Goal: Information Seeking & Learning: Learn about a topic

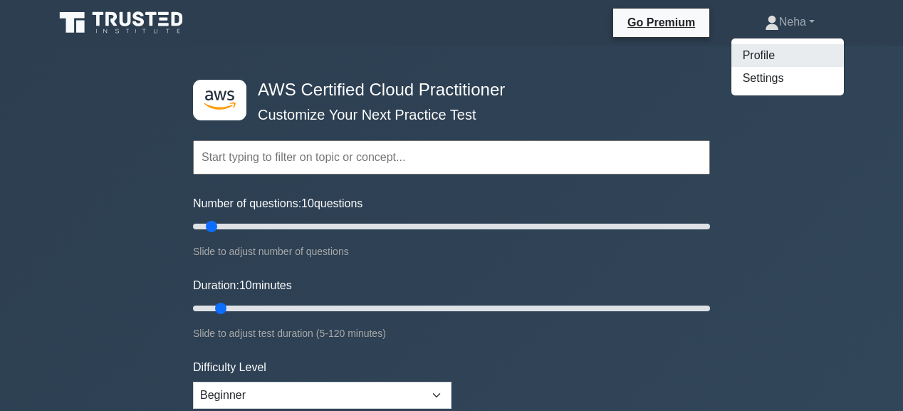
click at [750, 51] on link "Profile" at bounding box center [787, 55] width 112 height 23
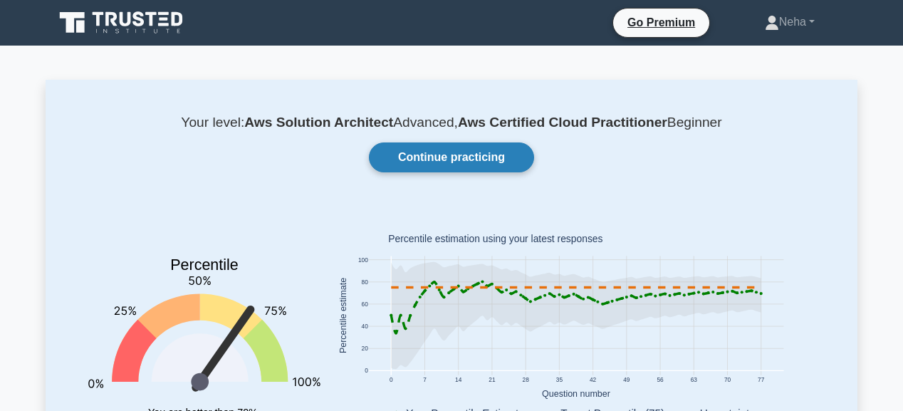
click at [453, 151] on link "Continue practicing" at bounding box center [451, 157] width 165 height 30
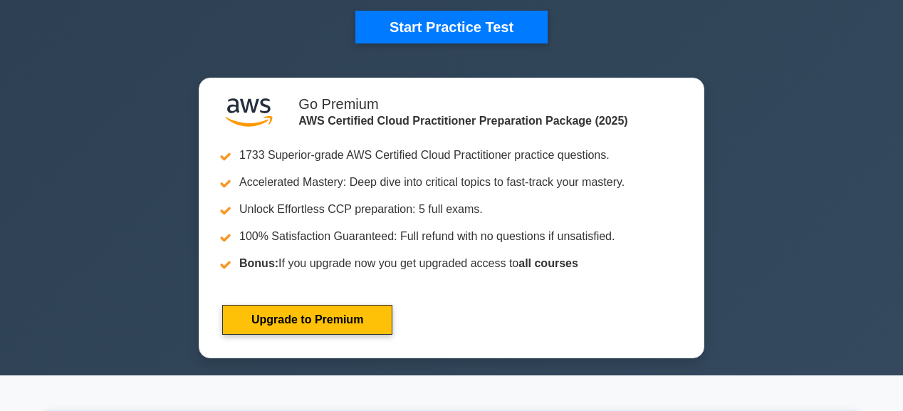
scroll to position [399, 0]
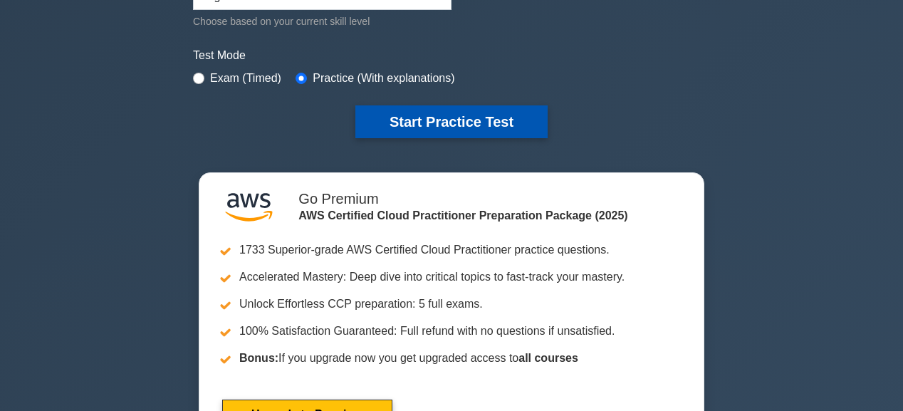
click at [458, 105] on button "Start Practice Test" at bounding box center [451, 121] width 192 height 33
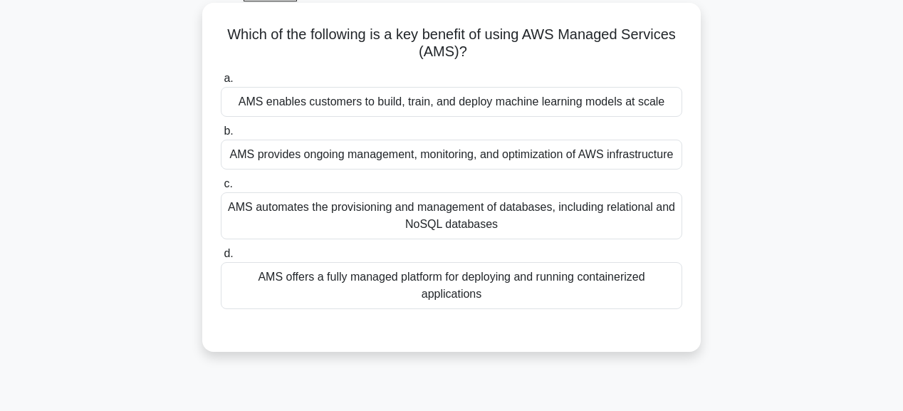
scroll to position [57, 0]
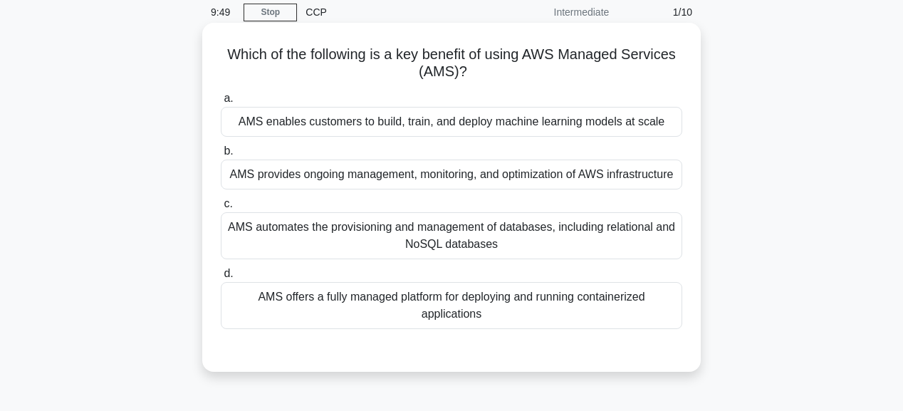
click at [450, 234] on div "AMS automates the provisioning and management of databases, including relationa…" at bounding box center [451, 235] width 461 height 47
click at [221, 209] on input "c. AMS automates the provisioning and management of databases, including relati…" at bounding box center [221, 203] width 0 height 9
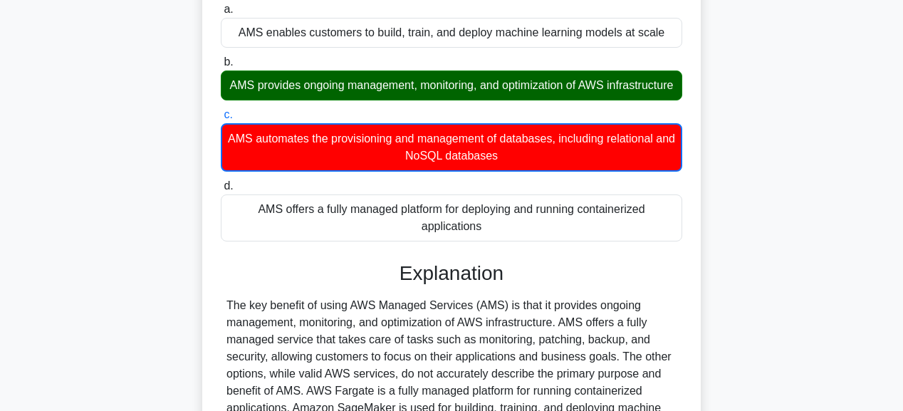
scroll to position [342, 0]
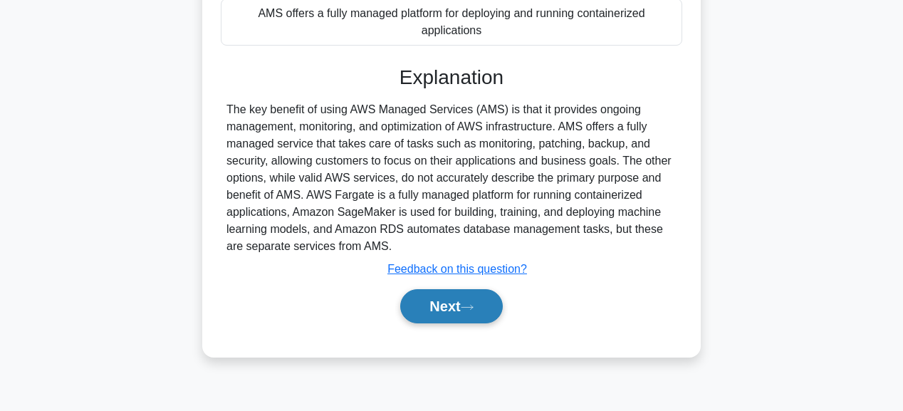
click at [444, 313] on button "Next" at bounding box center [451, 306] width 102 height 34
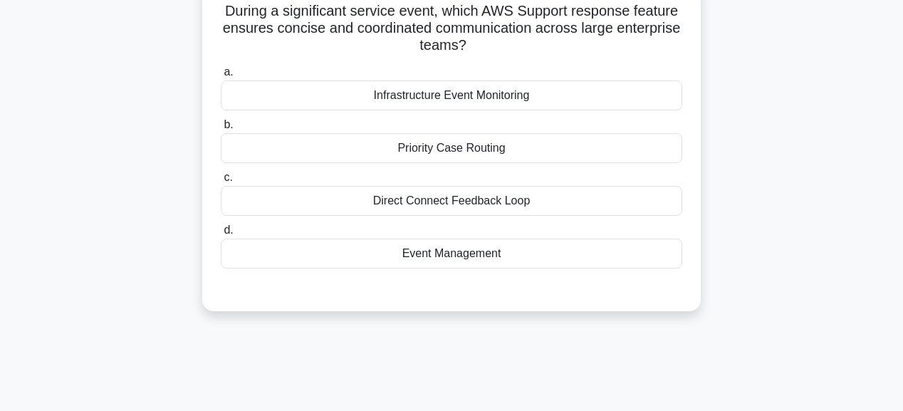
scroll to position [57, 0]
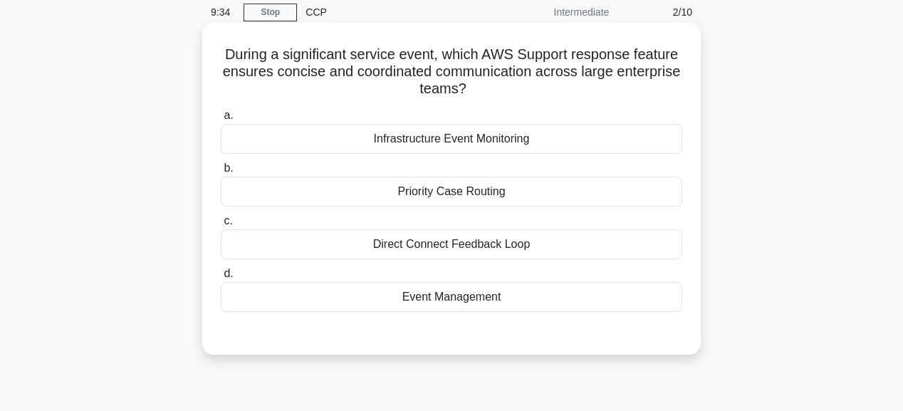
click at [464, 141] on div "Infrastructure Event Monitoring" at bounding box center [451, 139] width 461 height 30
click at [221, 120] on input "a. Infrastructure Event Monitoring" at bounding box center [221, 115] width 0 height 9
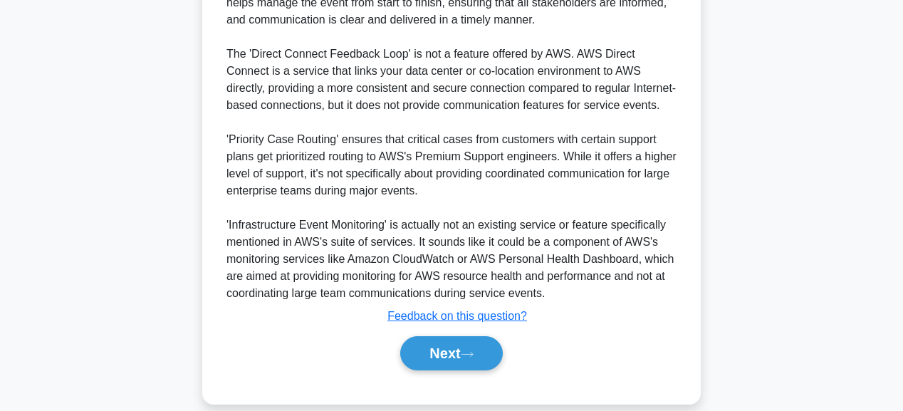
scroll to position [501, 0]
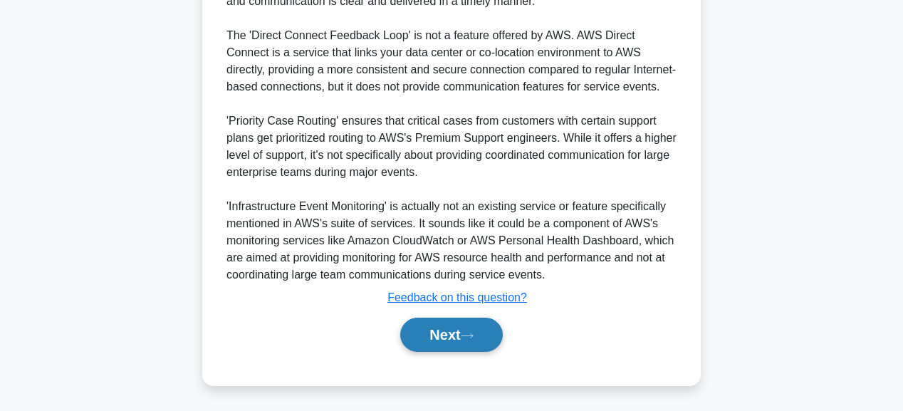
click at [472, 338] on button "Next" at bounding box center [451, 335] width 102 height 34
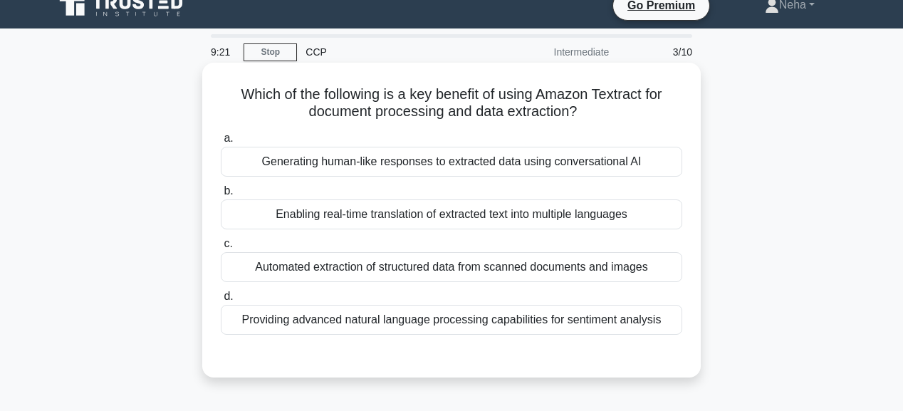
scroll to position [17, 0]
click at [414, 165] on div "Generating human-like responses to extracted data using conversational AI" at bounding box center [451, 162] width 461 height 30
click at [221, 143] on input "a. Generating human-like responses to extracted data using conversational AI" at bounding box center [221, 138] width 0 height 9
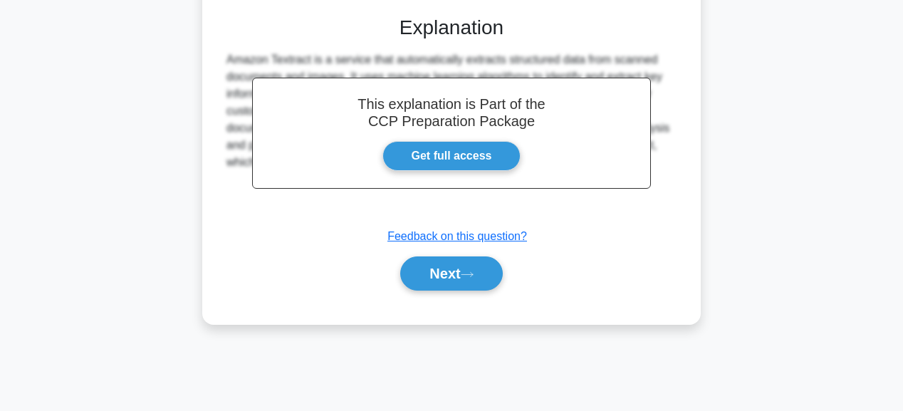
scroll to position [359, 0]
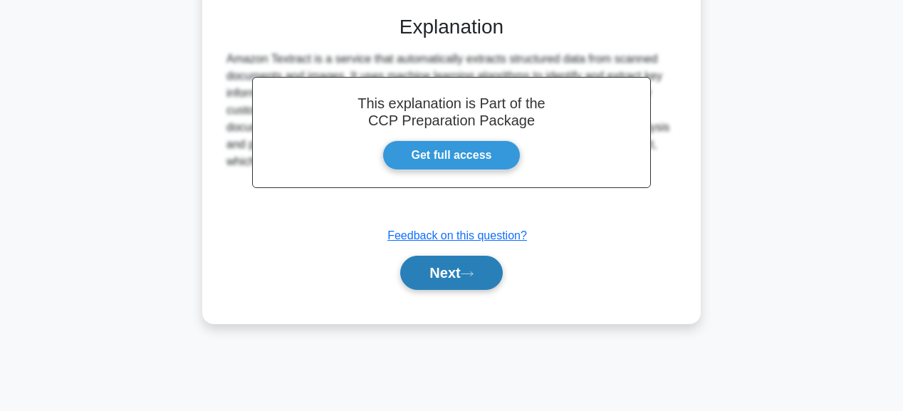
click at [464, 269] on button "Next" at bounding box center [451, 273] width 102 height 34
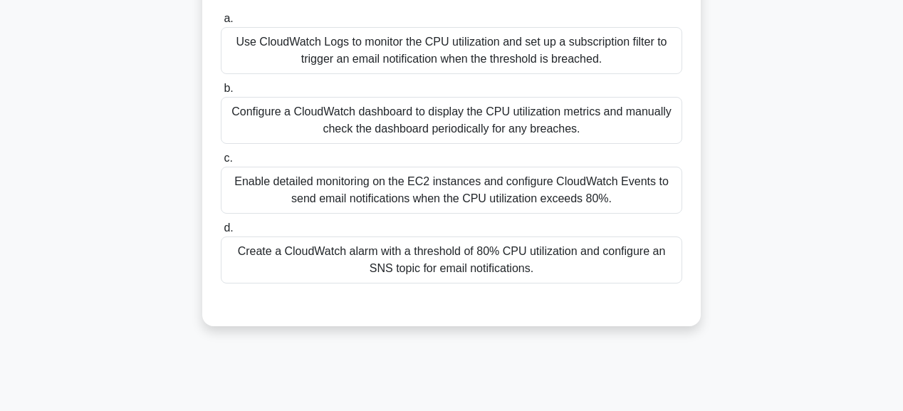
scroll to position [131, 0]
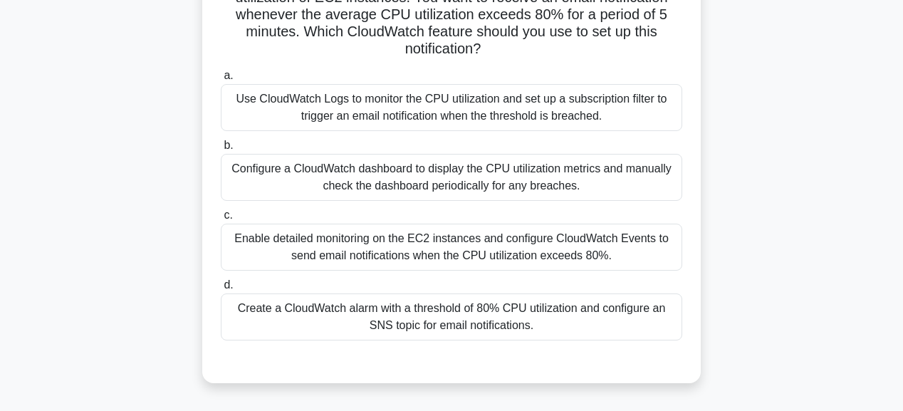
click at [515, 313] on div "Create a CloudWatch alarm with a threshold of 80% CPU utilization and configure…" at bounding box center [451, 316] width 461 height 47
click at [221, 290] on input "d. Create a CloudWatch alarm with a threshold of 80% CPU utilization and config…" at bounding box center [221, 284] width 0 height 9
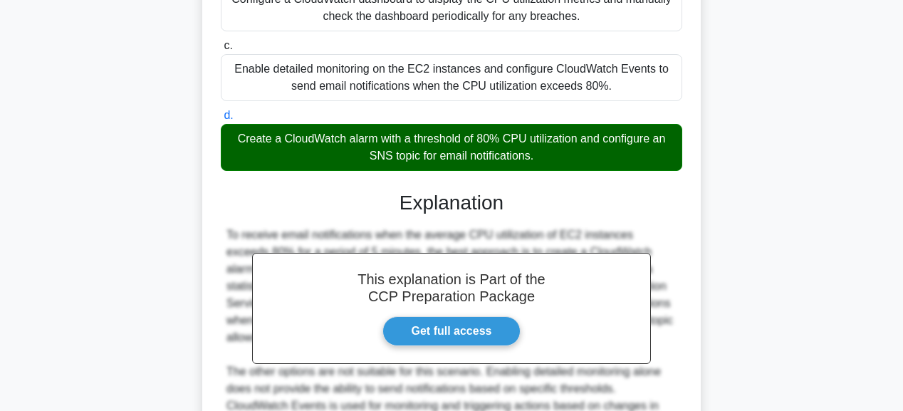
scroll to position [302, 0]
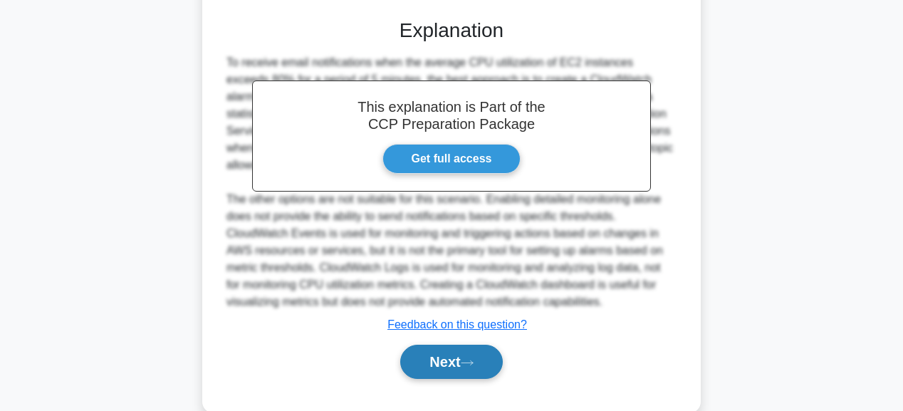
click at [466, 356] on button "Next" at bounding box center [451, 362] width 102 height 34
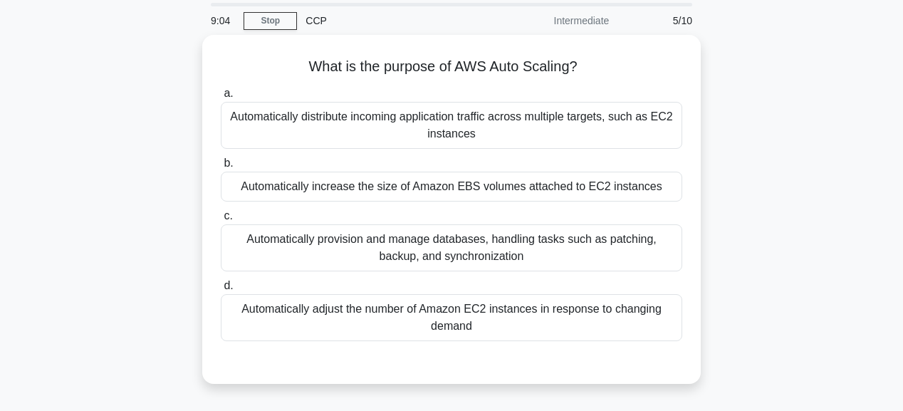
scroll to position [17, 0]
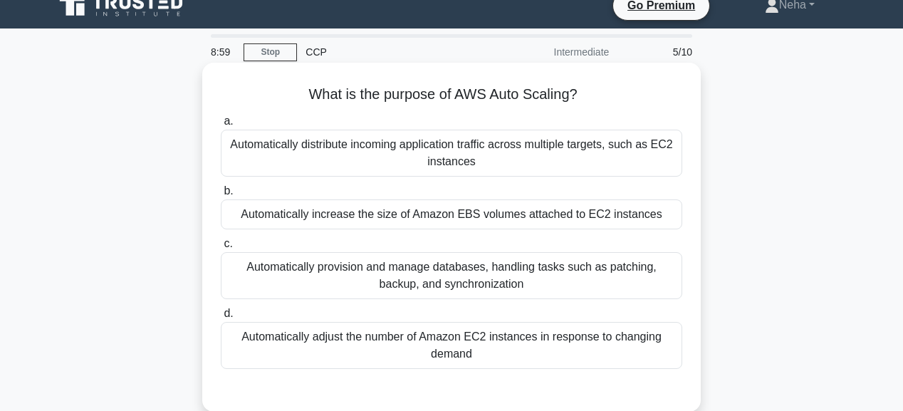
click at [451, 288] on div "Automatically provision and manage databases, handling tasks such as patching, …" at bounding box center [451, 275] width 461 height 47
click at [221, 248] on input "c. Automatically provision and manage databases, handling tasks such as patchin…" at bounding box center [221, 243] width 0 height 9
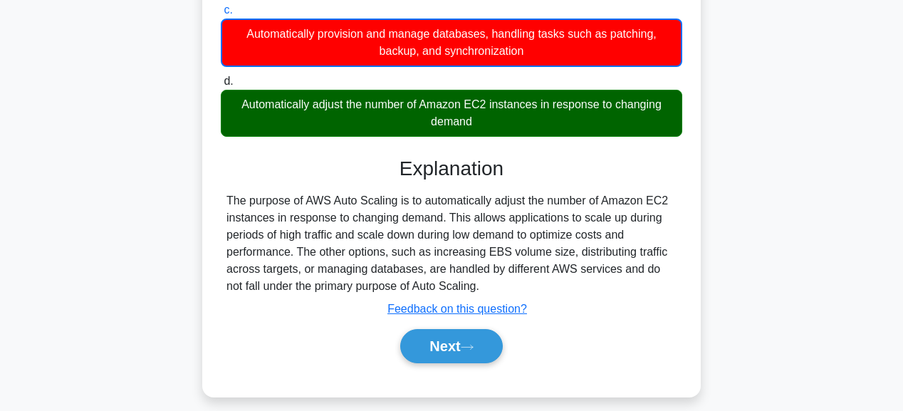
scroll to position [359, 0]
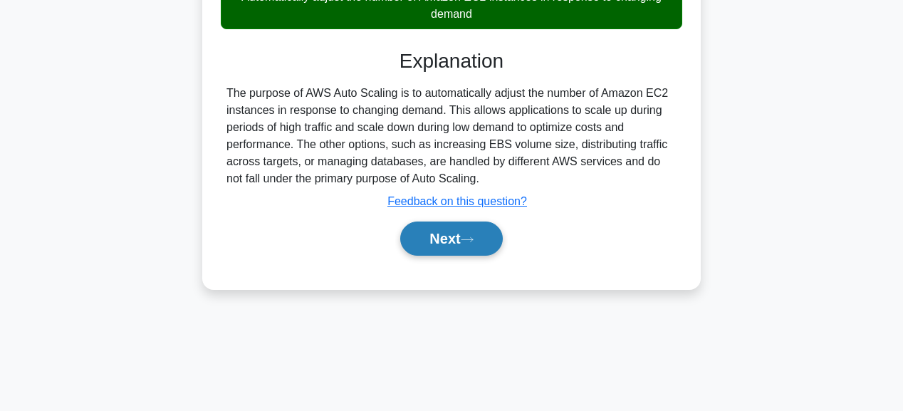
click at [471, 236] on icon at bounding box center [467, 240] width 13 height 8
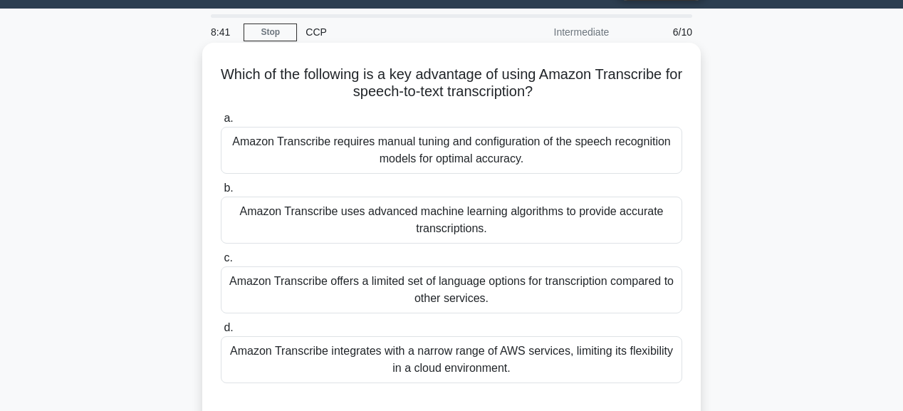
scroll to position [17, 0]
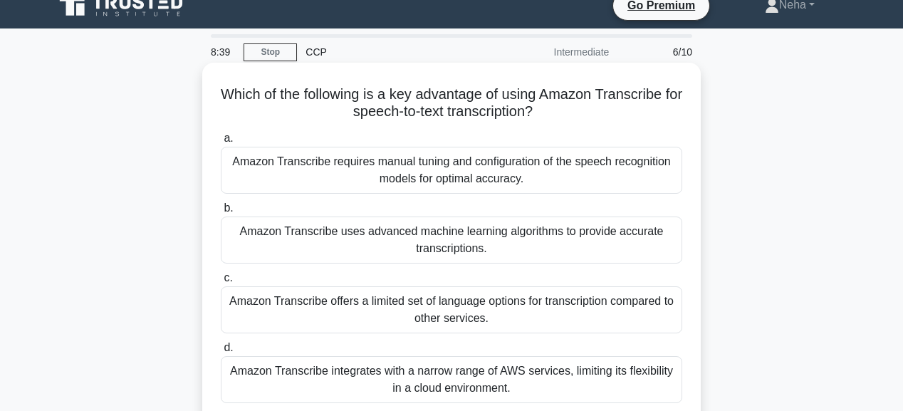
click at [460, 180] on div "Amazon Transcribe requires manual tuning and configuration of the speech recogn…" at bounding box center [451, 170] width 461 height 47
click at [221, 143] on input "a. Amazon Transcribe requires manual tuning and configuration of the speech rec…" at bounding box center [221, 138] width 0 height 9
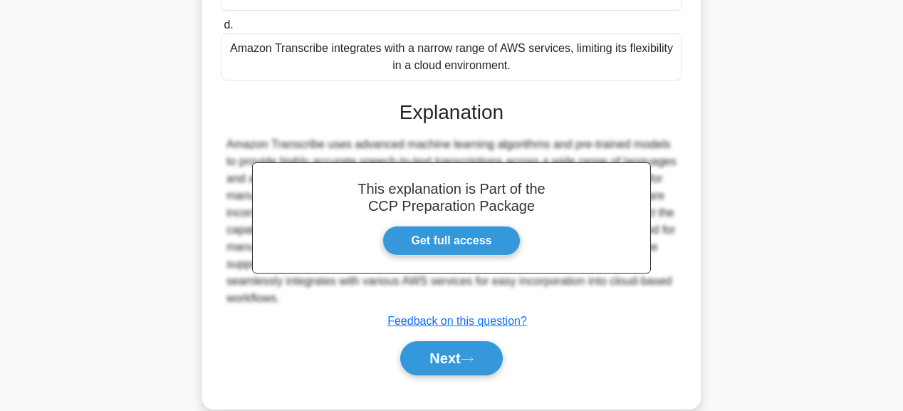
scroll to position [365, 0]
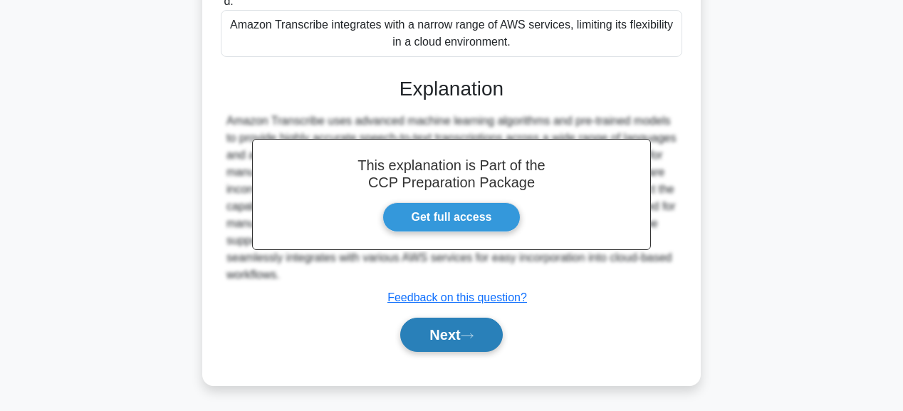
click at [463, 335] on button "Next" at bounding box center [451, 335] width 102 height 34
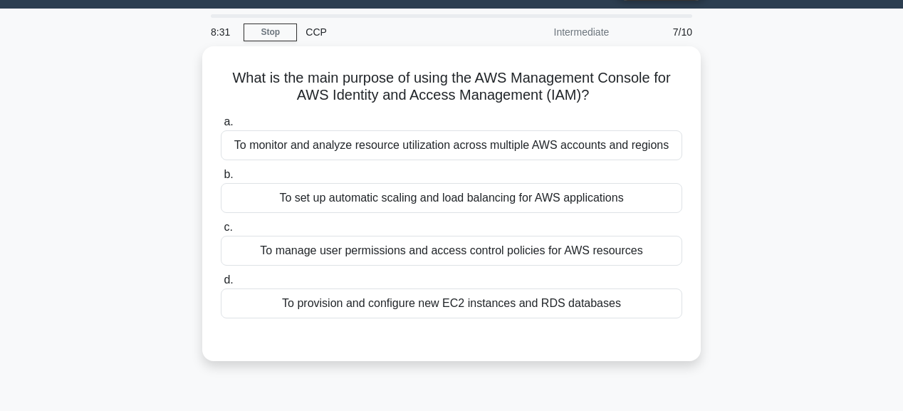
scroll to position [17, 0]
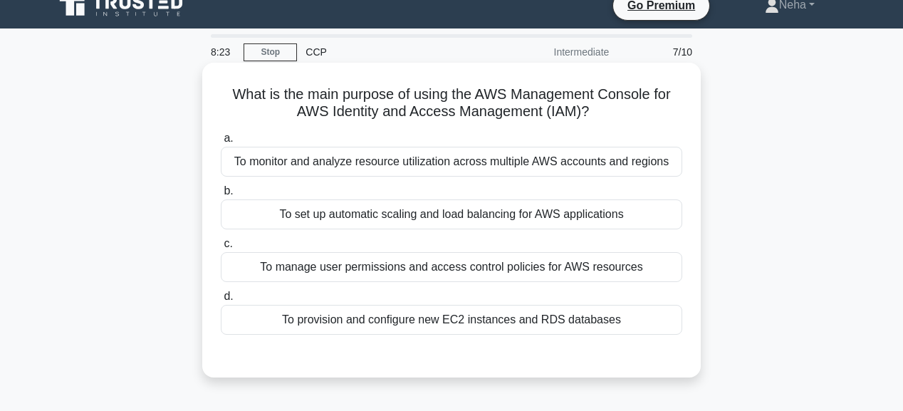
click at [446, 162] on div "To monitor and analyze resource utilization across multiple AWS accounts and re…" at bounding box center [451, 162] width 461 height 30
click at [221, 143] on input "a. To monitor and analyze resource utilization across multiple AWS accounts and…" at bounding box center [221, 138] width 0 height 9
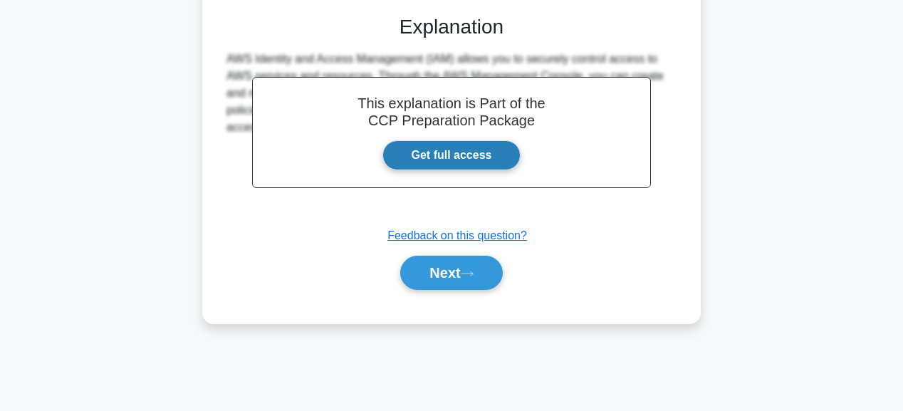
scroll to position [359, 0]
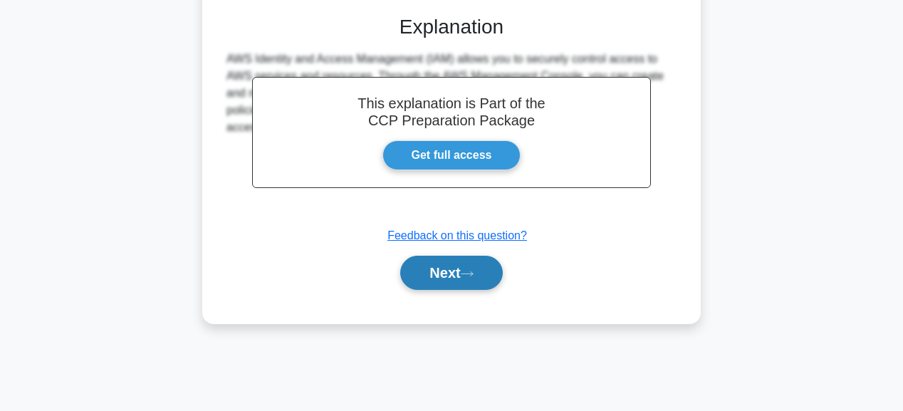
click at [458, 265] on button "Next" at bounding box center [451, 273] width 102 height 34
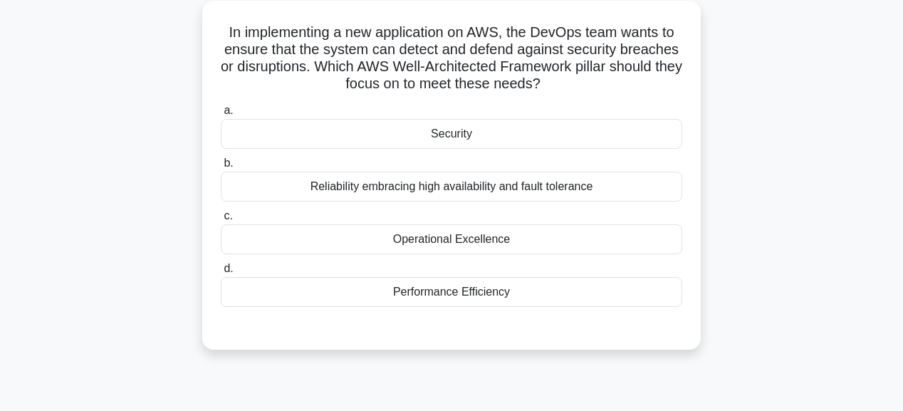
scroll to position [17, 0]
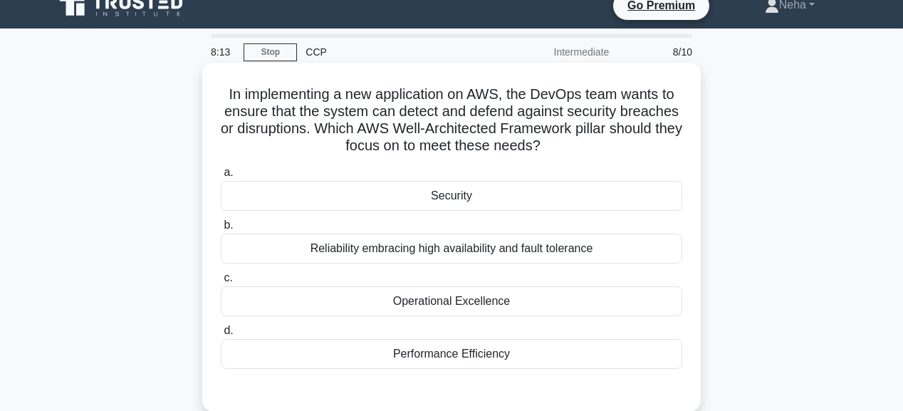
click at [456, 247] on div "Reliability embracing high availability and fault tolerance" at bounding box center [451, 249] width 461 height 30
click at [221, 230] on input "b. Reliability embracing high availability and fault tolerance" at bounding box center [221, 225] width 0 height 9
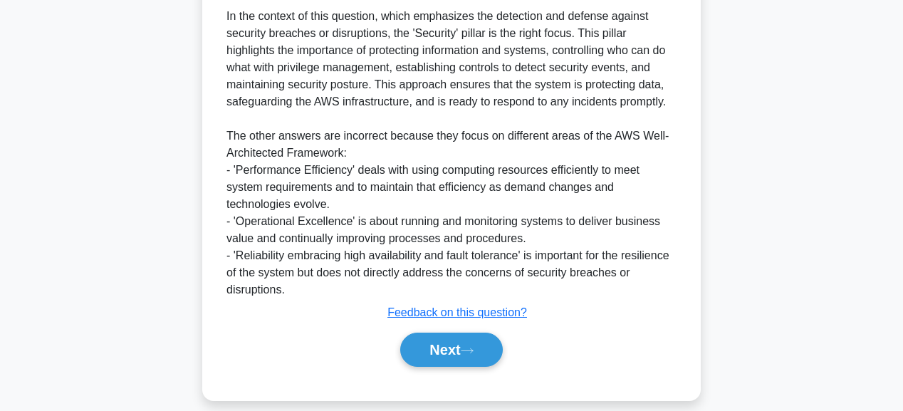
scroll to position [518, 0]
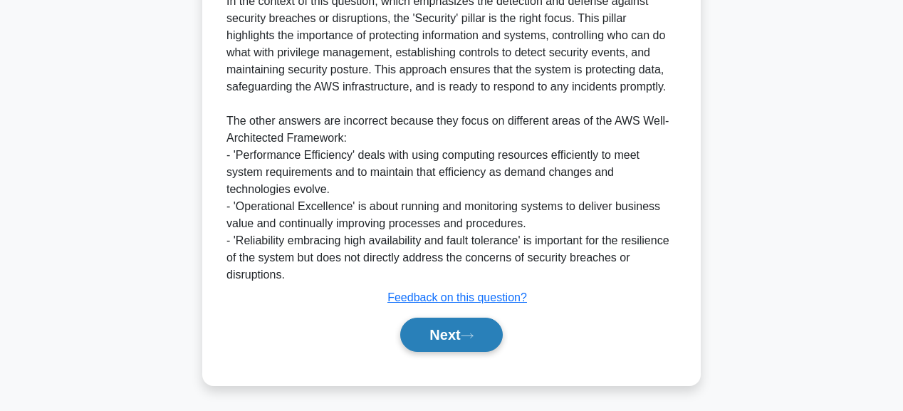
click at [458, 336] on button "Next" at bounding box center [451, 335] width 102 height 34
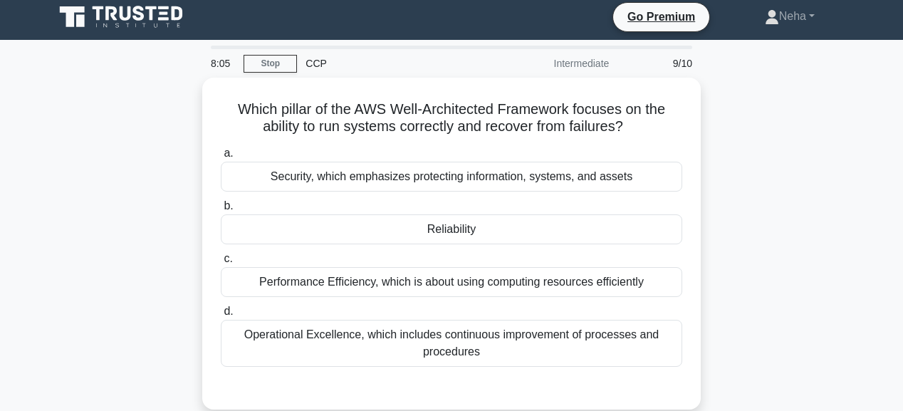
scroll to position [0, 0]
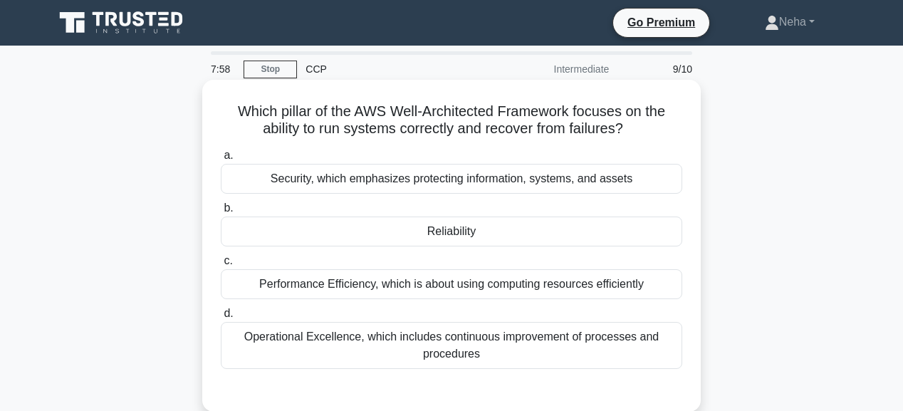
click at [471, 236] on div "Reliability" at bounding box center [451, 231] width 461 height 30
click at [221, 213] on input "b. Reliability" at bounding box center [221, 208] width 0 height 9
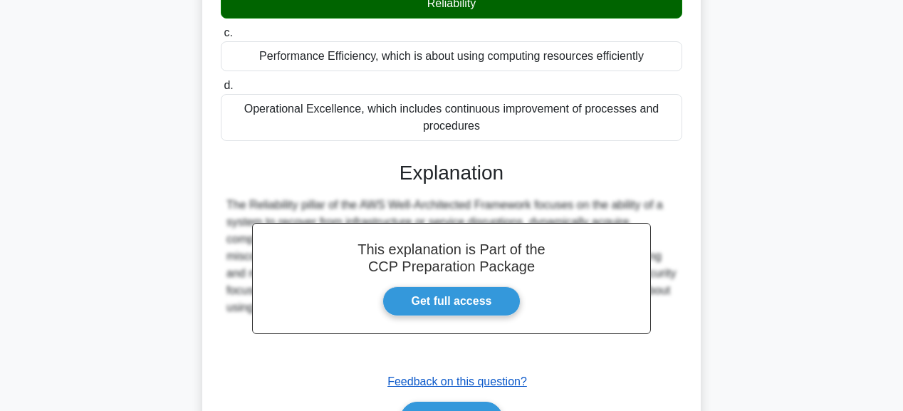
scroll to position [285, 0]
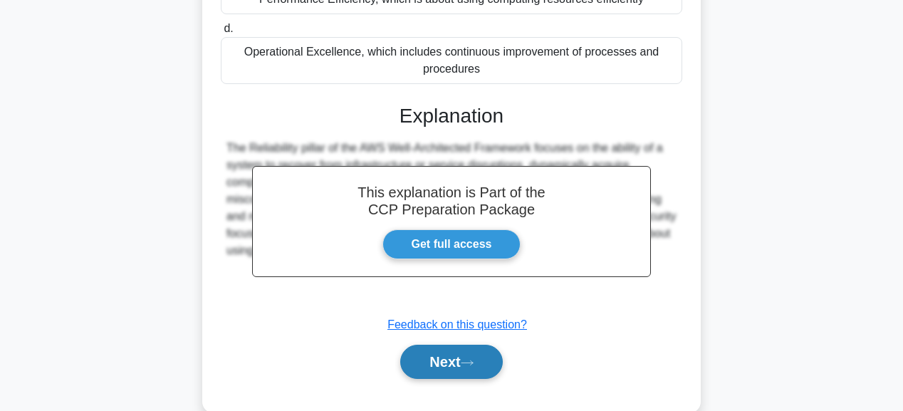
click at [487, 359] on button "Next" at bounding box center [451, 362] width 102 height 34
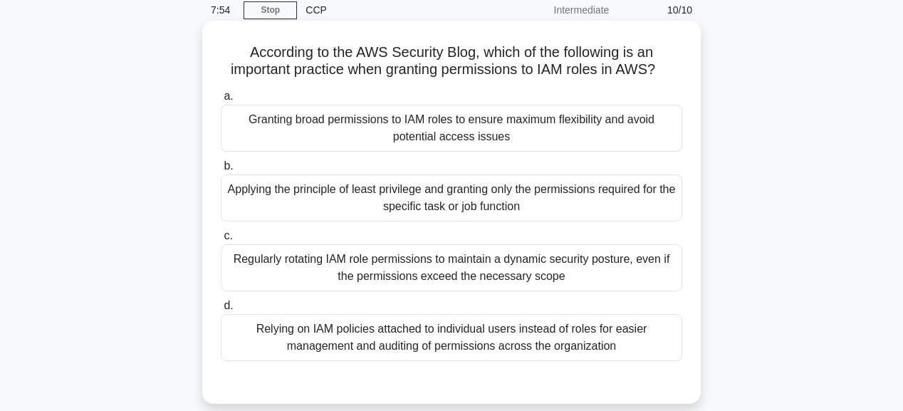
scroll to position [57, 0]
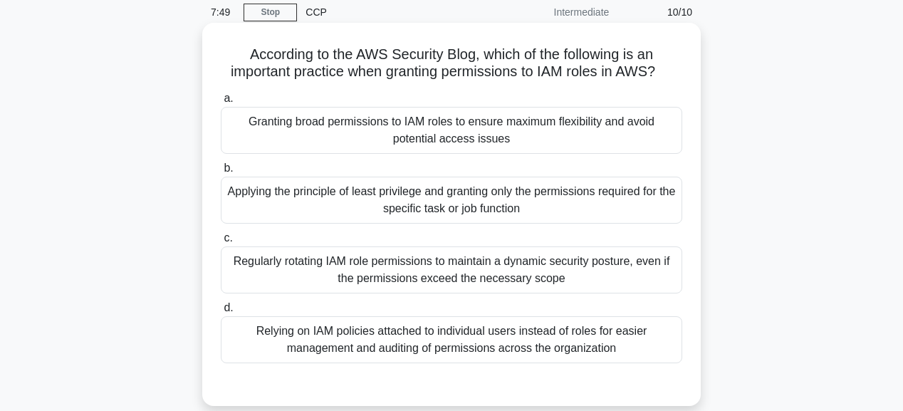
click at [494, 141] on div "Granting broad permissions to IAM roles to ensure maximum flexibility and avoid…" at bounding box center [451, 130] width 461 height 47
click at [221, 103] on input "a. Granting broad permissions to IAM roles to ensure maximum flexibility and av…" at bounding box center [221, 98] width 0 height 9
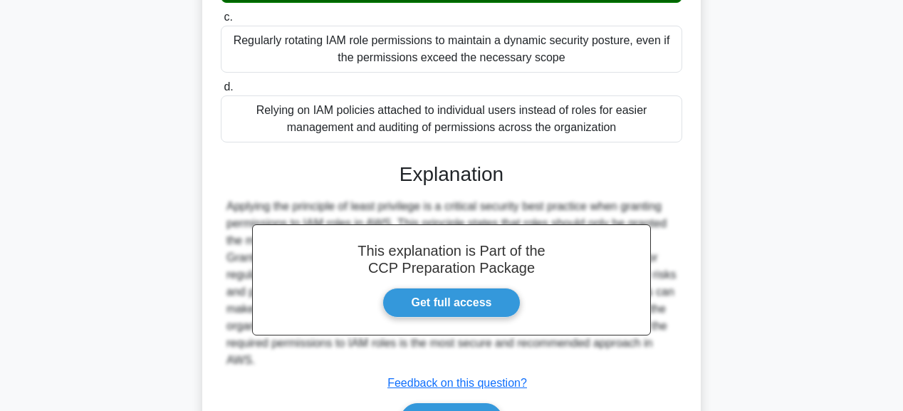
scroll to position [365, 0]
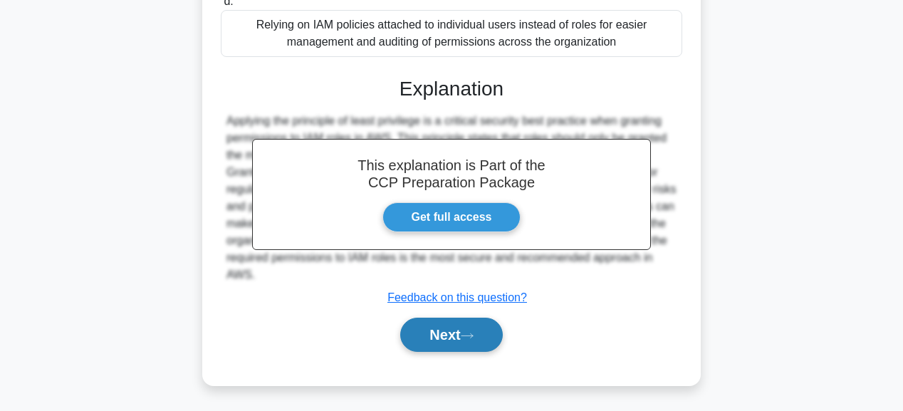
click at [463, 327] on button "Next" at bounding box center [451, 335] width 102 height 34
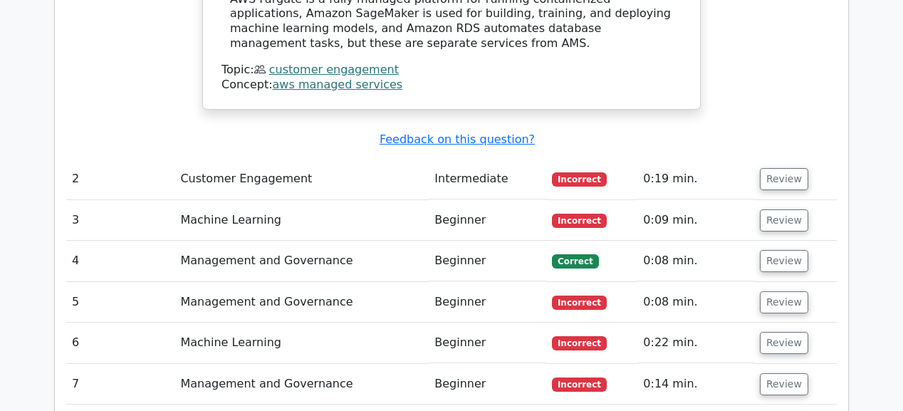
scroll to position [1538, 0]
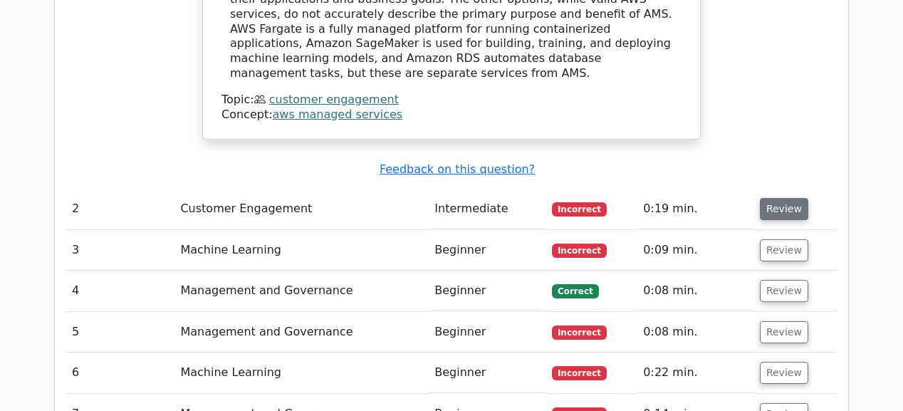
click at [769, 198] on button "Review" at bounding box center [784, 209] width 48 height 22
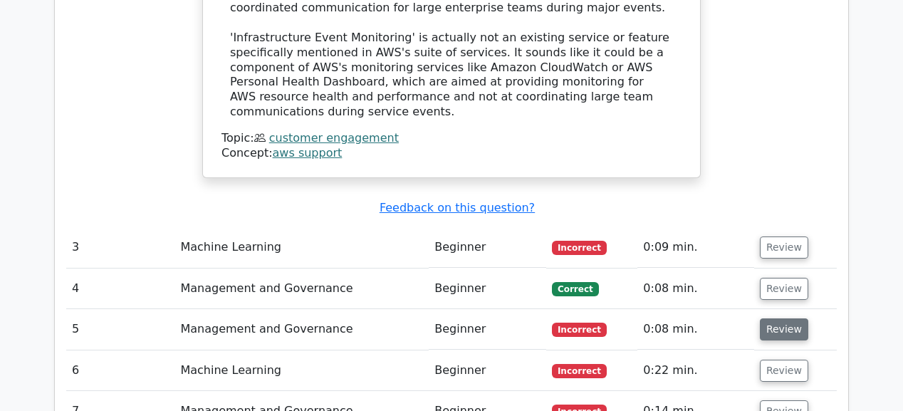
scroll to position [2335, 0]
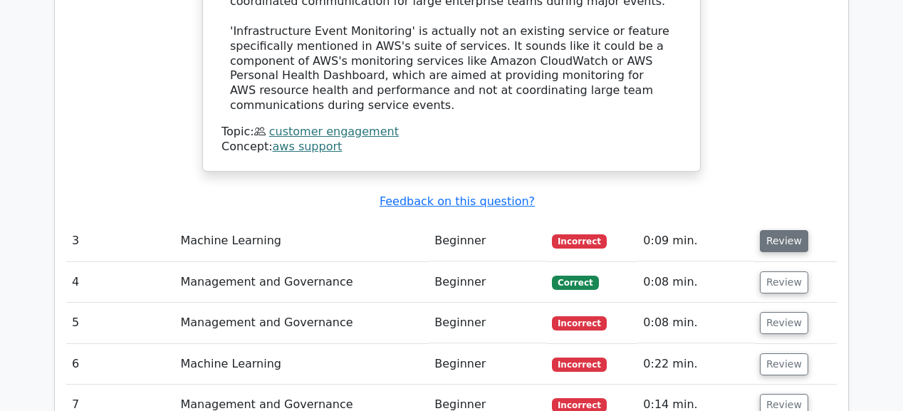
click at [782, 230] on button "Review" at bounding box center [784, 241] width 48 height 22
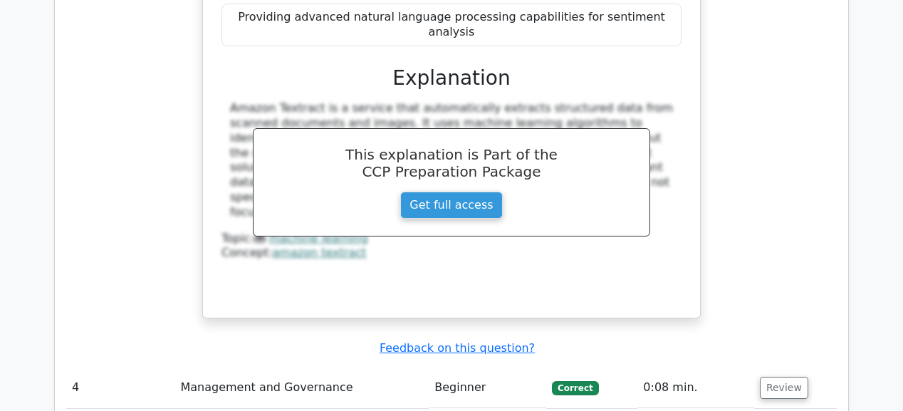
scroll to position [2905, 0]
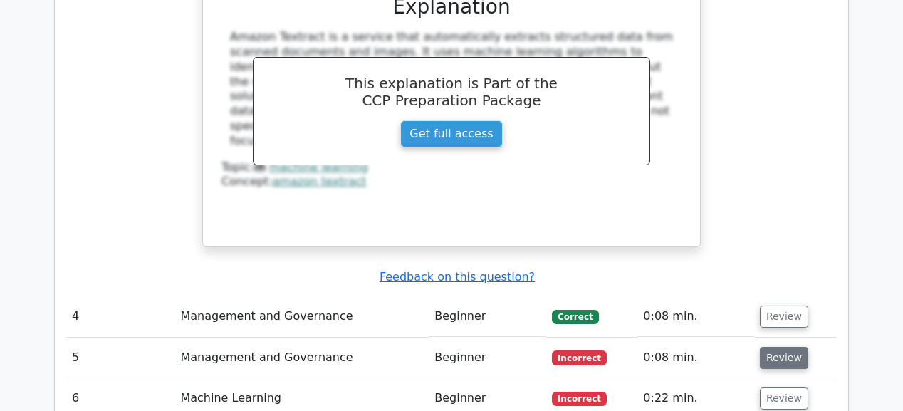
click at [780, 347] on button "Review" at bounding box center [784, 358] width 48 height 22
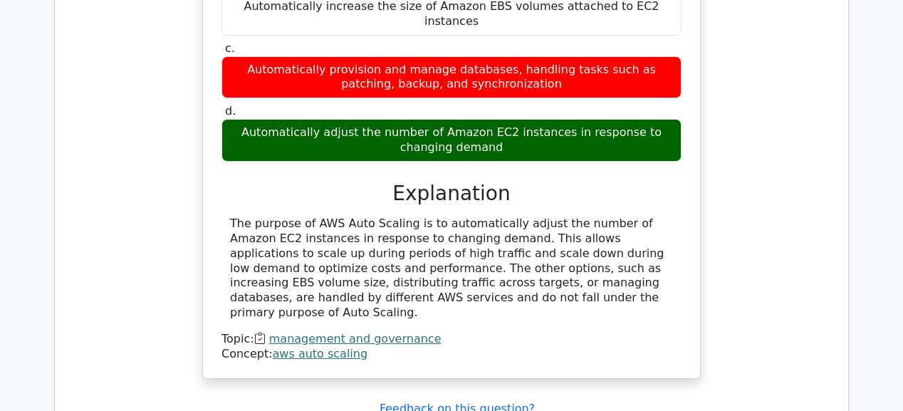
scroll to position [3588, 0]
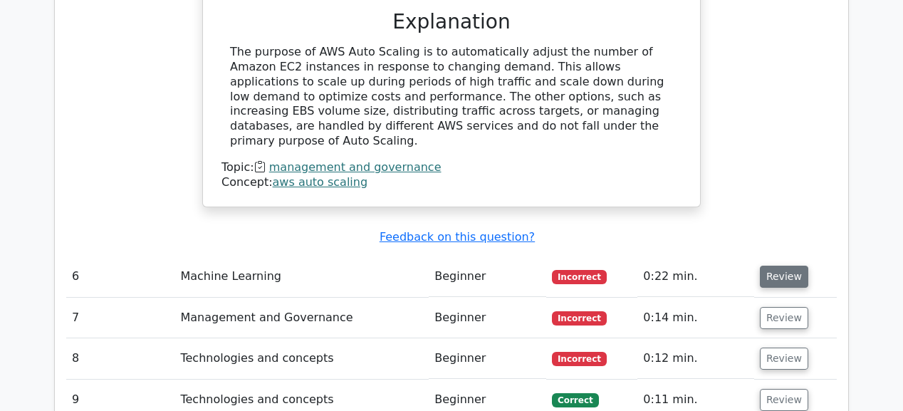
click at [769, 266] on button "Review" at bounding box center [784, 277] width 48 height 22
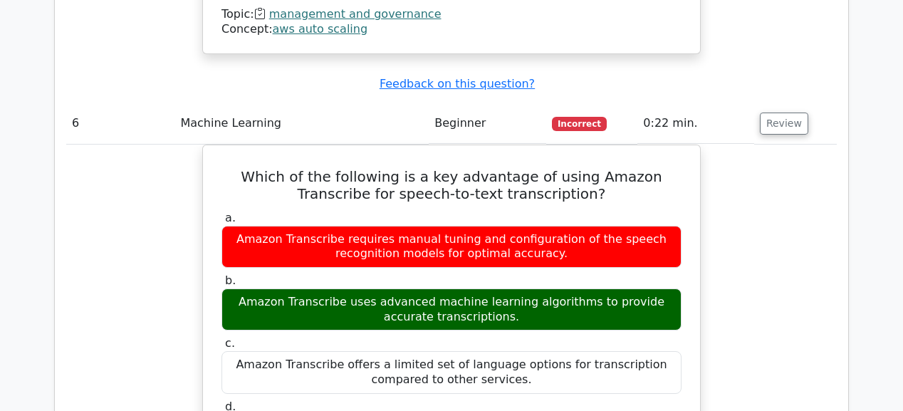
scroll to position [3759, 0]
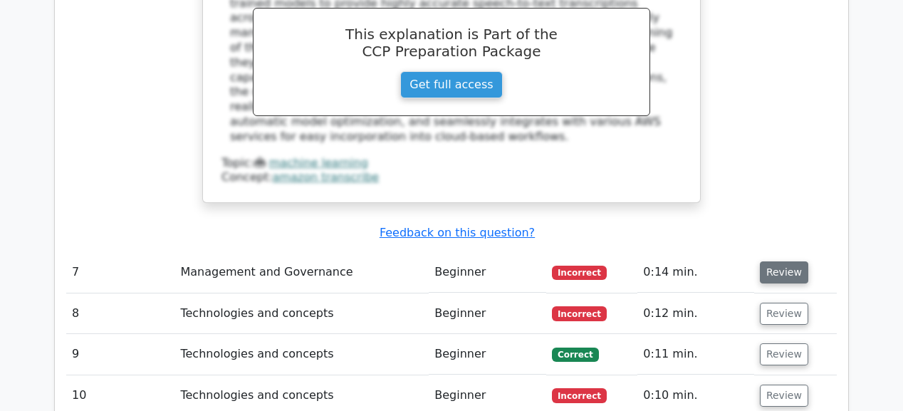
click at [777, 261] on button "Review" at bounding box center [784, 272] width 48 height 22
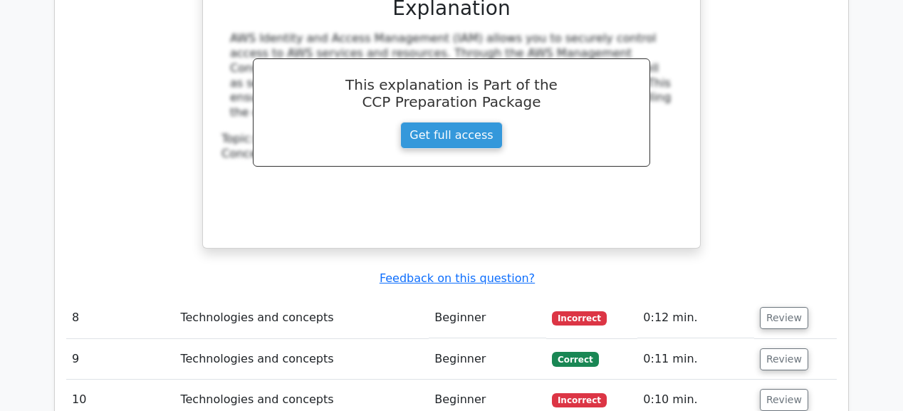
scroll to position [4898, 0]
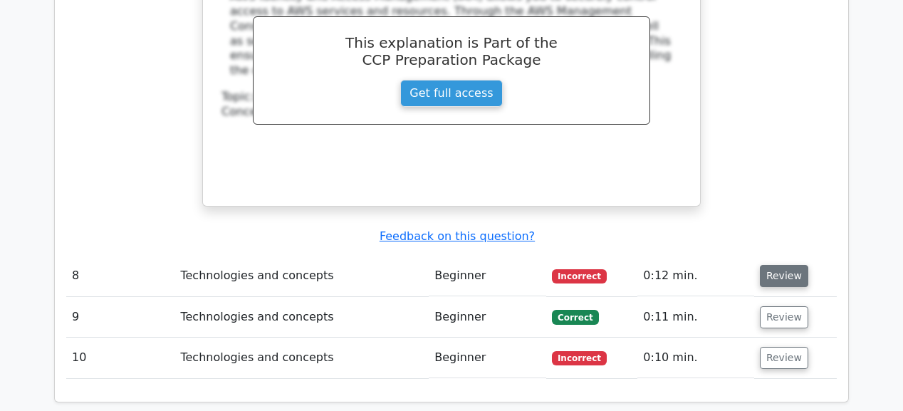
click at [769, 265] on button "Review" at bounding box center [784, 276] width 48 height 22
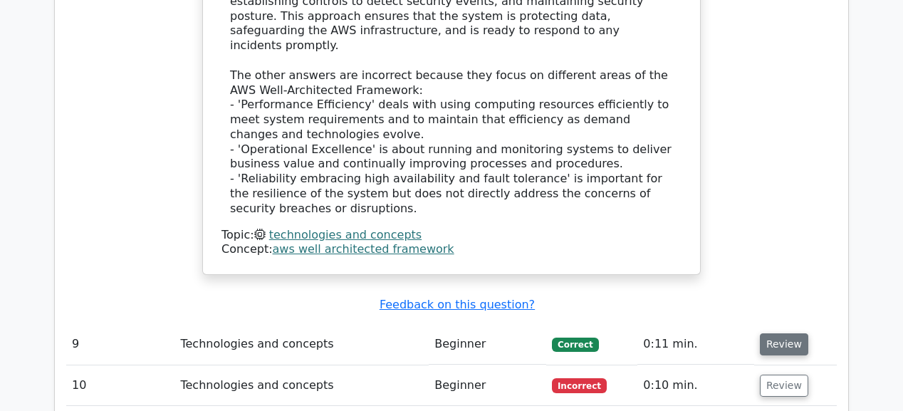
scroll to position [5752, 0]
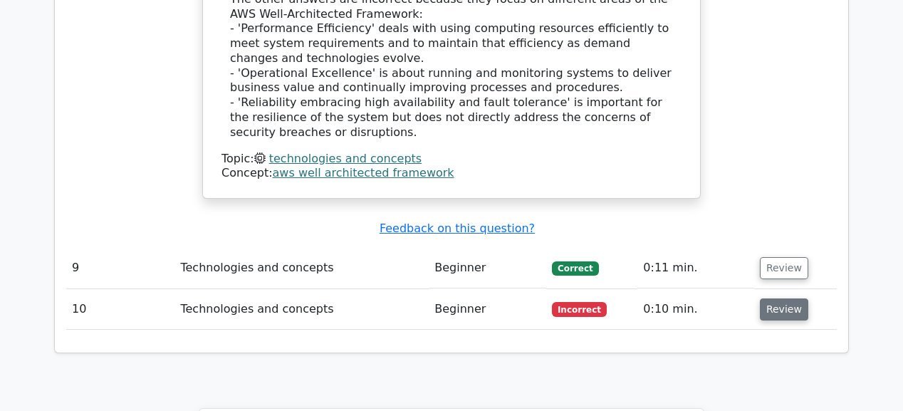
click at [780, 298] on button "Review" at bounding box center [784, 309] width 48 height 22
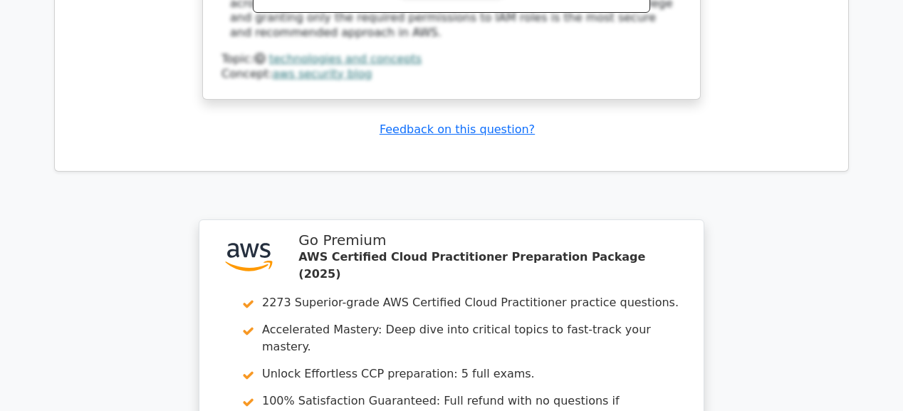
scroll to position [6721, 0]
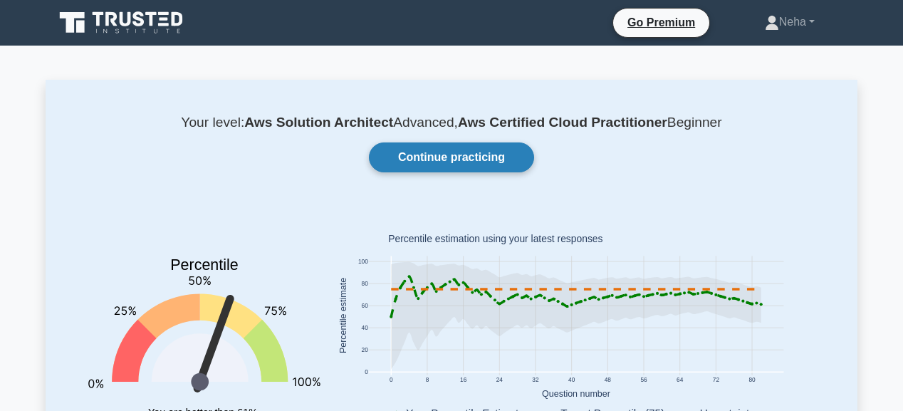
click at [476, 159] on link "Continue practicing" at bounding box center [451, 157] width 165 height 30
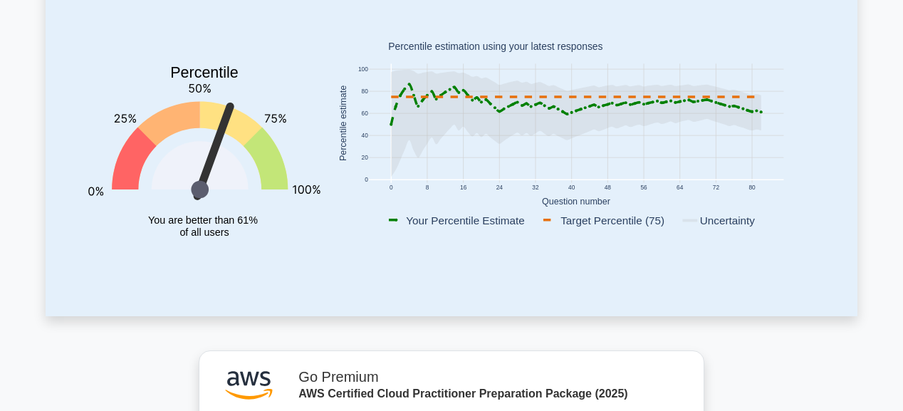
scroll to position [285, 0]
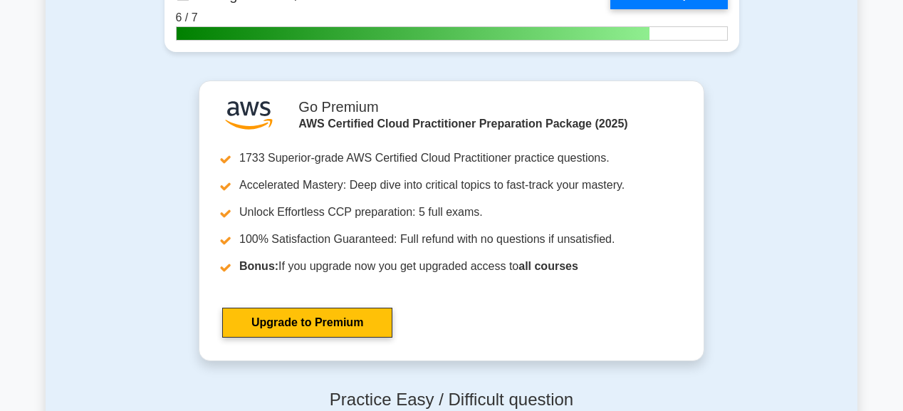
scroll to position [2962, 0]
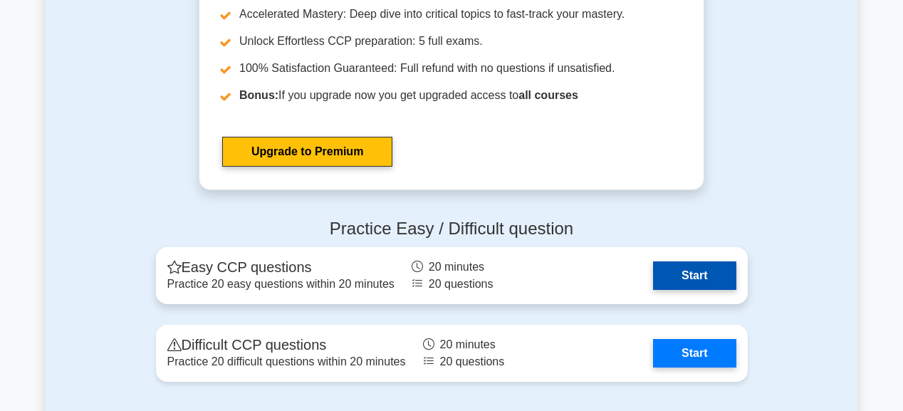
click at [696, 274] on link "Start" at bounding box center [694, 275] width 83 height 28
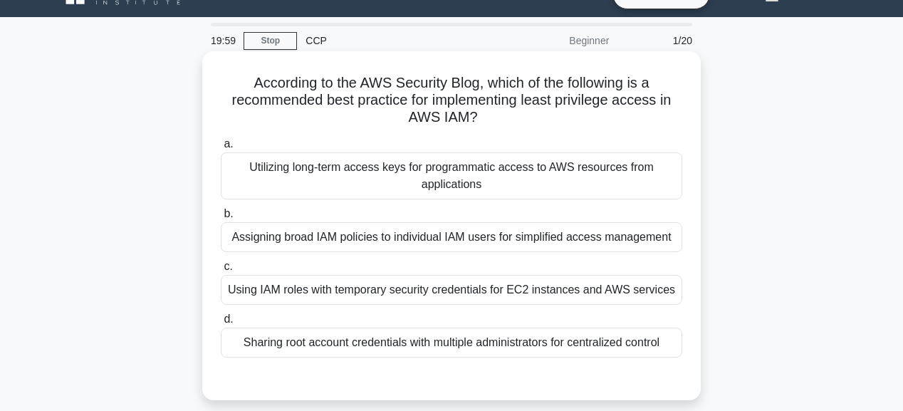
scroll to position [57, 0]
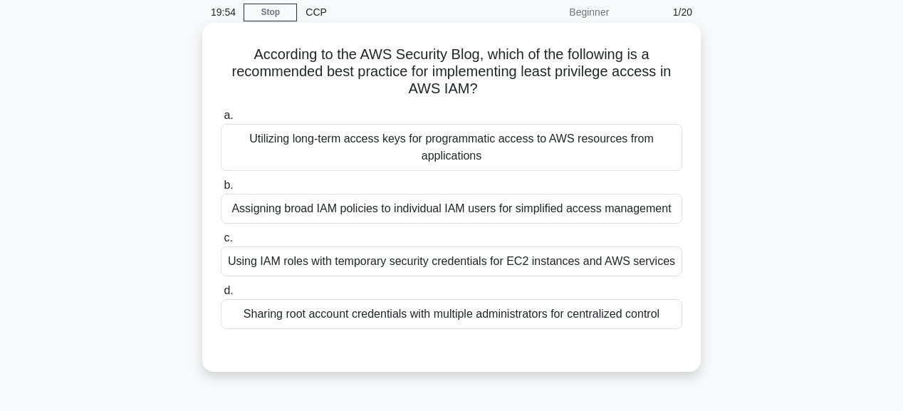
click at [498, 313] on div "Sharing root account credentials with multiple administrators for centralized c…" at bounding box center [451, 314] width 461 height 30
click at [221, 295] on input "d. Sharing root account credentials with multiple administrators for centralize…" at bounding box center [221, 290] width 0 height 9
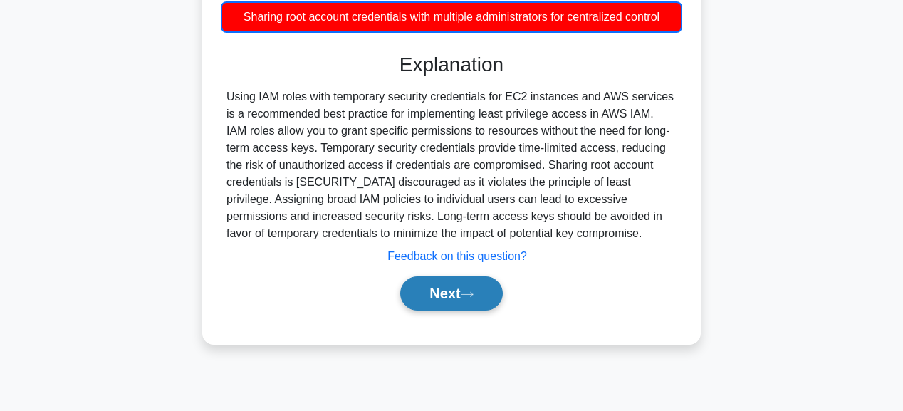
scroll to position [359, 0]
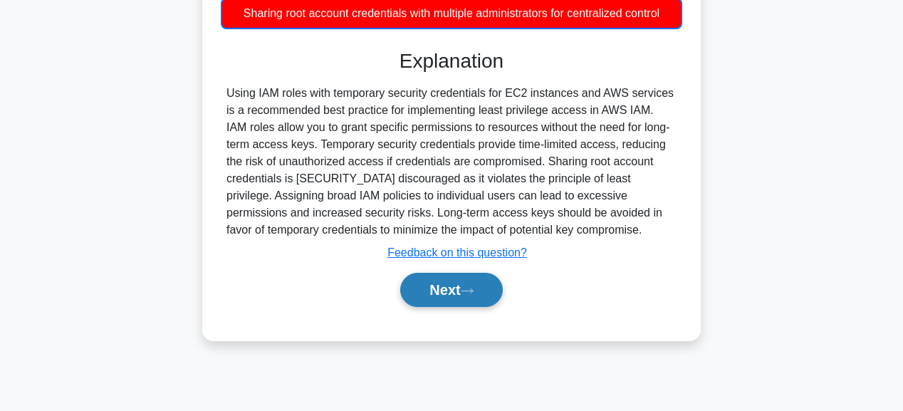
click at [484, 305] on button "Next" at bounding box center [451, 290] width 102 height 34
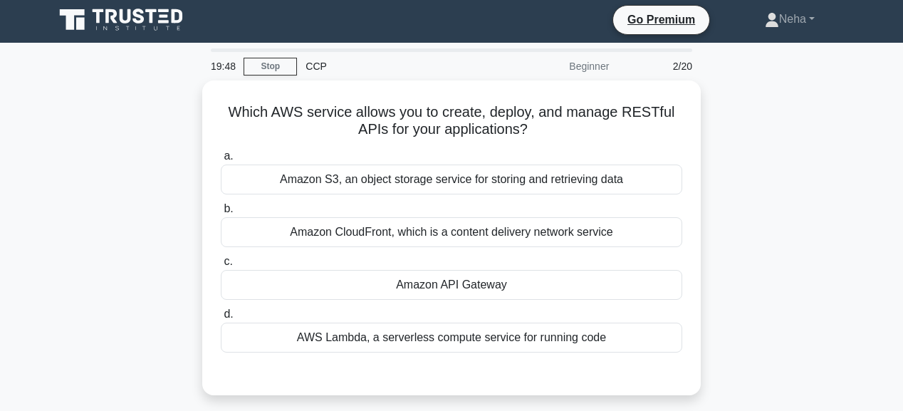
scroll to position [0, 0]
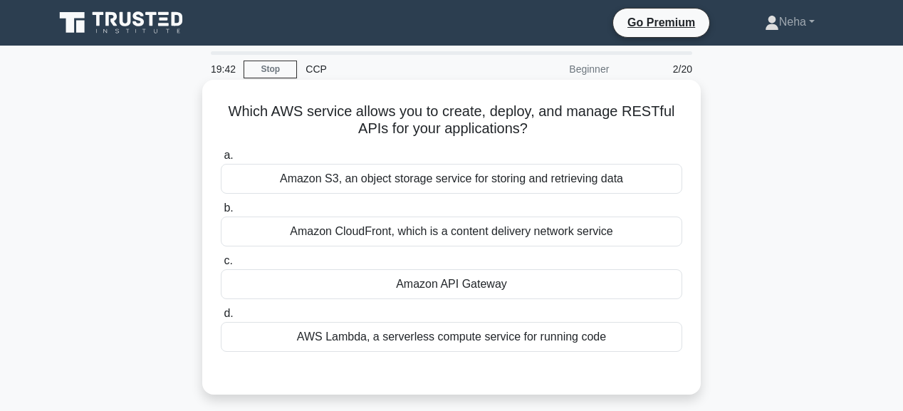
click at [487, 286] on div "Amazon API Gateway" at bounding box center [451, 284] width 461 height 30
click at [221, 266] on input "c. Amazon API Gateway" at bounding box center [221, 260] width 0 height 9
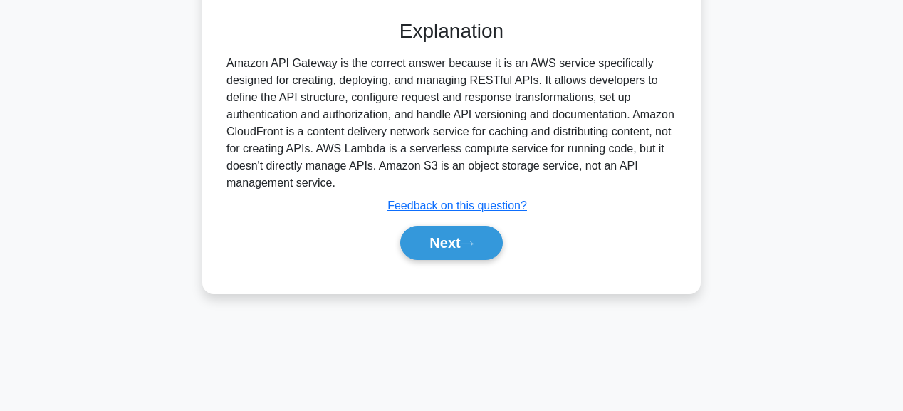
scroll to position [359, 0]
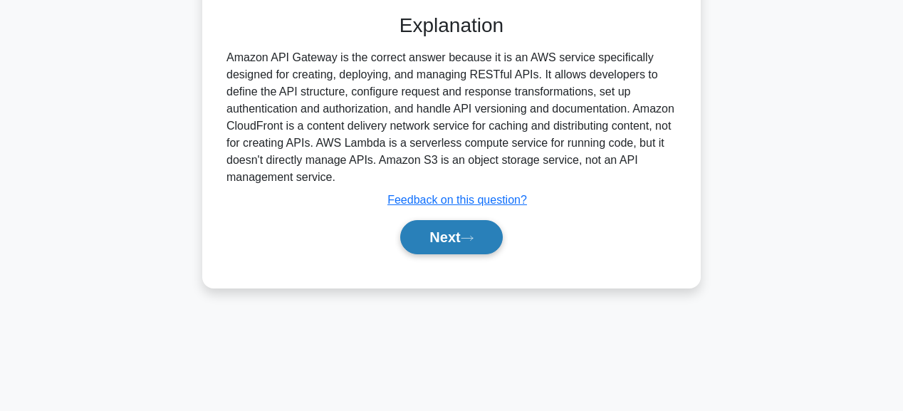
click at [470, 241] on button "Next" at bounding box center [451, 237] width 102 height 34
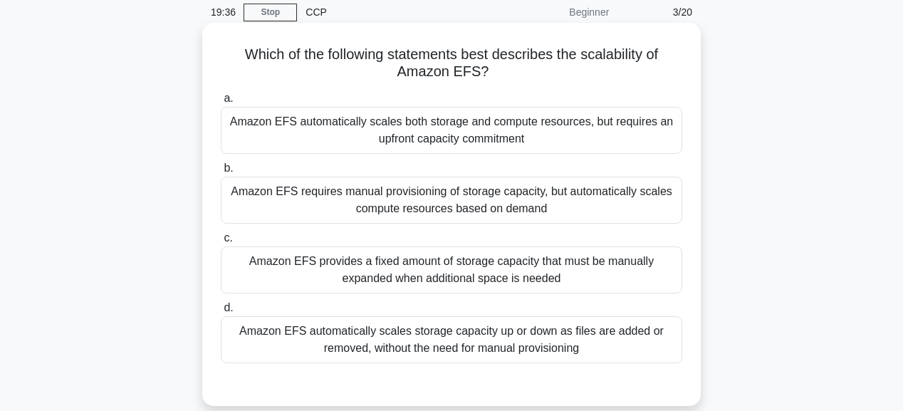
scroll to position [0, 0]
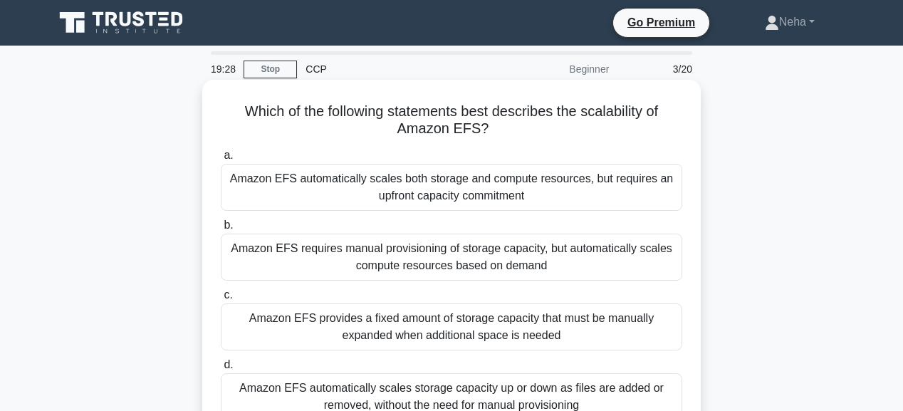
click at [476, 188] on div "Amazon EFS automatically scales both storage and compute resources, but require…" at bounding box center [451, 187] width 461 height 47
click at [221, 160] on input "a. Amazon EFS automatically scales both storage and compute resources, but requ…" at bounding box center [221, 155] width 0 height 9
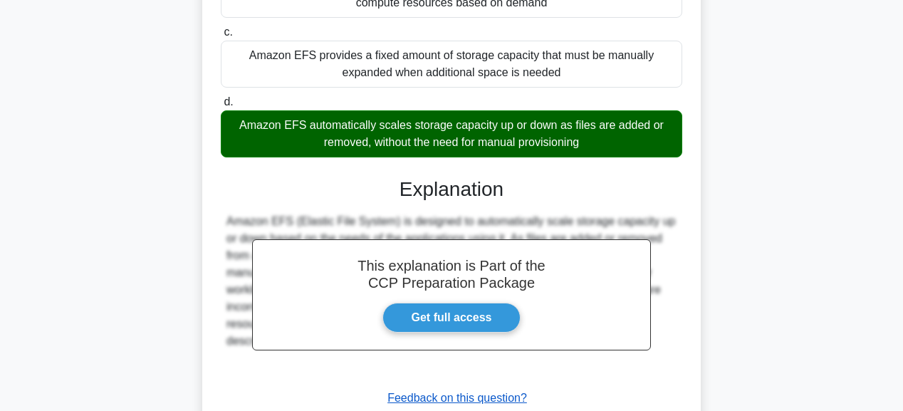
scroll to position [365, 0]
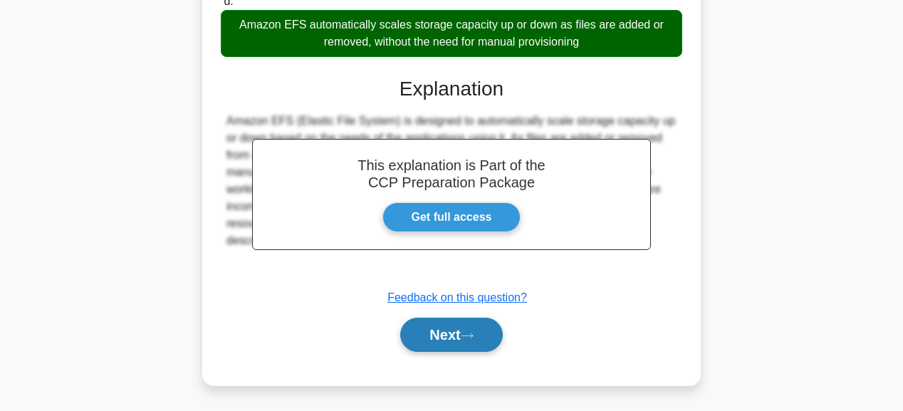
click at [471, 325] on button "Next" at bounding box center [451, 335] width 102 height 34
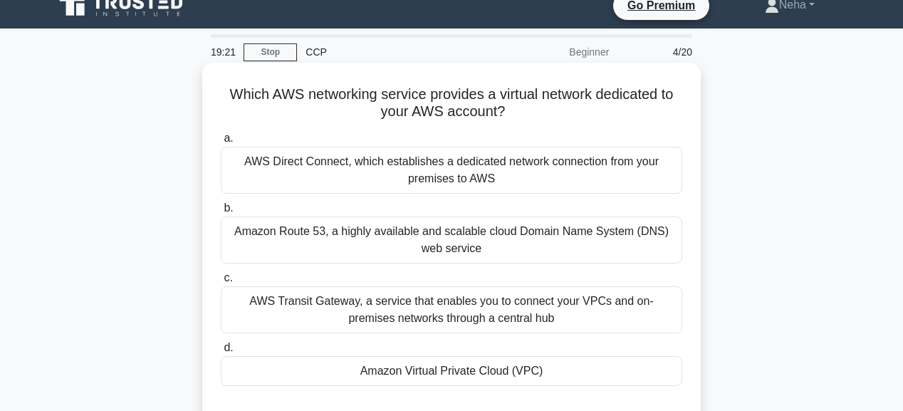
scroll to position [17, 0]
click at [495, 366] on div "Amazon Virtual Private Cloud (VPC)" at bounding box center [451, 371] width 461 height 30
click at [221, 352] on input "d. Amazon Virtual Private Cloud (VPC)" at bounding box center [221, 347] width 0 height 9
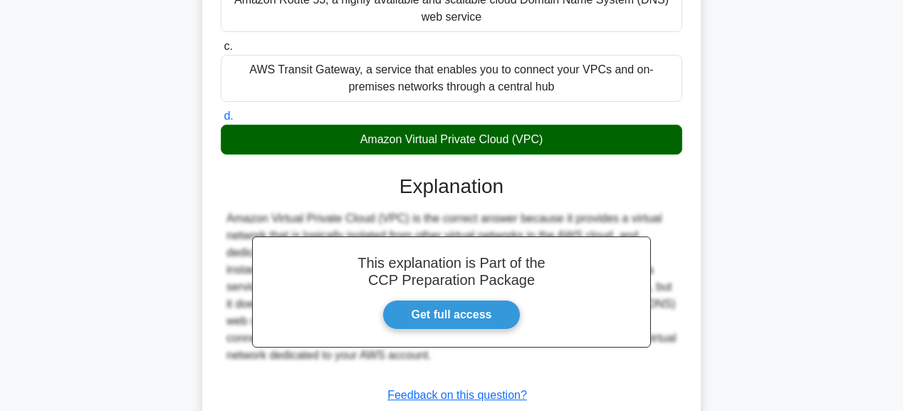
scroll to position [302, 0]
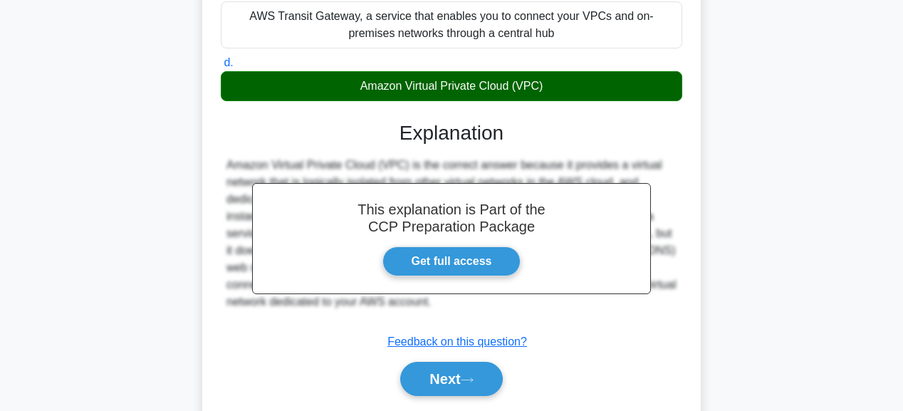
click at [495, 366] on button "Next" at bounding box center [451, 379] width 102 height 34
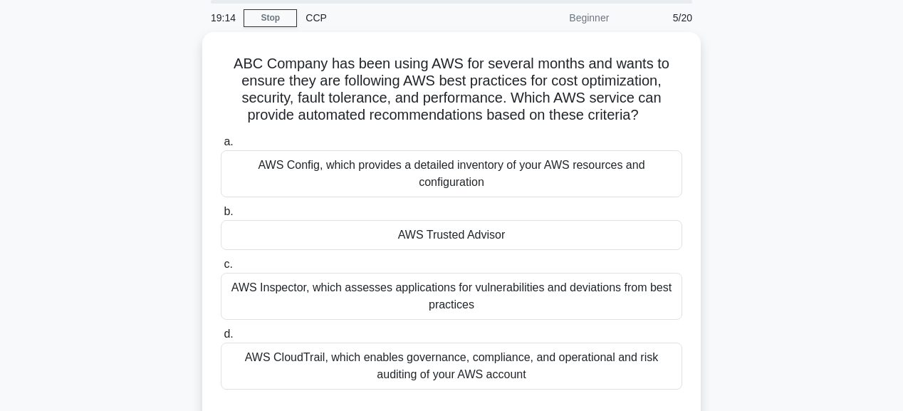
scroll to position [17, 0]
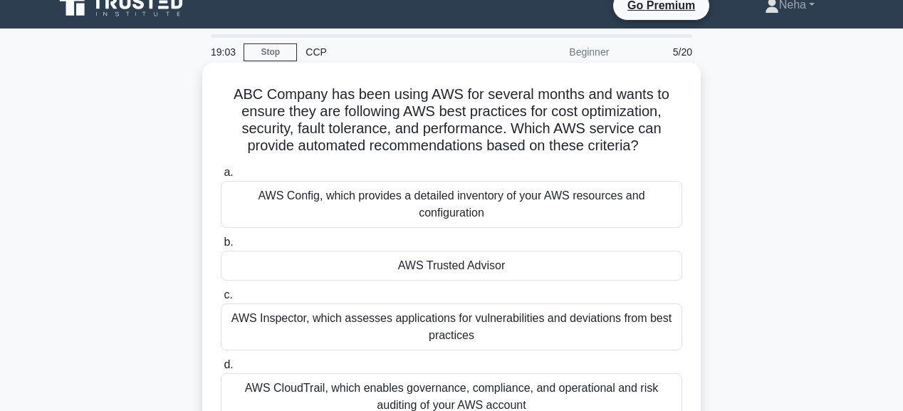
click at [483, 265] on div "AWS Trusted Advisor" at bounding box center [451, 266] width 461 height 30
click at [221, 247] on input "b. AWS Trusted Advisor" at bounding box center [221, 242] width 0 height 9
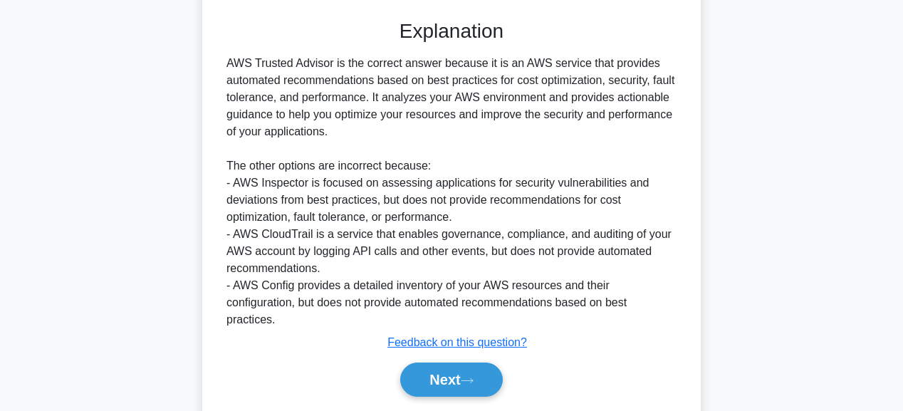
scroll to position [473, 0]
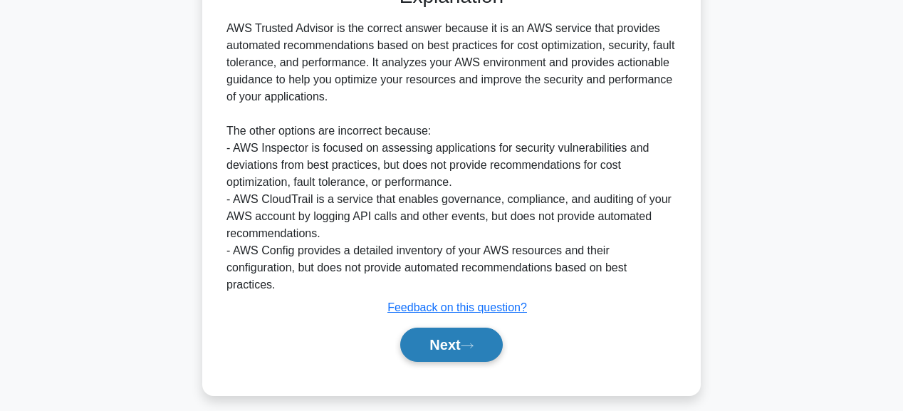
click at [470, 335] on button "Next" at bounding box center [451, 344] width 102 height 34
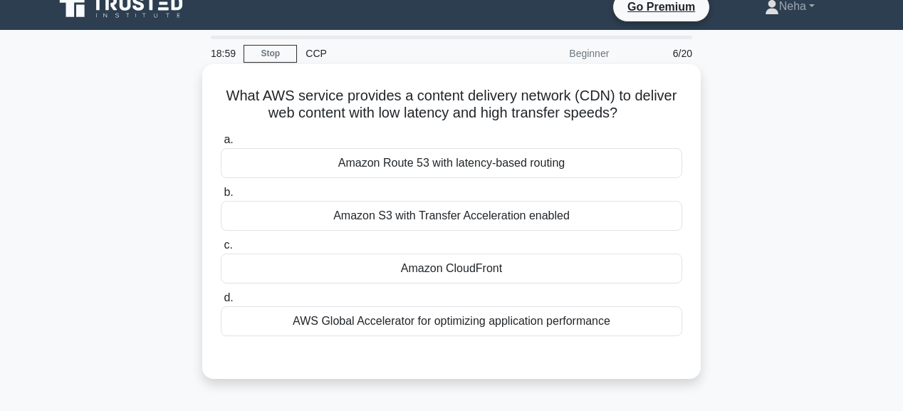
scroll to position [0, 0]
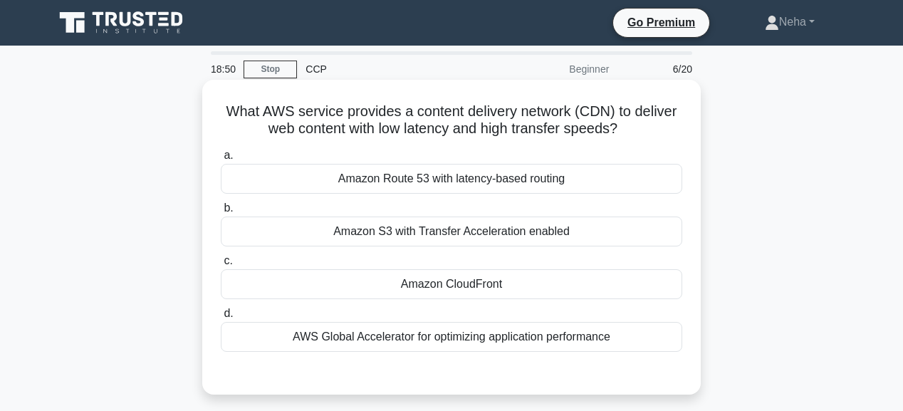
click at [481, 284] on div "Amazon CloudFront" at bounding box center [451, 284] width 461 height 30
click at [221, 266] on input "c. Amazon CloudFront" at bounding box center [221, 260] width 0 height 9
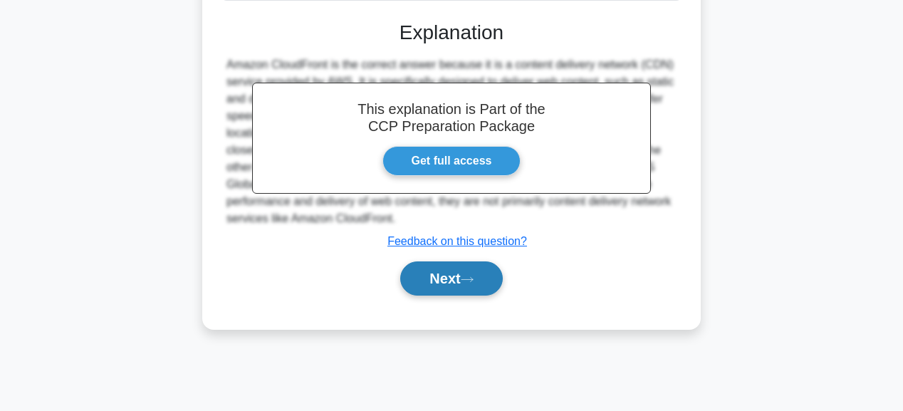
scroll to position [359, 0]
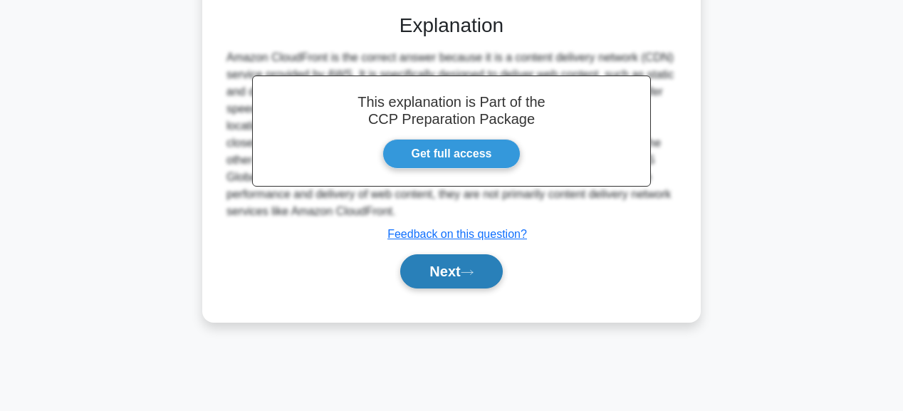
click at [473, 273] on icon at bounding box center [467, 272] width 13 height 8
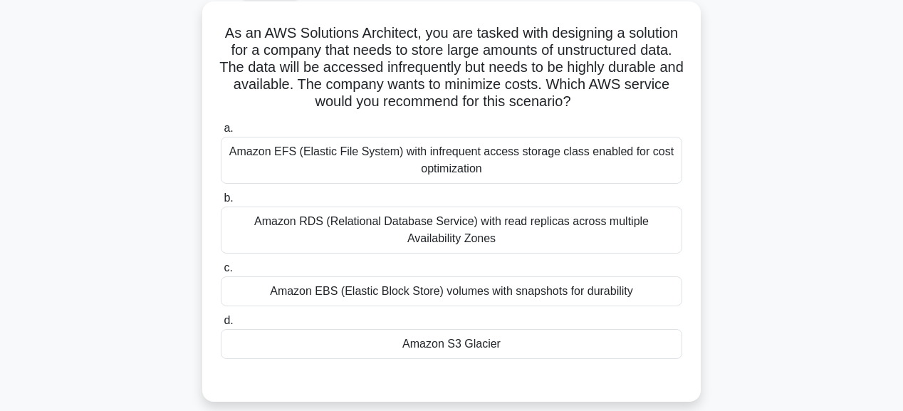
scroll to position [74, 0]
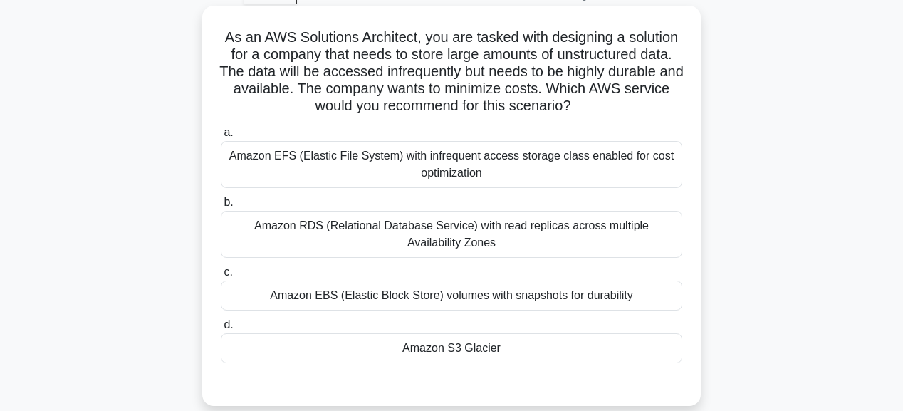
click at [457, 347] on div "Amazon S3 Glacier" at bounding box center [451, 348] width 461 height 30
click at [221, 330] on input "d. Amazon S3 Glacier" at bounding box center [221, 324] width 0 height 9
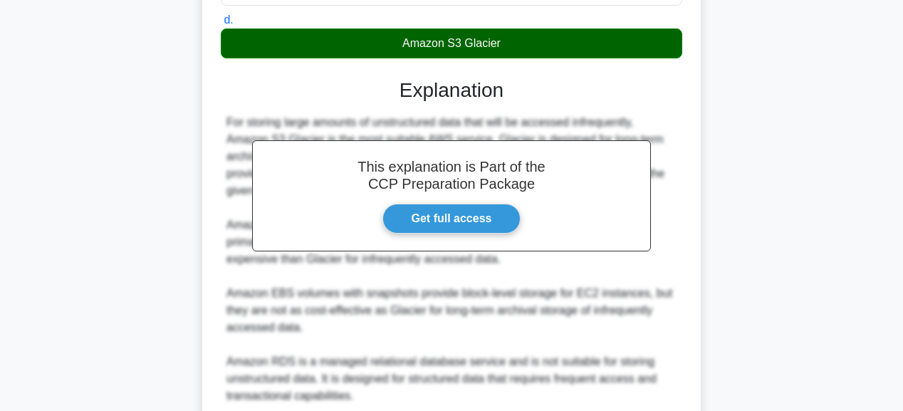
scroll to position [500, 0]
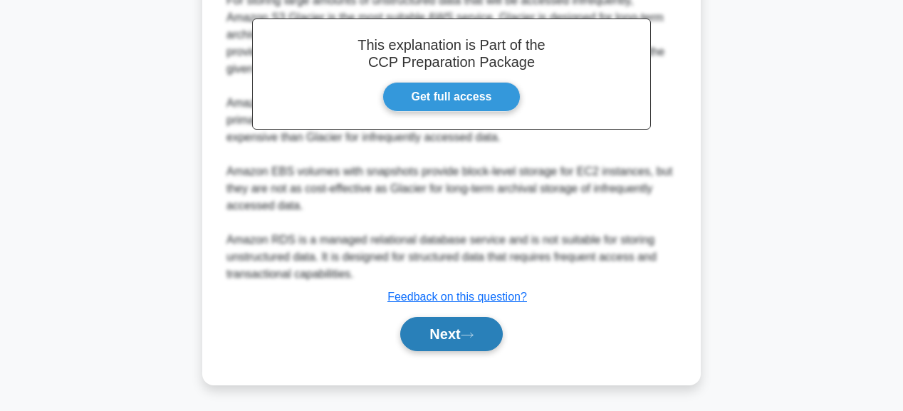
click at [456, 334] on button "Next" at bounding box center [451, 334] width 102 height 34
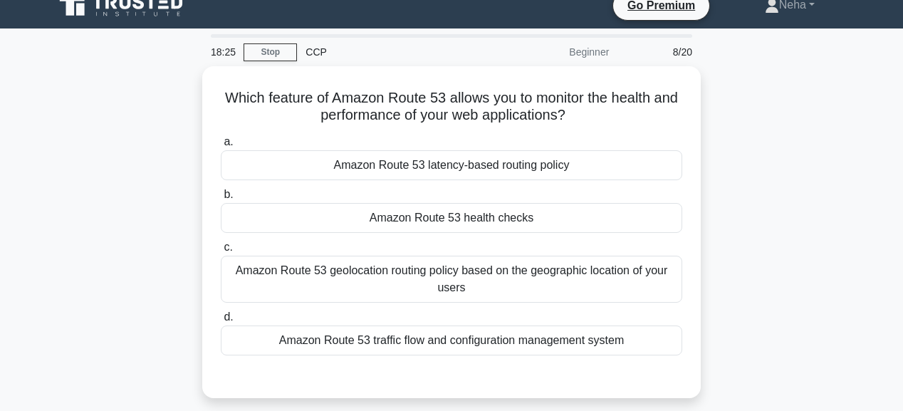
scroll to position [17, 0]
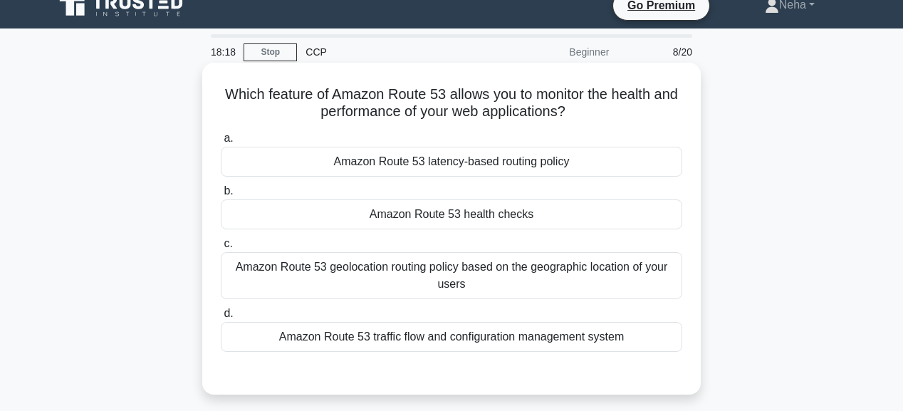
click at [484, 213] on div "Amazon Route 53 health checks" at bounding box center [451, 214] width 461 height 30
click at [221, 196] on input "b. Amazon Route 53 health checks" at bounding box center [221, 191] width 0 height 9
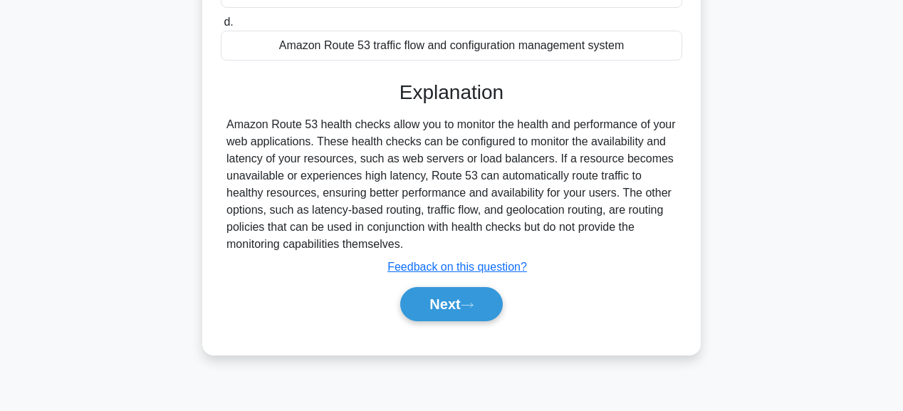
scroll to position [359, 0]
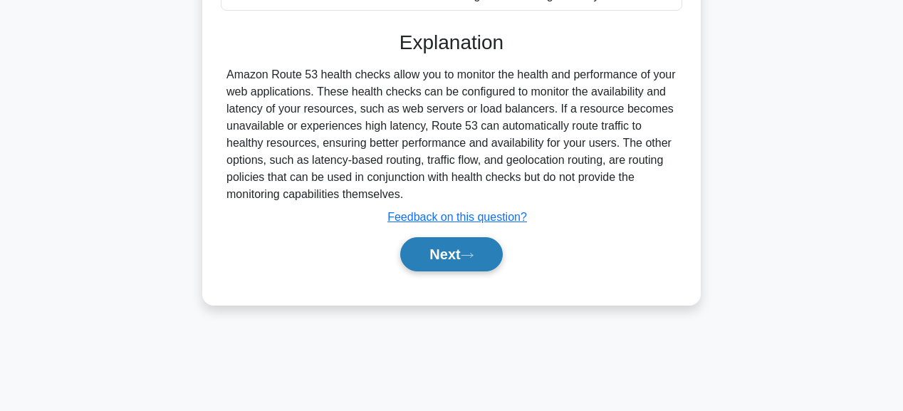
click at [483, 243] on button "Next" at bounding box center [451, 254] width 102 height 34
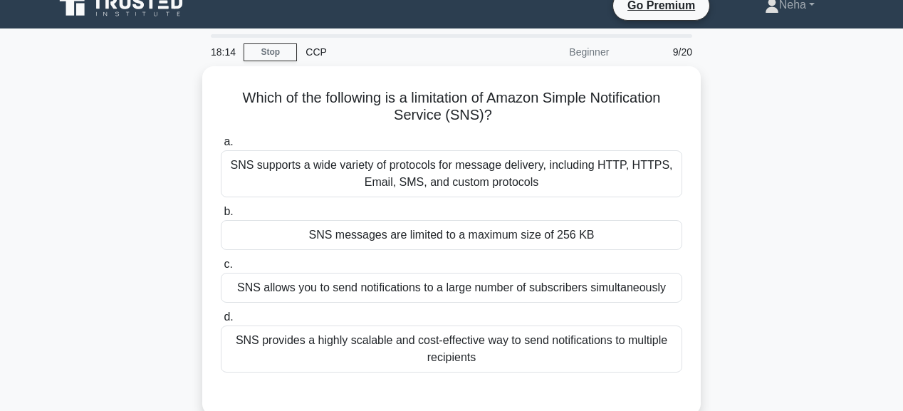
scroll to position [0, 0]
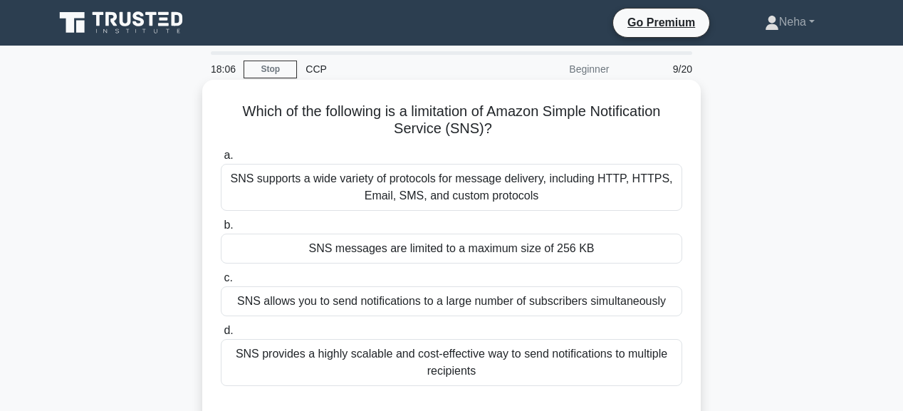
click at [506, 245] on div "SNS messages are limited to a maximum size of 256 KB" at bounding box center [451, 249] width 461 height 30
click at [221, 230] on input "b. SNS messages are limited to a maximum size of 256 KB" at bounding box center [221, 225] width 0 height 9
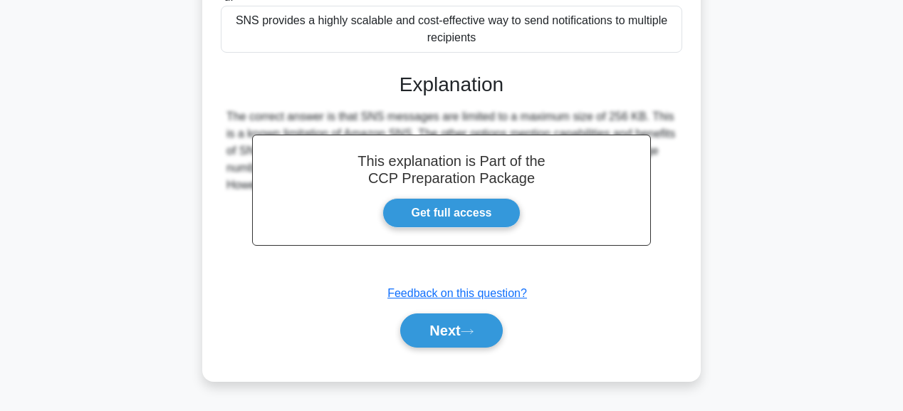
scroll to position [359, 0]
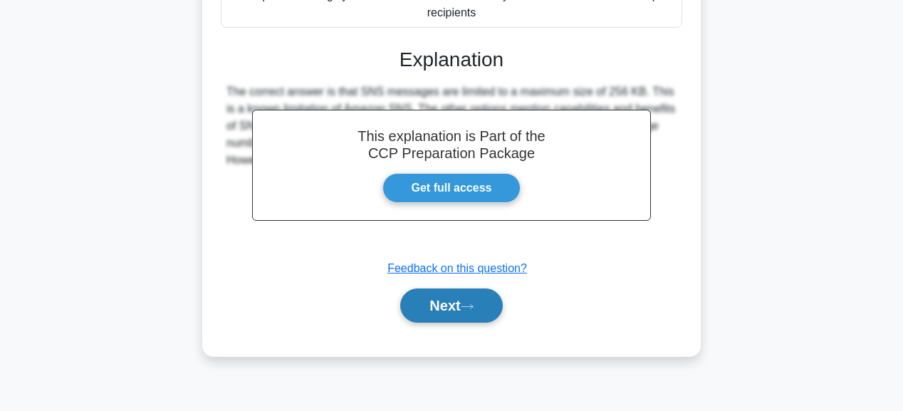
click at [479, 301] on button "Next" at bounding box center [451, 305] width 102 height 34
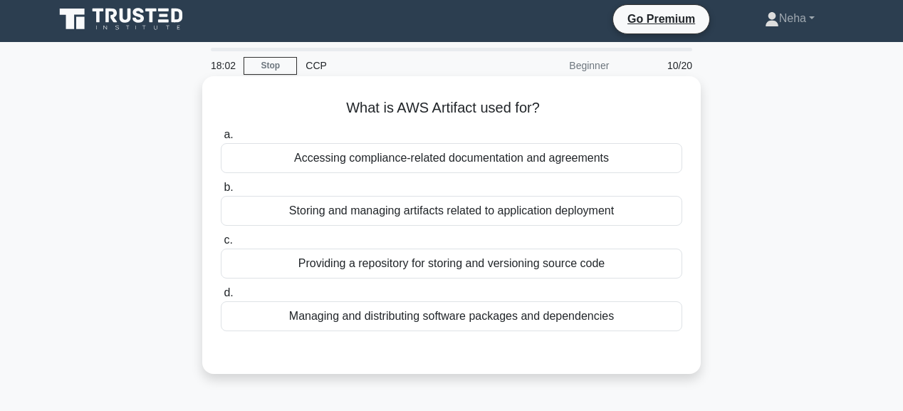
scroll to position [0, 0]
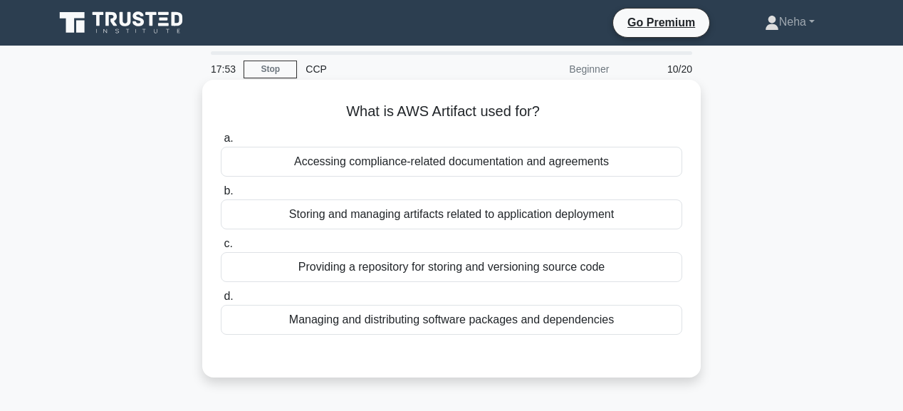
click at [473, 261] on div "Providing a repository for storing and versioning source code" at bounding box center [451, 267] width 461 height 30
click at [221, 248] on input "c. Providing a repository for storing and versioning source code" at bounding box center [221, 243] width 0 height 9
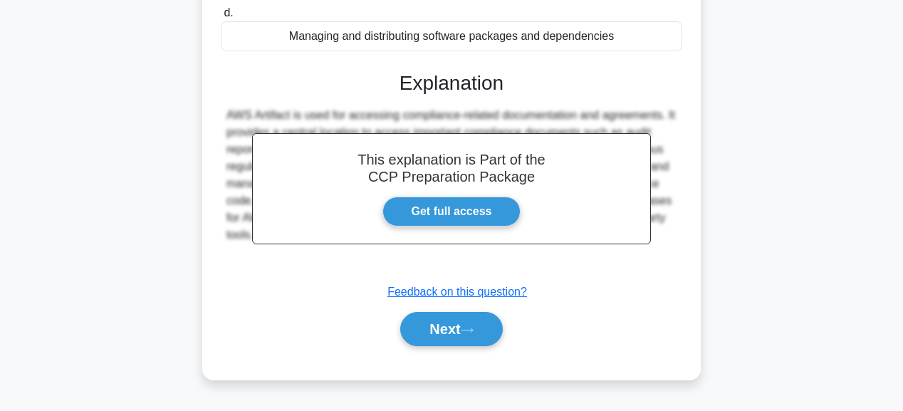
scroll to position [359, 0]
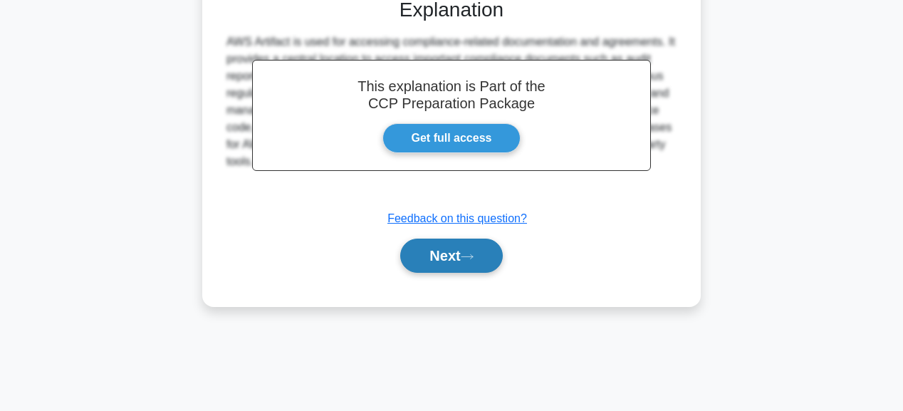
click at [466, 243] on button "Next" at bounding box center [451, 255] width 102 height 34
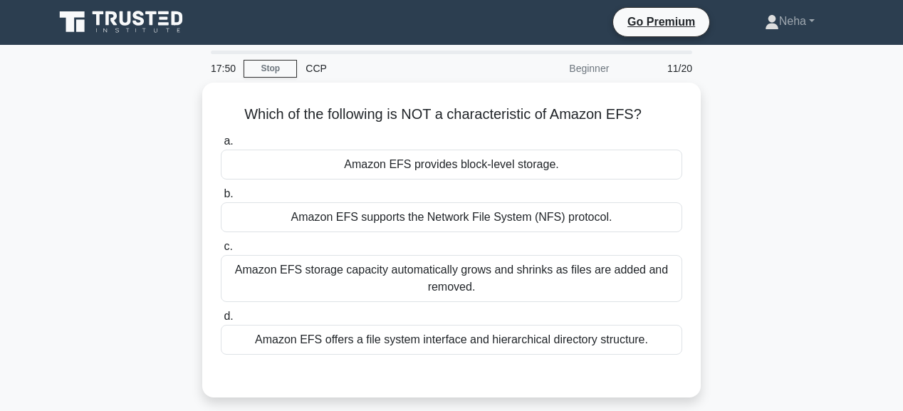
scroll to position [0, 0]
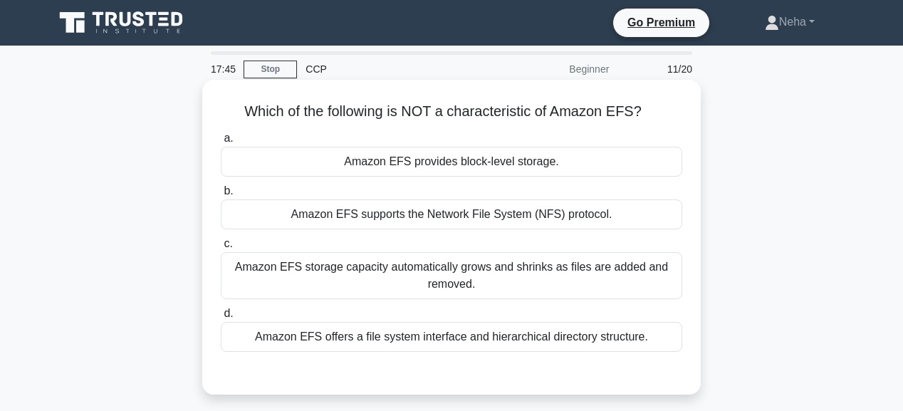
click at [530, 168] on div "Amazon EFS provides block-level storage." at bounding box center [451, 162] width 461 height 30
click at [221, 143] on input "a. Amazon EFS provides block-level storage." at bounding box center [221, 138] width 0 height 9
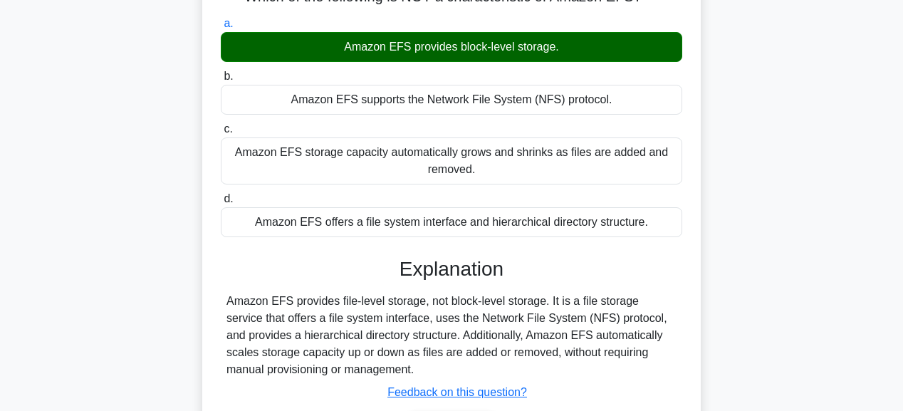
scroll to position [228, 0]
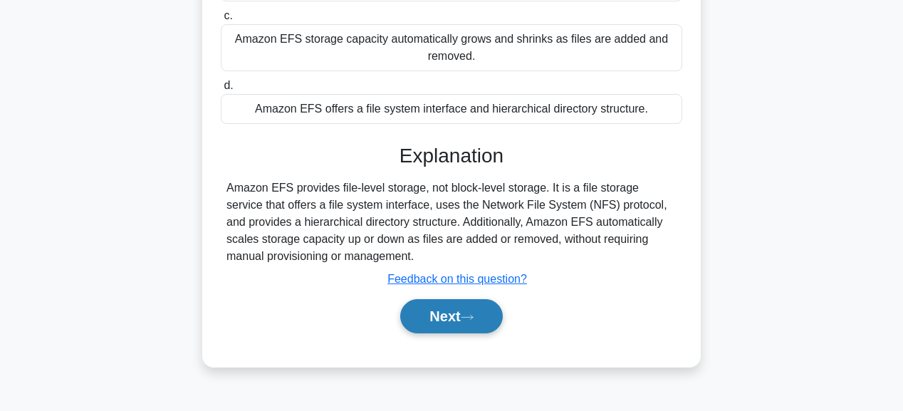
click at [463, 314] on button "Next" at bounding box center [451, 316] width 102 height 34
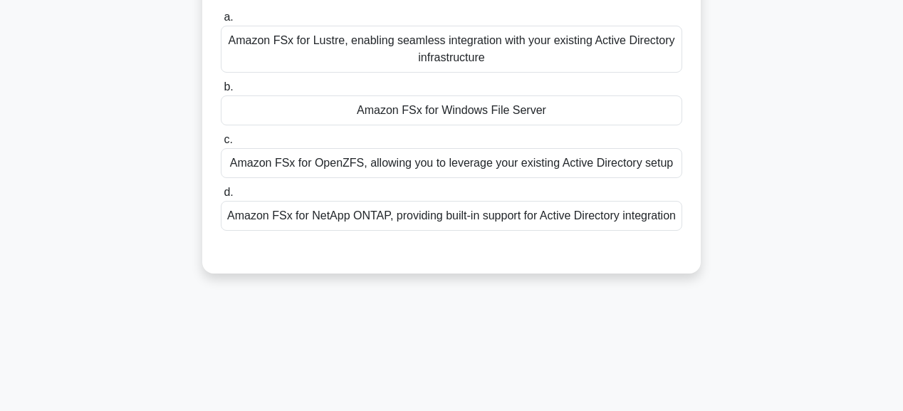
scroll to position [0, 0]
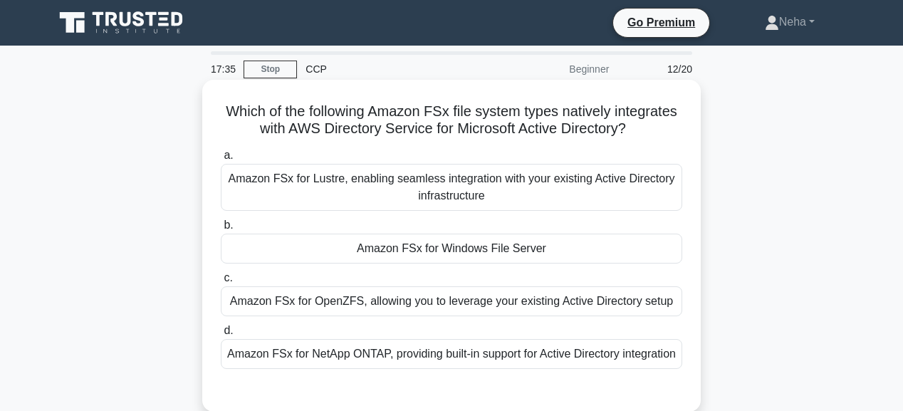
click at [473, 247] on div "Amazon FSx for Windows File Server" at bounding box center [451, 249] width 461 height 30
click at [221, 230] on input "b. Amazon FSx for Windows File Server" at bounding box center [221, 225] width 0 height 9
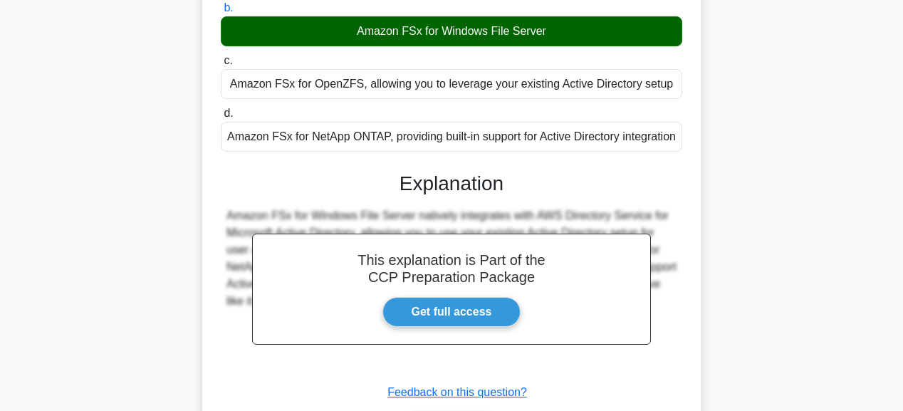
scroll to position [285, 0]
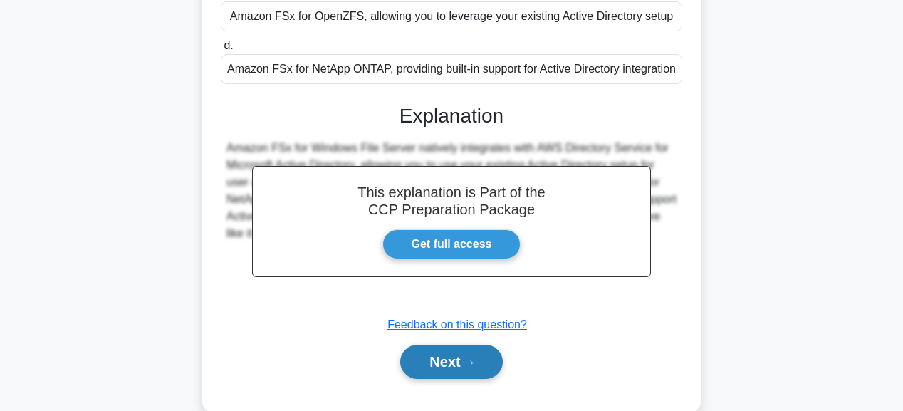
click at [454, 379] on button "Next" at bounding box center [451, 362] width 102 height 34
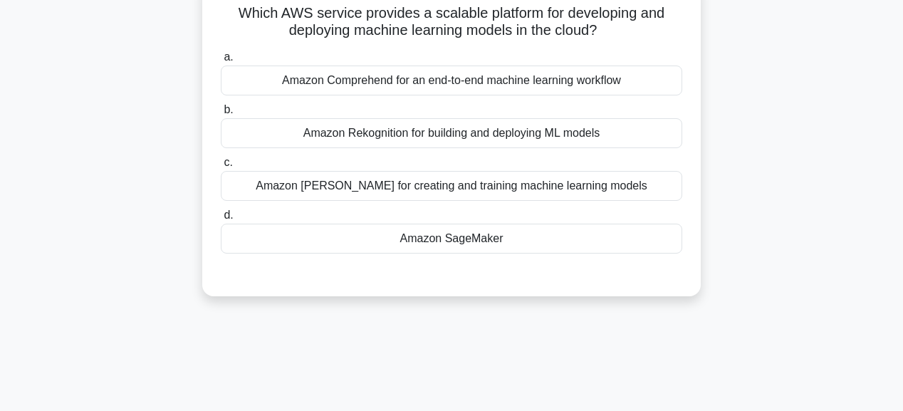
scroll to position [114, 0]
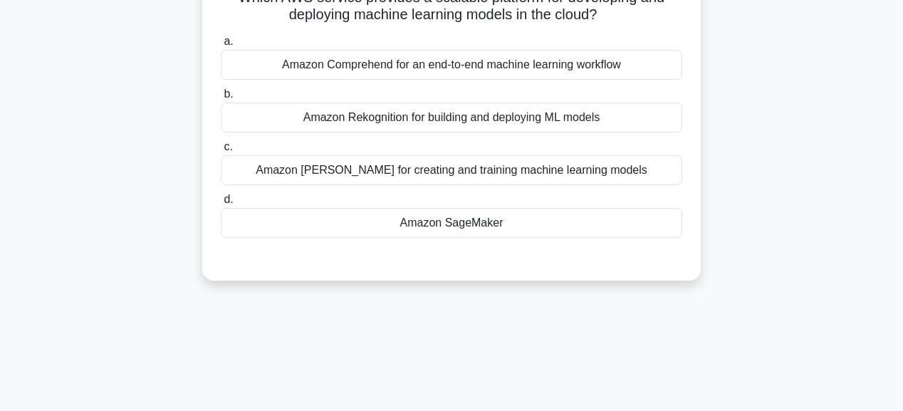
click at [480, 219] on div "Amazon SageMaker" at bounding box center [451, 223] width 461 height 30
click at [221, 204] on input "d. Amazon SageMaker" at bounding box center [221, 199] width 0 height 9
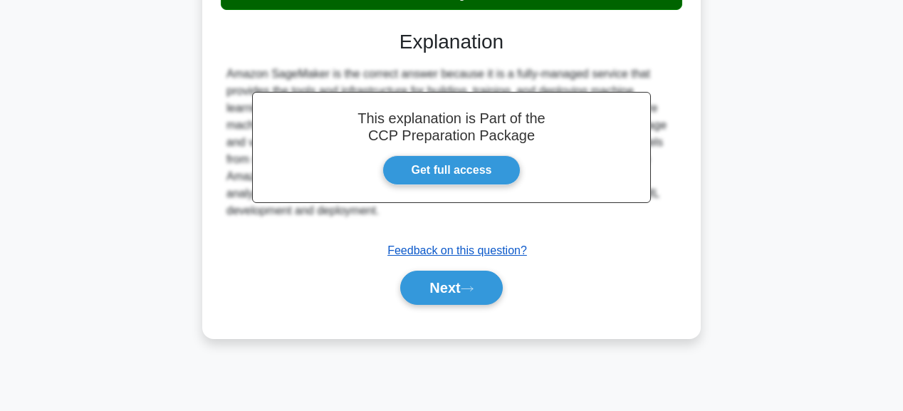
scroll to position [359, 0]
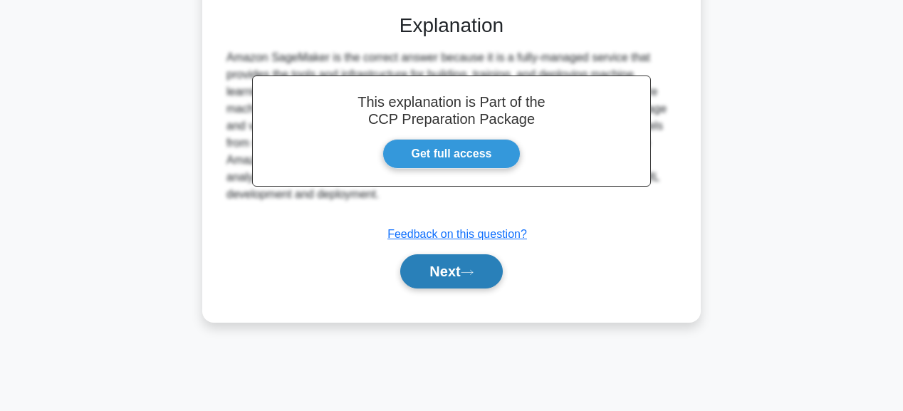
click at [467, 265] on button "Next" at bounding box center [451, 271] width 102 height 34
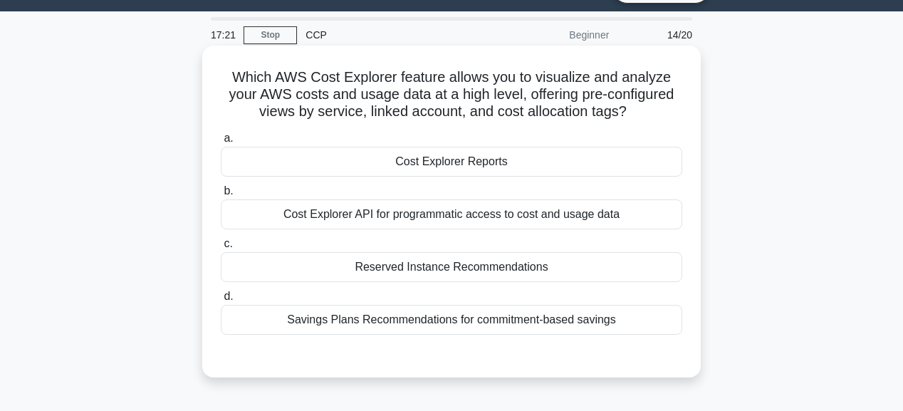
scroll to position [0, 0]
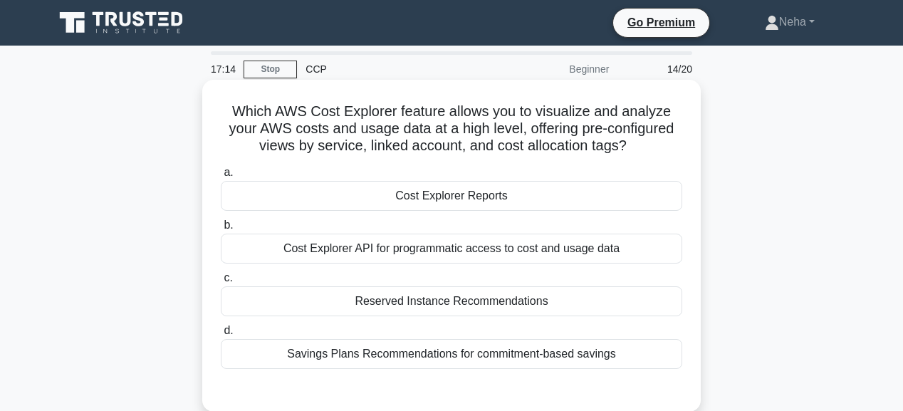
click at [493, 188] on div "Cost Explorer Reports" at bounding box center [451, 196] width 461 height 30
click at [221, 177] on input "a. Cost Explorer Reports" at bounding box center [221, 172] width 0 height 9
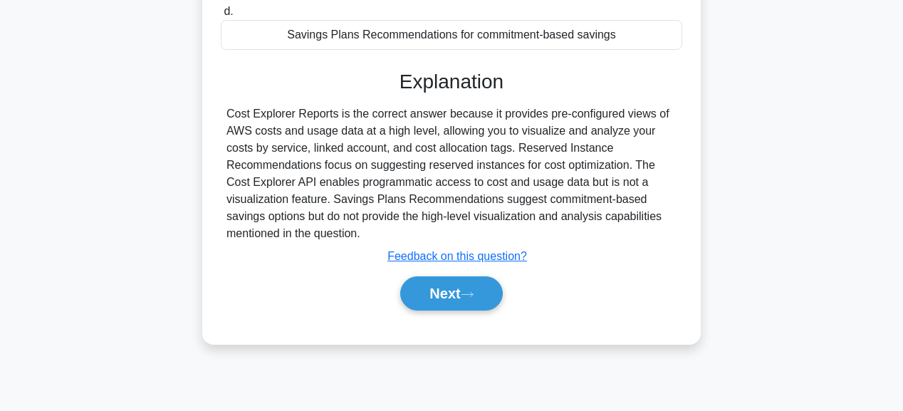
scroll to position [359, 0]
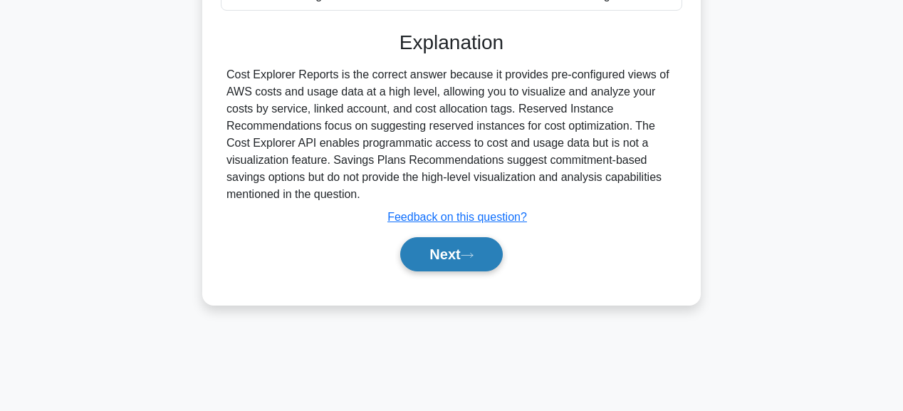
click at [483, 253] on button "Next" at bounding box center [451, 254] width 102 height 34
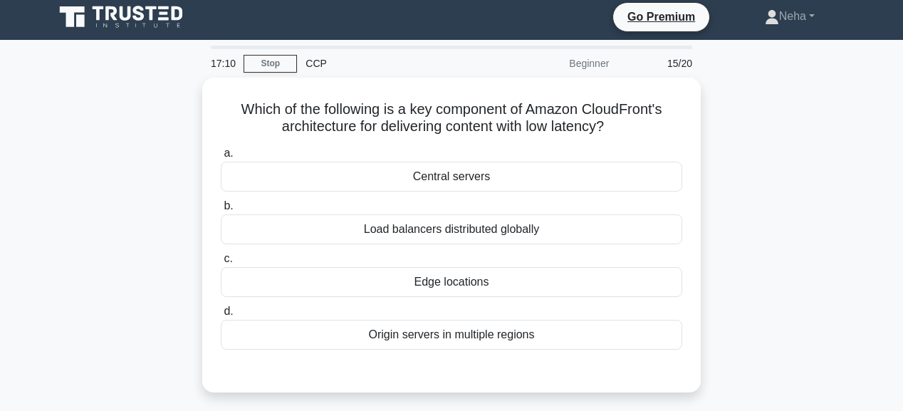
scroll to position [0, 0]
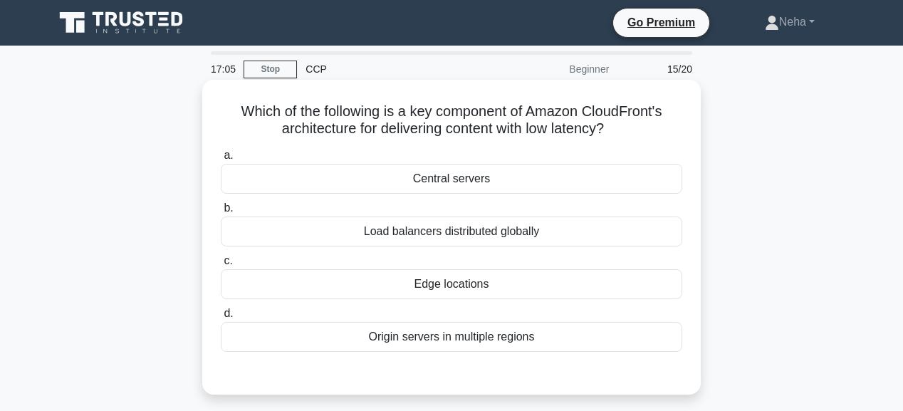
click at [470, 285] on div "Edge locations" at bounding box center [451, 284] width 461 height 30
click at [221, 266] on input "c. Edge locations" at bounding box center [221, 260] width 0 height 9
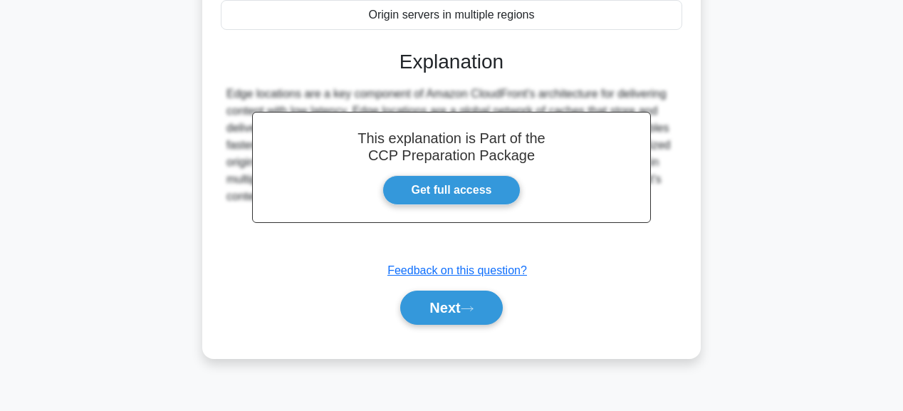
scroll to position [359, 0]
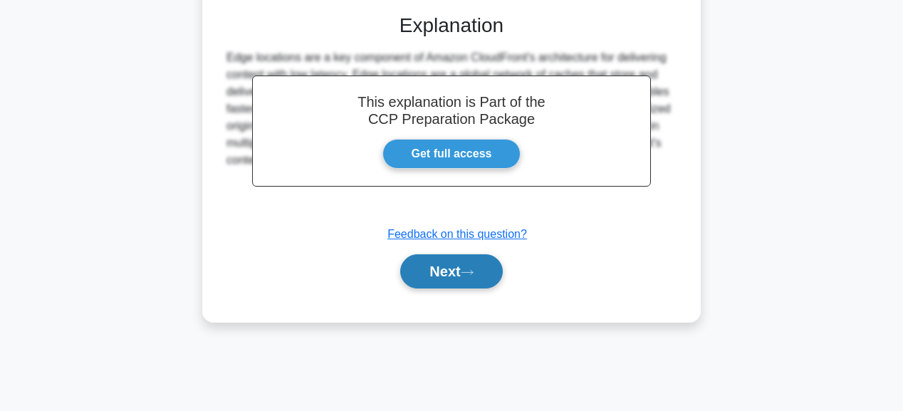
click at [470, 269] on icon at bounding box center [467, 272] width 13 height 8
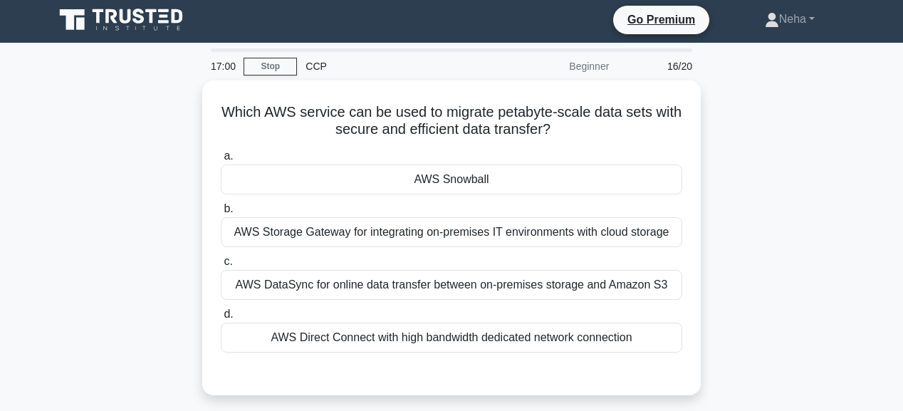
scroll to position [0, 0]
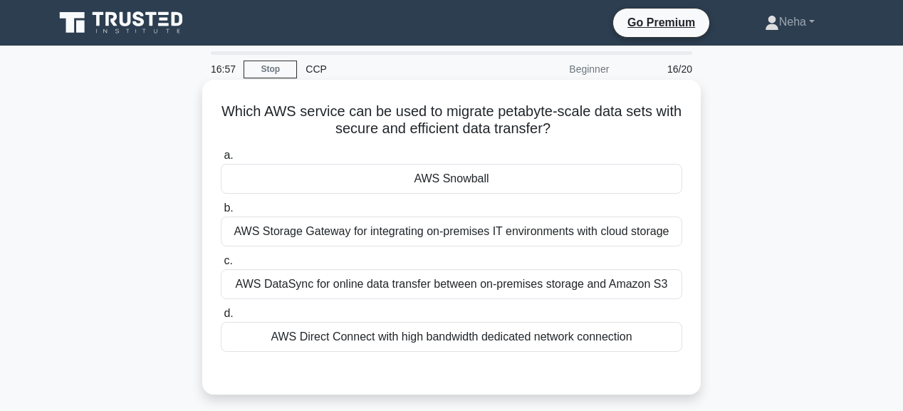
click at [520, 171] on div "AWS Snowball" at bounding box center [451, 179] width 461 height 30
click at [221, 160] on input "a. AWS Snowball" at bounding box center [221, 155] width 0 height 9
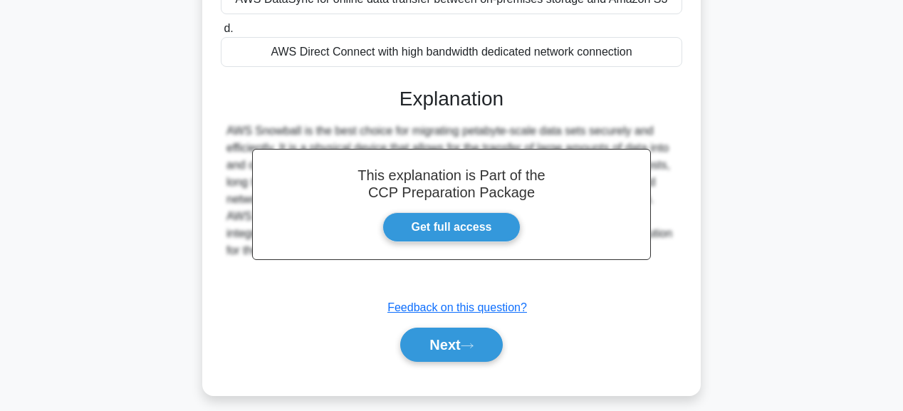
scroll to position [359, 0]
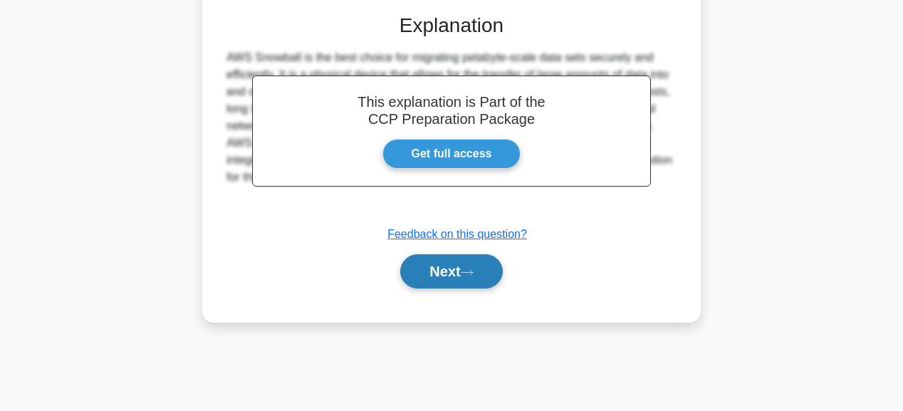
click at [441, 278] on button "Next" at bounding box center [451, 271] width 102 height 34
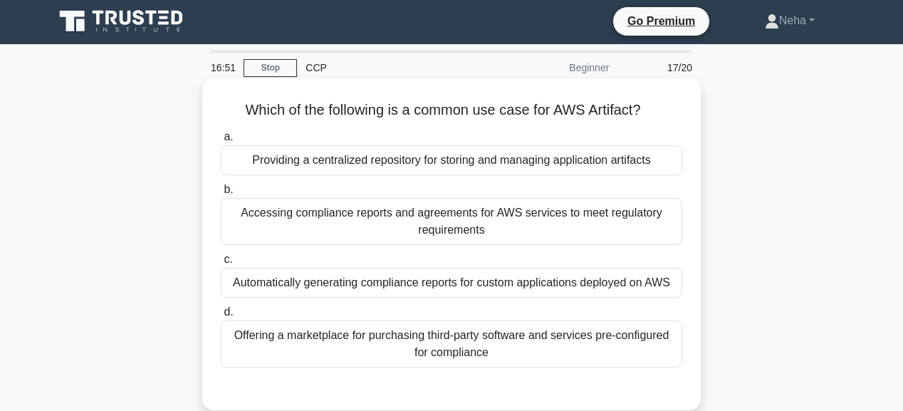
scroll to position [0, 0]
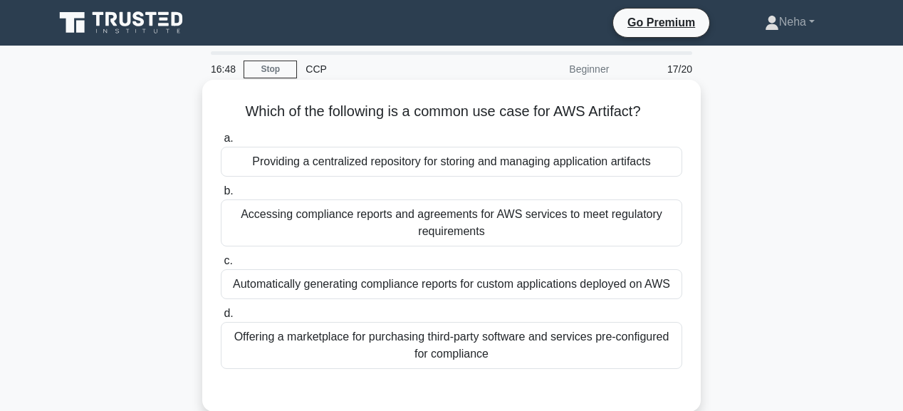
click at [450, 162] on div "Providing a centralized repository for storing and managing application artifac…" at bounding box center [451, 162] width 461 height 30
click at [221, 143] on input "a. Providing a centralized repository for storing and managing application arti…" at bounding box center [221, 138] width 0 height 9
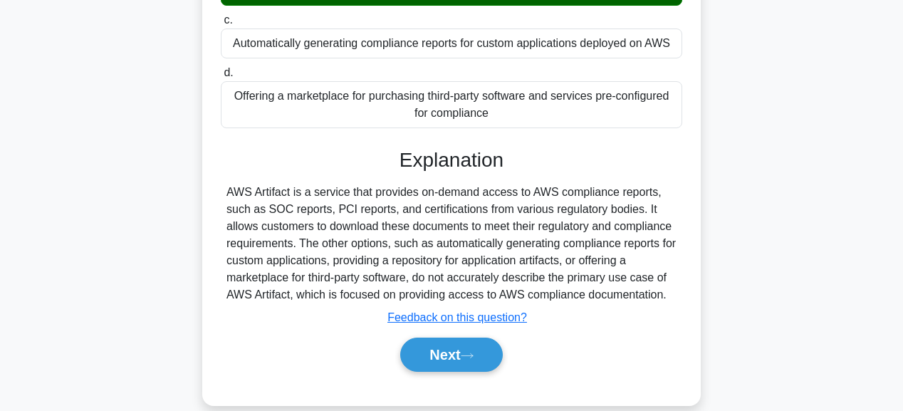
scroll to position [342, 0]
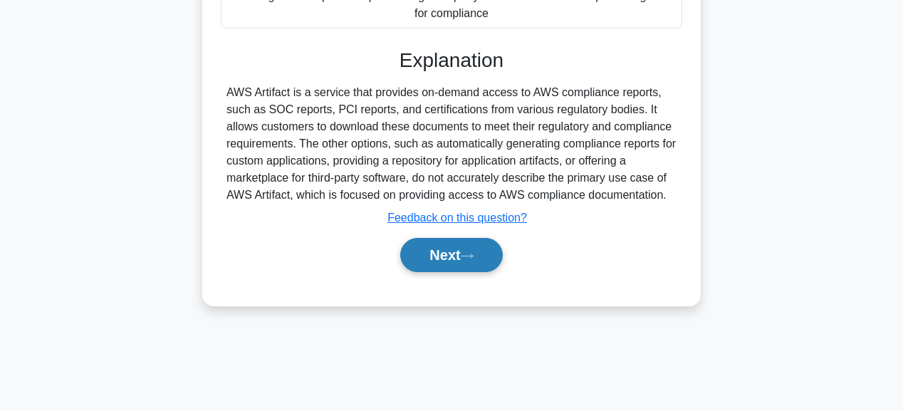
click at [461, 253] on button "Next" at bounding box center [451, 255] width 102 height 34
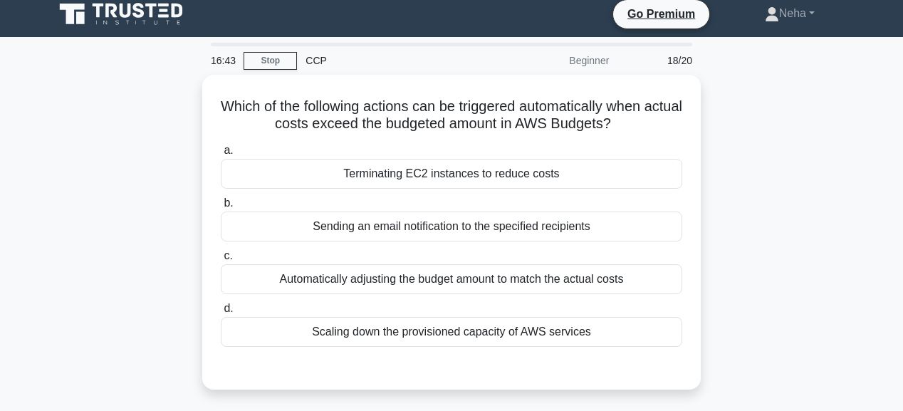
scroll to position [0, 0]
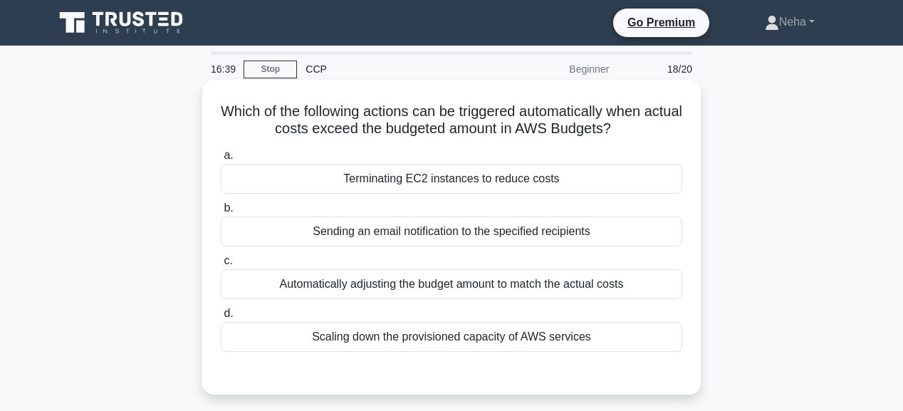
click at [498, 174] on div "Terminating EC2 instances to reduce costs" at bounding box center [451, 179] width 461 height 30
click at [221, 160] on input "a. Terminating EC2 instances to reduce costs" at bounding box center [221, 155] width 0 height 9
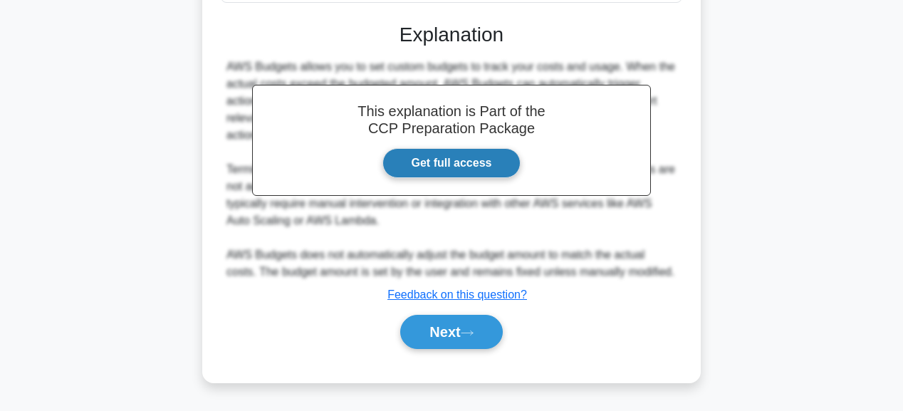
scroll to position [359, 0]
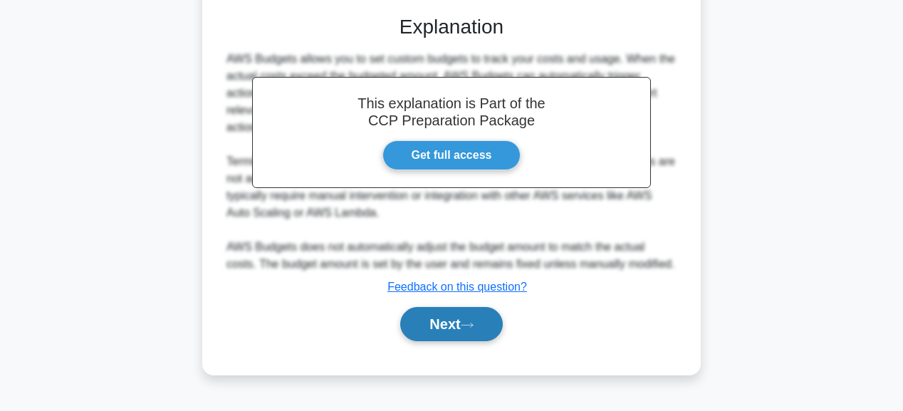
click at [458, 312] on button "Next" at bounding box center [451, 324] width 102 height 34
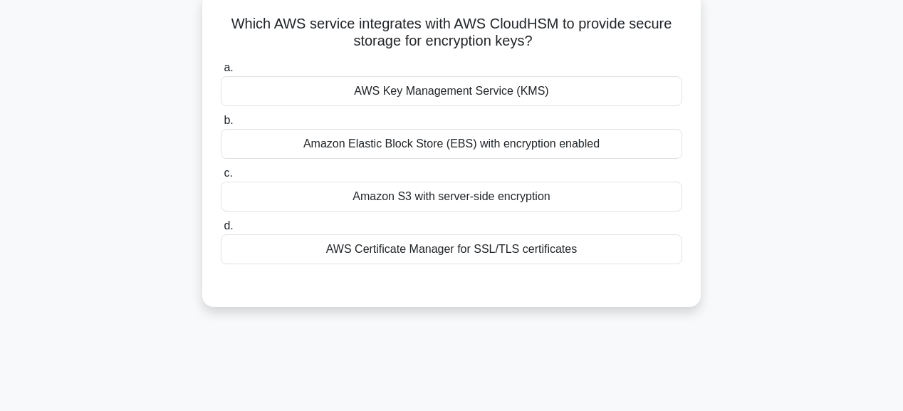
scroll to position [17, 0]
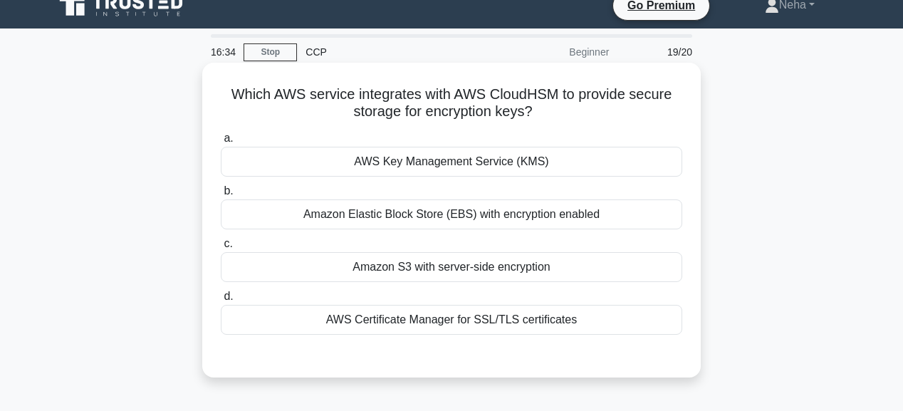
click at [472, 273] on div "Amazon S3 with server-side encryption" at bounding box center [451, 267] width 461 height 30
click at [221, 248] on input "c. Amazon S3 with server-side encryption" at bounding box center [221, 243] width 0 height 9
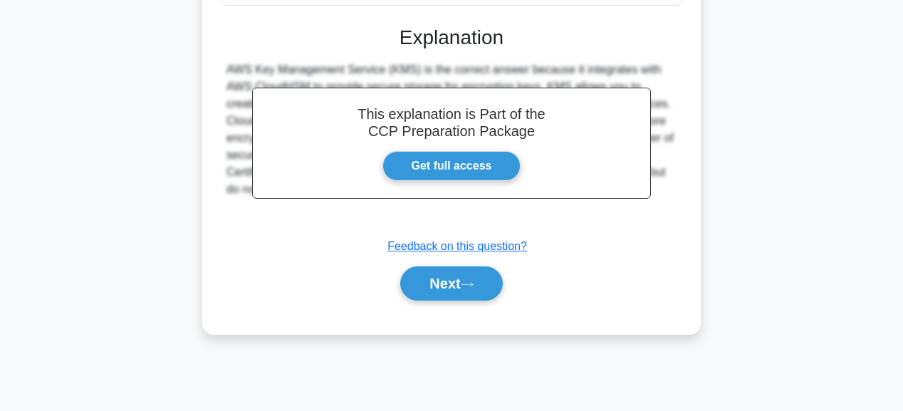
scroll to position [359, 0]
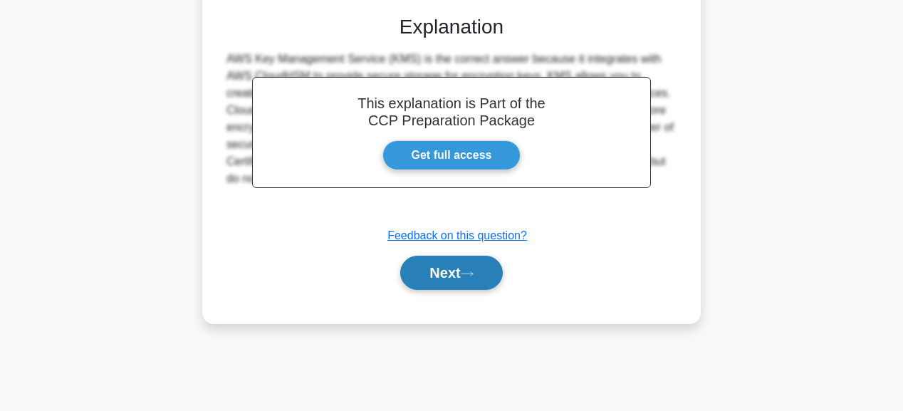
click at [473, 284] on button "Next" at bounding box center [451, 273] width 102 height 34
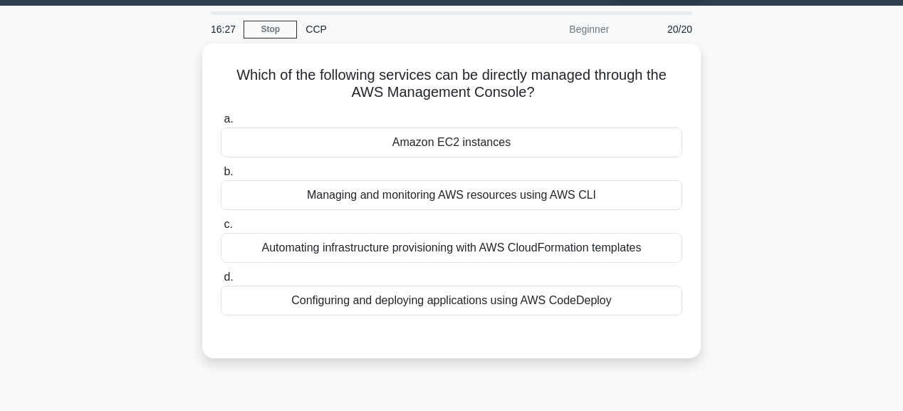
scroll to position [17, 0]
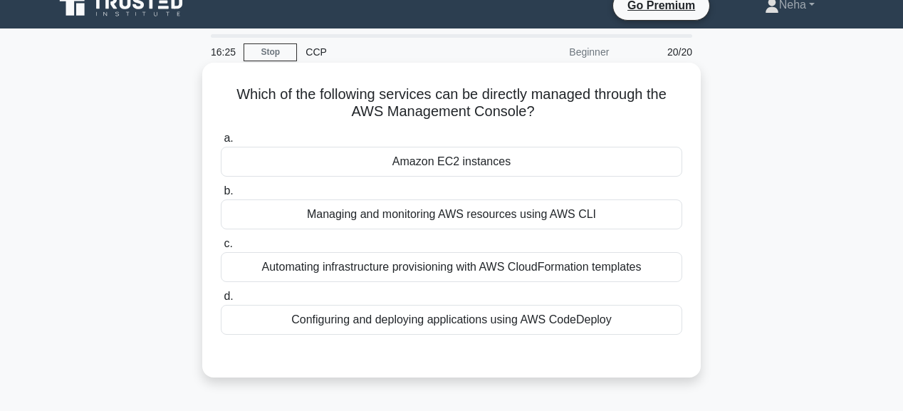
click at [438, 162] on div "Amazon EC2 instances" at bounding box center [451, 162] width 461 height 30
click at [221, 143] on input "a. Amazon EC2 instances" at bounding box center [221, 138] width 0 height 9
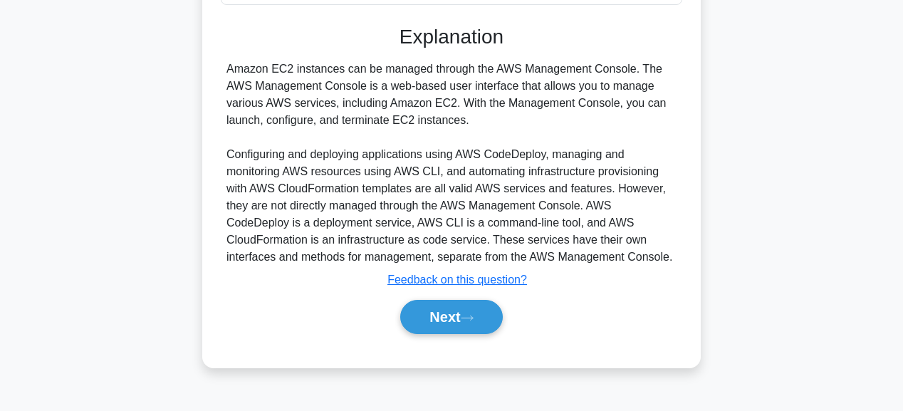
scroll to position [359, 0]
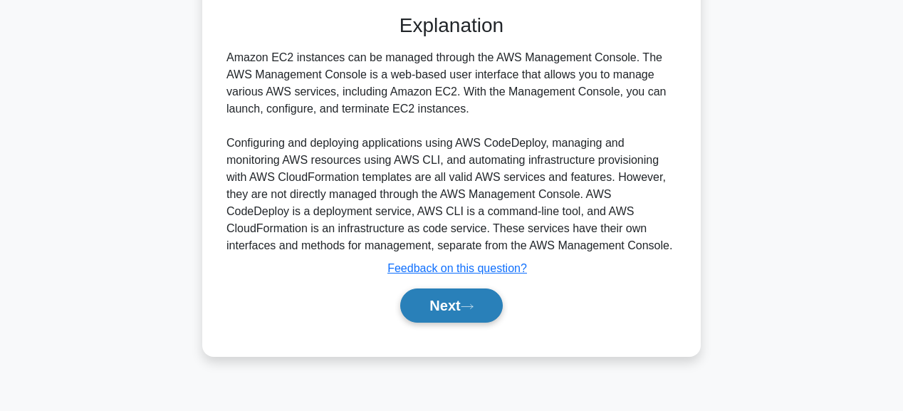
click at [459, 301] on button "Next" at bounding box center [451, 305] width 102 height 34
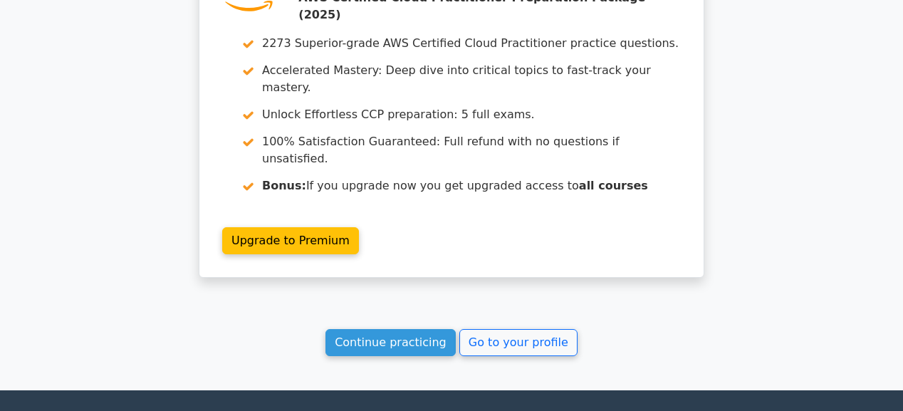
scroll to position [2774, 0]
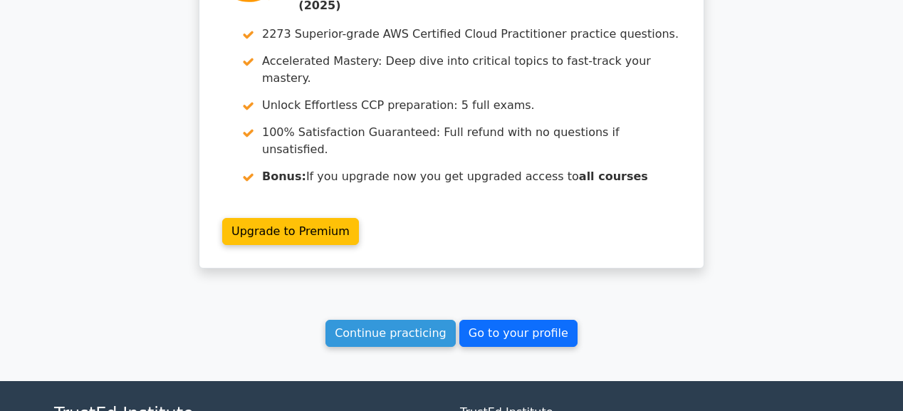
click at [521, 320] on link "Go to your profile" at bounding box center [518, 333] width 118 height 27
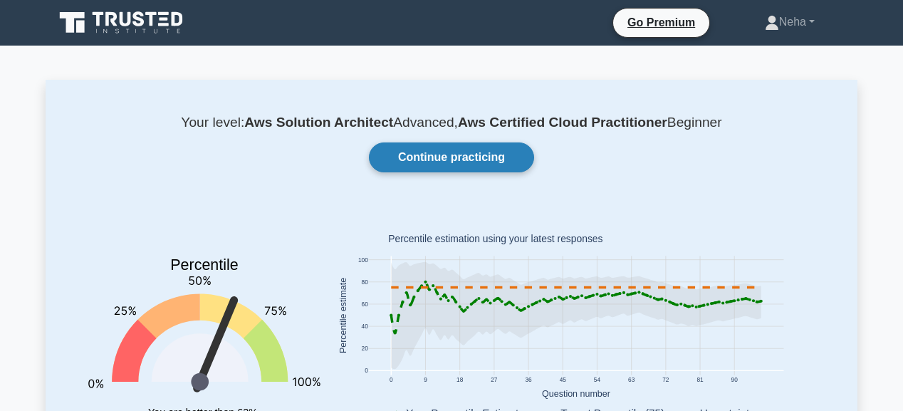
click at [506, 152] on link "Continue practicing" at bounding box center [451, 157] width 165 height 30
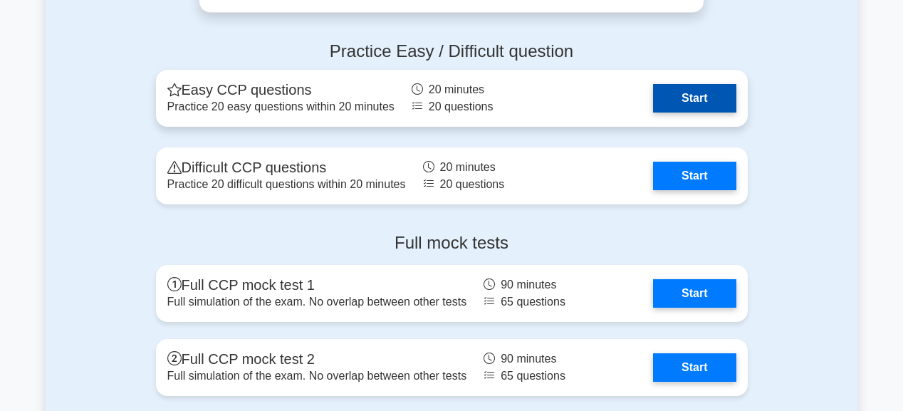
scroll to position [3132, 0]
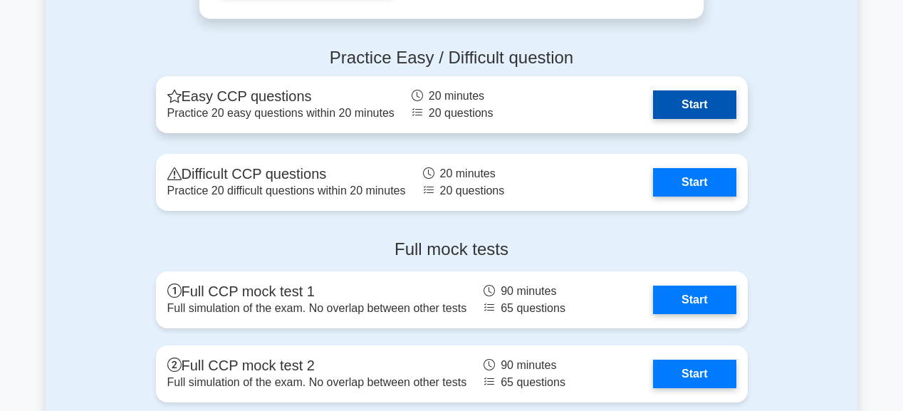
click at [676, 102] on link "Start" at bounding box center [694, 104] width 83 height 28
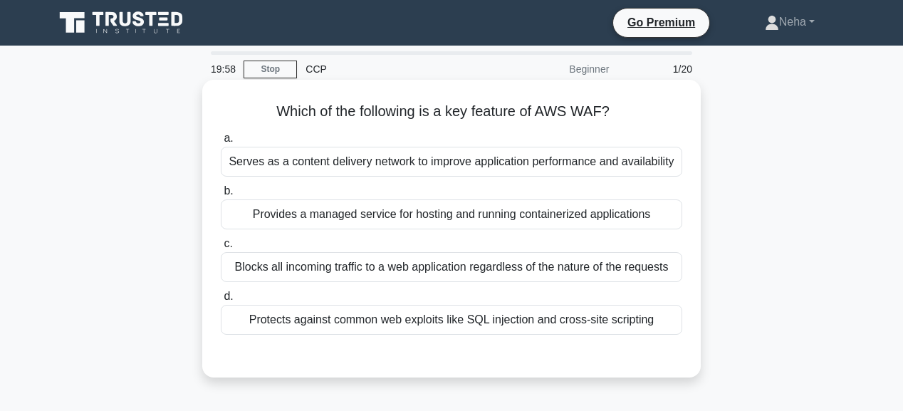
click at [495, 165] on div "Serves as a content delivery network to improve application performance and ava…" at bounding box center [451, 162] width 461 height 30
click at [221, 143] on input "a. Serves as a content delivery network to improve application performance and …" at bounding box center [221, 138] width 0 height 9
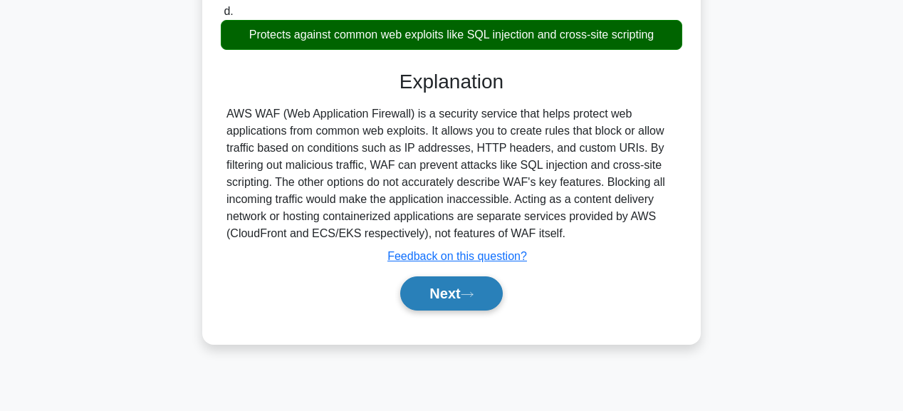
scroll to position [359, 0]
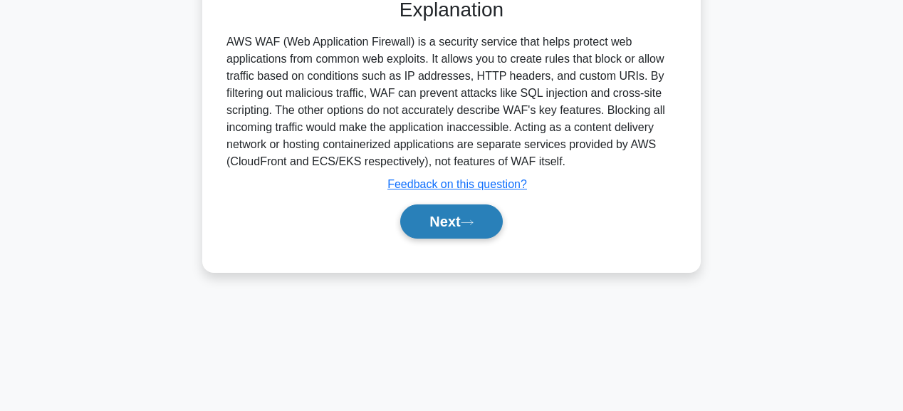
click at [486, 234] on button "Next" at bounding box center [451, 221] width 102 height 34
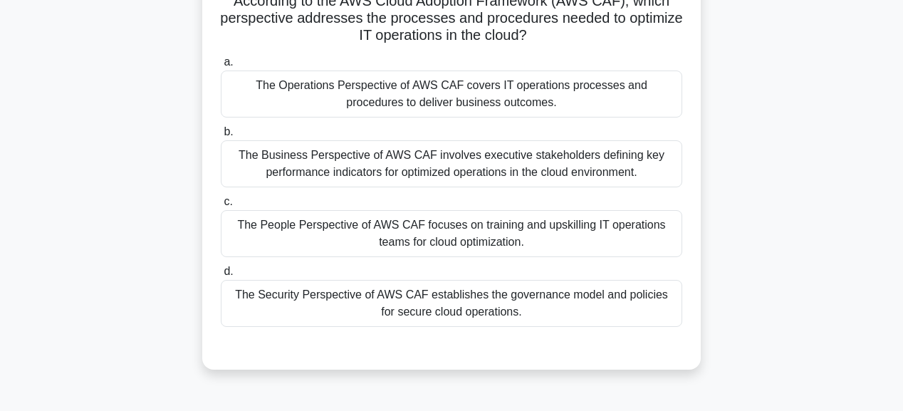
scroll to position [131, 0]
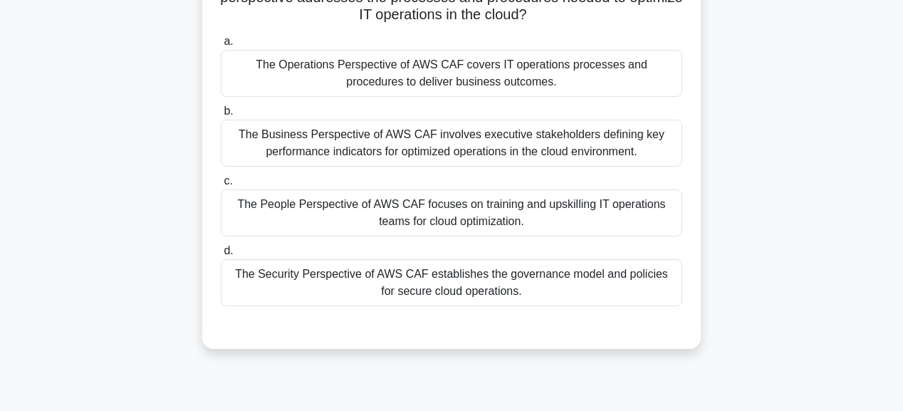
click at [474, 204] on div "The People Perspective of AWS CAF focuses on training and upskilling IT operati…" at bounding box center [451, 212] width 461 height 47
click at [221, 186] on input "c. The People Perspective of AWS CAF focuses on training and upskilling IT oper…" at bounding box center [221, 181] width 0 height 9
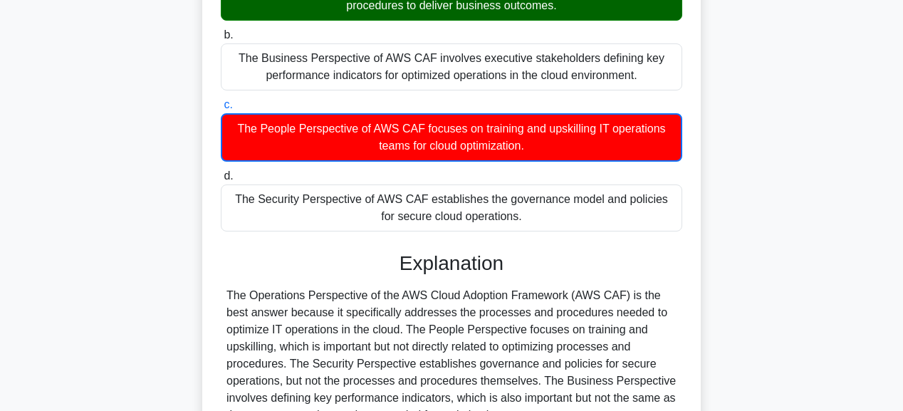
scroll to position [359, 0]
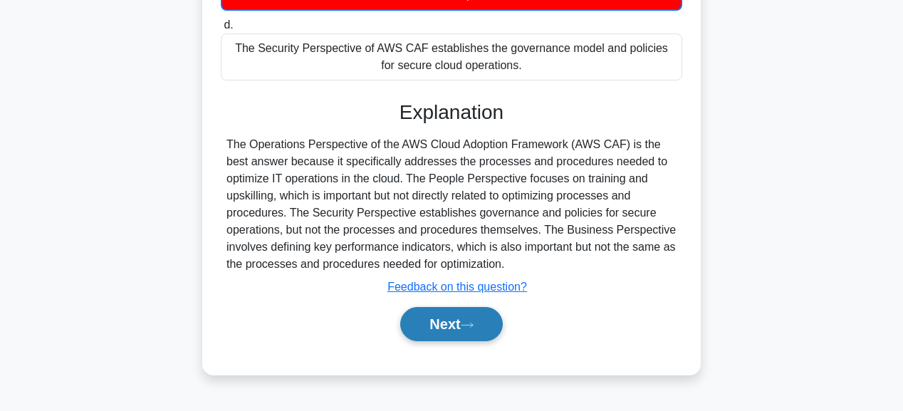
click at [460, 319] on button "Next" at bounding box center [451, 324] width 102 height 34
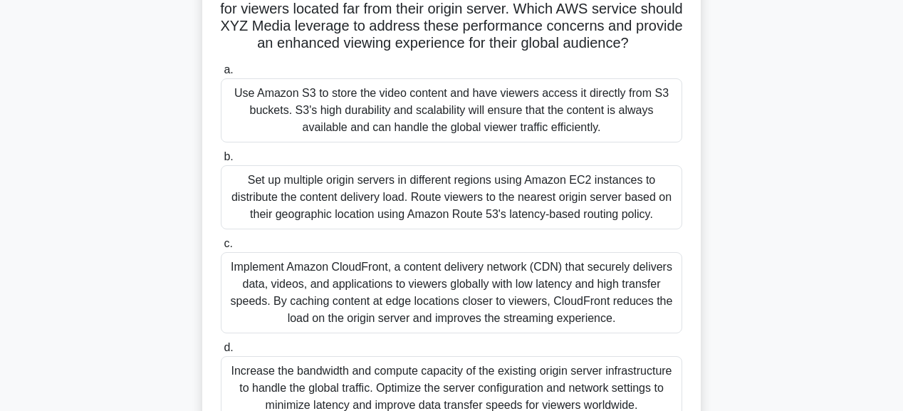
scroll to position [245, 0]
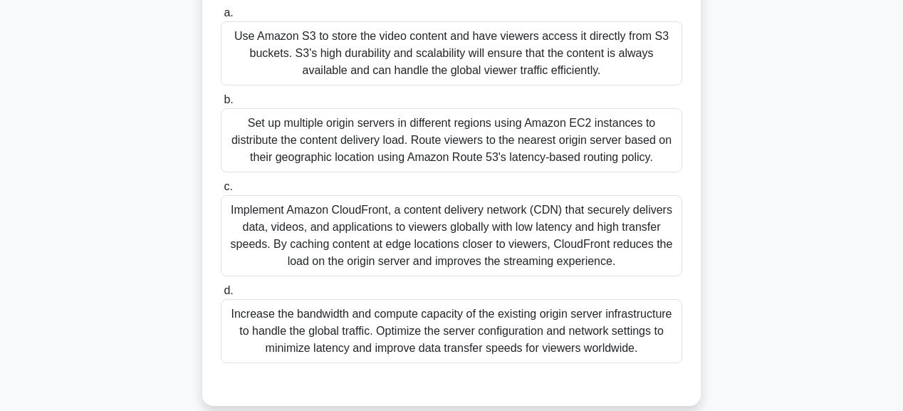
click at [473, 271] on div "Implement Amazon CloudFront, a content delivery network (CDN) that securely del…" at bounding box center [451, 235] width 461 height 81
click at [221, 192] on input "c. Implement Amazon CloudFront, a content delivery network (CDN) that securely …" at bounding box center [221, 186] width 0 height 9
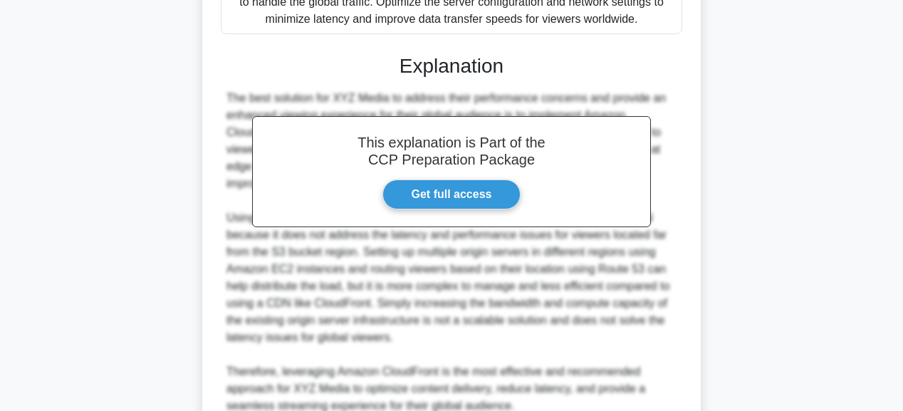
scroll to position [701, 0]
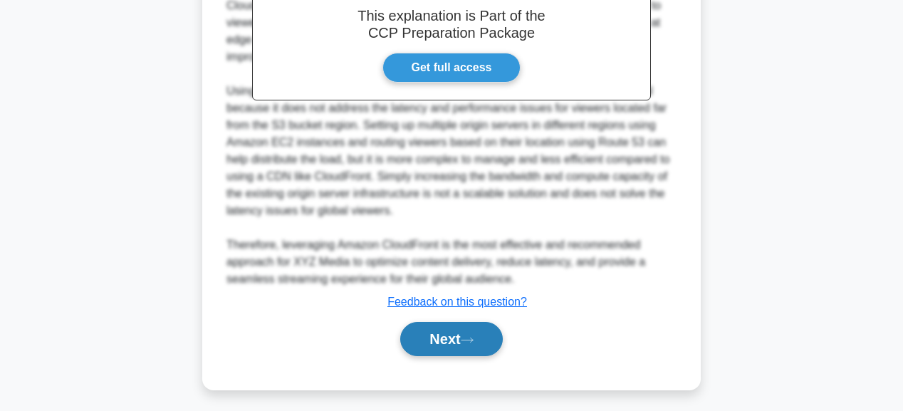
click at [470, 347] on button "Next" at bounding box center [451, 339] width 102 height 34
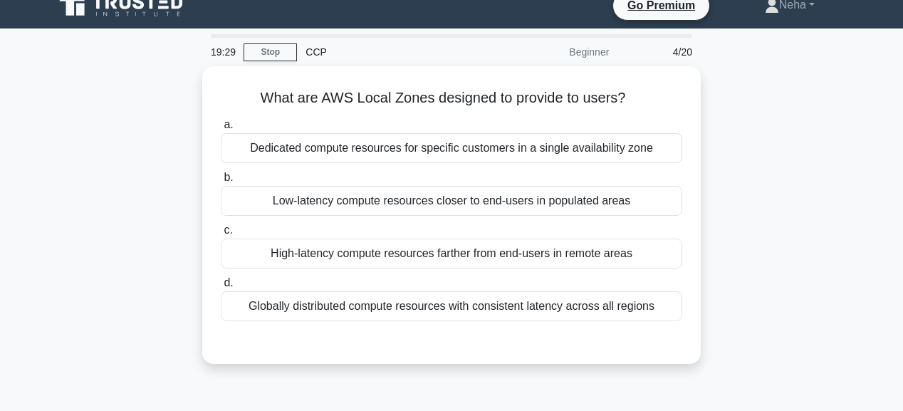
scroll to position [0, 0]
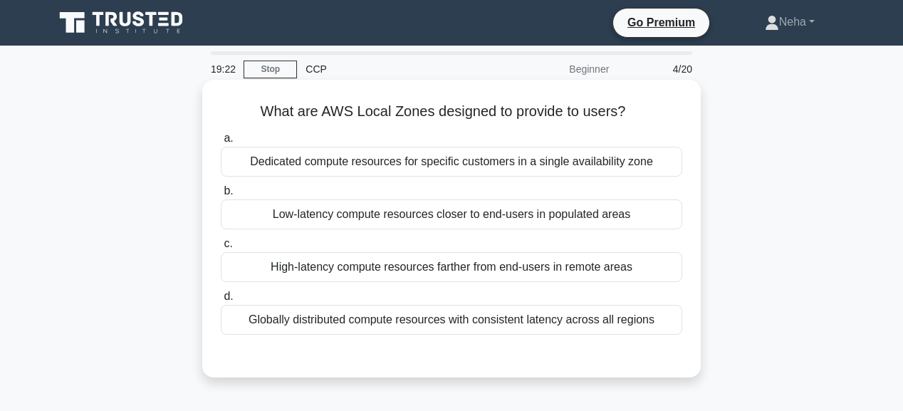
click at [587, 219] on div "Low-latency compute resources closer to end-users in populated areas" at bounding box center [451, 214] width 461 height 30
click at [221, 196] on input "b. Low-latency compute resources closer to end-users in populated areas" at bounding box center [221, 191] width 0 height 9
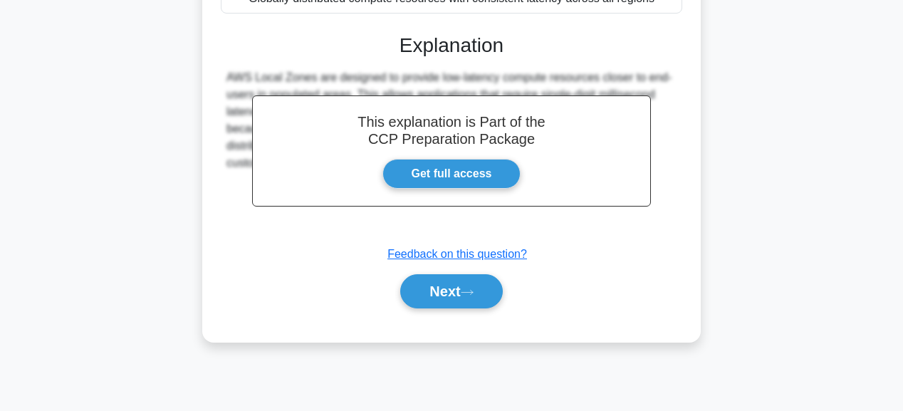
scroll to position [342, 0]
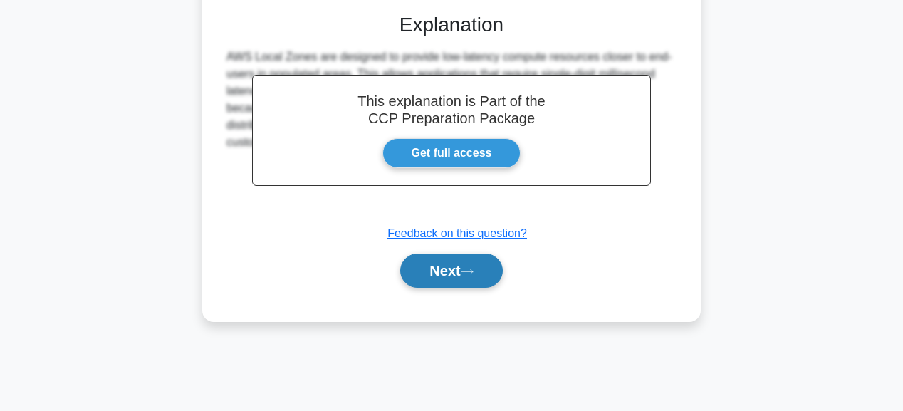
click at [481, 276] on button "Next" at bounding box center [451, 270] width 102 height 34
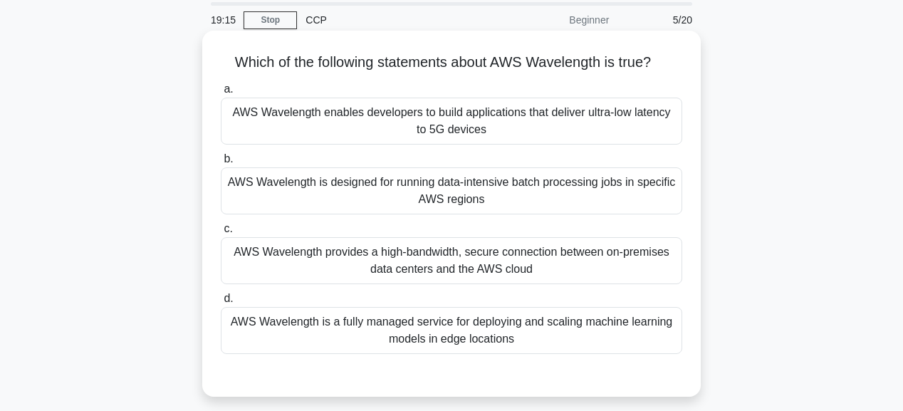
scroll to position [0, 0]
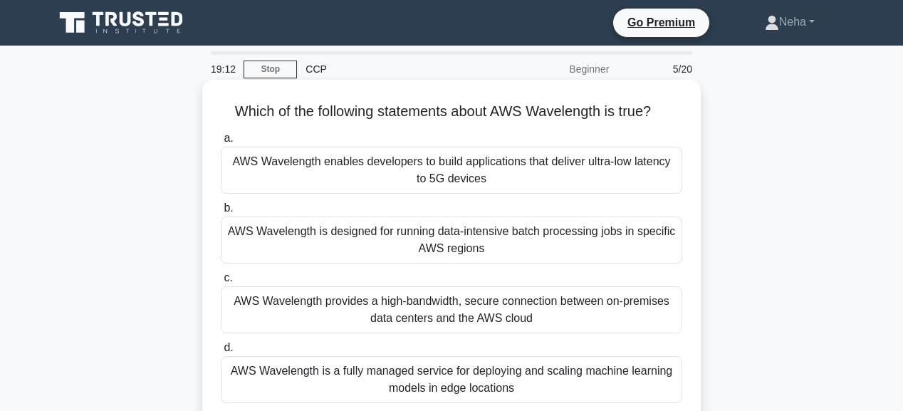
click at [465, 182] on div "AWS Wavelength enables developers to build applications that deliver ultra-low …" at bounding box center [451, 170] width 461 height 47
click at [221, 143] on input "a. AWS Wavelength enables developers to build applications that deliver ultra-l…" at bounding box center [221, 138] width 0 height 9
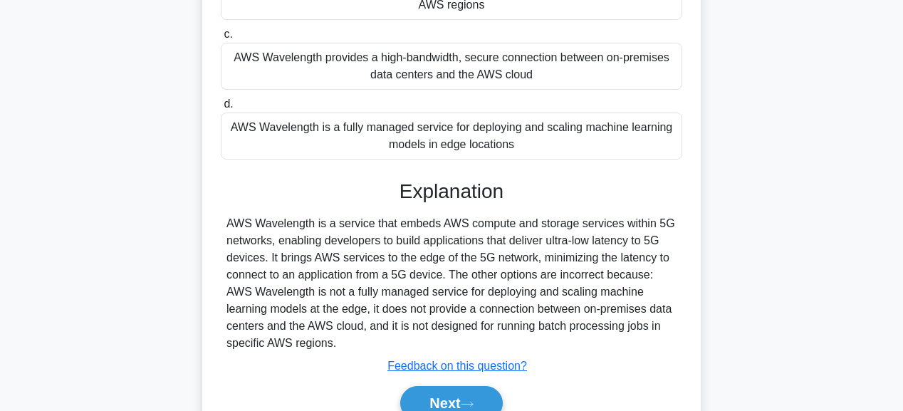
scroll to position [359, 0]
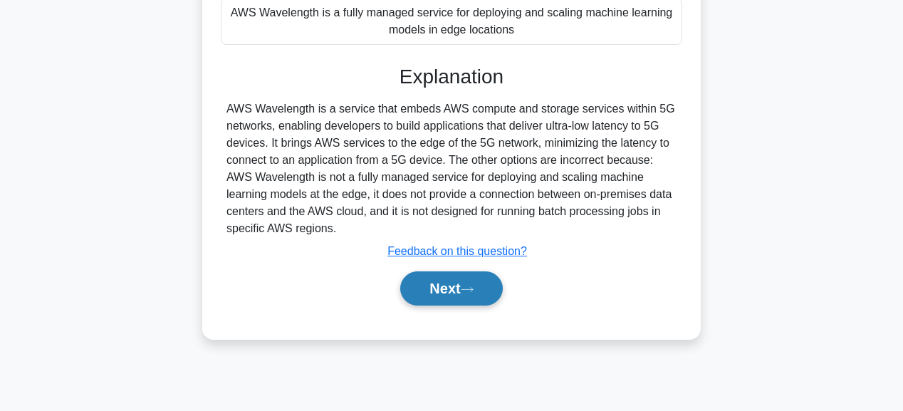
click at [464, 294] on button "Next" at bounding box center [451, 288] width 102 height 34
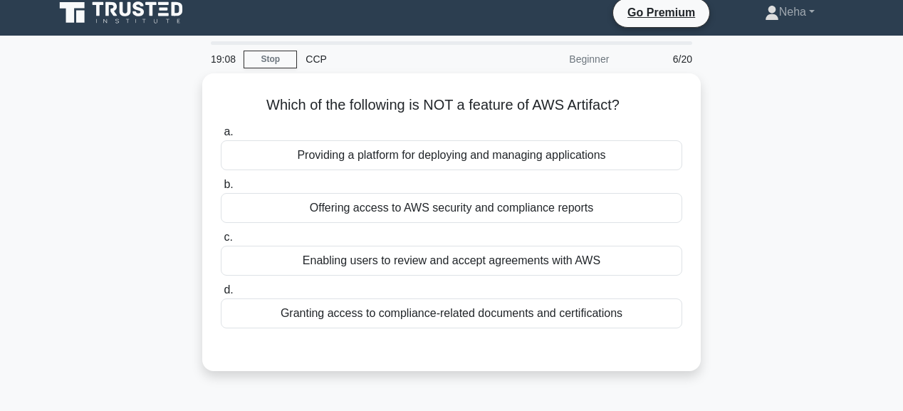
scroll to position [0, 0]
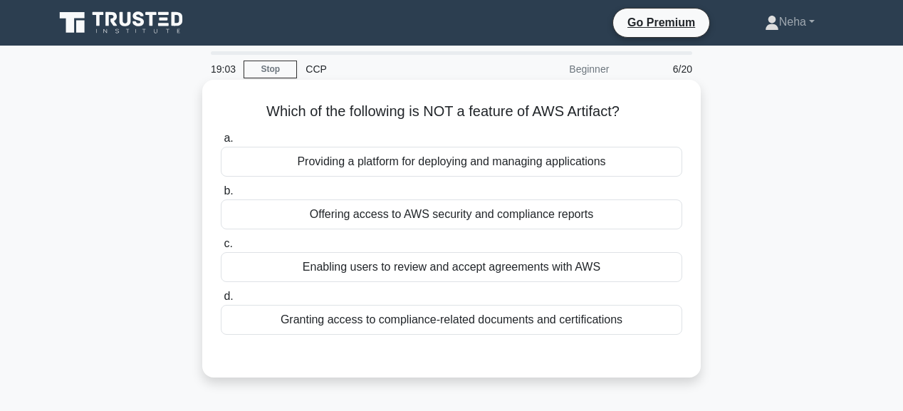
click at [467, 266] on div "Enabling users to review and accept agreements with AWS" at bounding box center [451, 267] width 461 height 30
click at [221, 248] on input "c. Enabling users to review and accept agreements with AWS" at bounding box center [221, 243] width 0 height 9
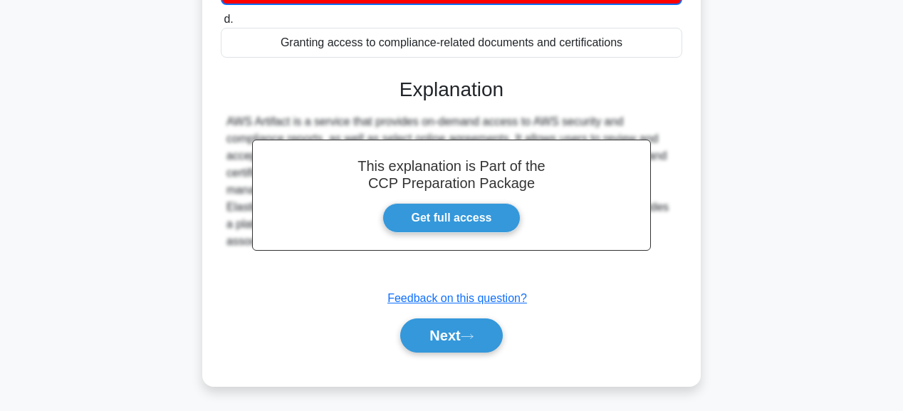
scroll to position [342, 0]
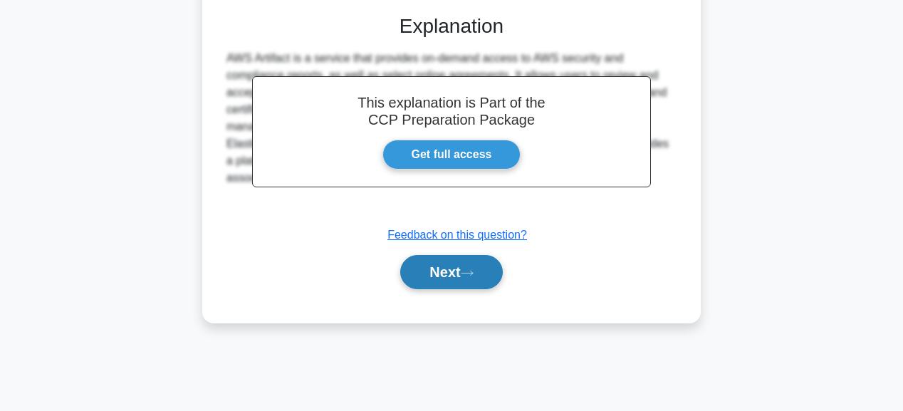
click at [468, 266] on button "Next" at bounding box center [451, 272] width 102 height 34
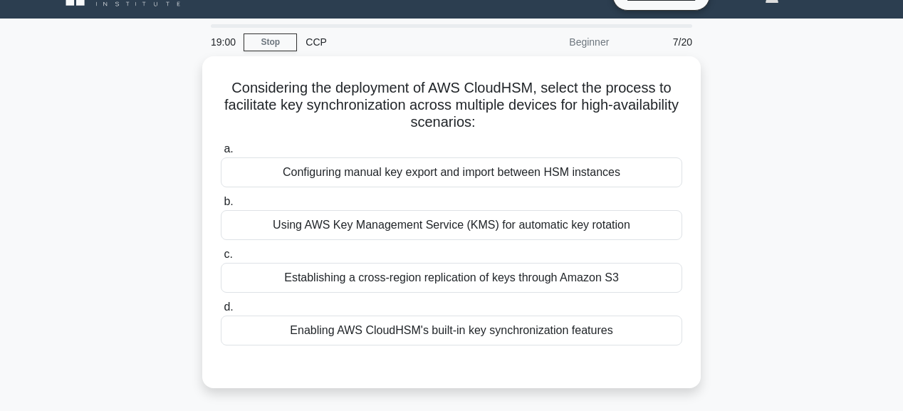
scroll to position [0, 0]
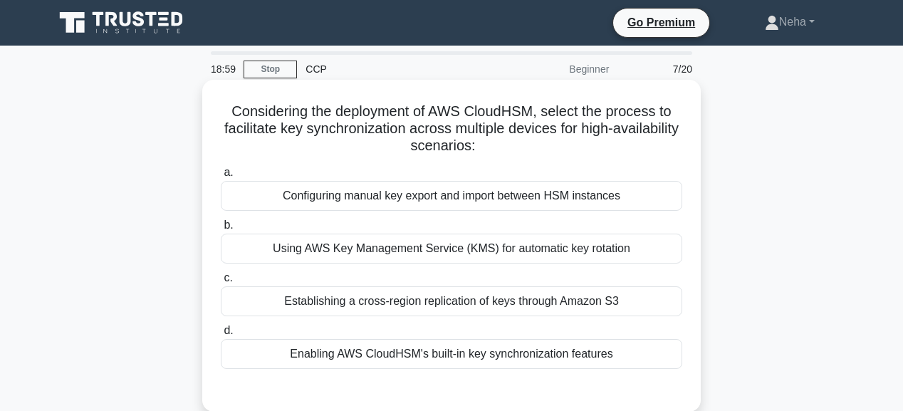
click at [493, 188] on div "Configuring manual key export and import between HSM instances" at bounding box center [451, 196] width 461 height 30
click at [221, 177] on input "a. Configuring manual key export and import between HSM instances" at bounding box center [221, 172] width 0 height 9
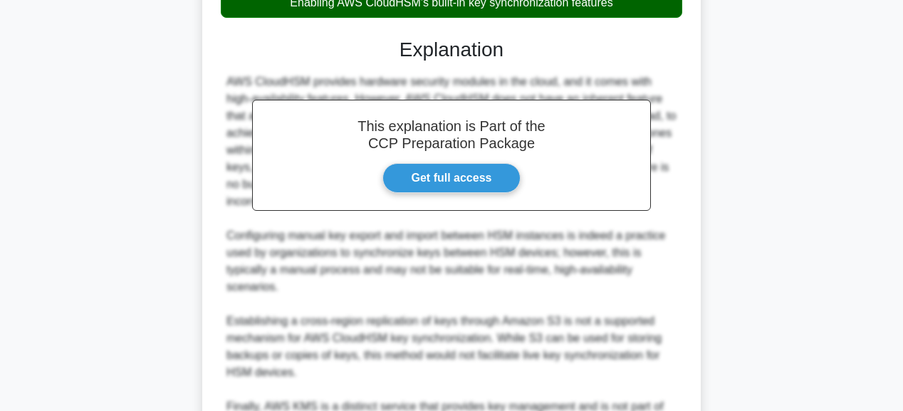
scroll to position [513, 0]
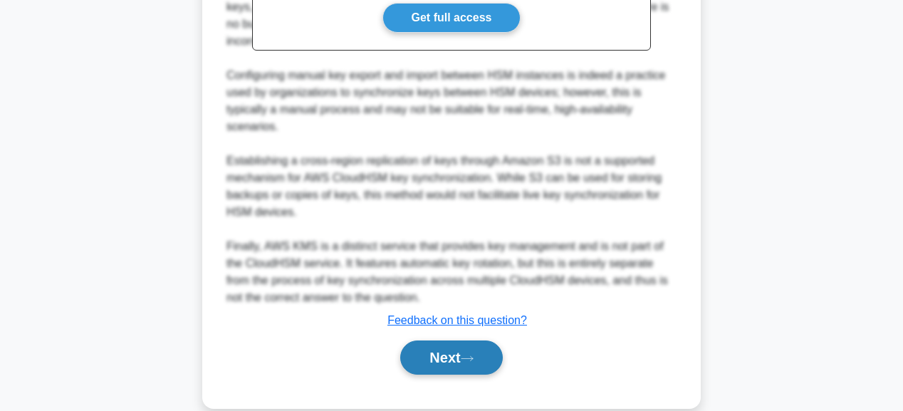
click at [451, 340] on button "Next" at bounding box center [451, 357] width 102 height 34
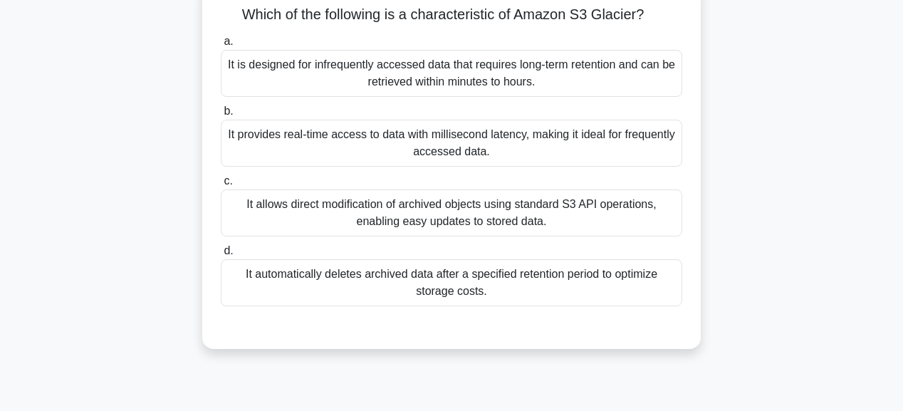
scroll to position [78, 0]
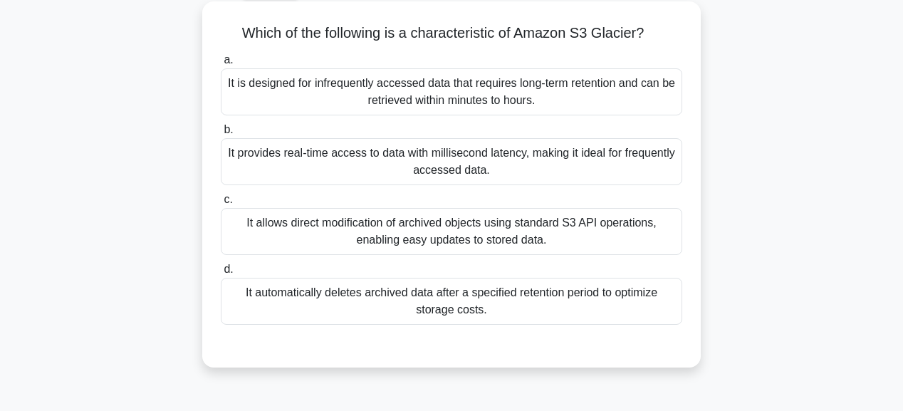
click at [458, 305] on div "It automatically deletes archived data after a specified retention period to op…" at bounding box center [451, 301] width 461 height 47
click at [221, 274] on input "d. It automatically deletes archived data after a specified retention period to…" at bounding box center [221, 269] width 0 height 9
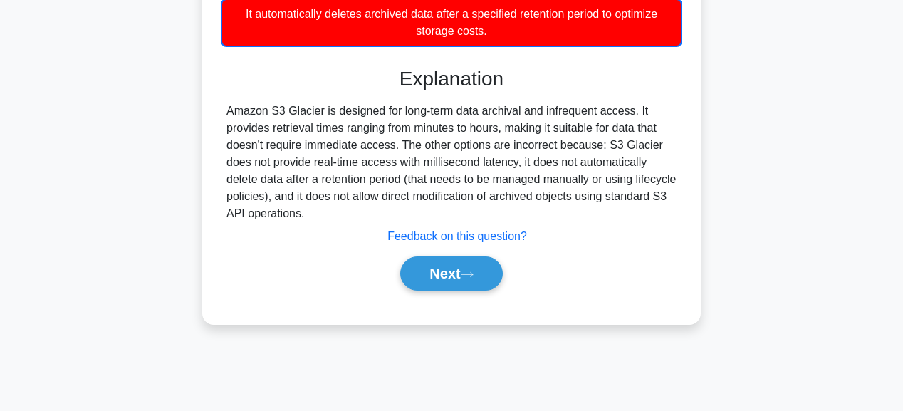
scroll to position [359, 0]
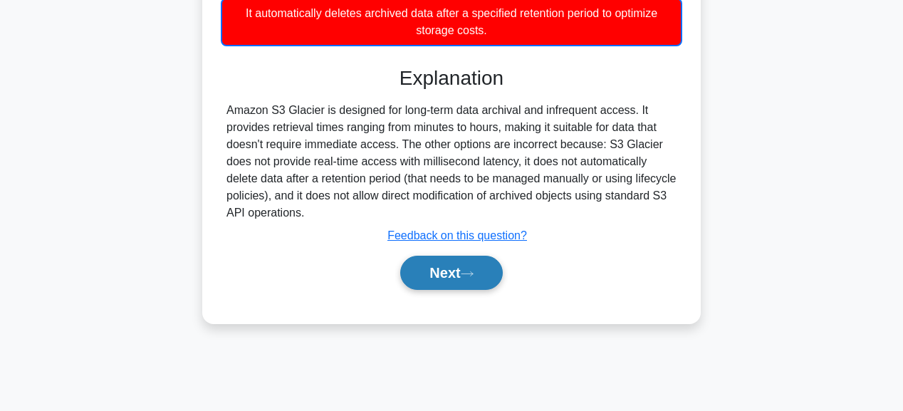
click at [458, 270] on button "Next" at bounding box center [451, 273] width 102 height 34
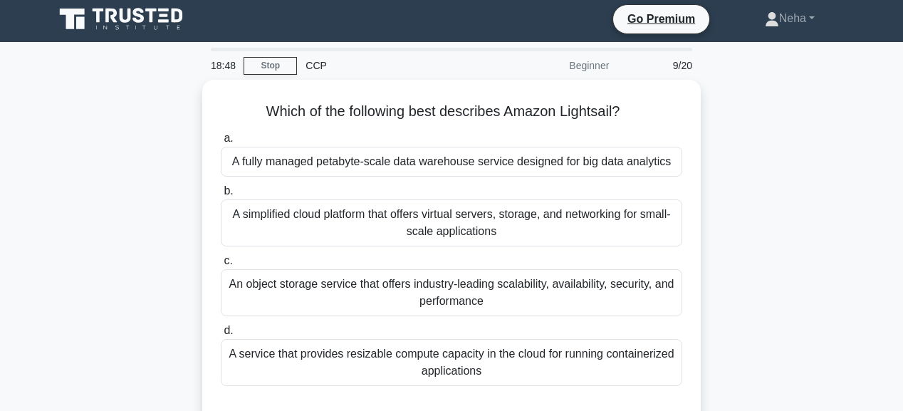
scroll to position [0, 0]
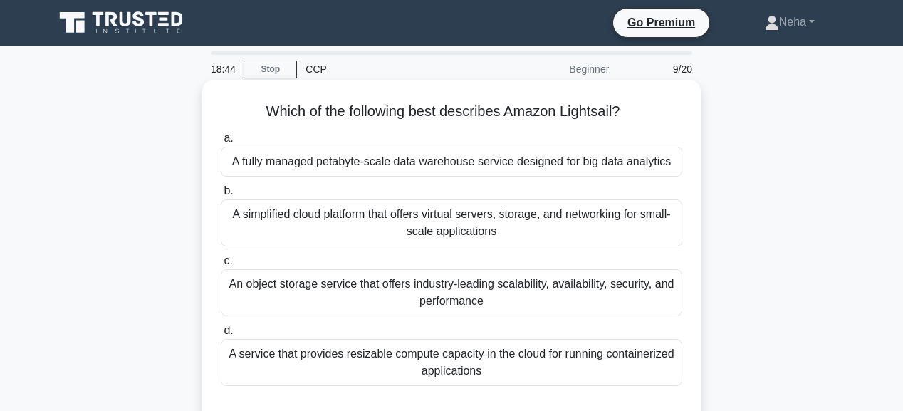
click at [500, 167] on div "A fully managed petabyte-scale data warehouse service designed for big data ana…" at bounding box center [451, 162] width 461 height 30
click at [221, 143] on input "a. A fully managed petabyte-scale data warehouse service designed for big data …" at bounding box center [221, 138] width 0 height 9
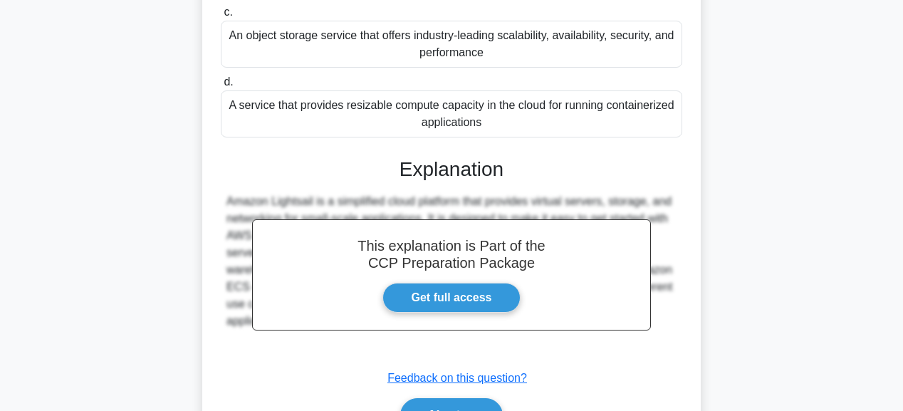
scroll to position [359, 0]
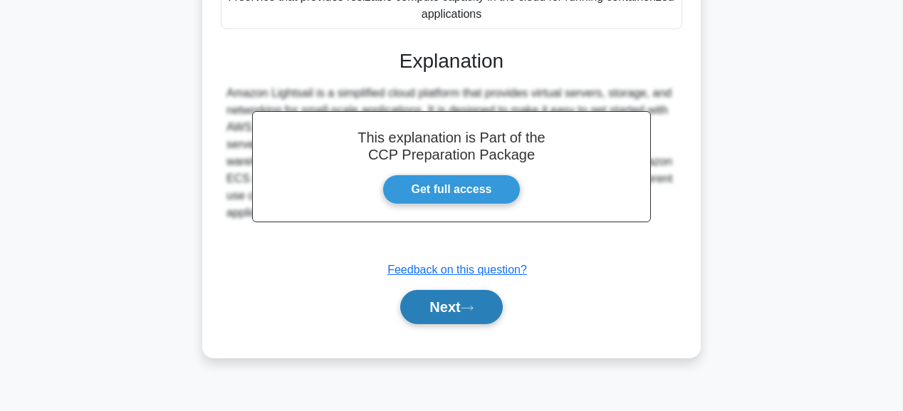
click at [458, 319] on button "Next" at bounding box center [451, 307] width 102 height 34
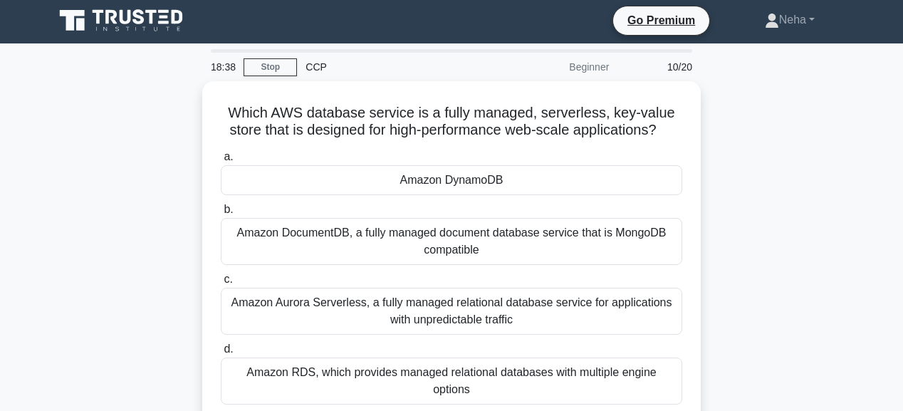
scroll to position [0, 0]
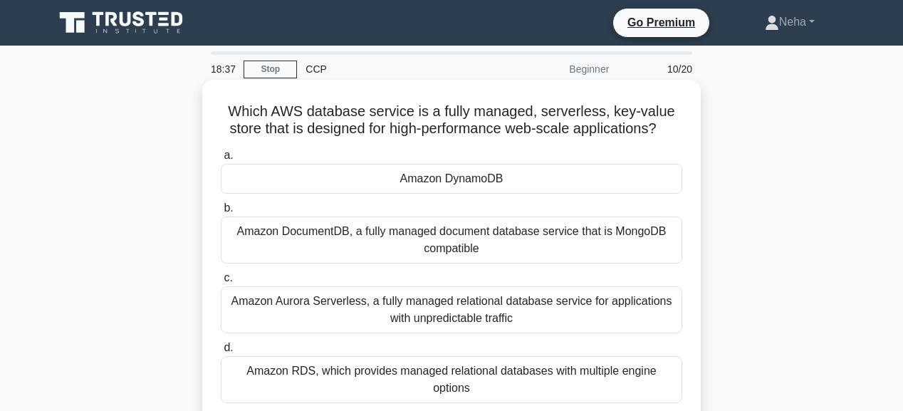
click at [504, 177] on div "Amazon DynamoDB" at bounding box center [451, 179] width 461 height 30
click at [221, 160] on input "a. Amazon DynamoDB" at bounding box center [221, 155] width 0 height 9
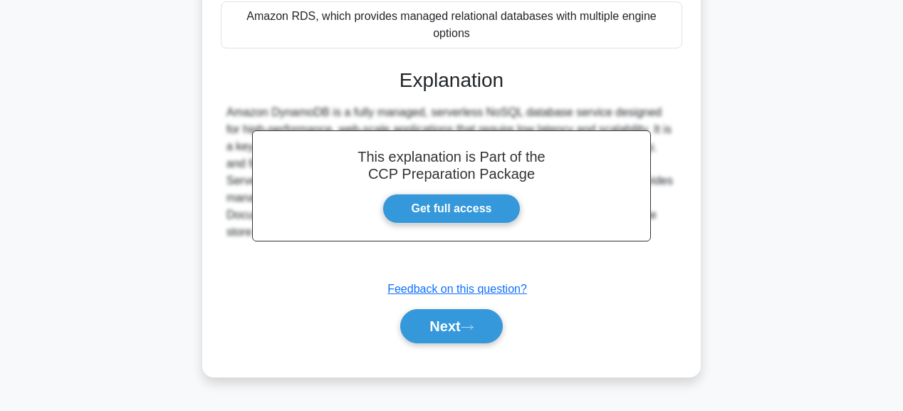
scroll to position [359, 0]
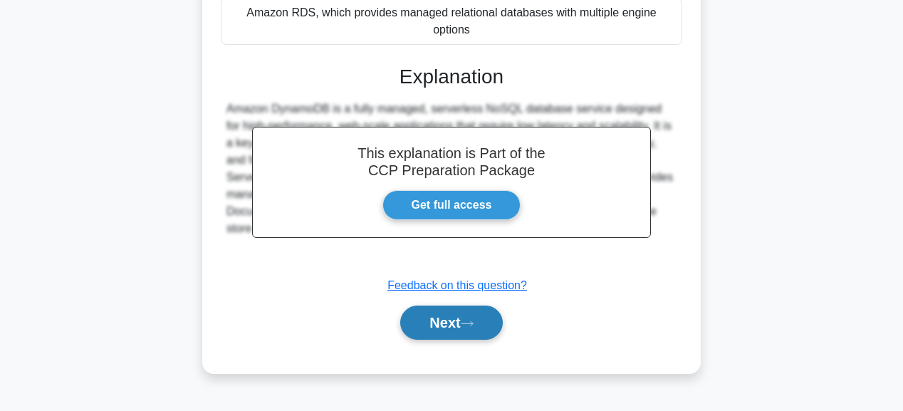
click at [473, 320] on icon at bounding box center [467, 324] width 13 height 8
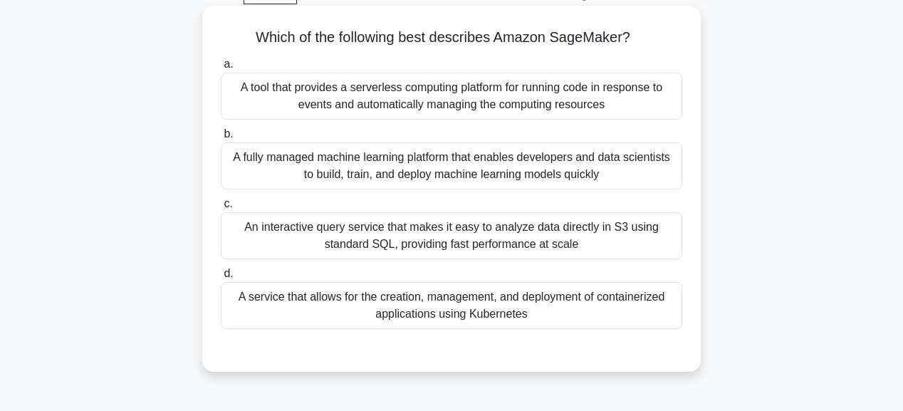
scroll to position [0, 0]
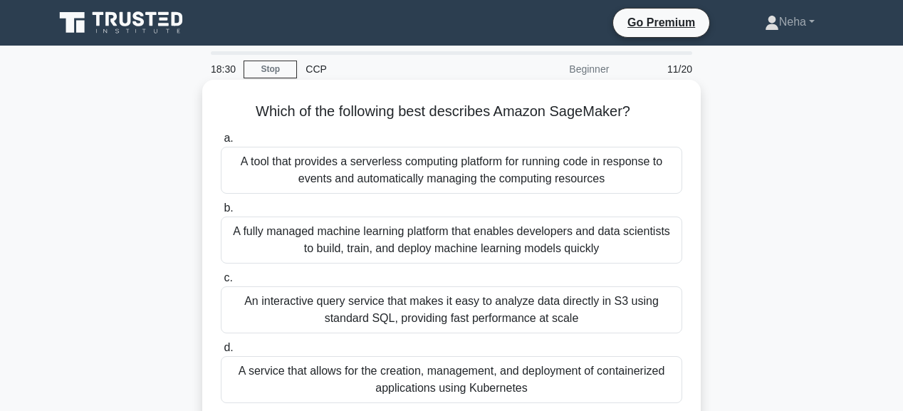
click at [458, 241] on div "A fully managed machine learning platform that enables developers and data scie…" at bounding box center [451, 239] width 461 height 47
click at [221, 213] on input "b. A fully managed machine learning platform that enables developers and data s…" at bounding box center [221, 208] width 0 height 9
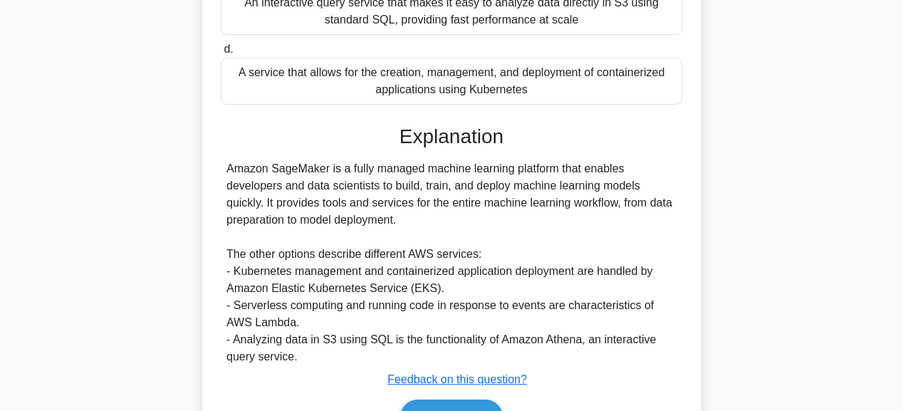
scroll to position [381, 0]
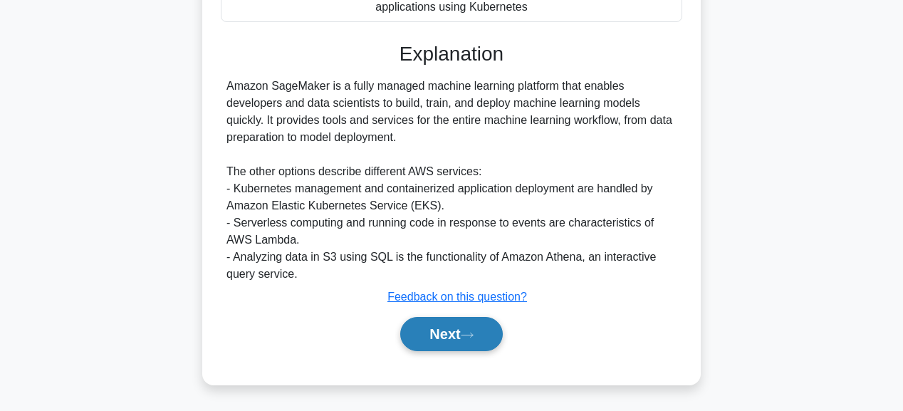
click at [453, 331] on button "Next" at bounding box center [451, 334] width 102 height 34
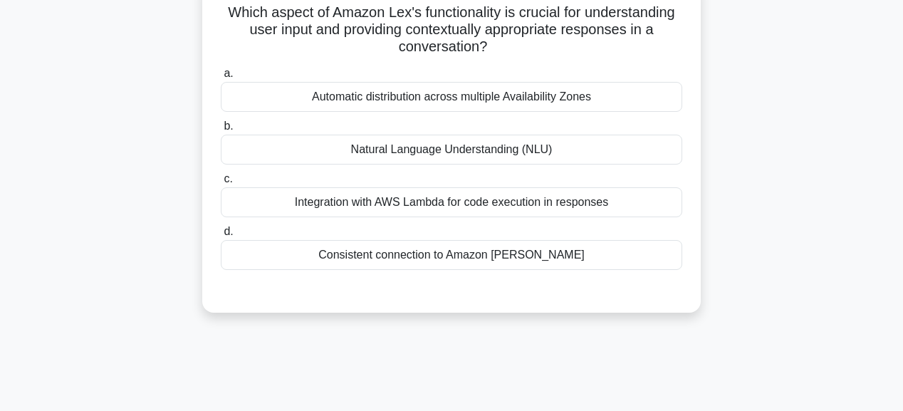
scroll to position [0, 0]
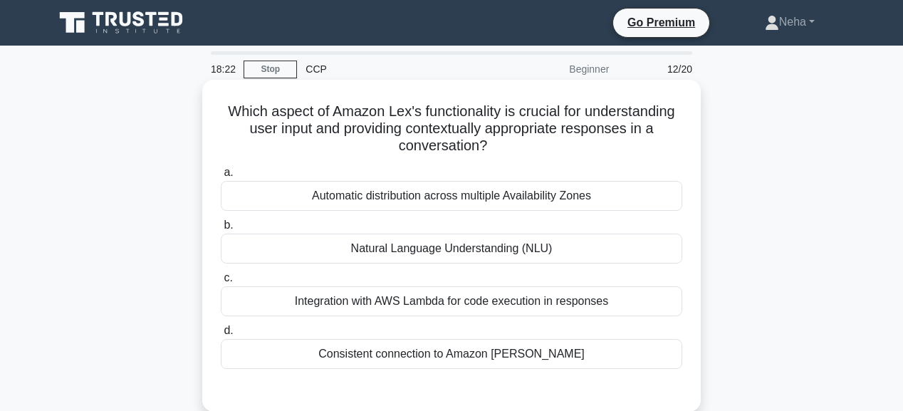
click at [488, 253] on div "Natural Language Understanding (NLU)" at bounding box center [451, 249] width 461 height 30
click at [221, 230] on input "b. Natural Language Understanding (NLU)" at bounding box center [221, 225] width 0 height 9
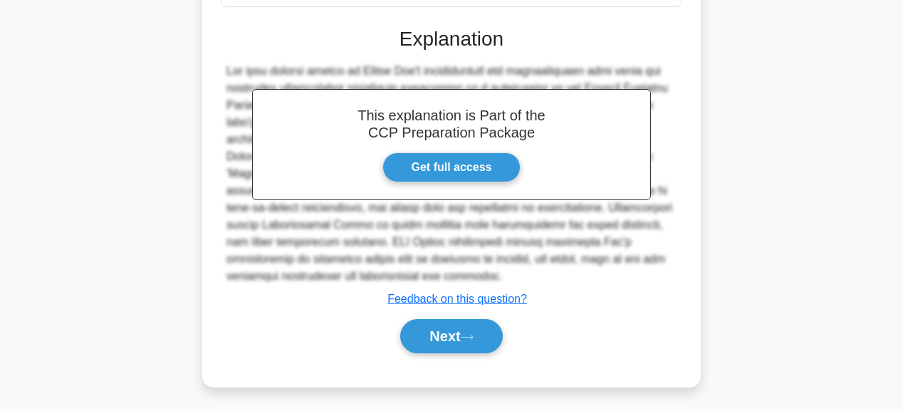
scroll to position [364, 0]
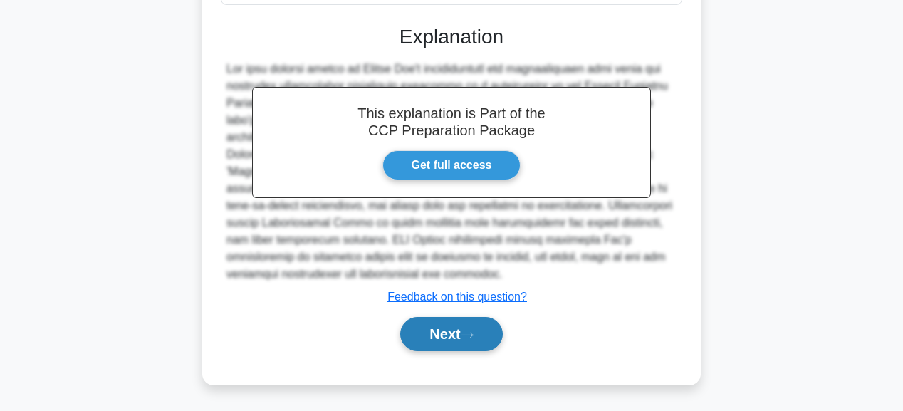
click at [463, 326] on button "Next" at bounding box center [451, 334] width 102 height 34
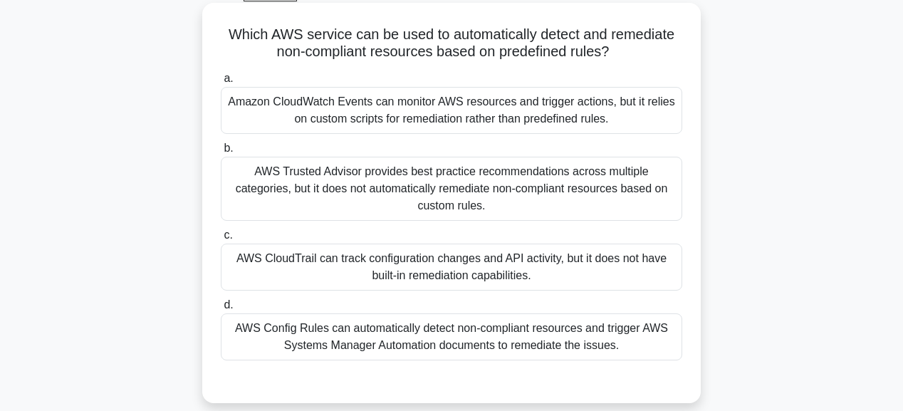
scroll to position [57, 0]
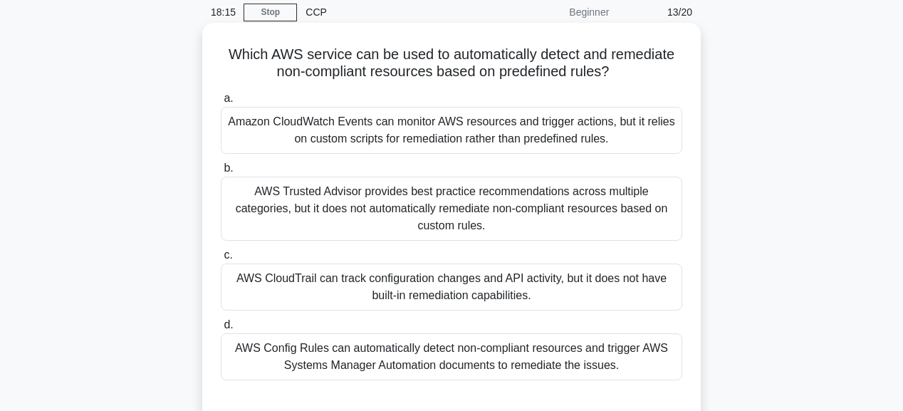
click at [498, 205] on div "AWS Trusted Advisor provides best practice recommendations across multiple cate…" at bounding box center [451, 209] width 461 height 64
click at [221, 173] on input "b. AWS Trusted Advisor provides best practice recommendations across multiple c…" at bounding box center [221, 168] width 0 height 9
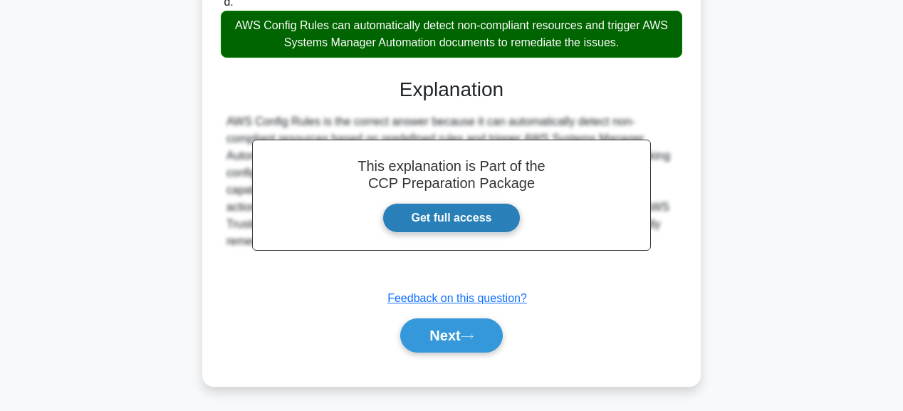
scroll to position [382, 0]
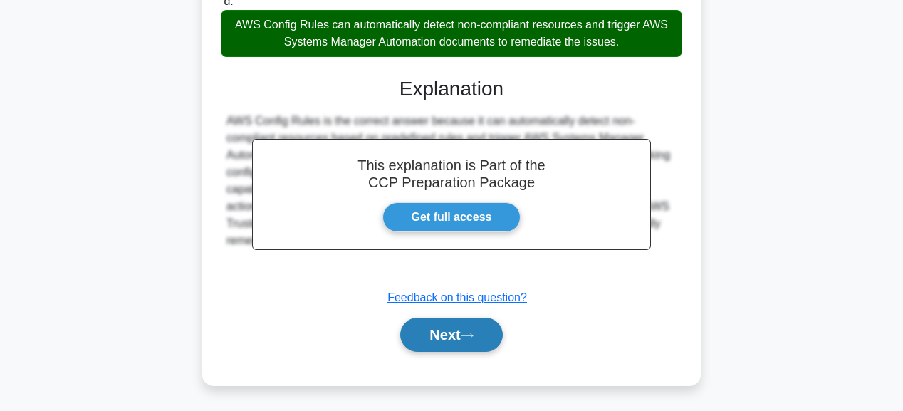
click at [467, 325] on button "Next" at bounding box center [451, 335] width 102 height 34
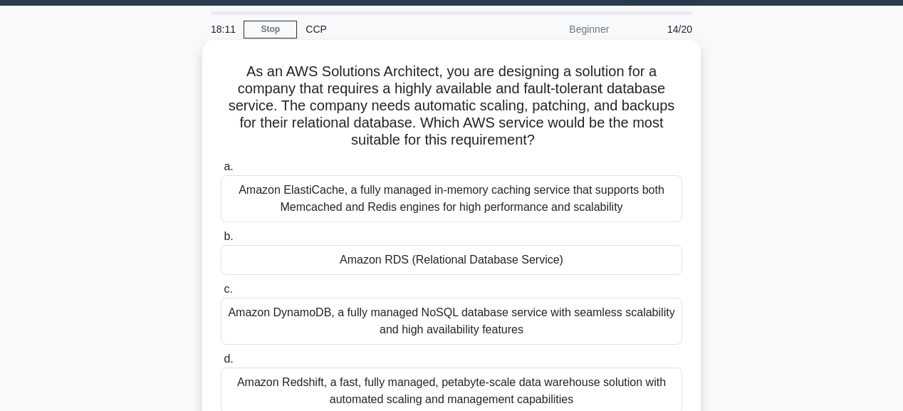
click at [445, 260] on div "Amazon RDS (Relational Database Service)" at bounding box center [451, 260] width 461 height 30
click at [221, 241] on input "b. Amazon RDS (Relational Database Service)" at bounding box center [221, 236] width 0 height 9
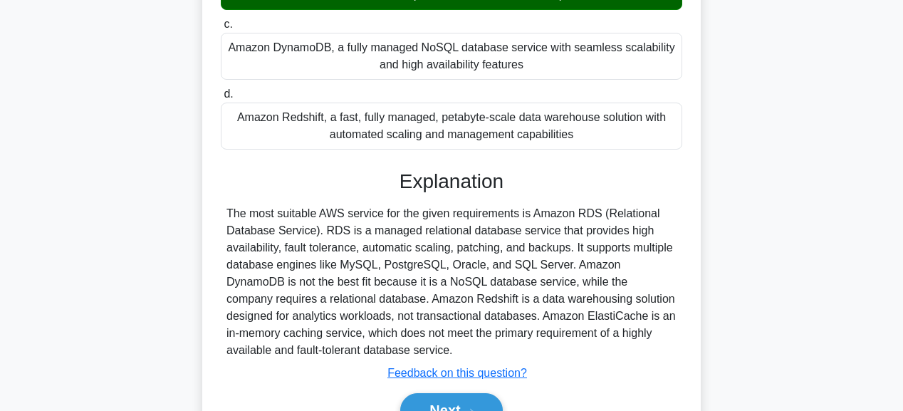
scroll to position [381, 0]
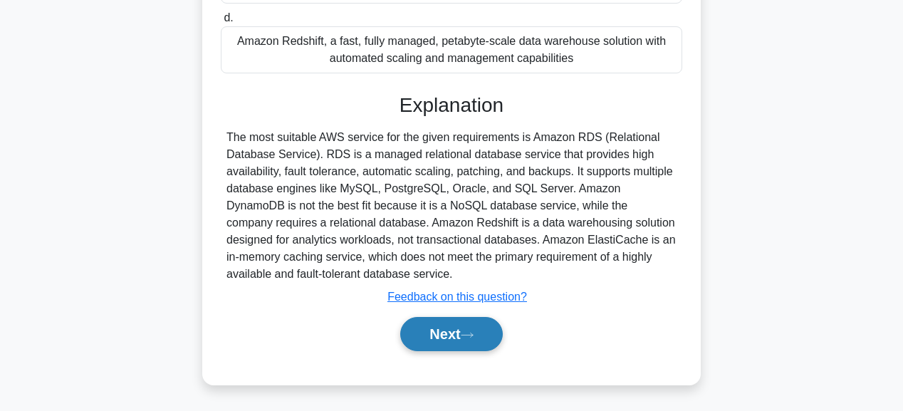
click at [440, 326] on button "Next" at bounding box center [451, 334] width 102 height 34
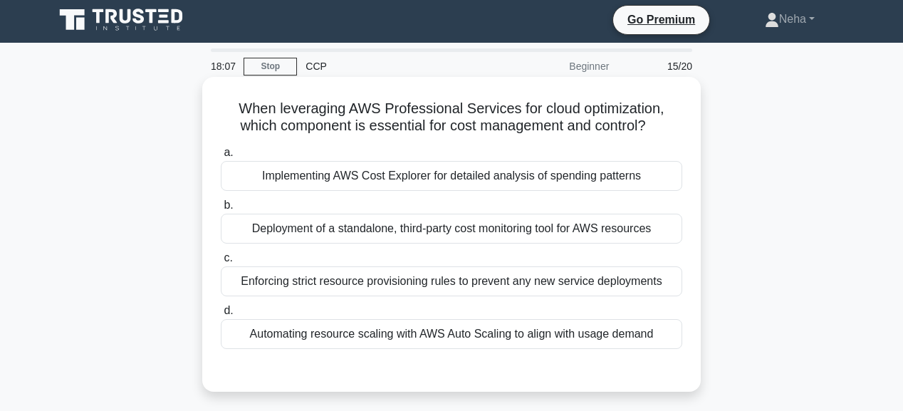
scroll to position [0, 0]
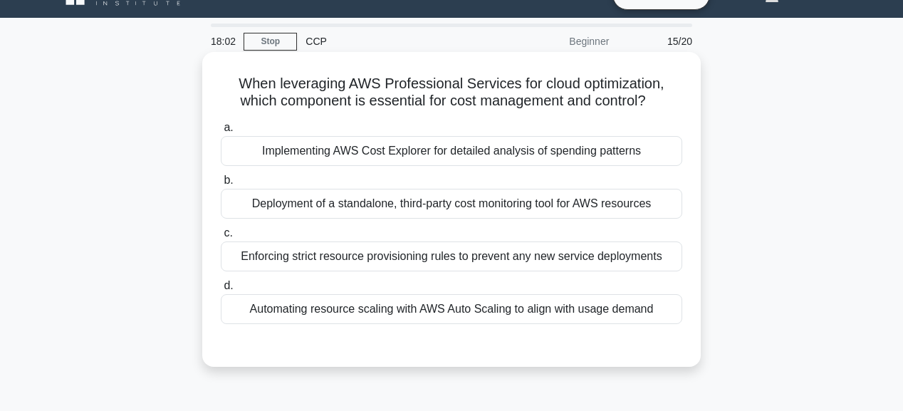
click at [437, 288] on div "a. Implementing AWS Cost Explorer for detailed analysis of spending patterns b.…" at bounding box center [451, 221] width 478 height 211
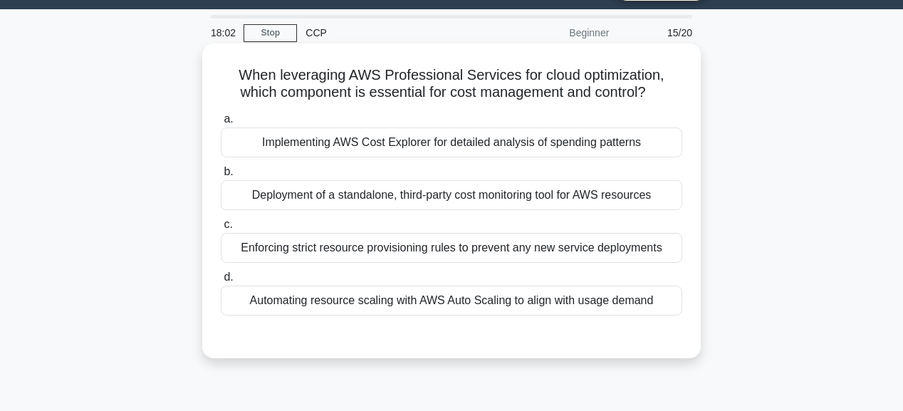
scroll to position [57, 0]
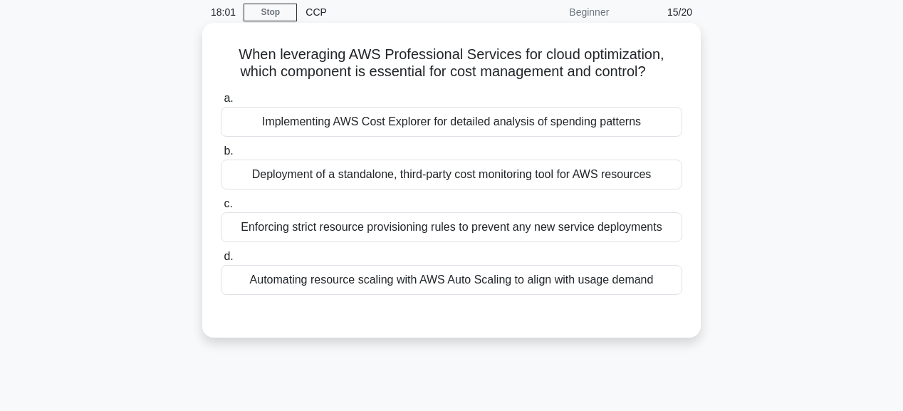
click at [467, 234] on div "Enforcing strict resource provisioning rules to prevent any new service deploym…" at bounding box center [451, 227] width 461 height 30
click at [221, 209] on input "c. Enforcing strict resource provisioning rules to prevent any new service depl…" at bounding box center [221, 203] width 0 height 9
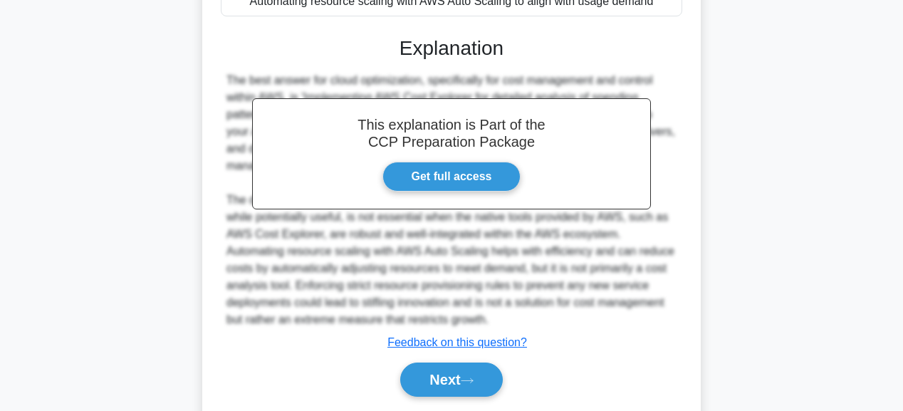
scroll to position [382, 0]
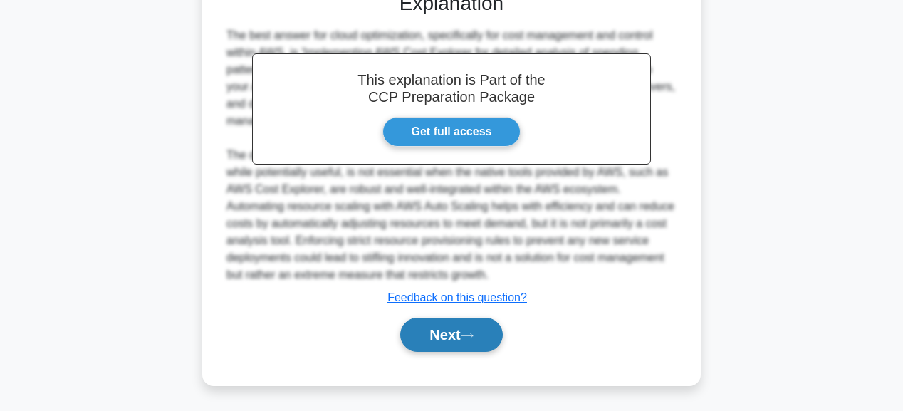
click at [452, 320] on button "Next" at bounding box center [451, 335] width 102 height 34
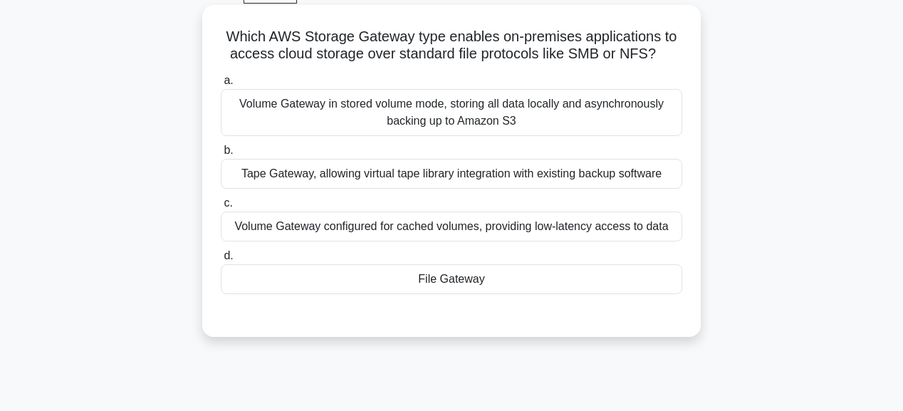
scroll to position [74, 0]
click at [462, 287] on div "File Gateway" at bounding box center [451, 280] width 461 height 30
click at [221, 261] on input "d. File Gateway" at bounding box center [221, 256] width 0 height 9
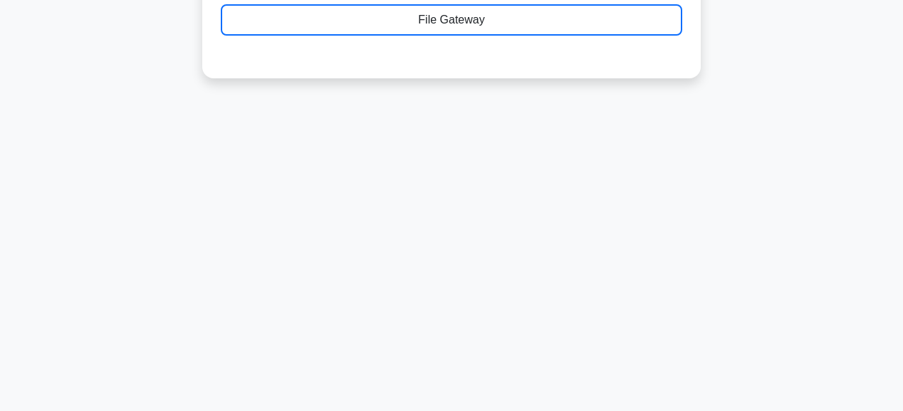
scroll to position [359, 0]
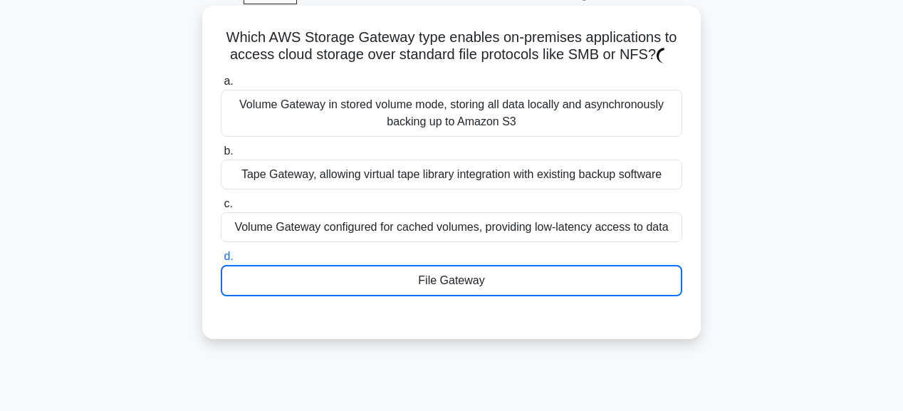
click at [464, 282] on div "File Gateway" at bounding box center [451, 280] width 461 height 31
click at [221, 261] on input "d. File Gateway" at bounding box center [221, 256] width 0 height 9
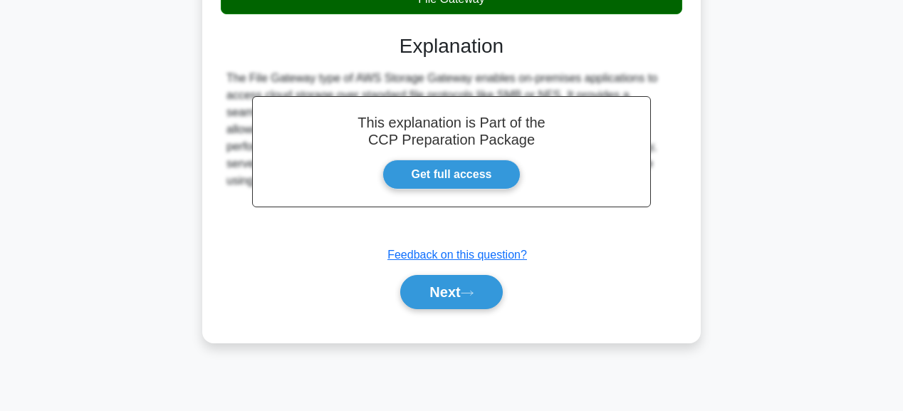
scroll to position [358, 0]
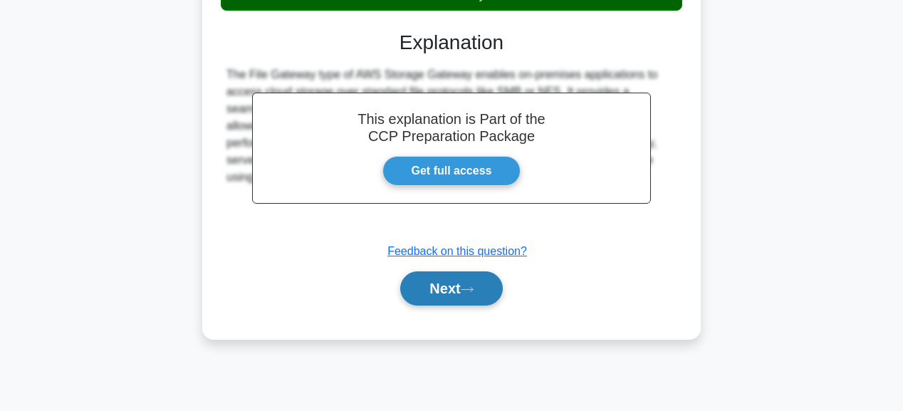
click at [459, 295] on button "Next" at bounding box center [451, 288] width 102 height 34
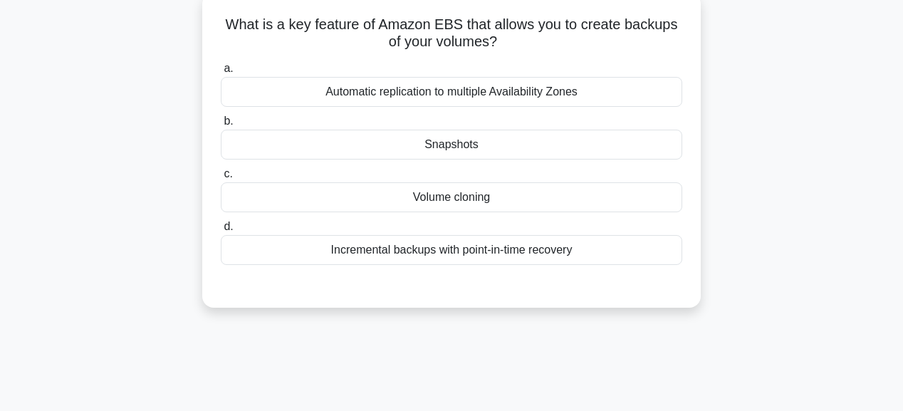
scroll to position [73, 0]
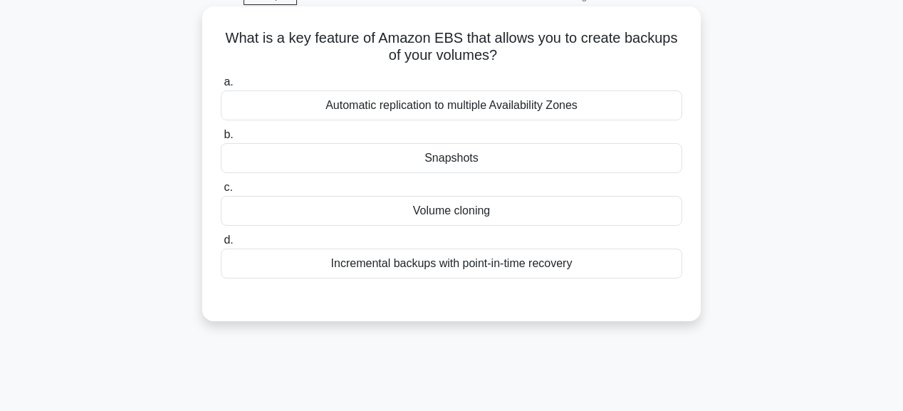
click at [481, 159] on div "Snapshots" at bounding box center [451, 158] width 461 height 30
click at [221, 140] on input "b. Snapshots" at bounding box center [221, 134] width 0 height 9
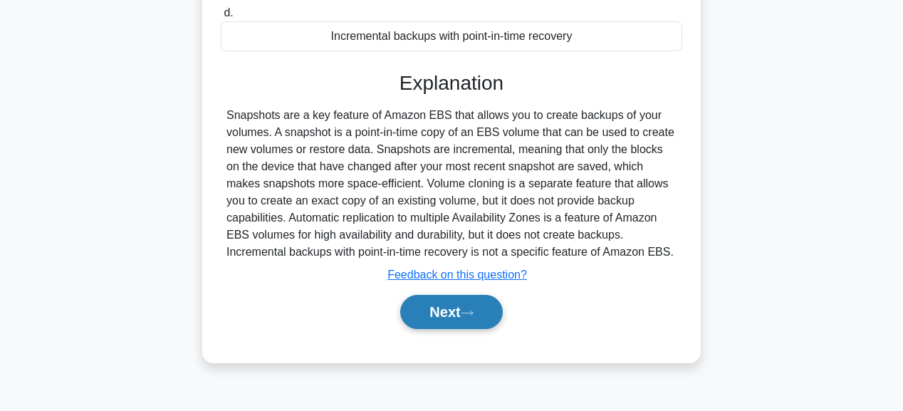
scroll to position [301, 0]
click at [456, 288] on div "Next" at bounding box center [451, 311] width 461 height 46
click at [456, 299] on button "Next" at bounding box center [451, 311] width 102 height 34
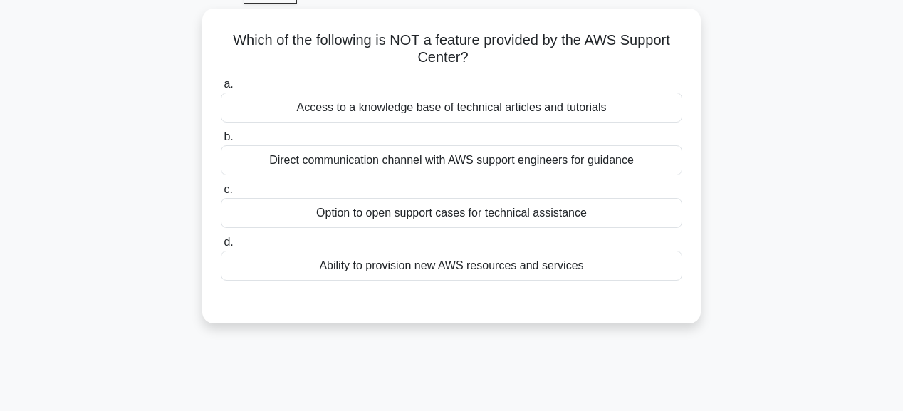
scroll to position [73, 0]
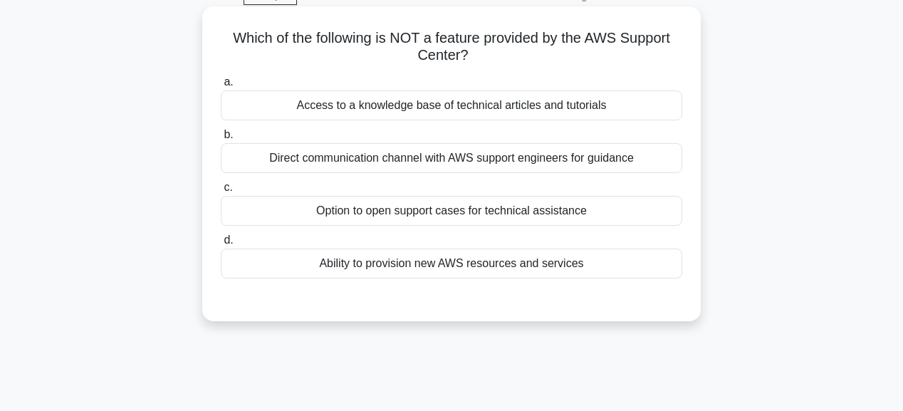
click at [488, 161] on div "Direct communication channel with AWS support engineers for guidance" at bounding box center [451, 158] width 461 height 30
click at [221, 140] on input "b. Direct communication channel with AWS support engineers for guidance" at bounding box center [221, 134] width 0 height 9
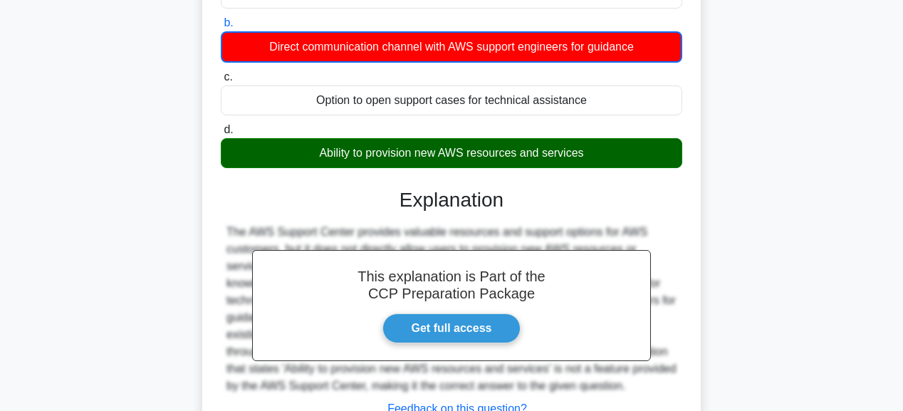
scroll to position [301, 0]
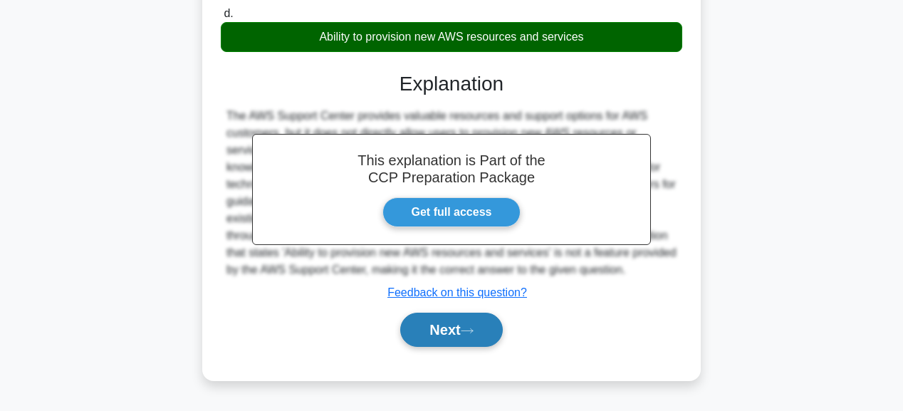
click at [463, 322] on button "Next" at bounding box center [451, 330] width 102 height 34
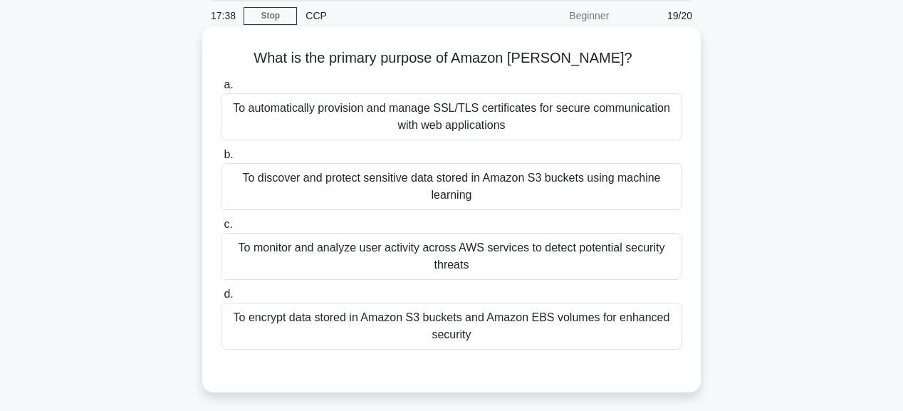
scroll to position [16, 0]
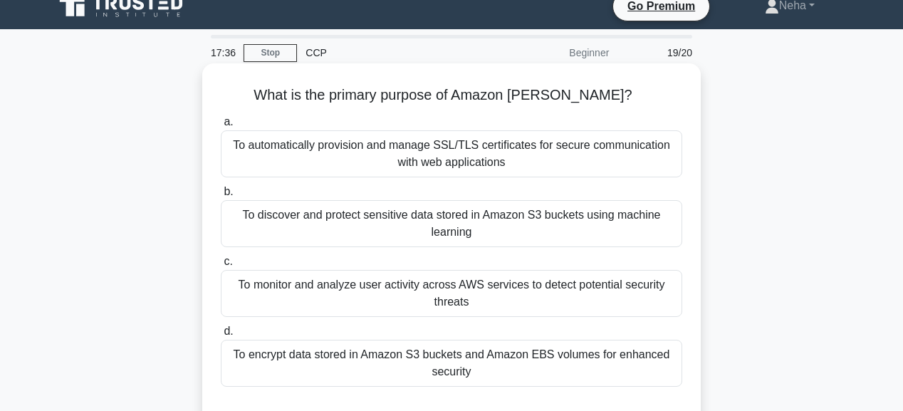
click at [481, 290] on div "To monitor and analyze user activity across AWS services to detect potential se…" at bounding box center [451, 293] width 461 height 47
click at [221, 266] on input "c. To monitor and analyze user activity across AWS services to detect potential…" at bounding box center [221, 261] width 0 height 9
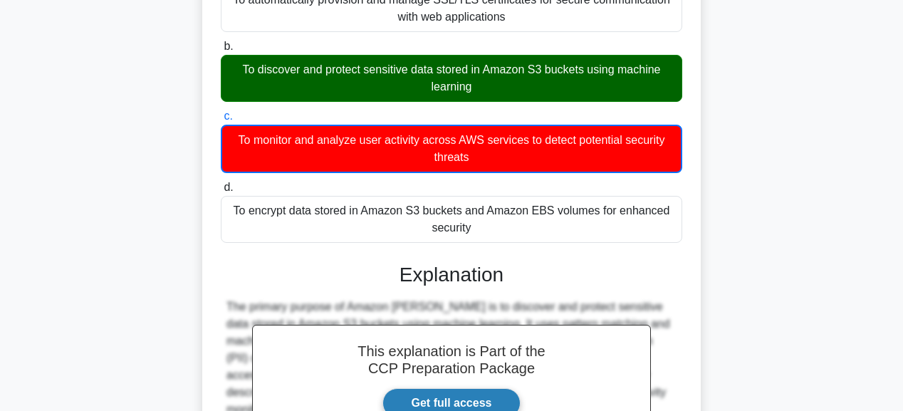
scroll to position [244, 0]
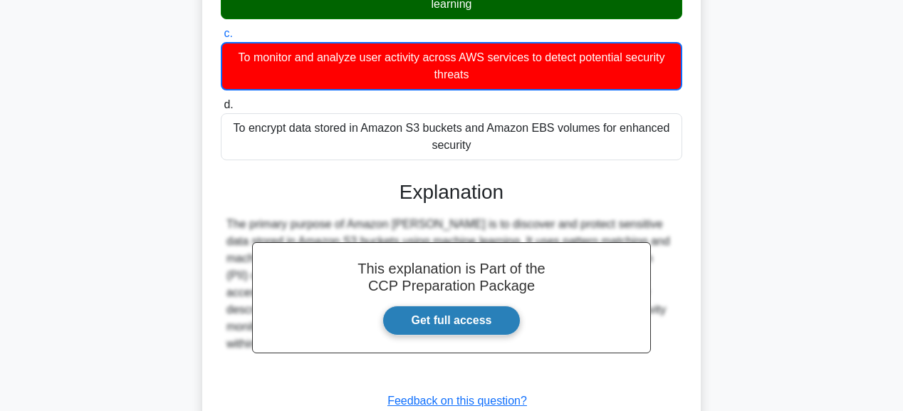
click at [471, 320] on link "Get full access" at bounding box center [451, 320] width 139 height 30
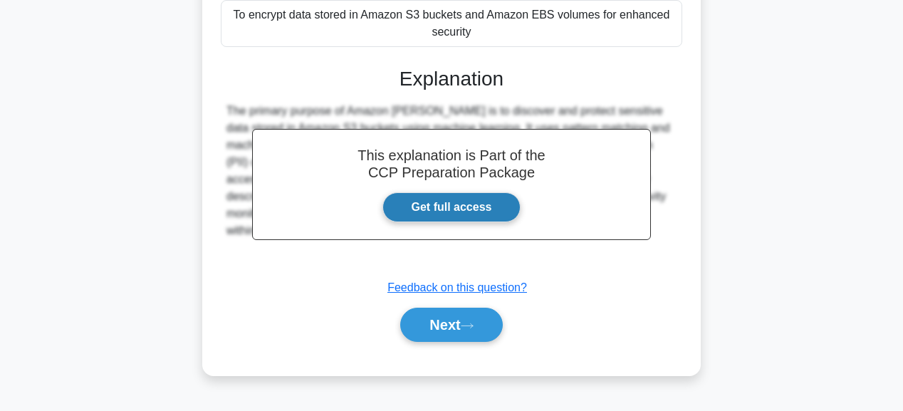
scroll to position [359, 0]
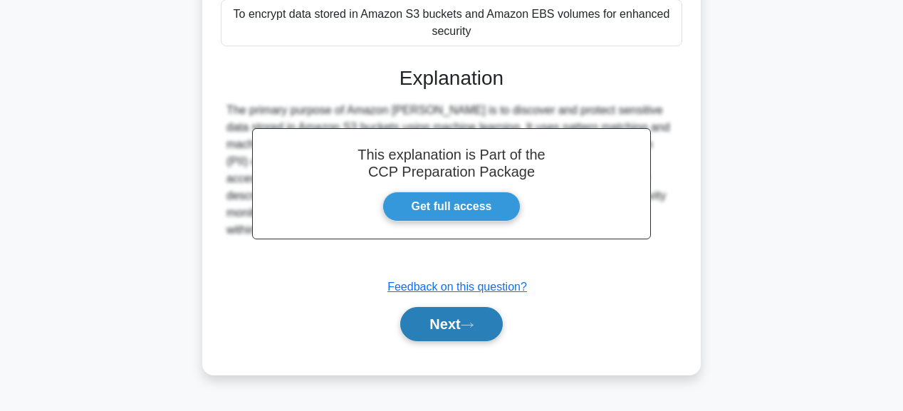
click at [447, 322] on button "Next" at bounding box center [451, 324] width 102 height 34
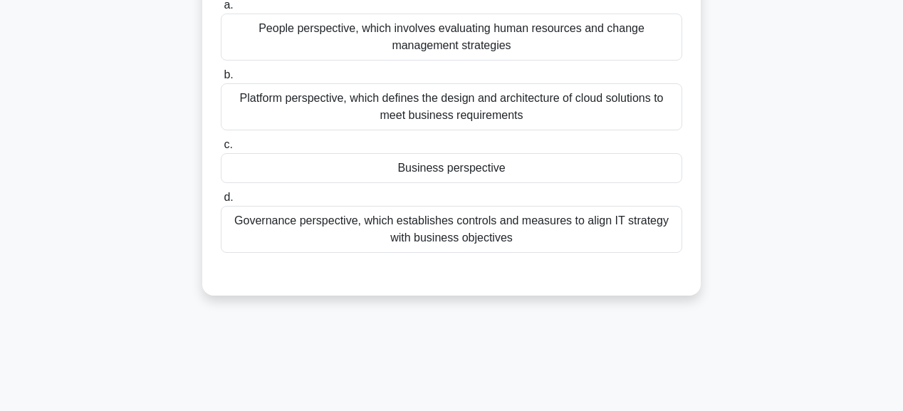
scroll to position [245, 0]
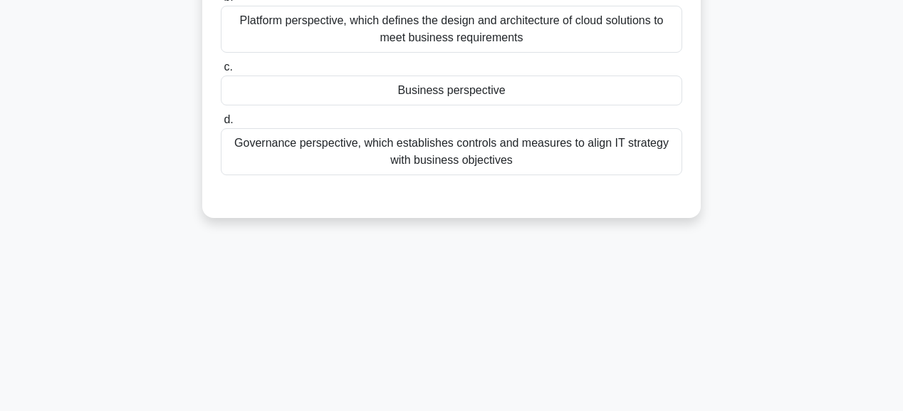
click at [429, 95] on div "Business perspective" at bounding box center [451, 90] width 461 height 30
click at [221, 72] on input "c. Business perspective" at bounding box center [221, 67] width 0 height 9
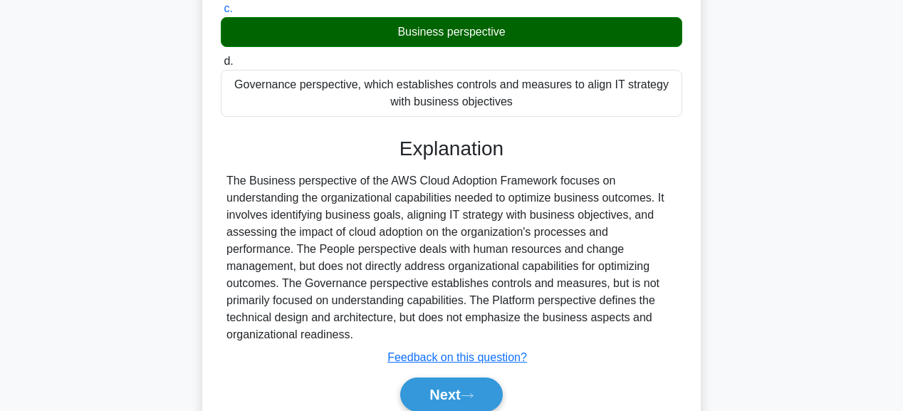
scroll to position [359, 0]
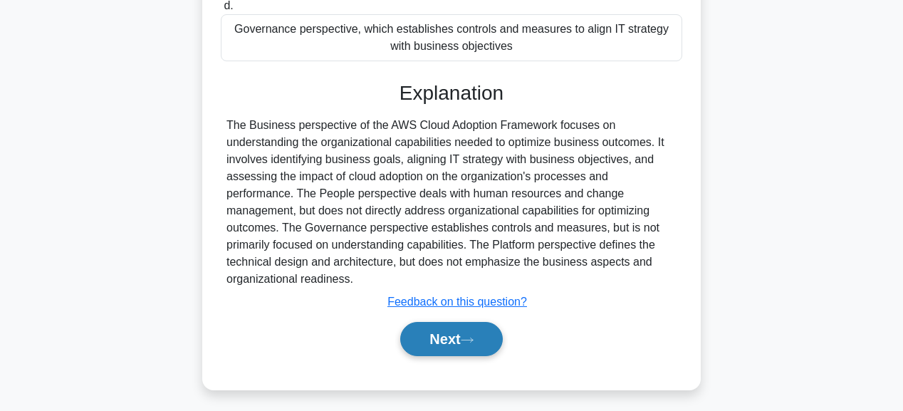
click at [456, 329] on button "Next" at bounding box center [451, 339] width 102 height 34
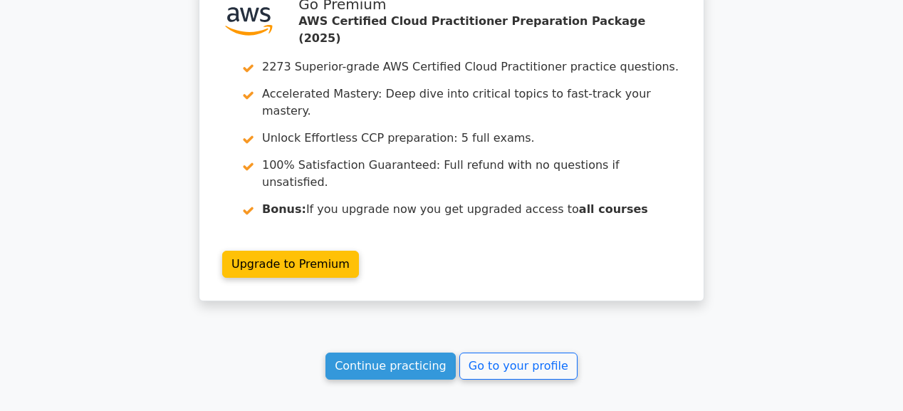
scroll to position [2710, 0]
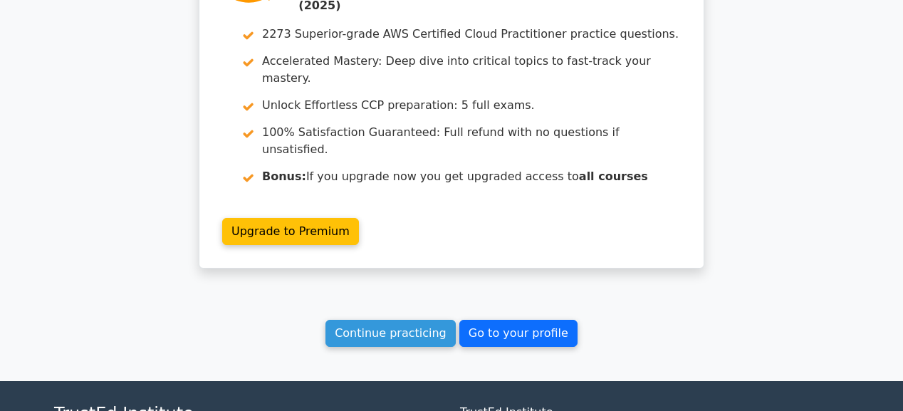
click at [505, 320] on link "Go to your profile" at bounding box center [518, 333] width 118 height 27
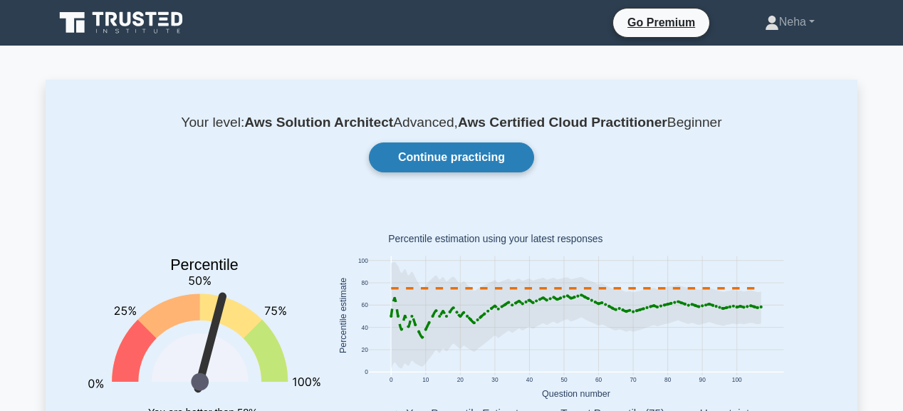
click at [485, 164] on link "Continue practicing" at bounding box center [451, 157] width 165 height 30
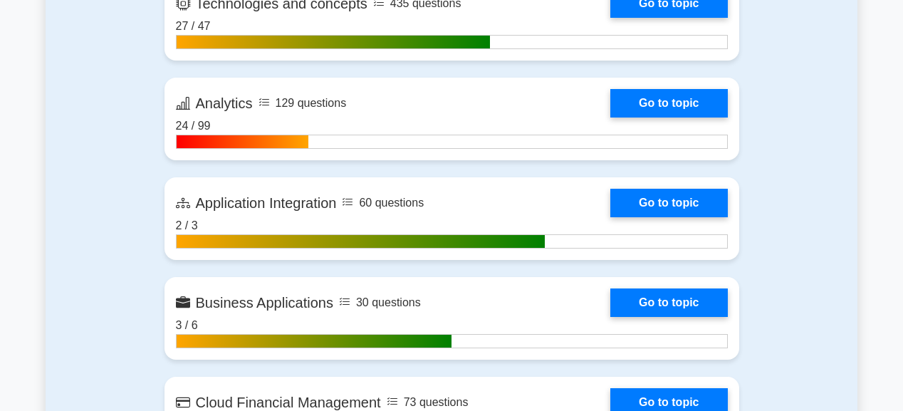
scroll to position [911, 0]
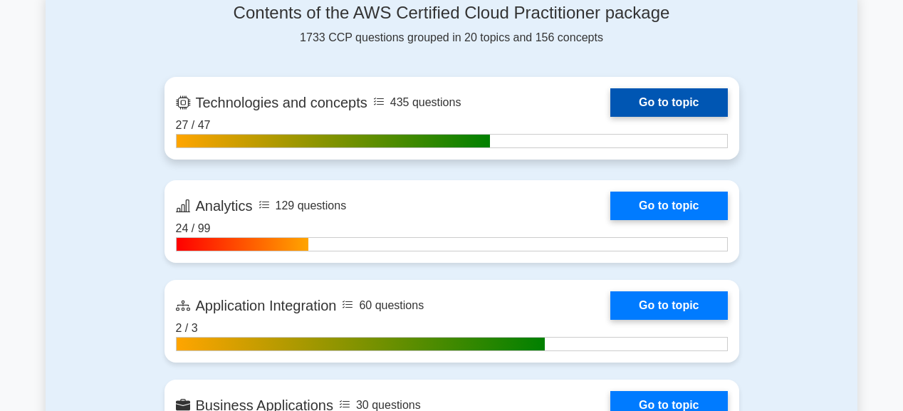
click at [663, 101] on link "Go to topic" at bounding box center [668, 102] width 117 height 28
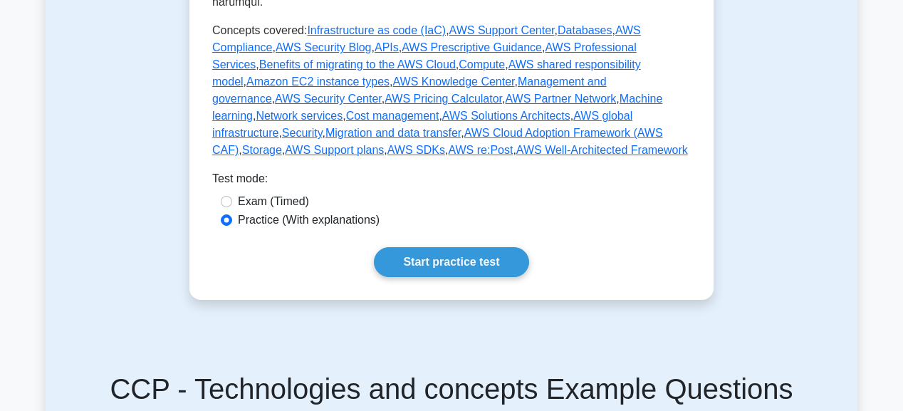
scroll to position [854, 0]
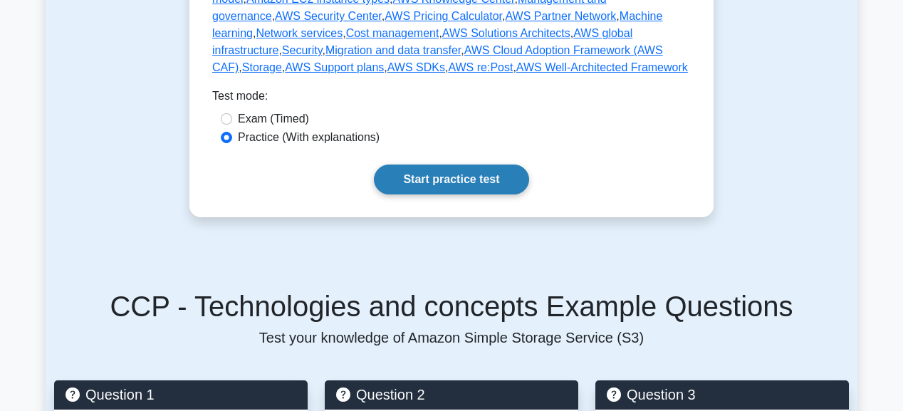
click at [461, 164] on link "Start practice test" at bounding box center [451, 179] width 154 height 30
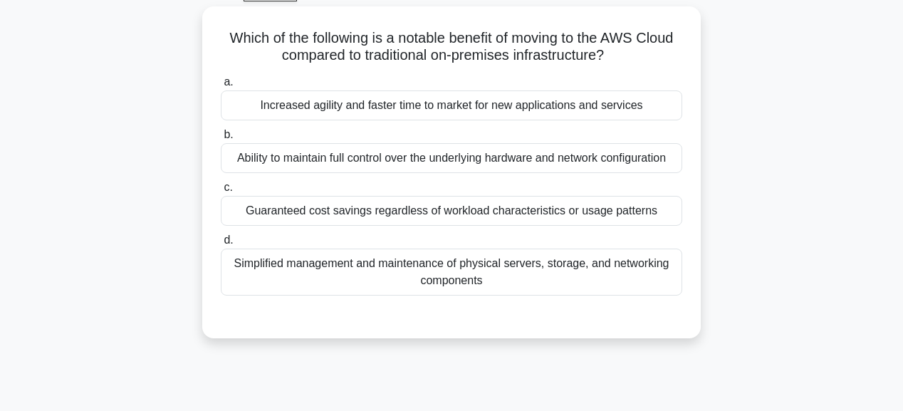
scroll to position [57, 0]
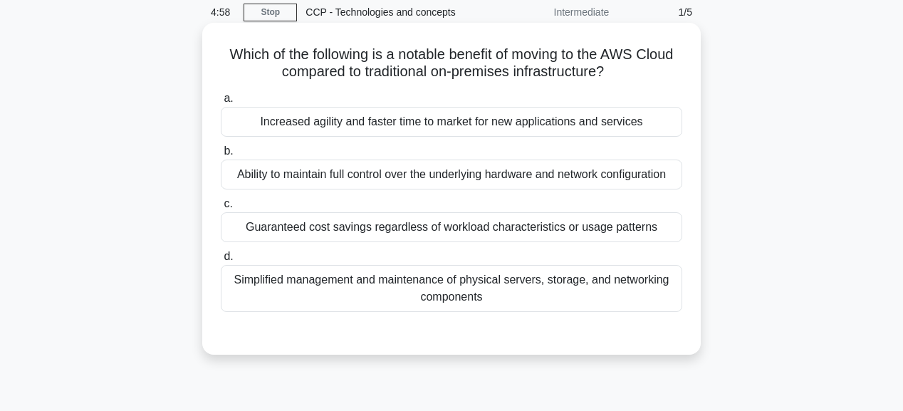
click at [476, 130] on div "Increased agility and faster time to market for new applications and services" at bounding box center [451, 122] width 461 height 30
click at [221, 103] on input "a. Increased agility and faster time to market for new applications and services" at bounding box center [221, 98] width 0 height 9
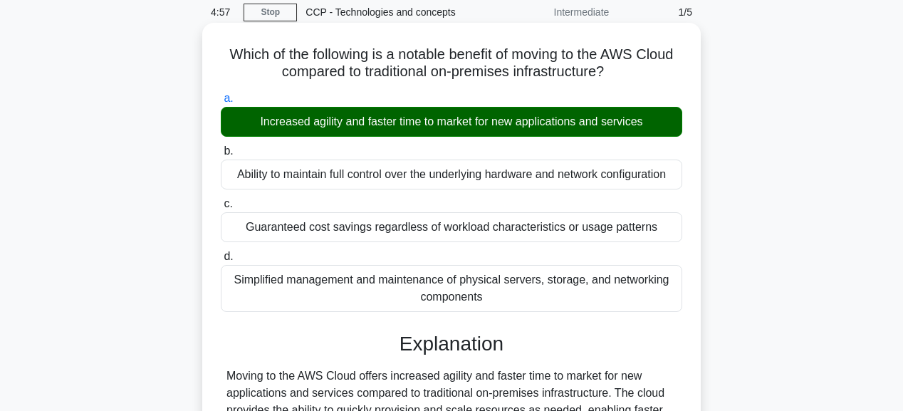
scroll to position [342, 0]
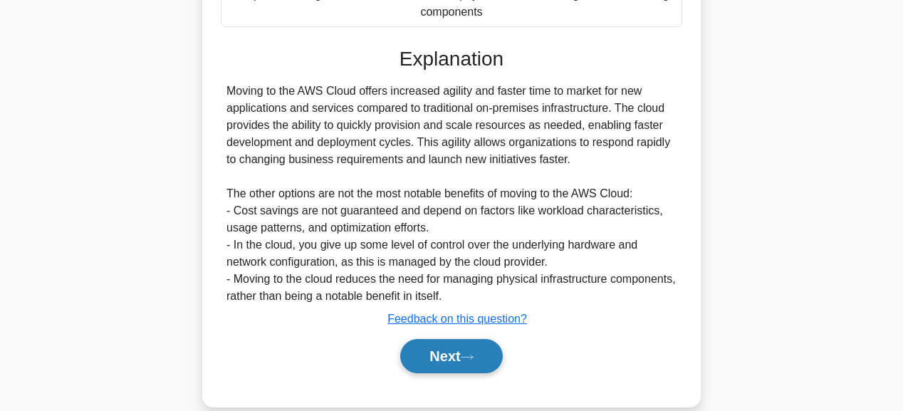
click at [481, 353] on button "Next" at bounding box center [451, 356] width 102 height 34
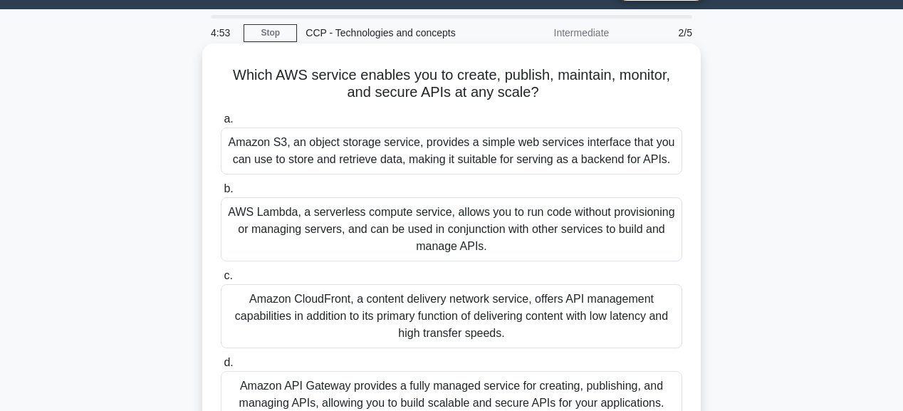
scroll to position [57, 0]
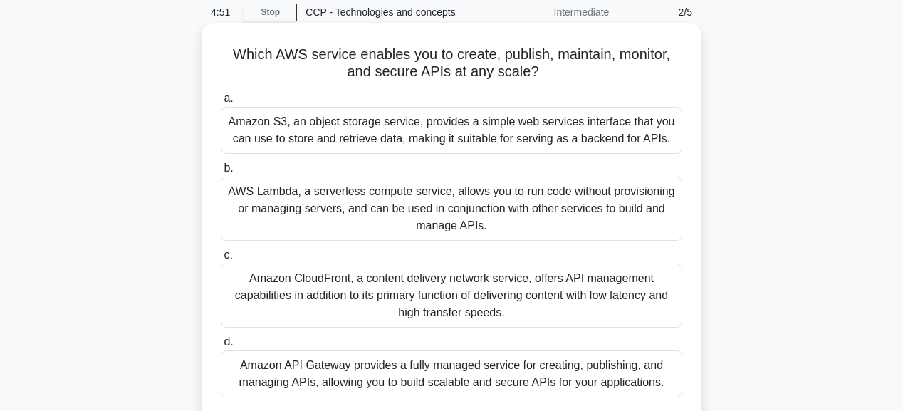
click at [491, 362] on div "Amazon API Gateway provides a fully managed service for creating, publishing, a…" at bounding box center [451, 373] width 461 height 47
click at [221, 347] on input "d. Amazon API Gateway provides a fully managed service for creating, publishing…" at bounding box center [221, 341] width 0 height 9
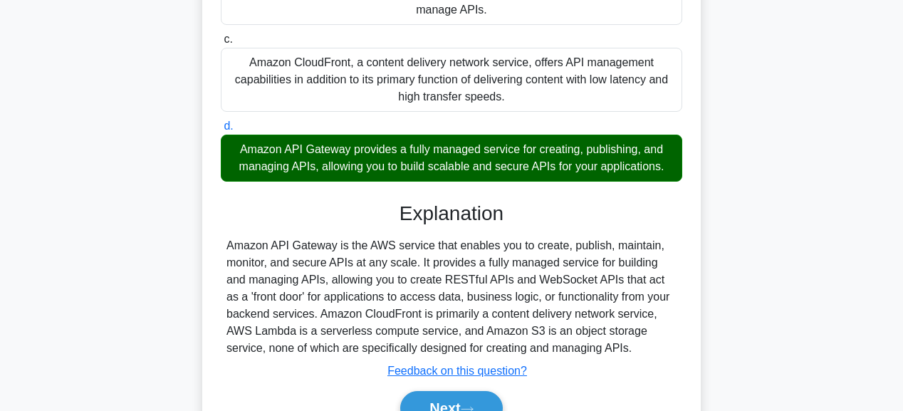
scroll to position [342, 0]
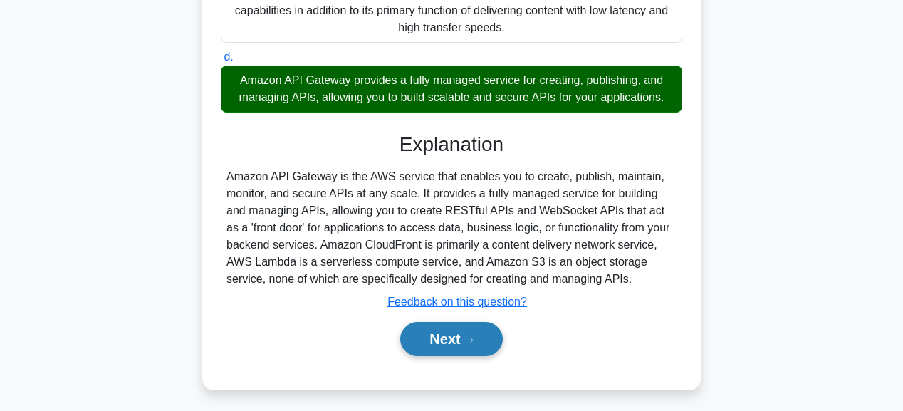
click at [471, 345] on button "Next" at bounding box center [451, 339] width 102 height 34
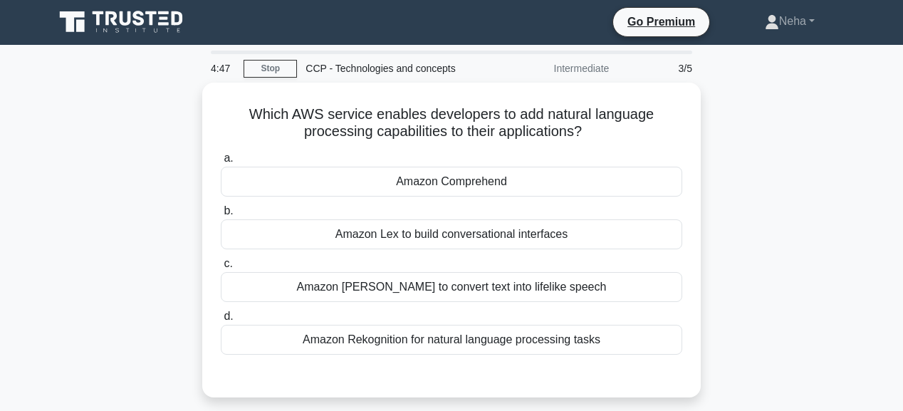
scroll to position [0, 0]
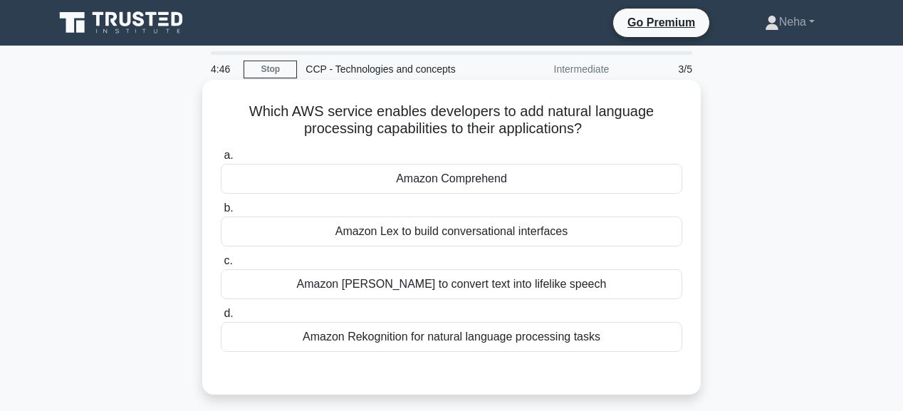
click at [476, 179] on div "Amazon Comprehend" at bounding box center [451, 179] width 461 height 30
click at [221, 160] on input "a. Amazon Comprehend" at bounding box center [221, 155] width 0 height 9
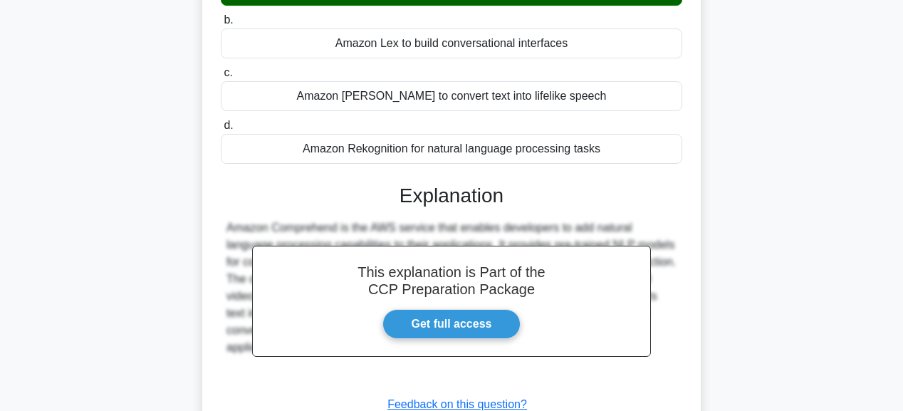
scroll to position [228, 0]
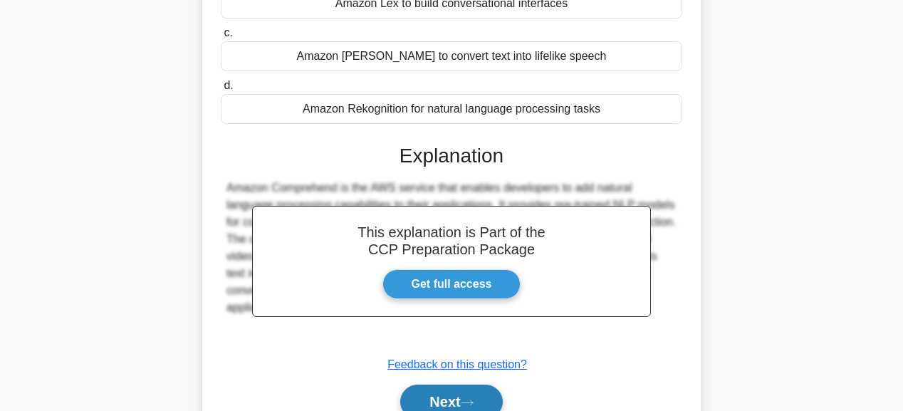
click at [464, 392] on button "Next" at bounding box center [451, 401] width 102 height 34
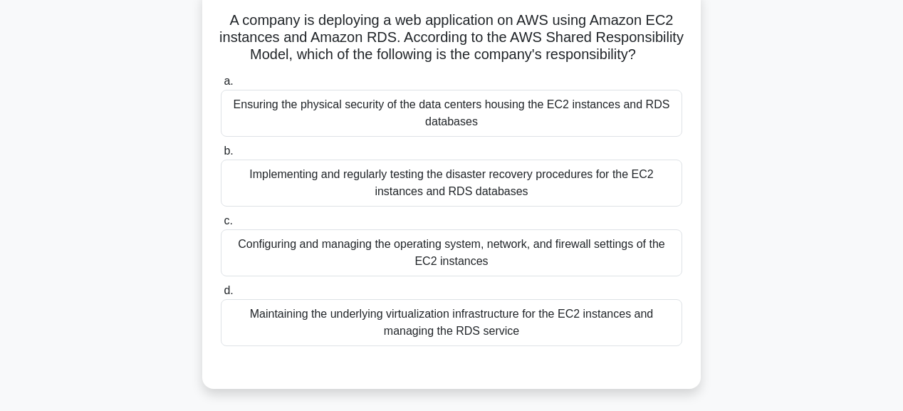
scroll to position [57, 0]
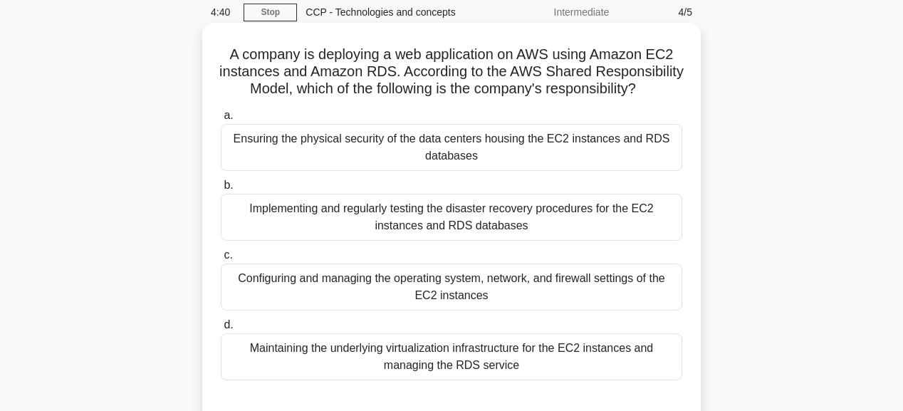
click at [466, 310] on div "Configuring and managing the operating system, network, and firewall settings o…" at bounding box center [451, 286] width 461 height 47
click at [221, 260] on input "c. Configuring and managing the operating system, network, and firewall setting…" at bounding box center [221, 255] width 0 height 9
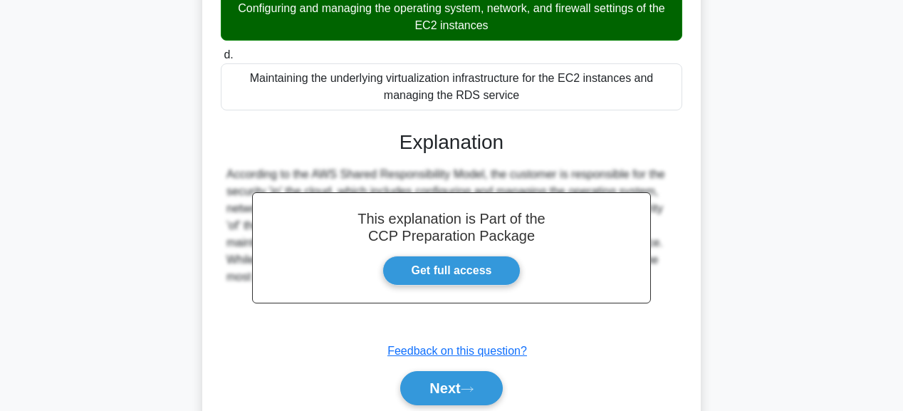
scroll to position [342, 0]
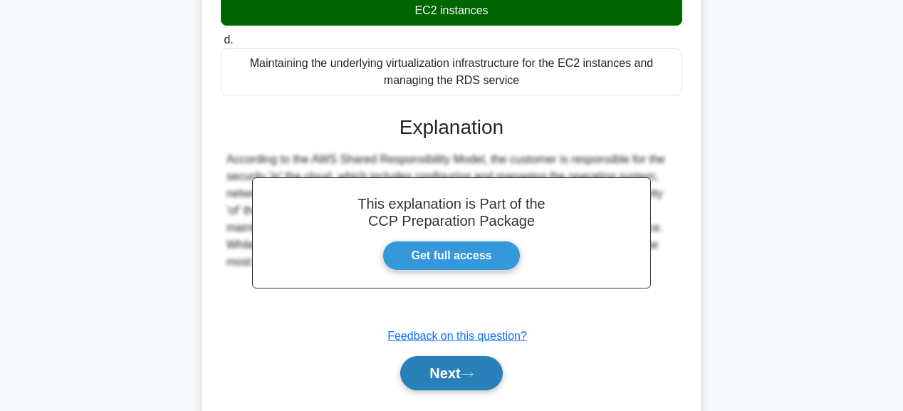
click at [466, 378] on icon at bounding box center [467, 374] width 13 height 8
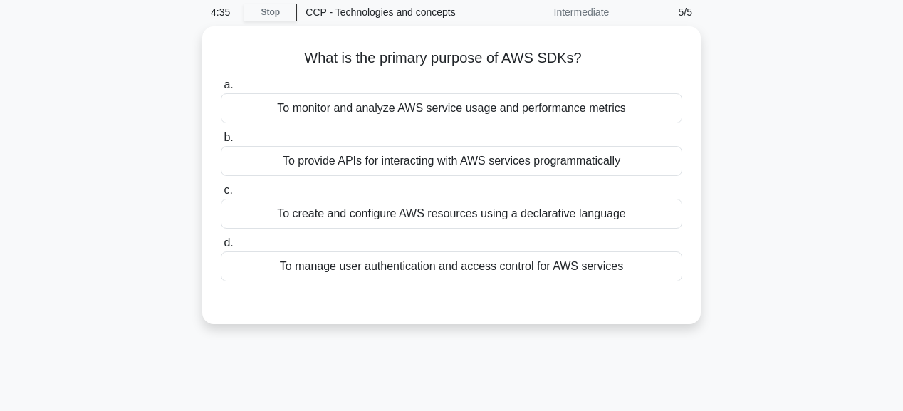
scroll to position [0, 0]
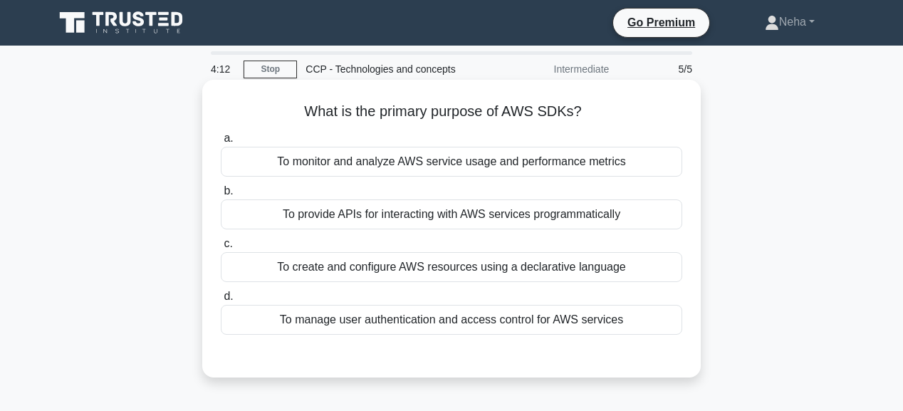
click at [567, 211] on div "To provide APIs for interacting with AWS services programmatically" at bounding box center [451, 214] width 461 height 30
click at [221, 196] on input "b. To provide APIs for interacting with AWS services programmatically" at bounding box center [221, 191] width 0 height 9
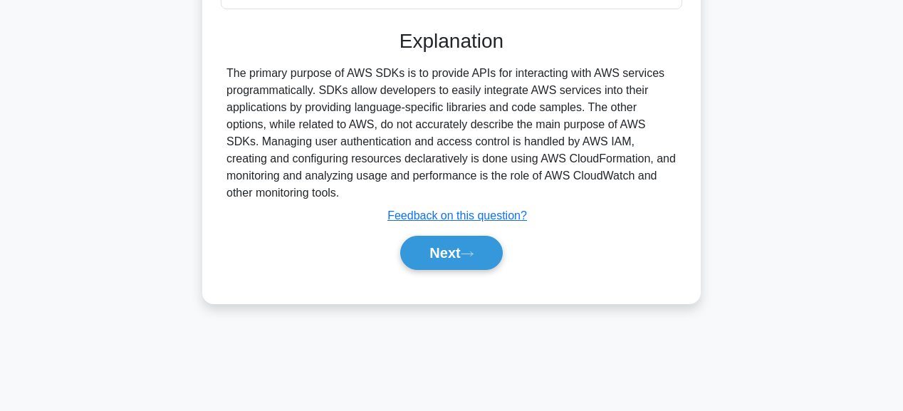
scroll to position [342, 0]
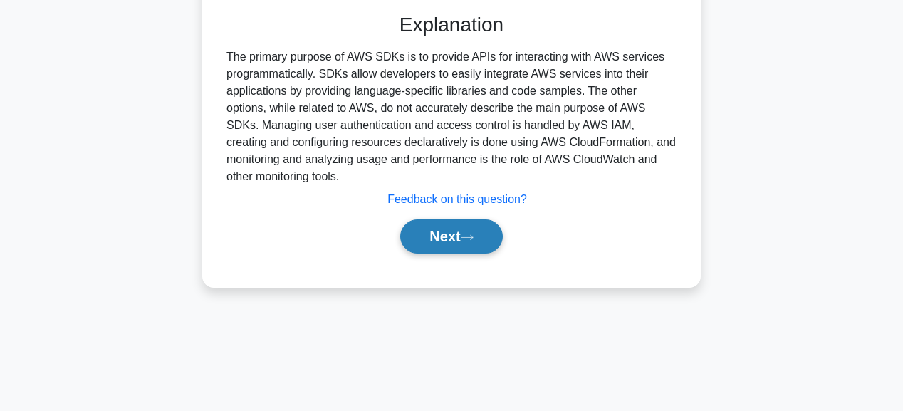
click at [446, 236] on button "Next" at bounding box center [451, 236] width 102 height 34
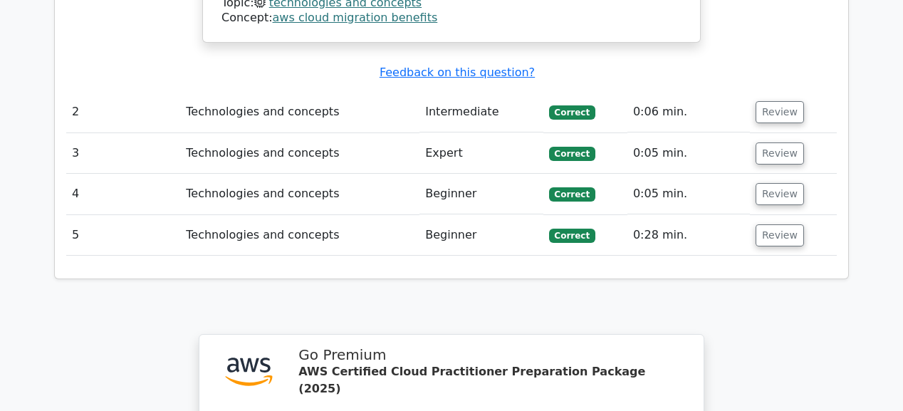
scroll to position [2050, 0]
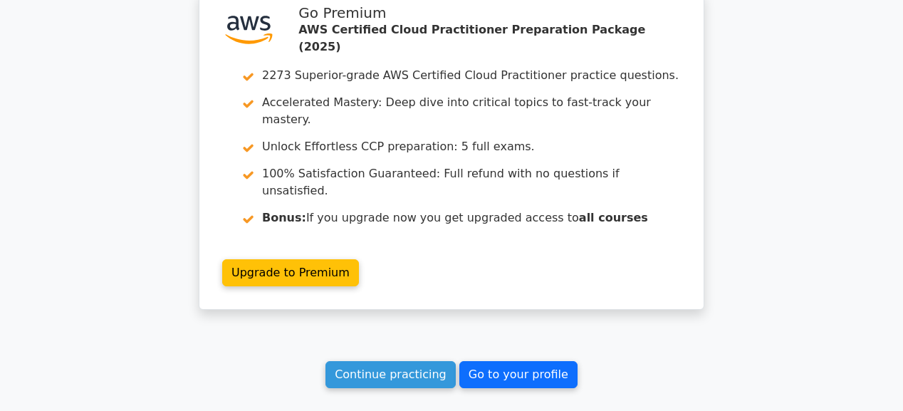
click at [519, 361] on link "Go to your profile" at bounding box center [518, 374] width 118 height 27
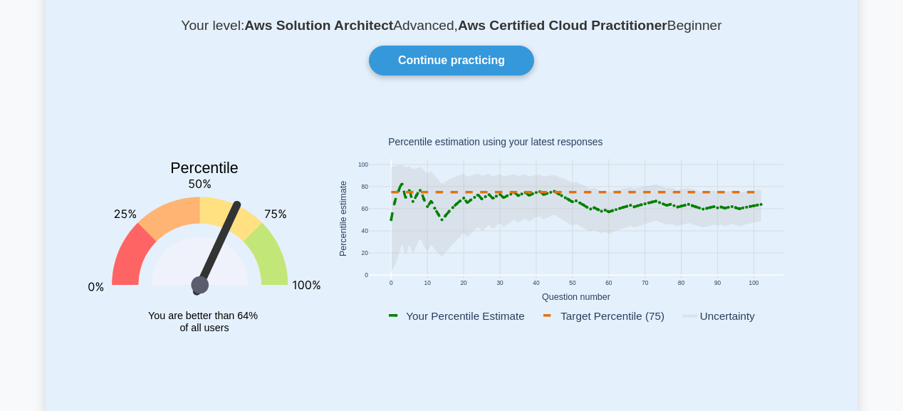
scroll to position [114, 0]
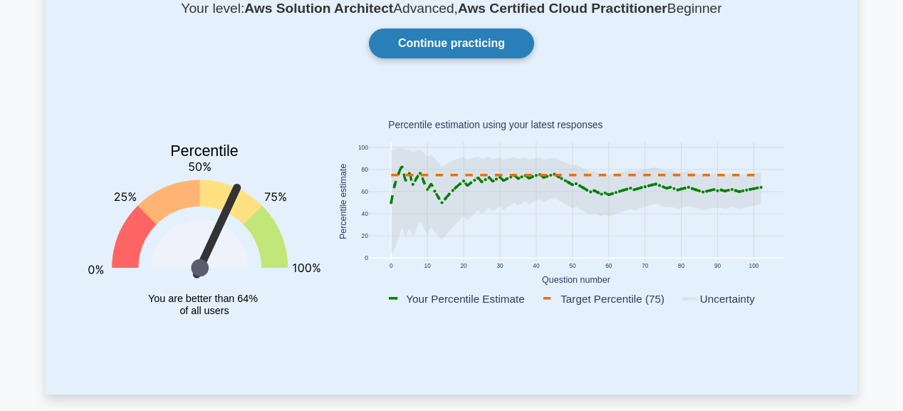
click at [483, 37] on link "Continue practicing" at bounding box center [451, 43] width 165 height 30
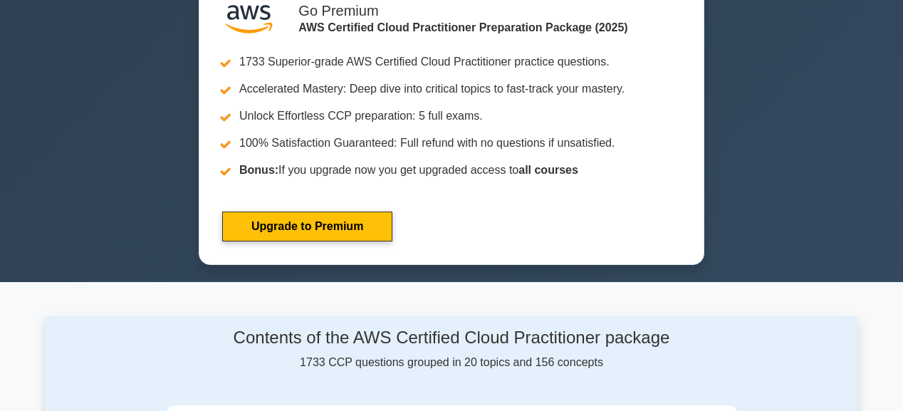
scroll to position [854, 0]
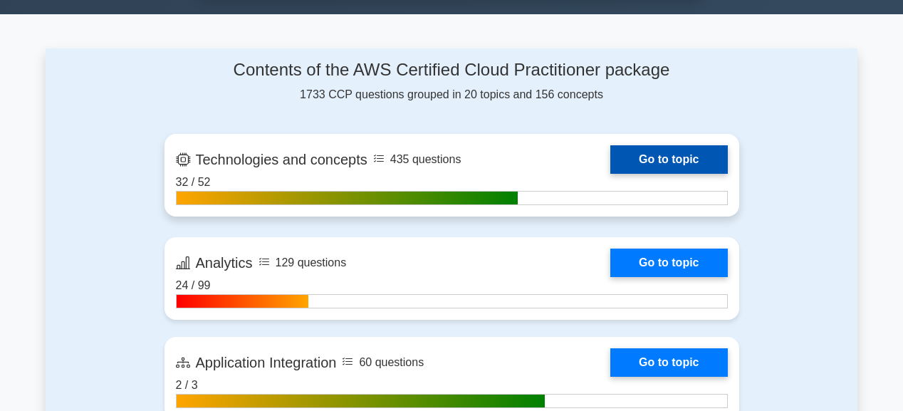
click at [658, 154] on link "Go to topic" at bounding box center [668, 159] width 117 height 28
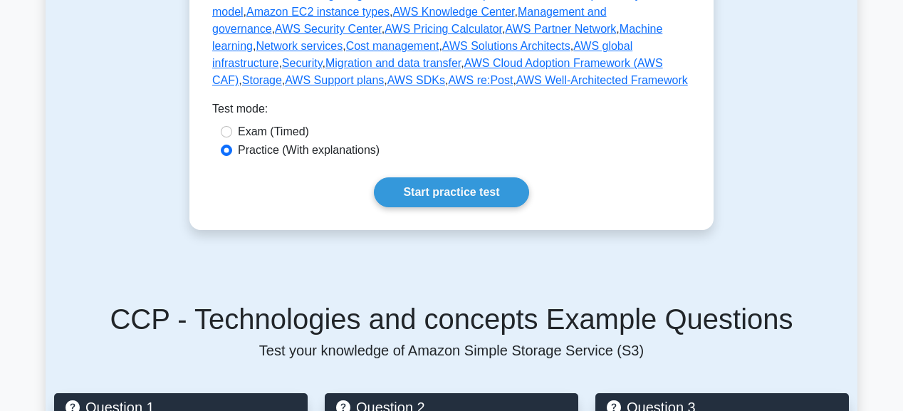
scroll to position [854, 0]
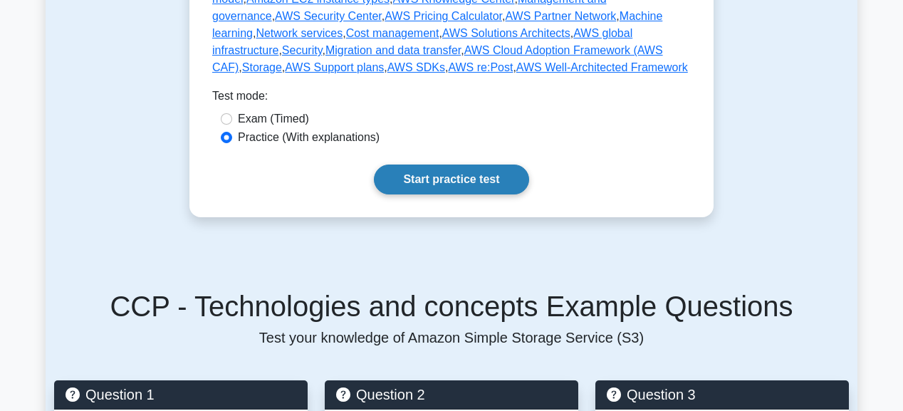
click at [500, 164] on link "Start practice test" at bounding box center [451, 179] width 154 height 30
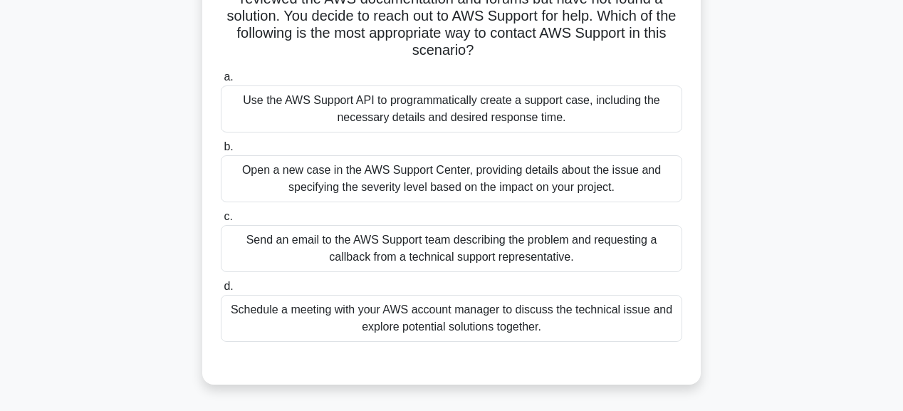
scroll to position [171, 0]
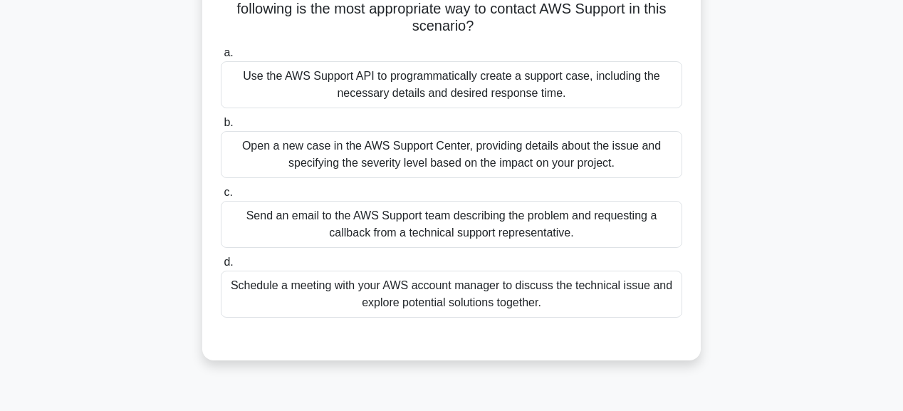
click at [468, 95] on div "Use the AWS Support API to programmatically create a support case, including th…" at bounding box center [451, 84] width 461 height 47
click at [221, 58] on input "a. Use the AWS Support API to programmatically create a support case, including…" at bounding box center [221, 52] width 0 height 9
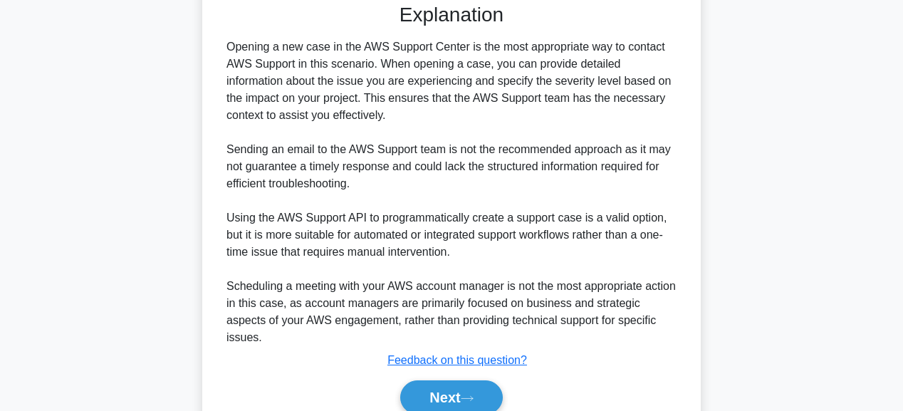
scroll to position [570, 0]
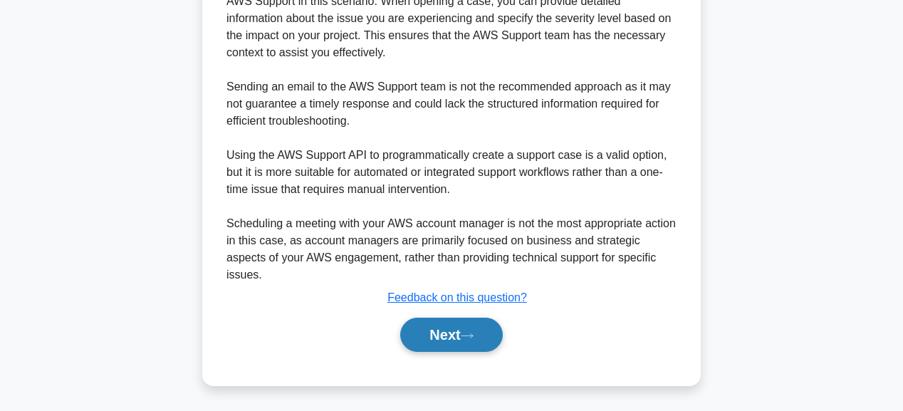
click at [441, 330] on button "Next" at bounding box center [451, 335] width 102 height 34
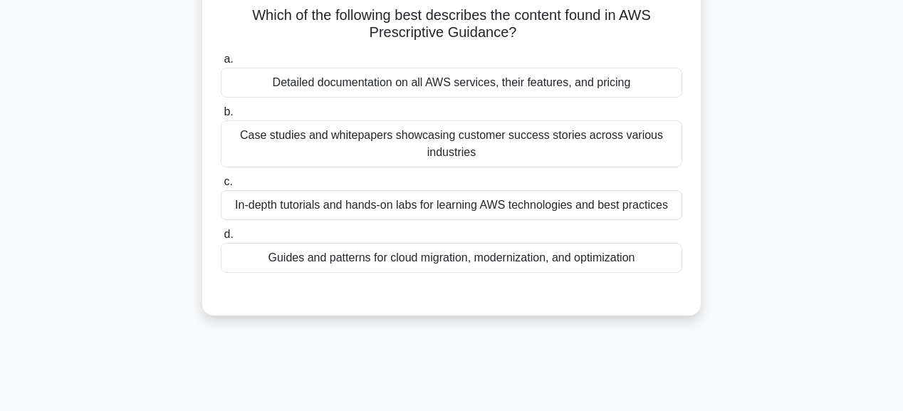
scroll to position [95, 0]
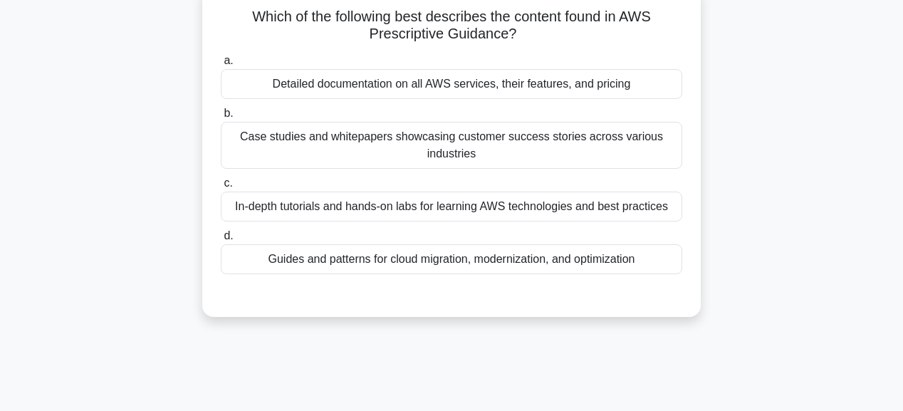
click at [493, 262] on div "Guides and patterns for cloud migration, modernization, and optimization" at bounding box center [451, 259] width 461 height 30
click at [221, 241] on input "d. Guides and patterns for cloud migration, modernization, and optimization" at bounding box center [221, 235] width 0 height 9
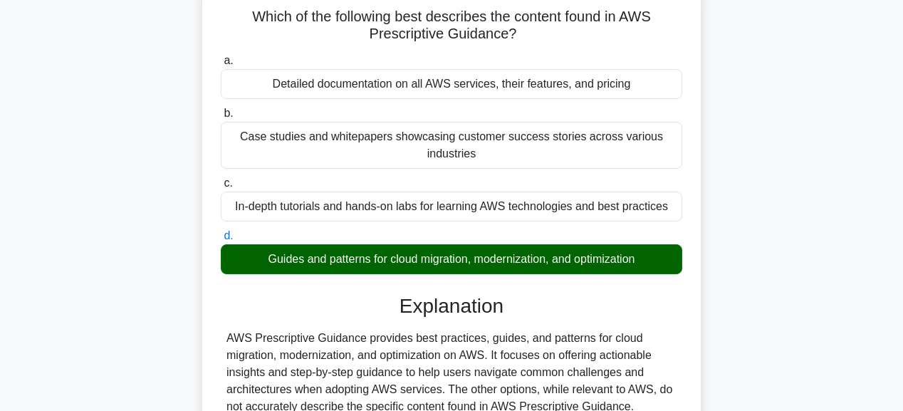
scroll to position [359, 0]
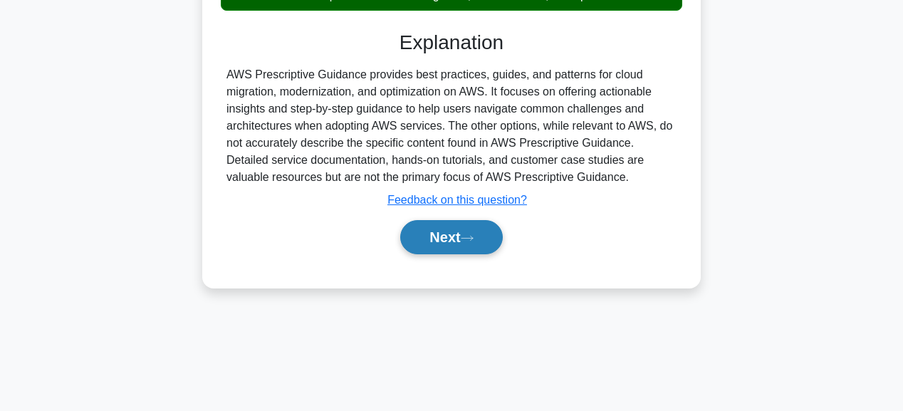
click at [487, 236] on button "Next" at bounding box center [451, 237] width 102 height 34
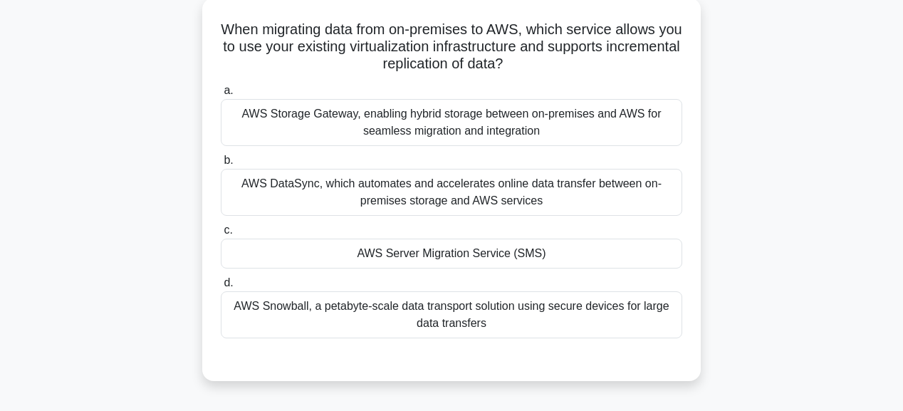
scroll to position [74, 0]
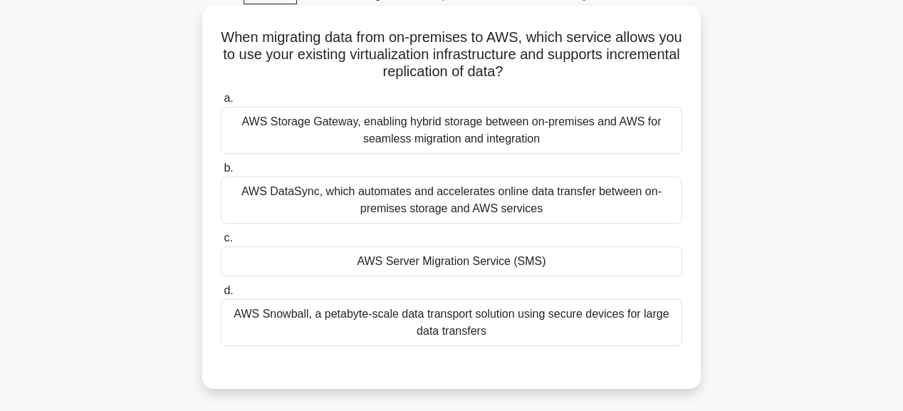
click at [488, 251] on div "AWS Server Migration Service (SMS)" at bounding box center [451, 261] width 461 height 30
click at [221, 243] on input "c. AWS Server Migration Service (SMS)" at bounding box center [221, 238] width 0 height 9
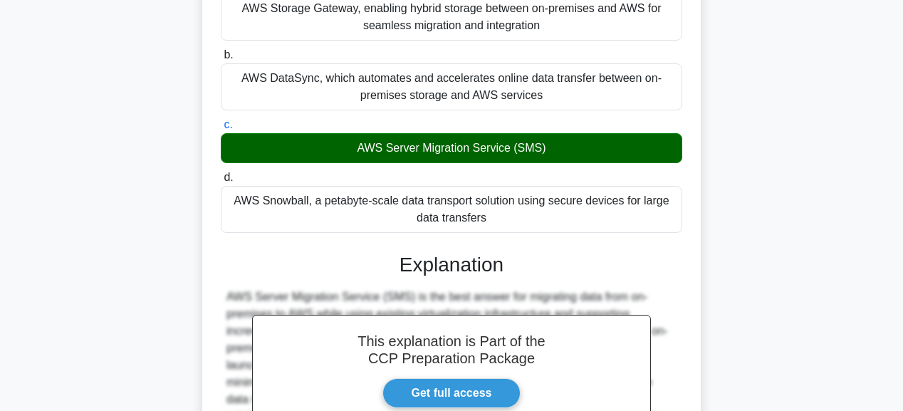
scroll to position [381, 0]
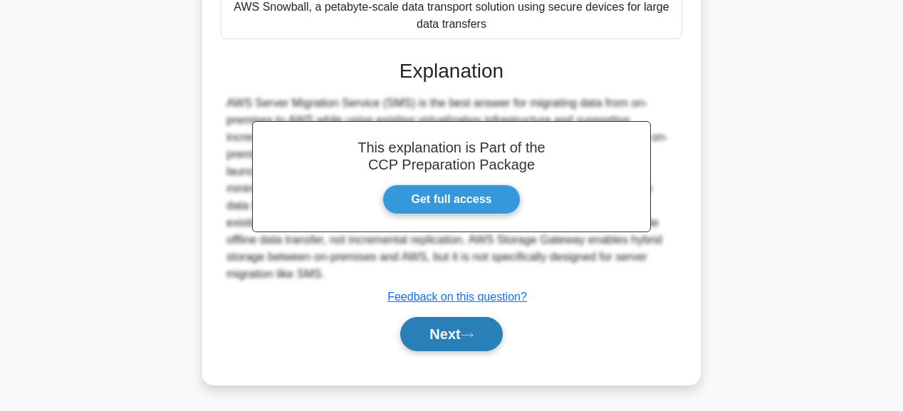
click at [472, 325] on button "Next" at bounding box center [451, 334] width 102 height 34
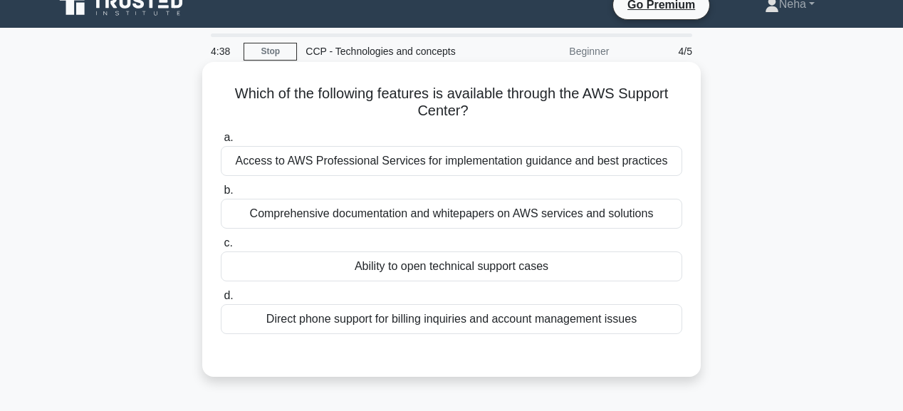
scroll to position [0, 0]
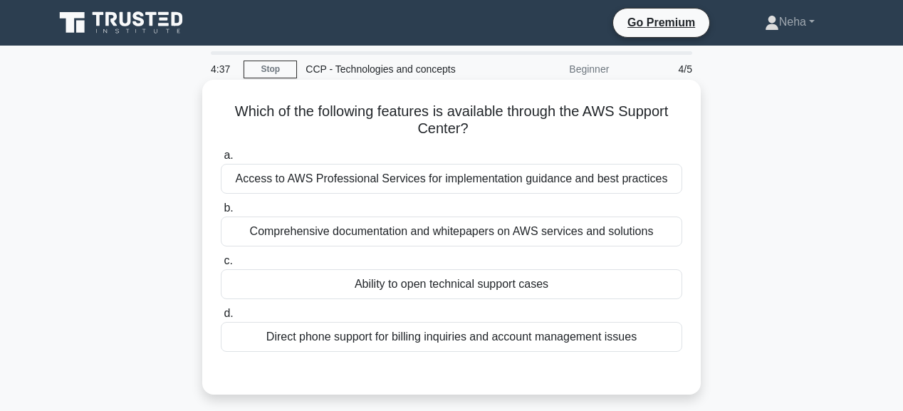
click at [490, 288] on div "Ability to open technical support cases" at bounding box center [451, 284] width 461 height 30
click at [221, 266] on input "c. Ability to open technical support cases" at bounding box center [221, 260] width 0 height 9
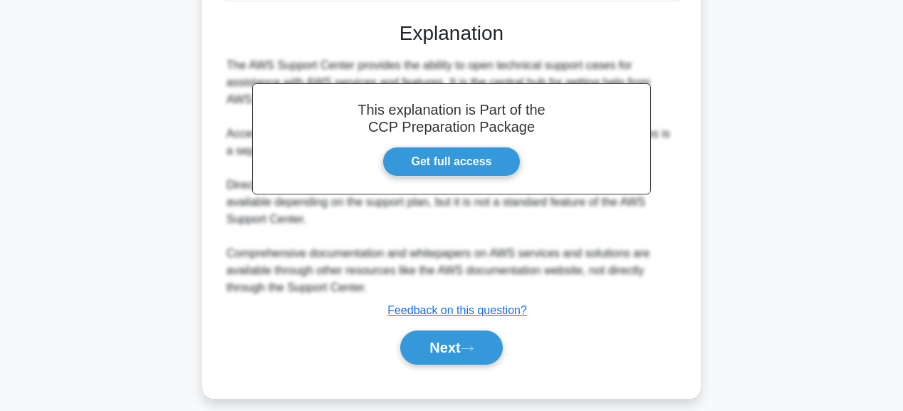
scroll to position [364, 0]
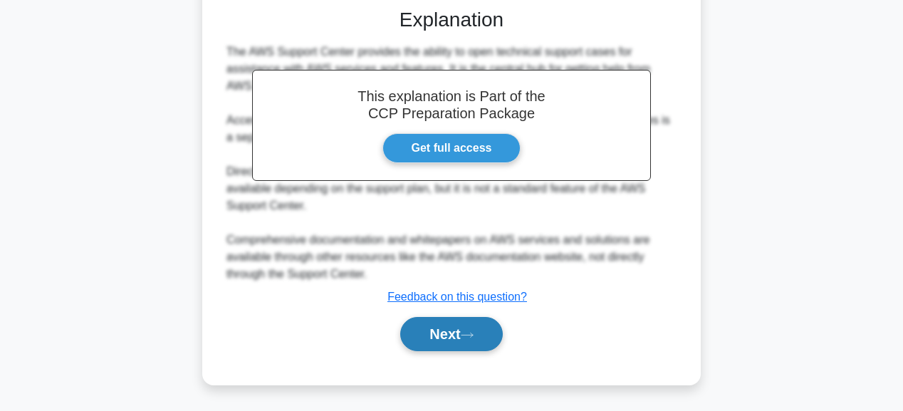
click at [467, 326] on button "Next" at bounding box center [451, 334] width 102 height 34
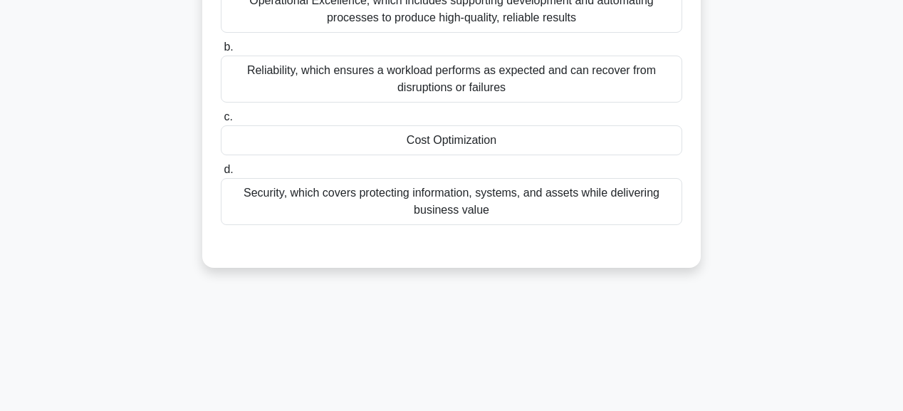
scroll to position [131, 0]
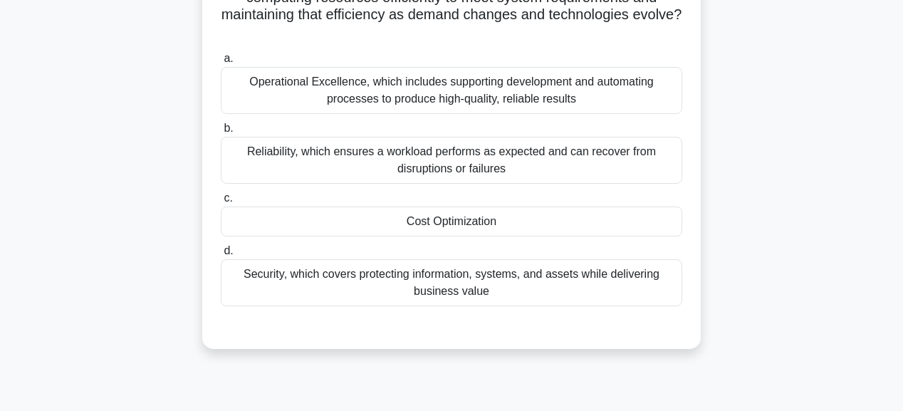
click at [467, 220] on div "Cost Optimization" at bounding box center [451, 221] width 461 height 30
click at [221, 203] on input "c. Cost Optimization" at bounding box center [221, 198] width 0 height 9
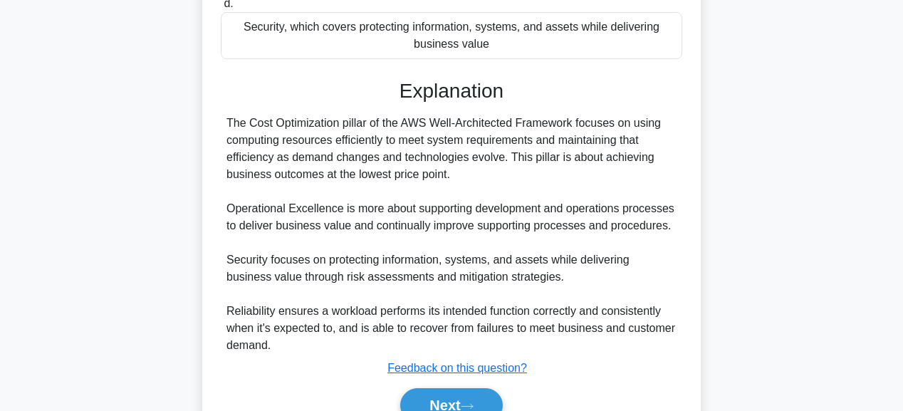
scroll to position [449, 0]
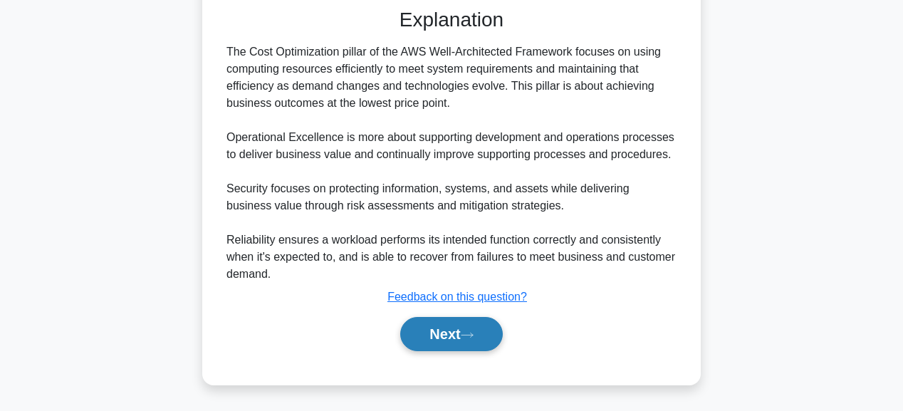
click at [466, 325] on button "Next" at bounding box center [451, 334] width 102 height 34
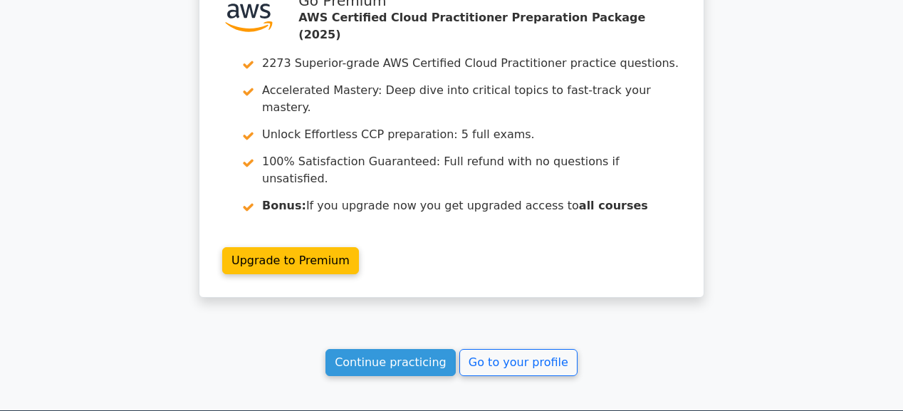
scroll to position [2267, 0]
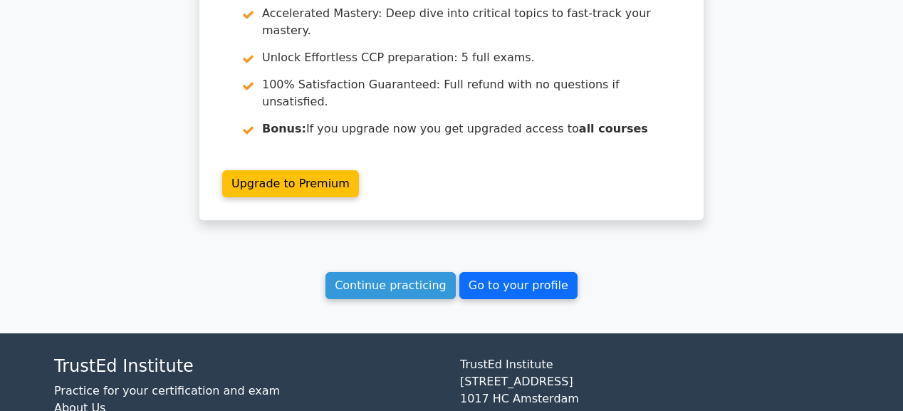
click at [526, 272] on link "Go to your profile" at bounding box center [518, 285] width 118 height 27
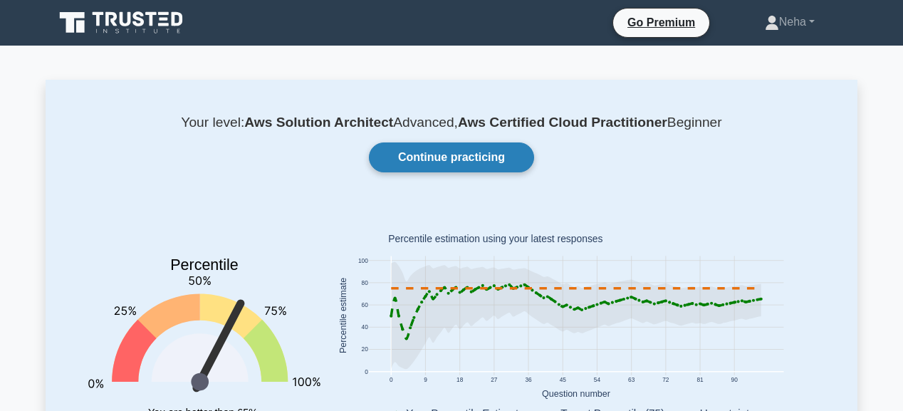
click at [477, 159] on link "Continue practicing" at bounding box center [451, 157] width 165 height 30
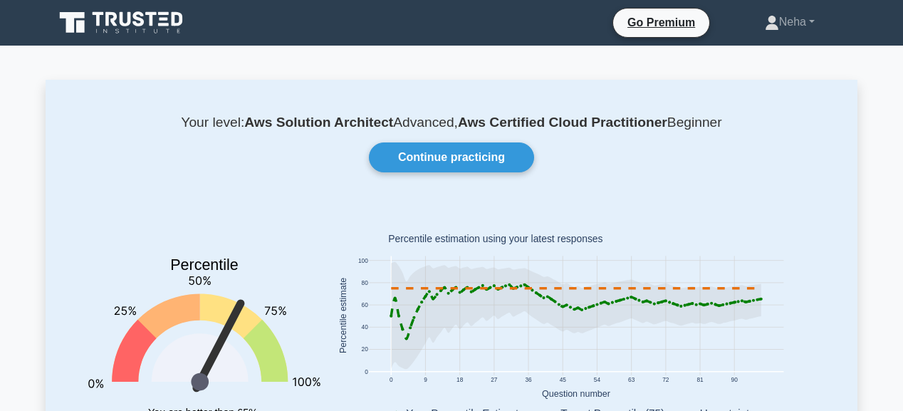
scroll to position [38, 0]
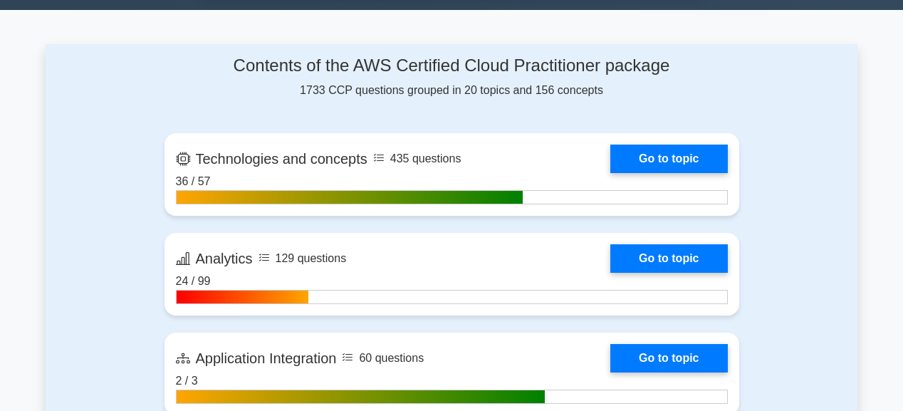
scroll to position [854, 0]
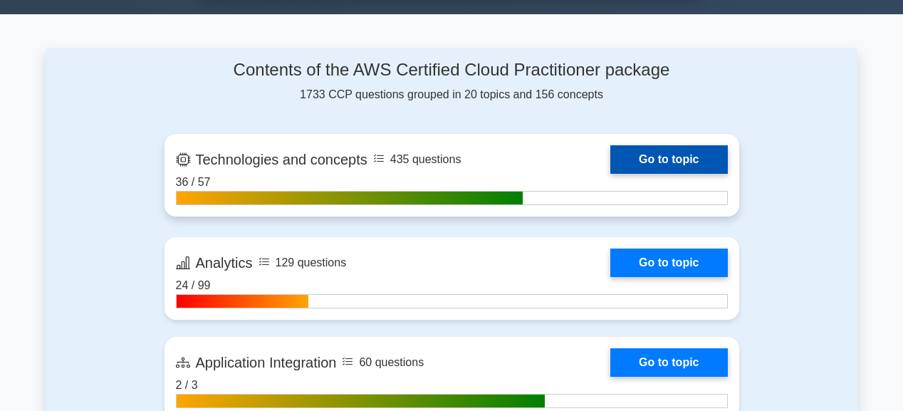
click at [658, 155] on link "Go to topic" at bounding box center [668, 159] width 117 height 28
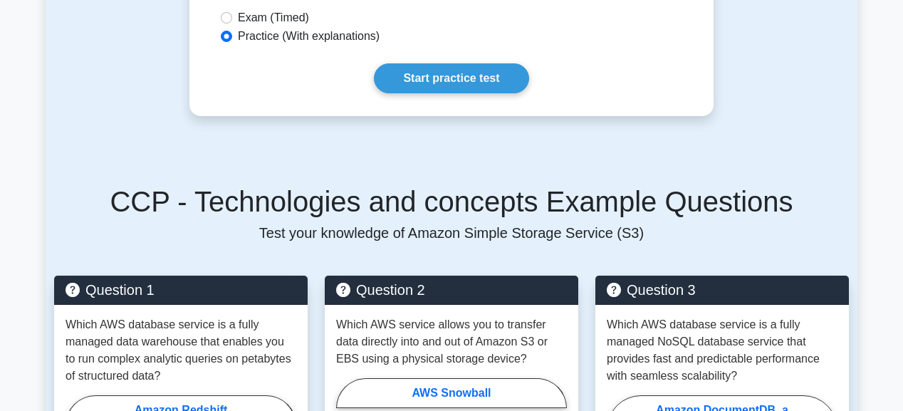
scroll to position [968, 0]
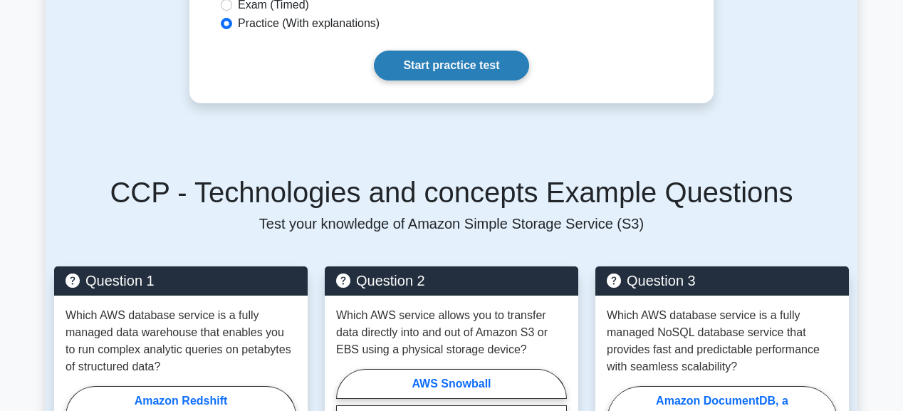
click at [485, 56] on link "Start practice test" at bounding box center [451, 66] width 154 height 30
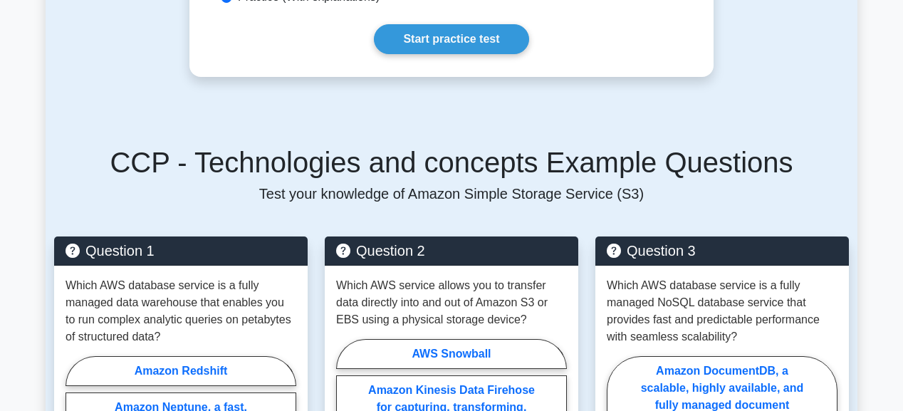
scroll to position [1027, 0]
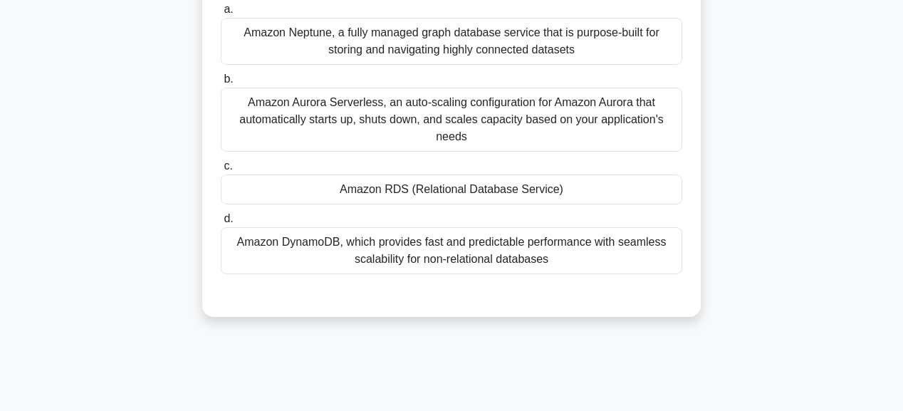
scroll to position [171, 0]
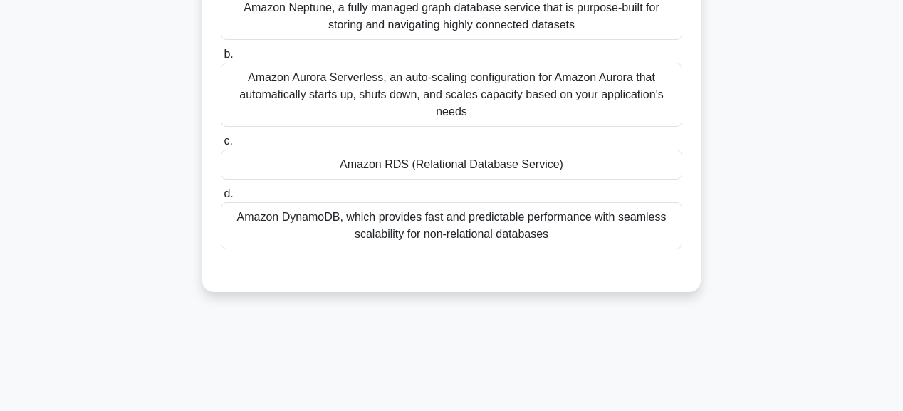
click at [488, 162] on div "Amazon RDS (Relational Database Service)" at bounding box center [451, 165] width 461 height 30
click at [221, 146] on input "c. Amazon RDS (Relational Database Service)" at bounding box center [221, 141] width 0 height 9
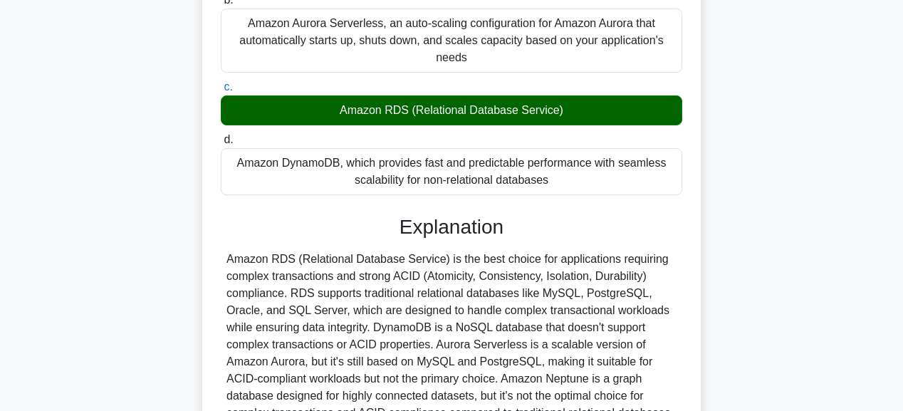
scroll to position [381, 0]
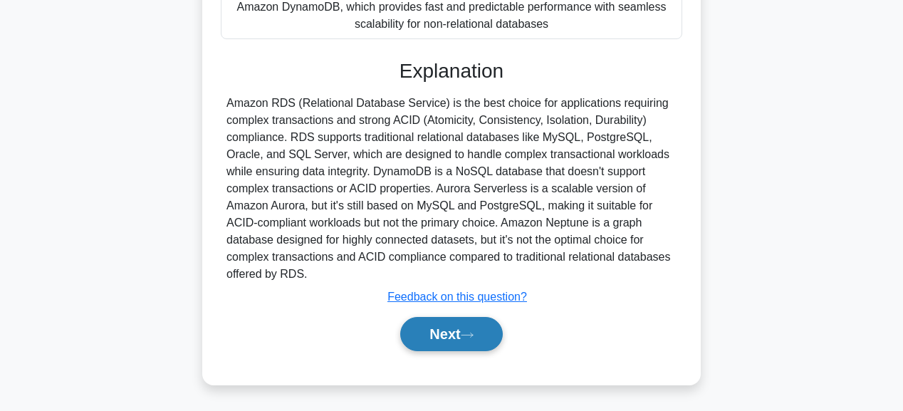
click at [466, 332] on icon at bounding box center [467, 335] width 13 height 8
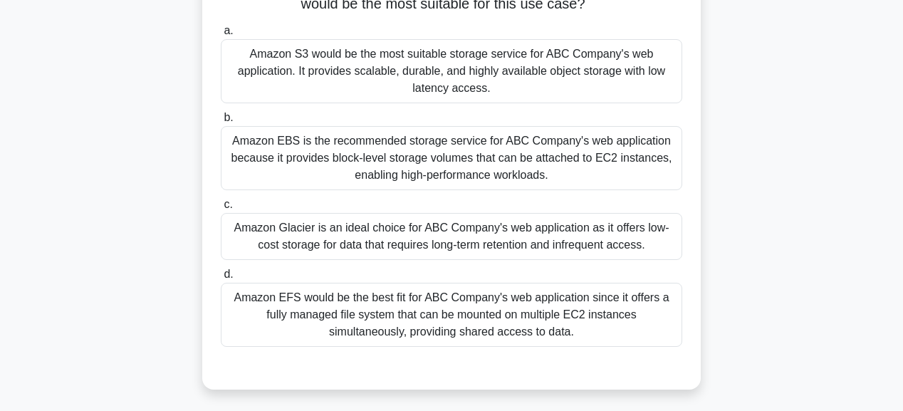
scroll to position [134, 0]
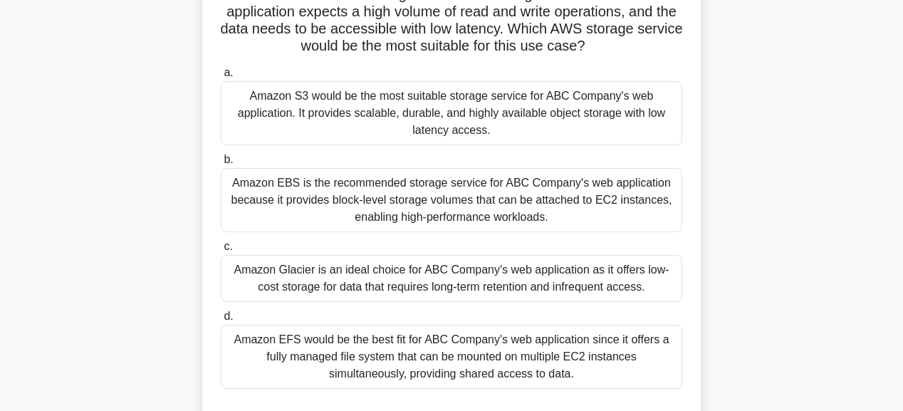
click at [491, 201] on div "Amazon EBS is the recommended storage service for ABC Company's web application…" at bounding box center [451, 200] width 461 height 64
click at [221, 164] on input "b. Amazon EBS is the recommended storage service for ABC Company's web applicat…" at bounding box center [221, 159] width 0 height 9
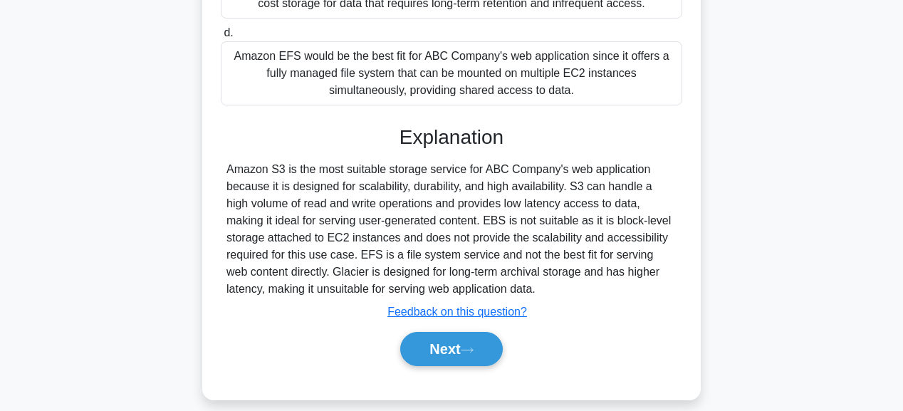
scroll to position [433, 0]
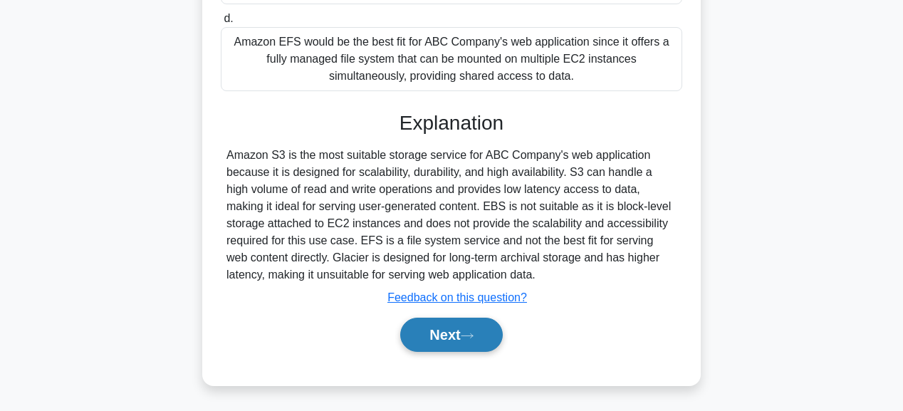
click at [461, 327] on button "Next" at bounding box center [451, 335] width 102 height 34
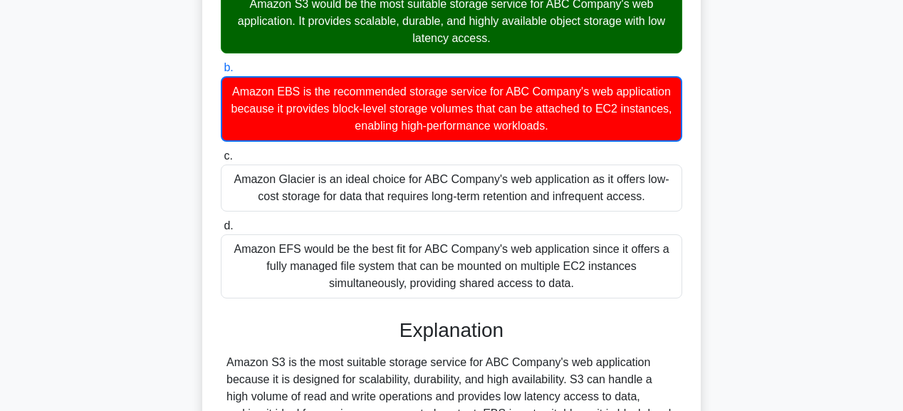
scroll to position [205, 0]
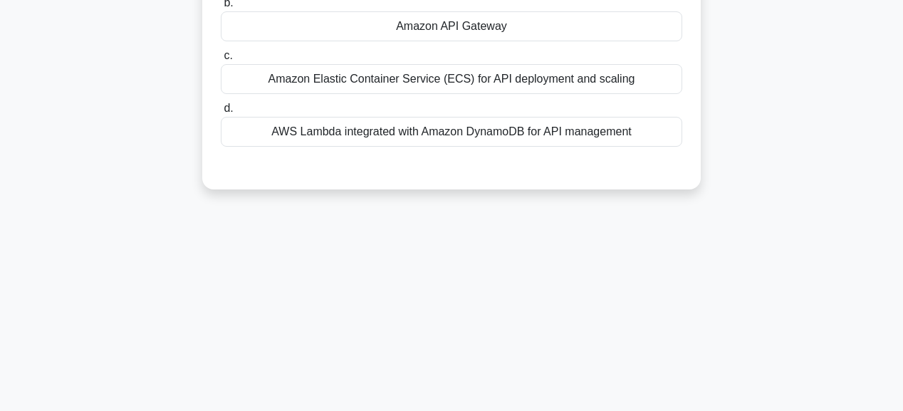
click at [499, 26] on div "Amazon API Gateway" at bounding box center [451, 26] width 461 height 30
click at [221, 8] on input "b. Amazon API Gateway" at bounding box center [221, 3] width 0 height 9
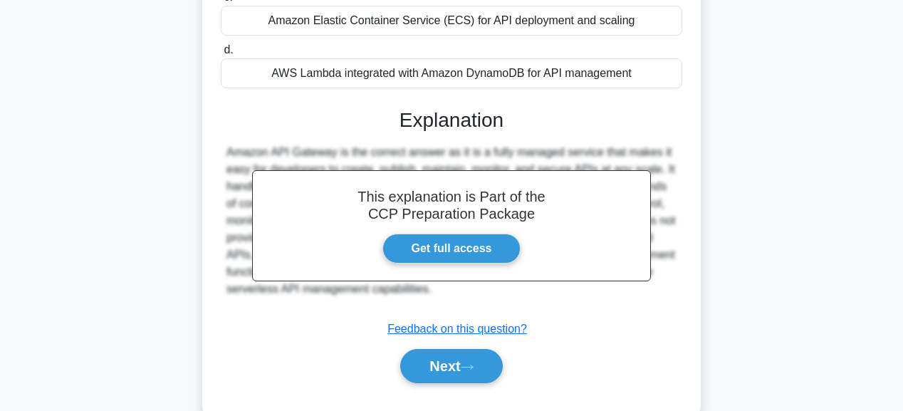
scroll to position [359, 0]
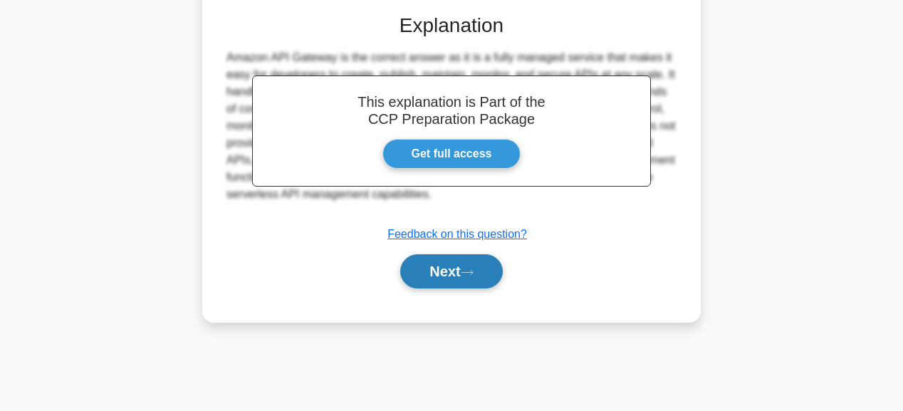
click at [473, 278] on button "Next" at bounding box center [451, 271] width 102 height 34
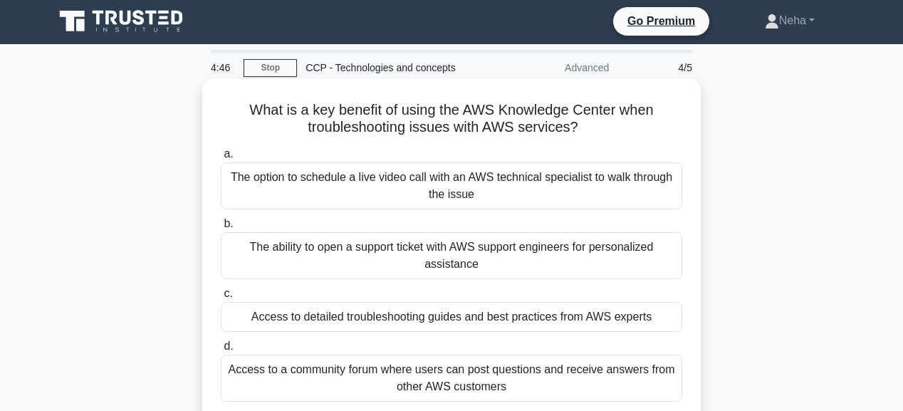
scroll to position [0, 0]
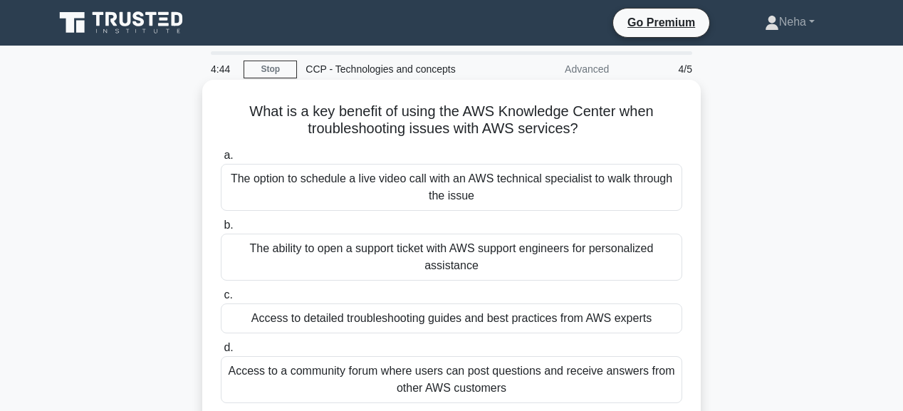
click at [486, 322] on div "Access to detailed troubleshooting guides and best practices from AWS experts" at bounding box center [451, 318] width 461 height 30
click at [221, 300] on input "c. Access to detailed troubleshooting guides and best practices from AWS experts" at bounding box center [221, 294] width 0 height 9
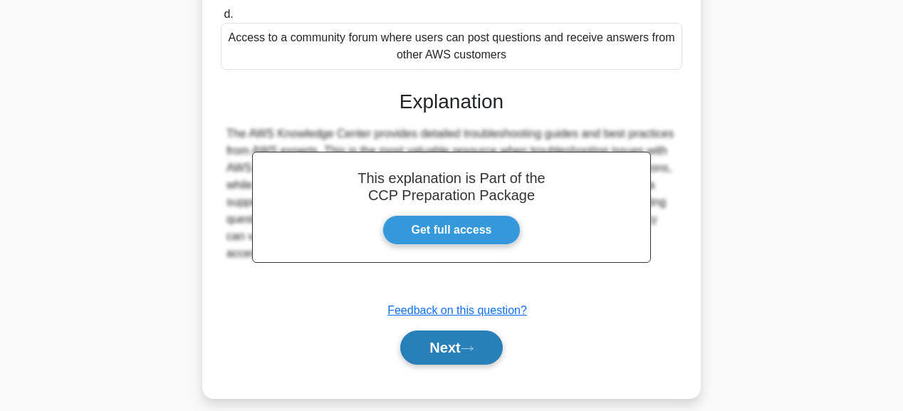
scroll to position [342, 0]
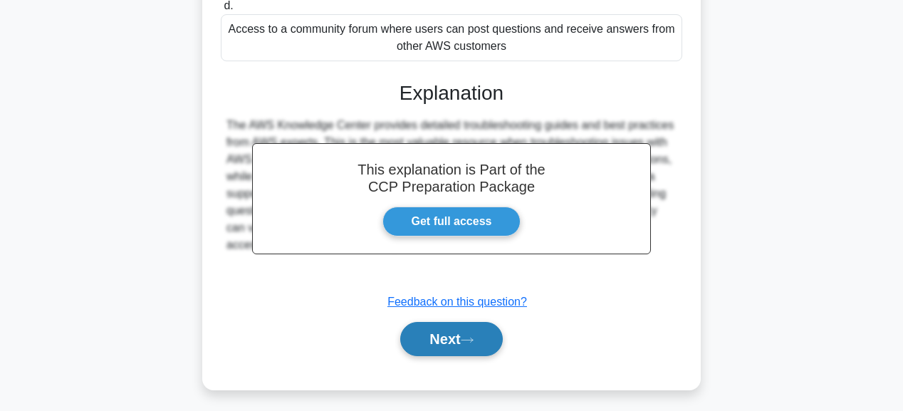
click at [482, 330] on button "Next" at bounding box center [451, 339] width 102 height 34
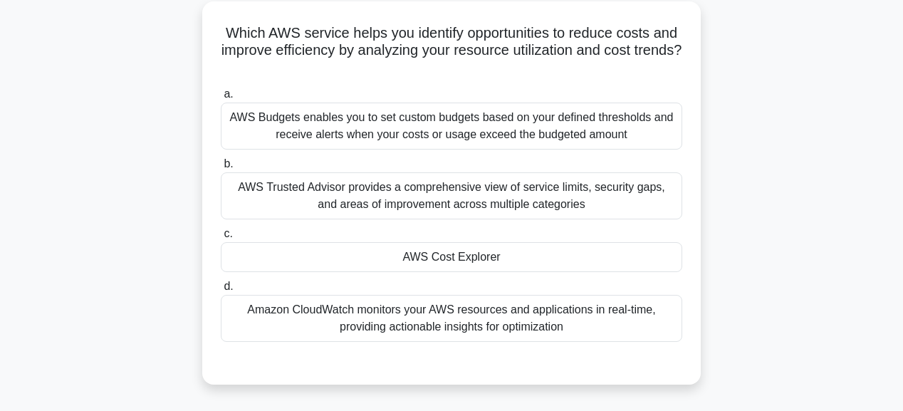
scroll to position [57, 0]
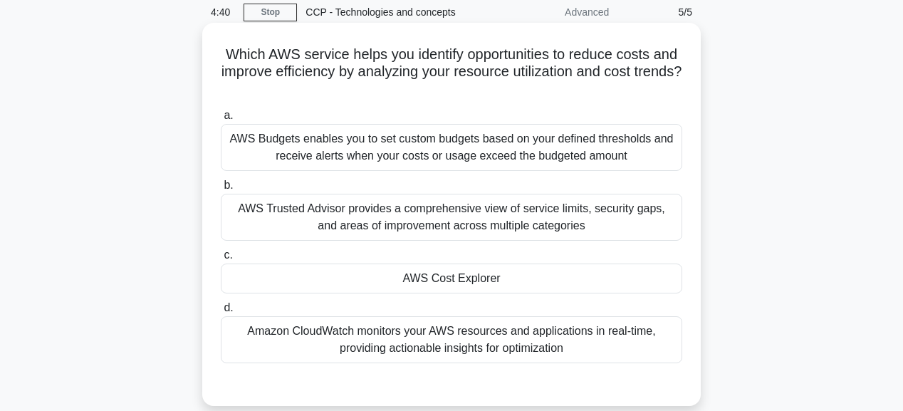
click at [489, 276] on div "AWS Cost Explorer" at bounding box center [451, 278] width 461 height 30
click at [221, 260] on input "c. AWS Cost Explorer" at bounding box center [221, 255] width 0 height 9
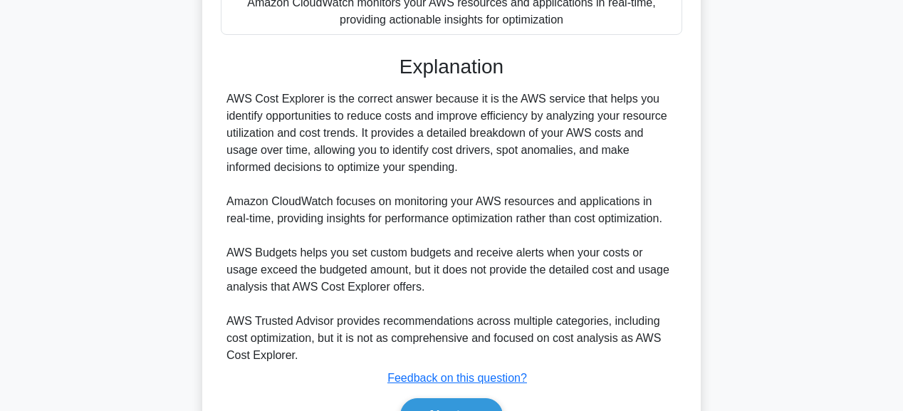
scroll to position [399, 0]
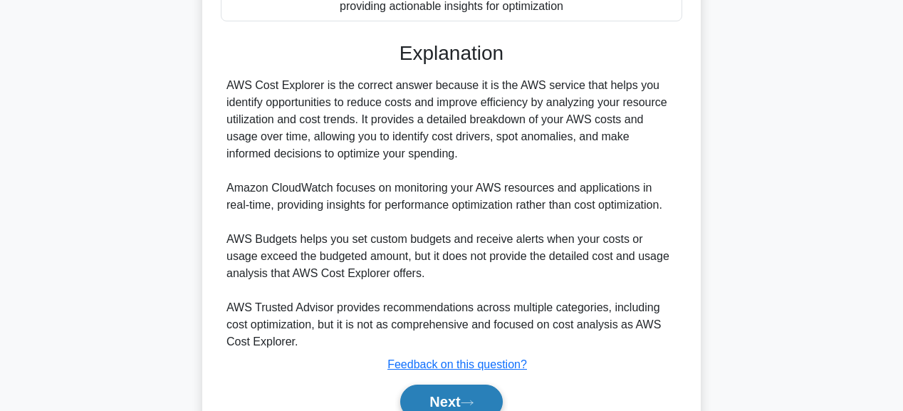
click at [458, 390] on button "Next" at bounding box center [451, 401] width 102 height 34
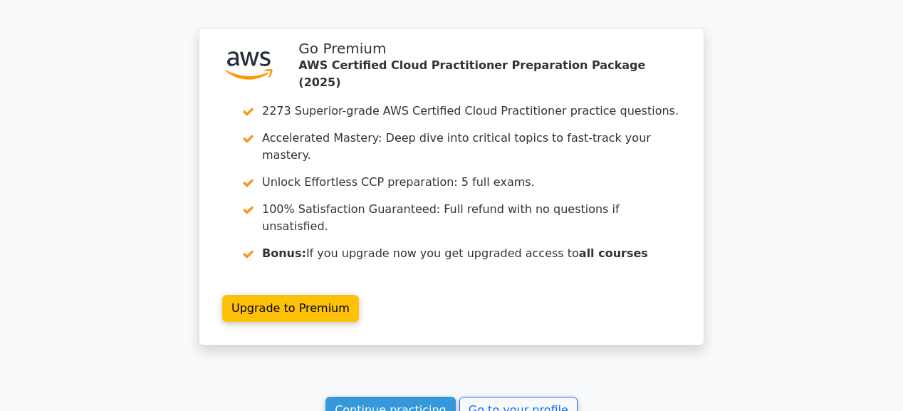
scroll to position [2094, 0]
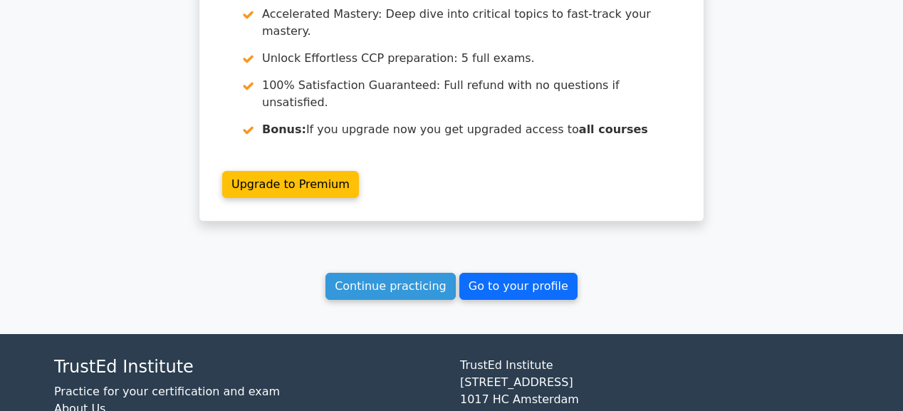
click at [538, 273] on link "Go to your profile" at bounding box center [518, 286] width 118 height 27
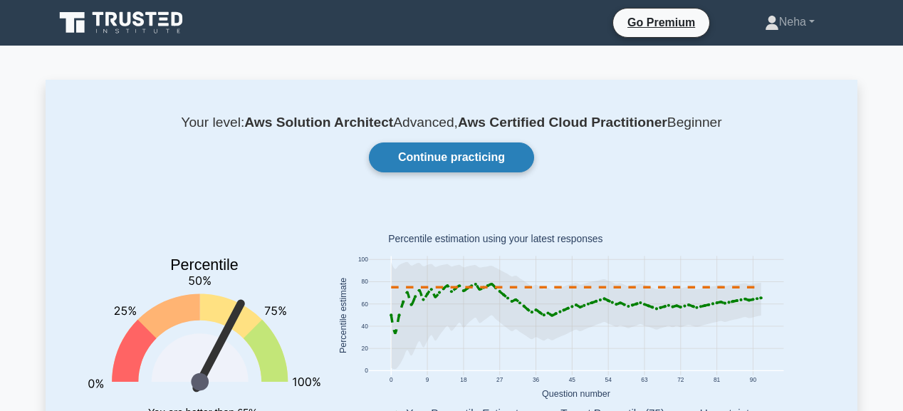
click at [499, 152] on link "Continue practicing" at bounding box center [451, 157] width 165 height 30
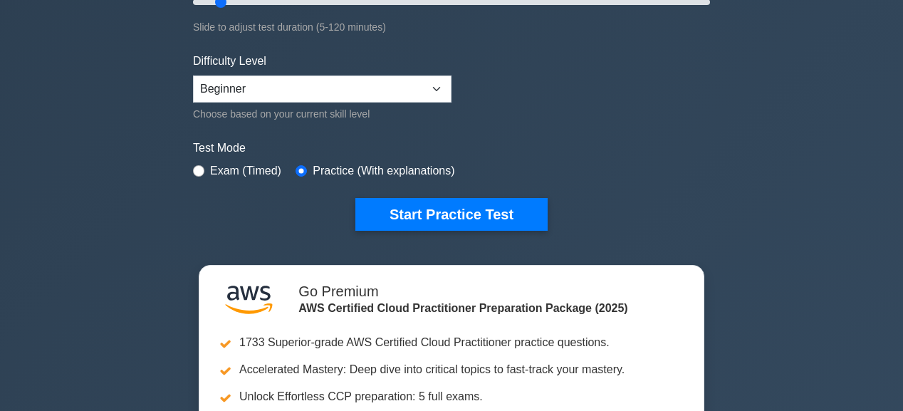
scroll to position [285, 0]
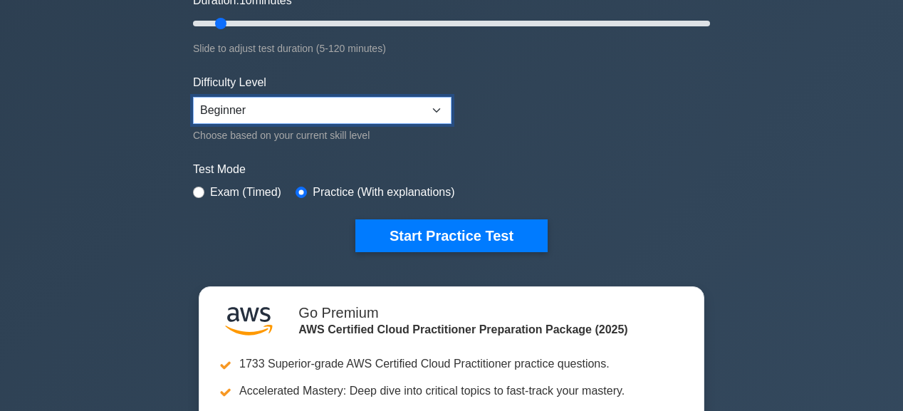
click at [439, 107] on select "Beginner Intermediate Expert" at bounding box center [322, 110] width 258 height 27
select select "intermediate"
click at [193, 97] on select "Beginner Intermediate Expert" at bounding box center [322, 110] width 258 height 27
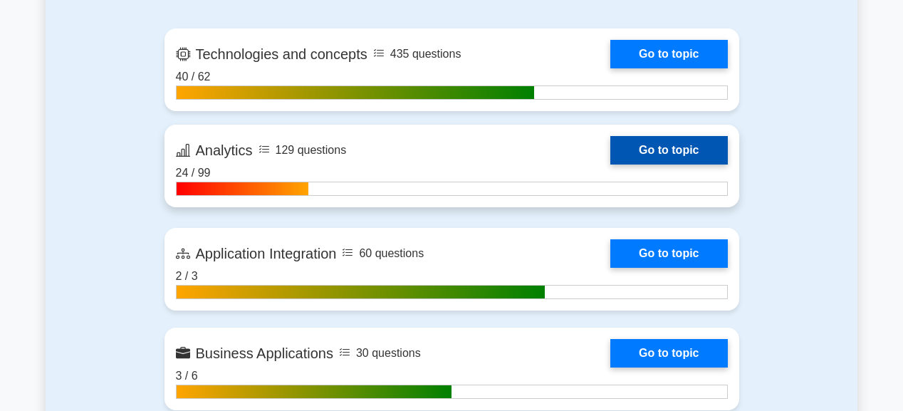
scroll to position [911, 0]
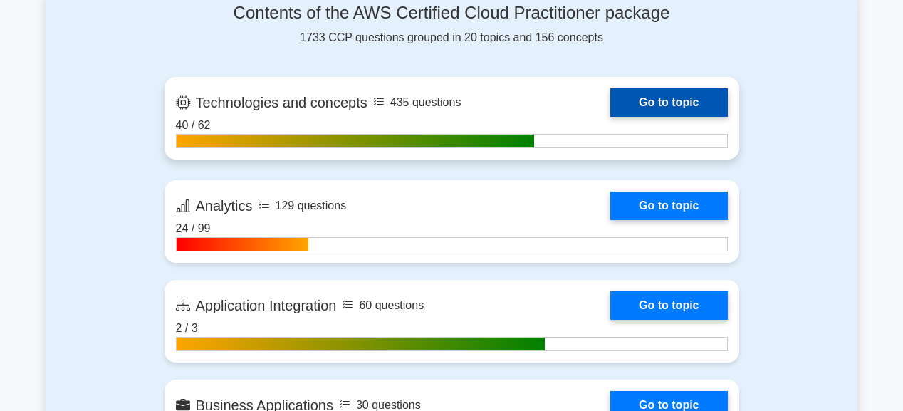
click at [663, 100] on link "Go to topic" at bounding box center [668, 102] width 117 height 28
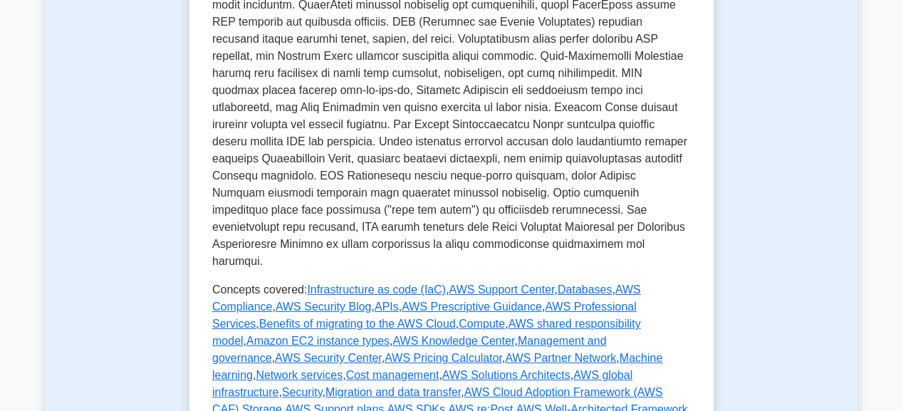
scroll to position [740, 0]
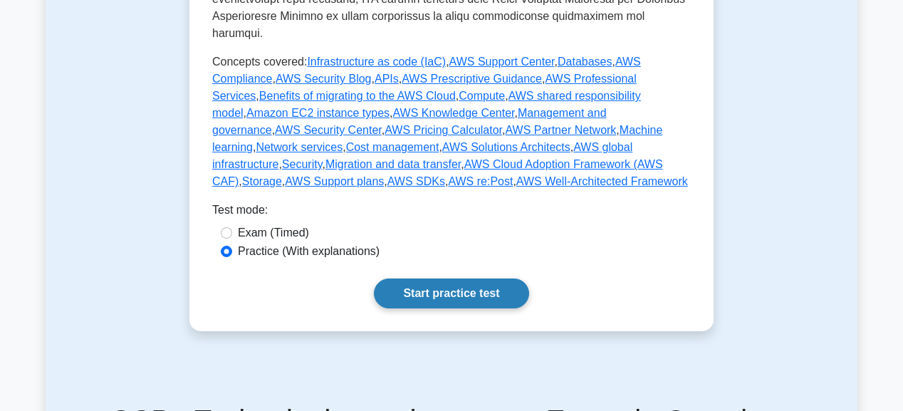
click at [505, 279] on link "Start practice test" at bounding box center [451, 293] width 154 height 30
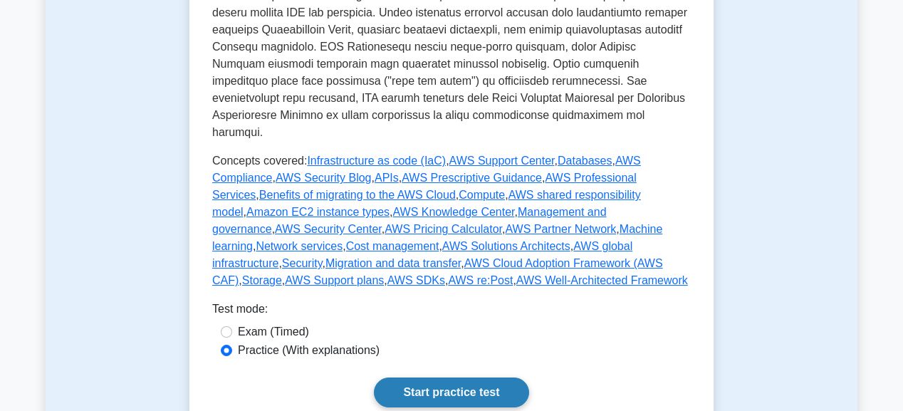
scroll to position [626, 0]
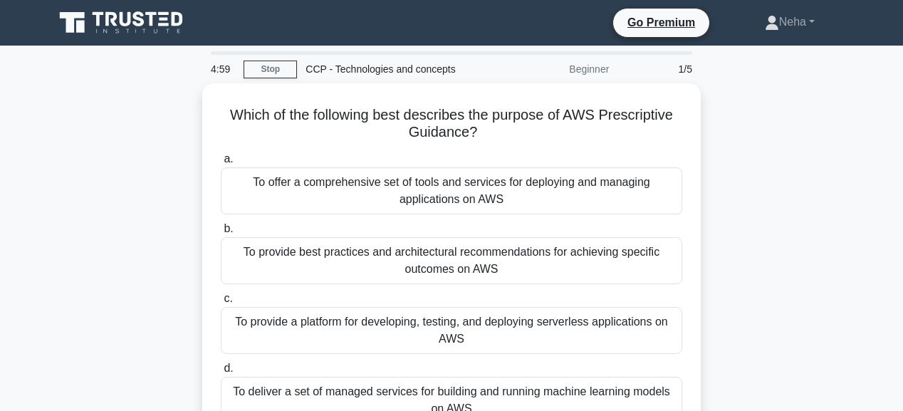
scroll to position [57, 0]
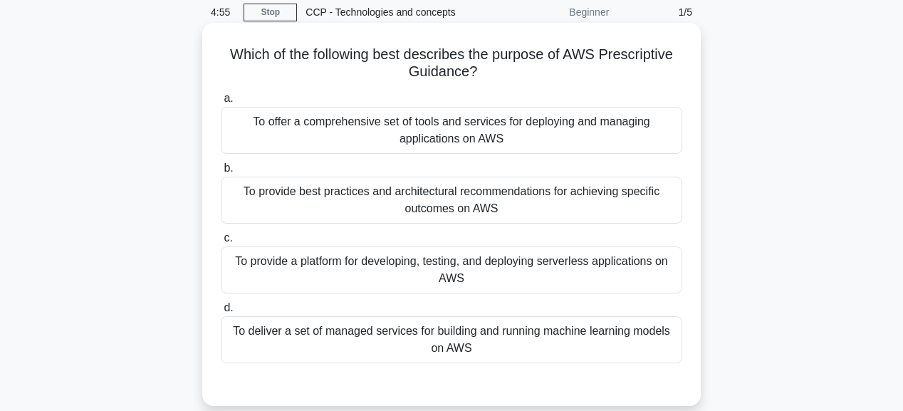
click at [464, 332] on div "To deliver a set of managed services for building and running machine learning …" at bounding box center [451, 339] width 461 height 47
click at [221, 313] on input "d. To deliver a set of managed services for building and running machine learni…" at bounding box center [221, 307] width 0 height 9
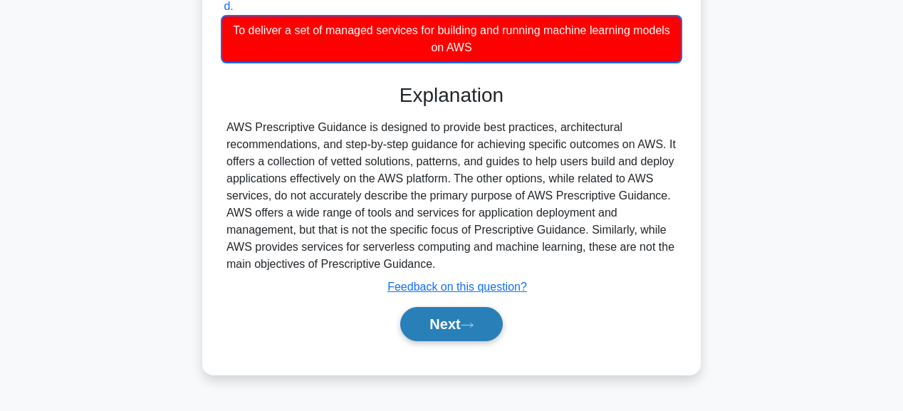
click at [466, 330] on button "Next" at bounding box center [451, 324] width 102 height 34
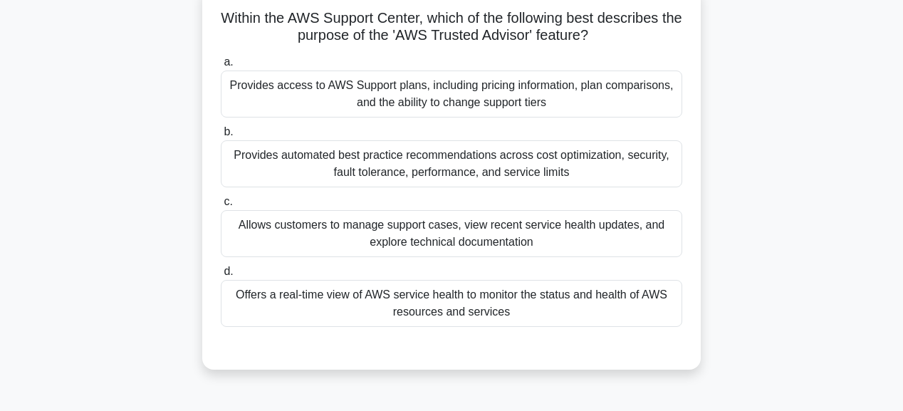
scroll to position [74, 0]
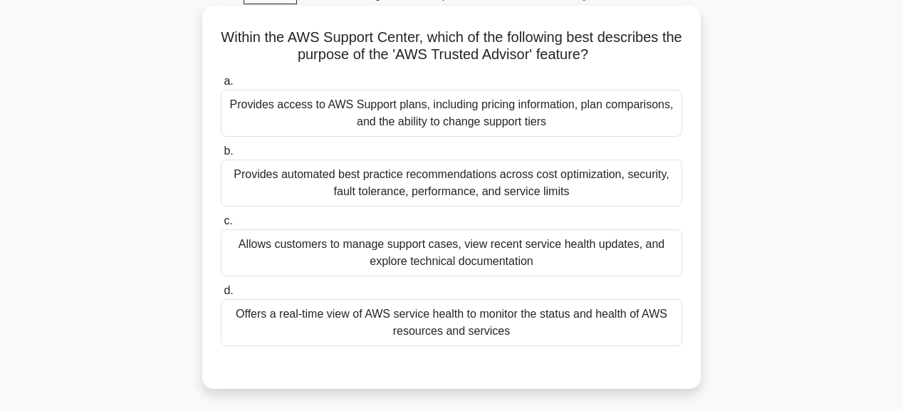
click at [446, 180] on div "Provides automated best practice recommendations across cost optimization, secu…" at bounding box center [451, 182] width 461 height 47
click at [221, 156] on input "b. Provides automated best practice recommendations across cost optimization, s…" at bounding box center [221, 151] width 0 height 9
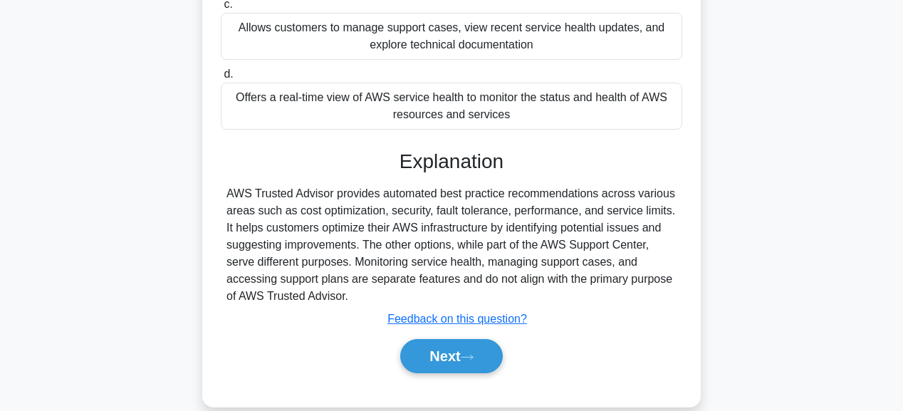
scroll to position [359, 0]
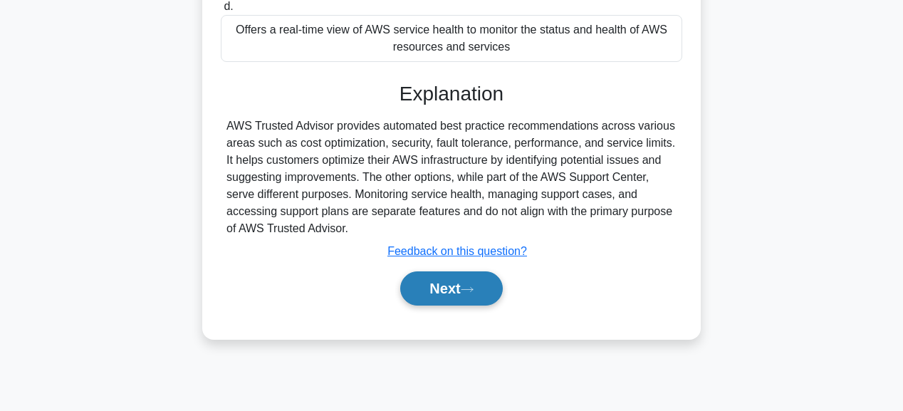
click at [464, 293] on button "Next" at bounding box center [451, 288] width 102 height 34
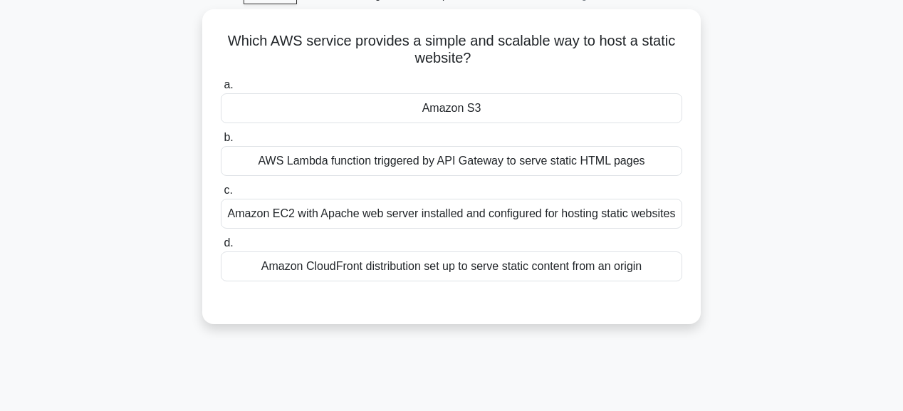
scroll to position [17, 0]
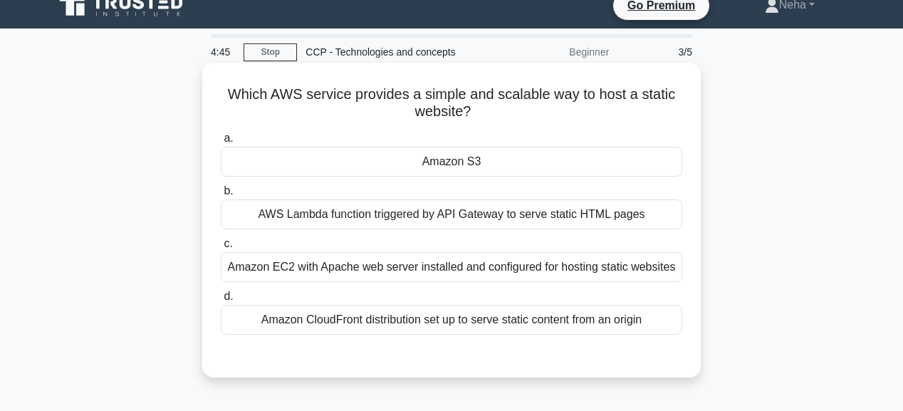
click at [545, 168] on div "Amazon S3" at bounding box center [451, 162] width 461 height 30
click at [221, 143] on input "a. Amazon S3" at bounding box center [221, 138] width 0 height 9
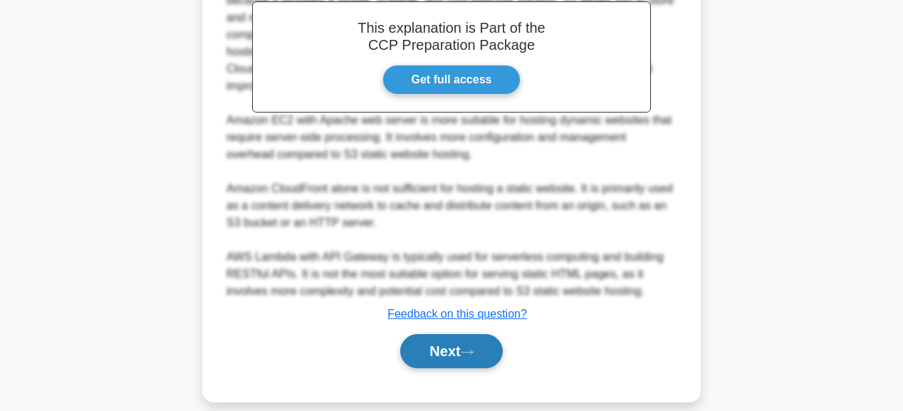
click at [482, 334] on button "Next" at bounding box center [451, 351] width 102 height 34
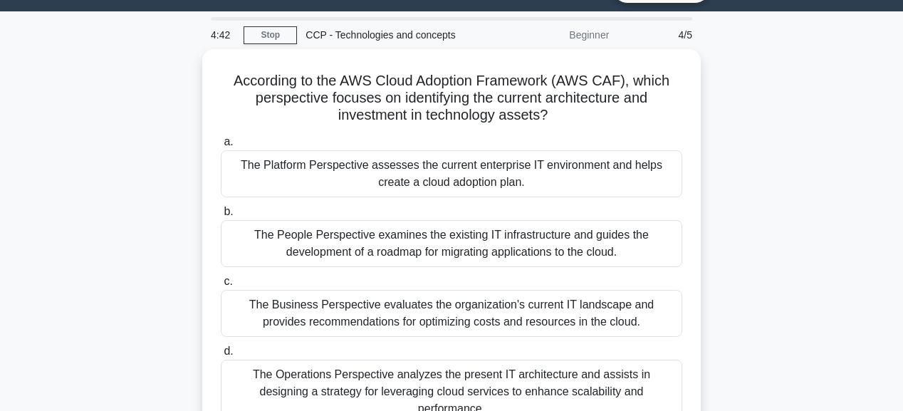
scroll to position [33, 0]
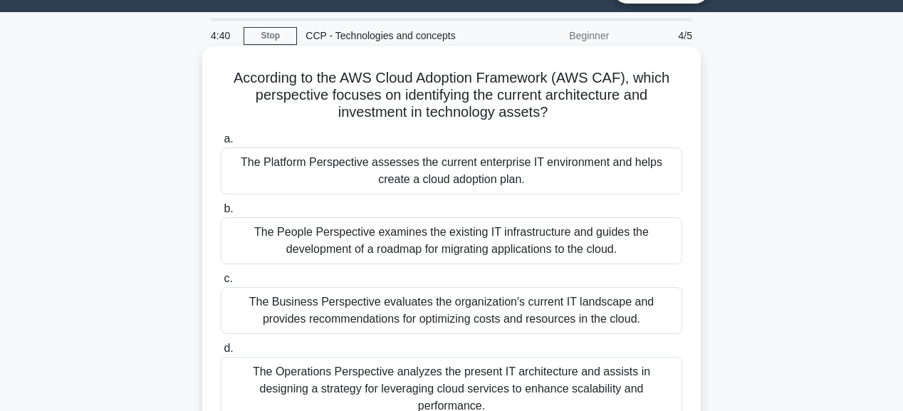
click at [503, 174] on div "The Platform Perspective assesses the current enterprise IT environment and hel…" at bounding box center [451, 170] width 461 height 47
click at [221, 144] on input "a. The Platform Perspective assesses the current enterprise IT environment and …" at bounding box center [221, 139] width 0 height 9
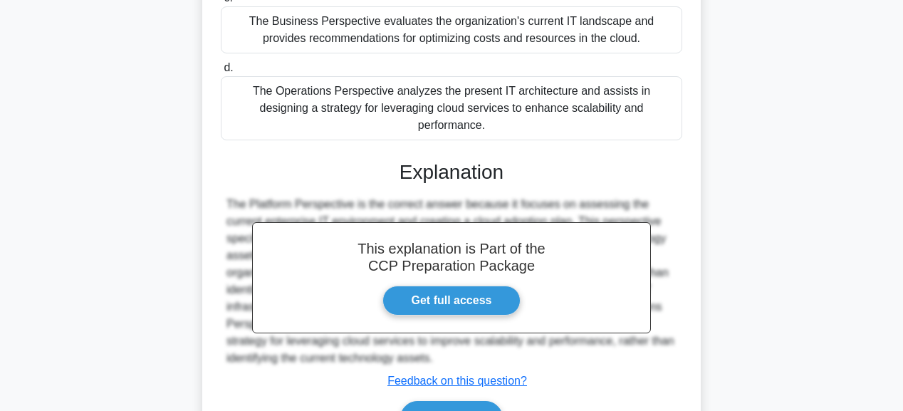
scroll to position [318, 0]
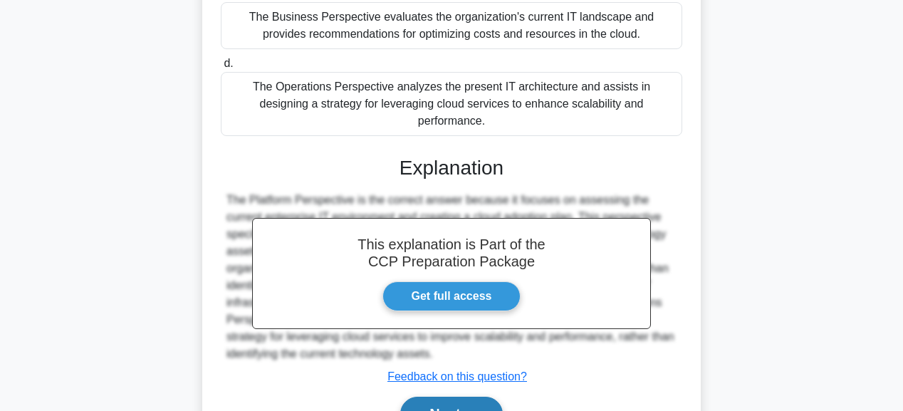
click at [451, 397] on button "Next" at bounding box center [451, 414] width 102 height 34
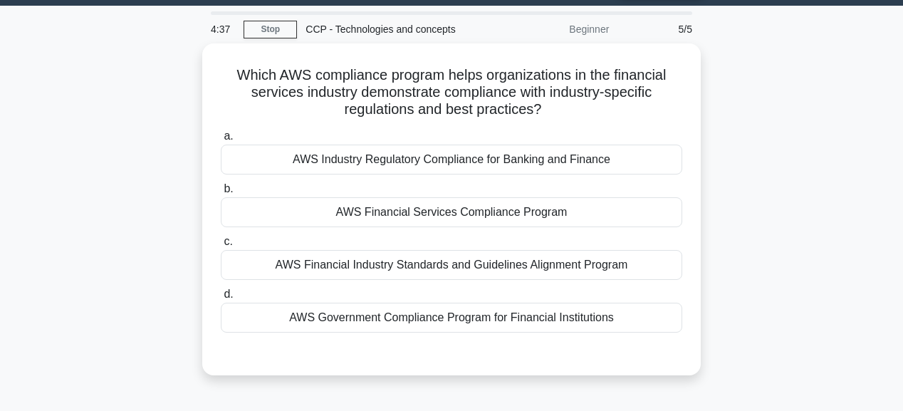
scroll to position [0, 0]
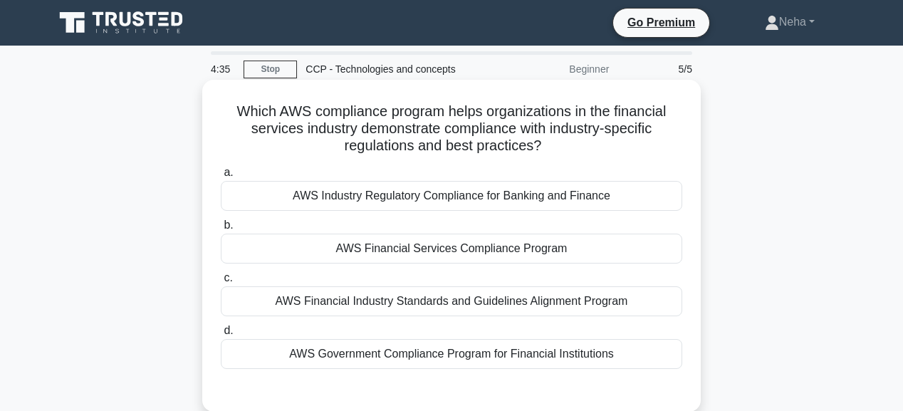
click at [495, 243] on div "AWS Financial Services Compliance Program" at bounding box center [451, 249] width 461 height 30
click at [221, 230] on input "b. AWS Financial Services Compliance Program" at bounding box center [221, 225] width 0 height 9
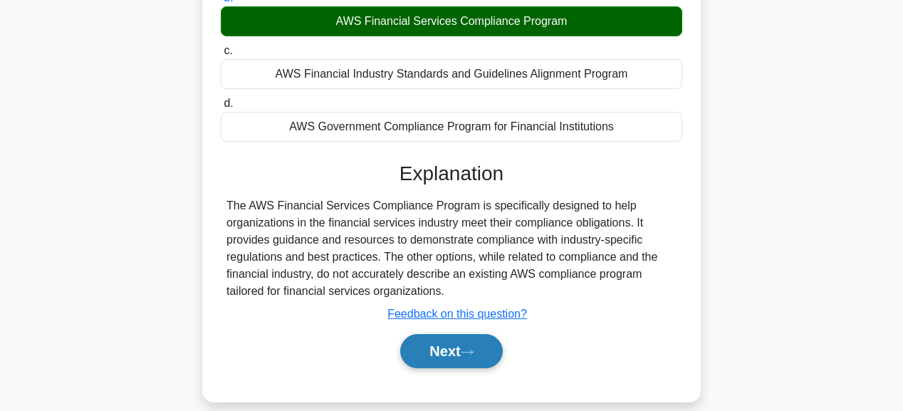
scroll to position [228, 0]
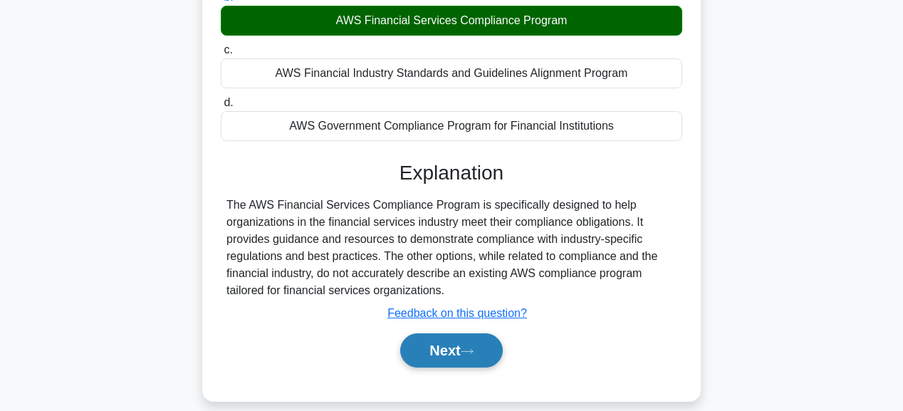
click at [473, 358] on button "Next" at bounding box center [451, 350] width 102 height 34
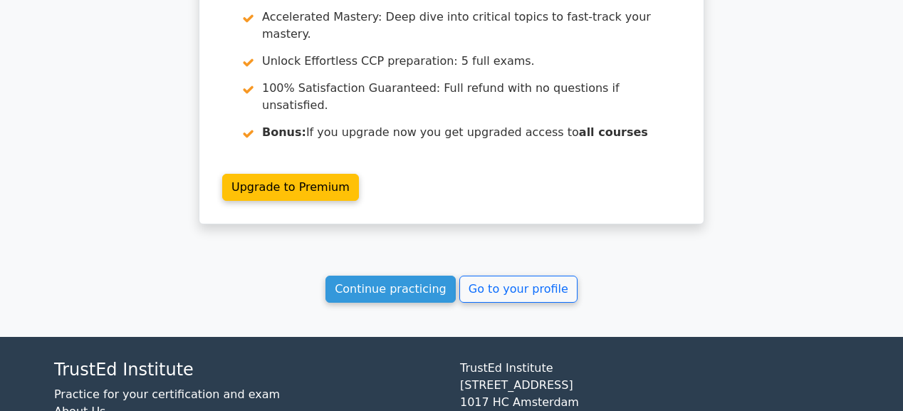
scroll to position [2065, 0]
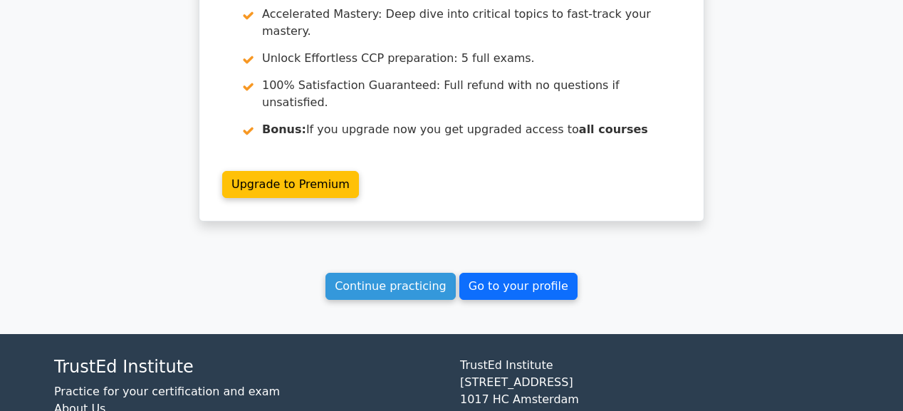
click at [531, 273] on link "Go to your profile" at bounding box center [518, 286] width 118 height 27
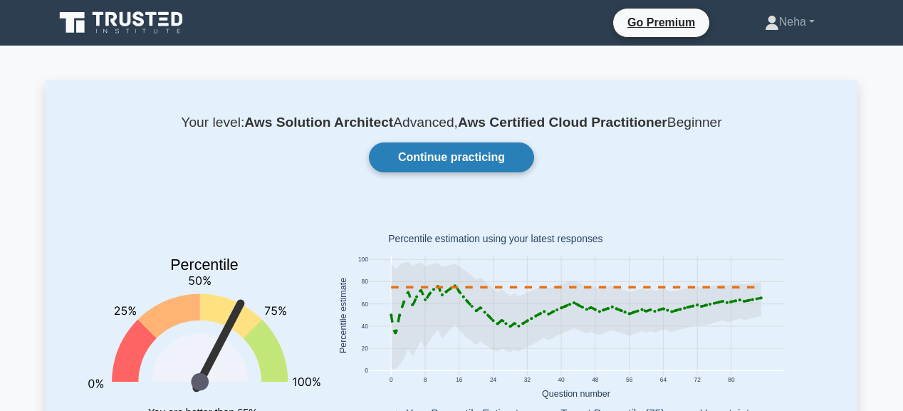
click at [505, 158] on link "Continue practicing" at bounding box center [451, 157] width 165 height 30
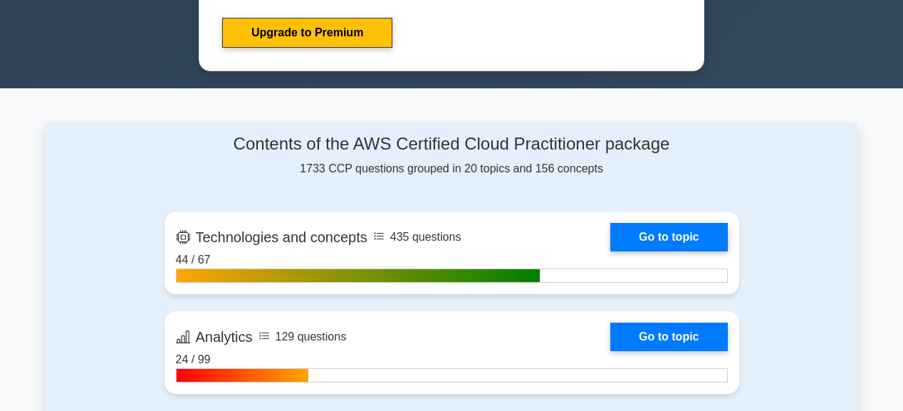
scroll to position [626, 0]
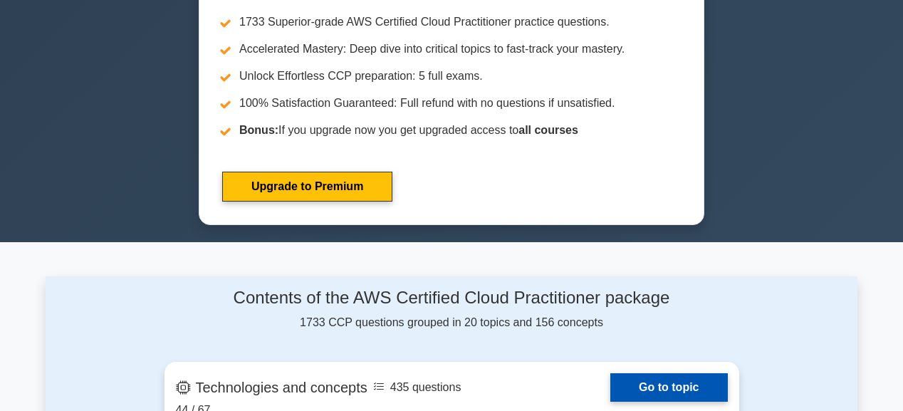
click at [682, 382] on link "Go to topic" at bounding box center [668, 387] width 117 height 28
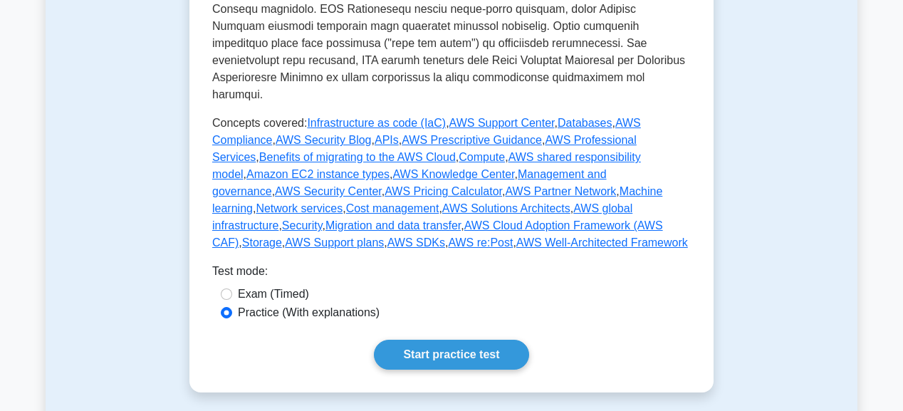
scroll to position [797, 0]
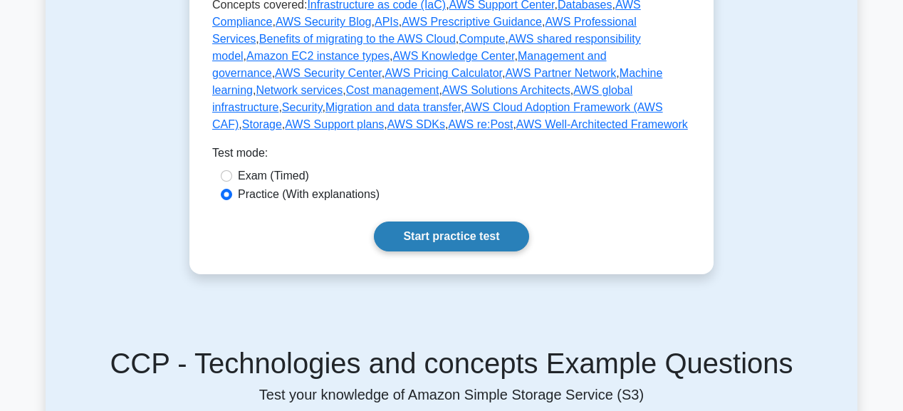
click at [469, 225] on link "Start practice test" at bounding box center [451, 236] width 154 height 30
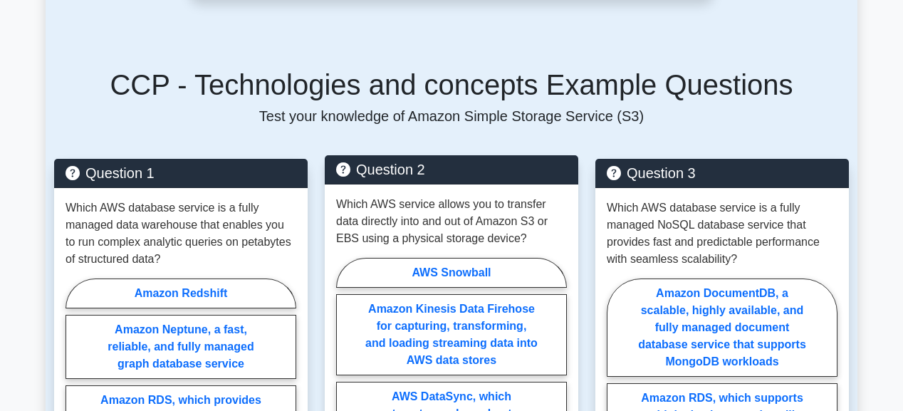
scroll to position [1082, 0]
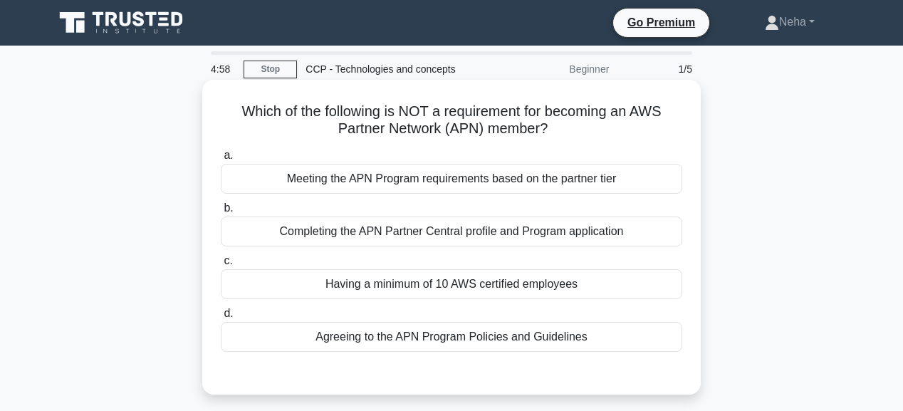
click at [466, 285] on div "Having a minimum of 10 AWS certified employees" at bounding box center [451, 284] width 461 height 30
click at [221, 266] on input "c. Having a minimum of 10 AWS certified employees" at bounding box center [221, 260] width 0 height 9
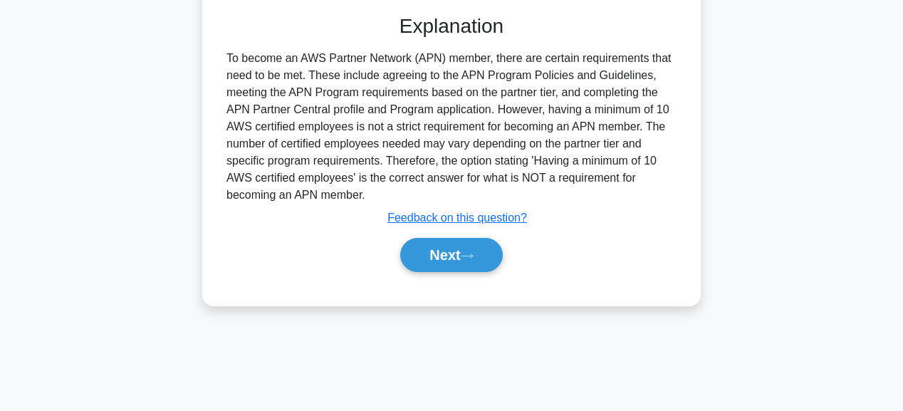
scroll to position [359, 0]
click at [470, 256] on icon at bounding box center [467, 255] width 13 height 8
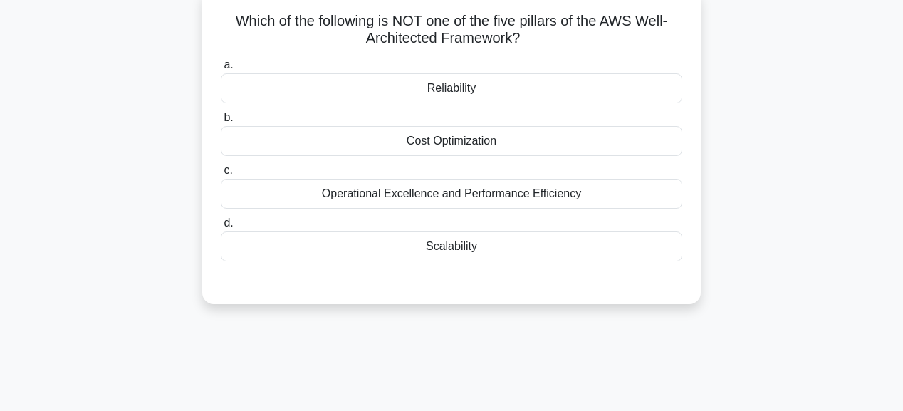
scroll to position [74, 0]
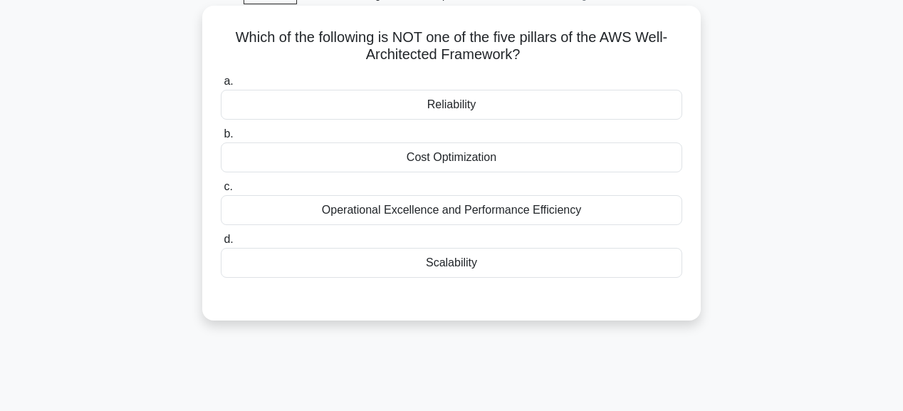
click at [473, 262] on div "Scalability" at bounding box center [451, 263] width 461 height 30
click at [221, 244] on input "d. Scalability" at bounding box center [221, 239] width 0 height 9
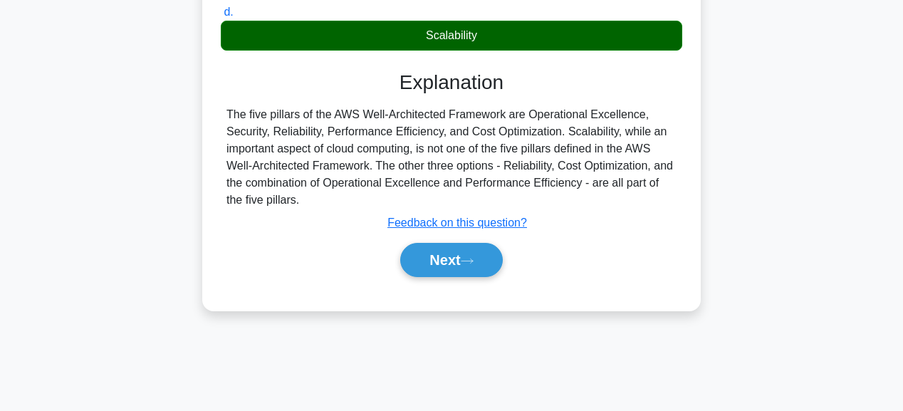
scroll to position [302, 0]
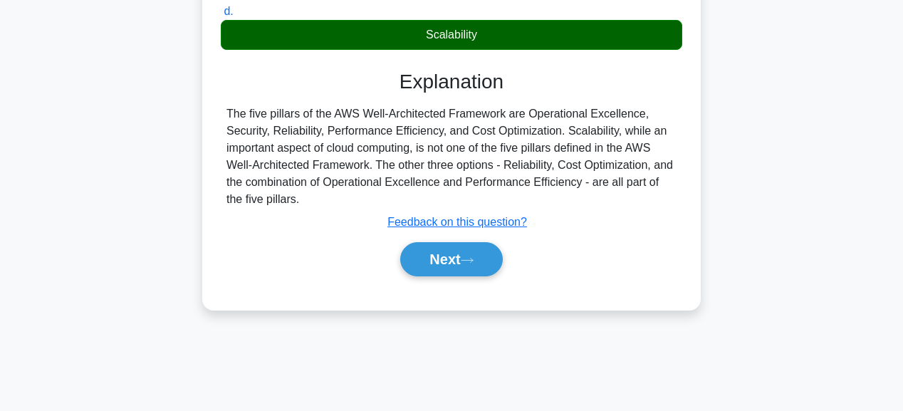
click at [473, 262] on icon at bounding box center [467, 260] width 13 height 8
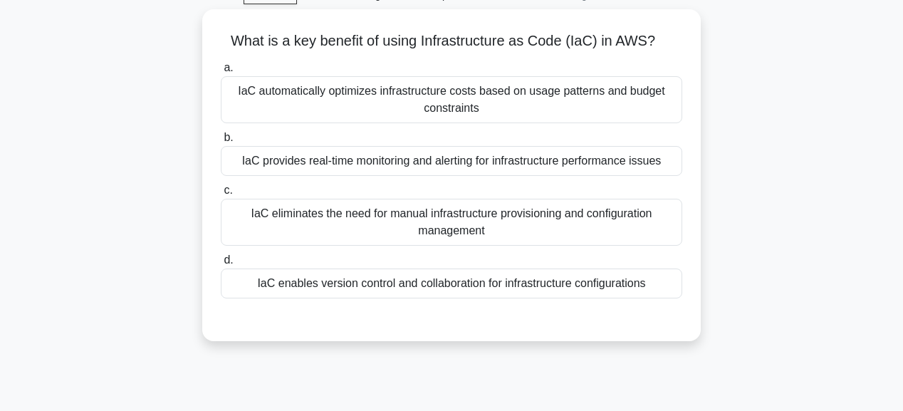
scroll to position [17, 0]
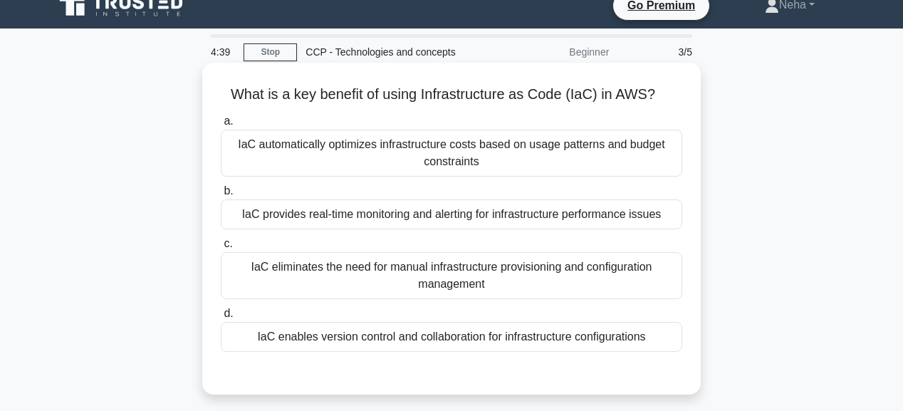
click at [462, 218] on div "IaC provides real-time monitoring and alerting for infrastructure performance i…" at bounding box center [451, 214] width 461 height 30
click at [221, 196] on input "b. IaC provides real-time monitoring and alerting for infrastructure performanc…" at bounding box center [221, 191] width 0 height 9
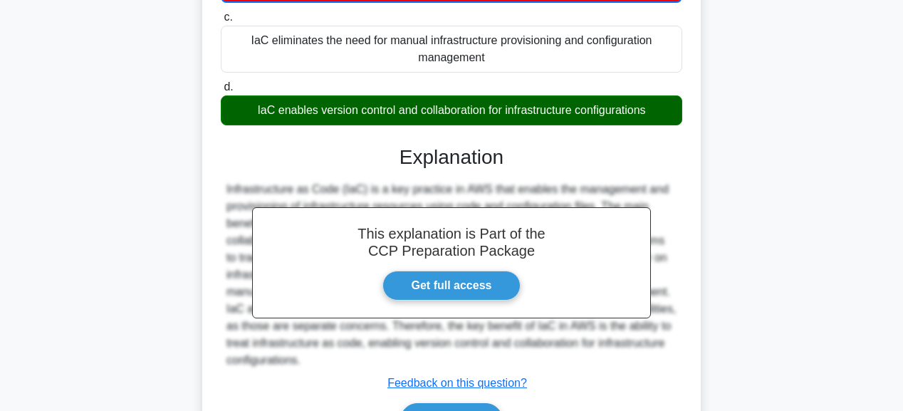
scroll to position [359, 0]
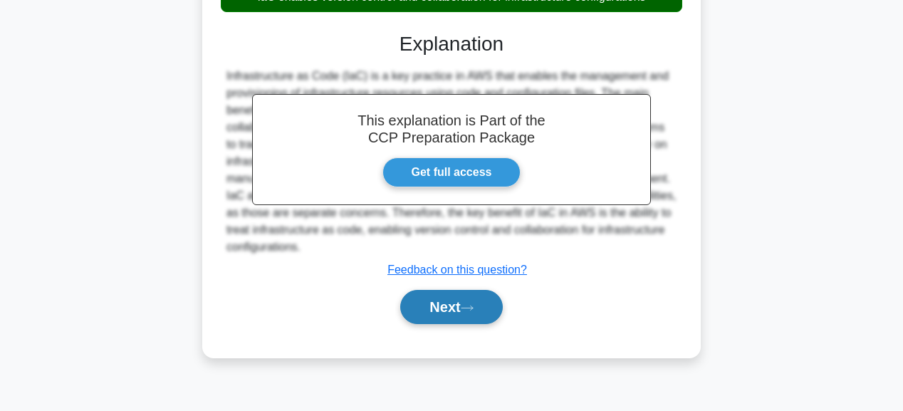
click at [468, 311] on button "Next" at bounding box center [451, 307] width 102 height 34
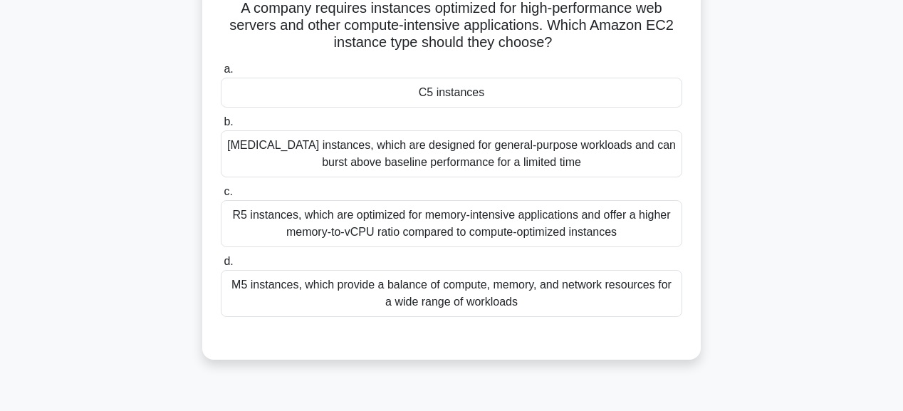
scroll to position [74, 0]
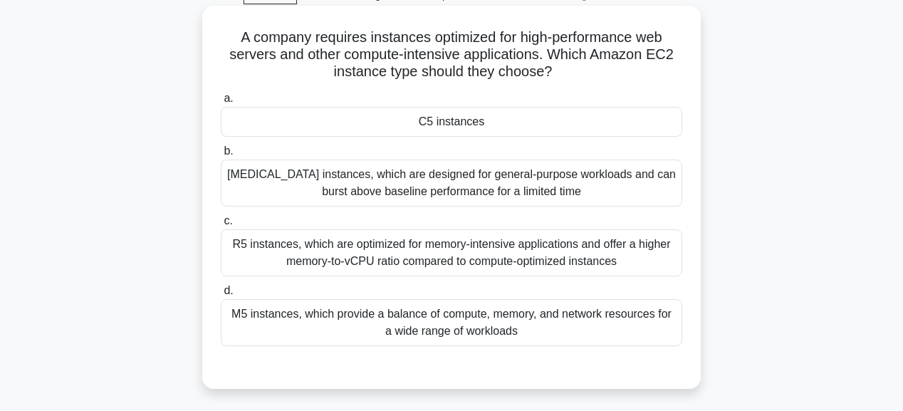
click at [488, 121] on div "C5 instances" at bounding box center [451, 122] width 461 height 30
click at [221, 103] on input "a. C5 instances" at bounding box center [221, 98] width 0 height 9
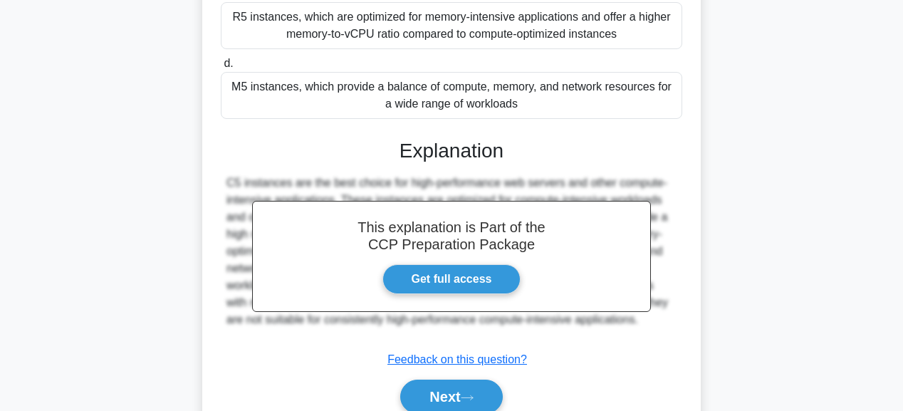
scroll to position [302, 0]
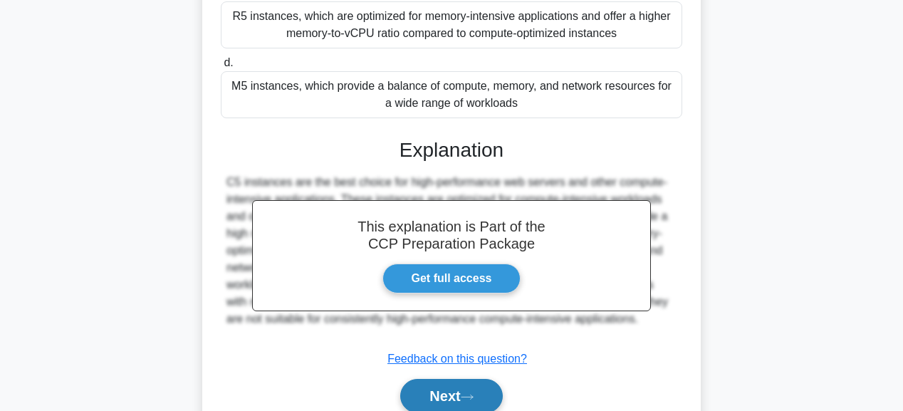
click at [459, 387] on button "Next" at bounding box center [451, 396] width 102 height 34
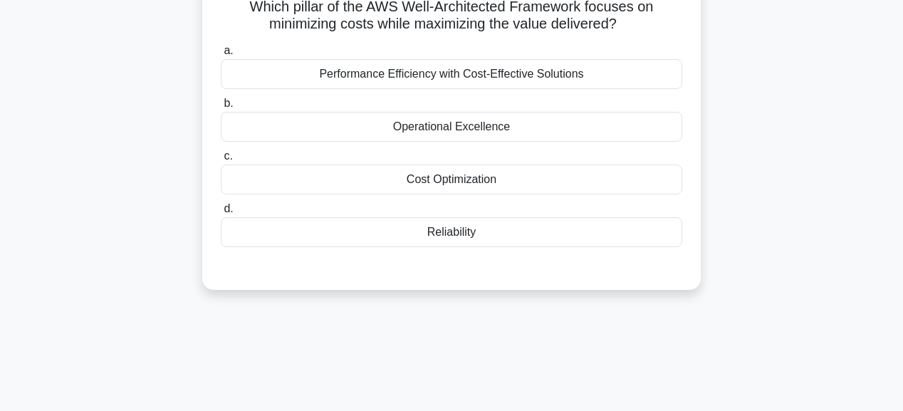
scroll to position [17, 0]
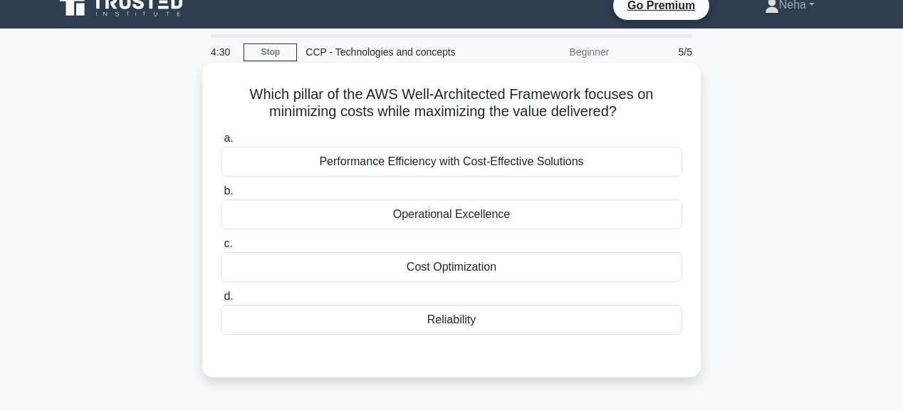
click at [465, 318] on div "Reliability" at bounding box center [451, 320] width 461 height 30
click at [221, 301] on input "d. Reliability" at bounding box center [221, 296] width 0 height 9
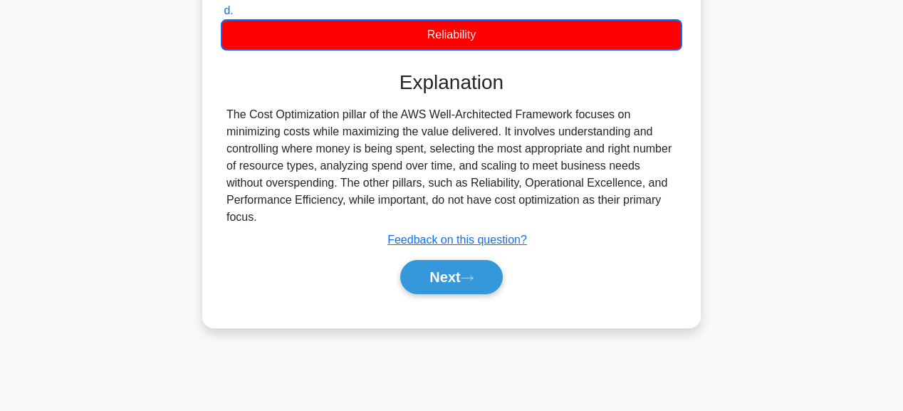
scroll to position [359, 0]
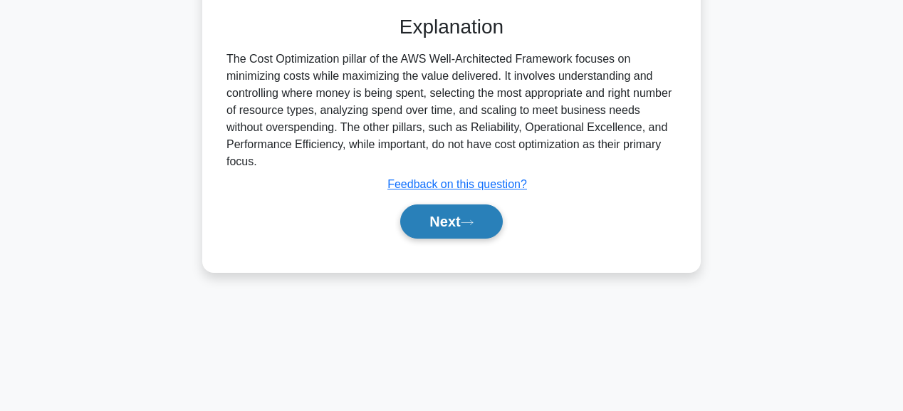
click at [467, 226] on button "Next" at bounding box center [451, 221] width 102 height 34
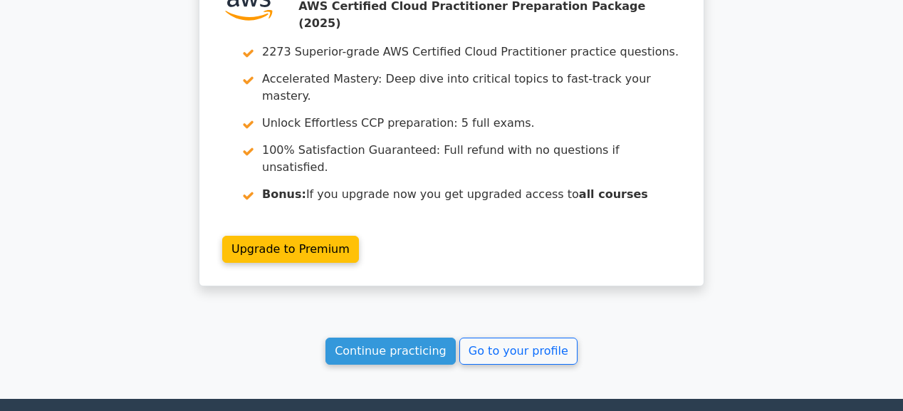
scroll to position [2005, 0]
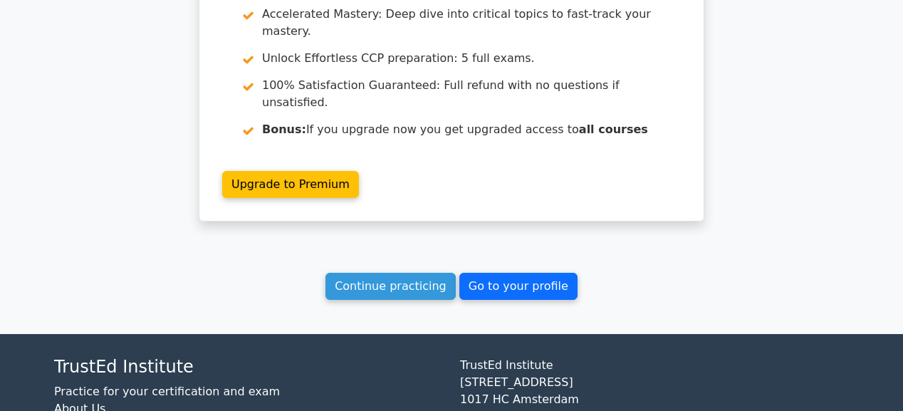
click at [520, 273] on link "Go to your profile" at bounding box center [518, 286] width 118 height 27
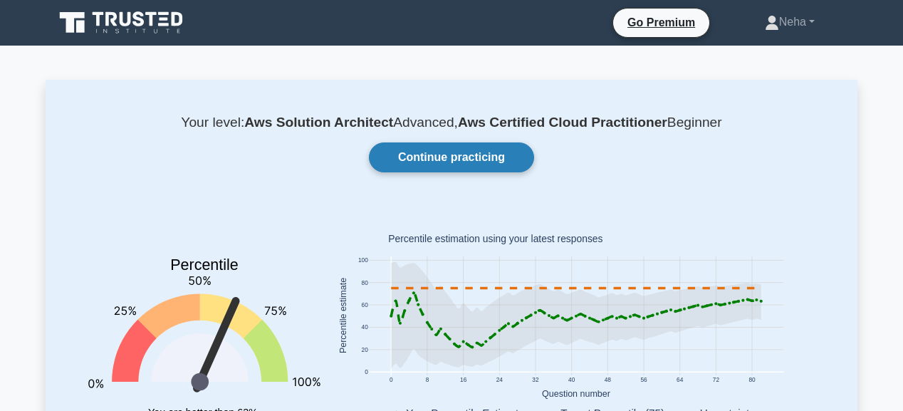
click at [455, 146] on link "Continue practicing" at bounding box center [451, 157] width 165 height 30
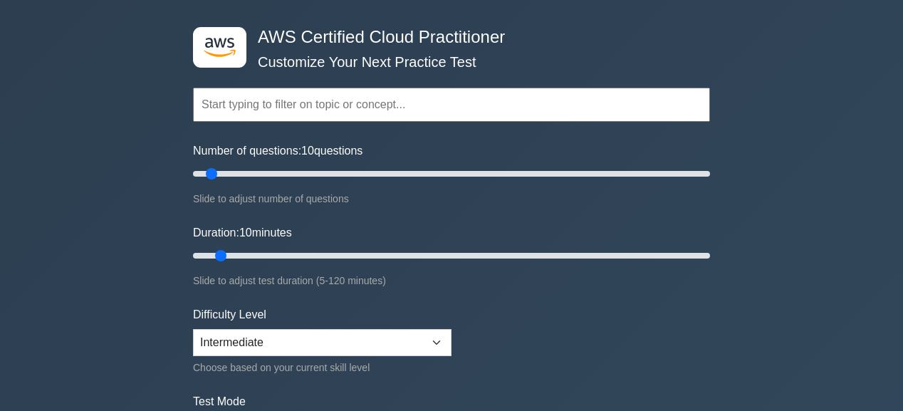
scroll to position [171, 0]
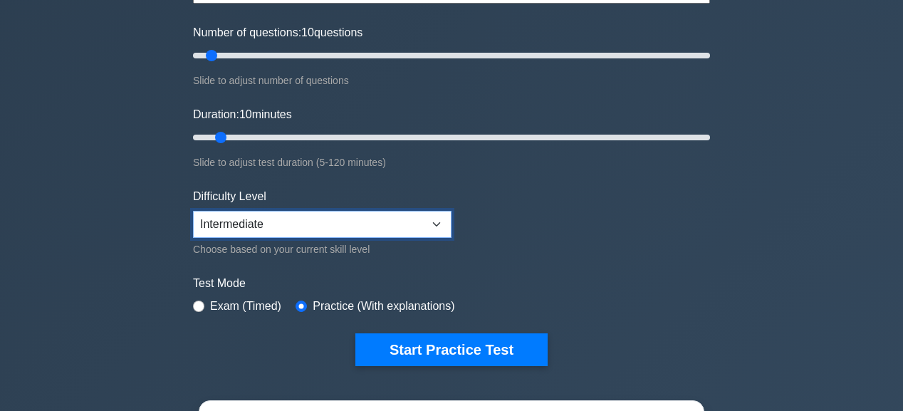
click at [419, 225] on select "Beginner Intermediate Expert" at bounding box center [322, 224] width 258 height 27
select select "beginner"
click at [193, 211] on select "Beginner Intermediate Expert" at bounding box center [322, 224] width 258 height 27
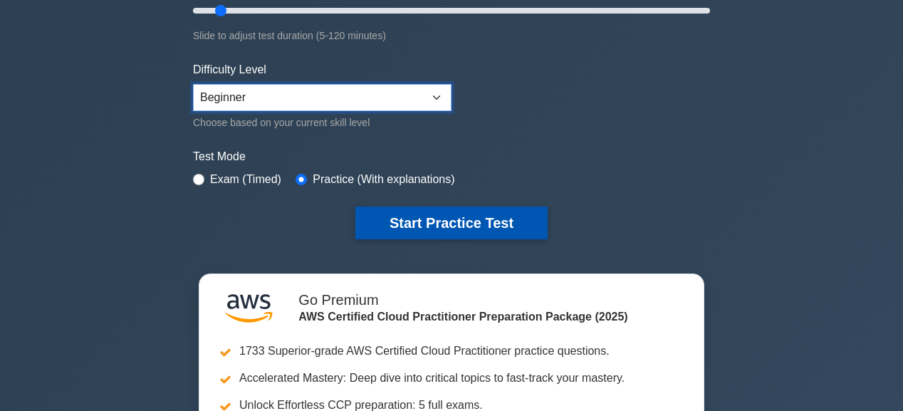
scroll to position [285, 0]
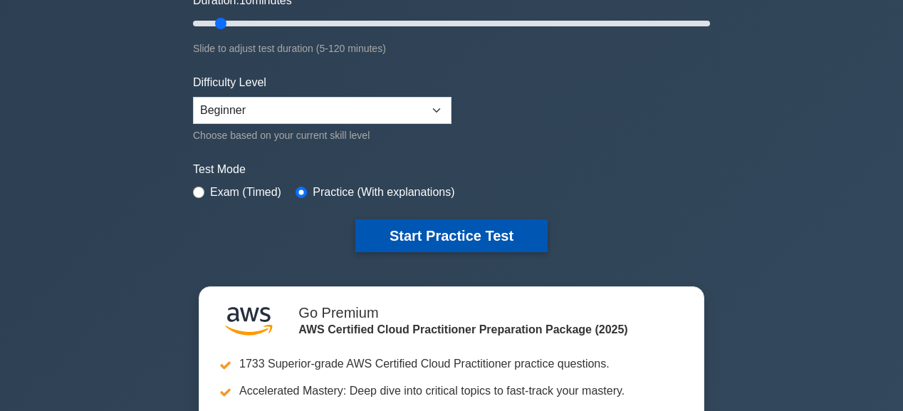
click at [513, 242] on button "Start Practice Test" at bounding box center [451, 235] width 192 height 33
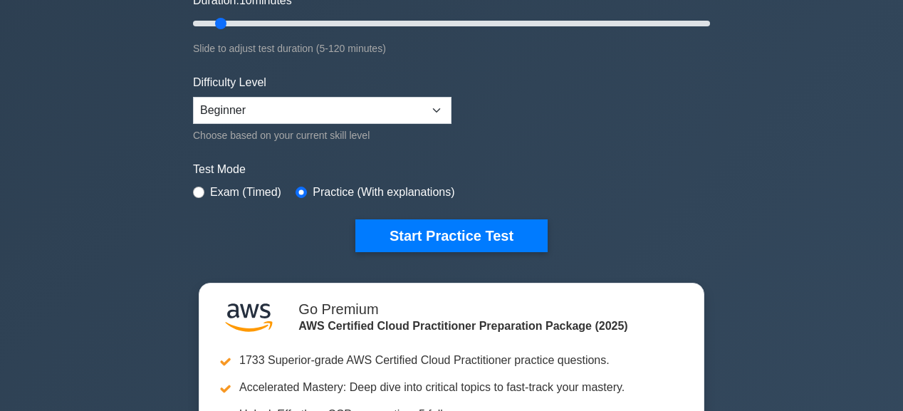
scroll to position [325, 0]
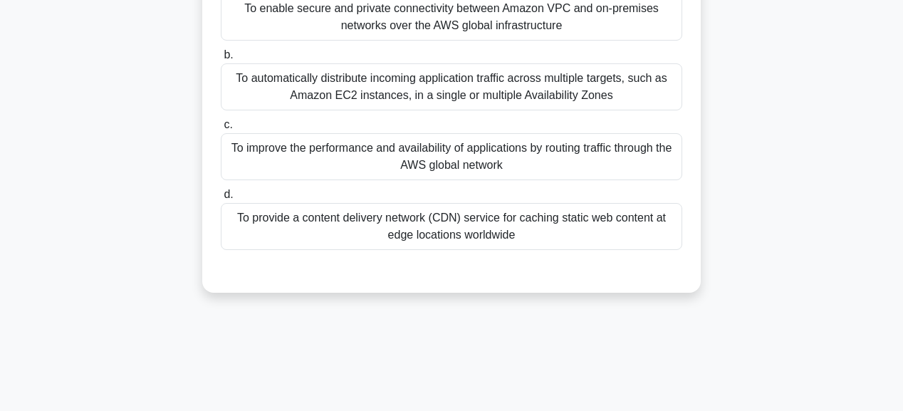
scroll to position [57, 0]
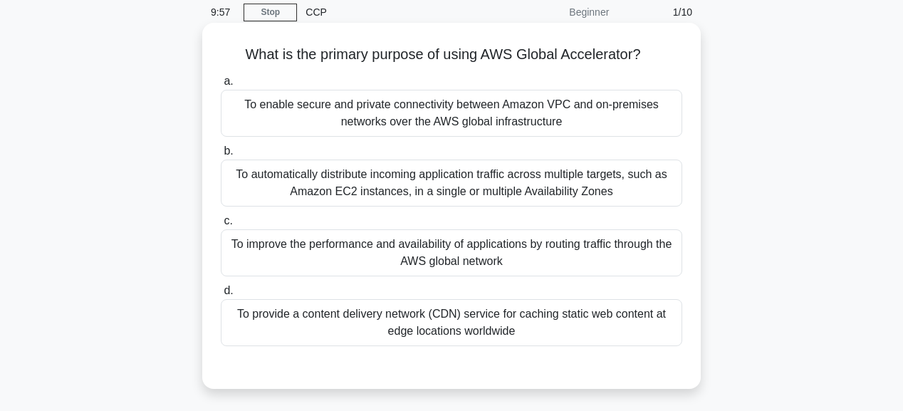
click at [414, 247] on div "To improve the performance and availability of applications by routing traffic …" at bounding box center [451, 252] width 461 height 47
click at [221, 226] on input "c. To improve the performance and availability of applications by routing traff…" at bounding box center [221, 220] width 0 height 9
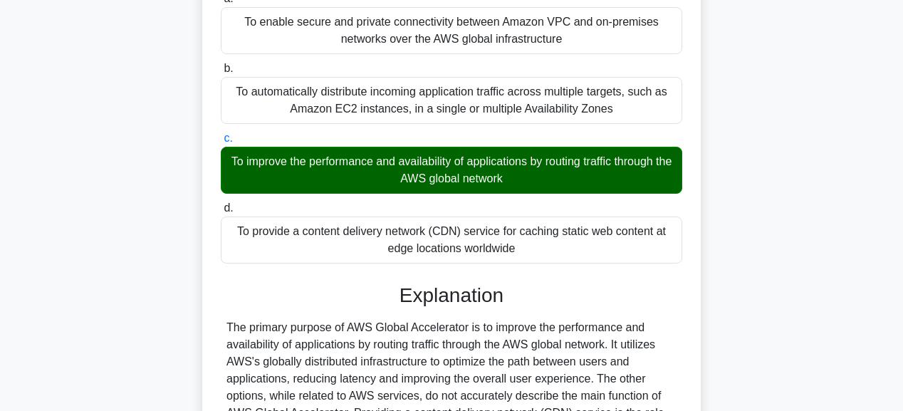
scroll to position [285, 0]
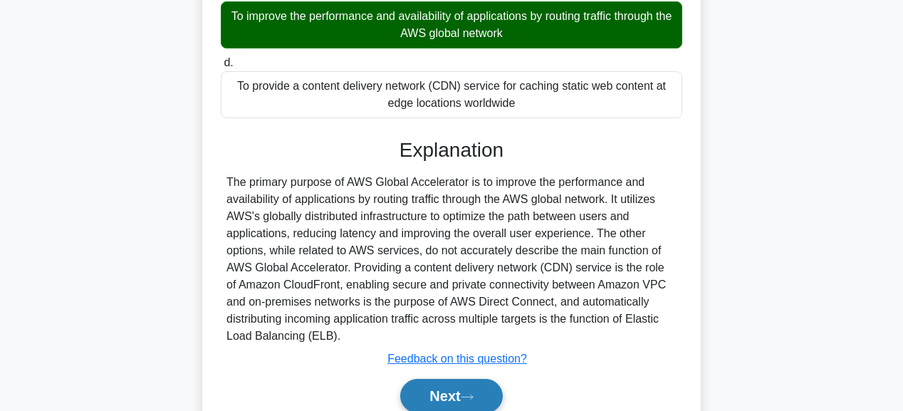
click at [445, 388] on button "Next" at bounding box center [451, 396] width 102 height 34
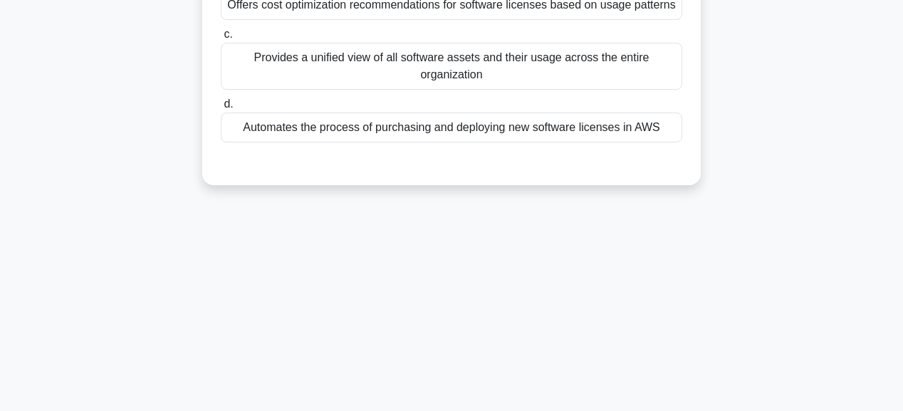
scroll to position [0, 0]
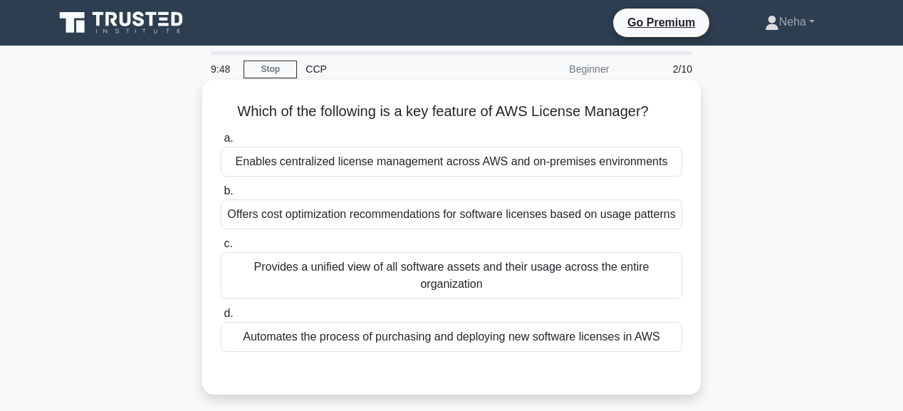
click at [507, 162] on div "Enables centralized license management across AWS and on-premises environments" at bounding box center [451, 162] width 461 height 30
click at [221, 143] on input "a. Enables centralized license management across AWS and on-premises environmen…" at bounding box center [221, 138] width 0 height 9
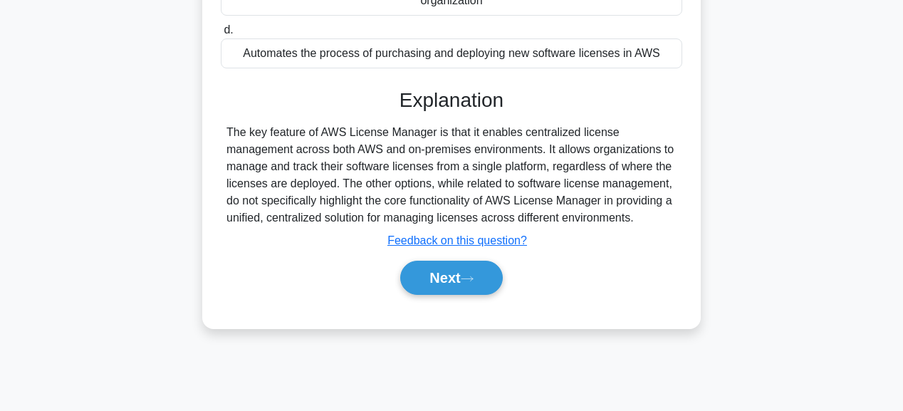
scroll to position [359, 0]
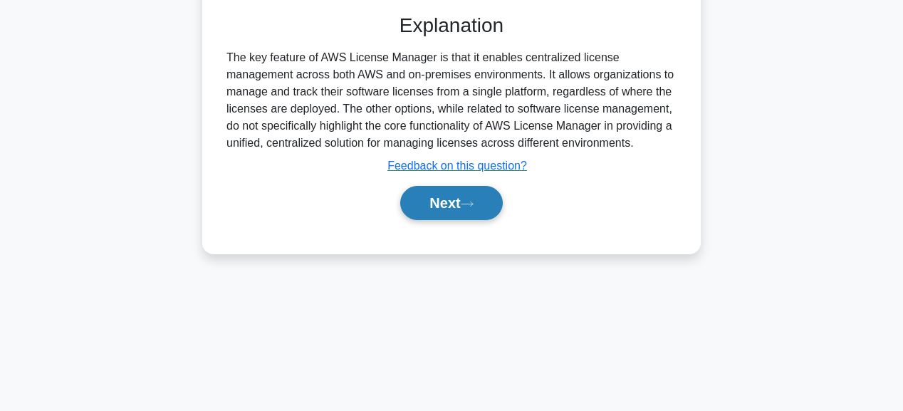
click at [459, 204] on button "Next" at bounding box center [451, 203] width 102 height 34
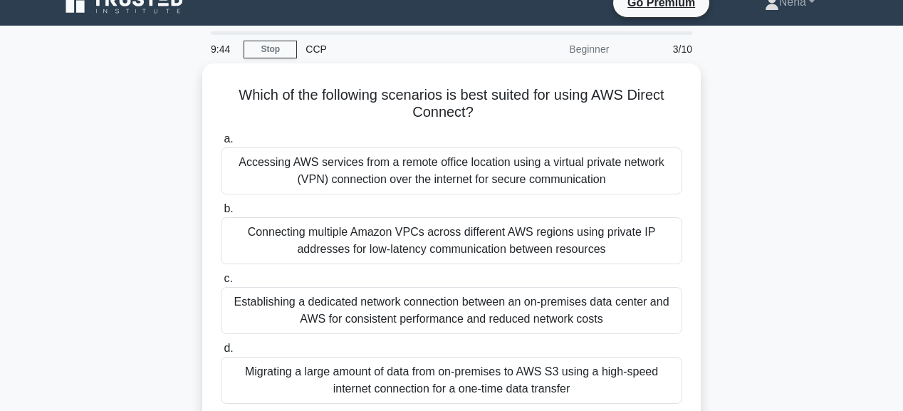
scroll to position [17, 0]
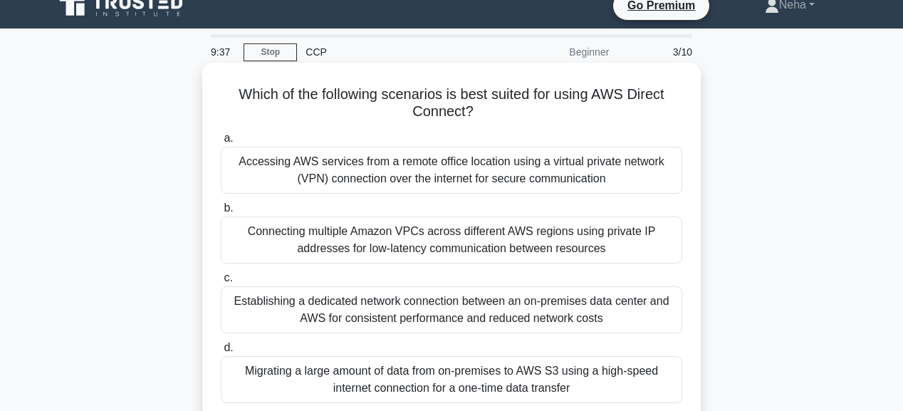
click at [510, 316] on div "Establishing a dedicated network connection between an on-premises data center …" at bounding box center [451, 309] width 461 height 47
click at [221, 283] on input "c. Establishing a dedicated network connection between an on-premises data cent…" at bounding box center [221, 277] width 0 height 9
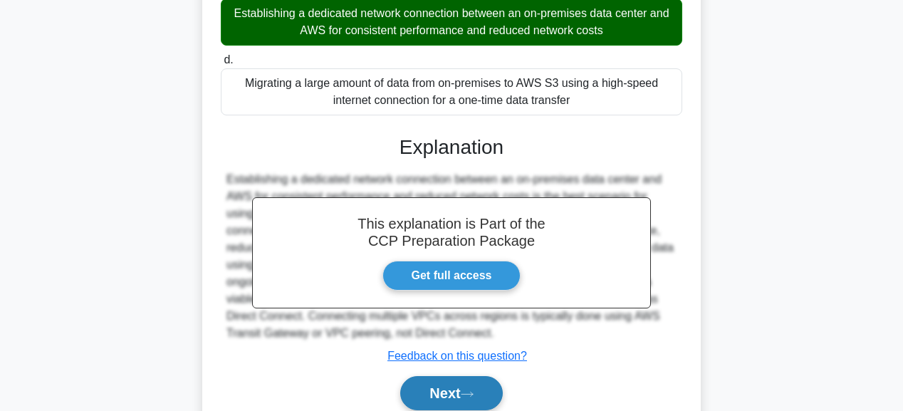
scroll to position [364, 0]
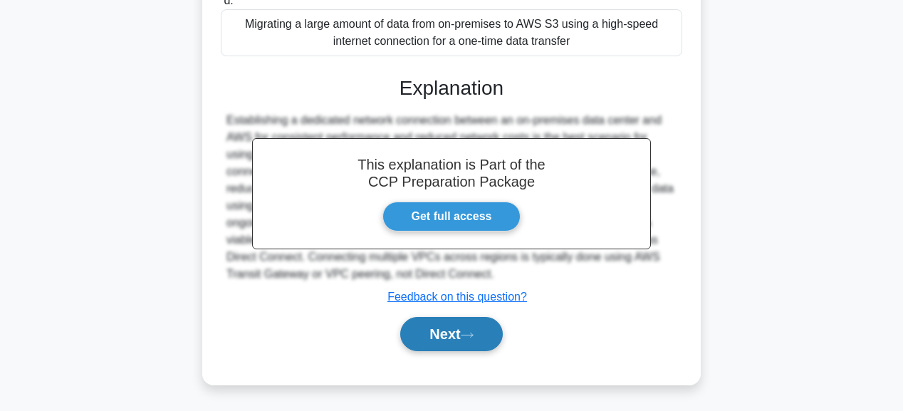
click at [493, 337] on button "Next" at bounding box center [451, 334] width 102 height 34
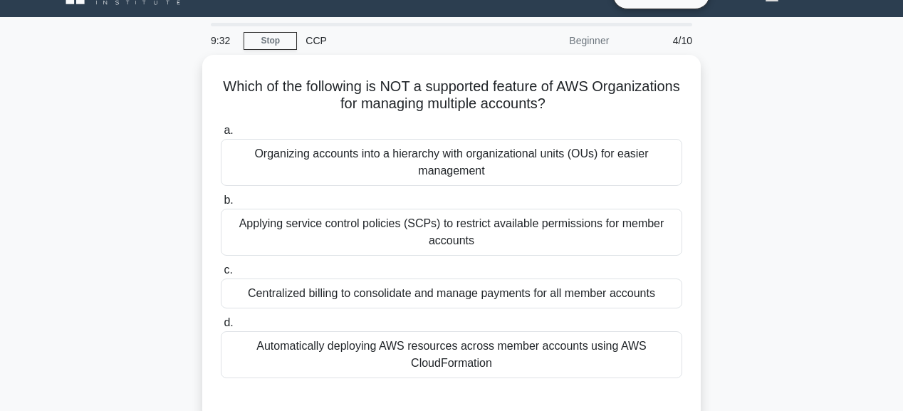
scroll to position [0, 0]
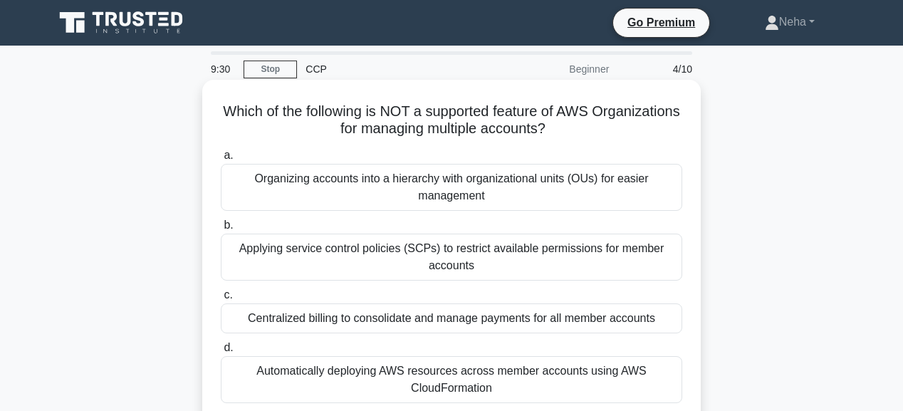
click at [495, 327] on div "Centralized billing to consolidate and manage payments for all member accounts" at bounding box center [451, 318] width 461 height 30
click at [221, 300] on input "c. Centralized billing to consolidate and manage payments for all member accoun…" at bounding box center [221, 294] width 0 height 9
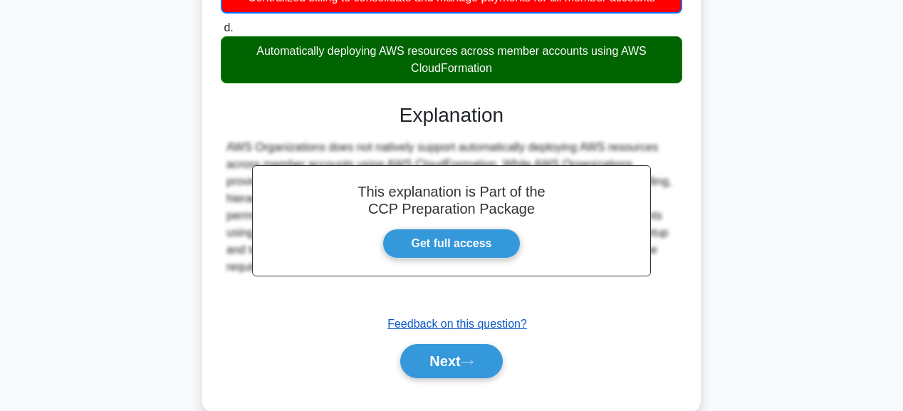
scroll to position [359, 0]
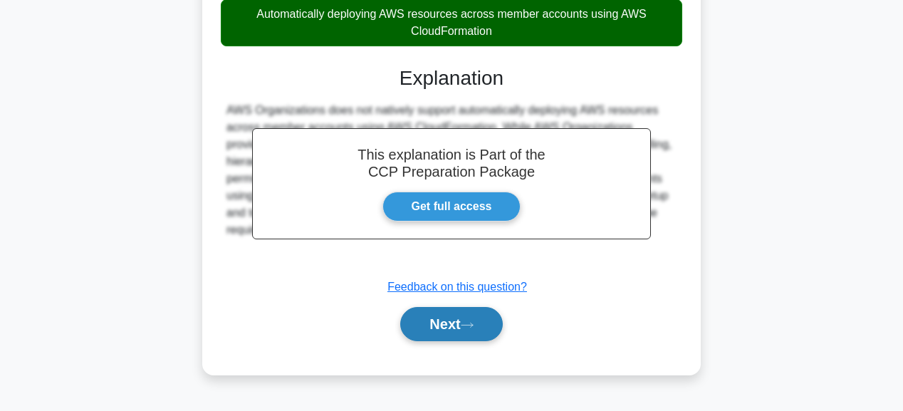
click at [478, 333] on button "Next" at bounding box center [451, 324] width 102 height 34
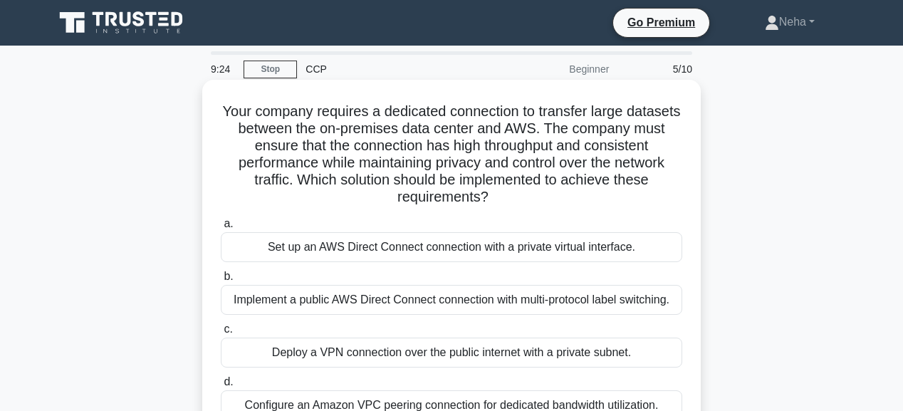
scroll to position [57, 0]
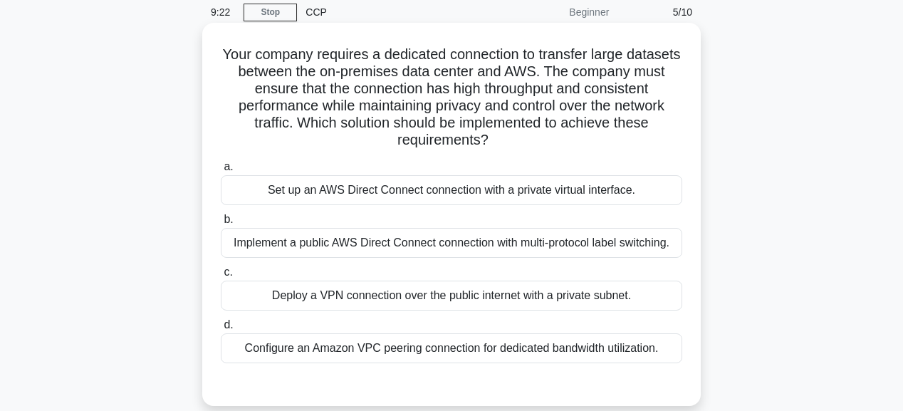
click at [550, 296] on div "Deploy a VPN connection over the public internet with a private subnet." at bounding box center [451, 295] width 461 height 30
click at [221, 277] on input "c. Deploy a VPN connection over the public internet with a private subnet." at bounding box center [221, 272] width 0 height 9
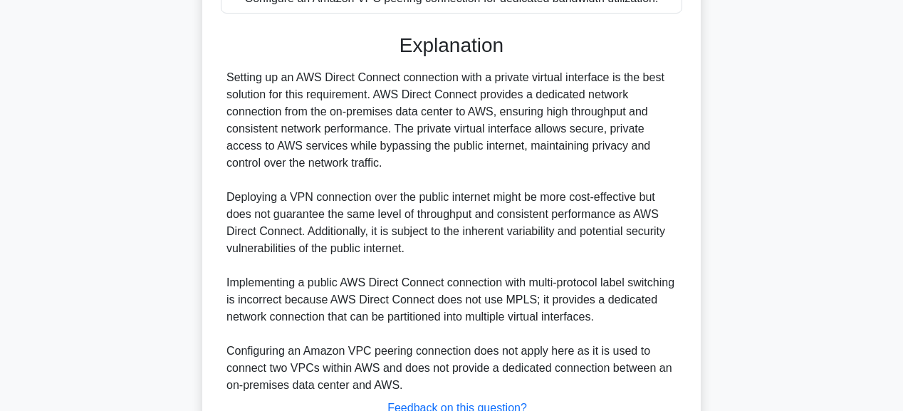
scroll to position [518, 0]
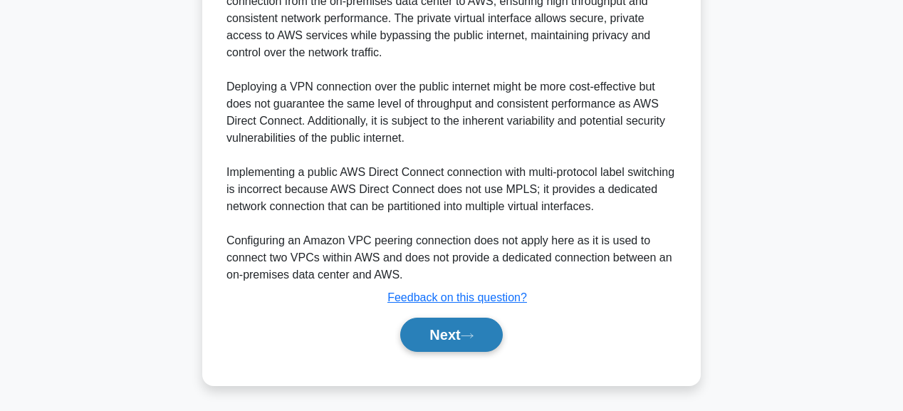
click at [490, 350] on button "Next" at bounding box center [451, 335] width 102 height 34
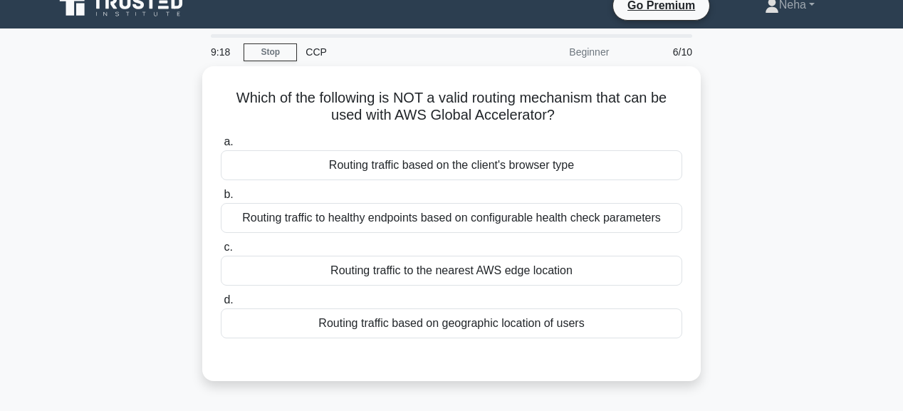
scroll to position [17, 0]
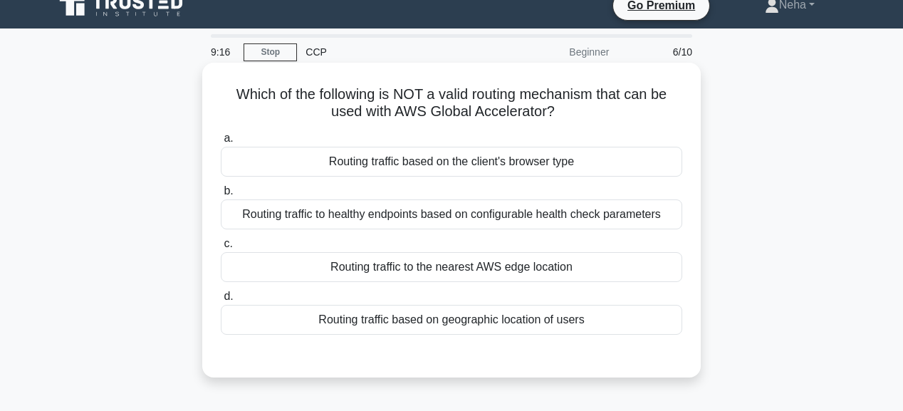
click at [510, 268] on div "Routing traffic to the nearest AWS edge location" at bounding box center [451, 267] width 461 height 30
click at [221, 248] on input "c. Routing traffic to the nearest AWS edge location" at bounding box center [221, 243] width 0 height 9
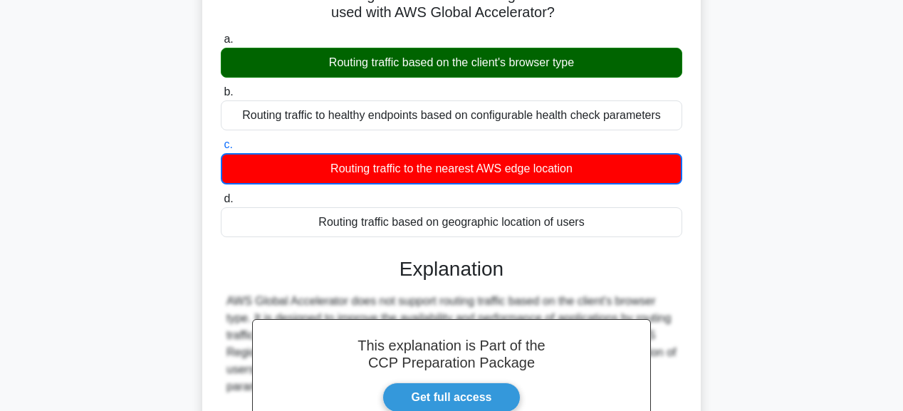
scroll to position [302, 0]
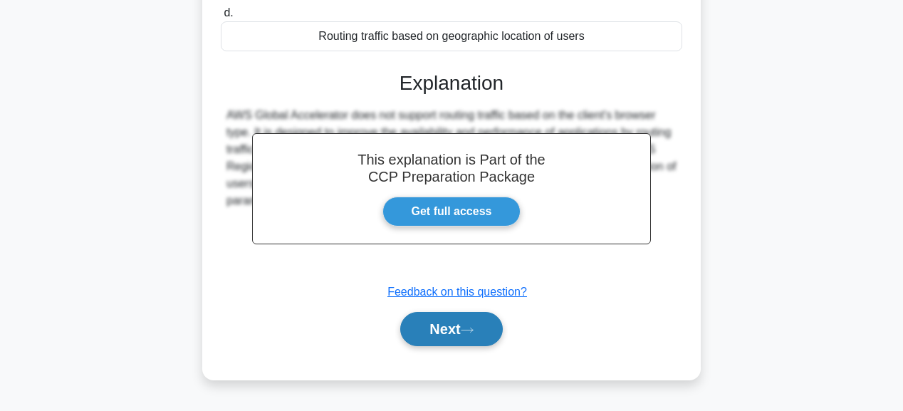
click at [473, 330] on icon at bounding box center [466, 329] width 11 height 4
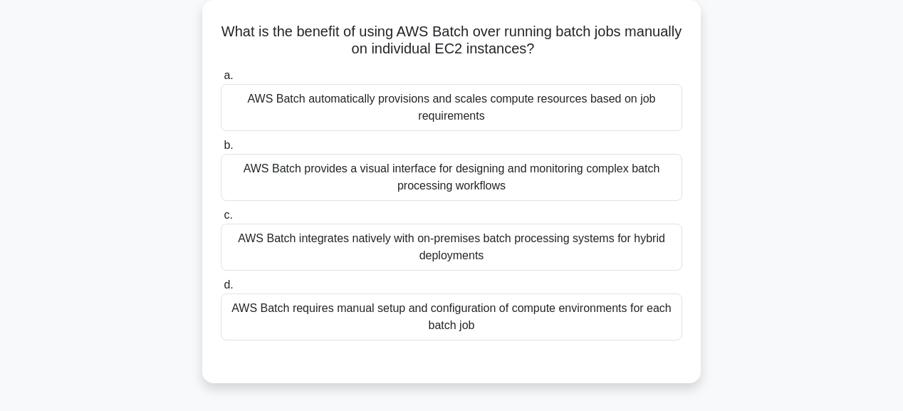
scroll to position [74, 0]
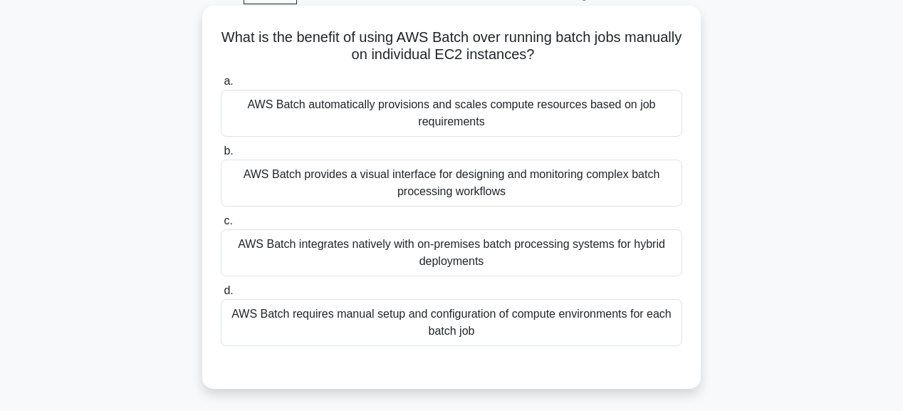
click at [471, 189] on div "AWS Batch provides a visual interface for designing and monitoring complex batc…" at bounding box center [451, 182] width 461 height 47
click at [221, 156] on input "b. AWS Batch provides a visual interface for designing and monitoring complex b…" at bounding box center [221, 151] width 0 height 9
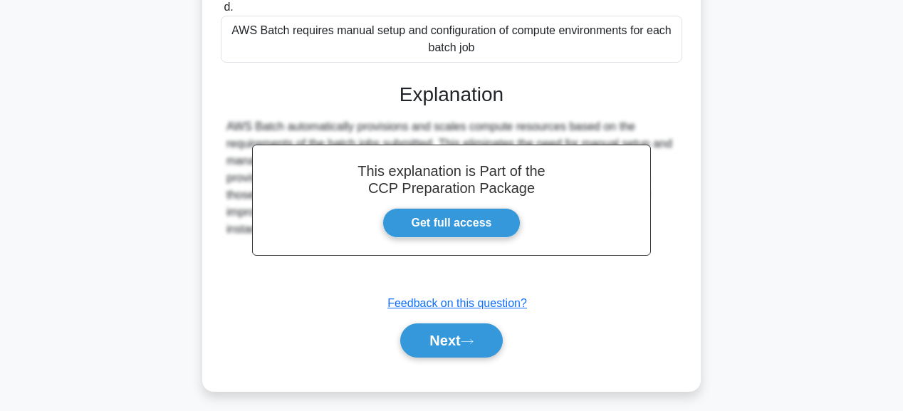
scroll to position [365, 0]
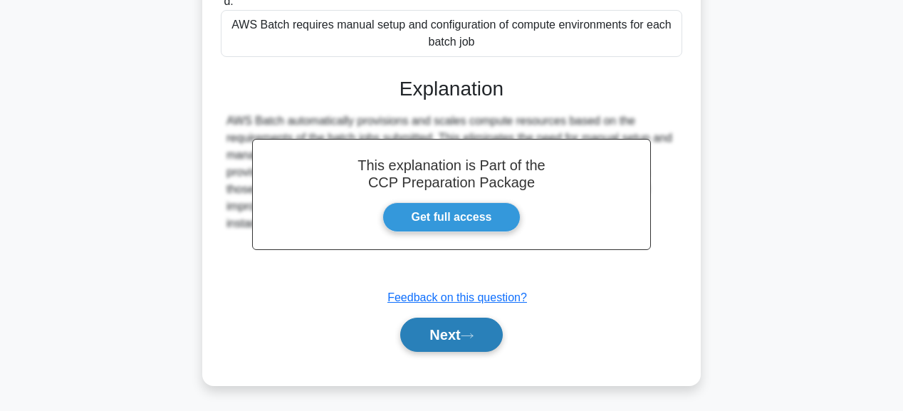
click at [446, 323] on button "Next" at bounding box center [451, 335] width 102 height 34
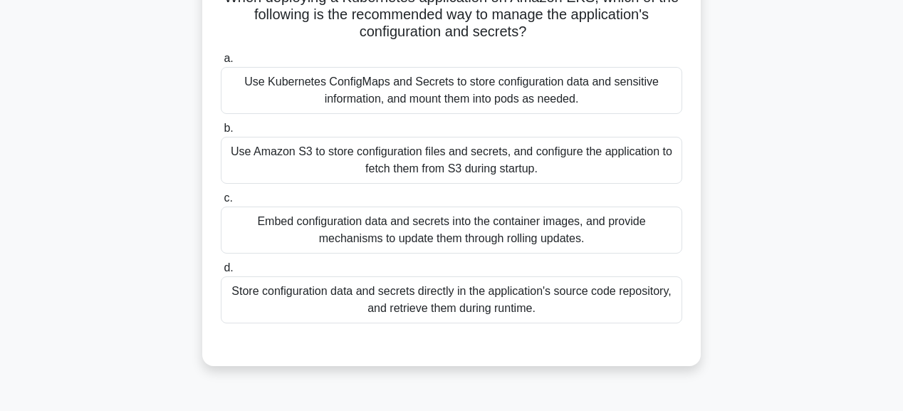
scroll to position [74, 0]
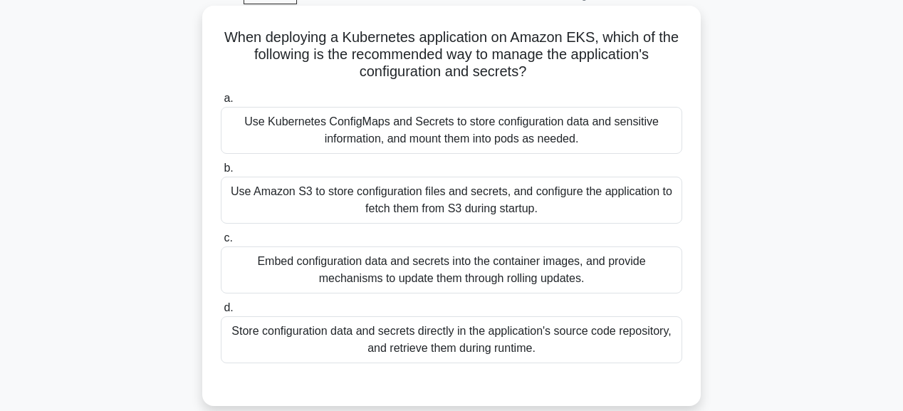
click at [493, 195] on div "Use Amazon S3 to store configuration files and secrets, and configure the appli…" at bounding box center [451, 200] width 461 height 47
click at [221, 173] on input "b. Use Amazon S3 to store configuration files and secrets, and configure the ap…" at bounding box center [221, 168] width 0 height 9
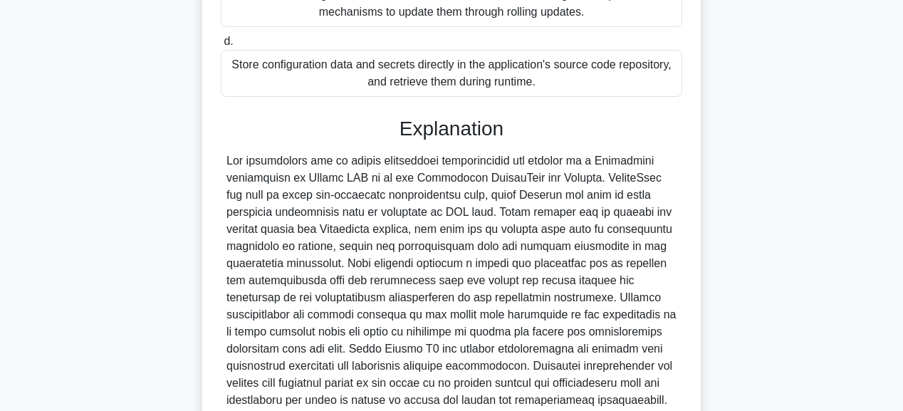
scroll to position [484, 0]
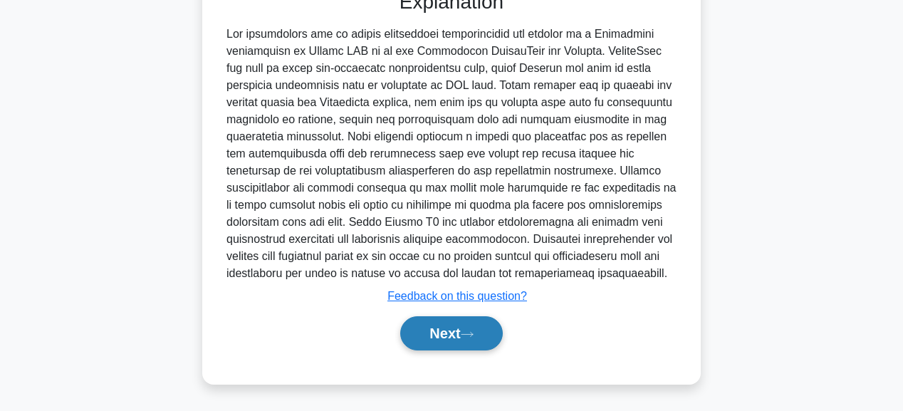
click at [458, 327] on button "Next" at bounding box center [451, 333] width 102 height 34
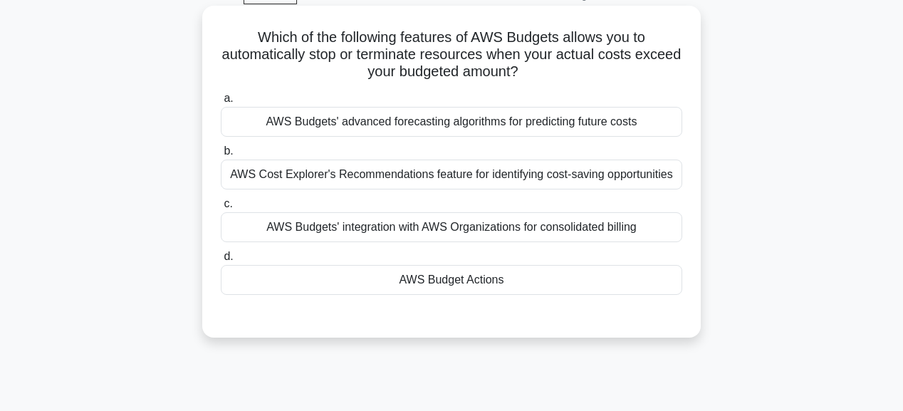
click at [479, 284] on div "AWS Budget Actions" at bounding box center [451, 280] width 461 height 30
click at [221, 261] on input "d. AWS Budget Actions" at bounding box center [221, 256] width 0 height 9
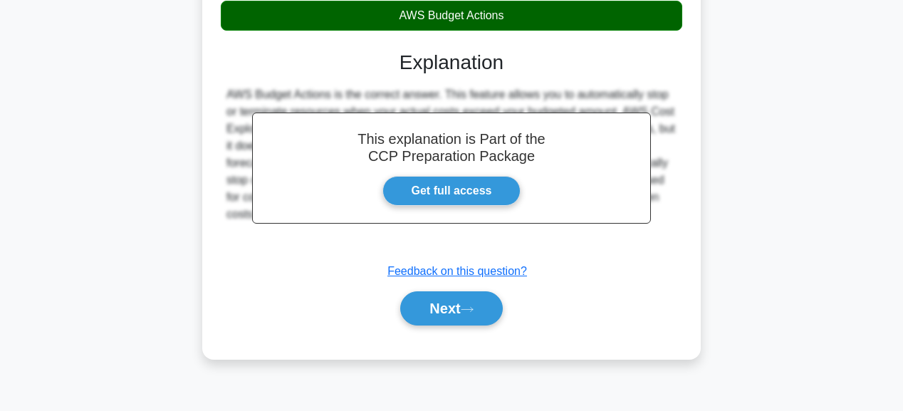
scroll to position [359, 0]
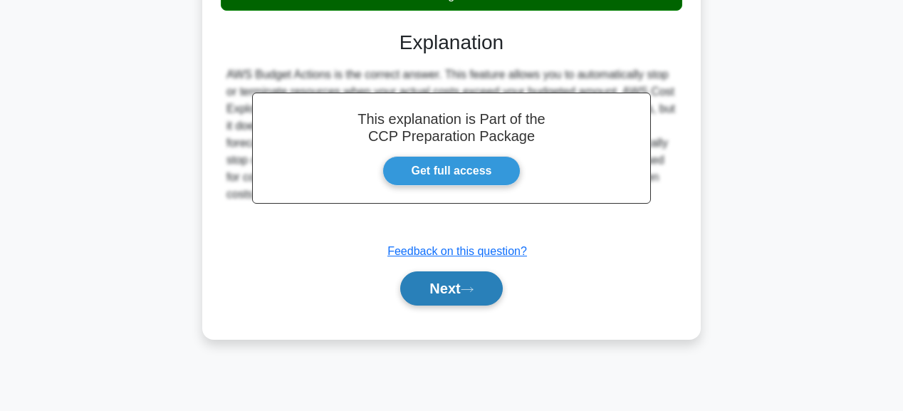
click at [478, 294] on button "Next" at bounding box center [451, 288] width 102 height 34
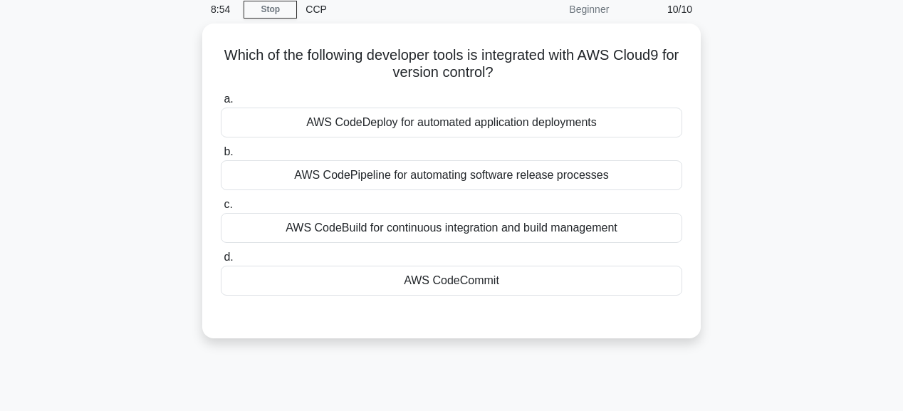
scroll to position [17, 0]
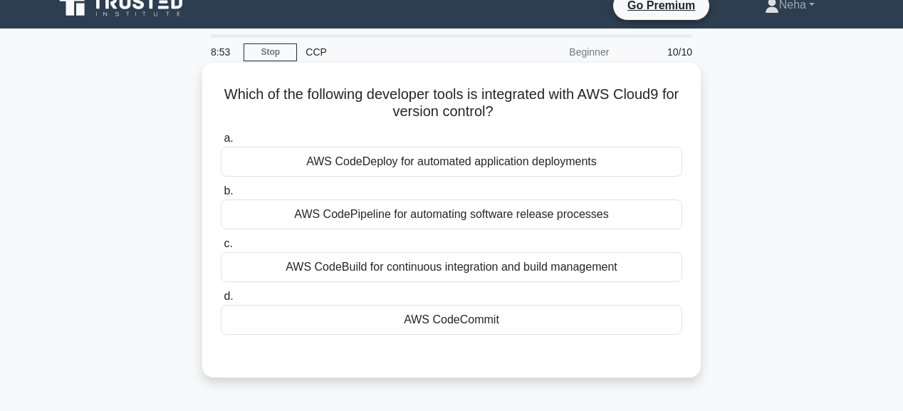
click at [478, 311] on div "AWS CodeCommit" at bounding box center [451, 320] width 461 height 30
click at [221, 301] on input "d. AWS CodeCommit" at bounding box center [221, 296] width 0 height 9
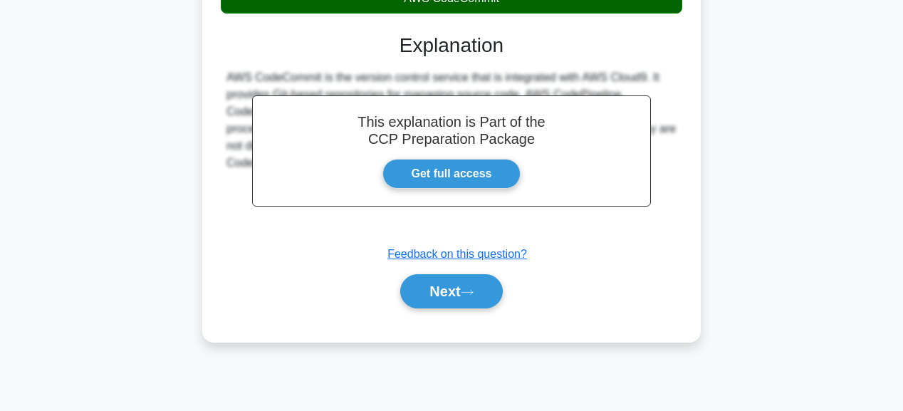
scroll to position [359, 0]
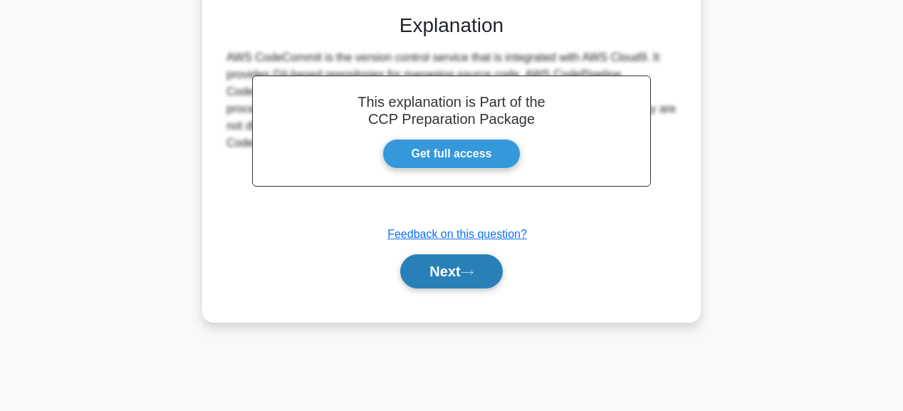
click at [483, 271] on button "Next" at bounding box center [451, 271] width 102 height 34
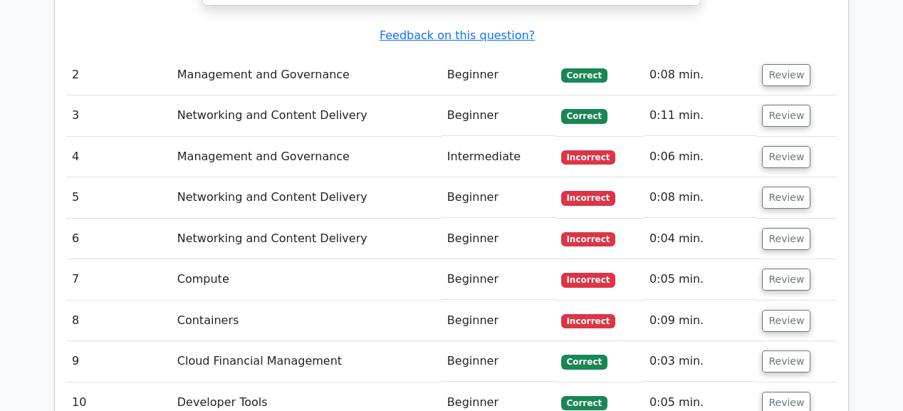
scroll to position [1766, 0]
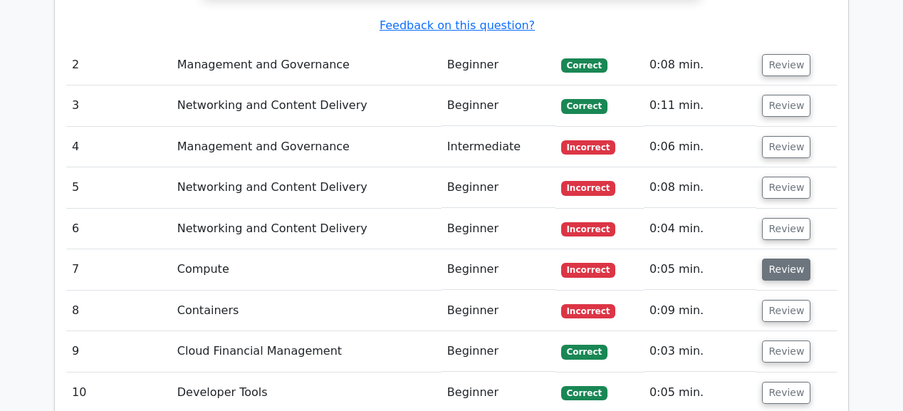
click at [780, 258] on button "Review" at bounding box center [786, 269] width 48 height 22
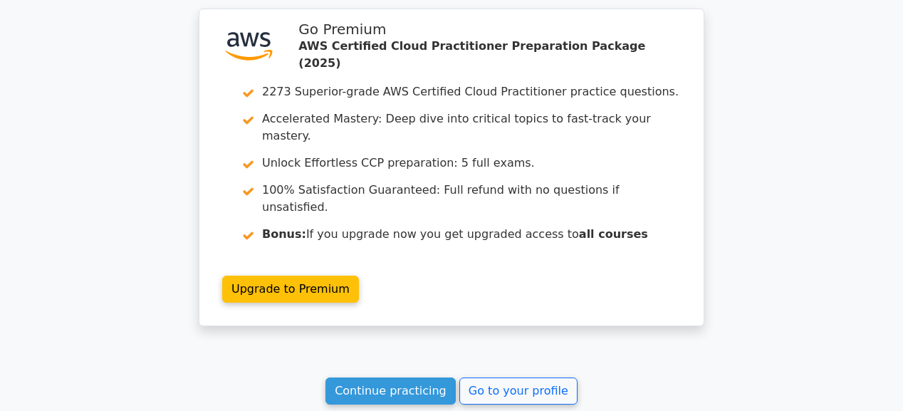
scroll to position [2970, 0]
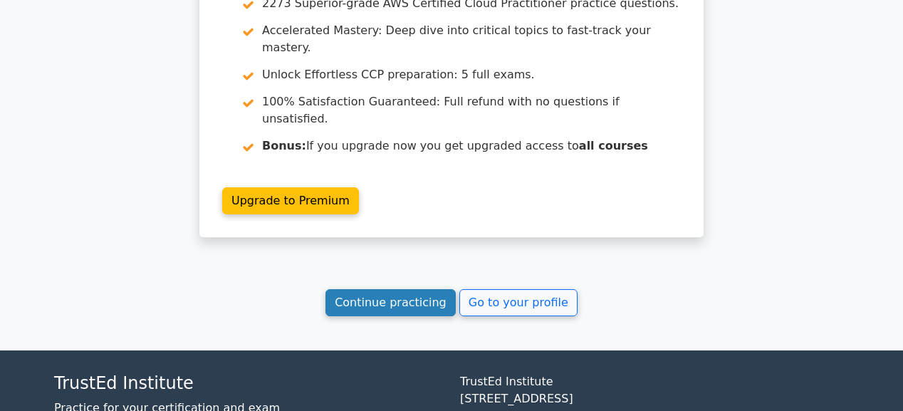
click at [370, 289] on link "Continue practicing" at bounding box center [390, 302] width 130 height 27
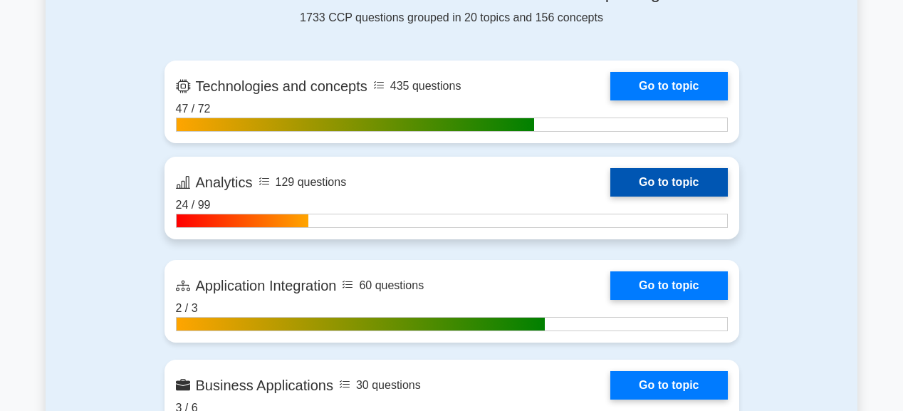
scroll to position [911, 0]
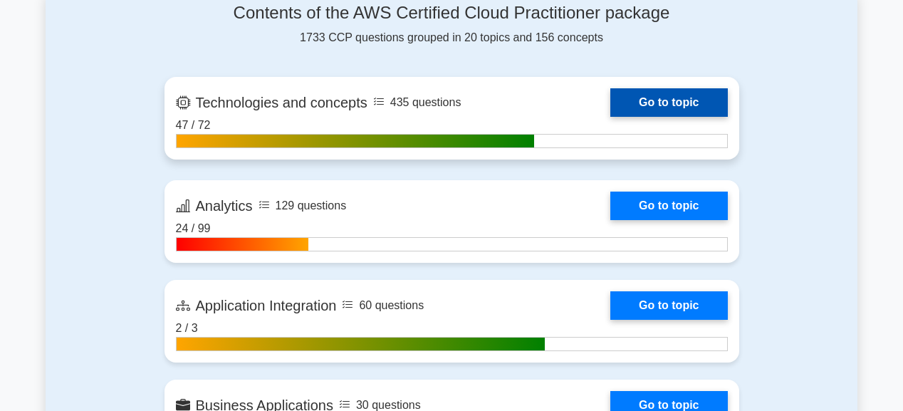
click at [678, 97] on link "Go to topic" at bounding box center [668, 102] width 117 height 28
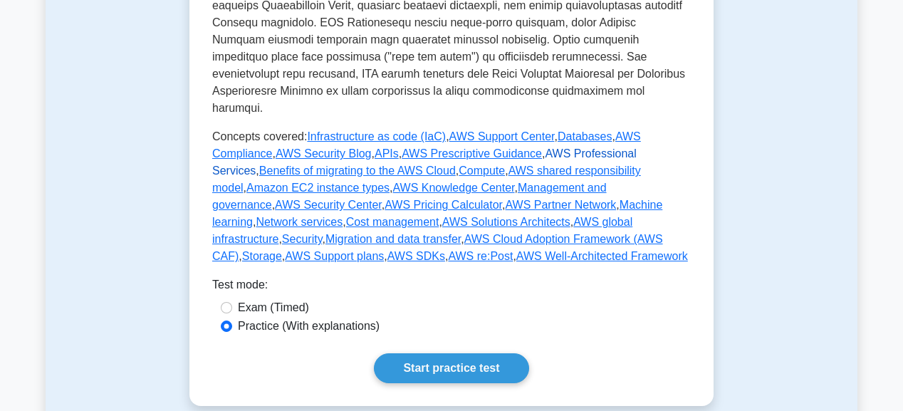
scroll to position [797, 0]
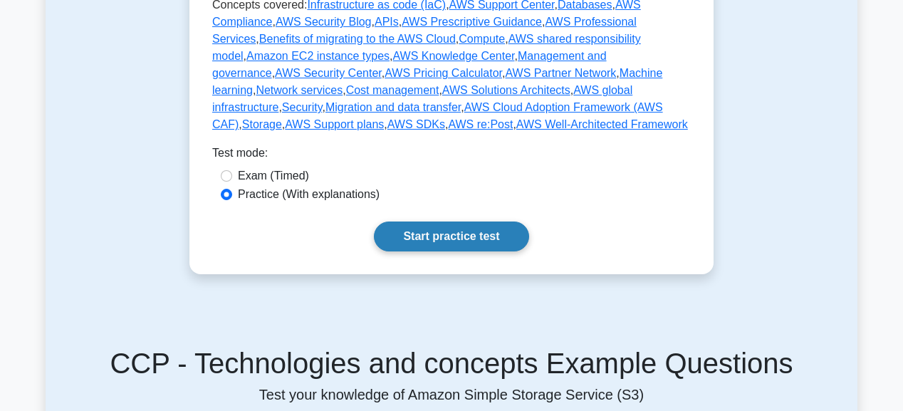
click at [498, 221] on link "Start practice test" at bounding box center [451, 236] width 154 height 30
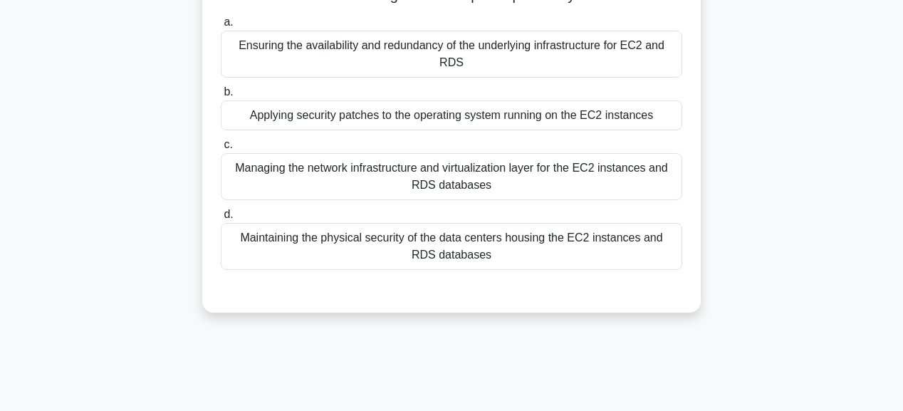
scroll to position [114, 0]
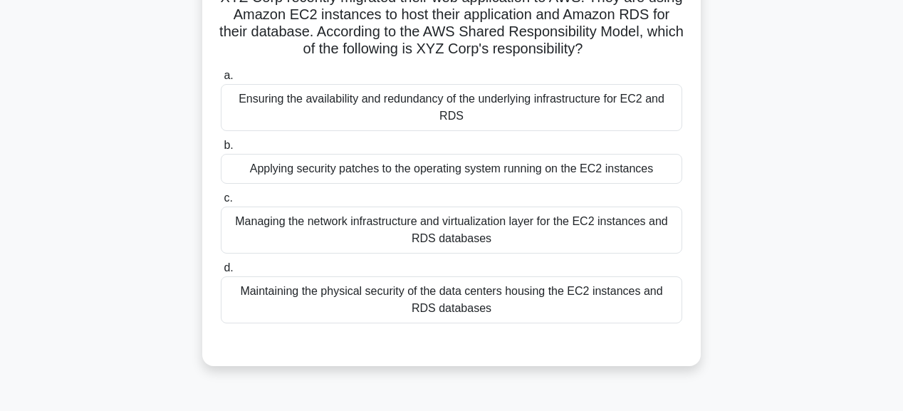
click at [512, 154] on div "Applying security patches to the operating system running on the EC2 instances" at bounding box center [451, 169] width 461 height 30
click at [221, 150] on input "b. Applying security patches to the operating system running on the EC2 instanc…" at bounding box center [221, 145] width 0 height 9
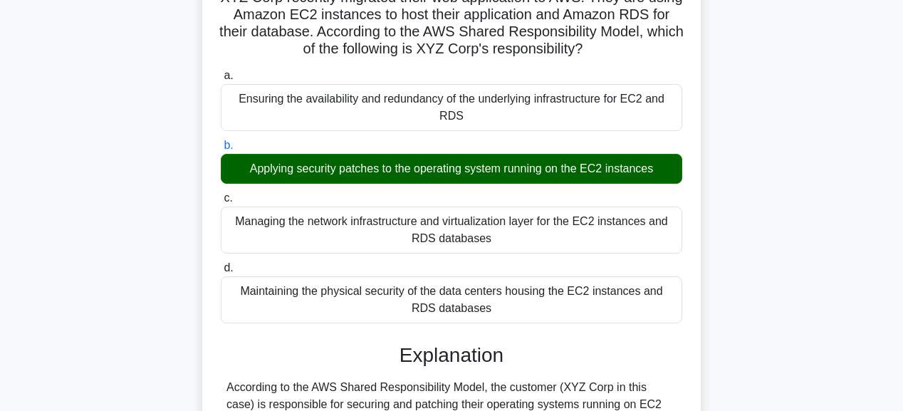
scroll to position [342, 0]
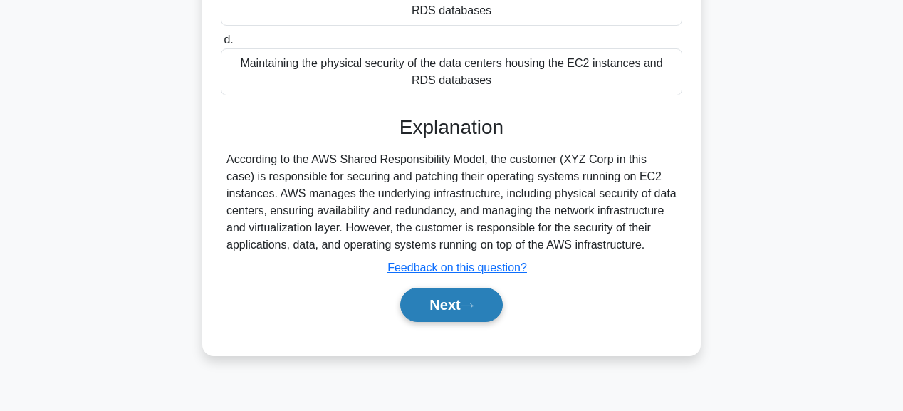
click at [444, 288] on button "Next" at bounding box center [451, 305] width 102 height 34
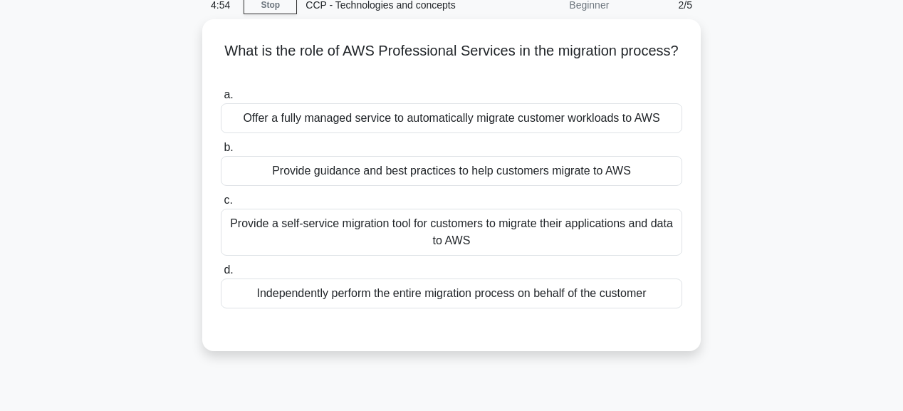
scroll to position [57, 0]
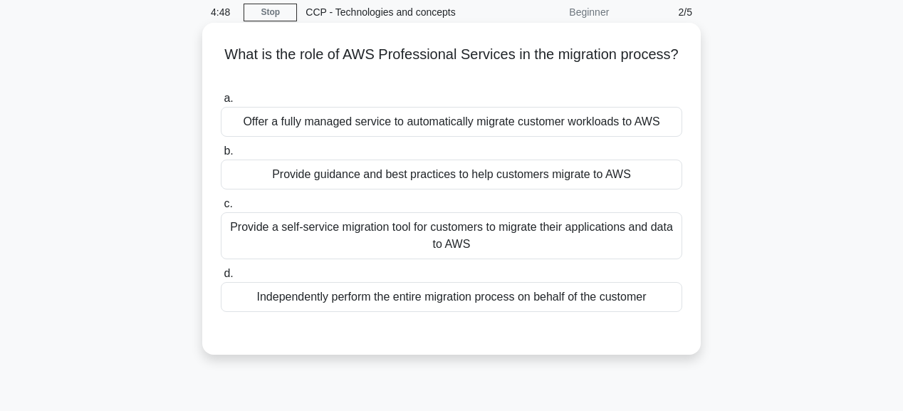
click at [516, 170] on div "Provide guidance and best practices to help customers migrate to AWS" at bounding box center [451, 174] width 461 height 30
click at [221, 156] on input "b. Provide guidance and best practices to help customers migrate to AWS" at bounding box center [221, 151] width 0 height 9
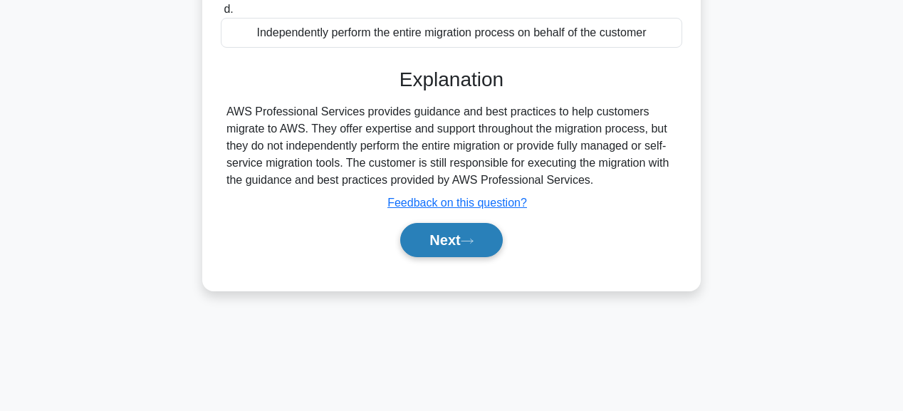
scroll to position [359, 0]
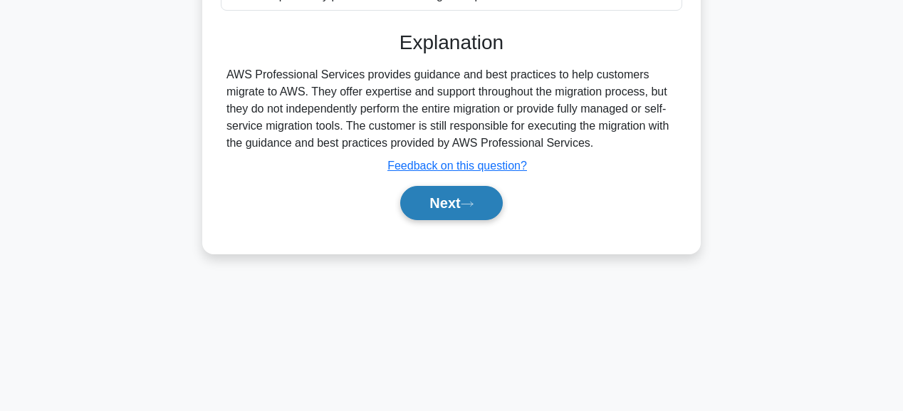
click at [487, 206] on button "Next" at bounding box center [451, 203] width 102 height 34
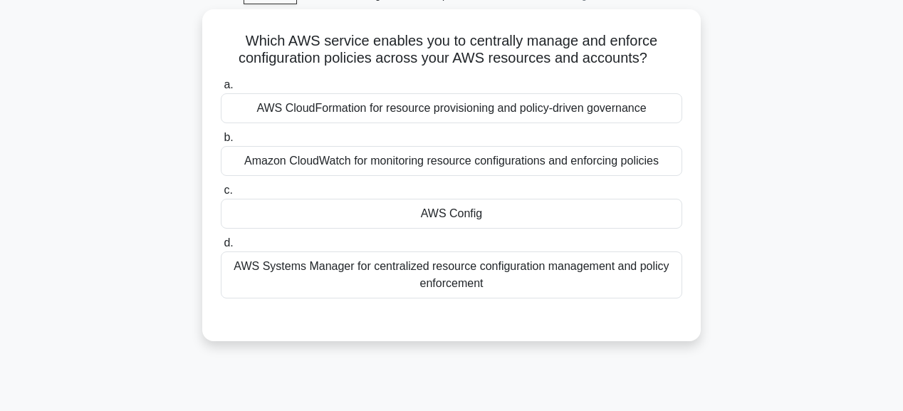
click at [487, 206] on div "AWS Config" at bounding box center [451, 214] width 461 height 30
click at [221, 195] on input "c. AWS Config" at bounding box center [221, 190] width 0 height 9
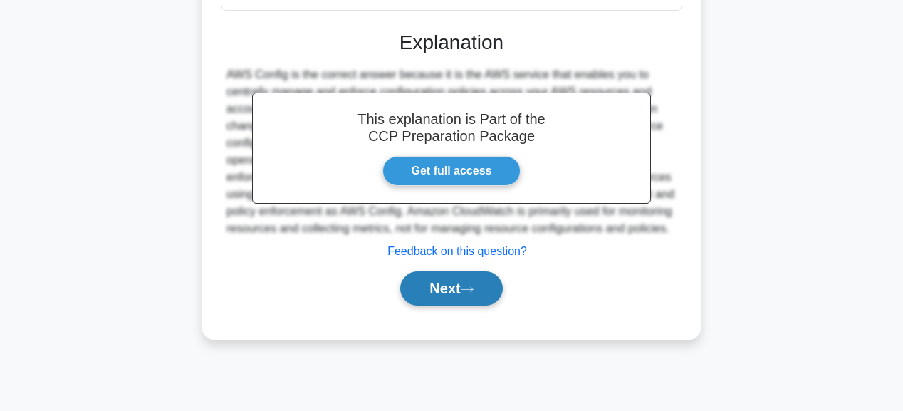
click at [453, 294] on button "Next" at bounding box center [451, 288] width 102 height 34
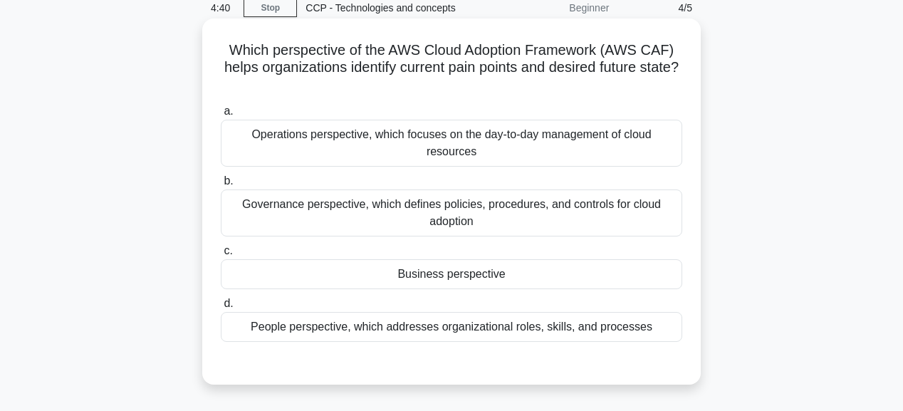
scroll to position [17, 0]
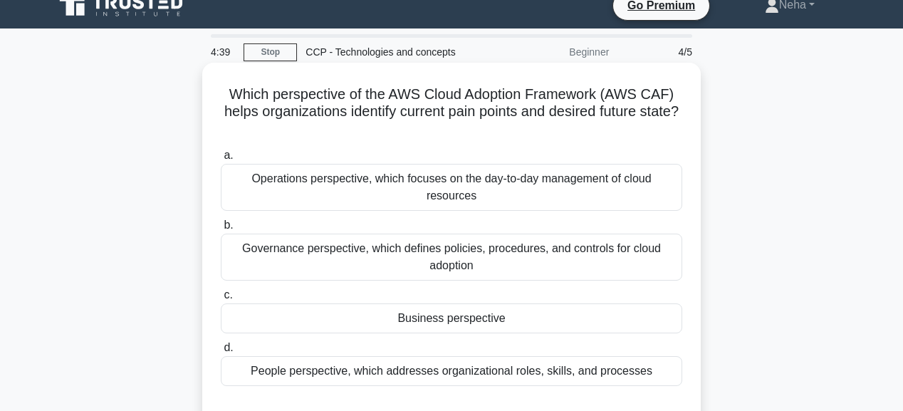
click at [451, 313] on div "Business perspective" at bounding box center [451, 318] width 461 height 30
click at [221, 300] on input "c. Business perspective" at bounding box center [221, 294] width 0 height 9
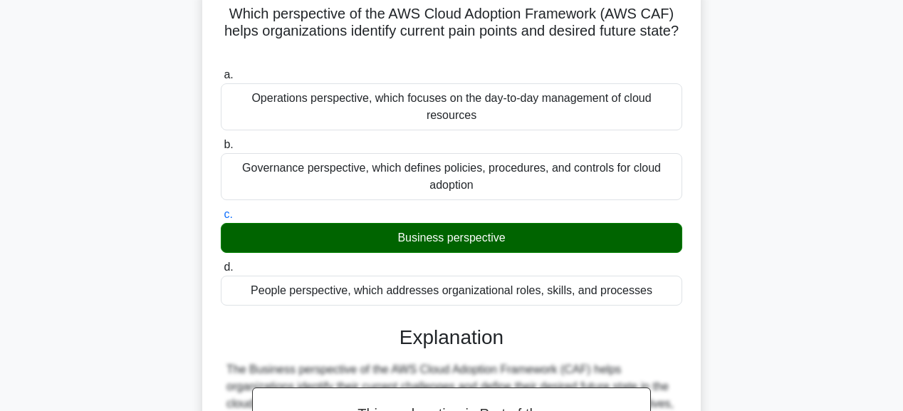
scroll to position [302, 0]
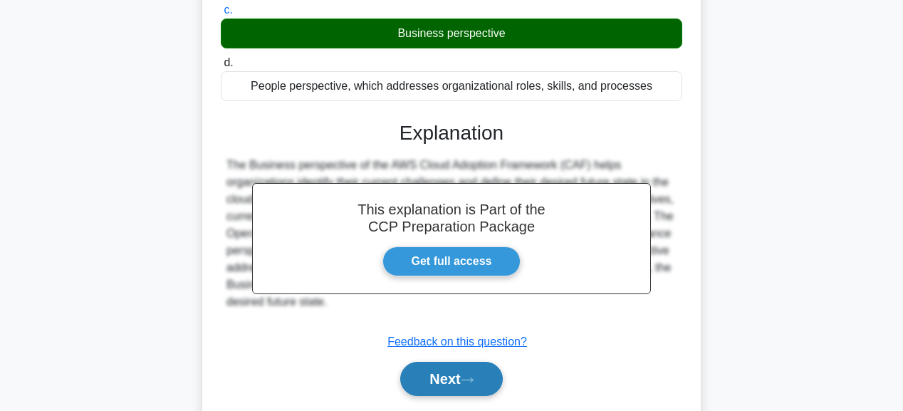
click at [444, 364] on button "Next" at bounding box center [451, 379] width 102 height 34
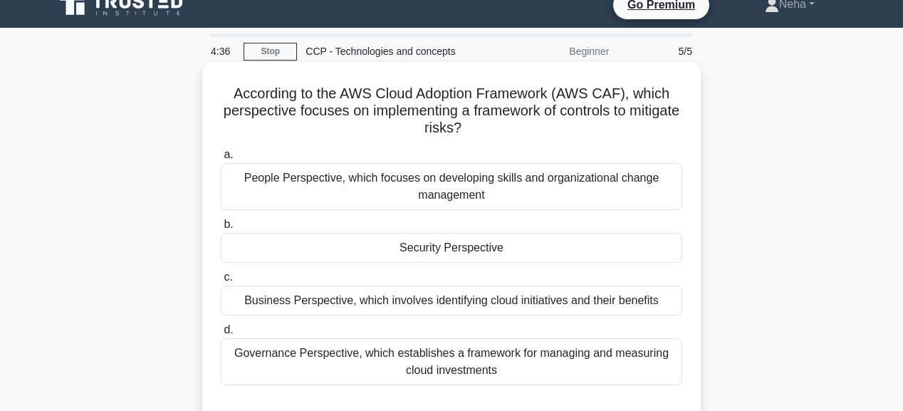
scroll to position [0, 0]
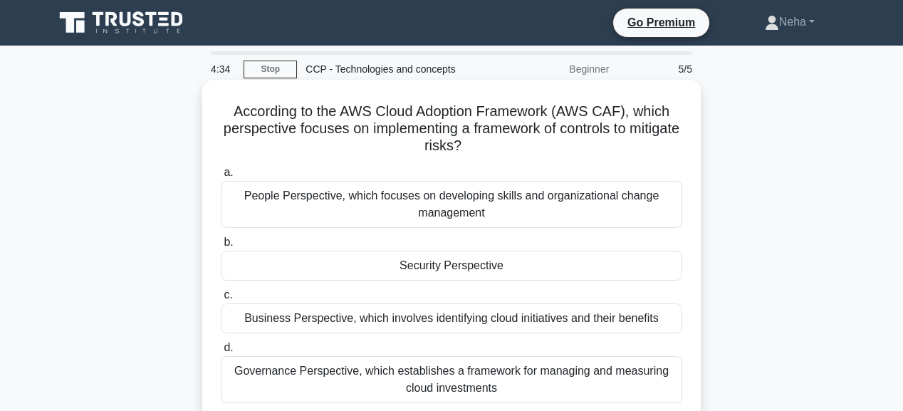
click at [480, 262] on div "Security Perspective" at bounding box center [451, 266] width 461 height 30
click at [221, 247] on input "b. Security Perspective" at bounding box center [221, 242] width 0 height 9
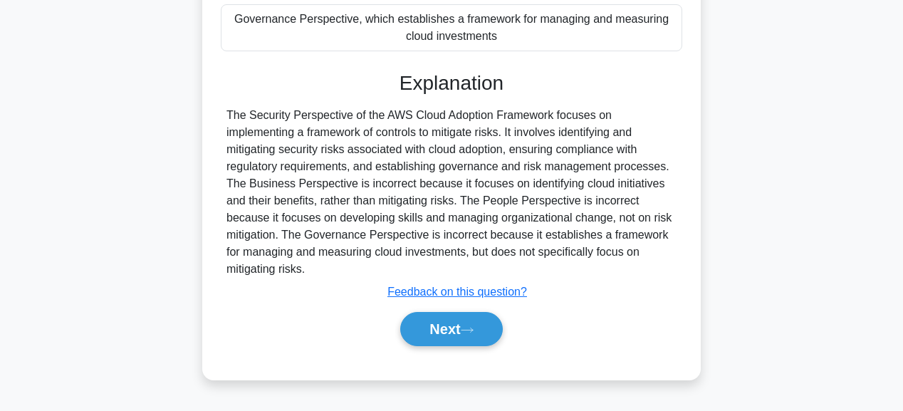
scroll to position [359, 0]
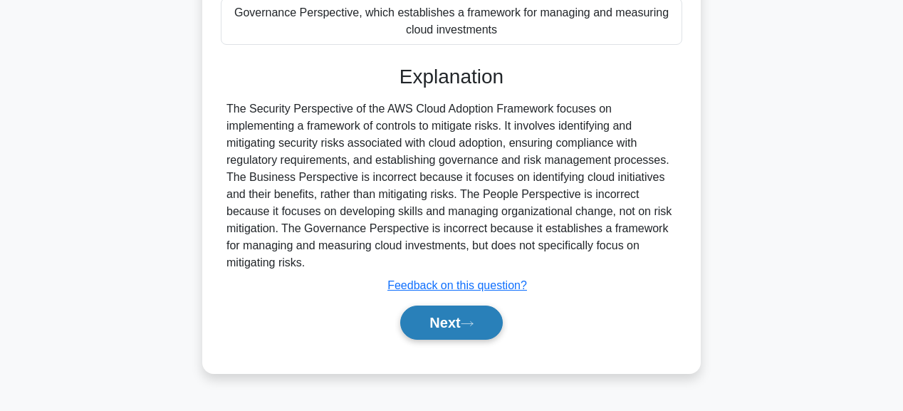
click at [467, 320] on icon at bounding box center [467, 324] width 13 height 8
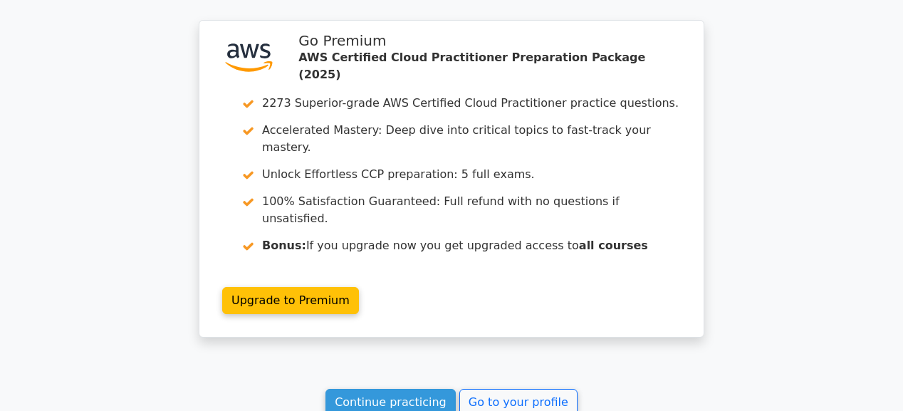
scroll to position [2055, 0]
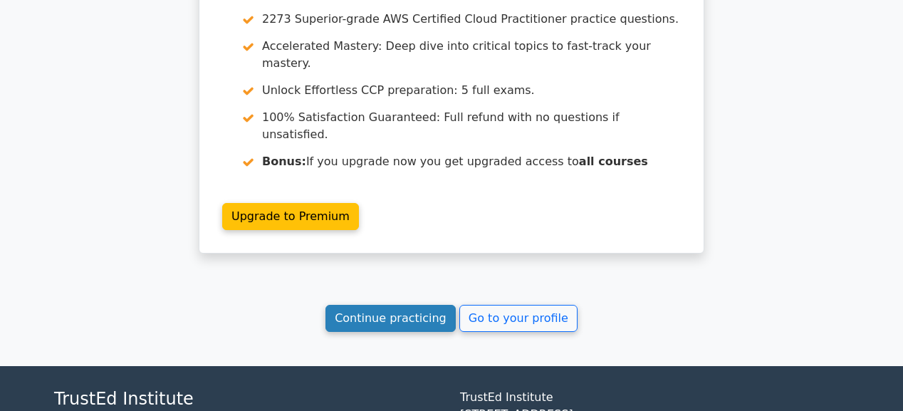
click at [416, 305] on link "Continue practicing" at bounding box center [390, 318] width 130 height 27
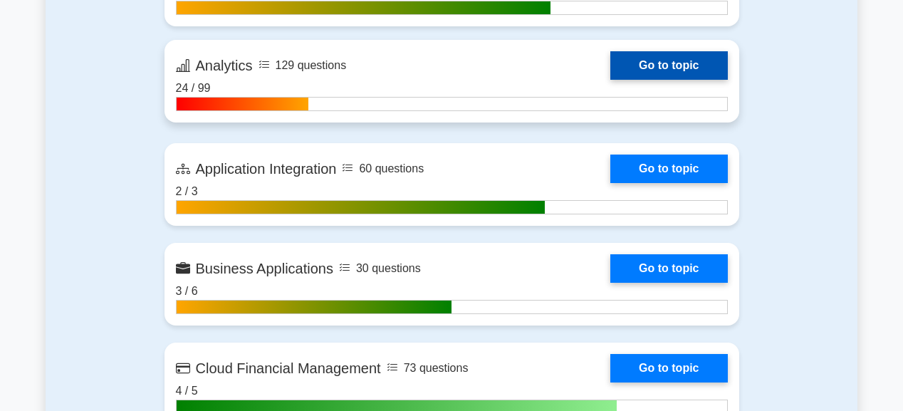
scroll to position [968, 0]
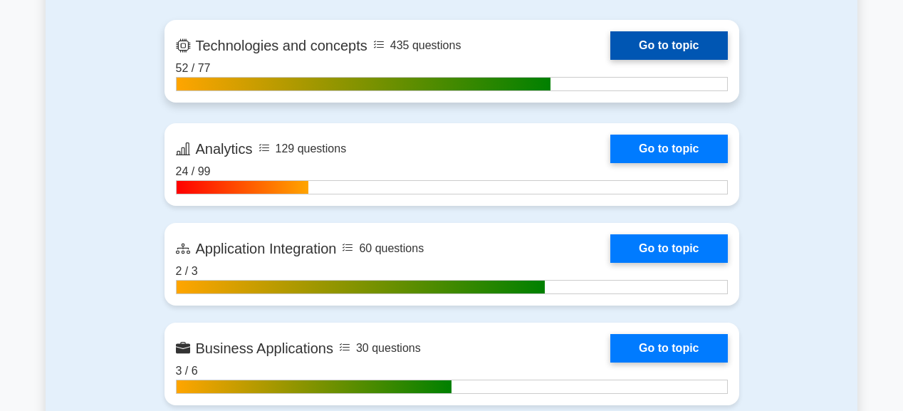
click at [691, 37] on link "Go to topic" at bounding box center [668, 45] width 117 height 28
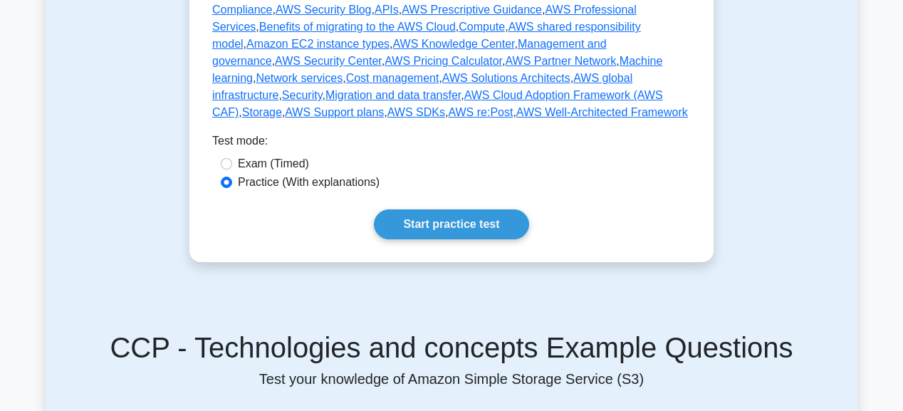
scroll to position [968, 0]
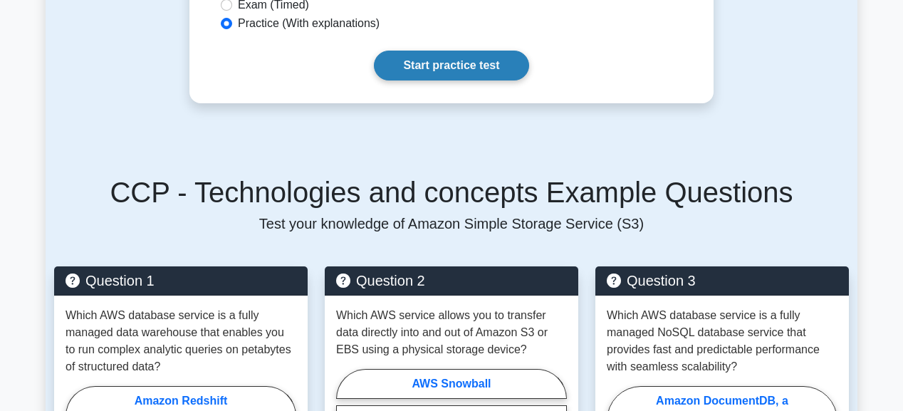
click at [434, 53] on link "Start practice test" at bounding box center [451, 66] width 154 height 30
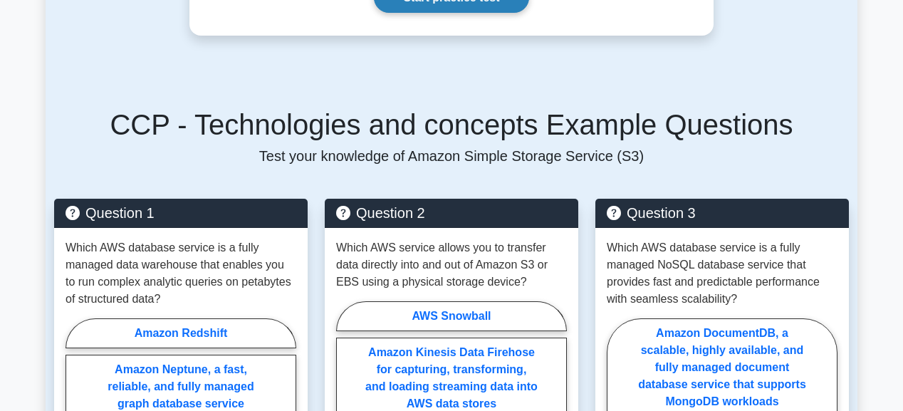
scroll to position [980, 0]
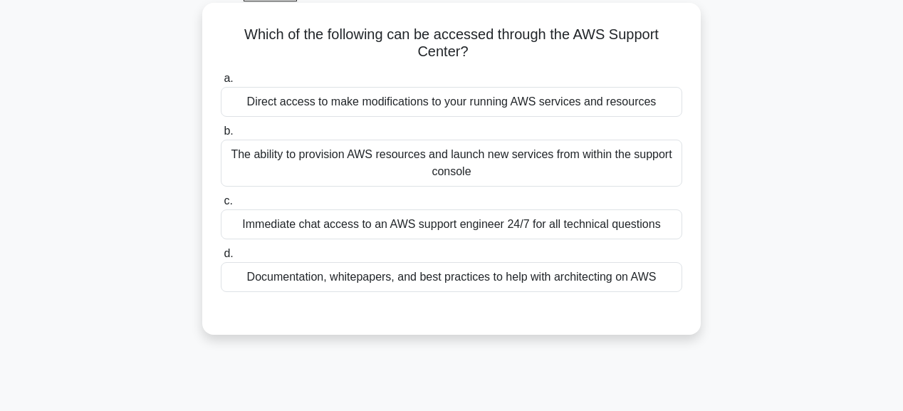
scroll to position [57, 0]
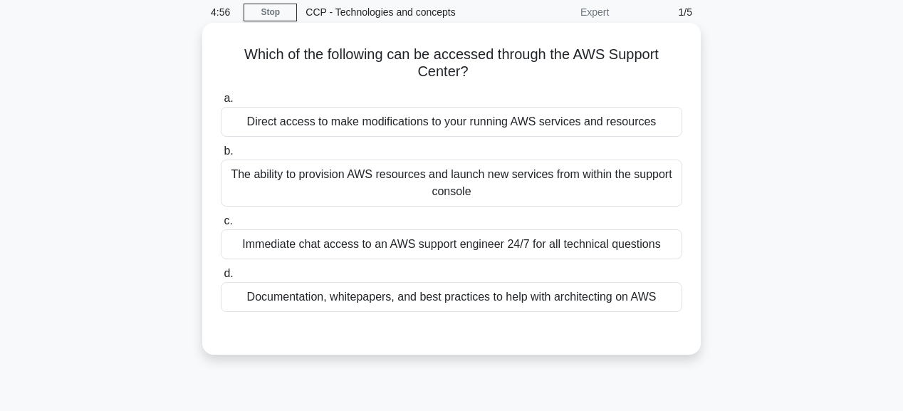
click at [513, 245] on div "Immediate chat access to an AWS support engineer 24/7 for all technical questio…" at bounding box center [451, 244] width 461 height 30
click at [221, 226] on input "c. Immediate chat access to an AWS support engineer 24/7 for all technical ques…" at bounding box center [221, 220] width 0 height 9
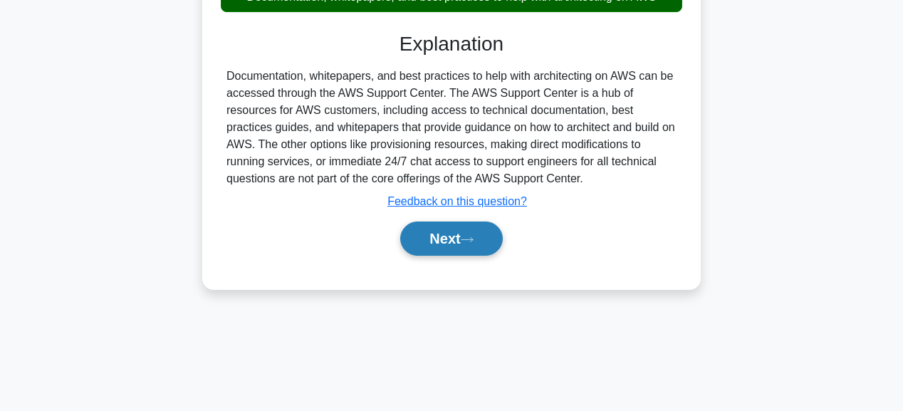
click at [473, 237] on icon at bounding box center [467, 240] width 13 height 8
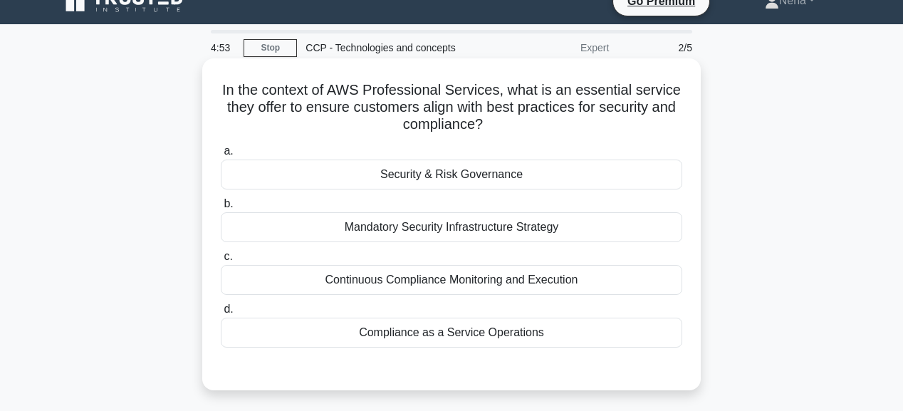
scroll to position [17, 0]
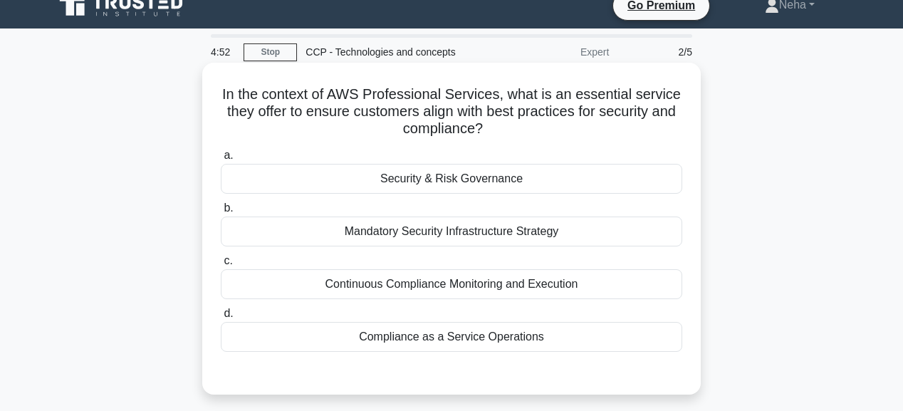
click at [468, 182] on div "Security & Risk Governance" at bounding box center [451, 179] width 461 height 30
click at [221, 160] on input "a. Security & Risk Governance" at bounding box center [221, 155] width 0 height 9
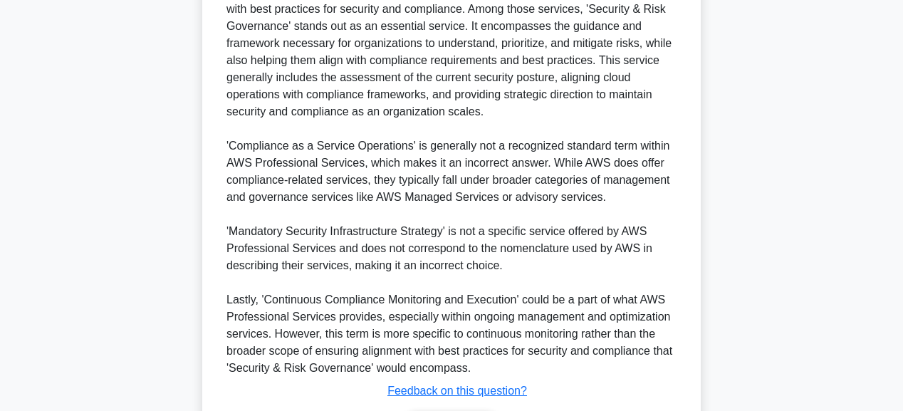
scroll to position [535, 0]
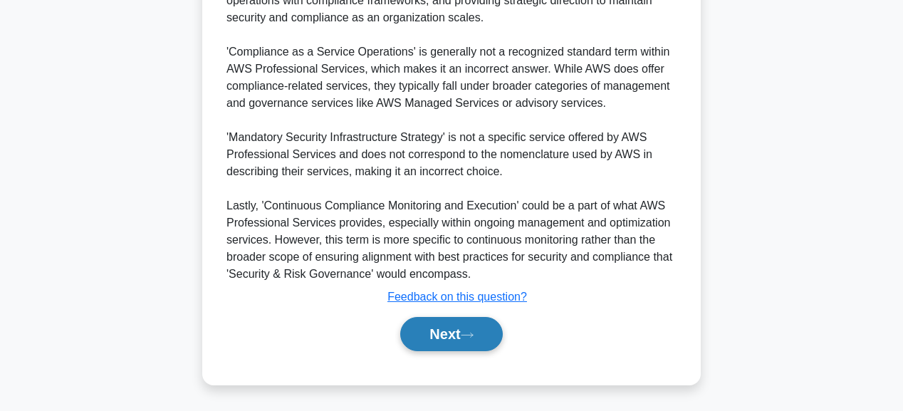
click at [466, 332] on icon at bounding box center [467, 335] width 13 height 8
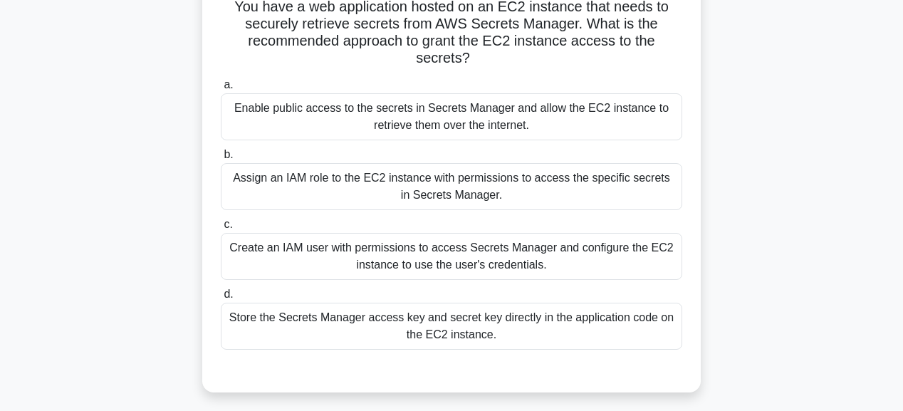
scroll to position [79, 0]
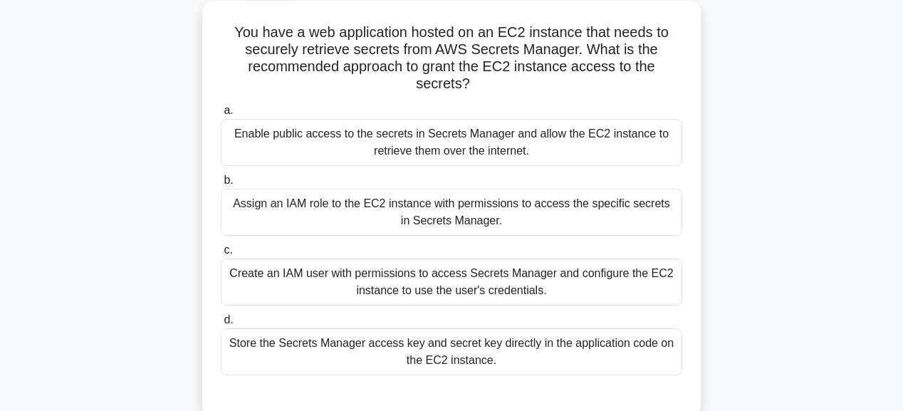
click at [473, 211] on div "Assign an IAM role to the EC2 instance with permissions to access the specific …" at bounding box center [451, 212] width 461 height 47
click at [221, 185] on input "b. Assign an IAM role to the EC2 instance with permissions to access the specif…" at bounding box center [221, 180] width 0 height 9
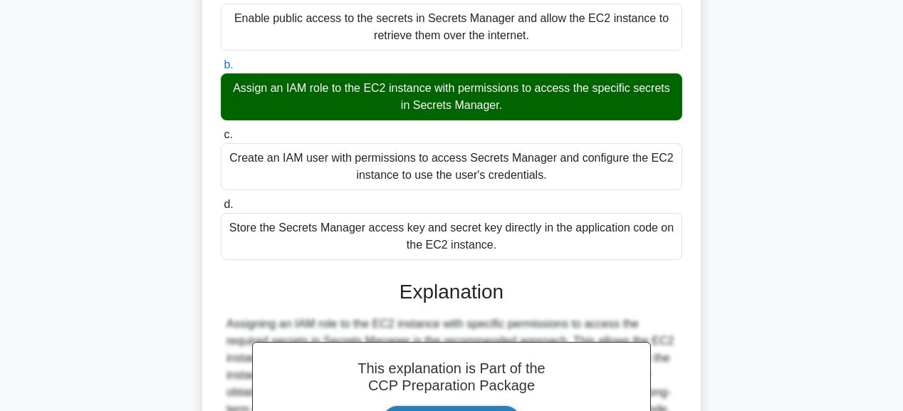
scroll to position [364, 0]
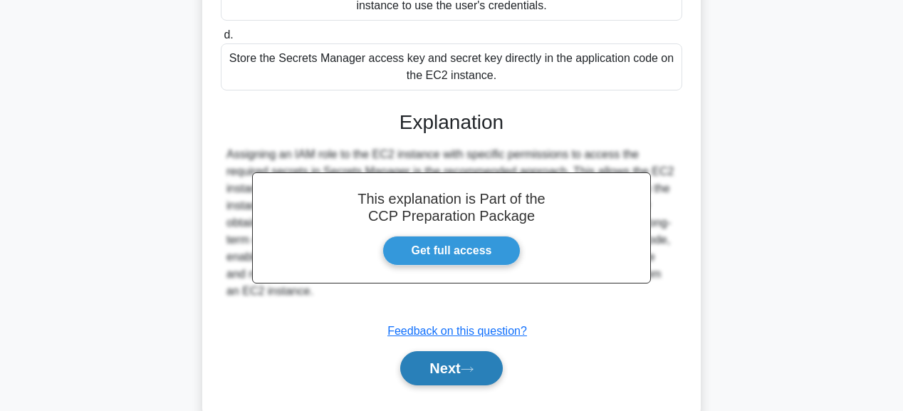
click at [473, 370] on icon at bounding box center [467, 369] width 13 height 8
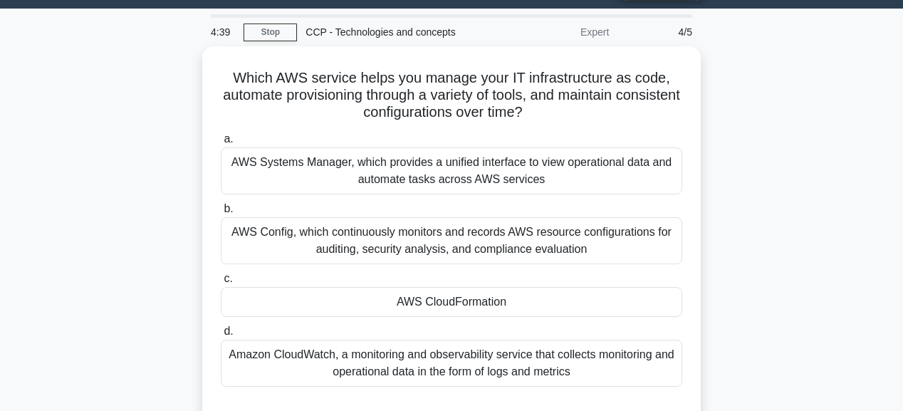
scroll to position [17, 0]
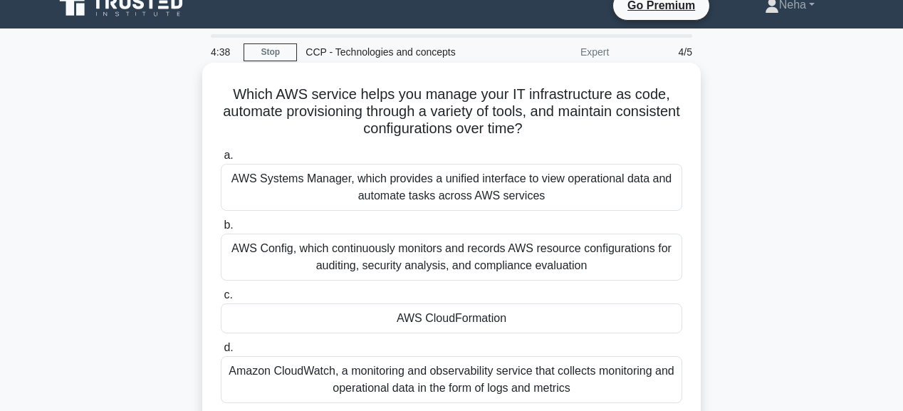
click at [483, 324] on div "AWS CloudFormation" at bounding box center [451, 318] width 461 height 30
click at [221, 300] on input "c. AWS CloudFormation" at bounding box center [221, 294] width 0 height 9
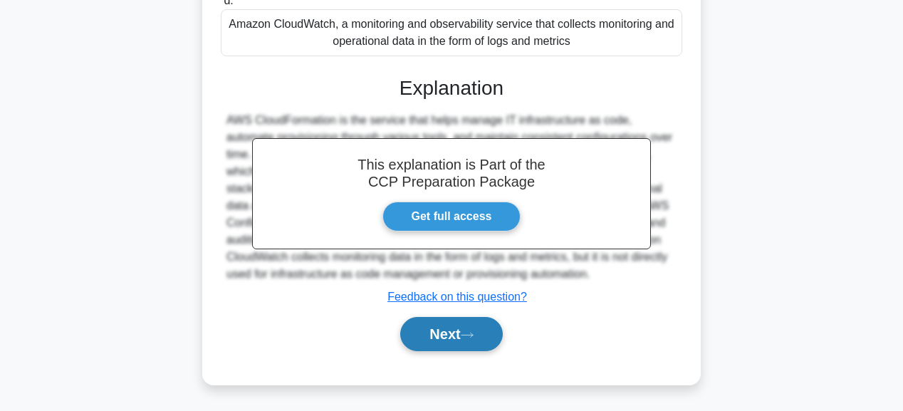
drag, startPoint x: 483, startPoint y: 328, endPoint x: 481, endPoint y: 338, distance: 10.2
click at [481, 338] on button "Next" at bounding box center [451, 334] width 102 height 34
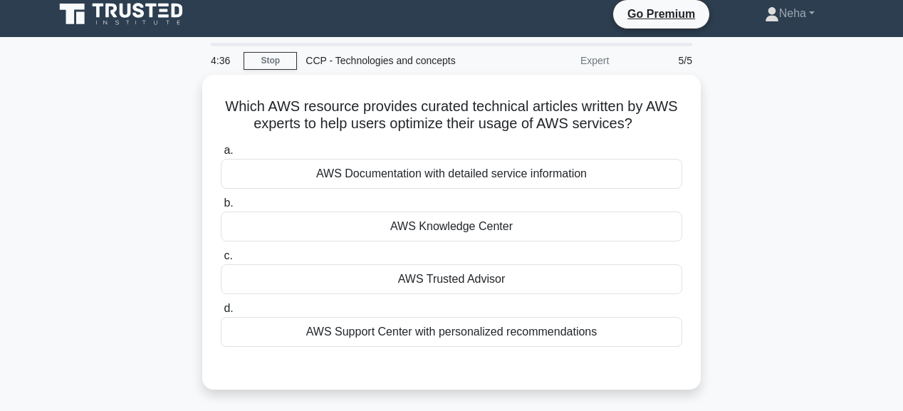
scroll to position [0, 0]
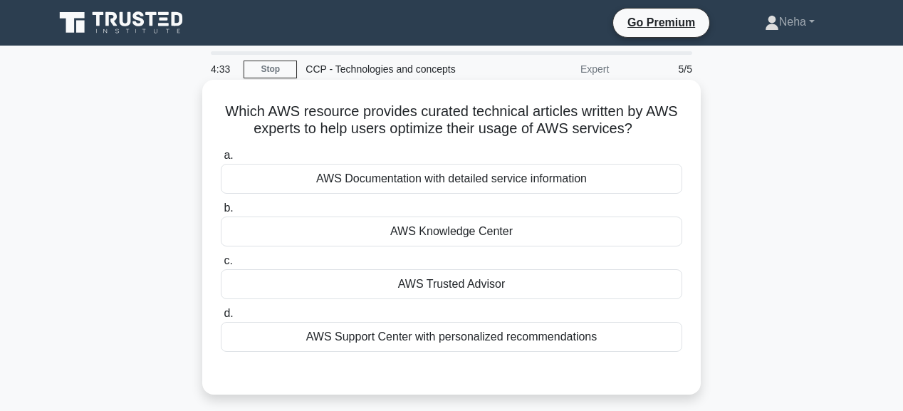
click at [475, 288] on div "AWS Trusted Advisor" at bounding box center [451, 284] width 461 height 30
click at [221, 266] on input "c. AWS Trusted Advisor" at bounding box center [221, 260] width 0 height 9
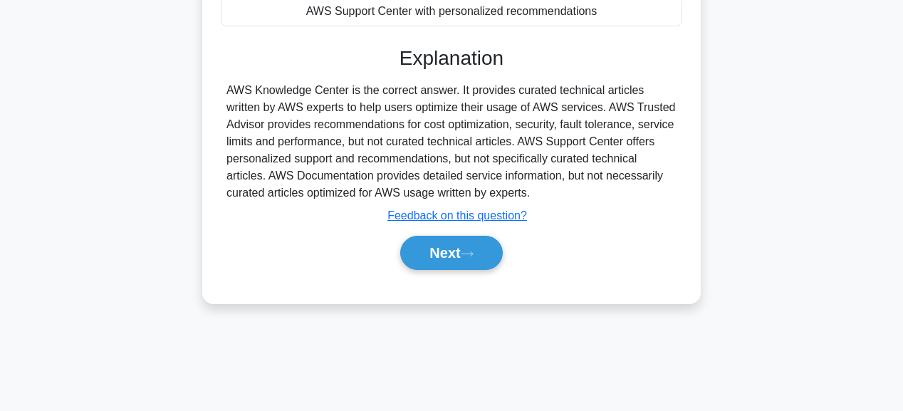
scroll to position [342, 0]
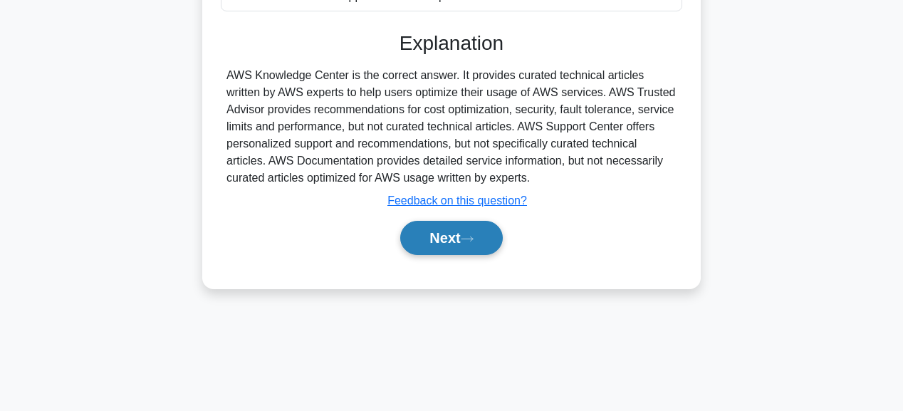
click at [467, 235] on icon at bounding box center [467, 239] width 13 height 8
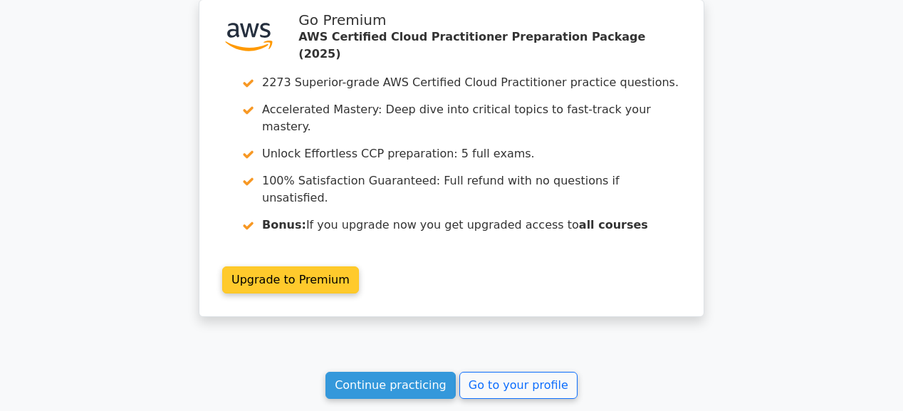
scroll to position [1934, 0]
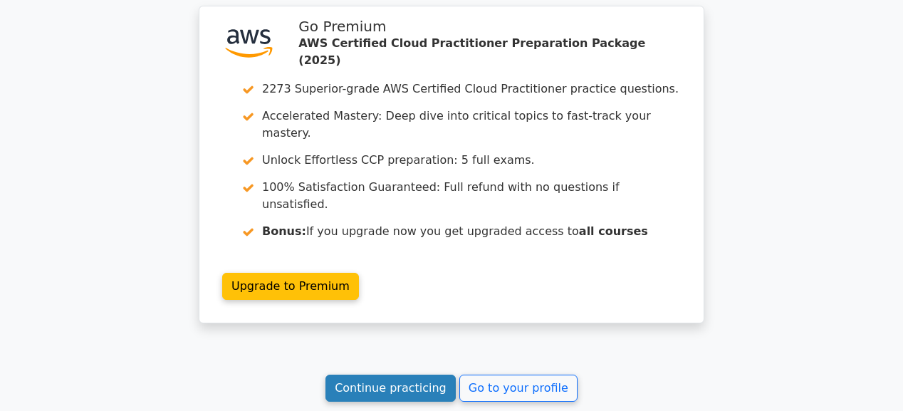
click at [433, 374] on link "Continue practicing" at bounding box center [390, 387] width 130 height 27
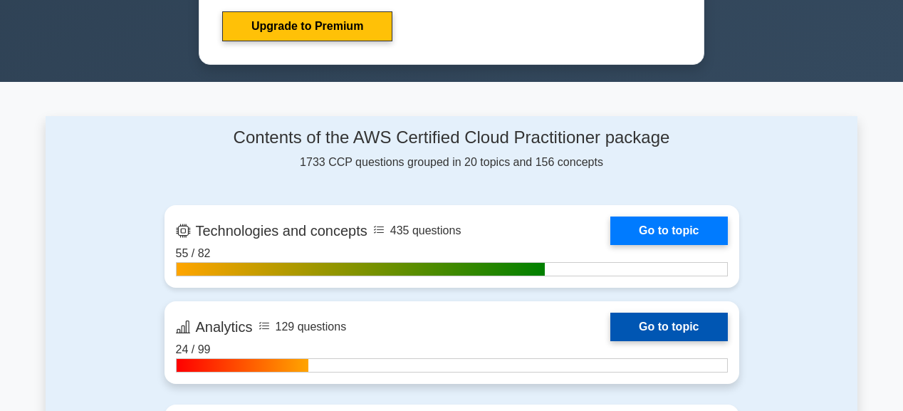
scroll to position [911, 0]
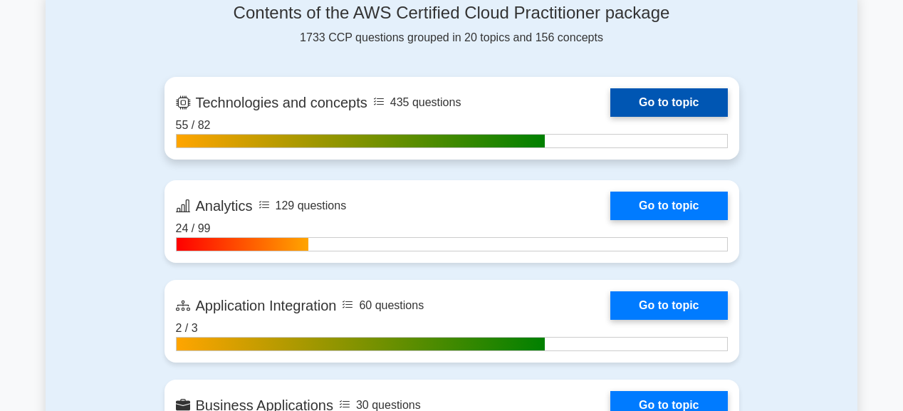
click at [661, 105] on link "Go to topic" at bounding box center [668, 102] width 117 height 28
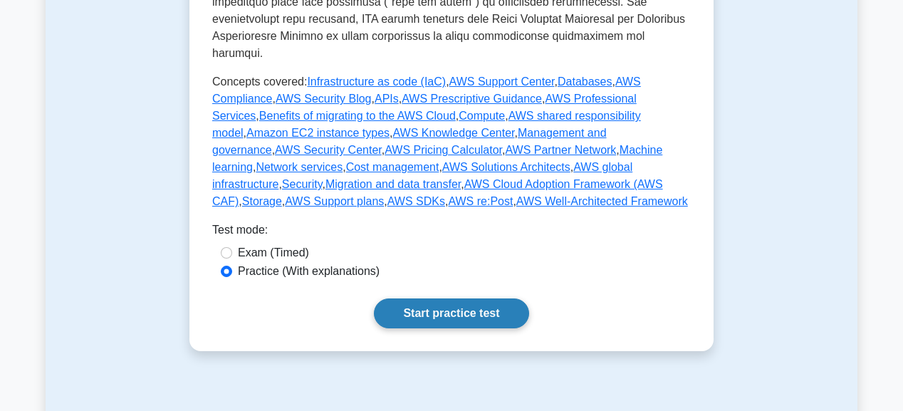
scroll to position [740, 0]
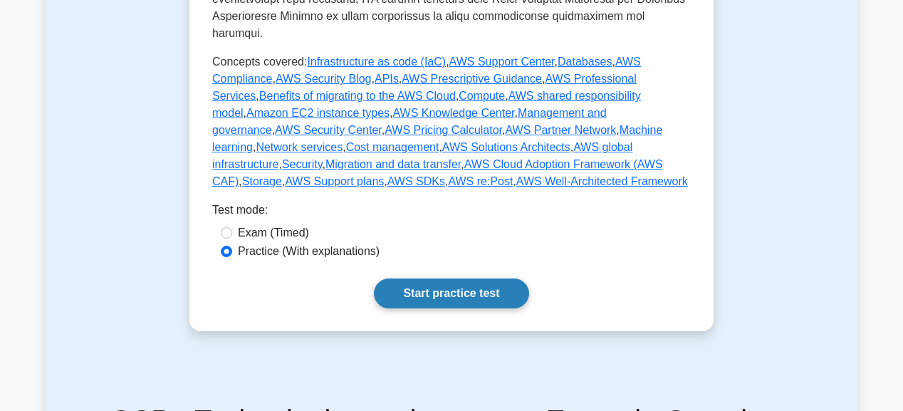
click at [481, 278] on link "Start practice test" at bounding box center [451, 293] width 154 height 30
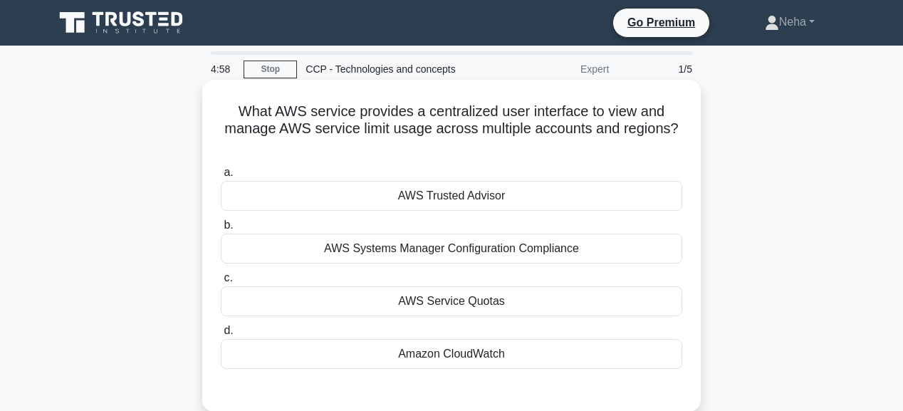
click at [481, 199] on div "AWS Trusted Advisor" at bounding box center [451, 196] width 461 height 30
click at [221, 177] on input "a. AWS Trusted Advisor" at bounding box center [221, 172] width 0 height 9
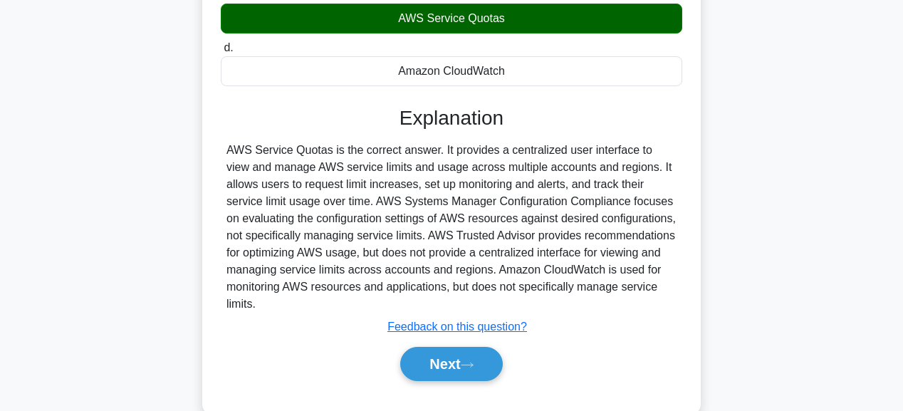
scroll to position [285, 0]
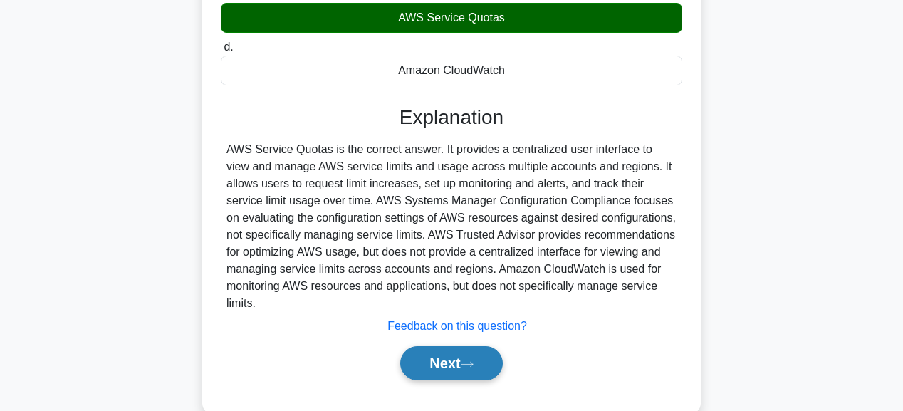
click at [446, 347] on button "Next" at bounding box center [451, 363] width 102 height 34
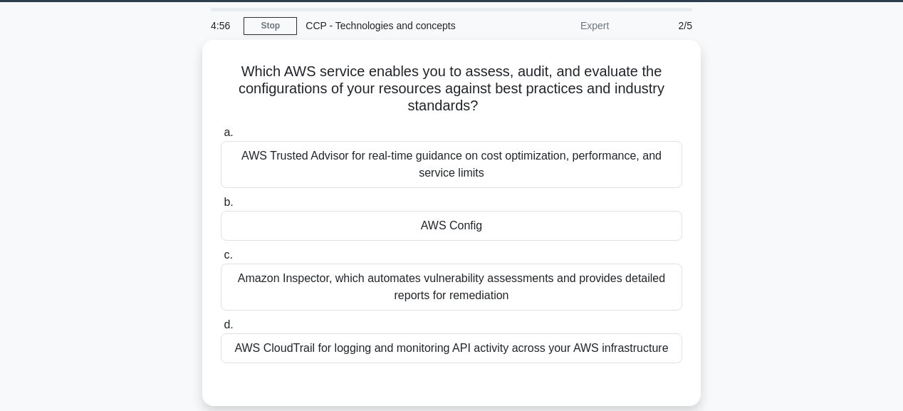
scroll to position [0, 0]
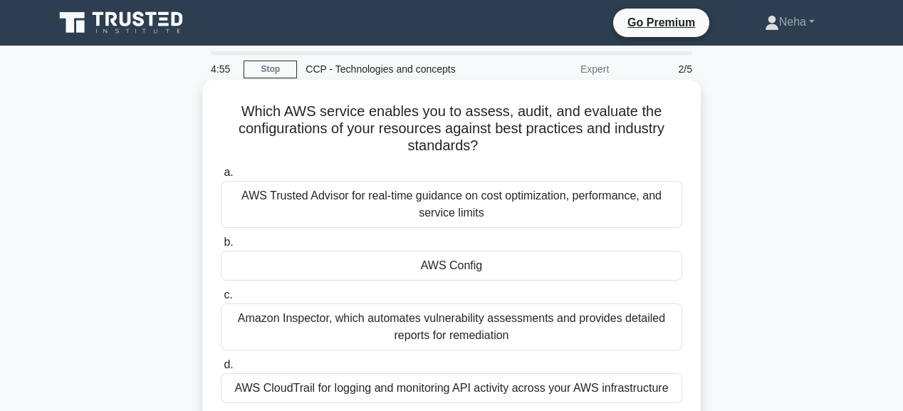
click at [460, 263] on div "AWS Config" at bounding box center [451, 266] width 461 height 30
click at [221, 247] on input "b. AWS Config" at bounding box center [221, 242] width 0 height 9
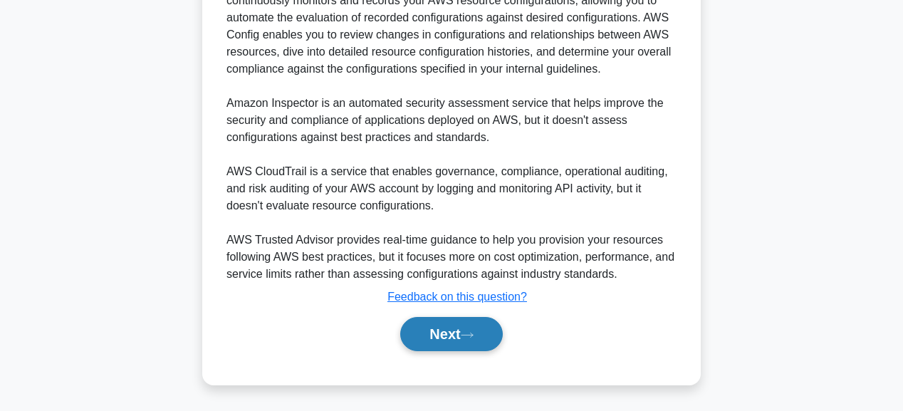
click at [473, 334] on icon at bounding box center [466, 334] width 11 height 4
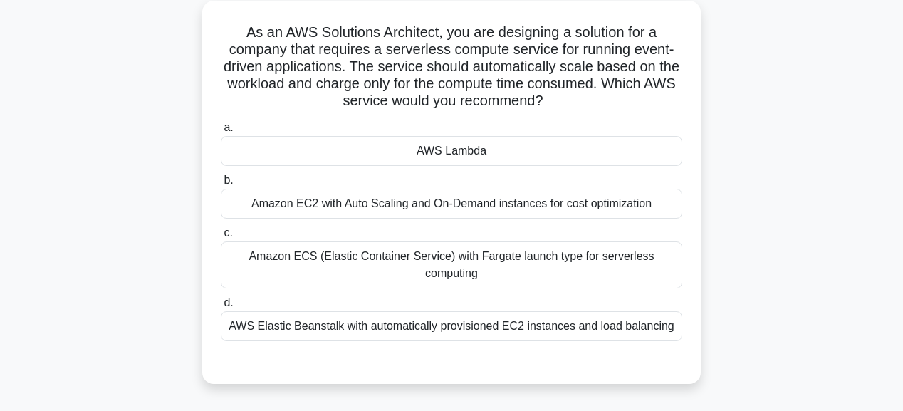
scroll to position [45, 0]
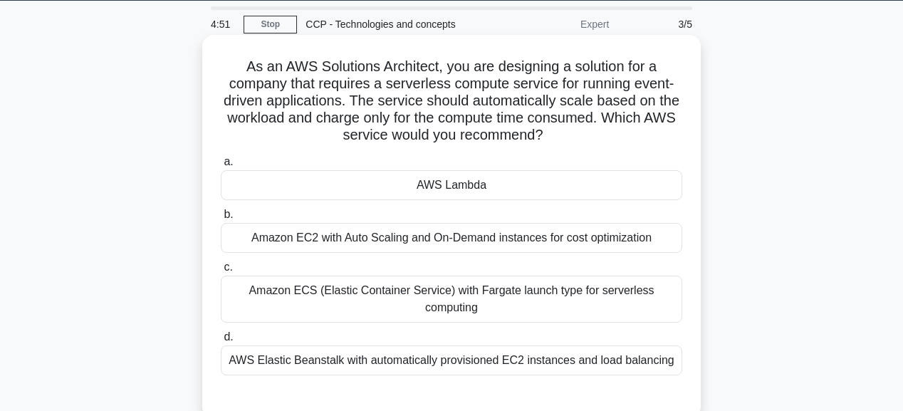
click at [453, 186] on div "AWS Lambda" at bounding box center [451, 185] width 461 height 30
click at [221, 167] on input "a. AWS Lambda" at bounding box center [221, 161] width 0 height 9
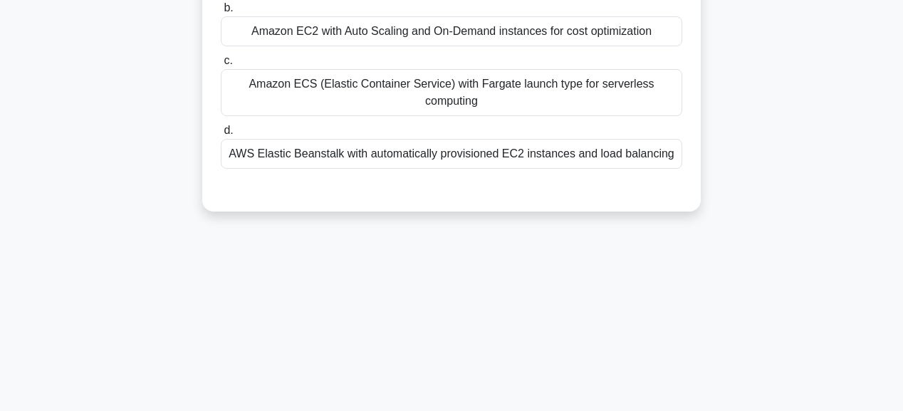
scroll to position [359, 0]
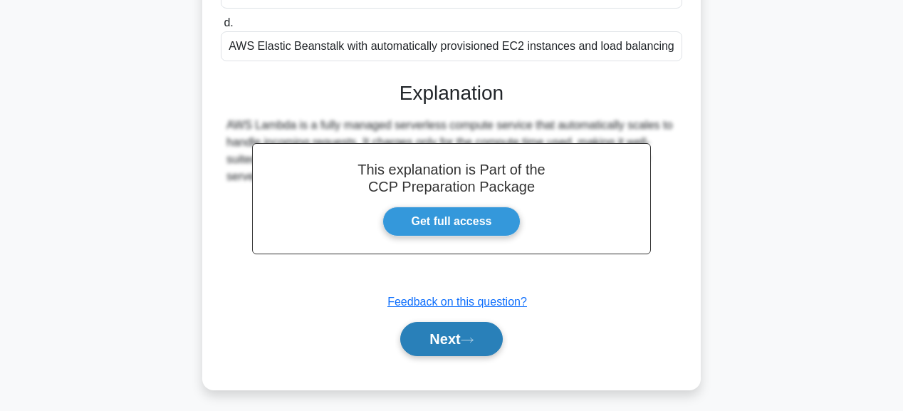
click at [466, 330] on button "Next" at bounding box center [451, 339] width 102 height 34
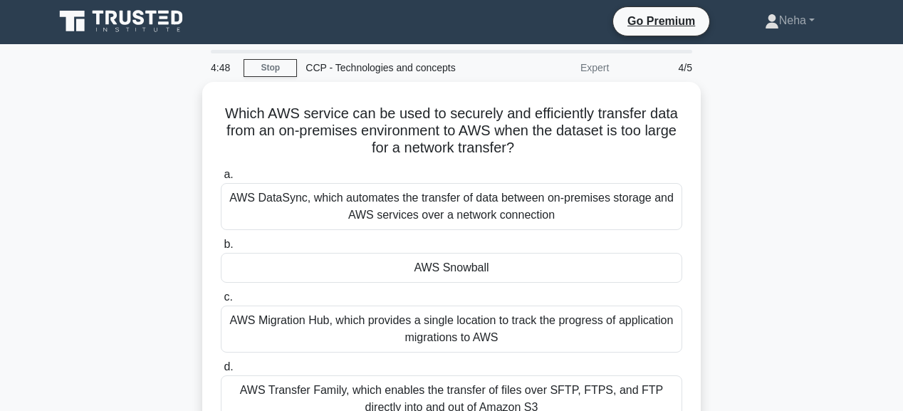
scroll to position [0, 0]
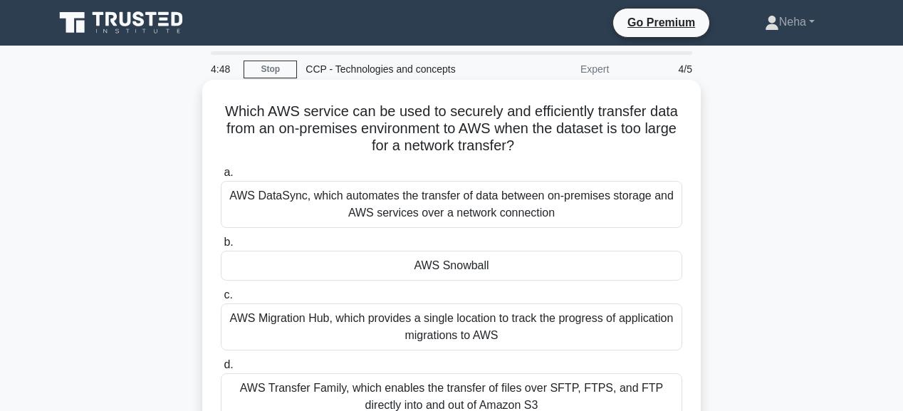
click at [468, 267] on div "AWS Snowball" at bounding box center [451, 266] width 461 height 30
click at [221, 247] on input "b. AWS Snowball" at bounding box center [221, 242] width 0 height 9
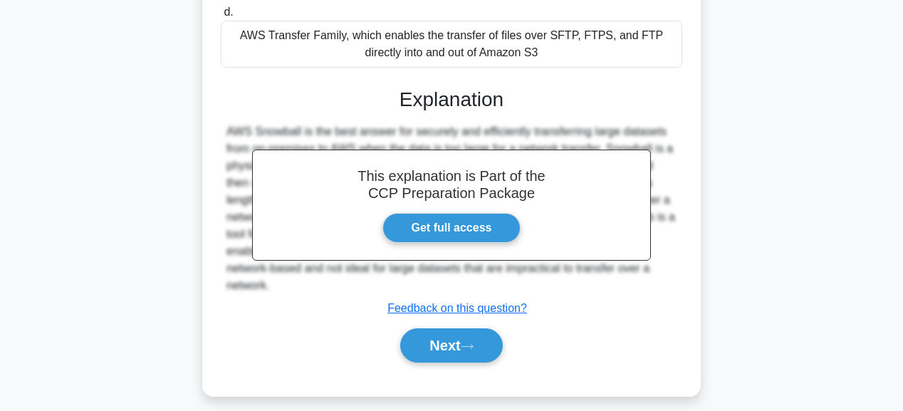
scroll to position [364, 0]
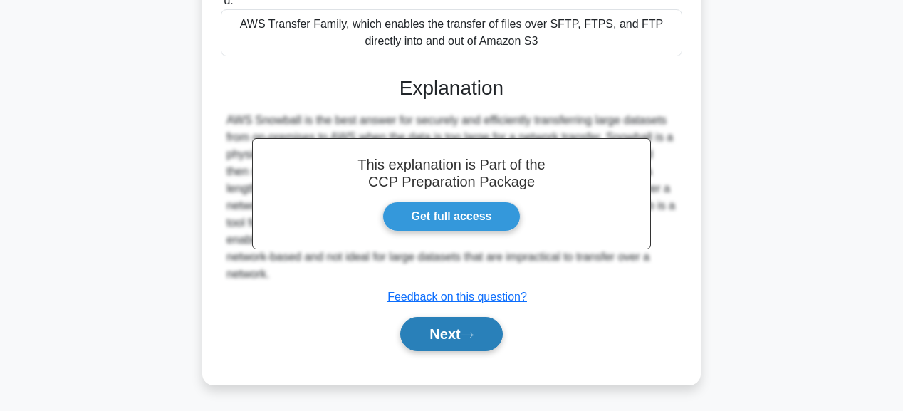
click at [473, 325] on button "Next" at bounding box center [451, 334] width 102 height 34
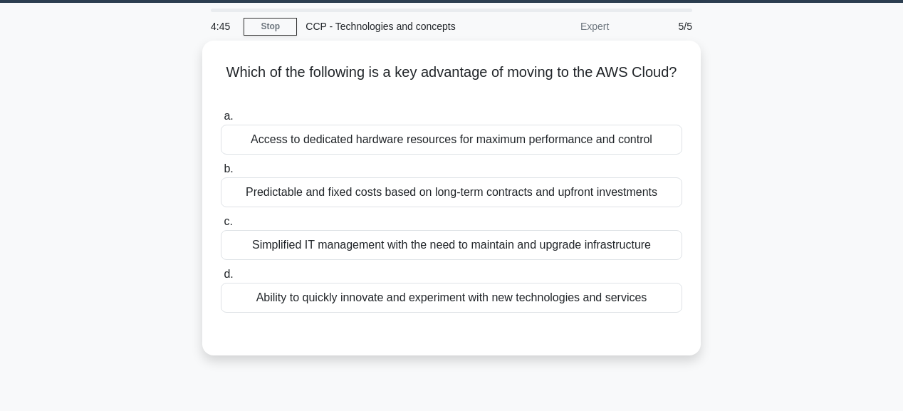
scroll to position [0, 0]
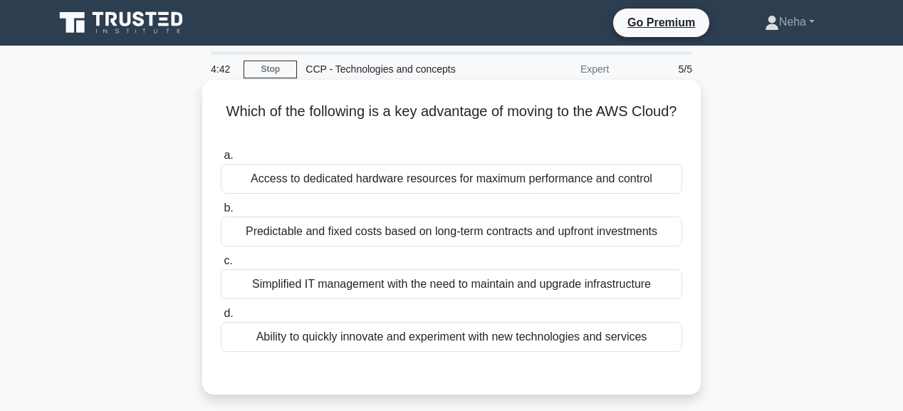
click at [461, 231] on div "Predictable and fixed costs based on long-term contracts and upfront investments" at bounding box center [451, 231] width 461 height 30
click at [221, 213] on input "b. Predictable and fixed costs based on long-term contracts and upfront investm…" at bounding box center [221, 208] width 0 height 9
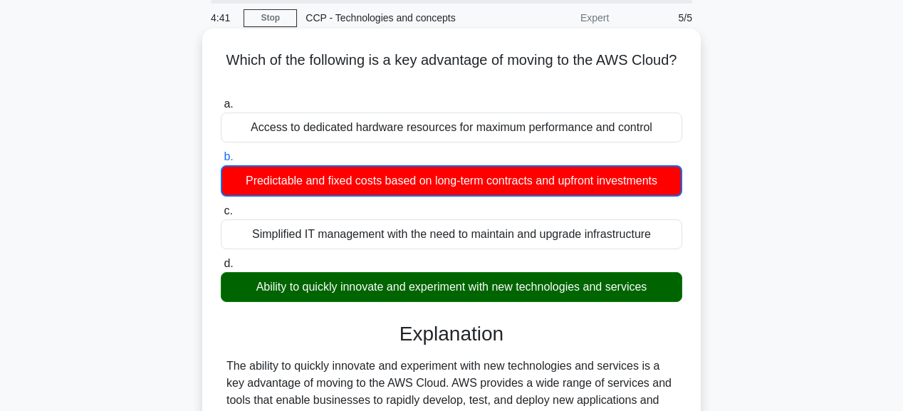
scroll to position [285, 0]
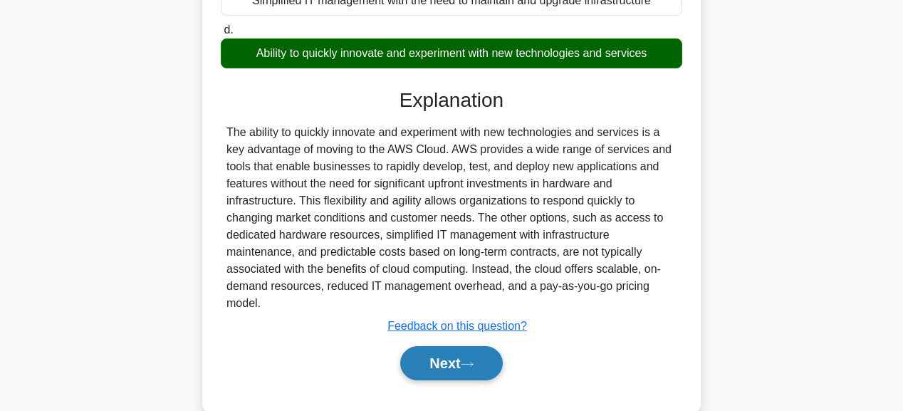
click at [476, 357] on button "Next" at bounding box center [451, 363] width 102 height 34
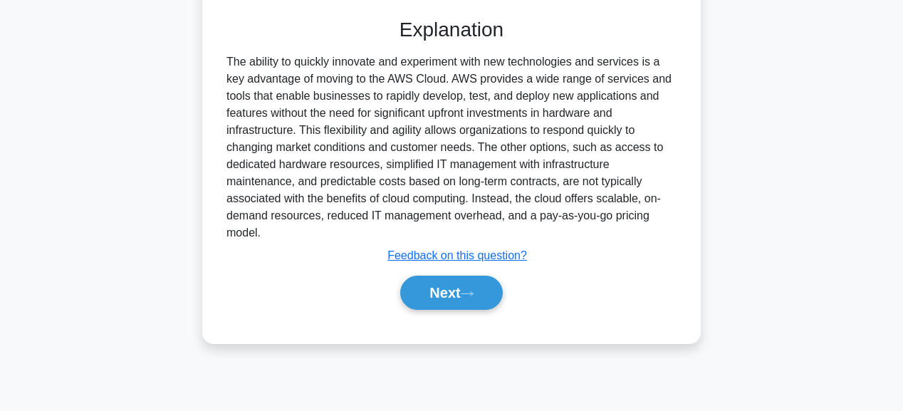
scroll to position [359, 0]
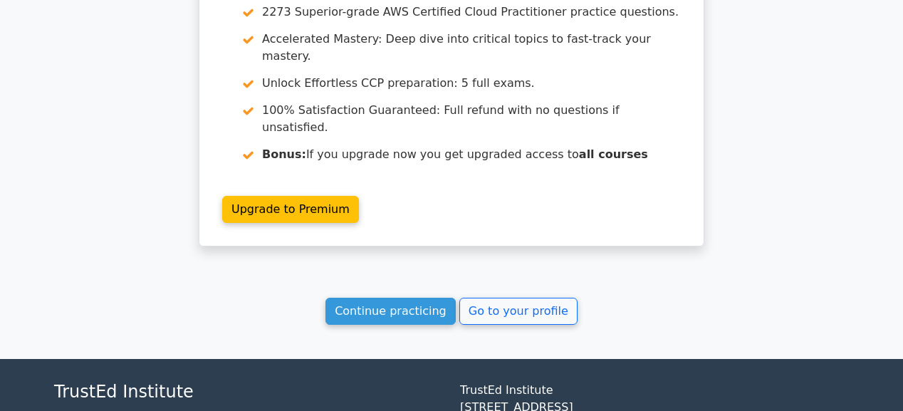
scroll to position [2020, 0]
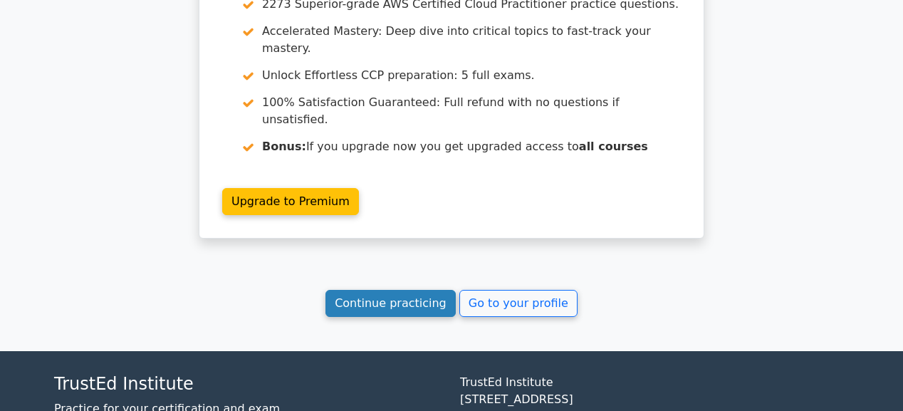
click at [416, 290] on link "Continue practicing" at bounding box center [390, 303] width 130 height 27
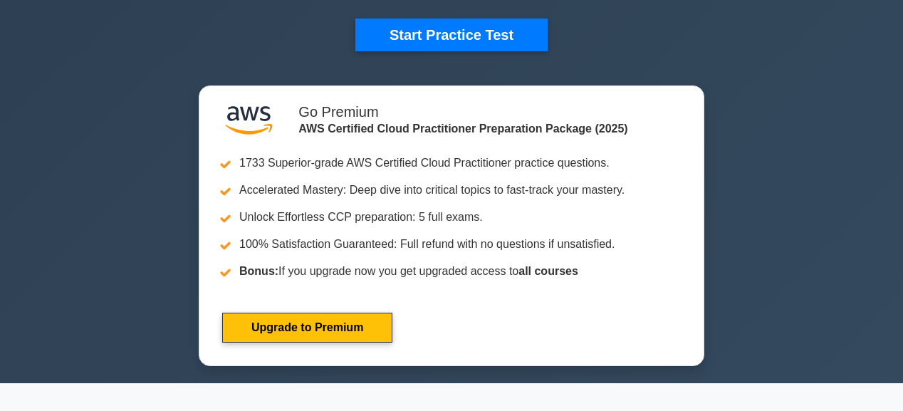
scroll to position [626, 0]
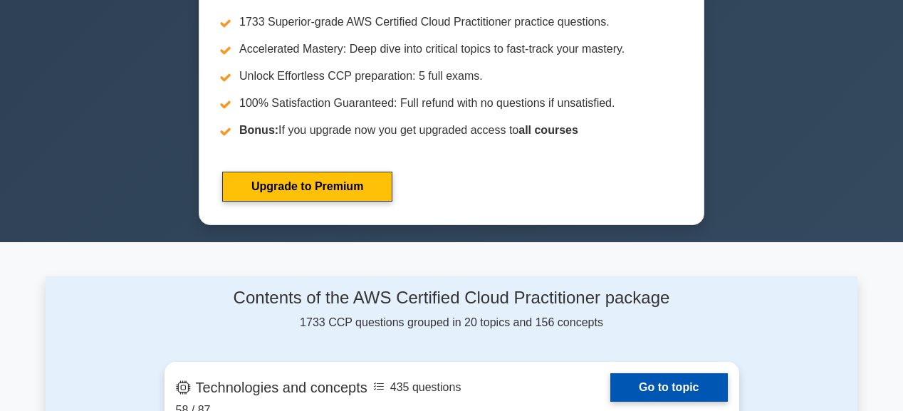
click at [659, 378] on link "Go to topic" at bounding box center [668, 387] width 117 height 28
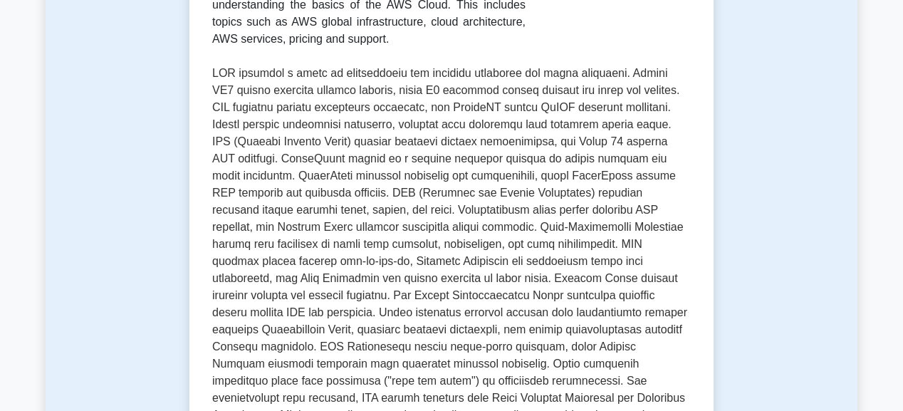
scroll to position [626, 0]
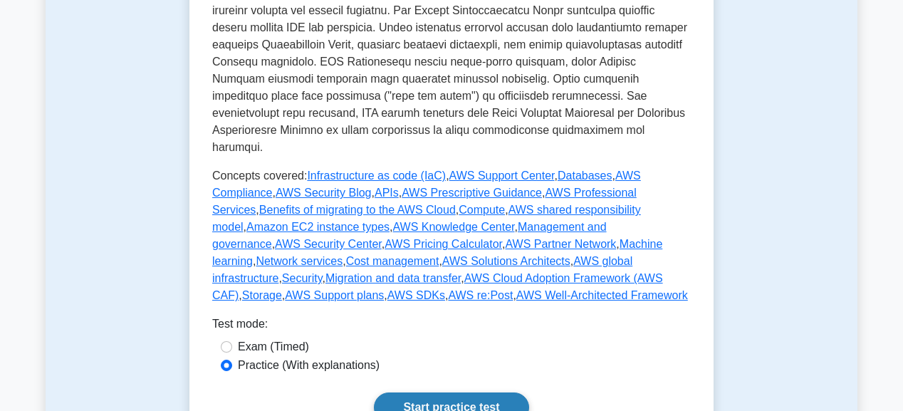
click at [498, 392] on link "Start practice test" at bounding box center [451, 407] width 154 height 30
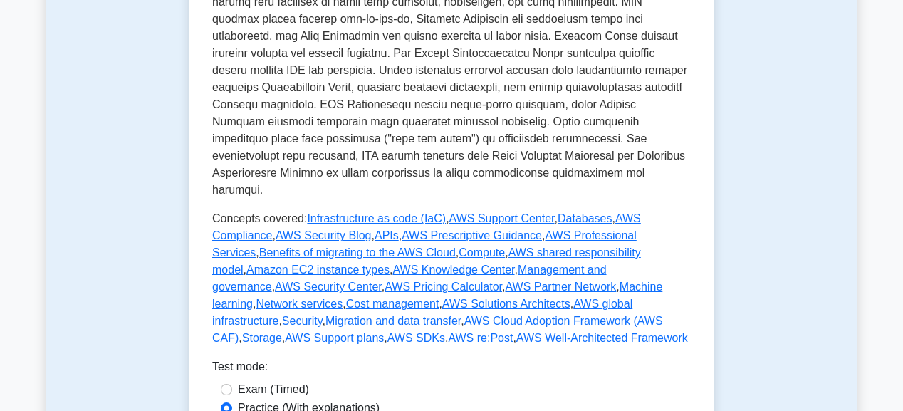
scroll to position [513, 0]
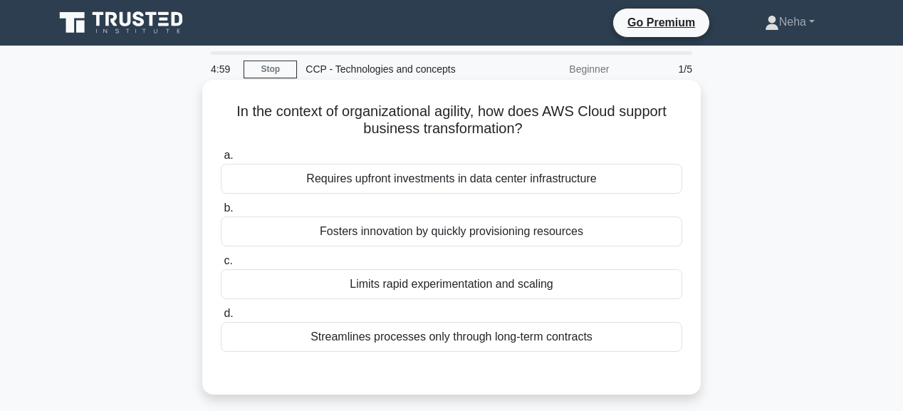
click at [427, 278] on div "Limits rapid experimentation and scaling" at bounding box center [451, 284] width 461 height 30
click at [221, 266] on input "c. Limits rapid experimentation and scaling" at bounding box center [221, 260] width 0 height 9
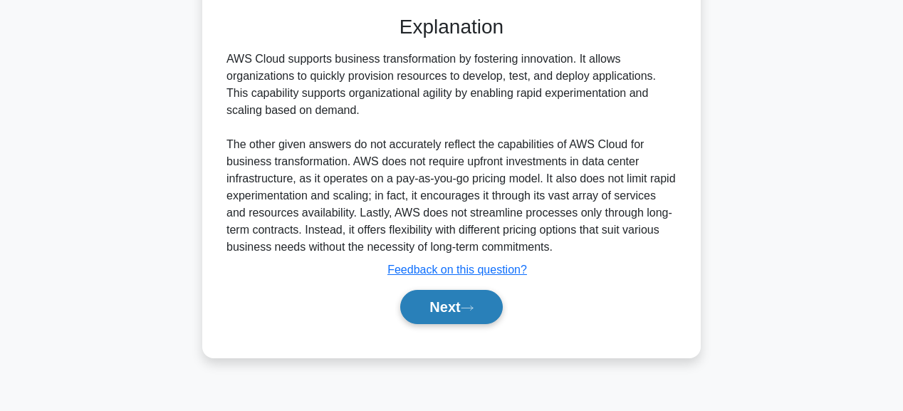
click at [448, 305] on button "Next" at bounding box center [451, 307] width 102 height 34
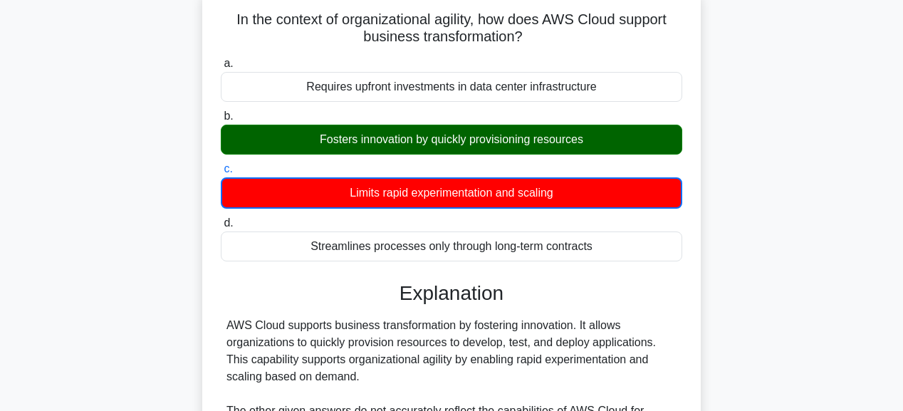
scroll to position [74, 0]
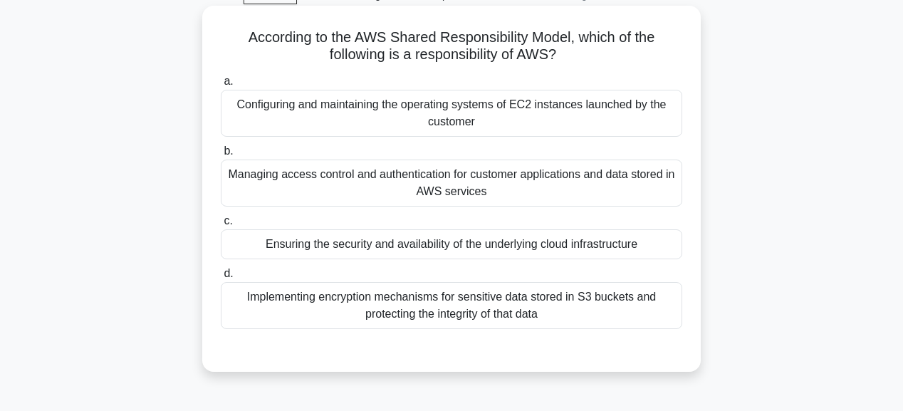
click at [464, 248] on div "Ensuring the security and availability of the underlying cloud infrastructure" at bounding box center [451, 244] width 461 height 30
click at [221, 226] on input "c. Ensuring the security and availability of the underlying cloud infrastructure" at bounding box center [221, 220] width 0 height 9
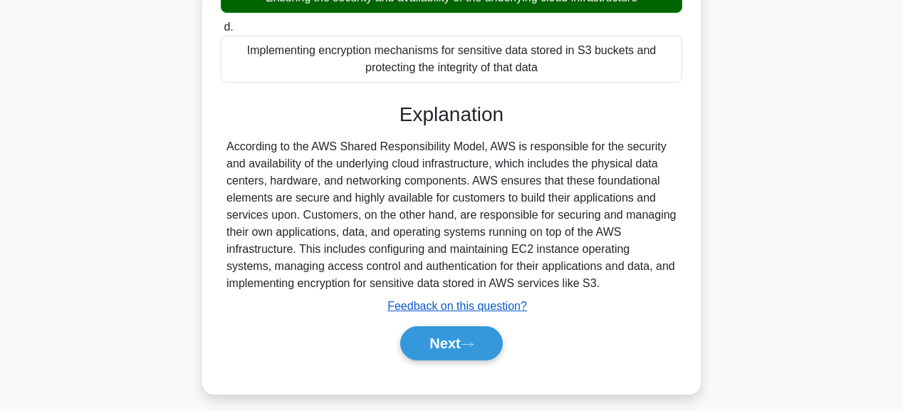
scroll to position [359, 0]
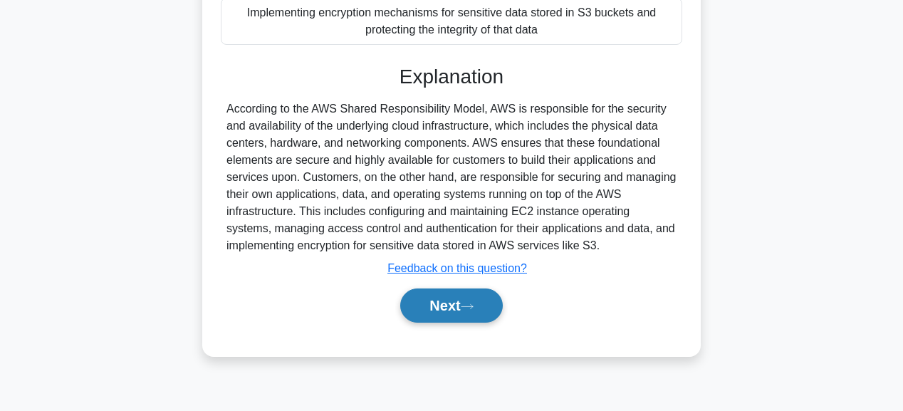
click at [481, 310] on button "Next" at bounding box center [451, 305] width 102 height 34
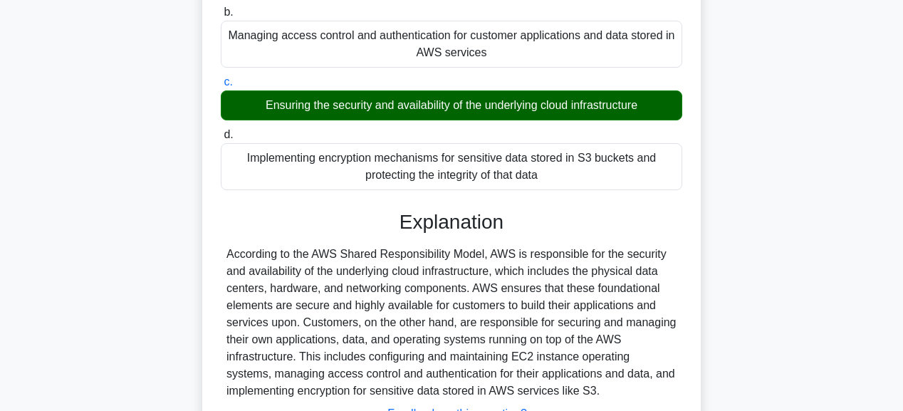
scroll to position [74, 0]
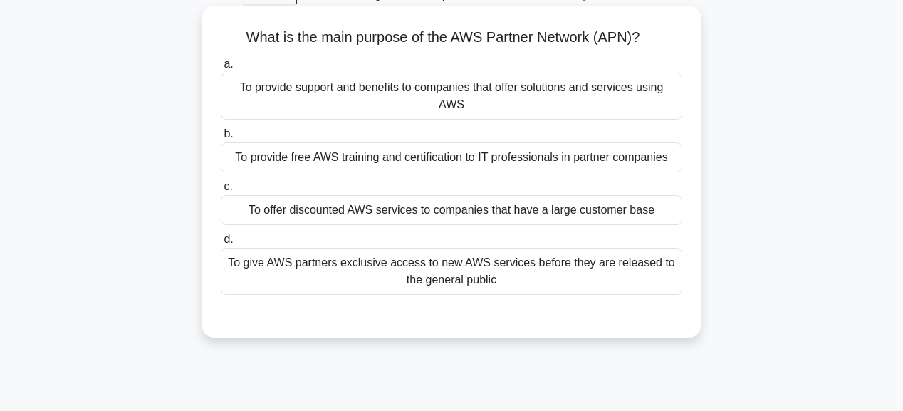
click at [467, 164] on div "To provide free AWS training and certification to IT professionals in partner c…" at bounding box center [451, 157] width 461 height 30
click at [221, 139] on input "b. To provide free AWS training and certification to IT professionals in partne…" at bounding box center [221, 134] width 0 height 9
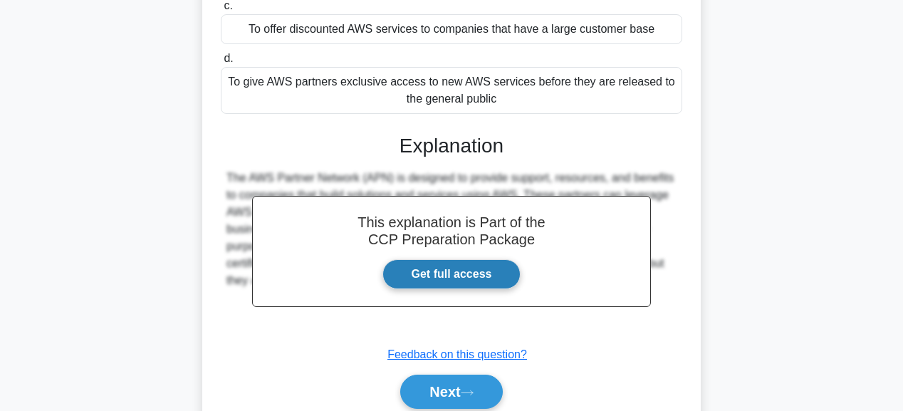
scroll to position [302, 0]
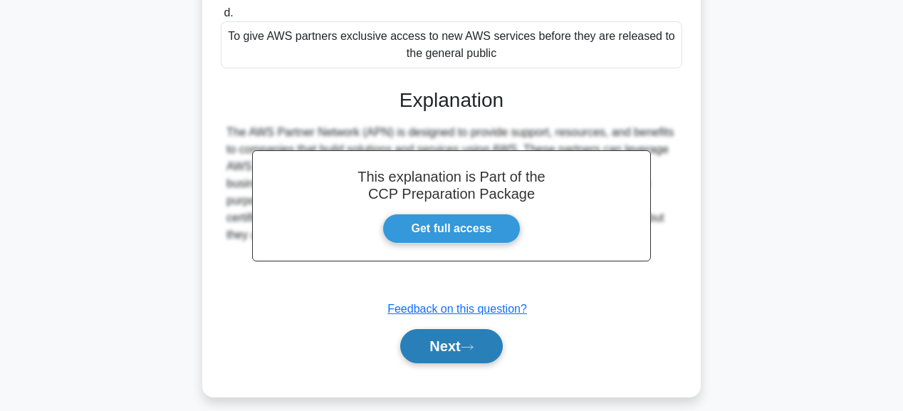
click at [492, 336] on button "Next" at bounding box center [451, 346] width 102 height 34
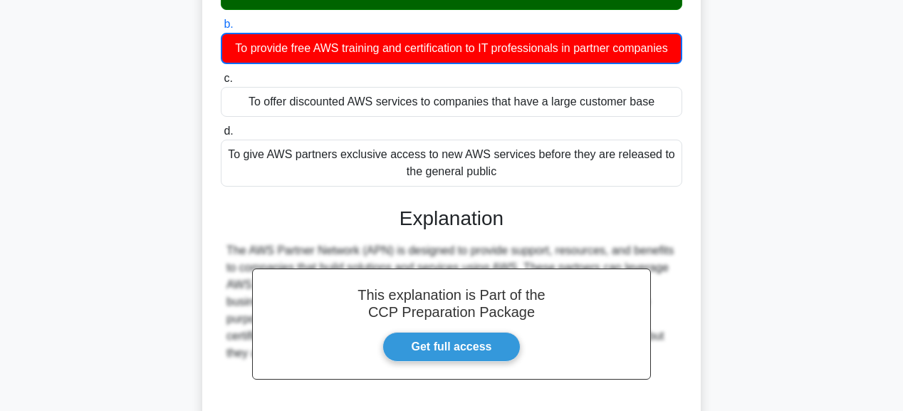
scroll to position [17, 0]
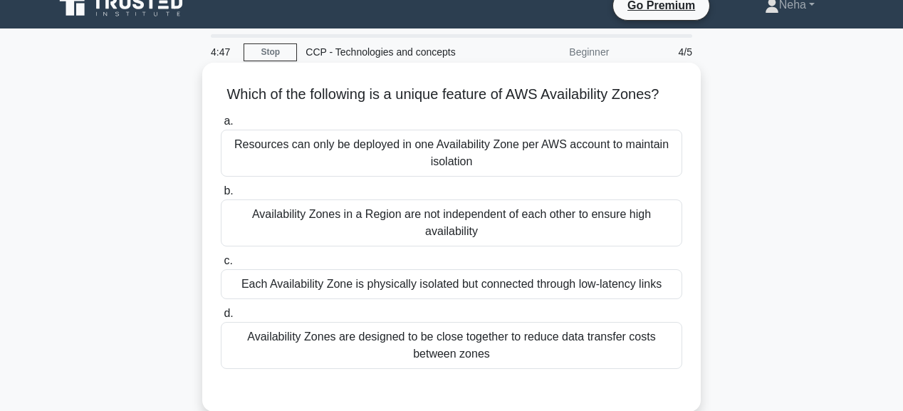
click at [466, 299] on div "Each Availability Zone is physically isolated but connected through low-latency…" at bounding box center [451, 284] width 461 height 30
click at [221, 266] on input "c. Each Availability Zone is physically isolated but connected through low-late…" at bounding box center [221, 260] width 0 height 9
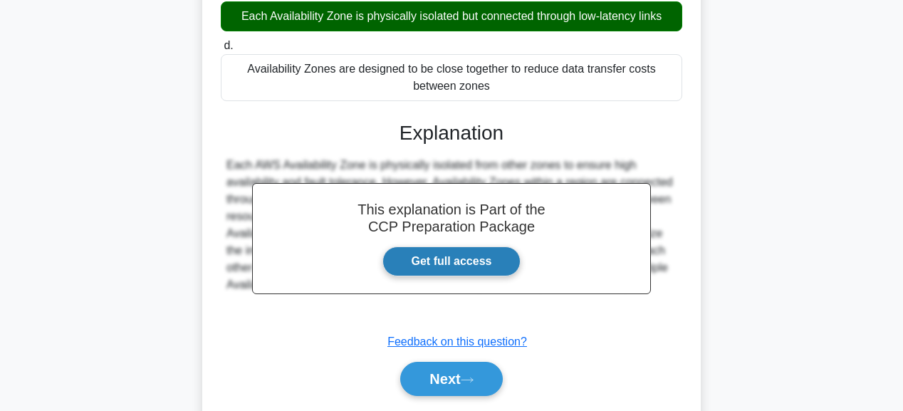
scroll to position [359, 0]
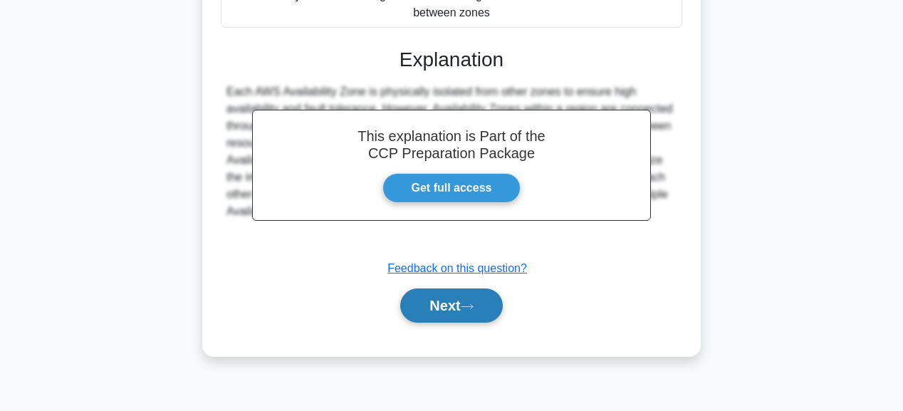
click at [462, 310] on button "Next" at bounding box center [451, 305] width 102 height 34
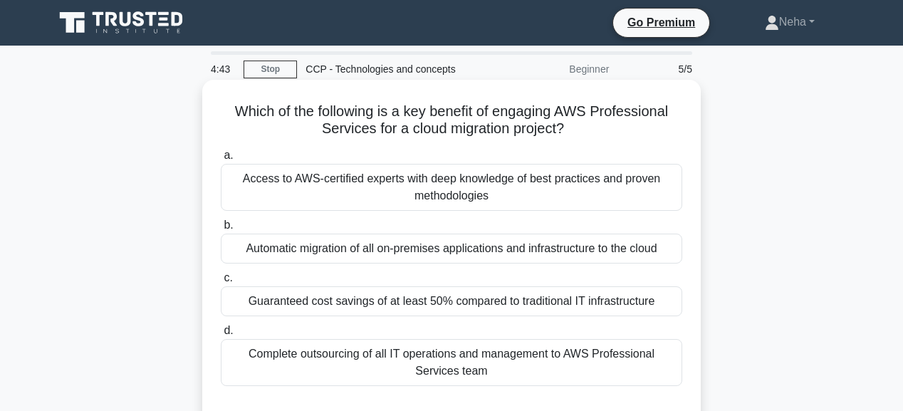
click at [458, 301] on div "Guaranteed cost savings of at least 50% compared to traditional IT infrastructu…" at bounding box center [451, 301] width 461 height 30
click at [221, 283] on input "c. Guaranteed cost savings of at least 50% compared to traditional IT infrastru…" at bounding box center [221, 277] width 0 height 9
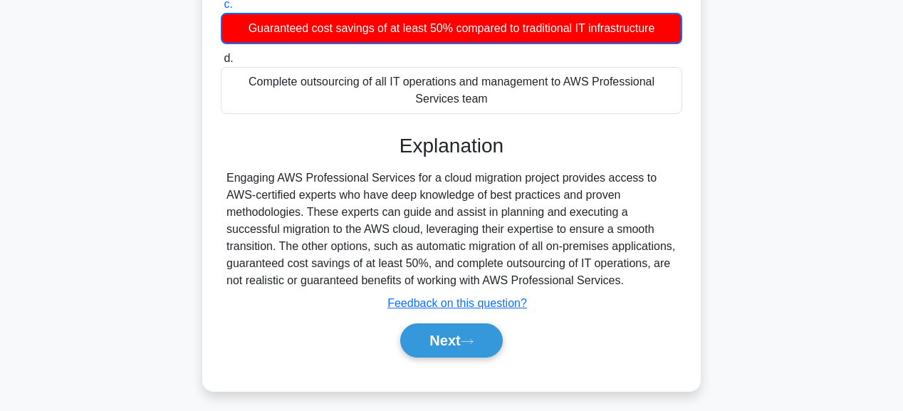
scroll to position [359, 0]
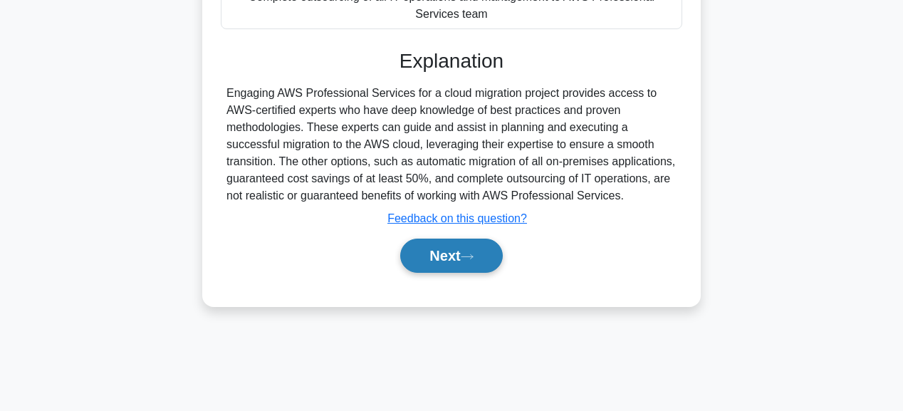
click at [463, 250] on button "Next" at bounding box center [451, 255] width 102 height 34
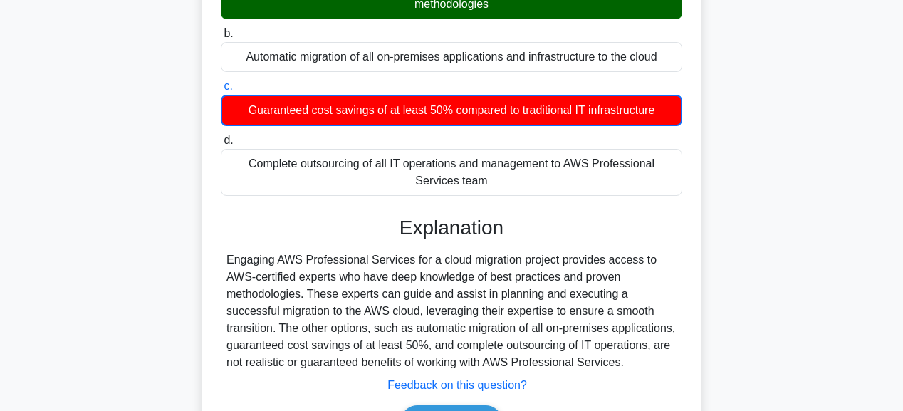
scroll to position [188, 0]
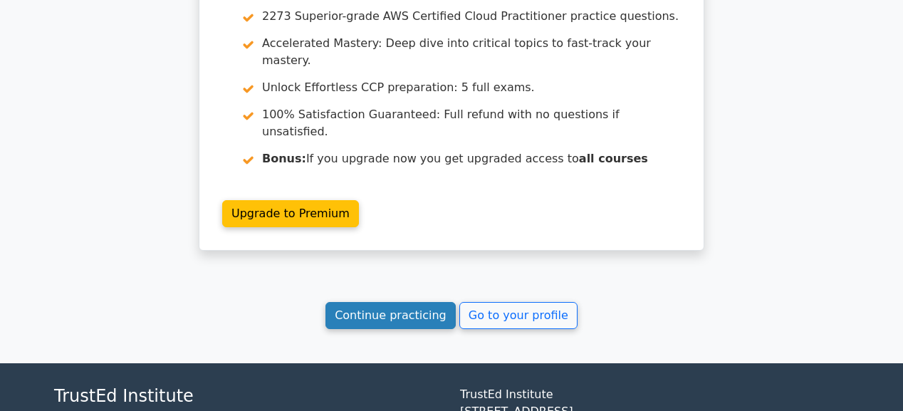
scroll to position [1993, 0]
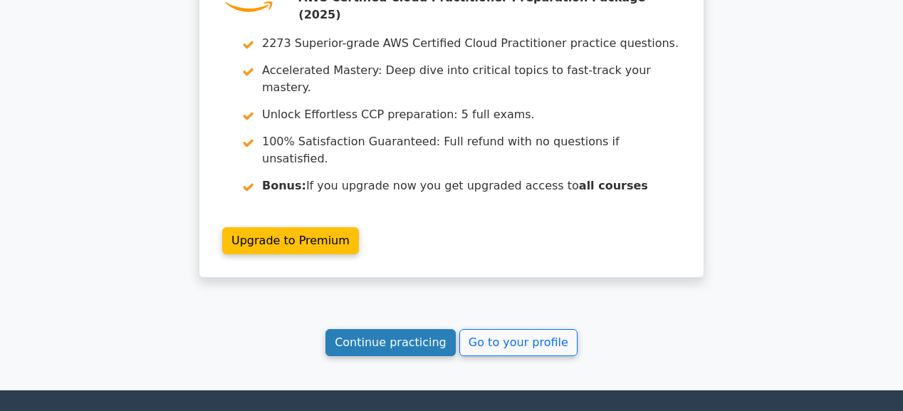
click at [400, 329] on link "Continue practicing" at bounding box center [390, 342] width 130 height 27
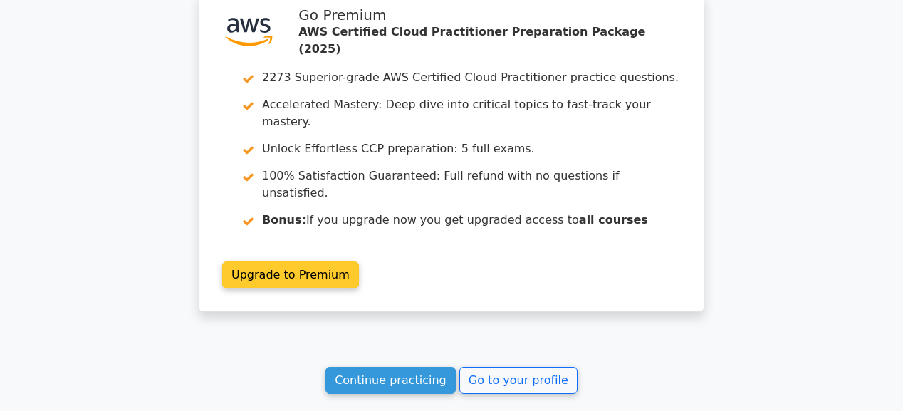
scroll to position [1911, 0]
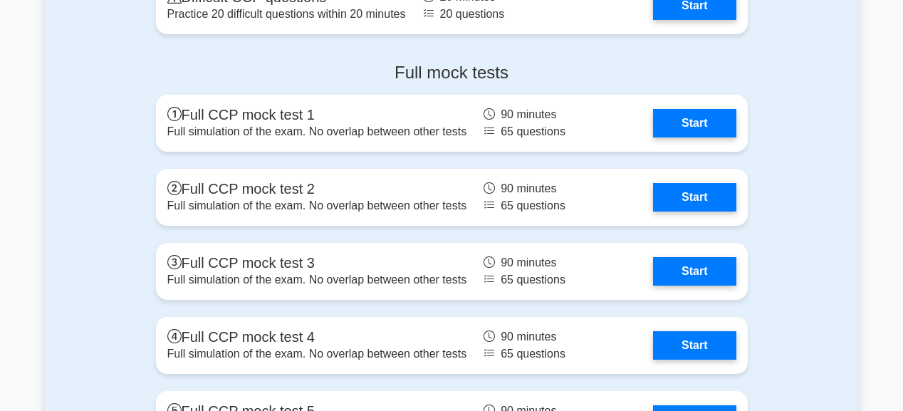
scroll to position [3360, 0]
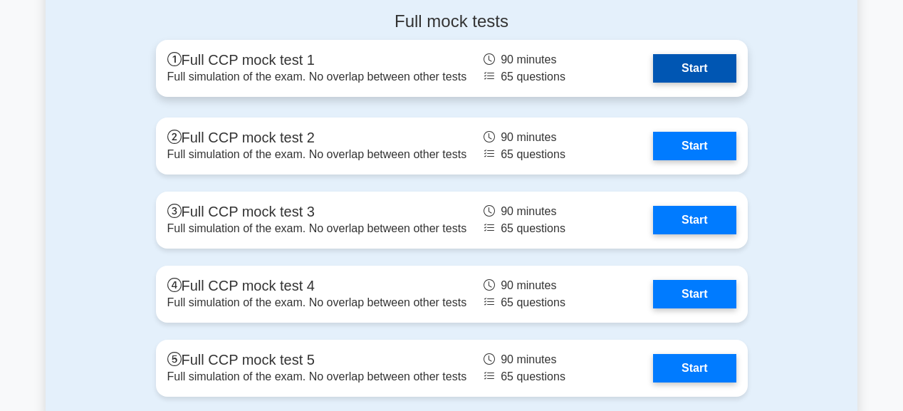
click at [700, 71] on link "Start" at bounding box center [694, 68] width 83 height 28
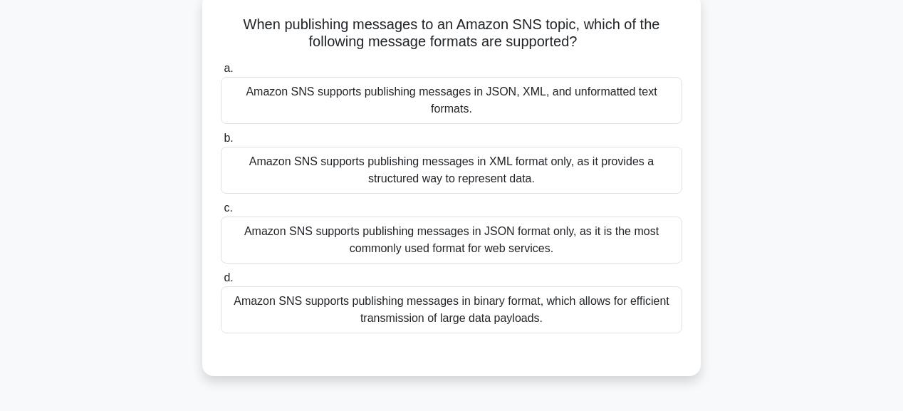
scroll to position [114, 0]
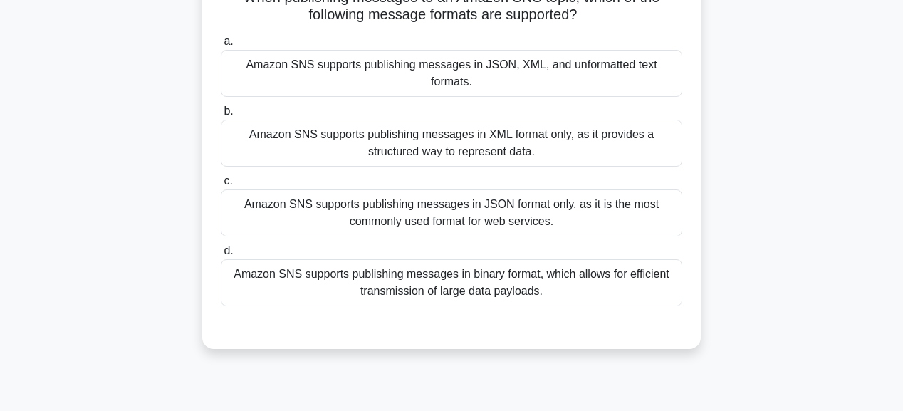
click at [634, 70] on div "Amazon SNS supports publishing messages in JSON, XML, and unformatted text form…" at bounding box center [451, 73] width 461 height 47
click at [221, 46] on input "a. Amazon SNS supports publishing messages in JSON, XML, and unformatted text f…" at bounding box center [221, 41] width 0 height 9
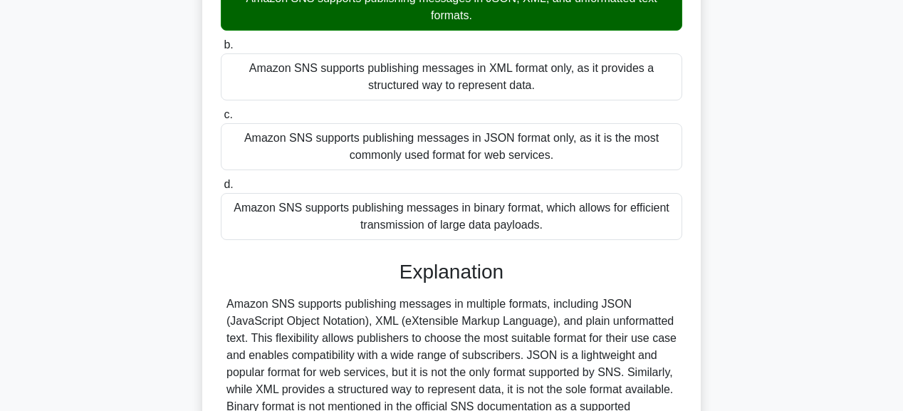
scroll to position [359, 0]
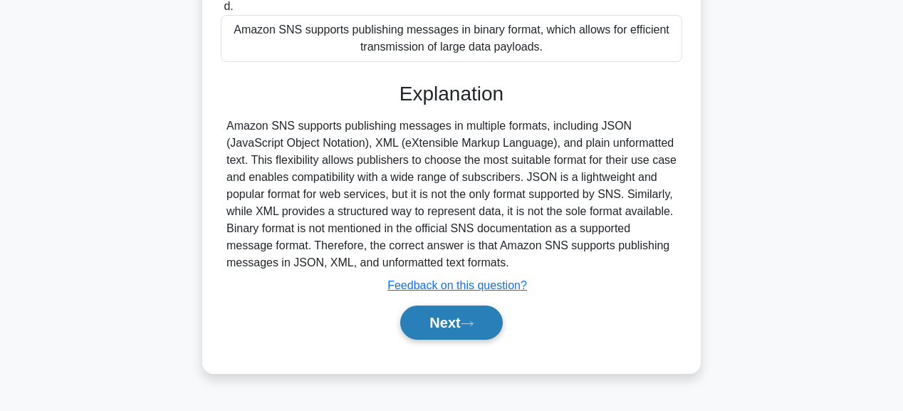
click at [462, 311] on button "Next" at bounding box center [451, 322] width 102 height 34
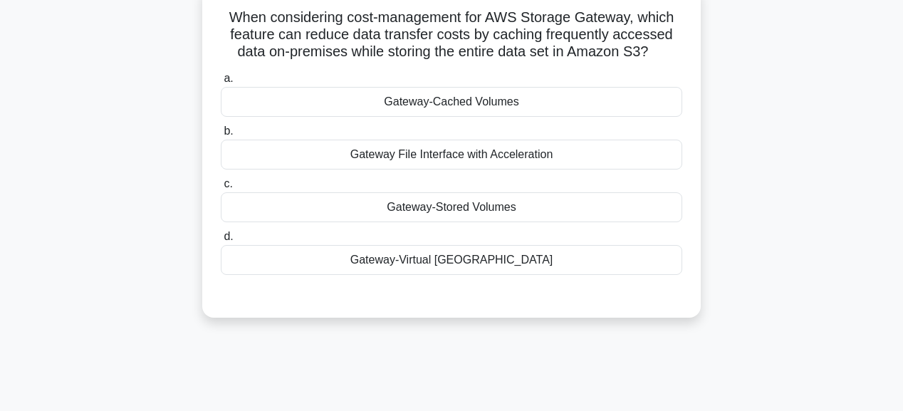
scroll to position [74, 0]
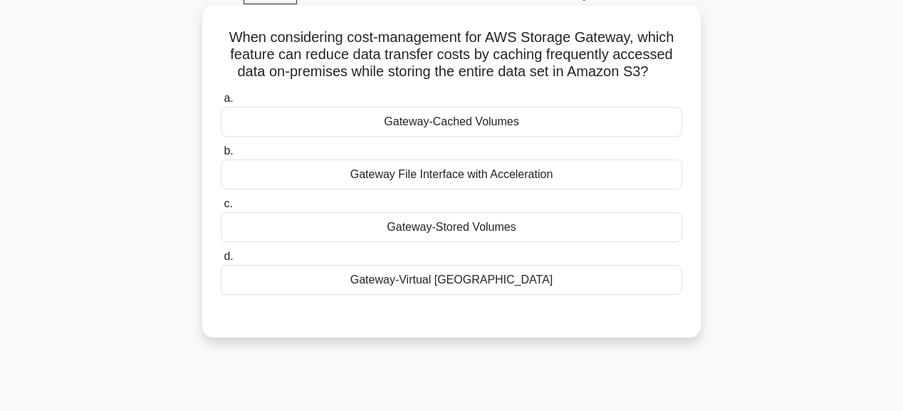
click at [458, 128] on div "Gateway-Cached Volumes" at bounding box center [451, 122] width 461 height 30
click at [221, 103] on input "a. Gateway-Cached Volumes" at bounding box center [221, 98] width 0 height 9
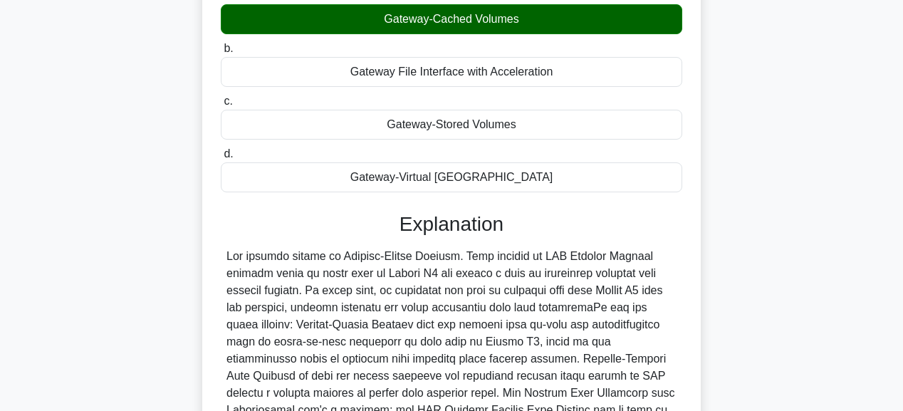
scroll to position [359, 0]
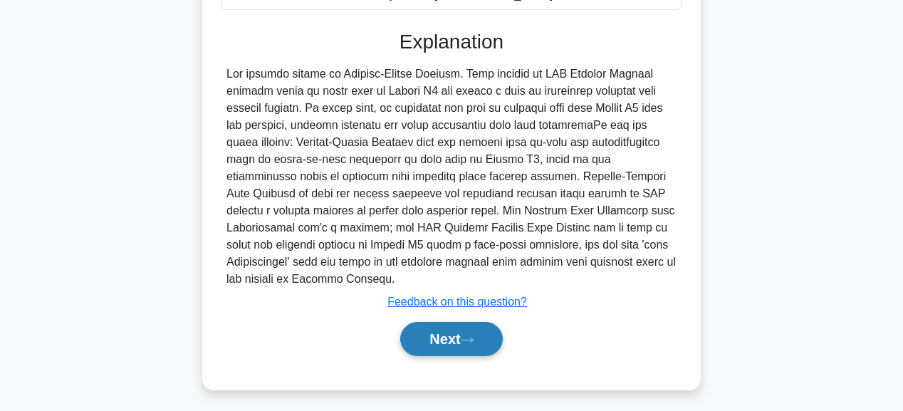
click at [484, 322] on button "Next" at bounding box center [451, 339] width 102 height 34
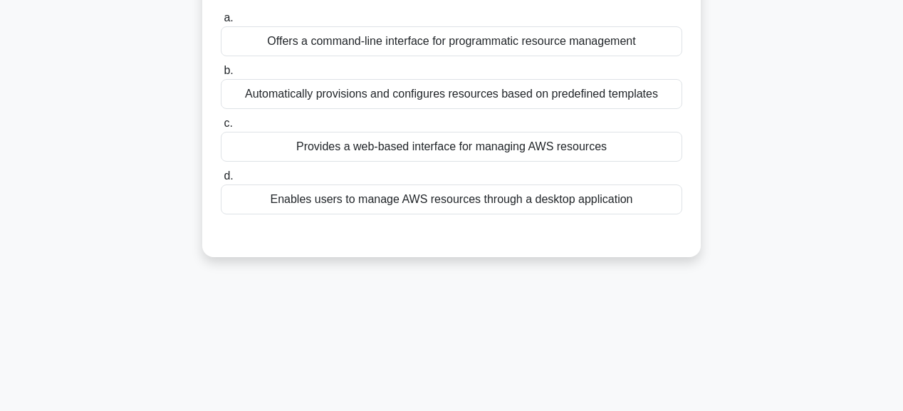
scroll to position [74, 0]
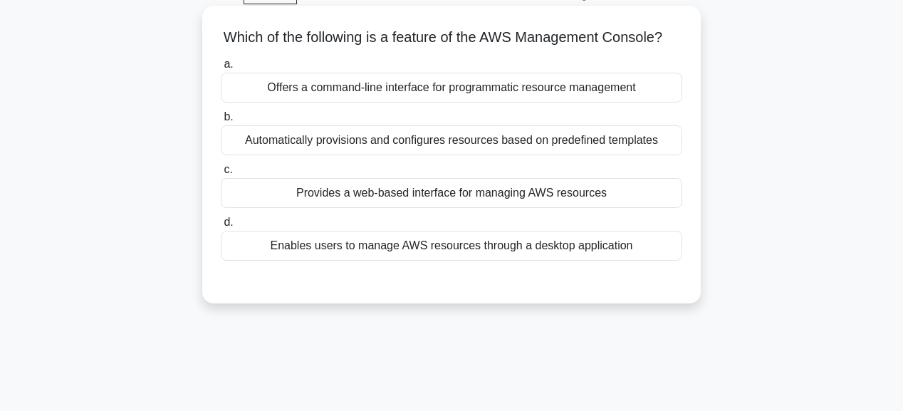
click at [516, 103] on div "Offers a command-line interface for programmatic resource management" at bounding box center [451, 88] width 461 height 30
click at [221, 69] on input "a. Offers a command-line interface for programmatic resource management" at bounding box center [221, 64] width 0 height 9
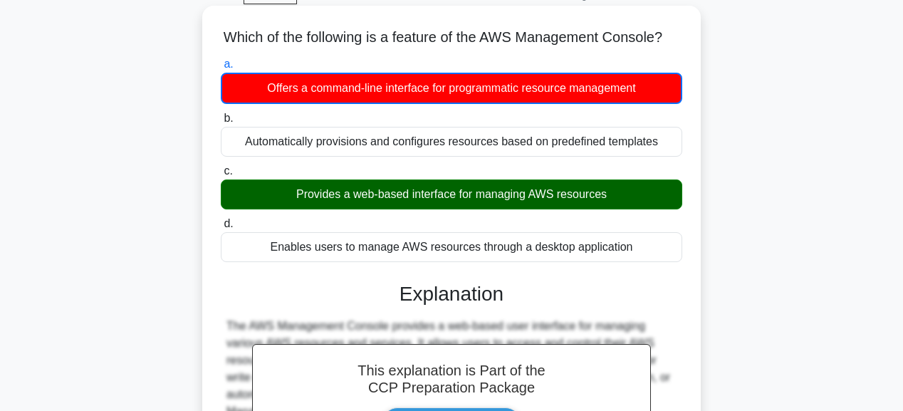
scroll to position [359, 0]
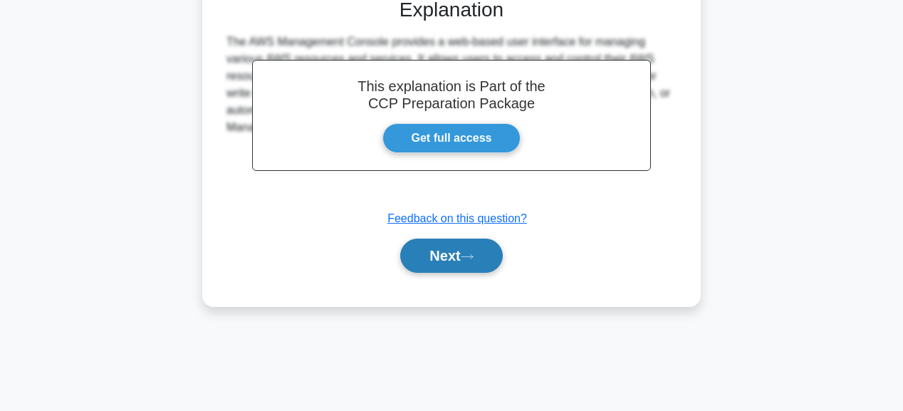
click at [482, 262] on button "Next" at bounding box center [451, 255] width 102 height 34
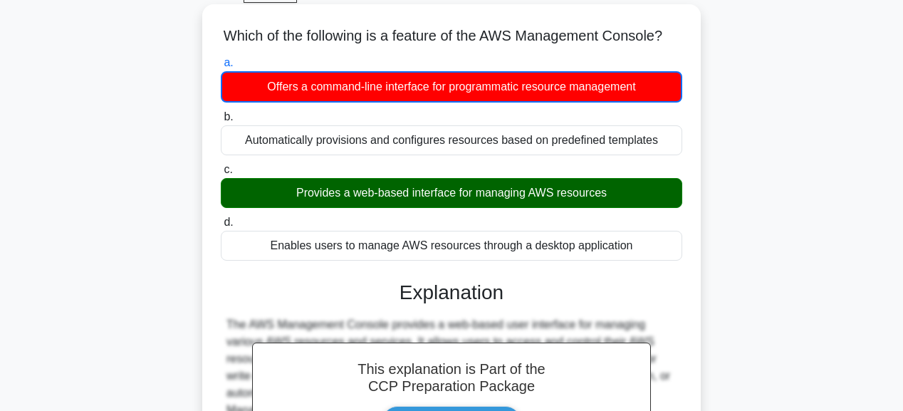
scroll to position [74, 0]
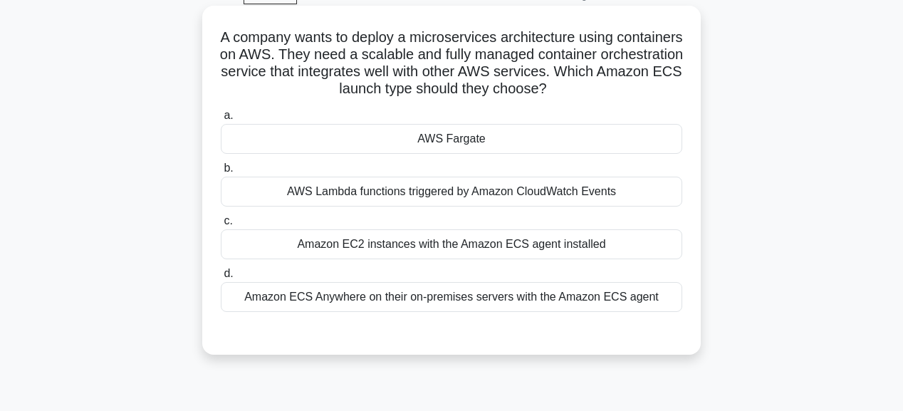
click at [447, 141] on div "AWS Fargate" at bounding box center [451, 139] width 461 height 30
click at [221, 120] on input "a. AWS Fargate" at bounding box center [221, 115] width 0 height 9
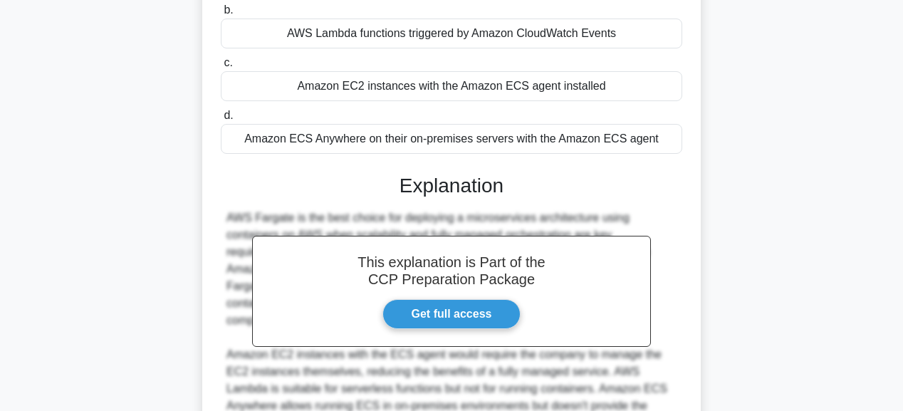
scroll to position [381, 0]
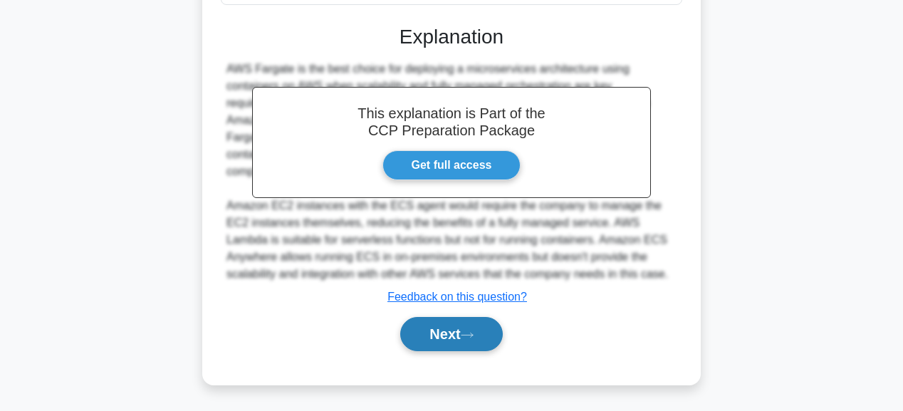
click at [468, 331] on icon at bounding box center [467, 335] width 13 height 8
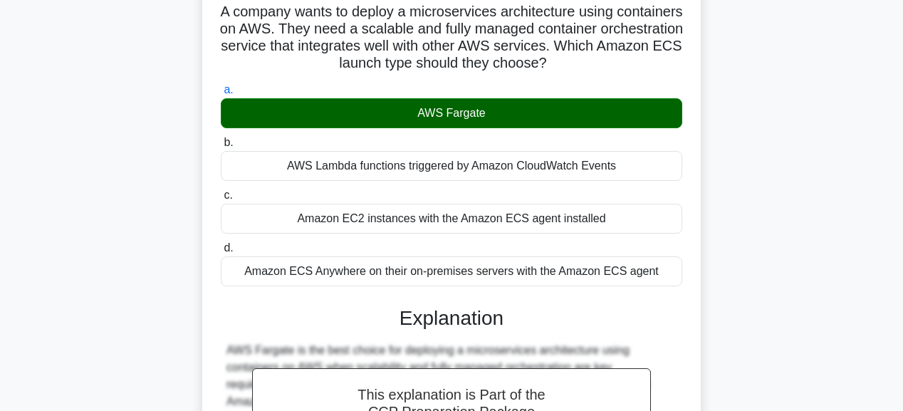
scroll to position [39, 0]
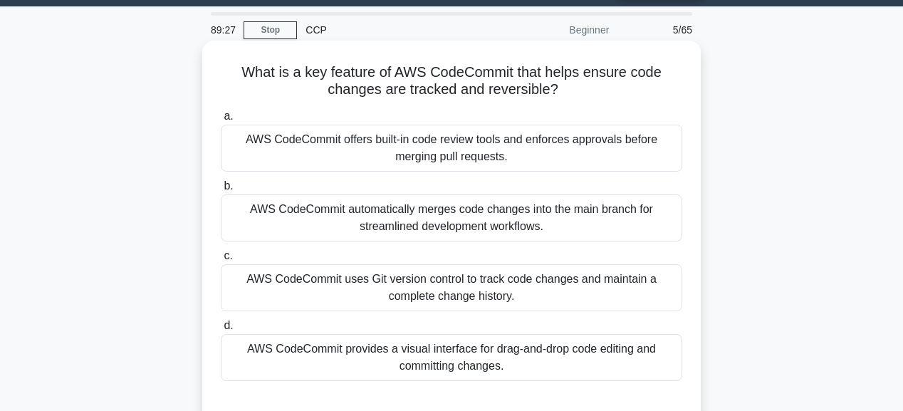
click at [436, 224] on div "AWS CodeCommit automatically merges code changes into the main branch for strea…" at bounding box center [451, 217] width 461 height 47
click at [221, 191] on input "b. AWS CodeCommit automatically merges code changes into the main branch for st…" at bounding box center [221, 186] width 0 height 9
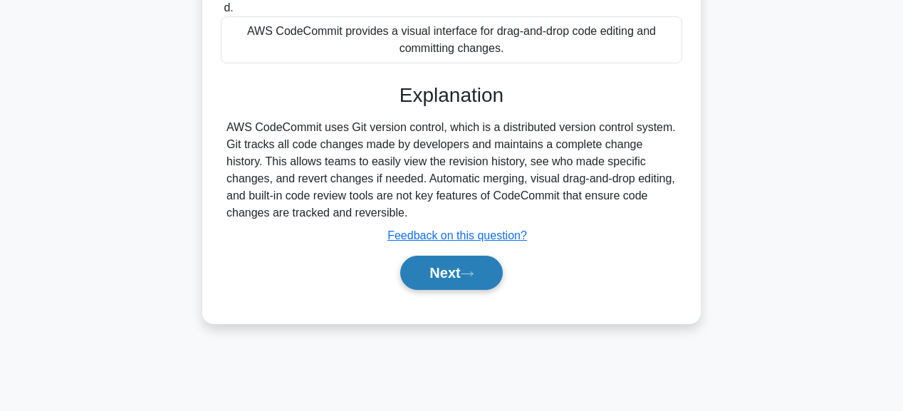
click at [457, 263] on button "Next" at bounding box center [451, 273] width 102 height 34
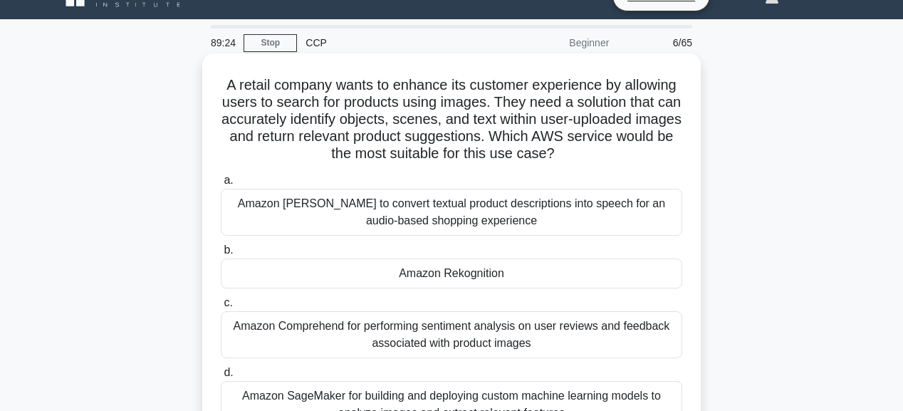
scroll to position [17, 0]
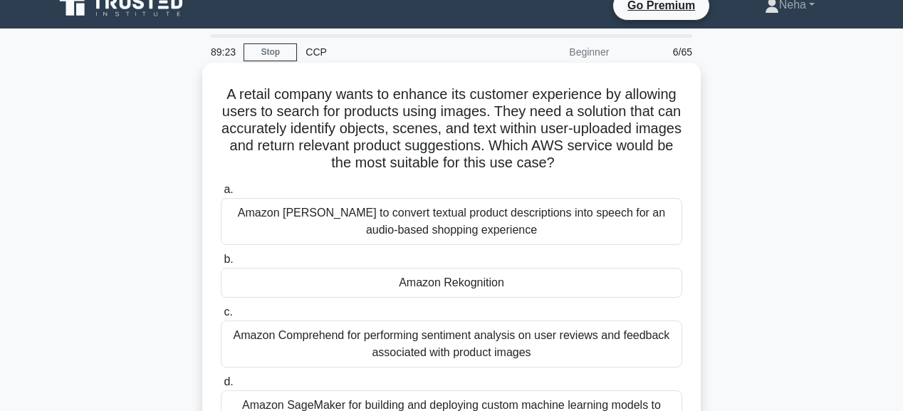
click at [474, 275] on div "Amazon Rekognition" at bounding box center [451, 283] width 461 height 30
click at [221, 264] on input "b. Amazon Rekognition" at bounding box center [221, 259] width 0 height 9
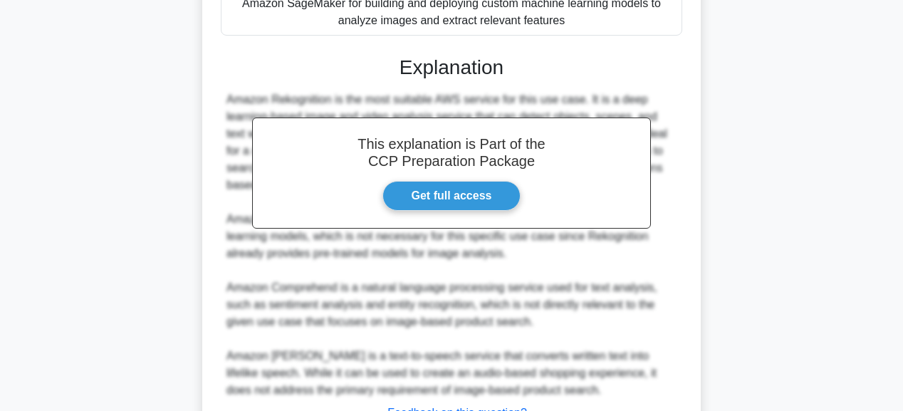
scroll to position [530, 0]
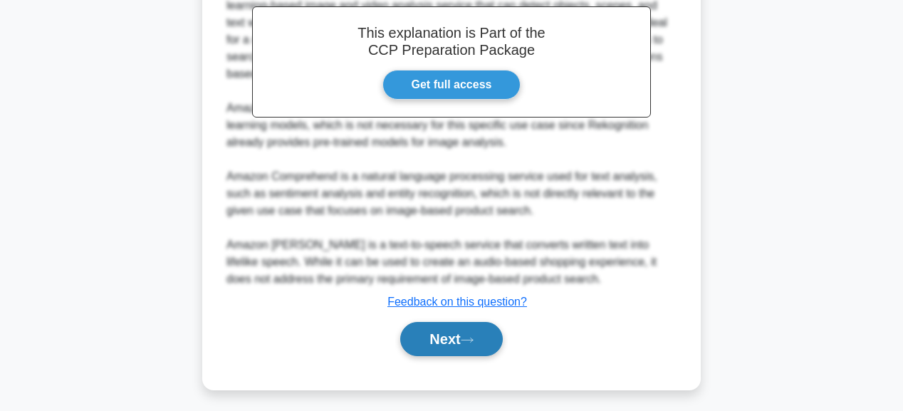
click at [479, 327] on button "Next" at bounding box center [451, 339] width 102 height 34
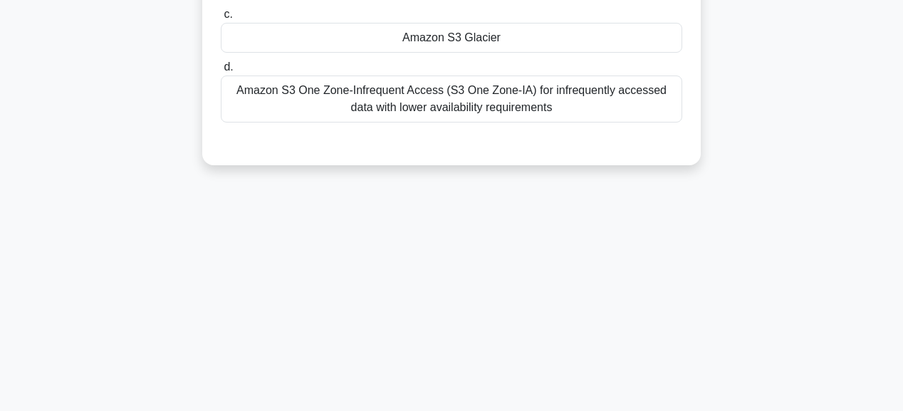
scroll to position [245, 0]
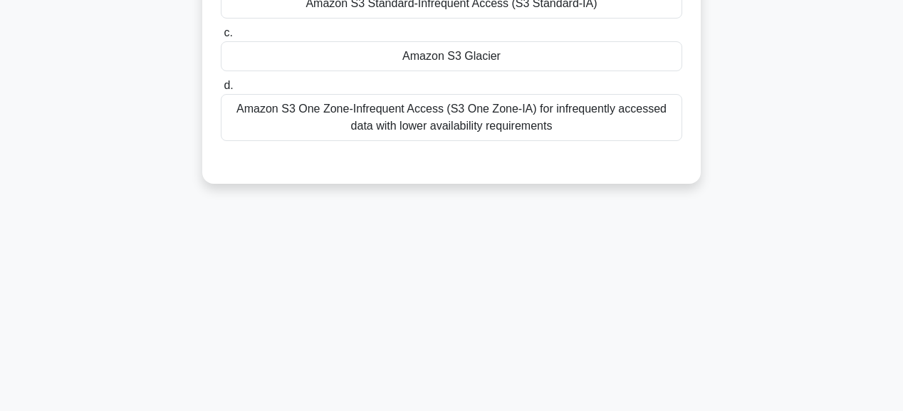
click at [480, 54] on div "Amazon S3 Glacier" at bounding box center [451, 56] width 461 height 30
click at [221, 38] on input "c. Amazon S3 Glacier" at bounding box center [221, 32] width 0 height 9
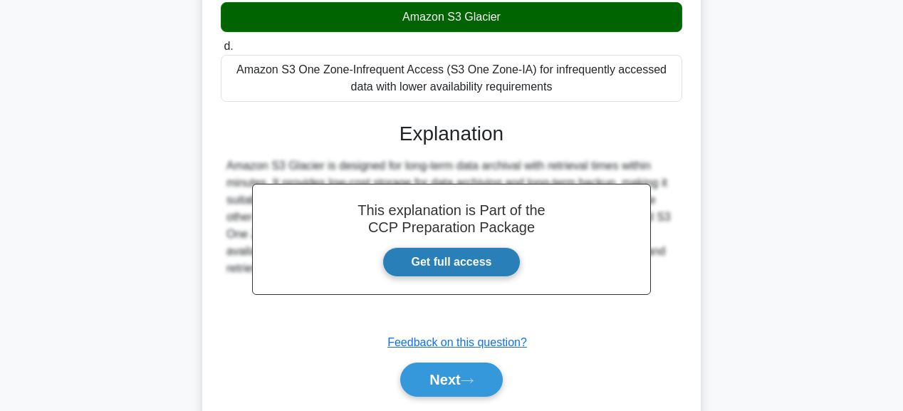
scroll to position [359, 0]
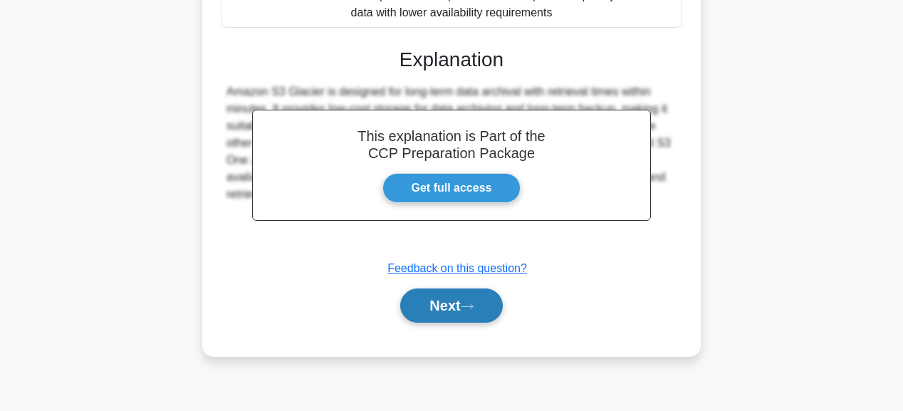
click at [471, 297] on button "Next" at bounding box center [451, 305] width 102 height 34
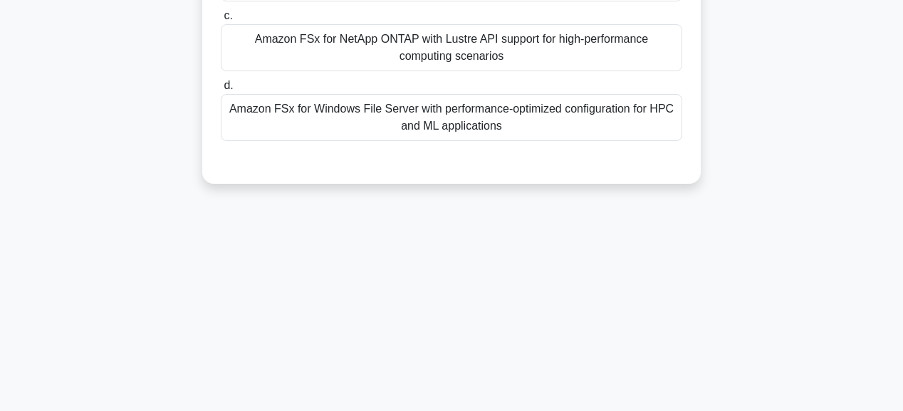
scroll to position [74, 0]
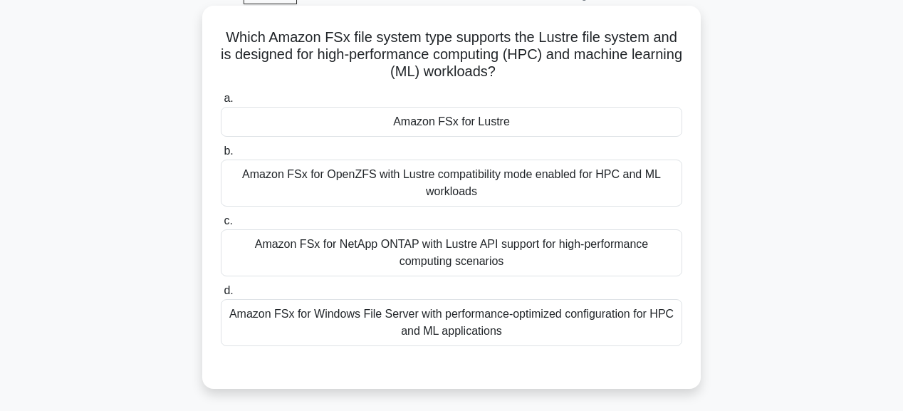
click at [483, 110] on div "Amazon FSx for Lustre" at bounding box center [451, 122] width 461 height 30
click at [221, 103] on input "a. Amazon FSx for Lustre" at bounding box center [221, 98] width 0 height 9
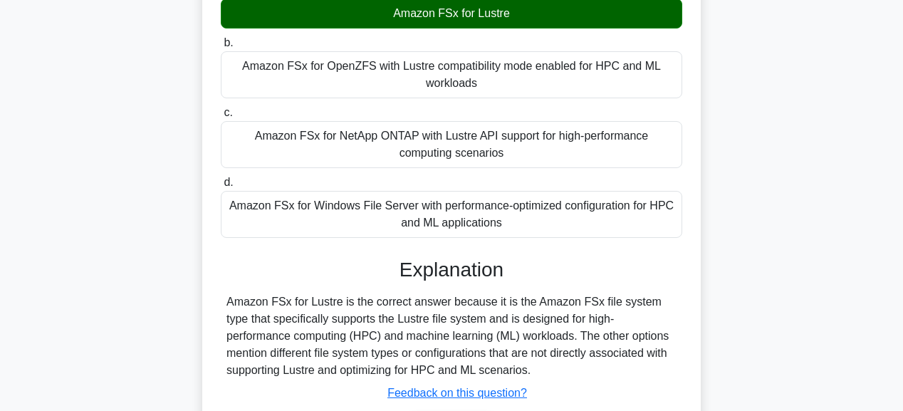
scroll to position [359, 0]
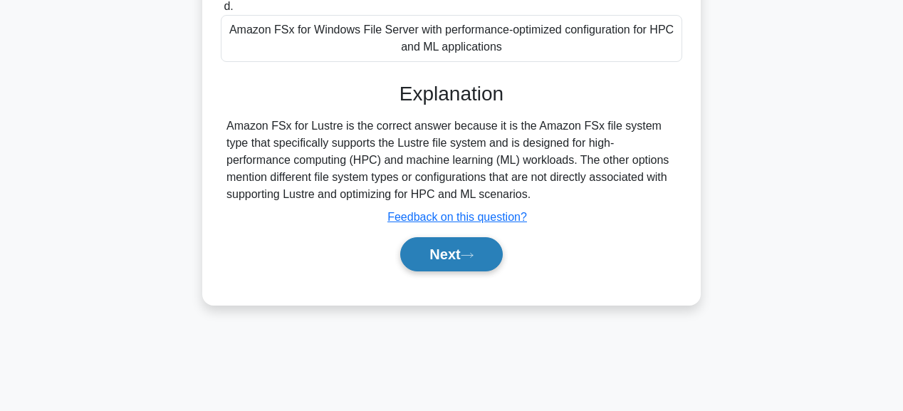
click at [479, 253] on button "Next" at bounding box center [451, 254] width 102 height 34
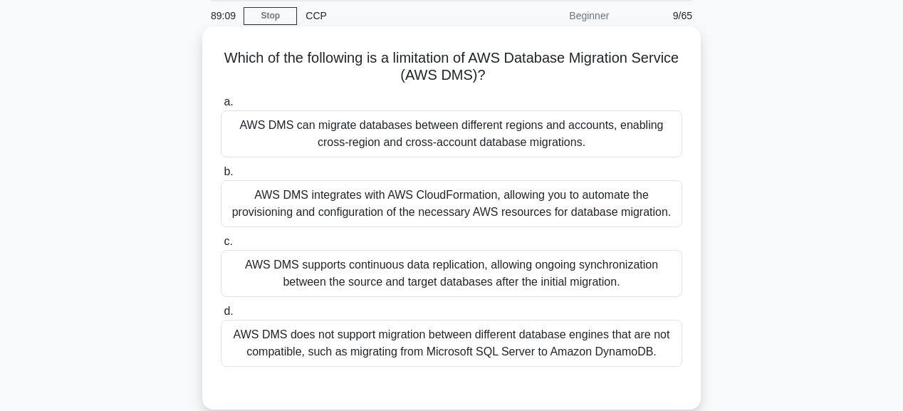
scroll to position [74, 0]
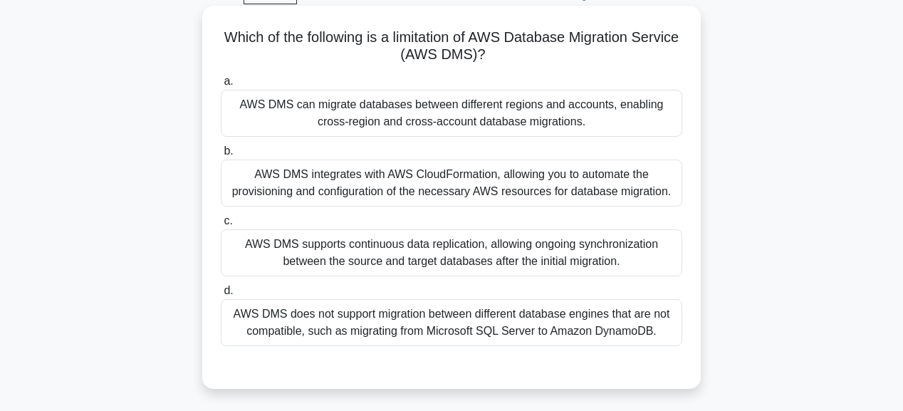
click at [457, 179] on div "AWS DMS integrates with AWS CloudFormation, allowing you to automate the provis…" at bounding box center [451, 182] width 461 height 47
click at [221, 156] on input "b. AWS DMS integrates with AWS CloudFormation, allowing you to automate the pro…" at bounding box center [221, 151] width 0 height 9
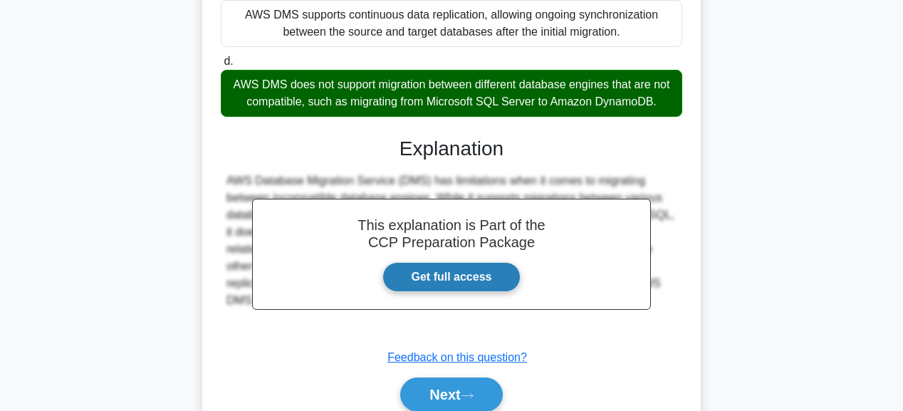
scroll to position [382, 0]
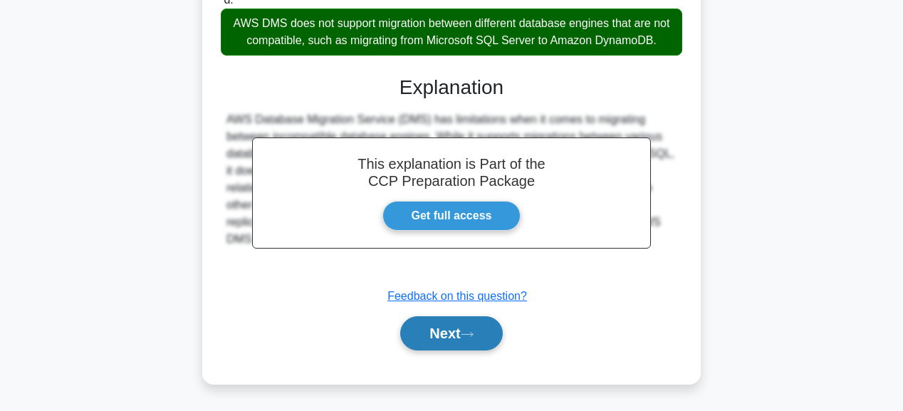
click at [487, 328] on button "Next" at bounding box center [451, 333] width 102 height 34
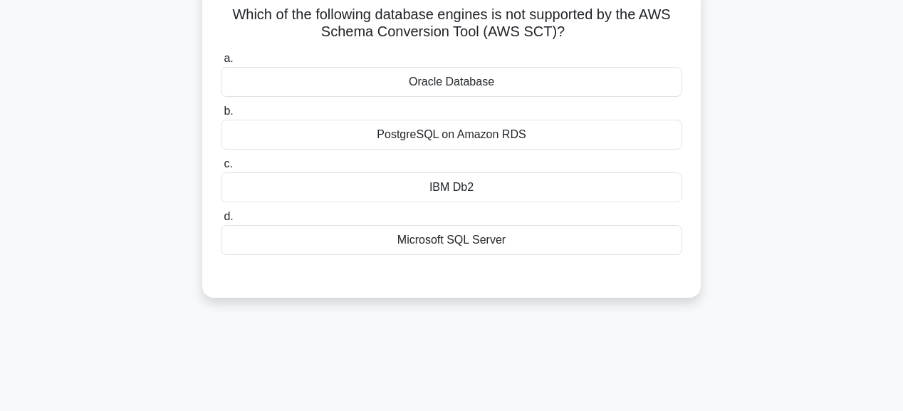
click at [442, 192] on div "IBM Db2" at bounding box center [451, 187] width 461 height 30
click at [221, 169] on input "c. IBM Db2" at bounding box center [221, 163] width 0 height 9
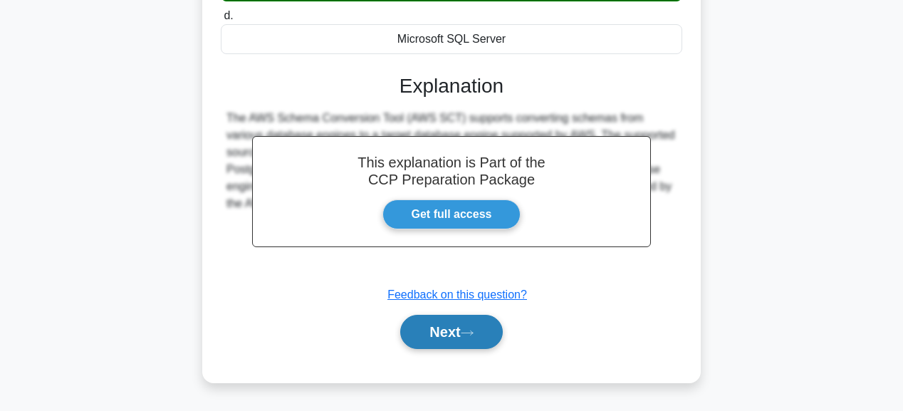
scroll to position [359, 0]
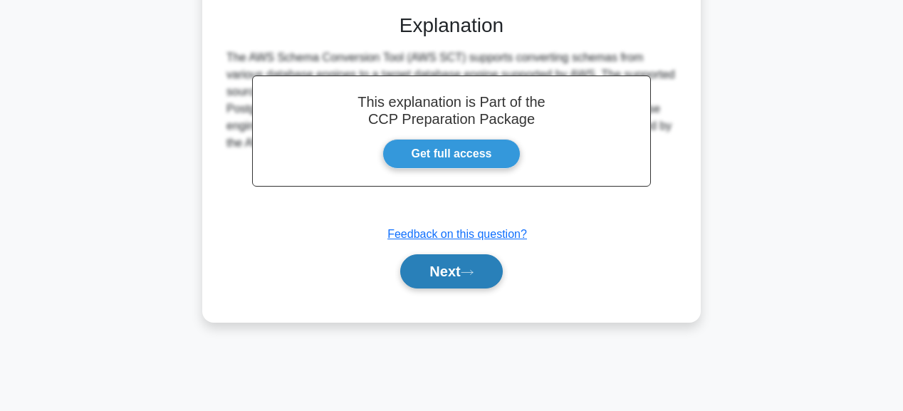
click at [449, 278] on button "Next" at bounding box center [451, 271] width 102 height 34
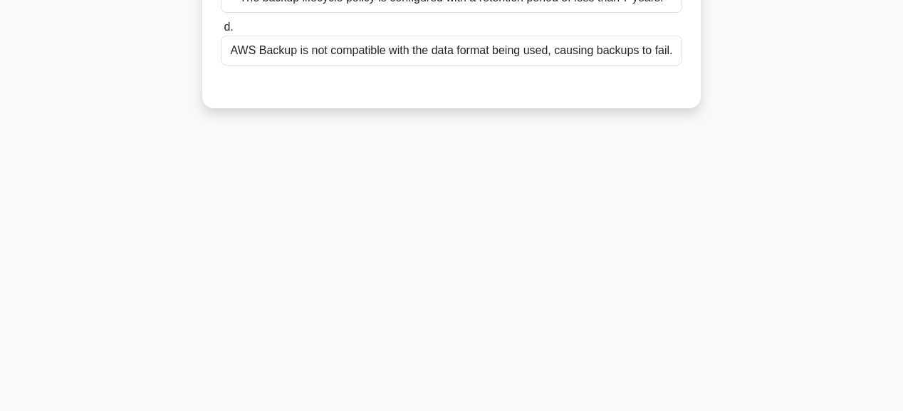
scroll to position [74, 0]
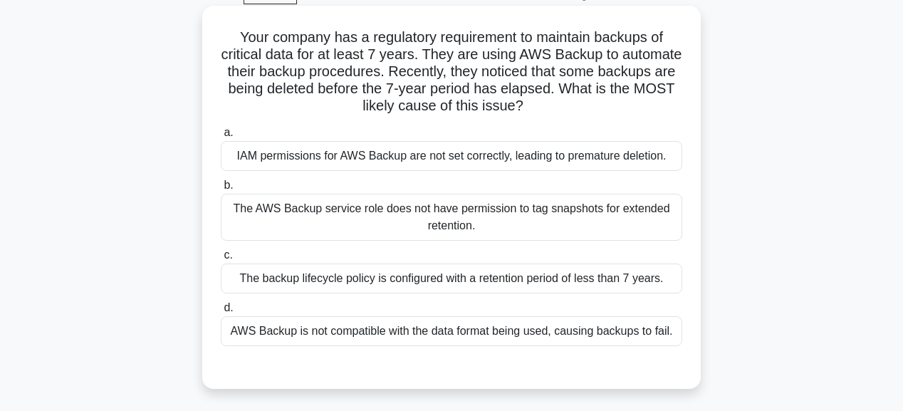
click at [472, 159] on div "IAM permissions for AWS Backup are not set correctly, leading to premature dele…" at bounding box center [451, 156] width 461 height 30
click at [221, 137] on input "a. IAM permissions for AWS Backup are not set correctly, leading to premature d…" at bounding box center [221, 132] width 0 height 9
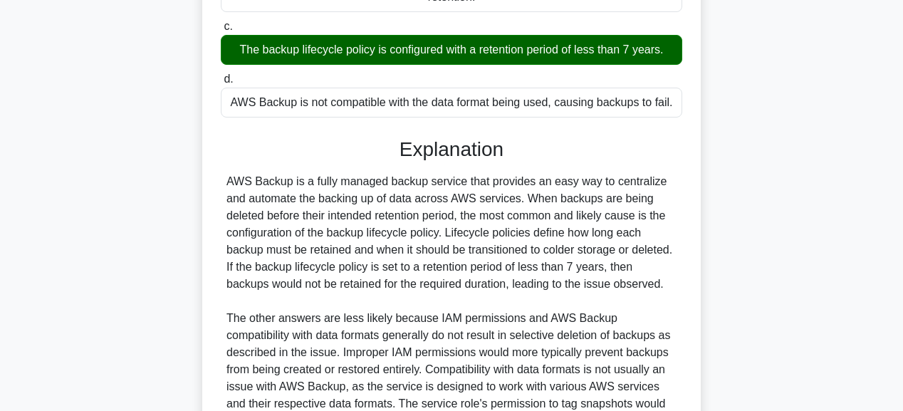
scroll to position [416, 0]
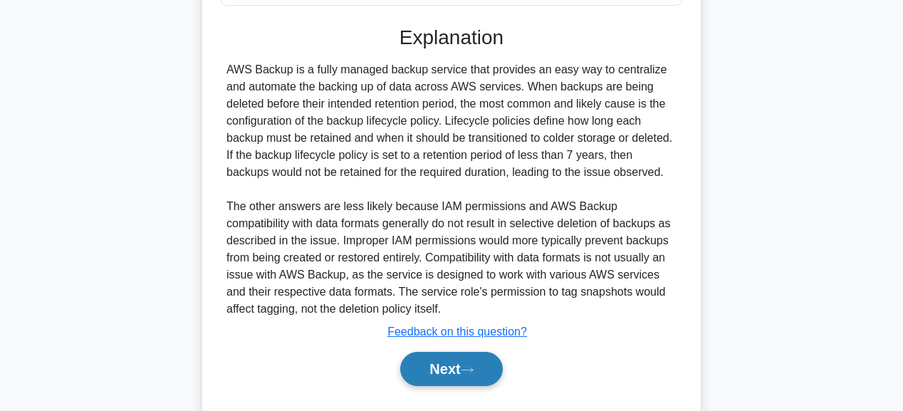
click at [494, 362] on button "Next" at bounding box center [451, 369] width 102 height 34
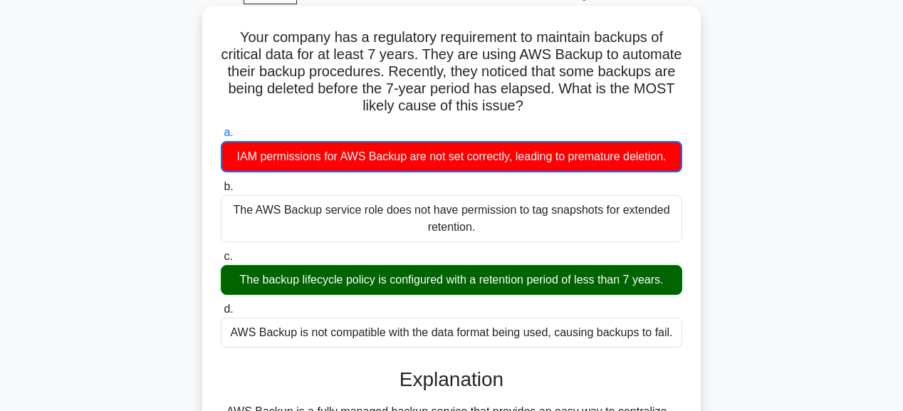
scroll to position [74, 0]
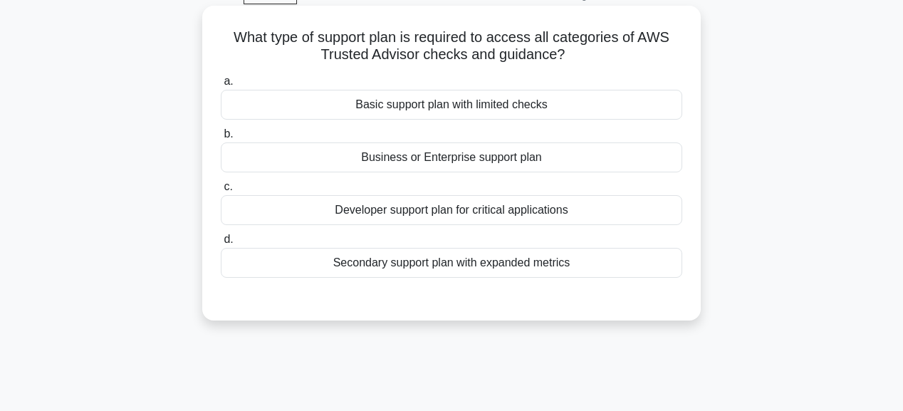
click at [447, 161] on div "Business or Enterprise support plan" at bounding box center [451, 157] width 461 height 30
click at [221, 139] on input "b. Business or Enterprise support plan" at bounding box center [221, 134] width 0 height 9
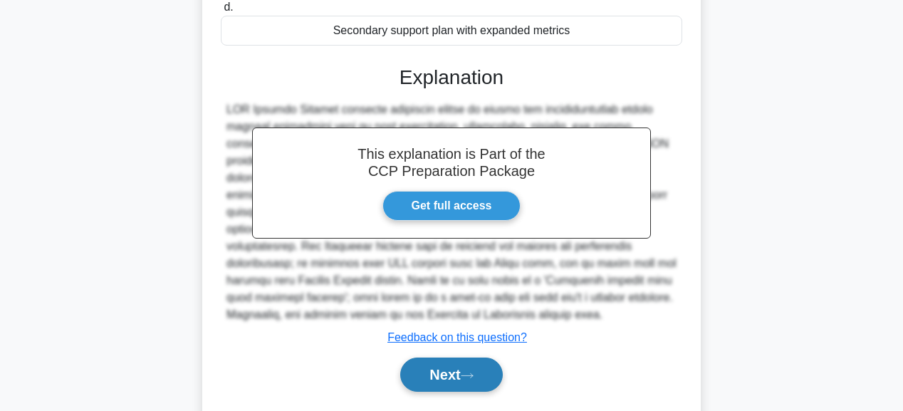
scroll to position [359, 0]
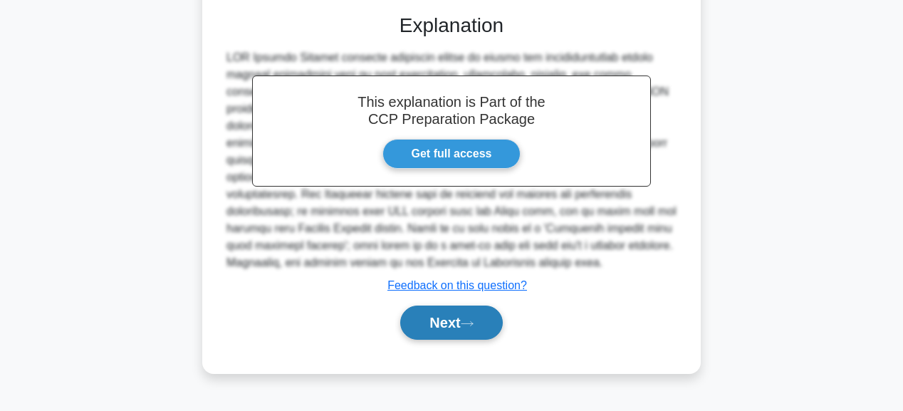
click at [463, 324] on button "Next" at bounding box center [451, 322] width 102 height 34
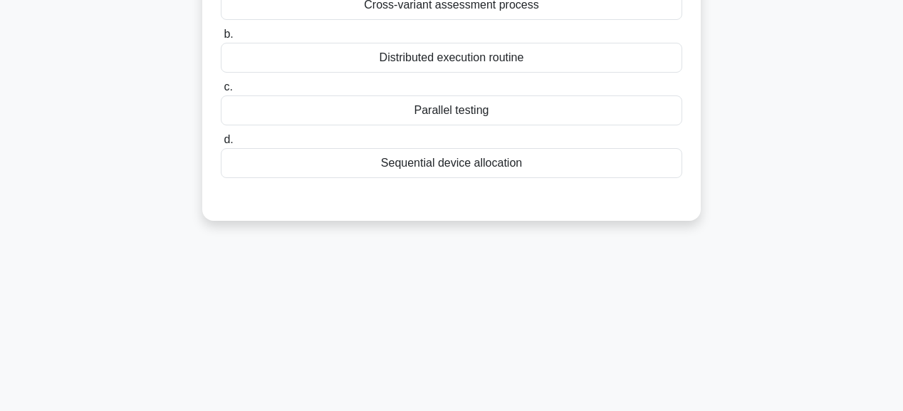
scroll to position [17, 0]
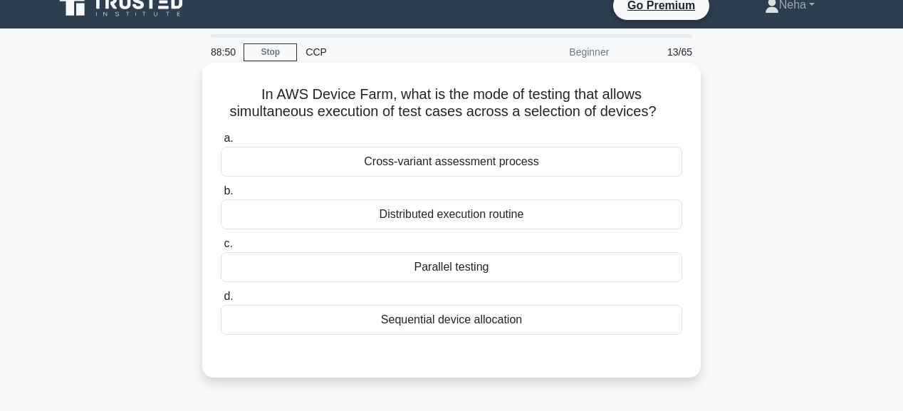
click at [457, 270] on div "Parallel testing" at bounding box center [451, 267] width 461 height 30
click at [221, 248] on input "c. Parallel testing" at bounding box center [221, 243] width 0 height 9
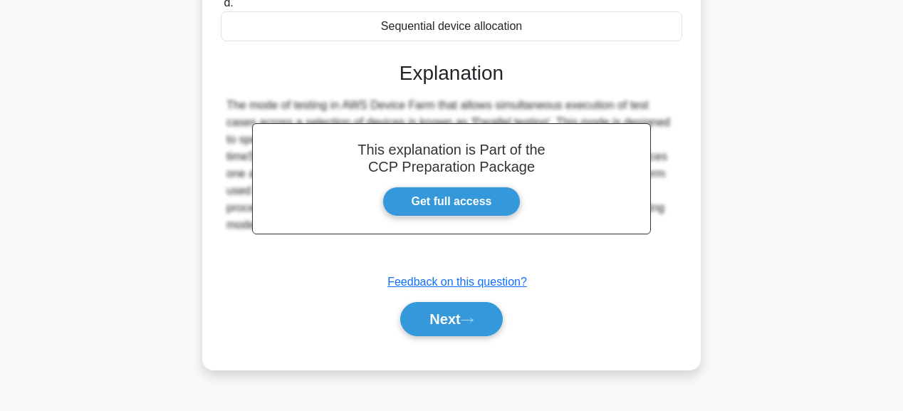
scroll to position [359, 0]
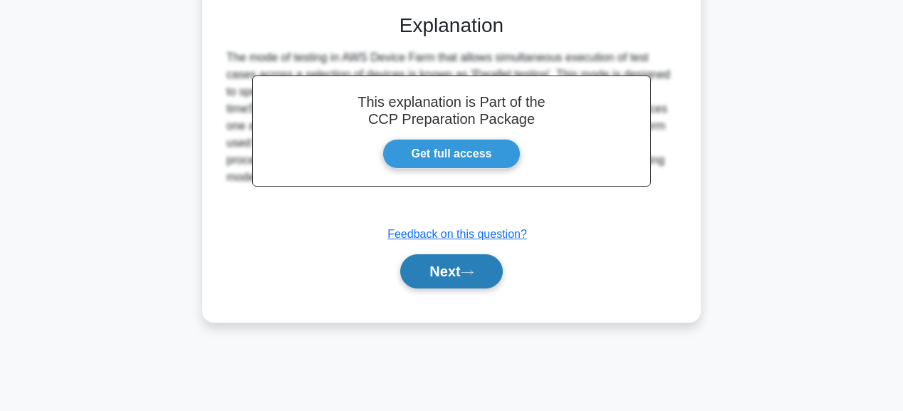
click at [460, 280] on button "Next" at bounding box center [451, 271] width 102 height 34
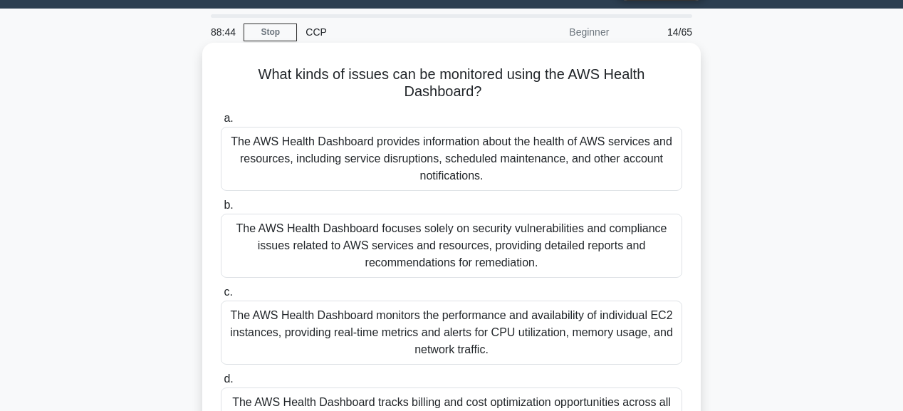
scroll to position [17, 0]
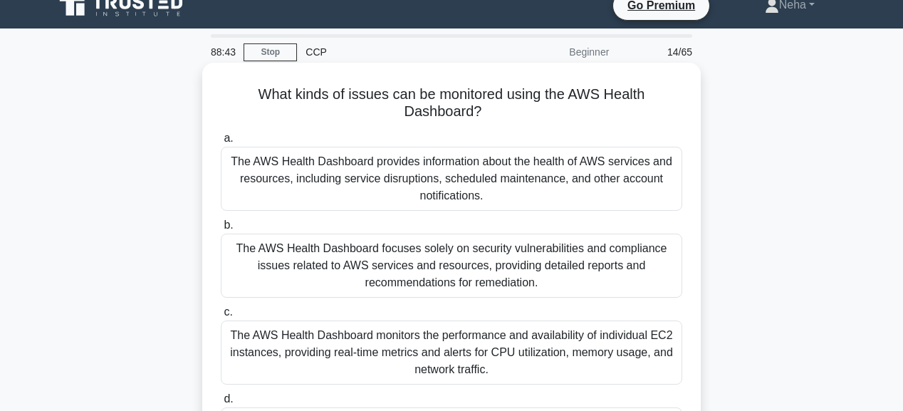
click at [480, 267] on div "The AWS Health Dashboard focuses solely on security vulnerabilities and complia…" at bounding box center [451, 266] width 461 height 64
click at [221, 230] on input "b. The AWS Health Dashboard focuses solely on security vulnerabilities and comp…" at bounding box center [221, 225] width 0 height 9
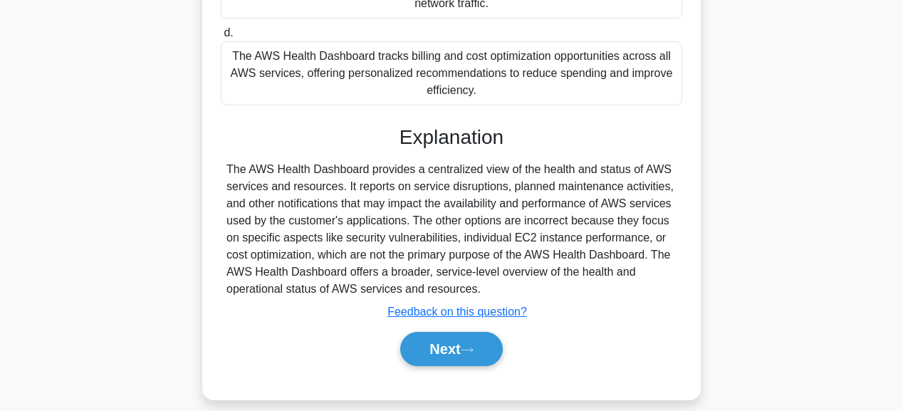
scroll to position [399, 0]
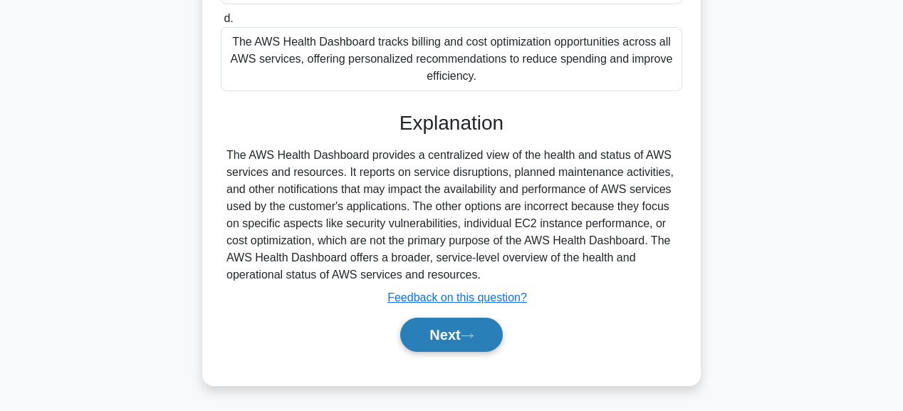
click at [482, 327] on button "Next" at bounding box center [451, 335] width 102 height 34
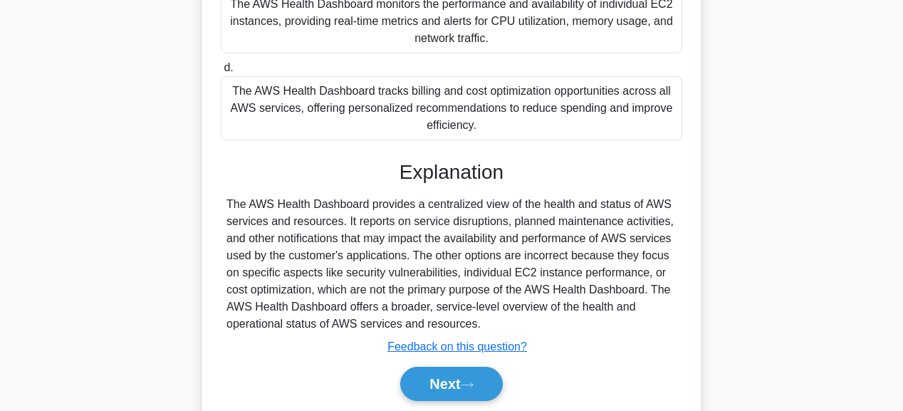
scroll to position [0, 0]
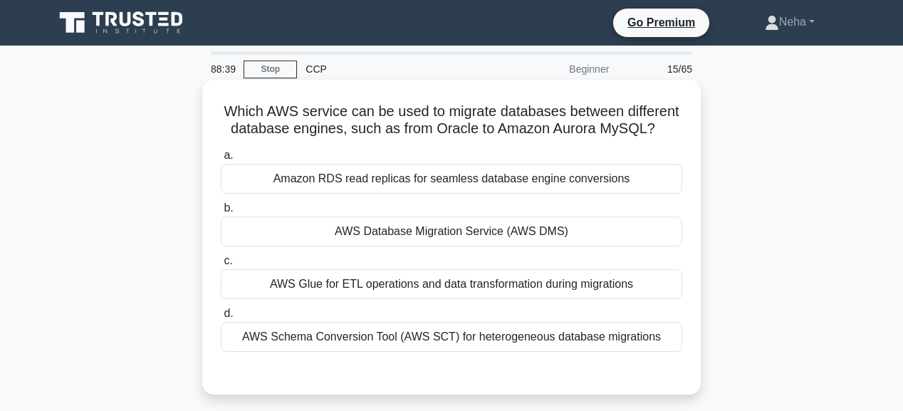
click at [465, 238] on div "AWS Database Migration Service (AWS DMS)" at bounding box center [451, 231] width 461 height 30
click at [221, 213] on input "b. AWS Database Migration Service (AWS DMS)" at bounding box center [221, 208] width 0 height 9
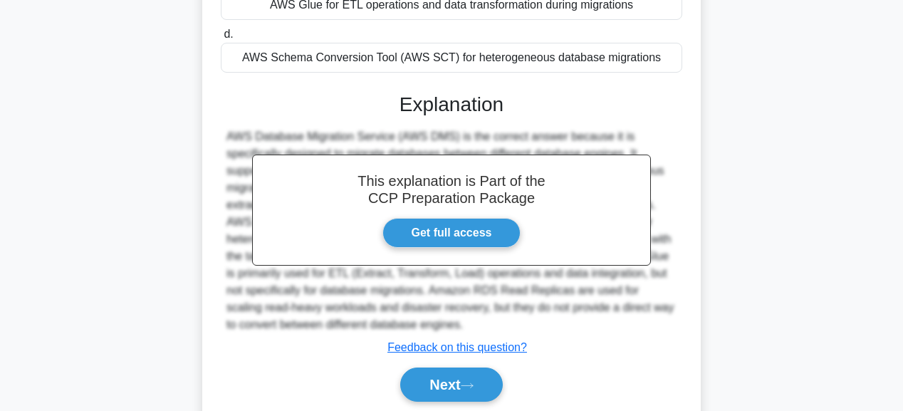
scroll to position [359, 0]
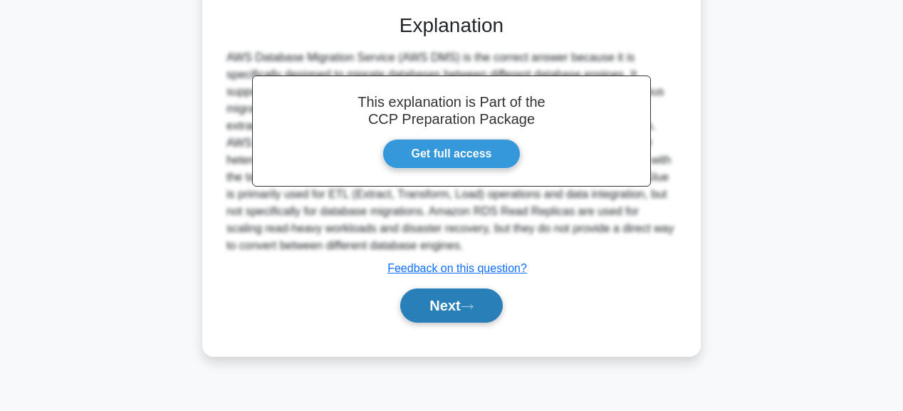
click at [471, 310] on button "Next" at bounding box center [451, 305] width 102 height 34
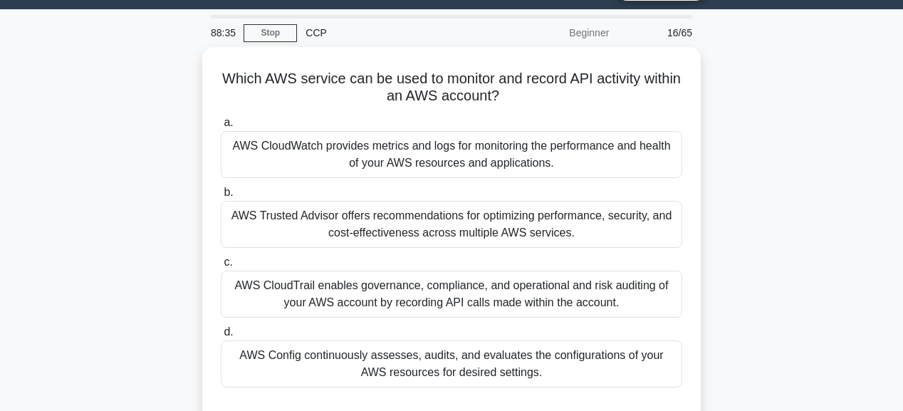
scroll to position [57, 0]
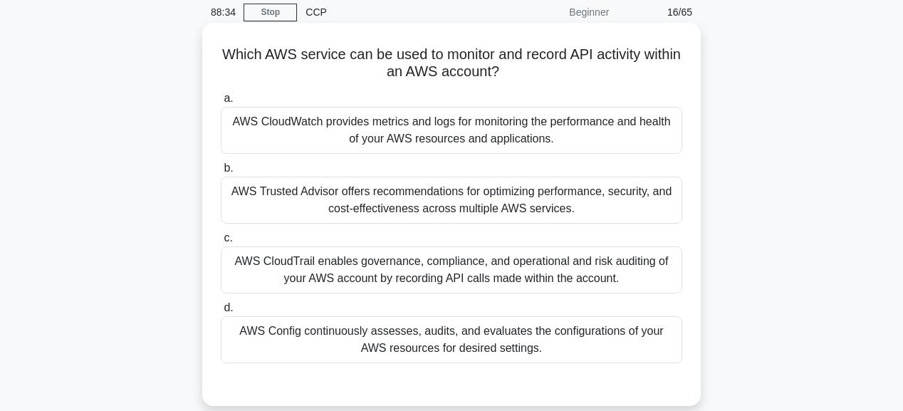
click at [473, 278] on div "AWS CloudTrail enables governance, compliance, and operational and risk auditin…" at bounding box center [451, 269] width 461 height 47
click at [221, 243] on input "c. AWS CloudTrail enables governance, compliance, and operational and risk audi…" at bounding box center [221, 238] width 0 height 9
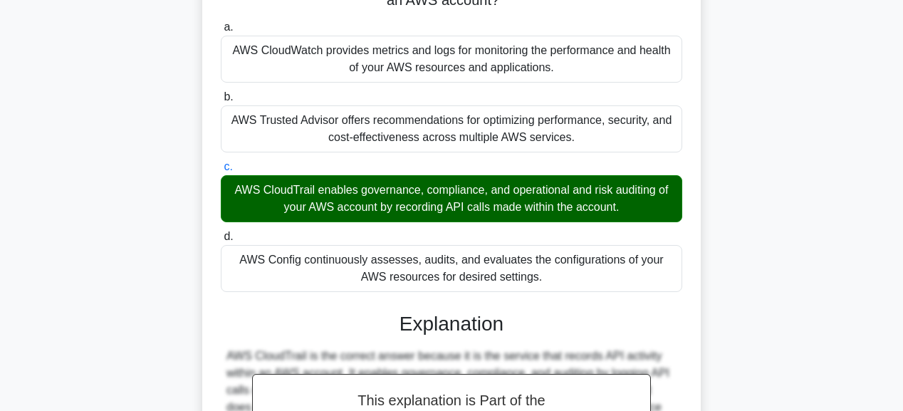
scroll to position [364, 0]
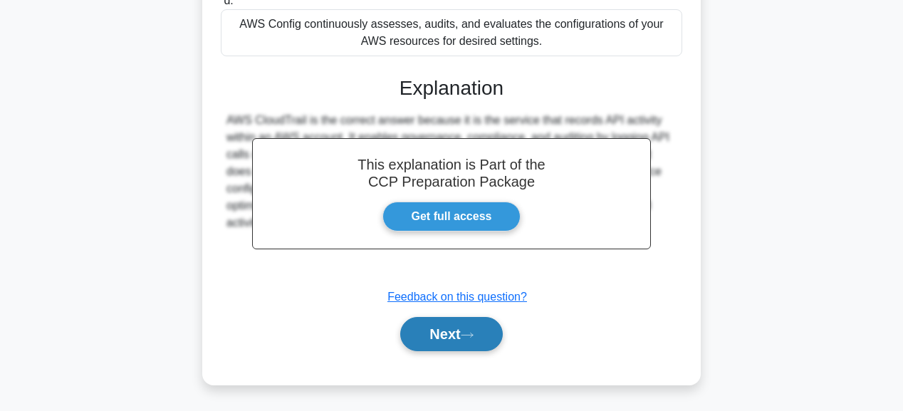
click at [473, 331] on icon at bounding box center [467, 335] width 13 height 8
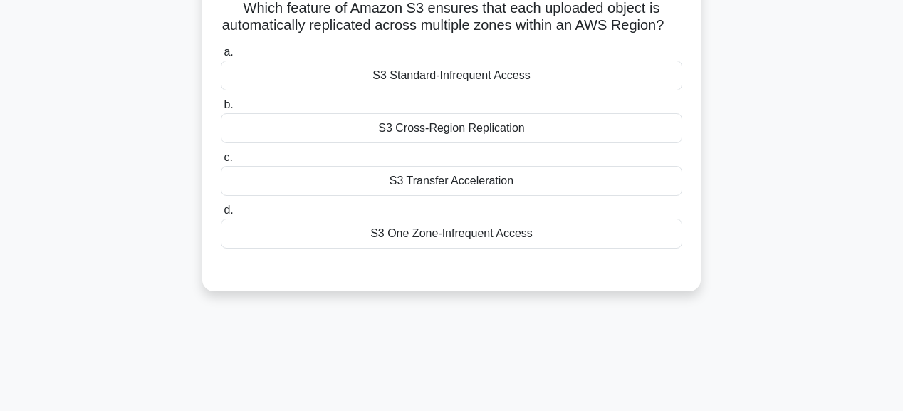
scroll to position [17, 0]
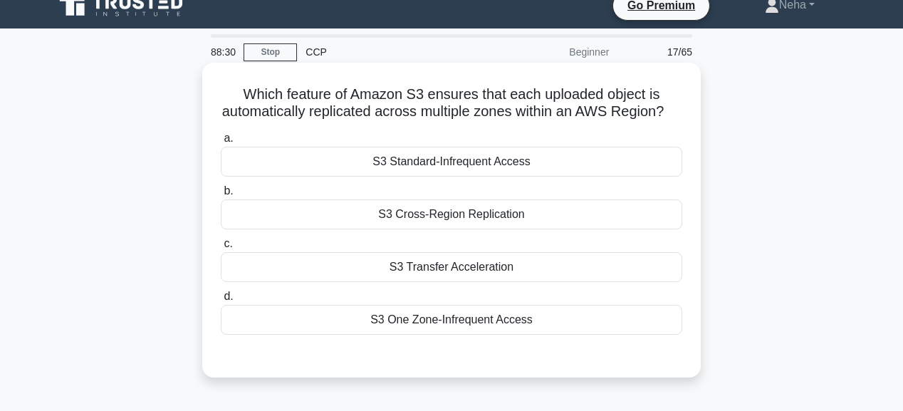
click at [471, 282] on div "S3 Transfer Acceleration" at bounding box center [451, 267] width 461 height 30
click at [221, 248] on input "c. S3 Transfer Acceleration" at bounding box center [221, 243] width 0 height 9
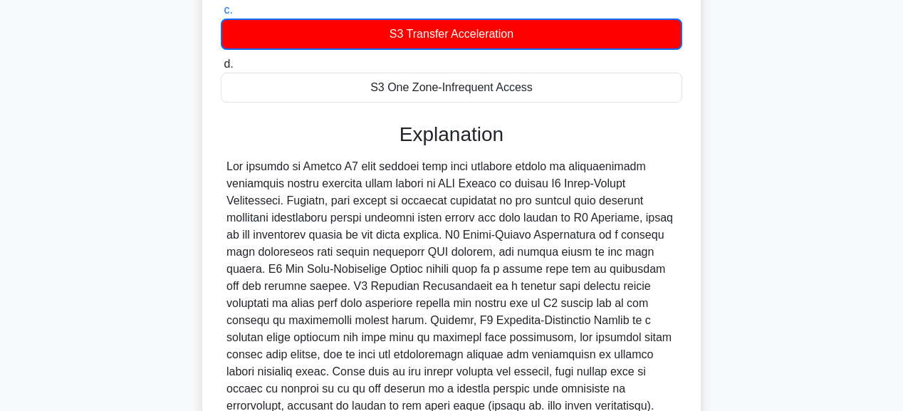
scroll to position [359, 0]
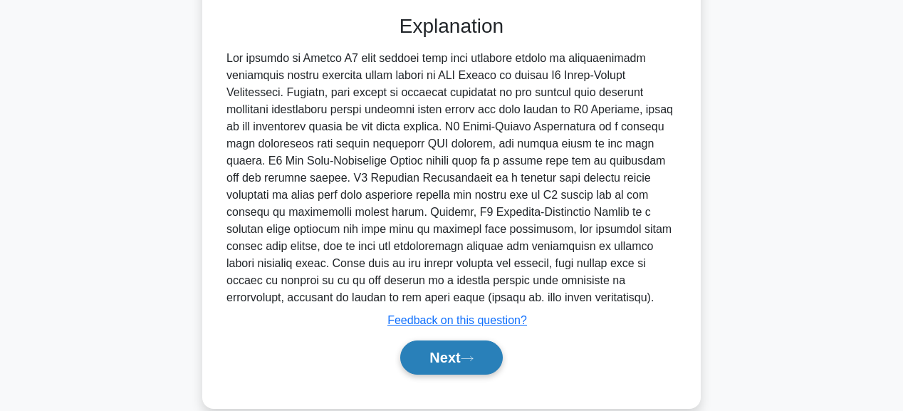
click at [487, 367] on button "Next" at bounding box center [451, 357] width 102 height 34
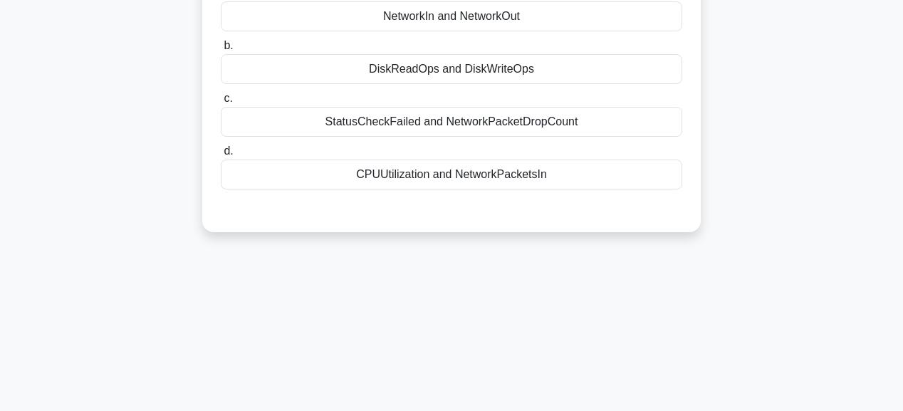
scroll to position [0, 0]
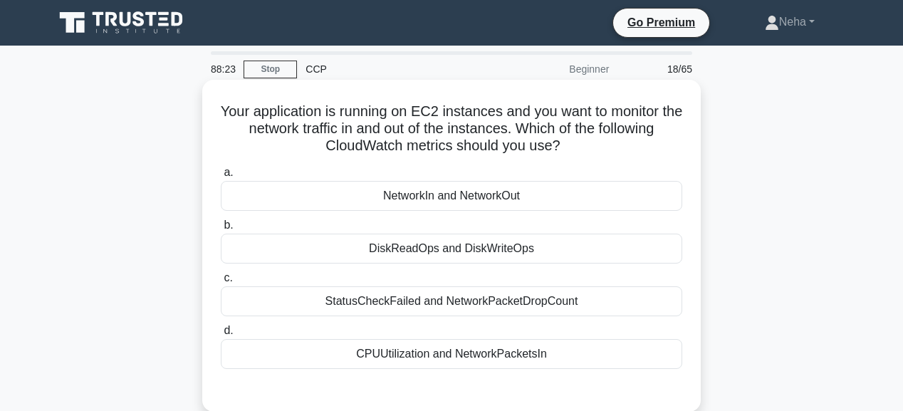
click at [491, 196] on div "NetworkIn and NetworkOut" at bounding box center [451, 196] width 461 height 30
click at [221, 177] on input "a. NetworkIn and NetworkOut" at bounding box center [221, 172] width 0 height 9
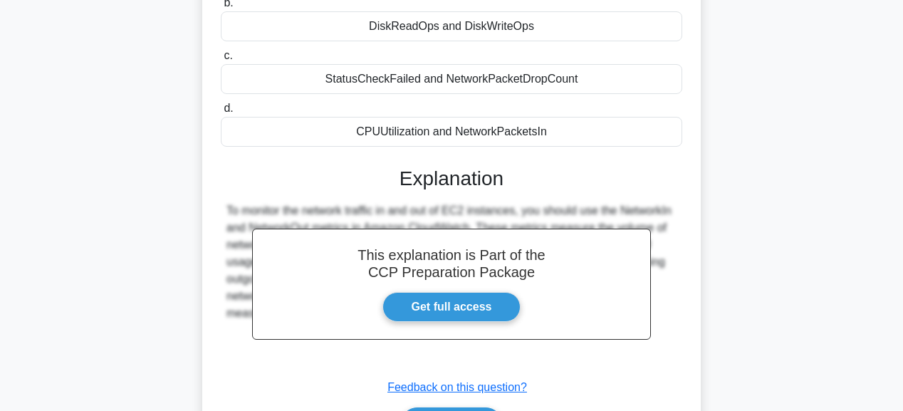
scroll to position [342, 0]
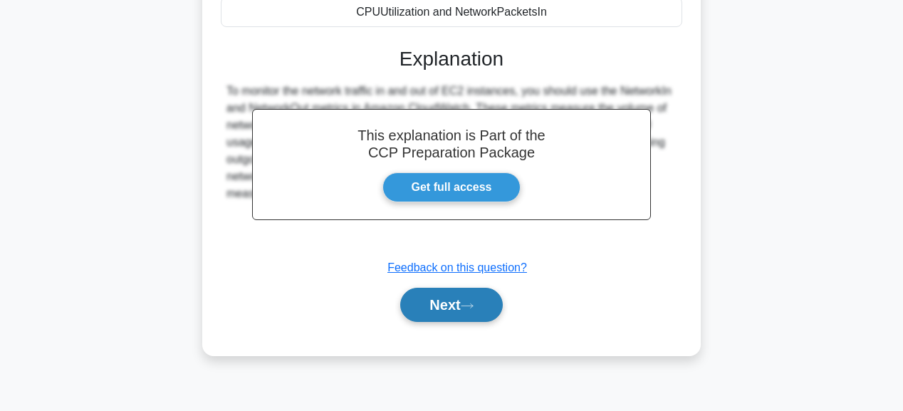
click at [491, 305] on button "Next" at bounding box center [451, 305] width 102 height 34
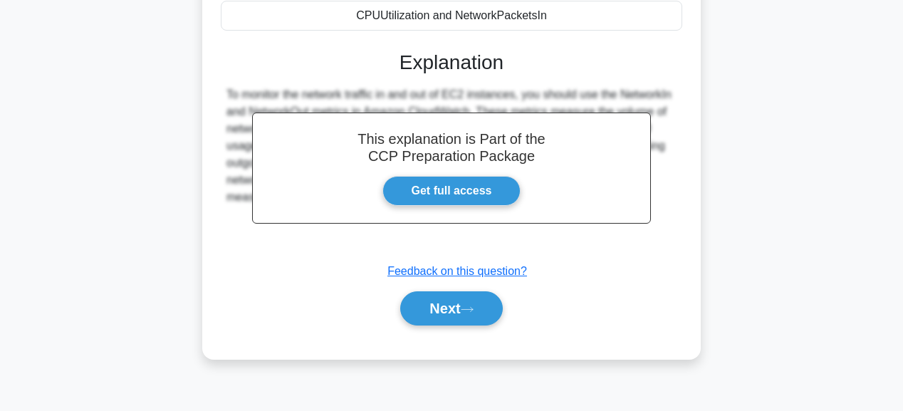
scroll to position [53, 0]
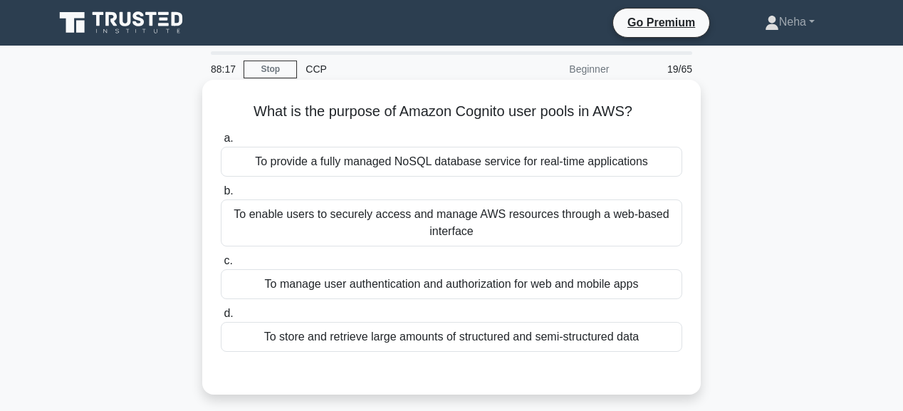
click at [470, 159] on div "To provide a fully managed NoSQL database service for real-time applications" at bounding box center [451, 162] width 461 height 30
click at [221, 143] on input "a. To provide a fully managed NoSQL database service for real-time applications" at bounding box center [221, 138] width 0 height 9
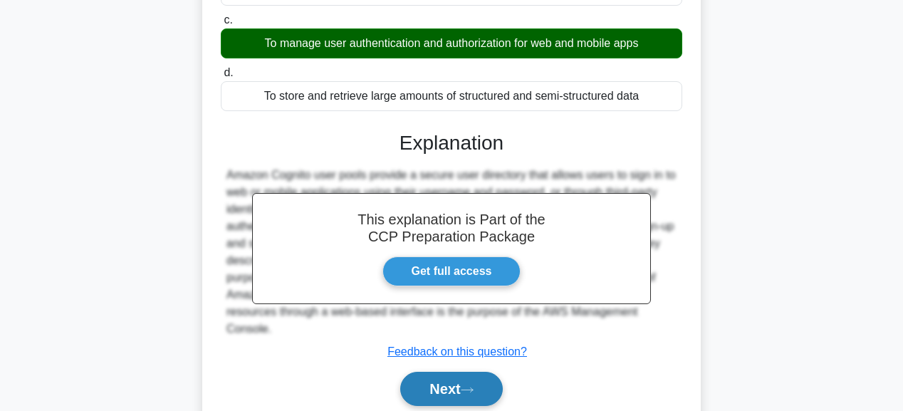
scroll to position [359, 0]
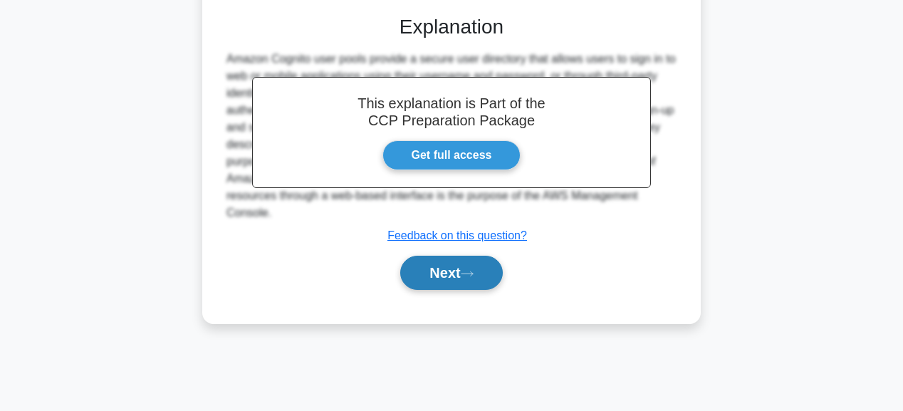
click at [473, 272] on icon at bounding box center [467, 274] width 13 height 8
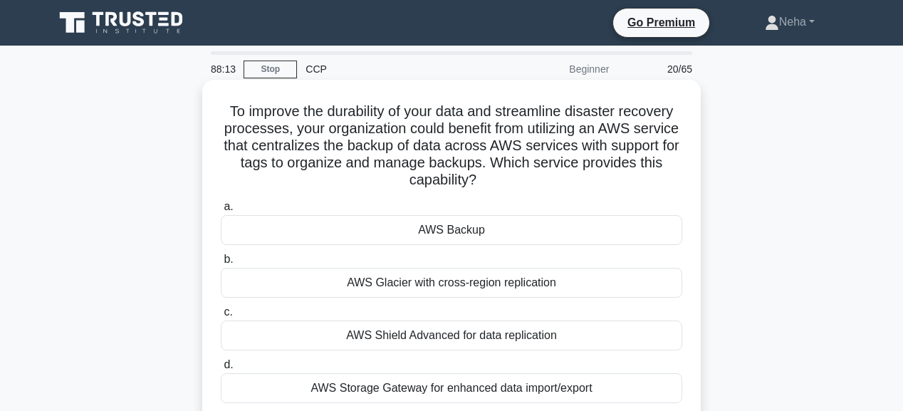
click at [479, 226] on div "AWS Backup" at bounding box center [451, 230] width 461 height 30
click at [221, 211] on input "a. AWS Backup" at bounding box center [221, 206] width 0 height 9
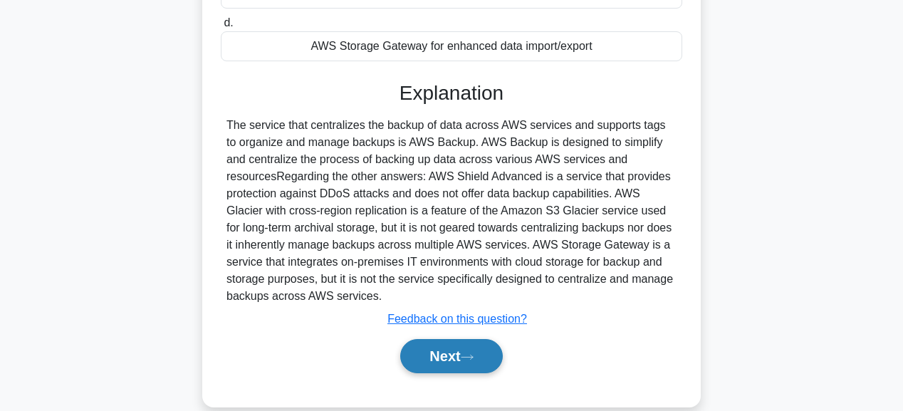
click at [484, 360] on button "Next" at bounding box center [451, 356] width 102 height 34
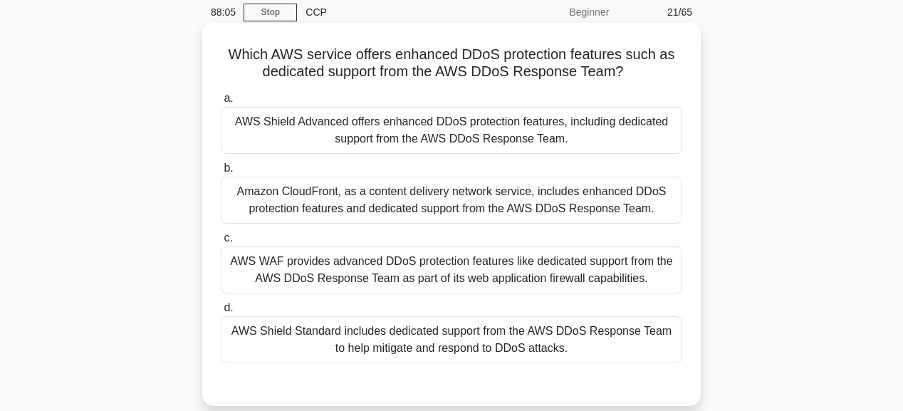
click at [478, 337] on div "AWS Shield Standard includes dedicated support from the AWS DDoS Response Team …" at bounding box center [451, 339] width 461 height 47
click at [221, 313] on input "d. AWS Shield Standard includes dedicated support from the AWS DDoS Response Te…" at bounding box center [221, 307] width 0 height 9
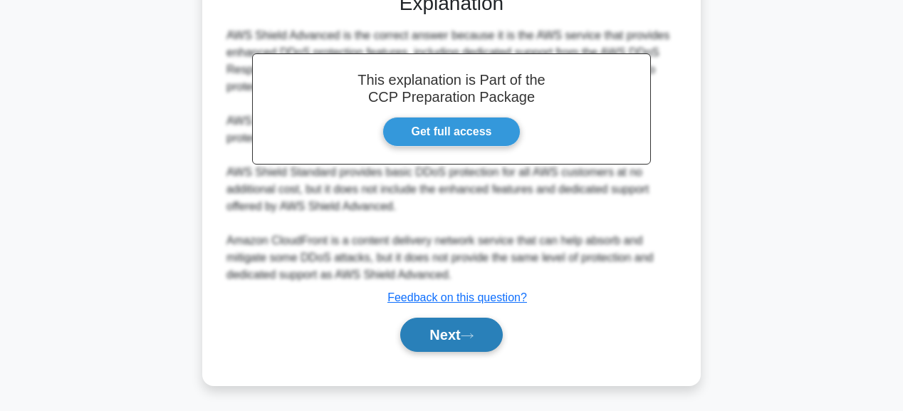
click at [481, 337] on button "Next" at bounding box center [451, 335] width 102 height 34
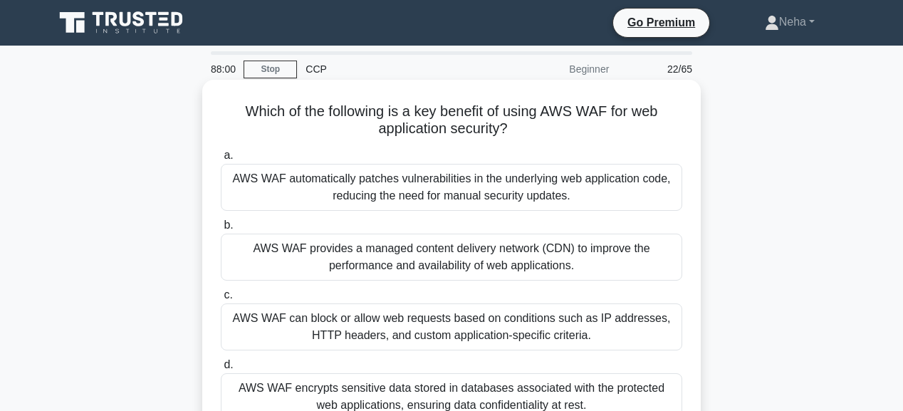
click at [491, 259] on div "AWS WAF provides a managed content delivery network (CDN) to improve the perfor…" at bounding box center [451, 257] width 461 height 47
click at [221, 230] on input "b. AWS WAF provides a managed content delivery network (CDN) to improve the per…" at bounding box center [221, 225] width 0 height 9
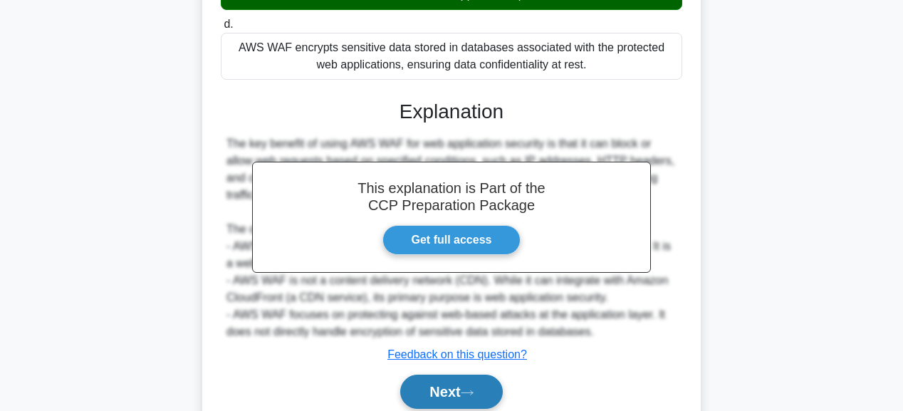
click at [458, 386] on button "Next" at bounding box center [451, 391] width 102 height 34
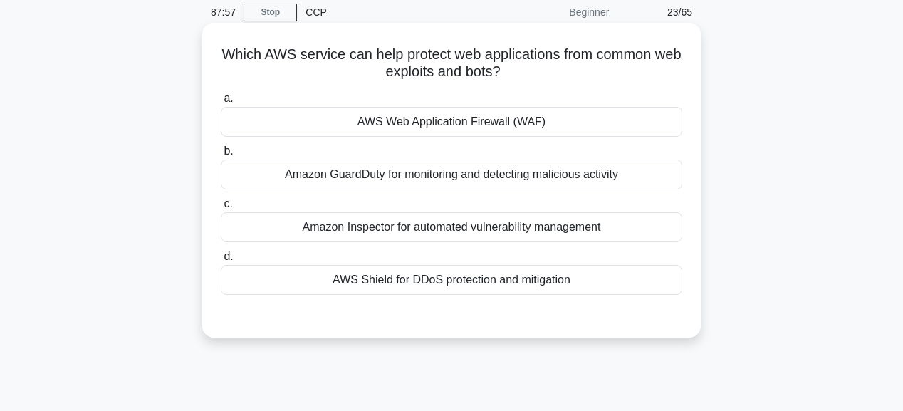
click at [447, 125] on div "AWS Web Application Firewall (WAF)" at bounding box center [451, 122] width 461 height 30
click at [221, 103] on input "a. AWS Web Application Firewall (WAF)" at bounding box center [221, 98] width 0 height 9
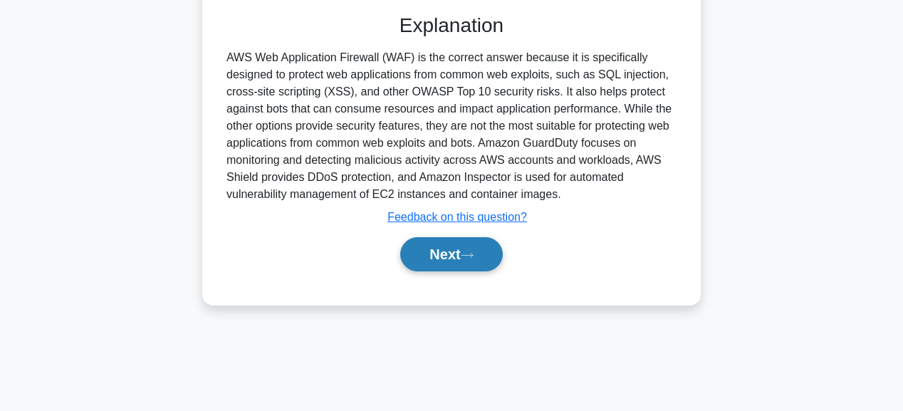
click at [470, 251] on icon at bounding box center [467, 255] width 13 height 8
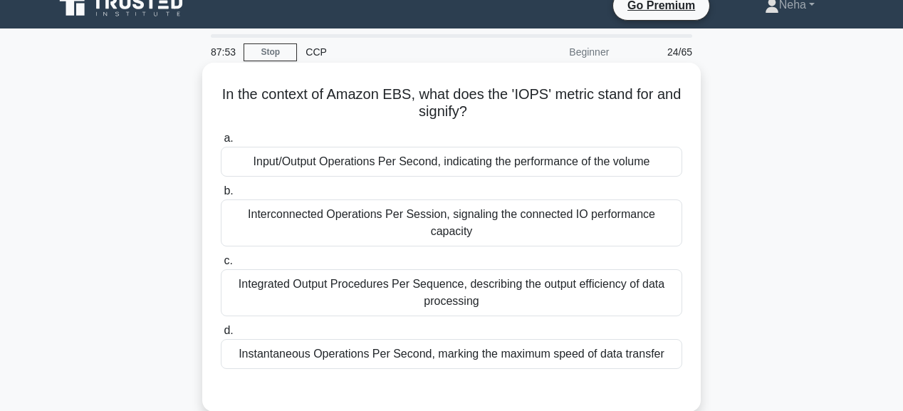
click at [453, 162] on div "Input/Output Operations Per Second, indicating the performance of the volume" at bounding box center [451, 162] width 461 height 30
click at [221, 143] on input "a. Input/Output Operations Per Second, indicating the performance of the volume" at bounding box center [221, 138] width 0 height 9
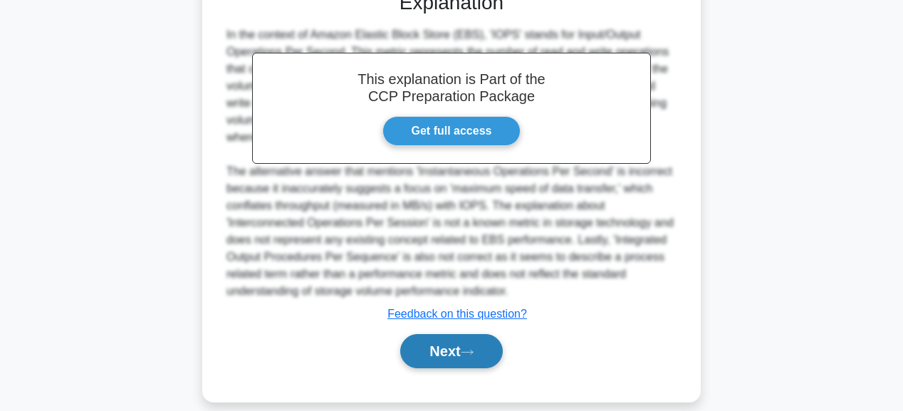
click at [458, 344] on button "Next" at bounding box center [451, 351] width 102 height 34
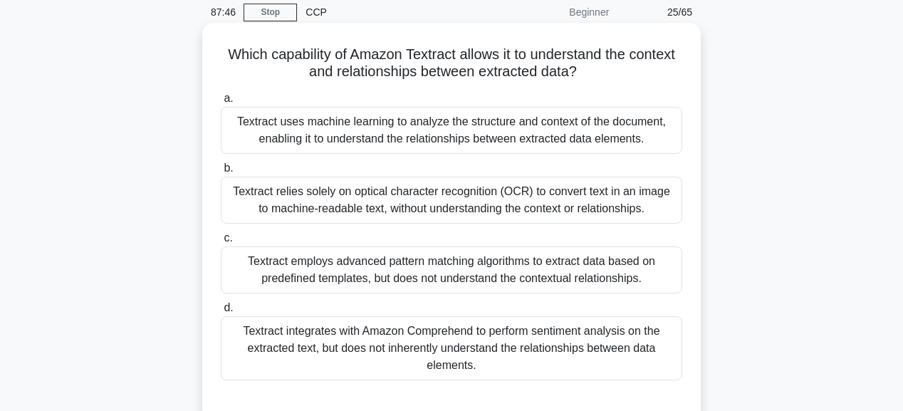
click at [453, 198] on div "Textract relies solely on optical character recognition (OCR) to convert text i…" at bounding box center [451, 200] width 461 height 47
click at [221, 173] on input "b. Textract relies solely on optical character recognition (OCR) to convert tex…" at bounding box center [221, 168] width 0 height 9
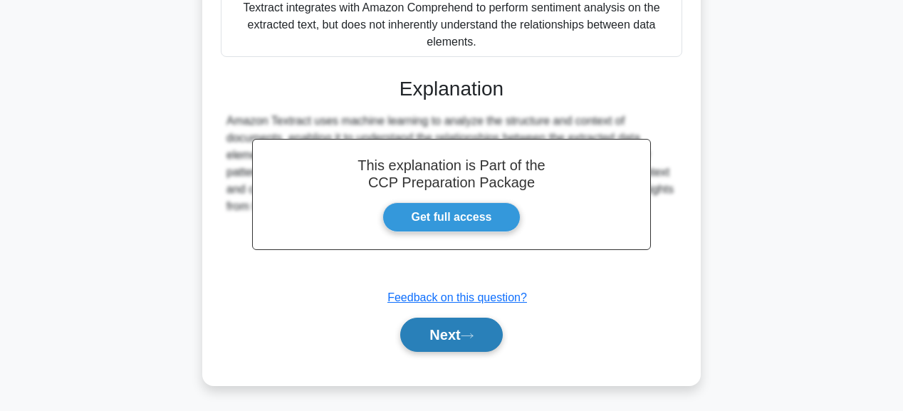
click at [465, 318] on button "Next" at bounding box center [451, 335] width 102 height 34
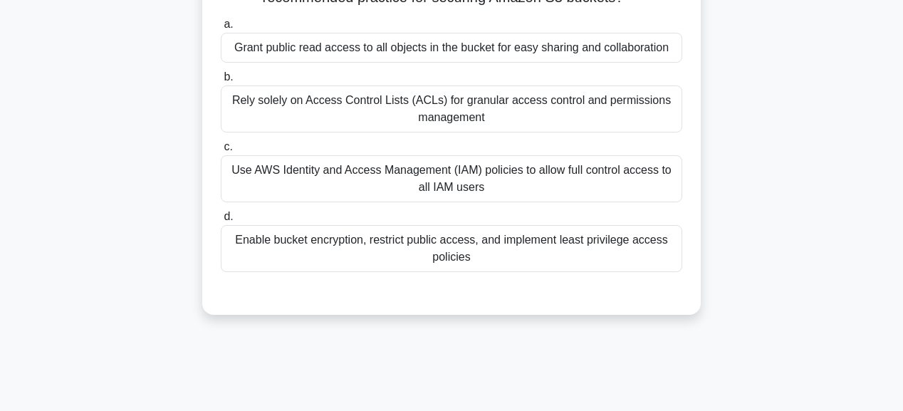
click at [417, 46] on div "Grant public read access to all objects in the bucket for easy sharing and coll…" at bounding box center [451, 48] width 461 height 30
click at [221, 29] on input "a. Grant public read access to all objects in the bucket for easy sharing and c…" at bounding box center [221, 24] width 0 height 9
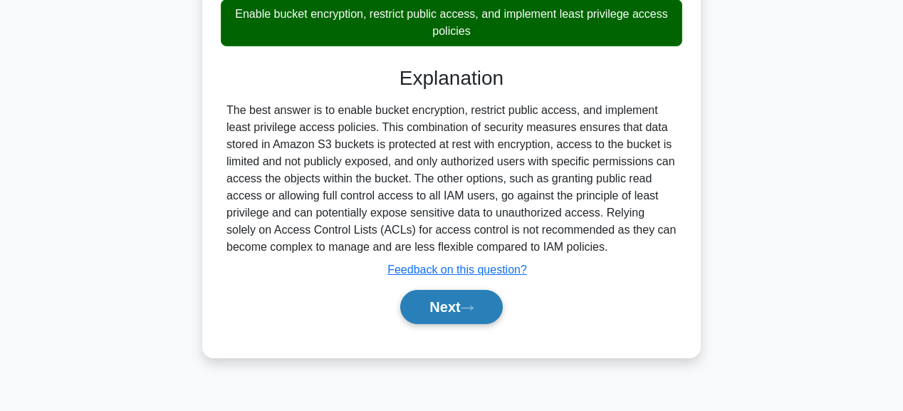
click at [458, 309] on button "Next" at bounding box center [451, 307] width 102 height 34
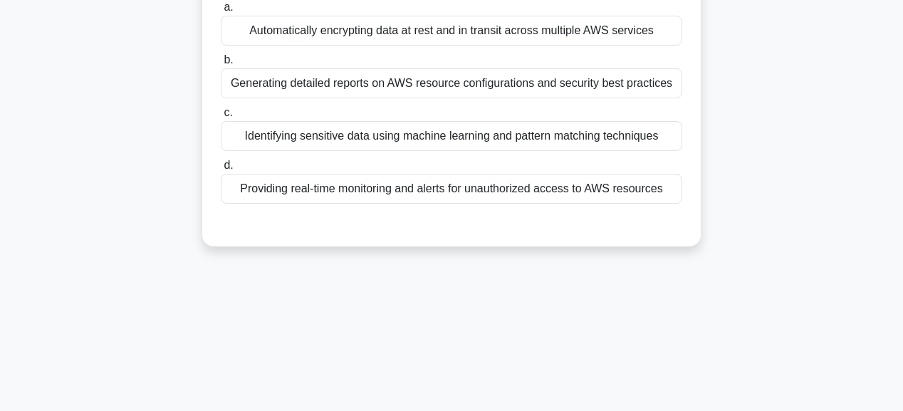
click at [441, 189] on div "Providing real-time monitoring and alerts for unauthorized access to AWS resour…" at bounding box center [451, 189] width 461 height 30
click at [221, 170] on input "d. Providing real-time monitoring and alerts for unauthorized access to AWS res…" at bounding box center [221, 165] width 0 height 9
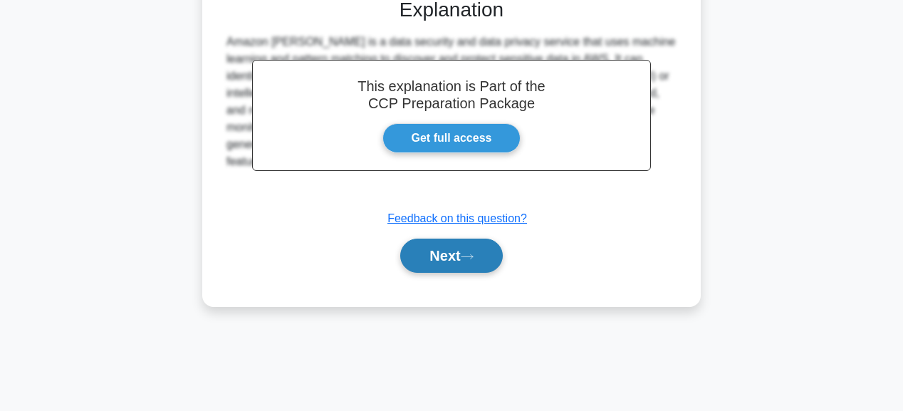
click at [454, 255] on button "Next" at bounding box center [451, 255] width 102 height 34
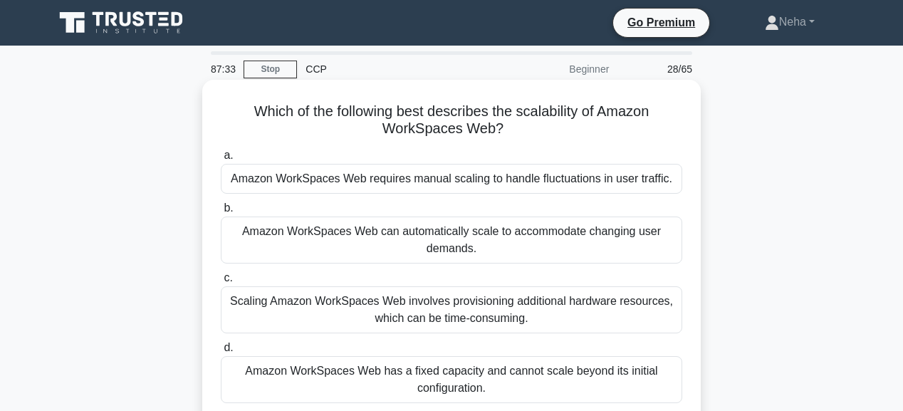
click at [446, 187] on div "Amazon WorkSpaces Web requires manual scaling to handle fluctuations in user tr…" at bounding box center [451, 179] width 461 height 30
click at [221, 160] on input "a. Amazon WorkSpaces Web requires manual scaling to handle fluctuations in user…" at bounding box center [221, 155] width 0 height 9
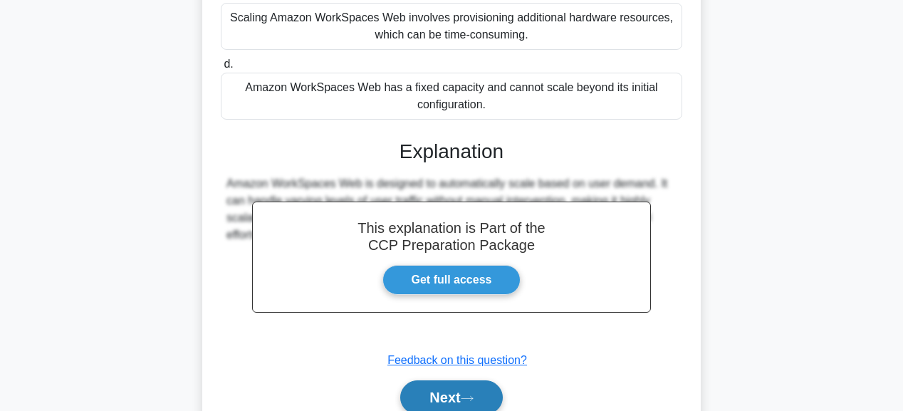
click at [485, 407] on button "Next" at bounding box center [451, 397] width 102 height 34
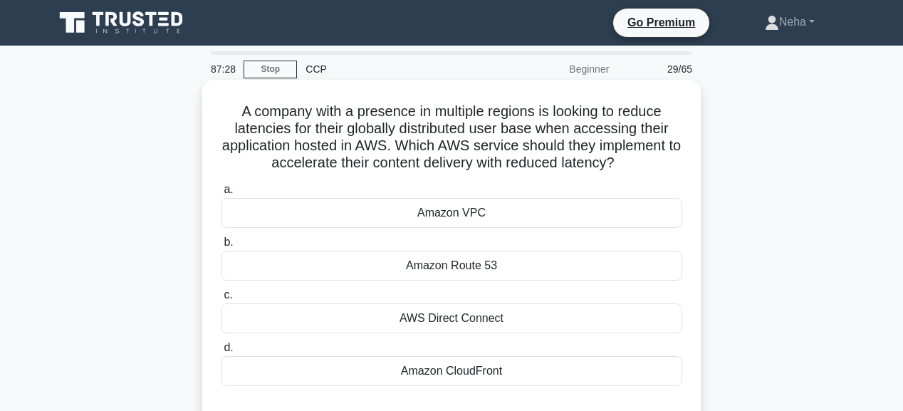
click at [453, 208] on div "Amazon VPC" at bounding box center [451, 213] width 461 height 30
click at [221, 194] on input "a. Amazon VPC" at bounding box center [221, 189] width 0 height 9
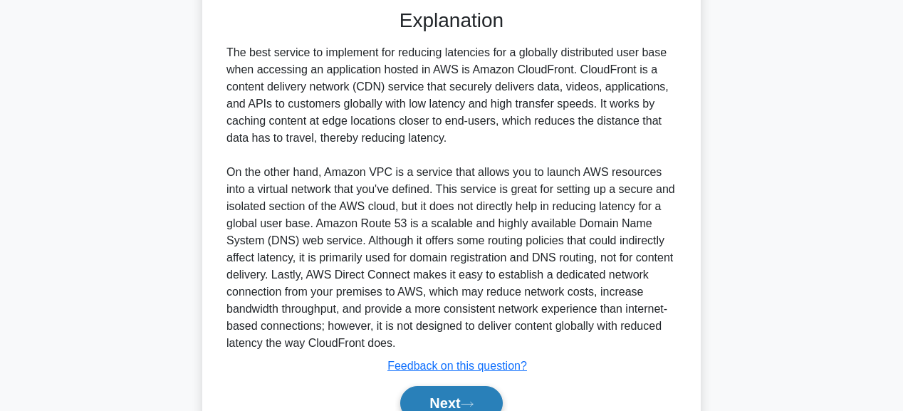
click at [498, 397] on button "Next" at bounding box center [451, 403] width 102 height 34
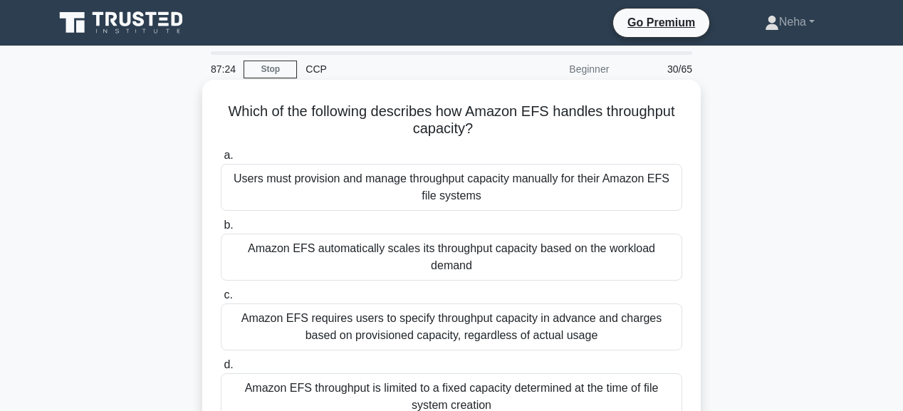
click at [445, 191] on div "Users must provision and manage throughput capacity manually for their Amazon E…" at bounding box center [451, 187] width 461 height 47
click at [221, 160] on input "a. Users must provision and manage throughput capacity manually for their Amazo…" at bounding box center [221, 155] width 0 height 9
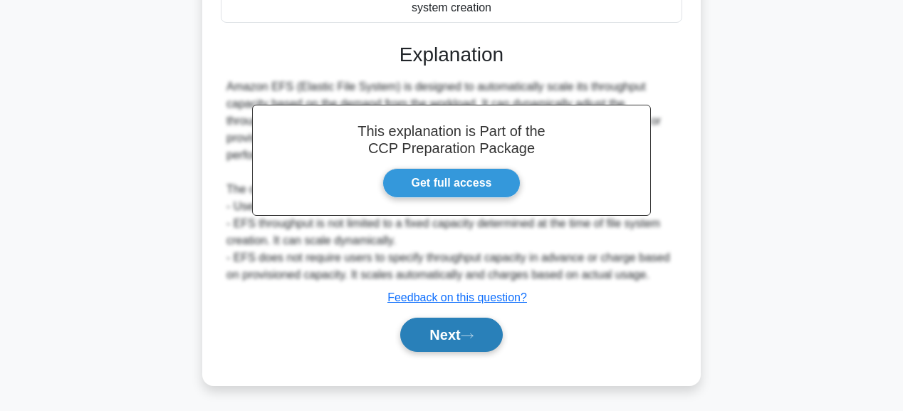
click at [468, 340] on button "Next" at bounding box center [451, 335] width 102 height 34
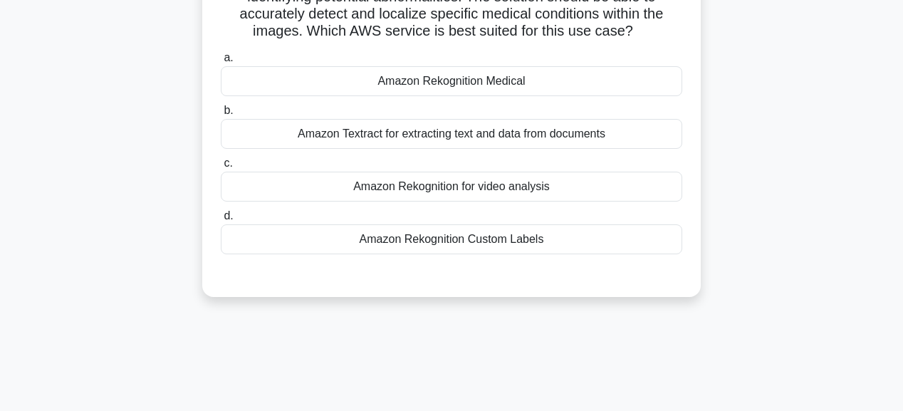
click at [456, 81] on div "Amazon Rekognition Medical" at bounding box center [451, 81] width 461 height 30
click at [221, 63] on input "a. Amazon Rekognition Medical" at bounding box center [221, 57] width 0 height 9
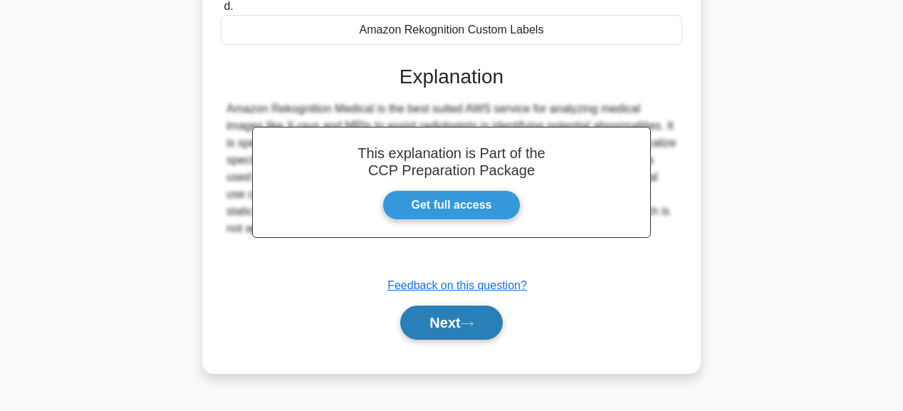
click at [449, 322] on button "Next" at bounding box center [451, 322] width 102 height 34
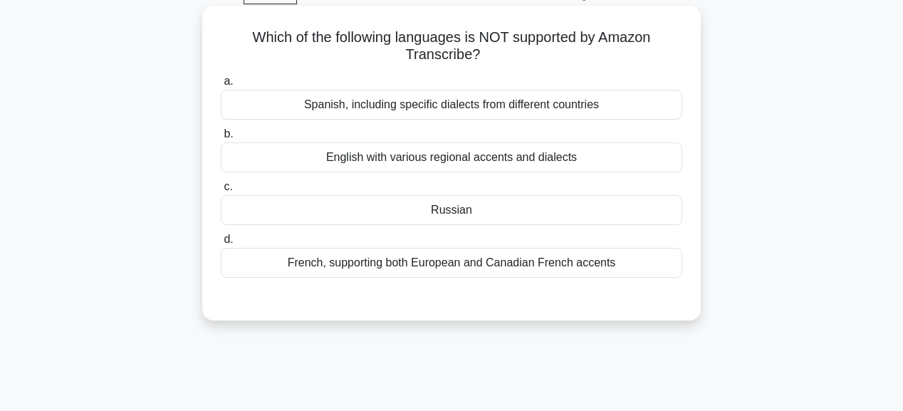
click at [453, 216] on div "Russian" at bounding box center [451, 210] width 461 height 30
click at [221, 192] on input "c. Russian" at bounding box center [221, 186] width 0 height 9
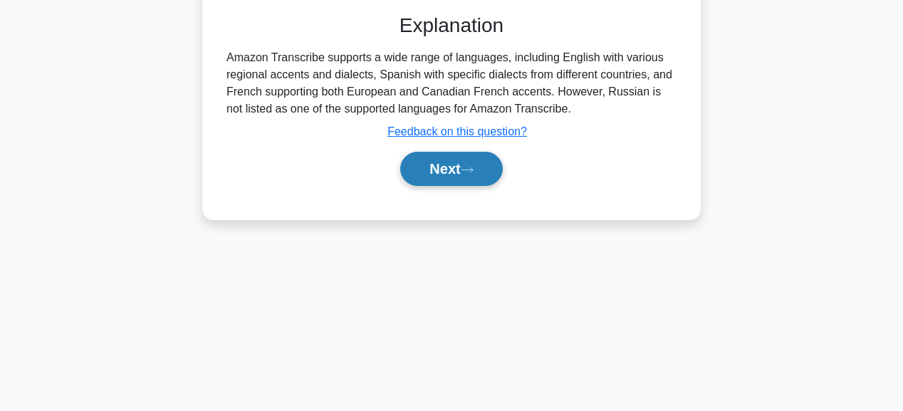
click at [456, 172] on button "Next" at bounding box center [451, 169] width 102 height 34
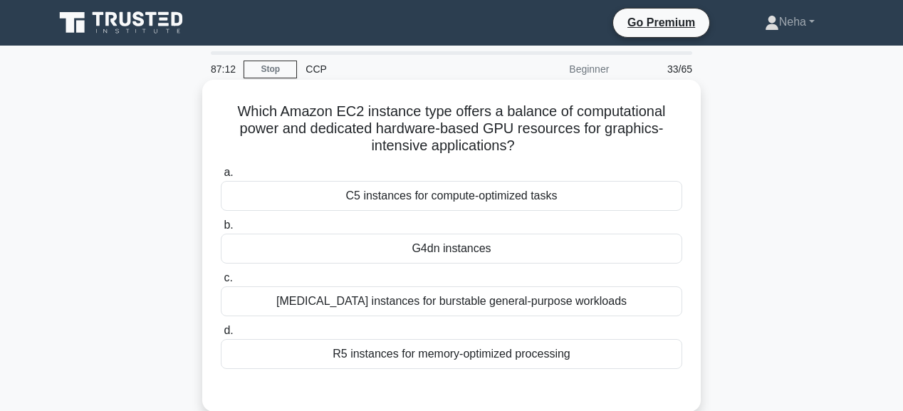
click at [456, 243] on div "G4dn instances" at bounding box center [451, 249] width 461 height 30
click at [221, 230] on input "b. G4dn instances" at bounding box center [221, 225] width 0 height 9
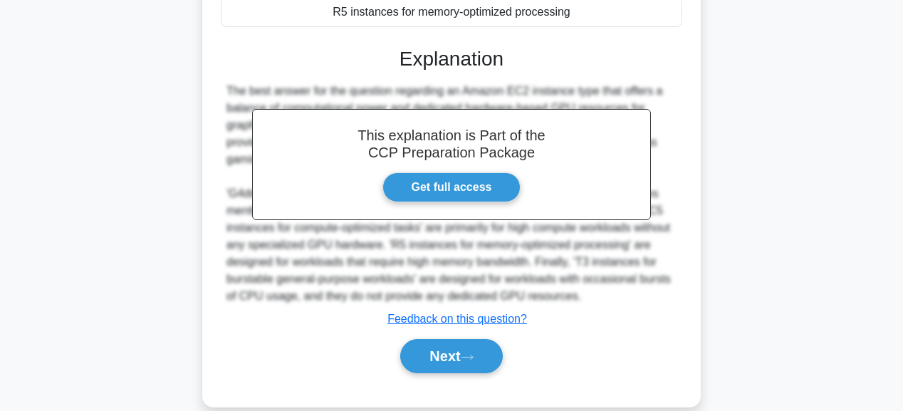
click at [471, 342] on button "Next" at bounding box center [451, 356] width 102 height 34
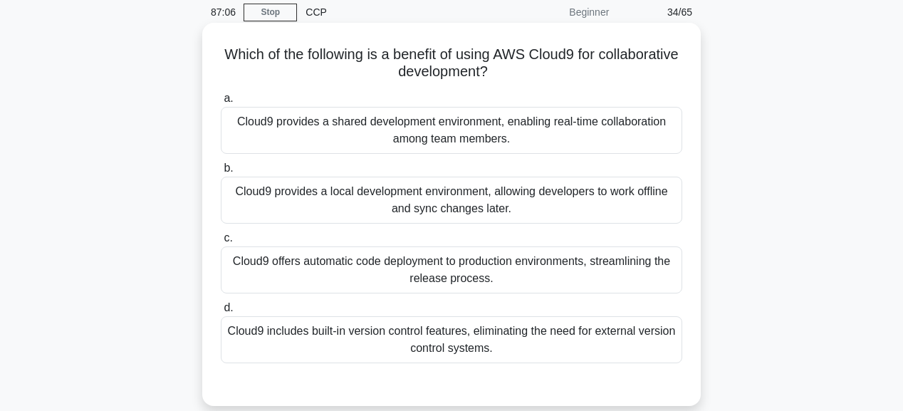
click at [458, 271] on div "Cloud9 offers automatic code deployment to production environments, streamlinin…" at bounding box center [451, 269] width 461 height 47
click at [221, 243] on input "c. Cloud9 offers automatic code deployment to production environments, streamli…" at bounding box center [221, 238] width 0 height 9
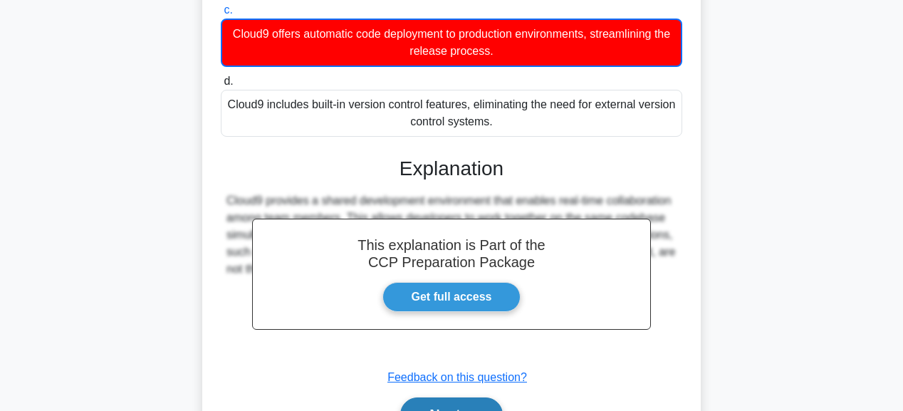
click at [476, 404] on button "Next" at bounding box center [451, 414] width 102 height 34
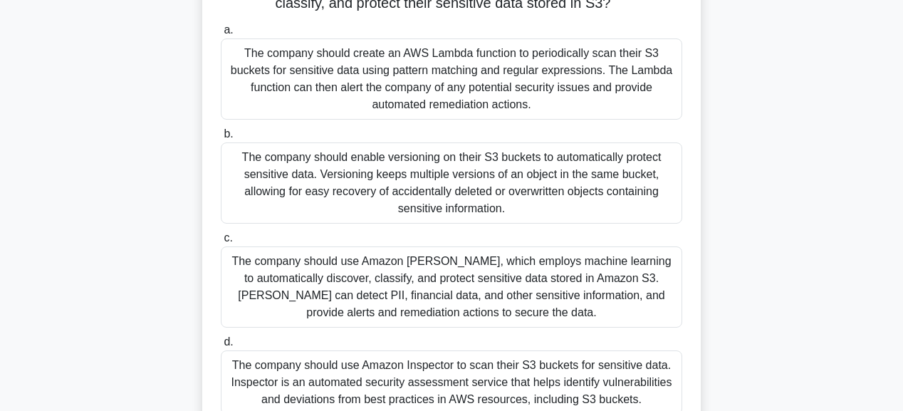
scroll to position [196, 0]
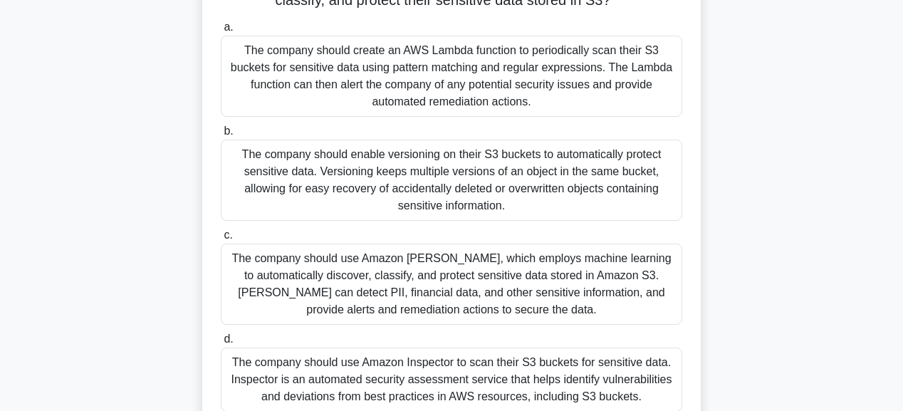
click at [481, 308] on div "The company should use Amazon Macie, which employs machine learning to automati…" at bounding box center [451, 283] width 461 height 81
click at [221, 240] on input "c. The company should use Amazon Macie, which employs machine learning to autom…" at bounding box center [221, 235] width 0 height 9
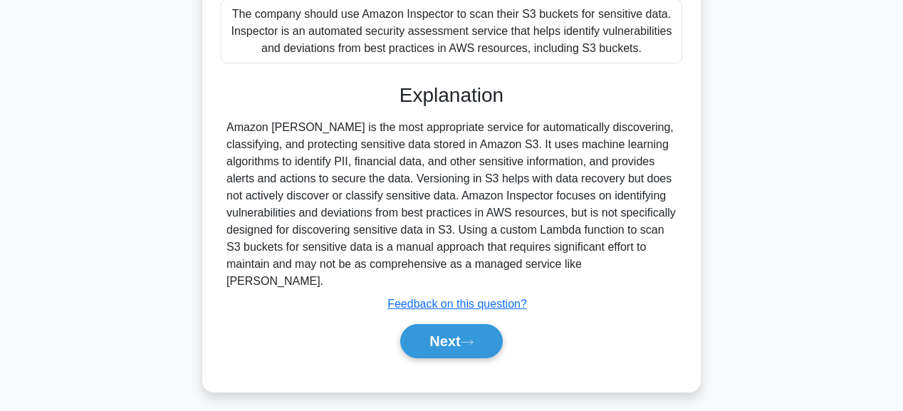
scroll to position [552, 0]
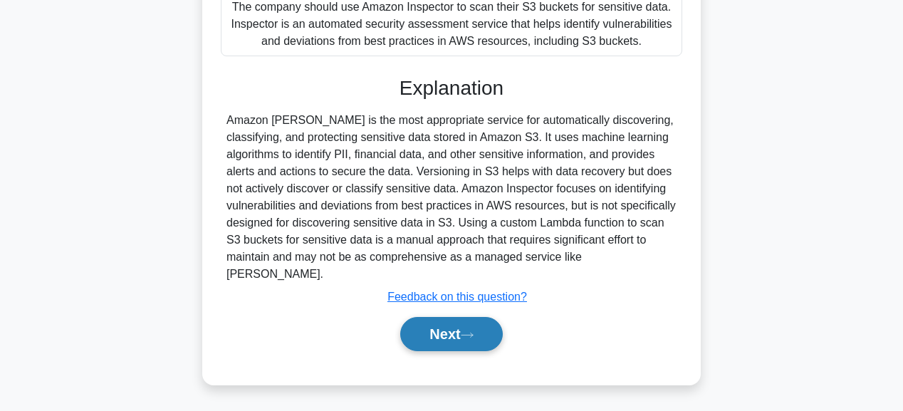
click at [476, 340] on button "Next" at bounding box center [451, 334] width 102 height 34
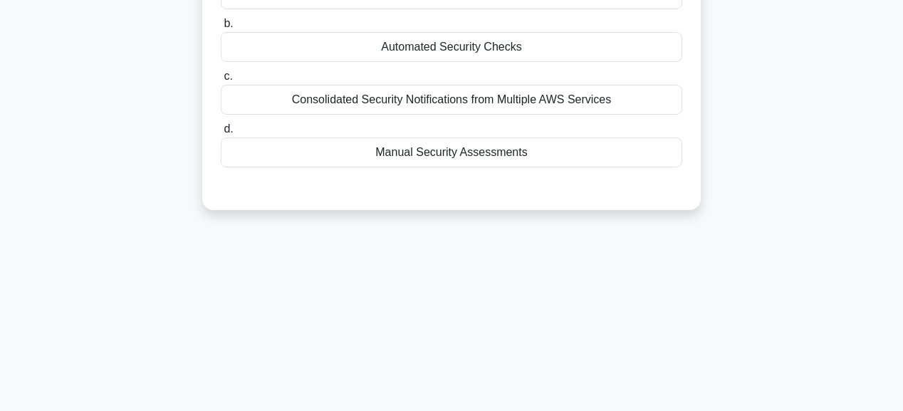
scroll to position [74, 0]
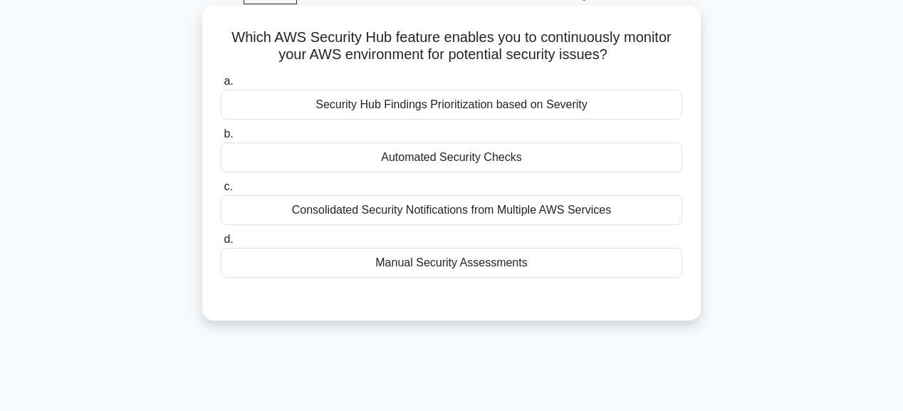
click at [443, 163] on div "Automated Security Checks" at bounding box center [451, 157] width 461 height 30
click at [221, 139] on input "b. Automated Security Checks" at bounding box center [221, 134] width 0 height 9
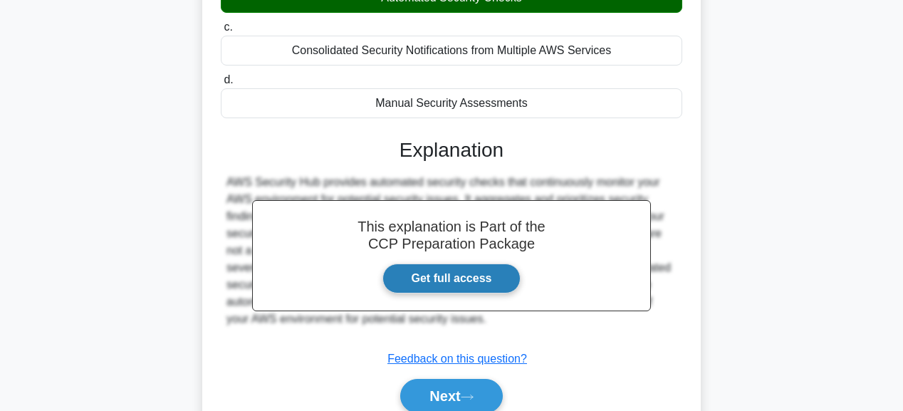
scroll to position [245, 0]
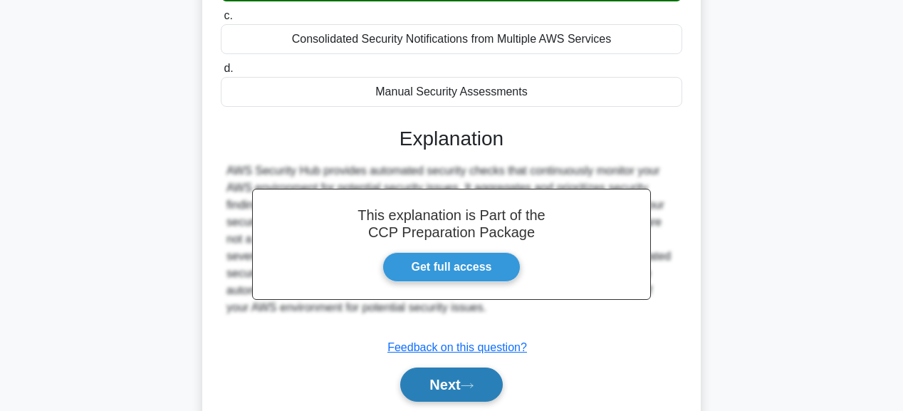
click at [482, 377] on button "Next" at bounding box center [451, 384] width 102 height 34
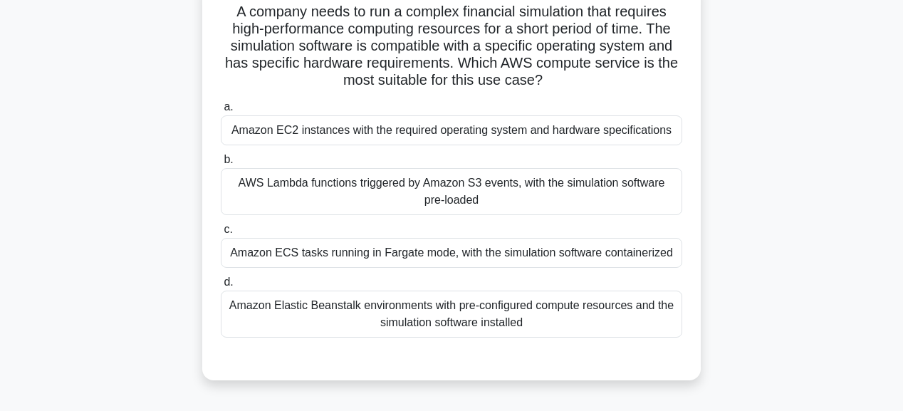
scroll to position [74, 0]
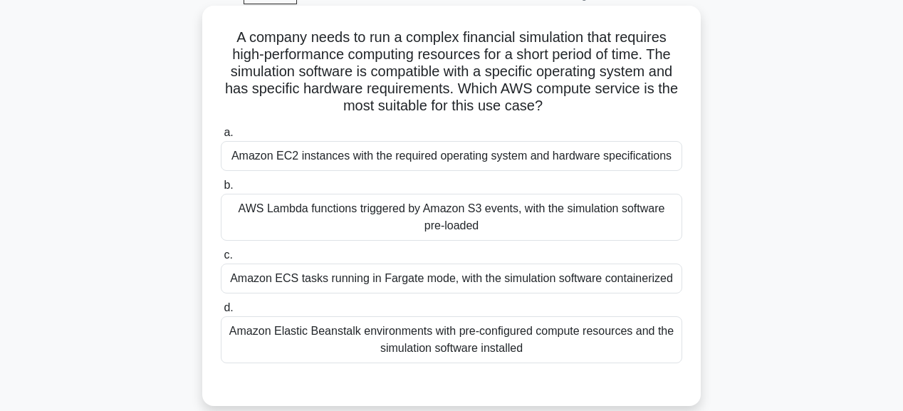
click at [465, 282] on div "Amazon ECS tasks running in Fargate mode, with the simulation software containe…" at bounding box center [451, 278] width 461 height 30
click at [221, 260] on input "c. Amazon ECS tasks running in Fargate mode, with the simulation software conta…" at bounding box center [221, 255] width 0 height 9
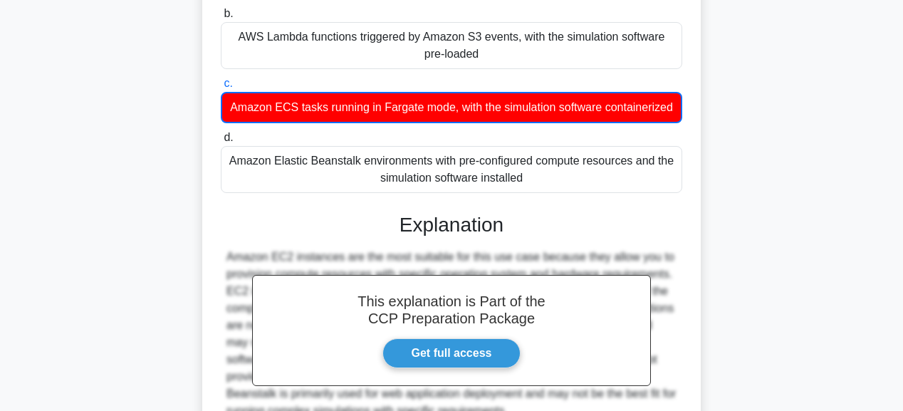
scroll to position [359, 0]
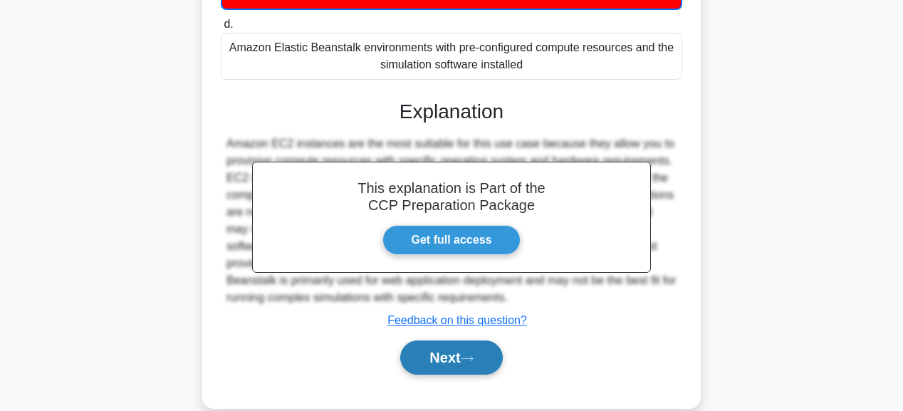
click at [471, 362] on icon at bounding box center [467, 359] width 13 height 8
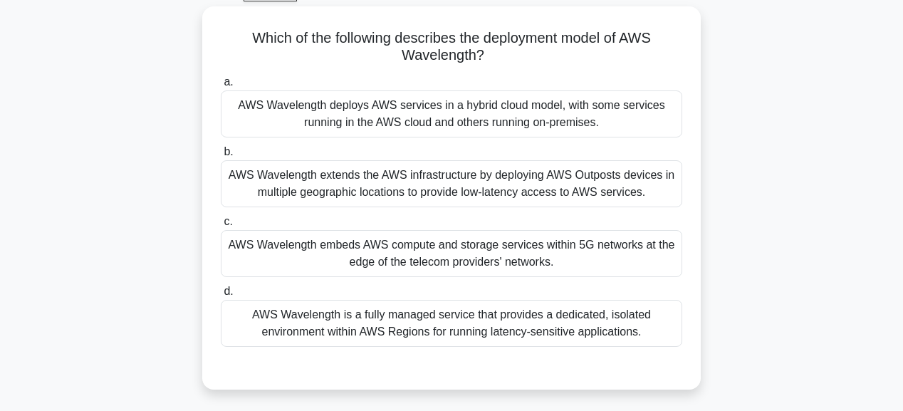
scroll to position [74, 0]
click at [469, 256] on div "AWS Wavelength embeds AWS compute and storage services within 5G networks at th…" at bounding box center [451, 252] width 461 height 47
click at [221, 226] on input "c. AWS Wavelength embeds AWS compute and storage services within 5G networks at…" at bounding box center [221, 220] width 0 height 9
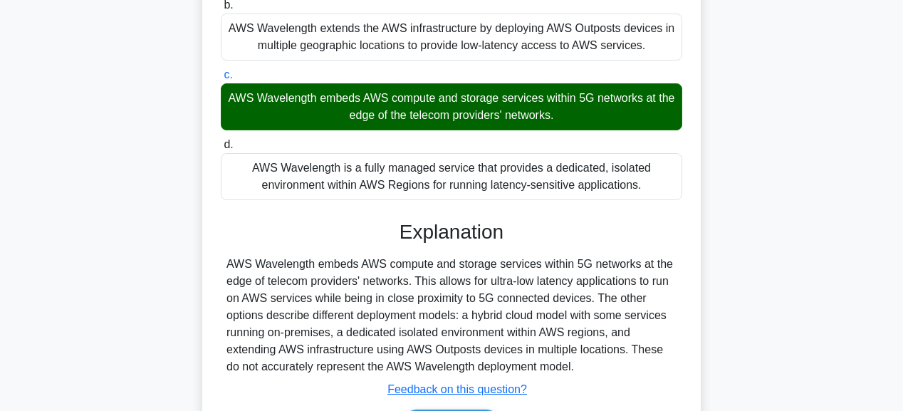
scroll to position [302, 0]
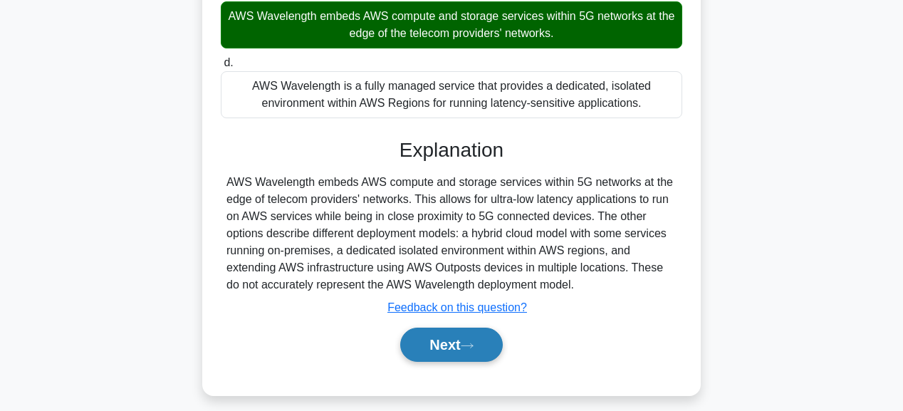
click at [478, 337] on button "Next" at bounding box center [451, 344] width 102 height 34
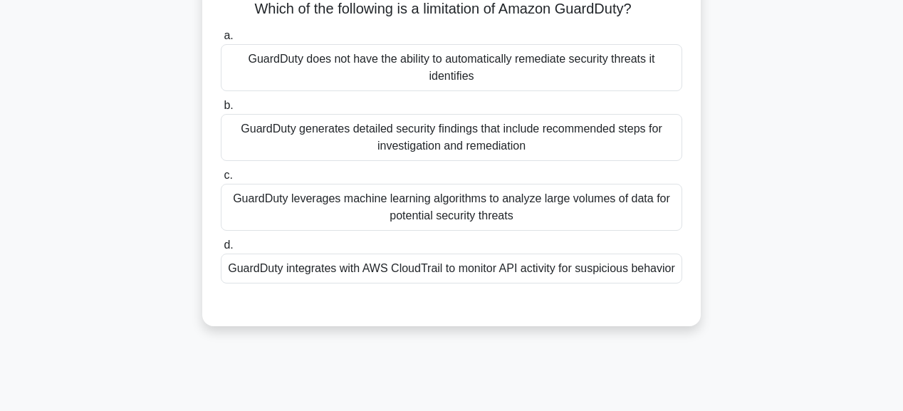
scroll to position [0, 0]
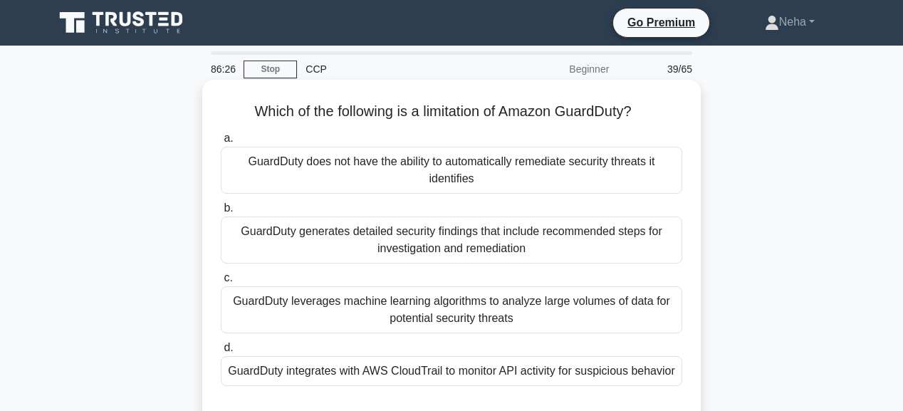
click at [450, 171] on div "GuardDuty does not have the ability to automatically remediate security threats…" at bounding box center [451, 170] width 461 height 47
click at [221, 143] on input "a. GuardDuty does not have the ability to automatically remediate security thre…" at bounding box center [221, 138] width 0 height 9
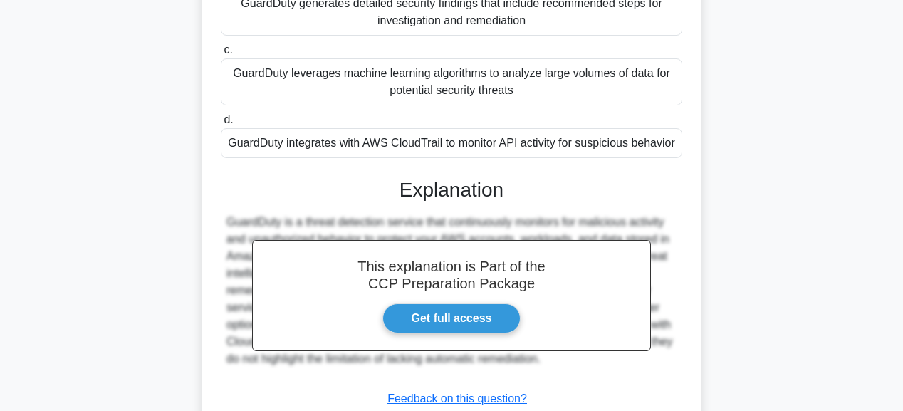
scroll to position [285, 0]
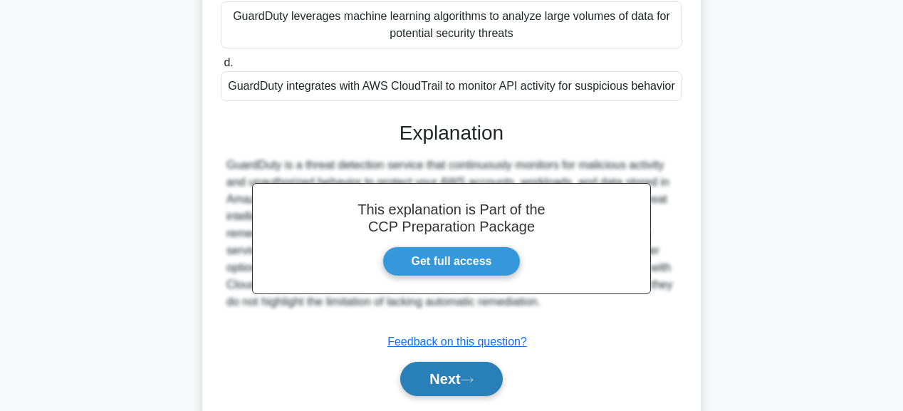
click at [473, 384] on button "Next" at bounding box center [451, 379] width 102 height 34
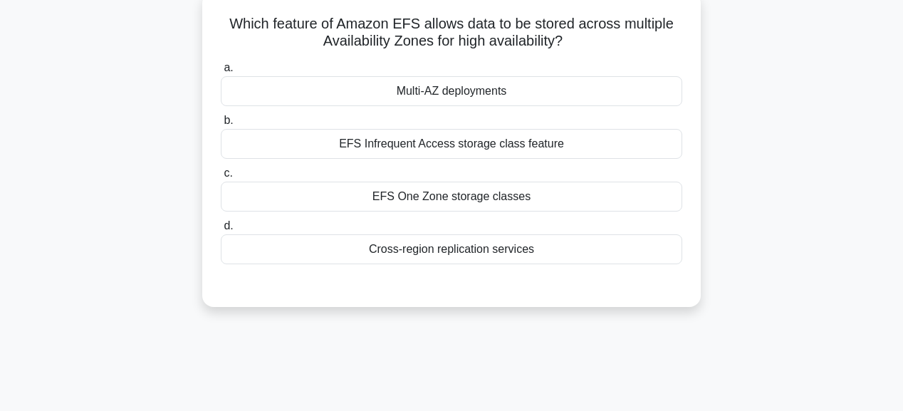
scroll to position [0, 0]
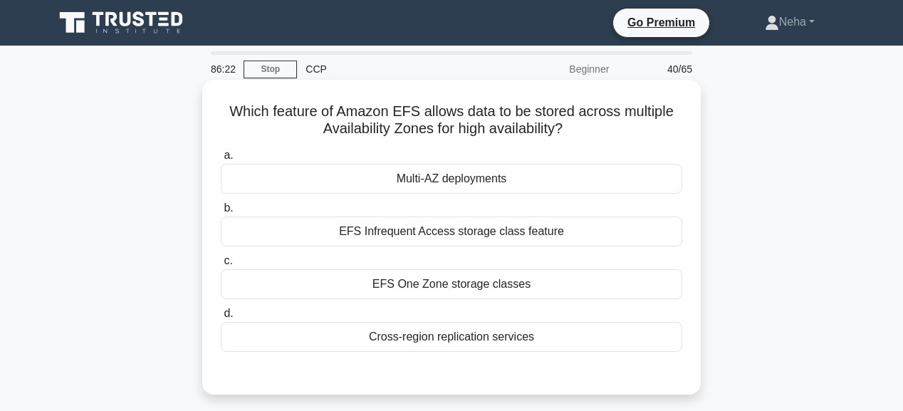
click at [447, 176] on div "Multi-AZ deployments" at bounding box center [451, 179] width 461 height 30
click at [221, 160] on input "a. Multi-AZ deployments" at bounding box center [221, 155] width 0 height 9
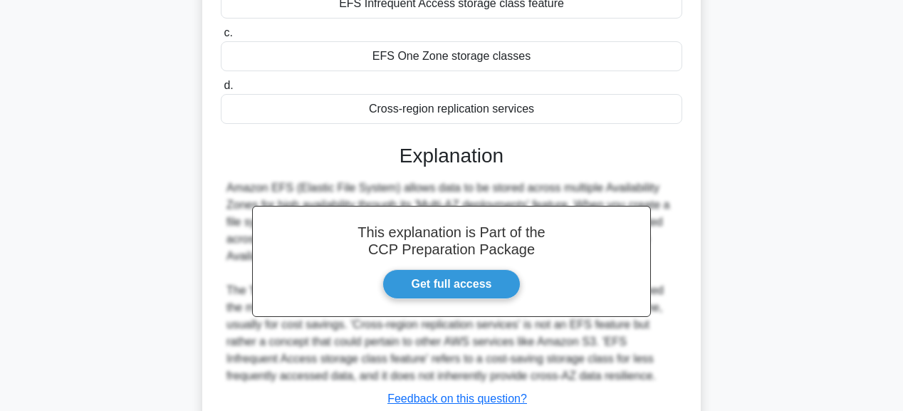
scroll to position [285, 0]
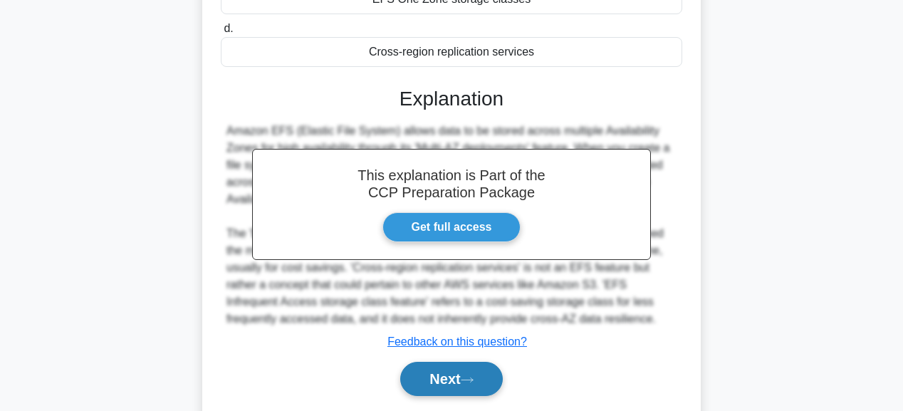
click at [482, 368] on button "Next" at bounding box center [451, 379] width 102 height 34
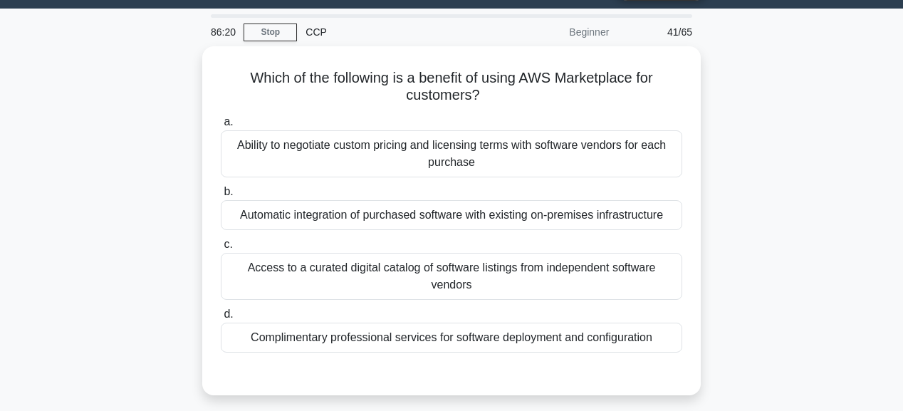
scroll to position [0, 0]
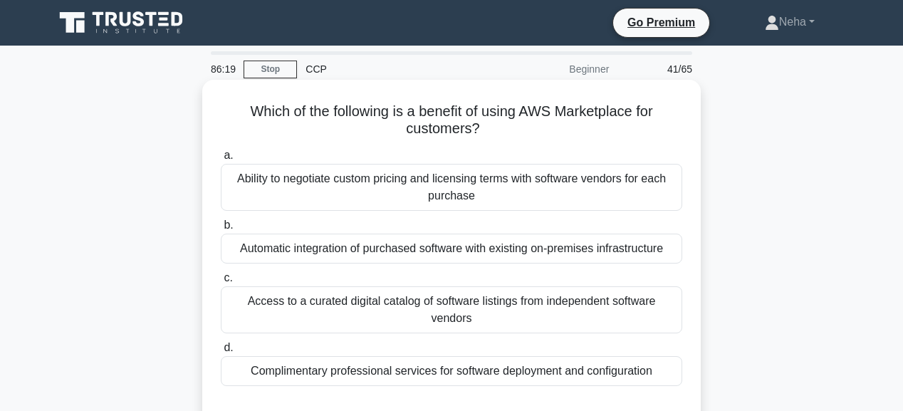
click at [461, 256] on div "Automatic integration of purchased software with existing on-premises infrastru…" at bounding box center [451, 249] width 461 height 30
click at [221, 230] on input "b. Automatic integration of purchased software with existing on-premises infras…" at bounding box center [221, 225] width 0 height 9
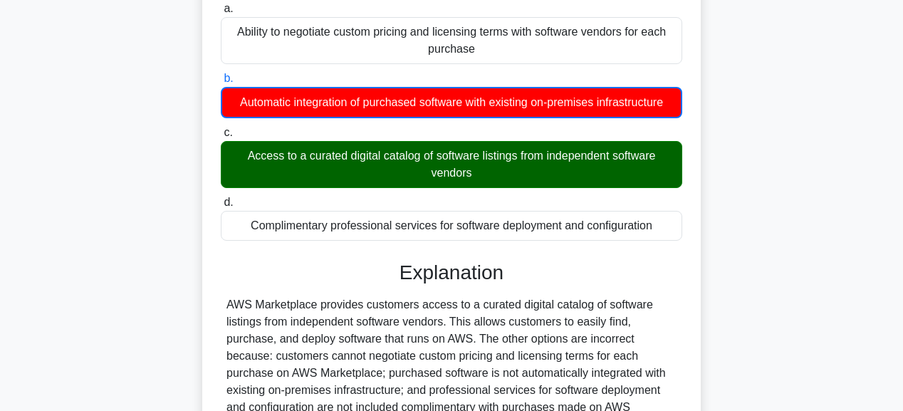
scroll to position [228, 0]
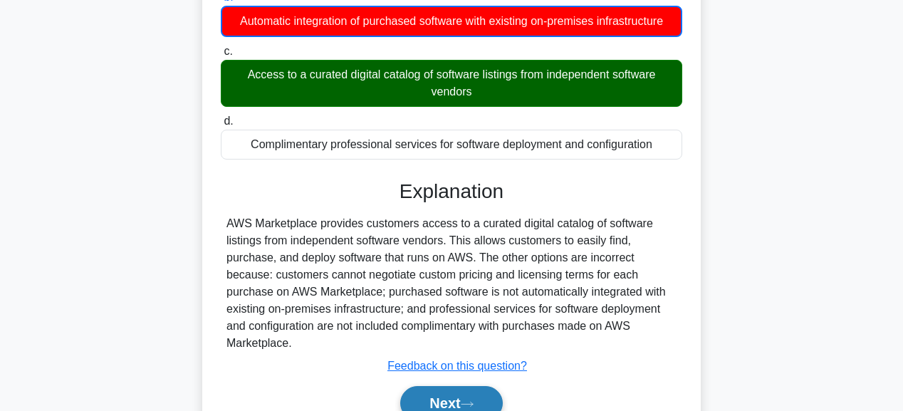
click at [485, 398] on button "Next" at bounding box center [451, 403] width 102 height 34
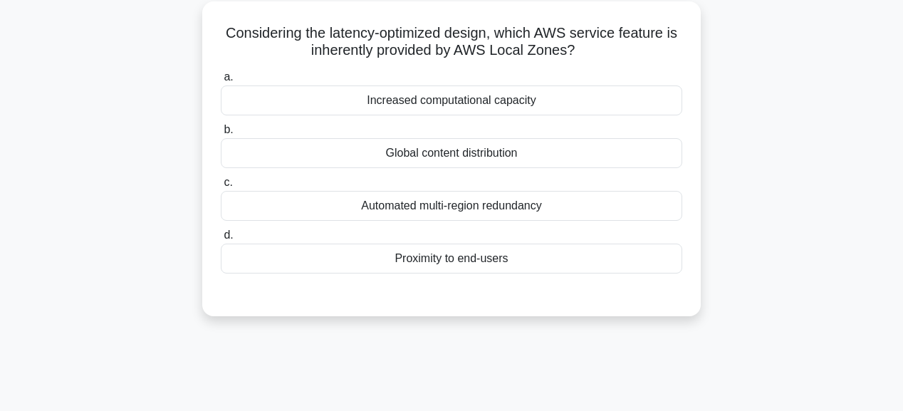
scroll to position [0, 0]
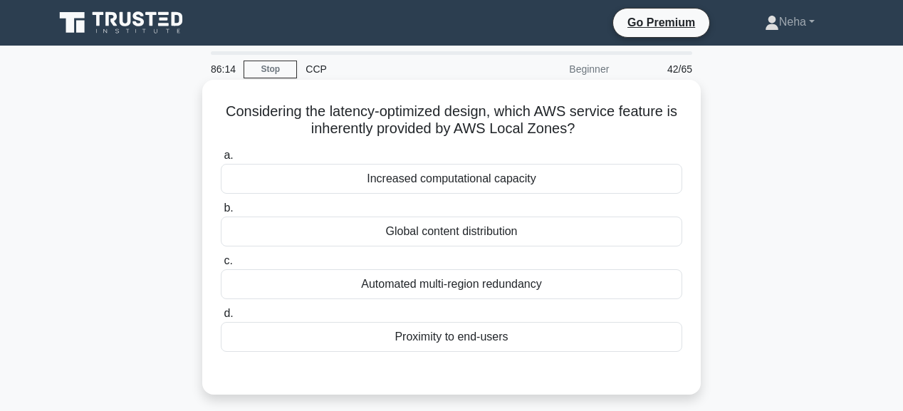
click at [448, 233] on div "Global content distribution" at bounding box center [451, 231] width 461 height 30
click at [221, 213] on input "b. Global content distribution" at bounding box center [221, 208] width 0 height 9
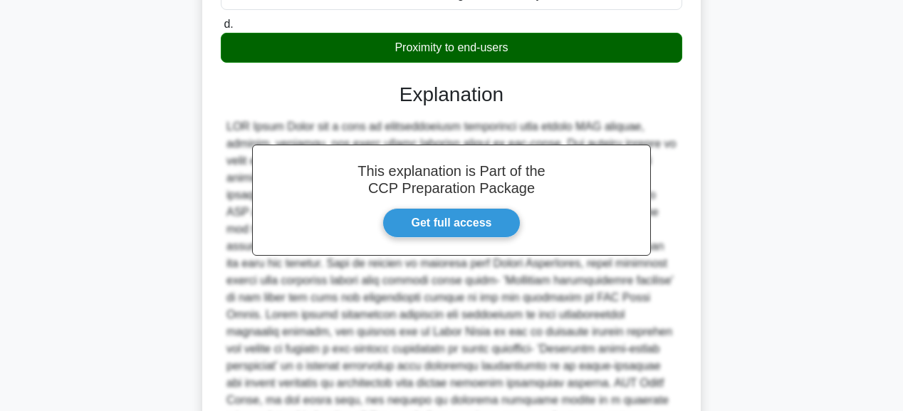
scroll to position [399, 0]
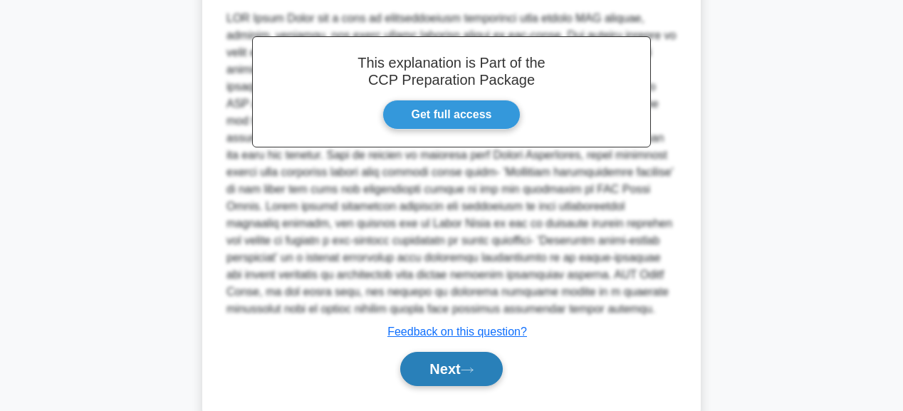
click at [450, 355] on button "Next" at bounding box center [451, 369] width 102 height 34
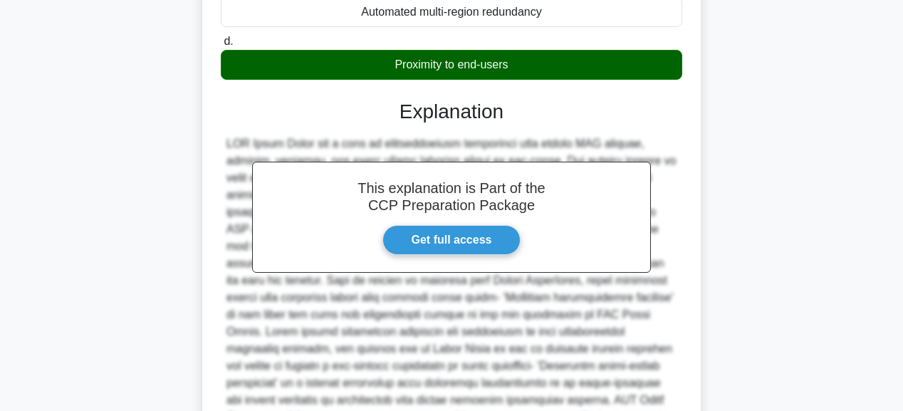
scroll to position [114, 0]
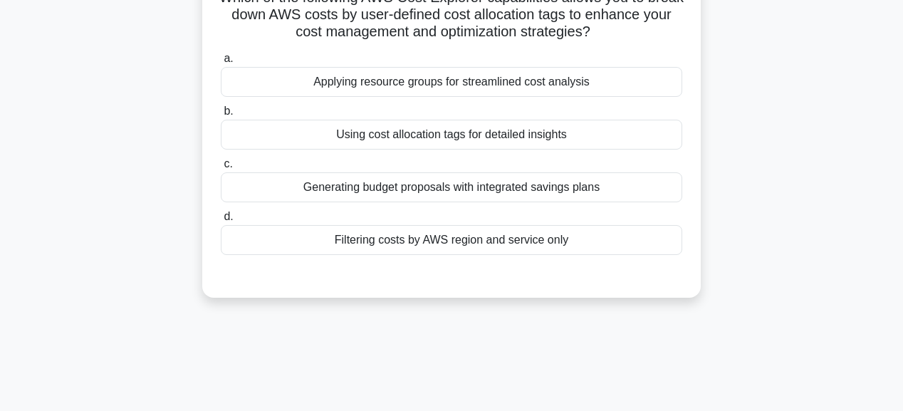
click at [399, 140] on div "Using cost allocation tags for detailed insights" at bounding box center [451, 135] width 461 height 30
click at [221, 116] on input "b. Using cost allocation tags for detailed insights" at bounding box center [221, 111] width 0 height 9
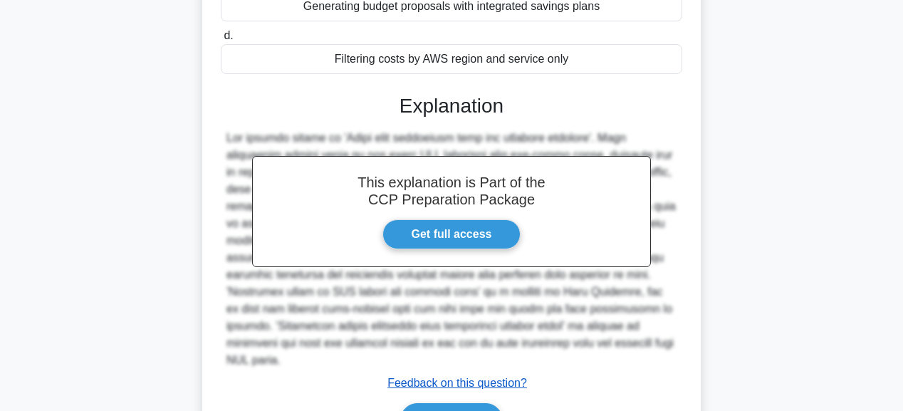
scroll to position [364, 0]
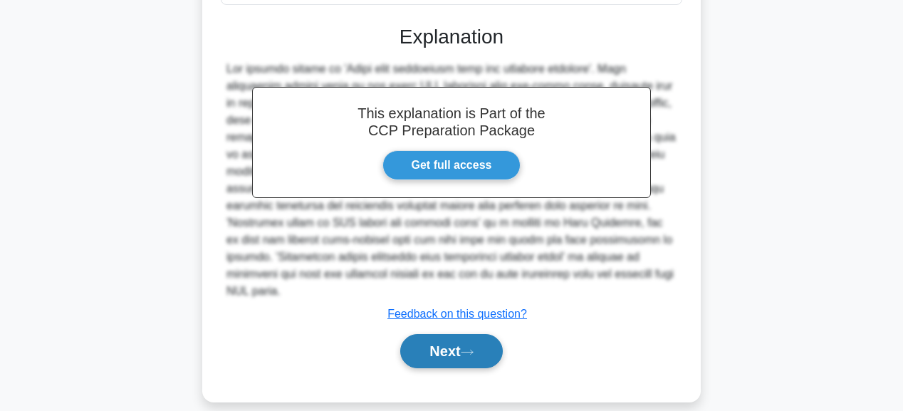
click at [476, 344] on button "Next" at bounding box center [451, 351] width 102 height 34
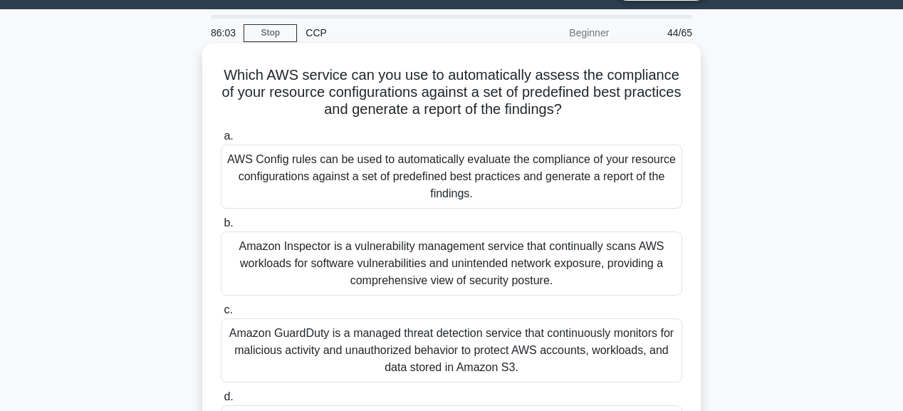
scroll to position [57, 0]
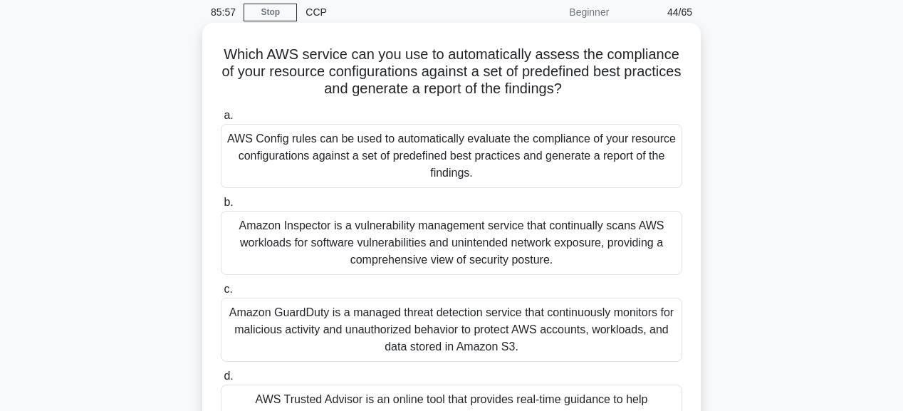
click at [462, 216] on div "Amazon Inspector is a vulnerability management service that continually scans A…" at bounding box center [451, 243] width 461 height 64
click at [221, 207] on input "b. Amazon Inspector is a vulnerability management service that continually scan…" at bounding box center [221, 202] width 0 height 9
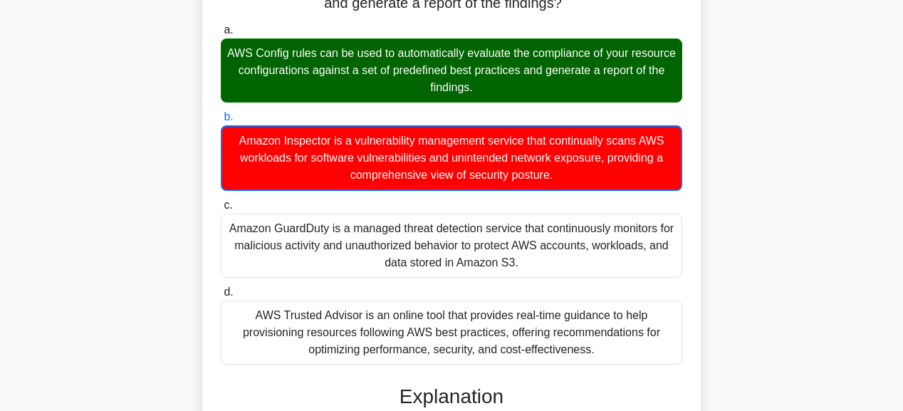
scroll to position [342, 0]
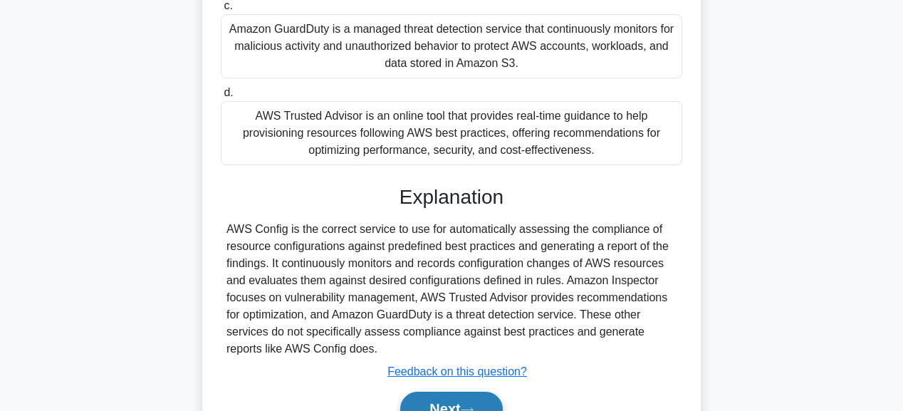
click at [487, 395] on button "Next" at bounding box center [451, 409] width 102 height 34
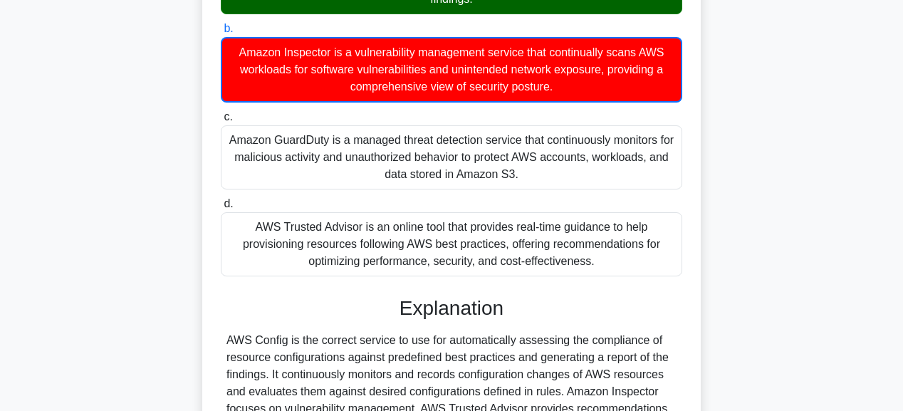
scroll to position [57, 0]
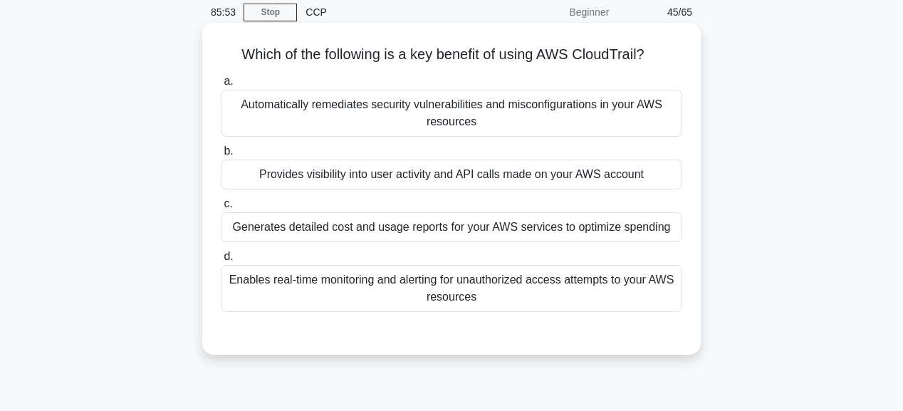
click at [460, 179] on div "Provides visibility into user activity and API calls made on your AWS account" at bounding box center [451, 174] width 461 height 30
click at [221, 156] on input "b. Provides visibility into user activity and API calls made on your AWS account" at bounding box center [221, 151] width 0 height 9
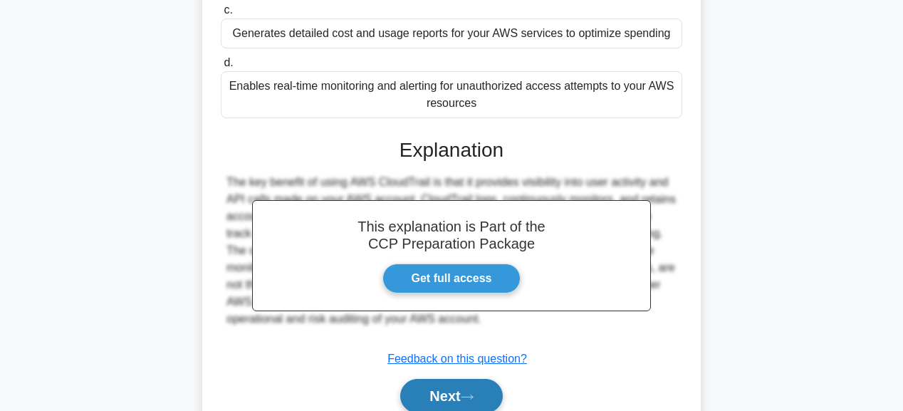
scroll to position [342, 0]
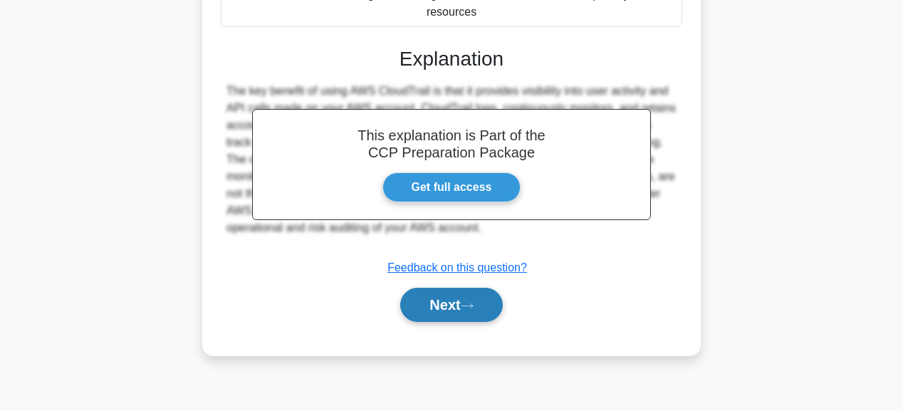
click at [470, 316] on button "Next" at bounding box center [451, 305] width 102 height 34
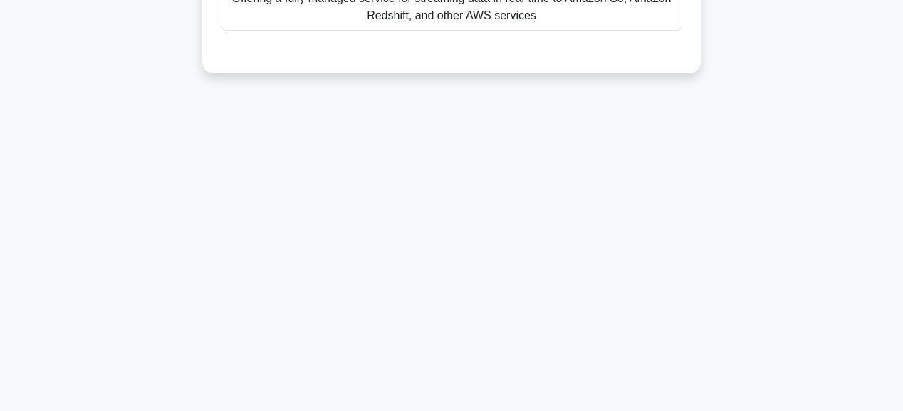
scroll to position [114, 0]
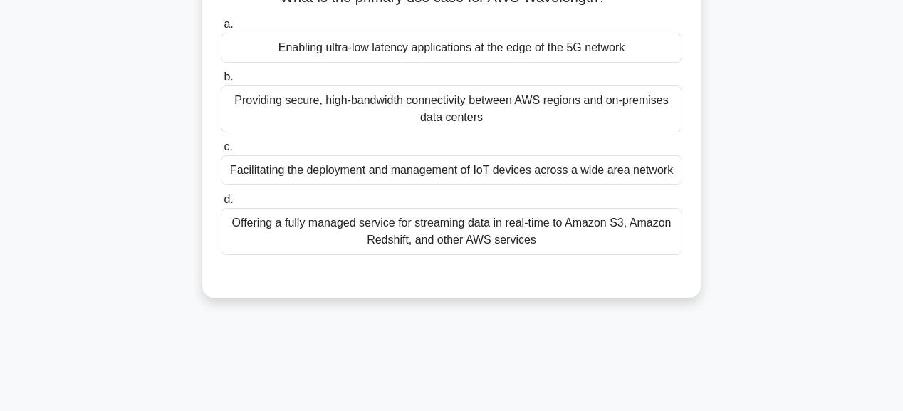
click at [430, 52] on div "Enabling ultra-low latency applications at the edge of the 5G network" at bounding box center [451, 48] width 461 height 30
click at [221, 29] on input "a. Enabling ultra-low latency applications at the edge of the 5G network" at bounding box center [221, 24] width 0 height 9
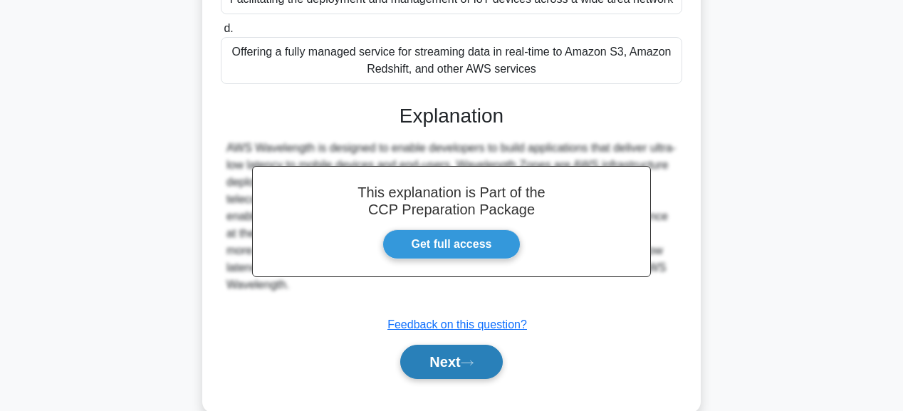
click at [474, 347] on button "Next" at bounding box center [451, 362] width 102 height 34
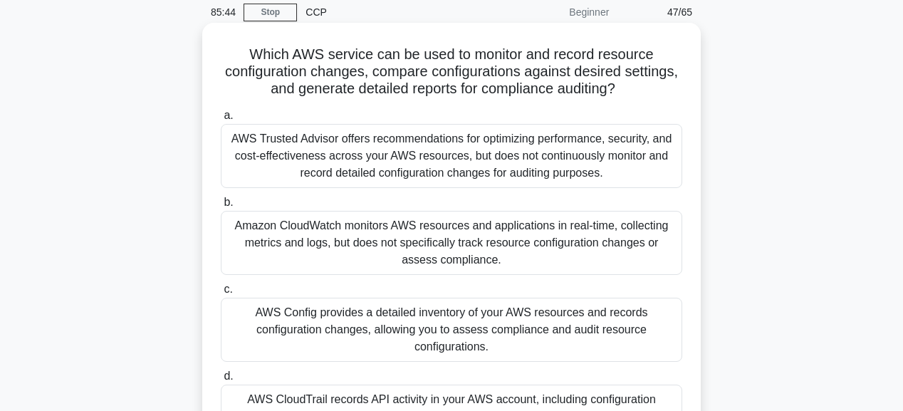
click at [427, 157] on div "AWS Trusted Advisor offers recommendations for optimizing performance, security…" at bounding box center [451, 156] width 461 height 64
click at [221, 120] on input "a. AWS Trusted Advisor offers recommendations for optimizing performance, secur…" at bounding box center [221, 115] width 0 height 9
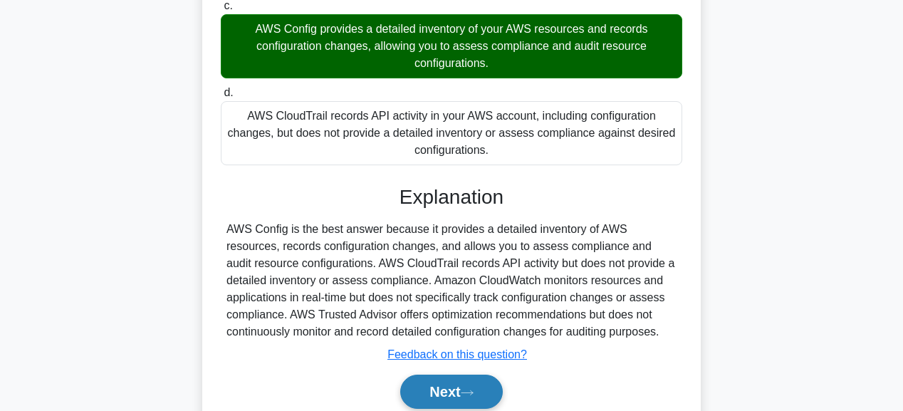
click at [461, 402] on button "Next" at bounding box center [451, 391] width 102 height 34
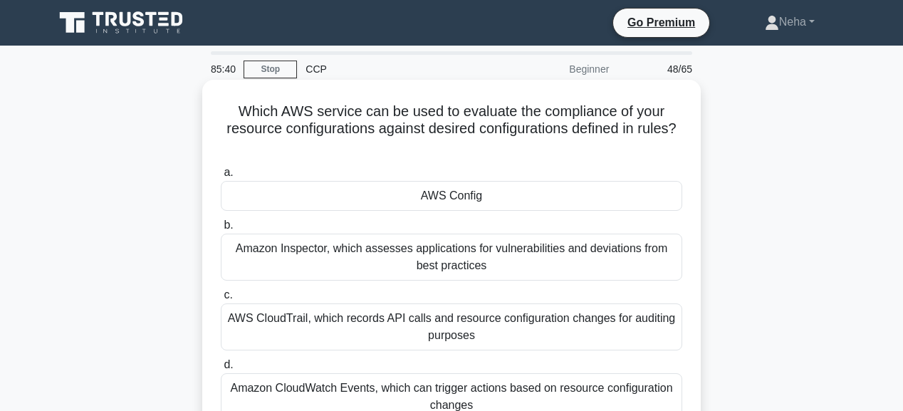
click at [462, 194] on div "AWS Config" at bounding box center [451, 196] width 461 height 30
click at [221, 177] on input "a. AWS Config" at bounding box center [221, 172] width 0 height 9
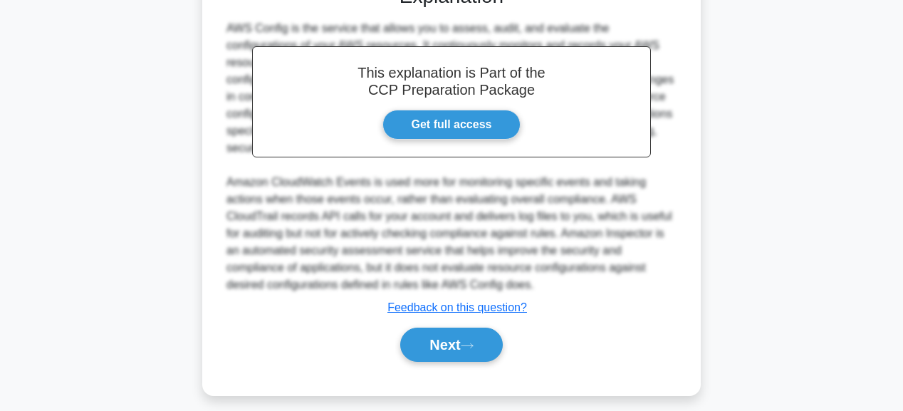
click at [464, 352] on button "Next" at bounding box center [451, 344] width 102 height 34
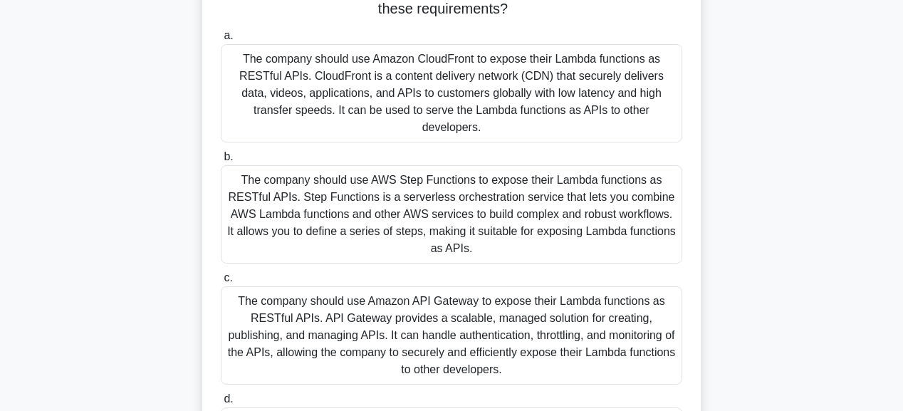
click at [462, 342] on div "The company should use Amazon API Gateway to expose their Lambda functions as R…" at bounding box center [451, 335] width 461 height 98
click at [221, 283] on input "c. The company should use Amazon API Gateway to expose their Lambda functions a…" at bounding box center [221, 277] width 0 height 9
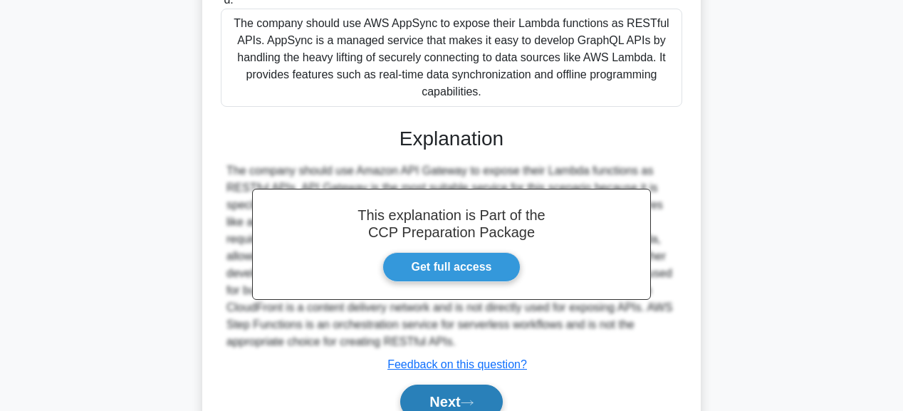
click at [470, 399] on icon at bounding box center [467, 403] width 13 height 8
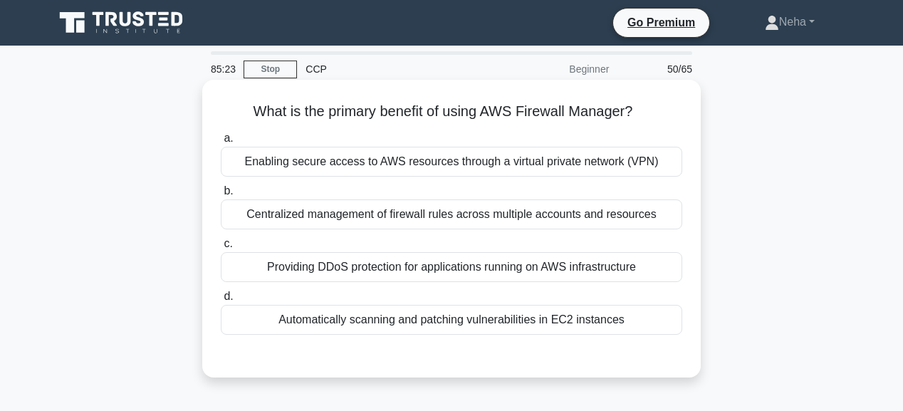
click at [570, 324] on div "Automatically scanning and patching vulnerabilities in EC2 instances" at bounding box center [451, 320] width 461 height 30
click at [221, 301] on input "d. Automatically scanning and patching vulnerabilities in EC2 instances" at bounding box center [221, 296] width 0 height 9
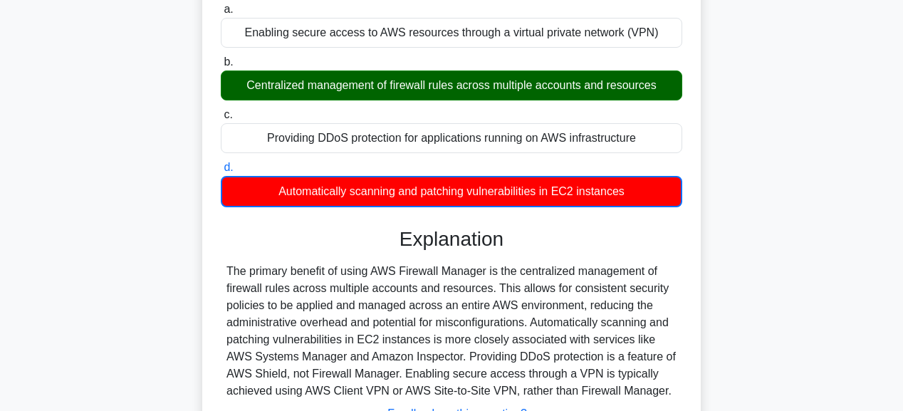
scroll to position [228, 0]
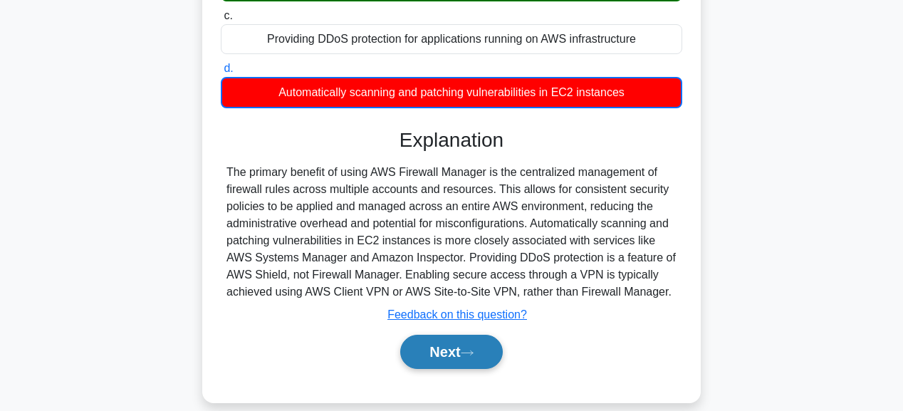
click at [462, 362] on button "Next" at bounding box center [451, 352] width 102 height 34
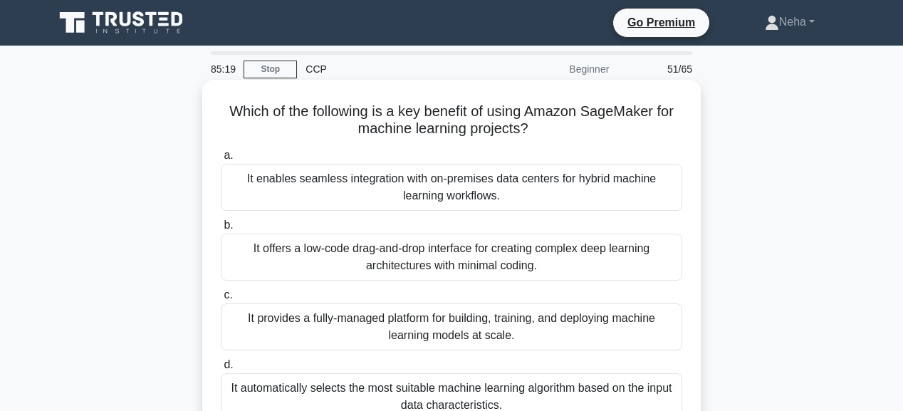
click at [444, 190] on div "It enables seamless integration with on-premises data centers for hybrid machin…" at bounding box center [451, 187] width 461 height 47
click at [221, 160] on input "a. It enables seamless integration with on-premises data centers for hybrid mac…" at bounding box center [221, 155] width 0 height 9
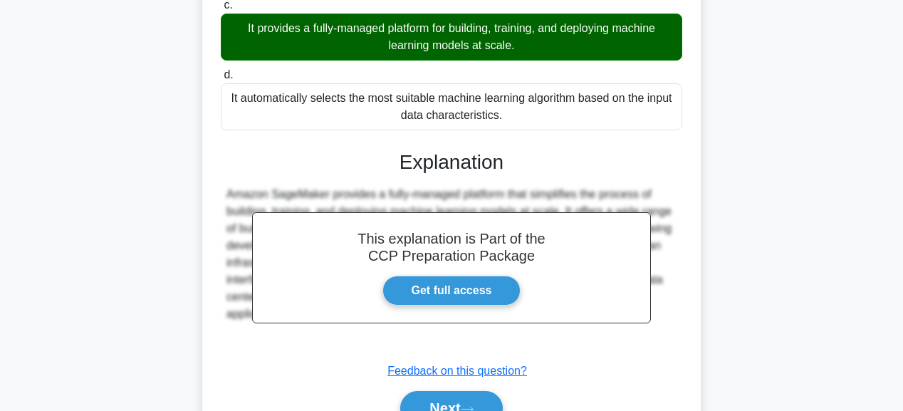
scroll to position [342, 0]
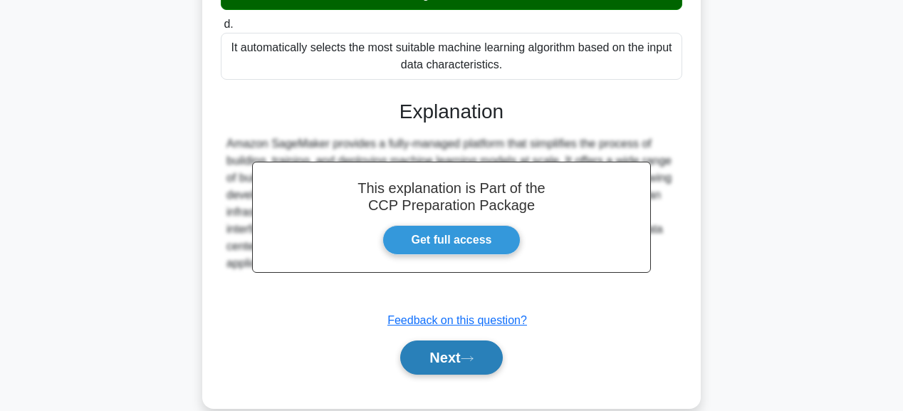
click at [470, 364] on button "Next" at bounding box center [451, 357] width 102 height 34
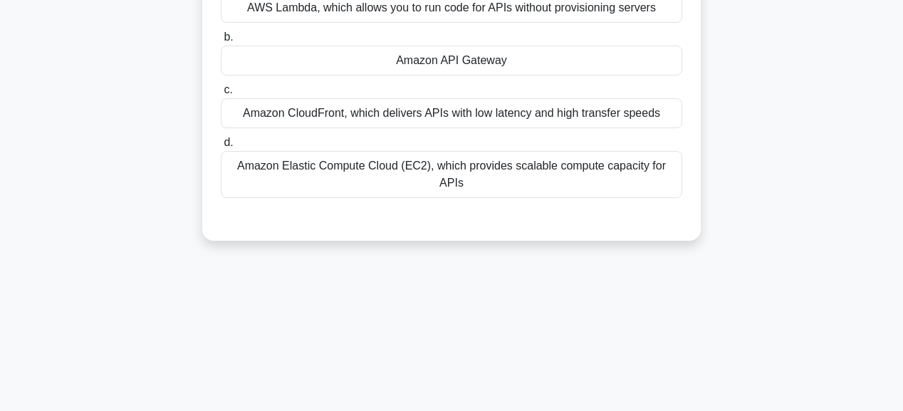
scroll to position [171, 0]
click at [453, 69] on div "Amazon API Gateway" at bounding box center [451, 61] width 461 height 30
click at [221, 42] on input "b. Amazon API Gateway" at bounding box center [221, 37] width 0 height 9
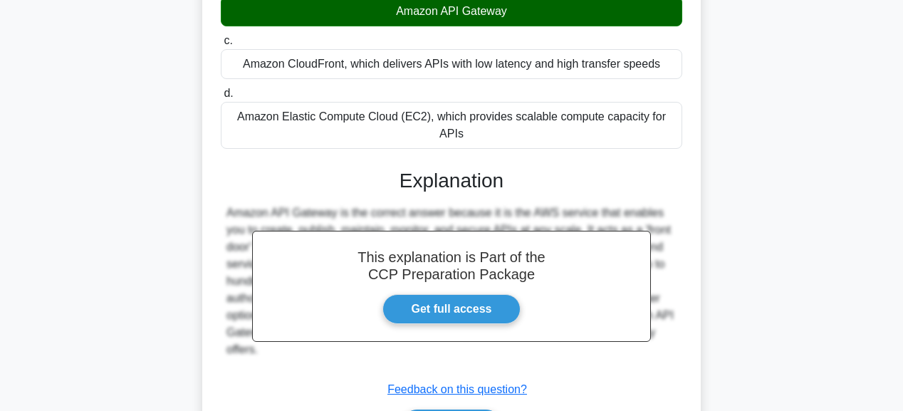
scroll to position [285, 0]
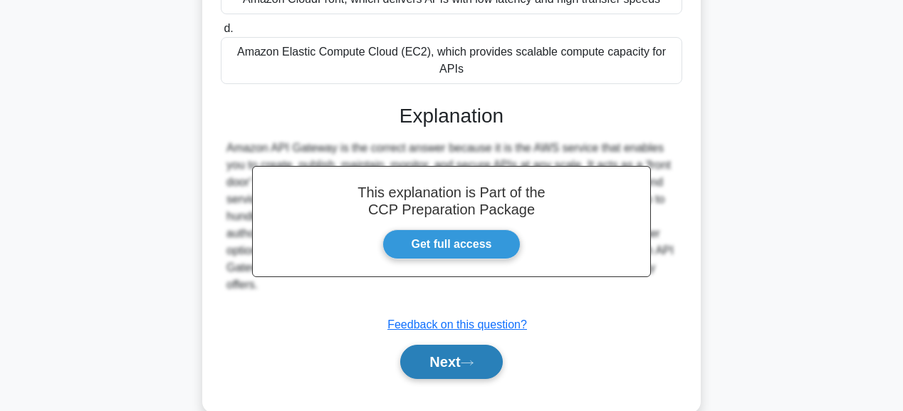
click at [470, 350] on button "Next" at bounding box center [451, 362] width 102 height 34
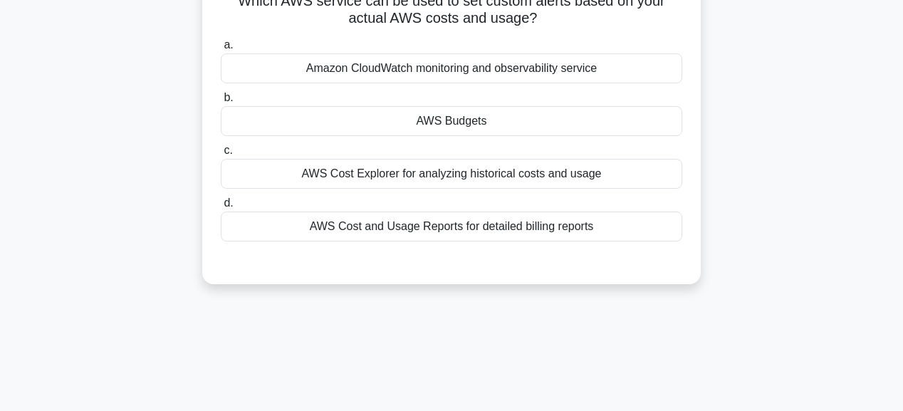
scroll to position [0, 0]
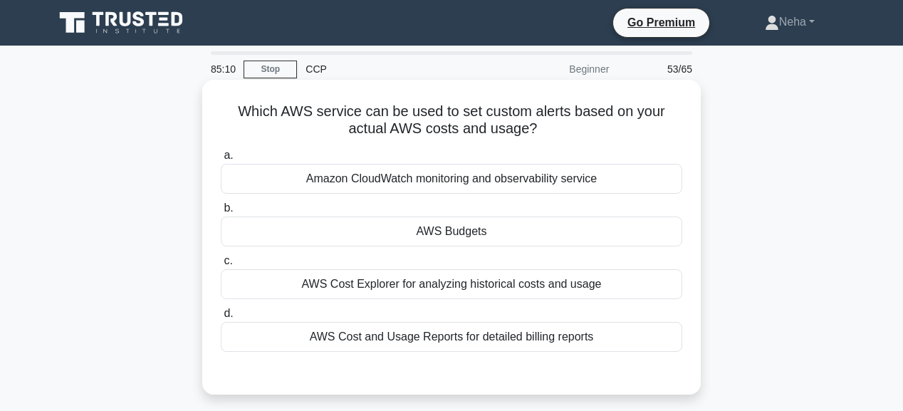
click at [444, 231] on div "AWS Budgets" at bounding box center [451, 231] width 461 height 30
click at [221, 213] on input "b. AWS Budgets" at bounding box center [221, 208] width 0 height 9
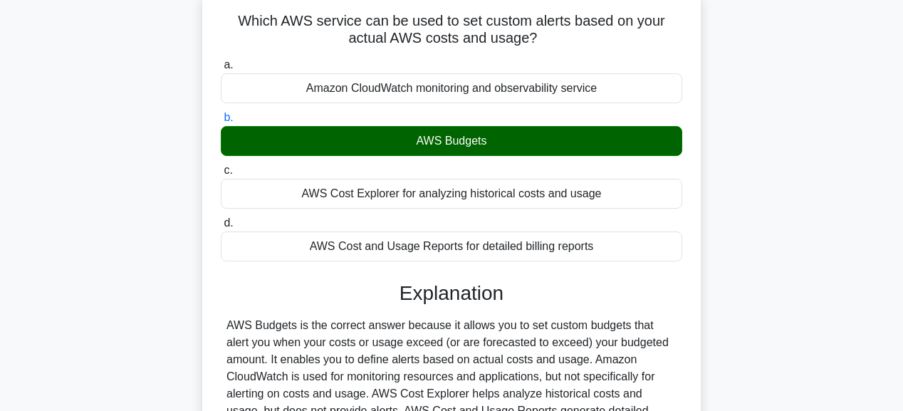
scroll to position [171, 0]
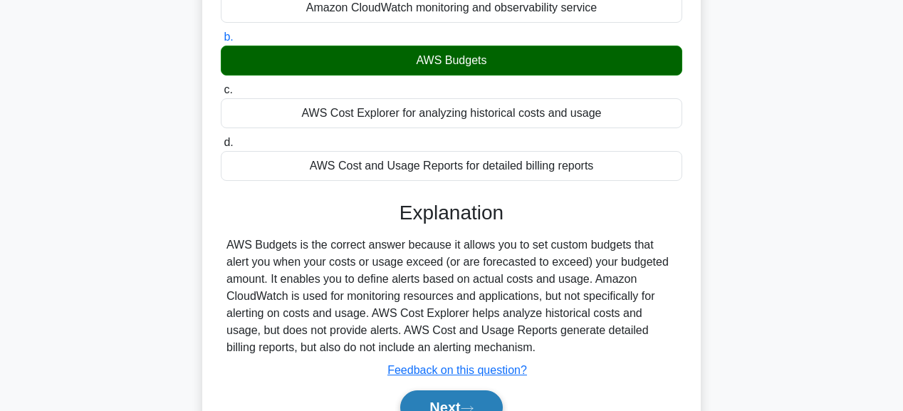
click at [461, 393] on button "Next" at bounding box center [451, 407] width 102 height 34
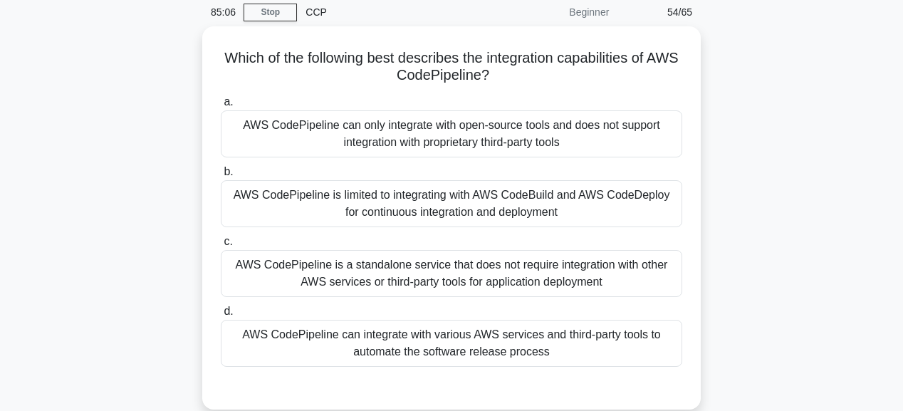
scroll to position [0, 0]
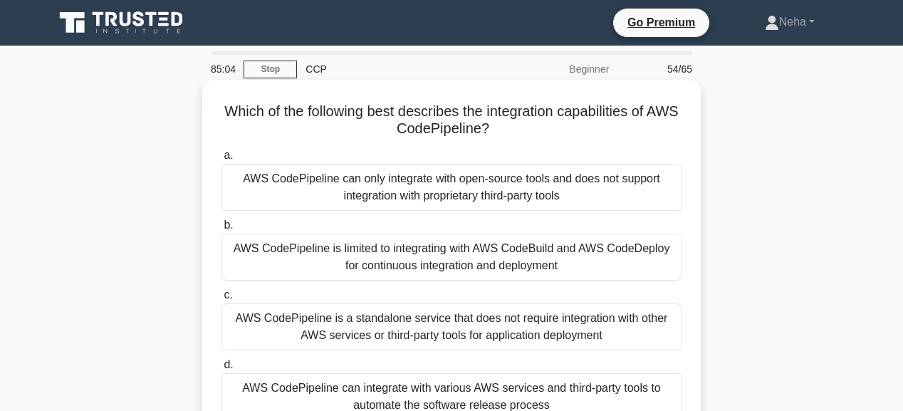
click at [435, 201] on div "AWS CodePipeline can only integrate with open-source tools and does not support…" at bounding box center [451, 187] width 461 height 47
click at [221, 160] on input "a. AWS CodePipeline can only integrate with open-source tools and does not supp…" at bounding box center [221, 155] width 0 height 9
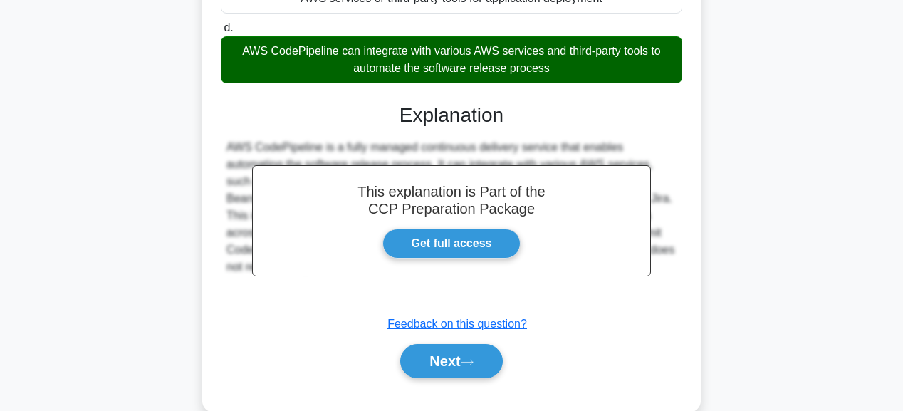
scroll to position [342, 0]
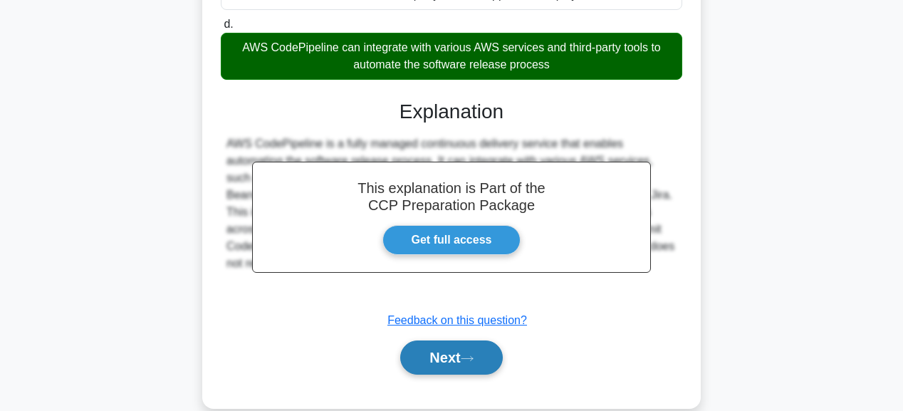
click at [464, 367] on button "Next" at bounding box center [451, 357] width 102 height 34
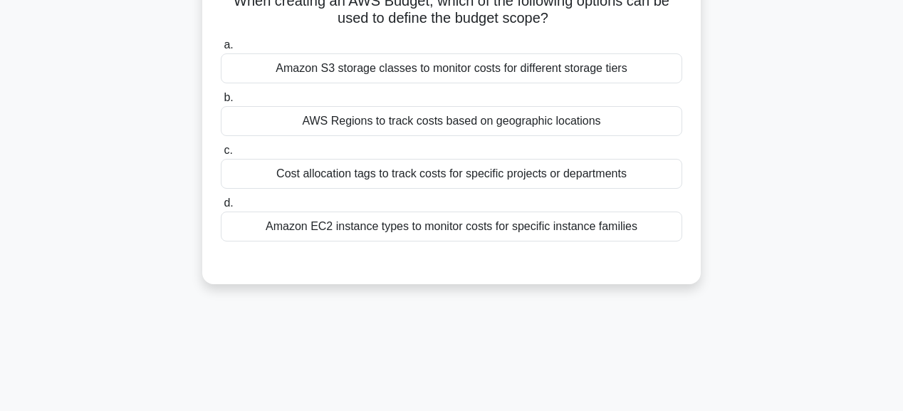
scroll to position [0, 0]
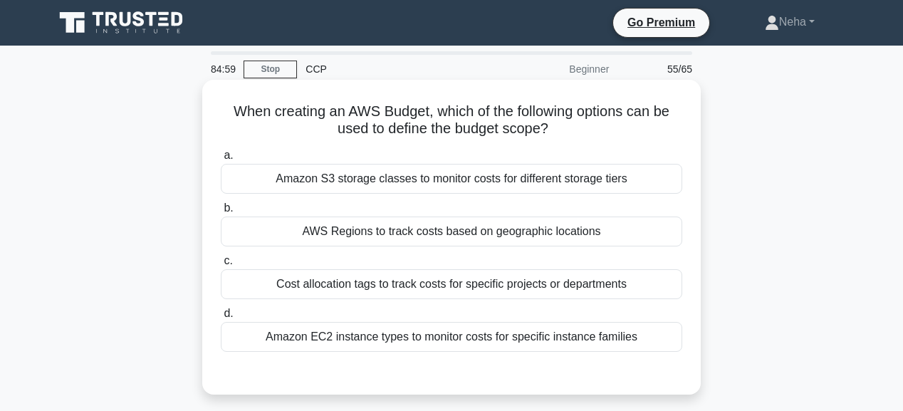
click at [462, 236] on div "AWS Regions to track costs based on geographic locations" at bounding box center [451, 231] width 461 height 30
click at [221, 213] on input "b. AWS Regions to track costs based on geographic locations" at bounding box center [221, 208] width 0 height 9
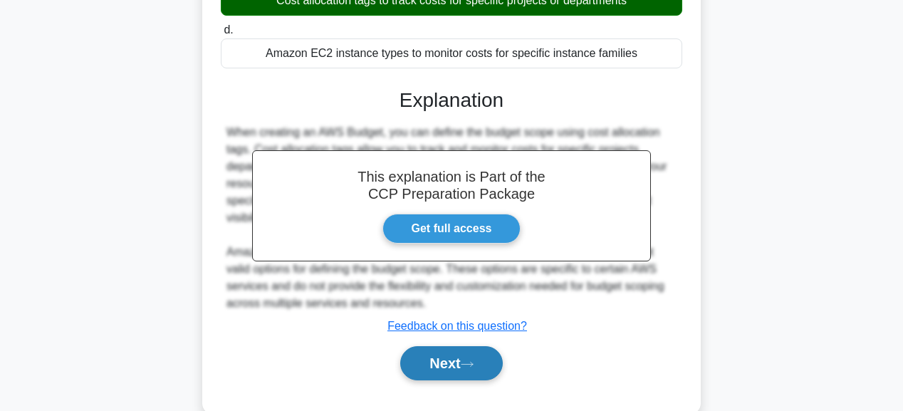
click at [483, 368] on button "Next" at bounding box center [451, 363] width 102 height 34
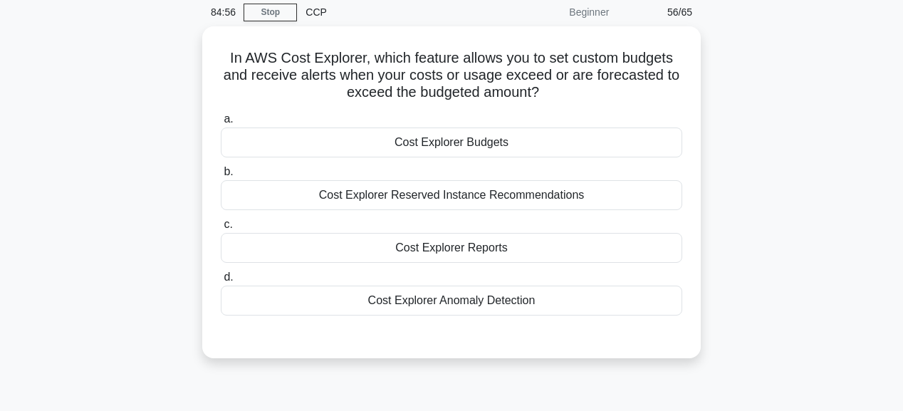
scroll to position [57, 0]
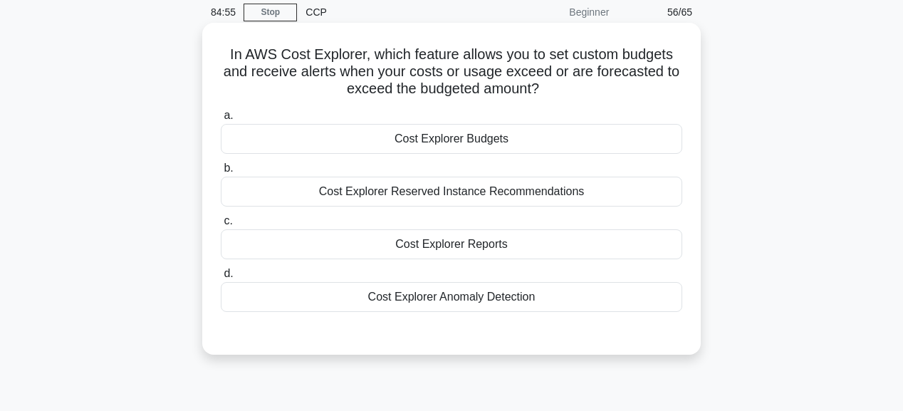
click at [450, 239] on div "Cost Explorer Reports" at bounding box center [451, 244] width 461 height 30
click at [221, 226] on input "c. Cost Explorer Reports" at bounding box center [221, 220] width 0 height 9
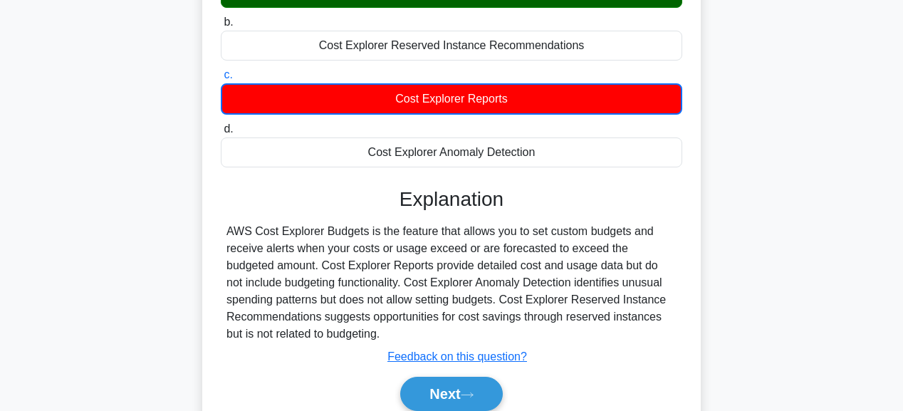
scroll to position [285, 0]
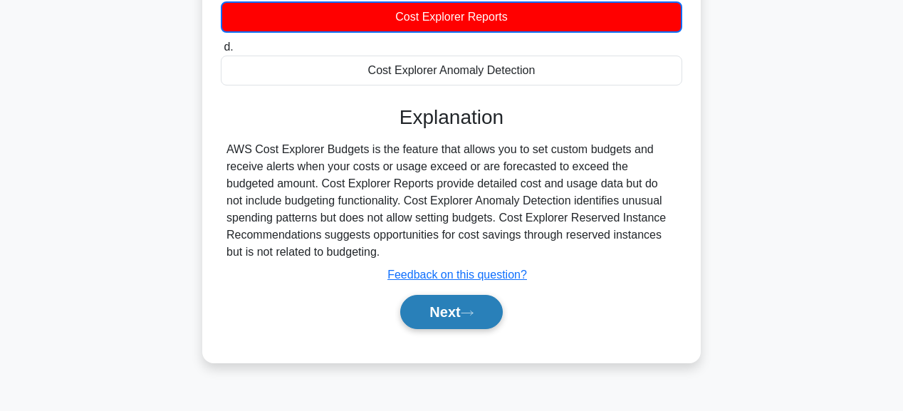
click at [465, 318] on button "Next" at bounding box center [451, 312] width 102 height 34
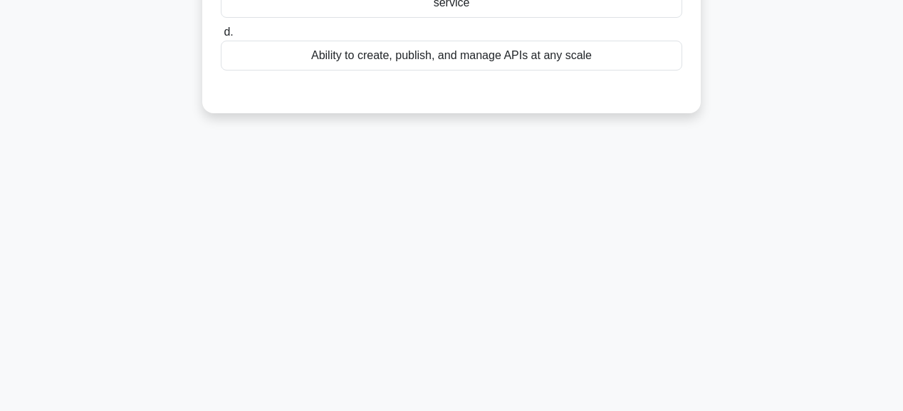
scroll to position [193, 0]
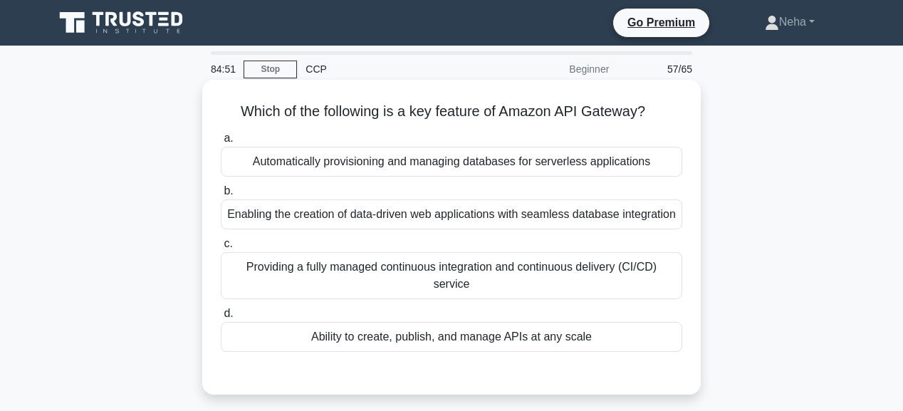
click at [469, 325] on div "Ability to create, publish, and manage APIs at any scale" at bounding box center [451, 337] width 461 height 30
click at [221, 318] on input "d. Ability to create, publish, and manage APIs at any scale" at bounding box center [221, 313] width 0 height 9
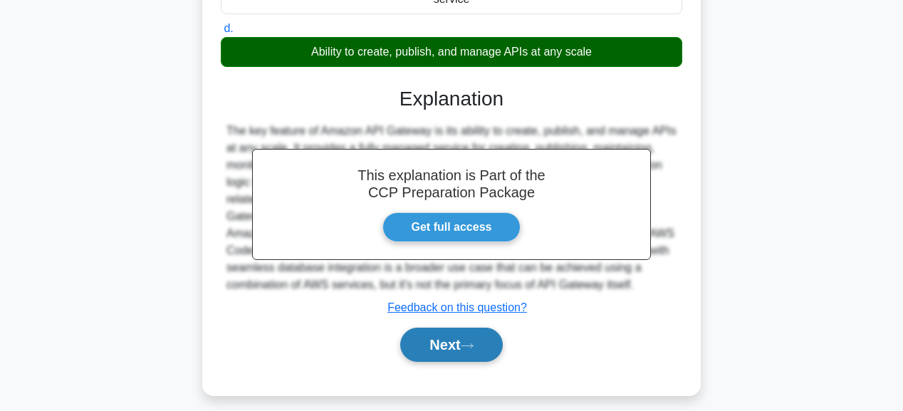
click at [469, 341] on button "Next" at bounding box center [451, 344] width 102 height 34
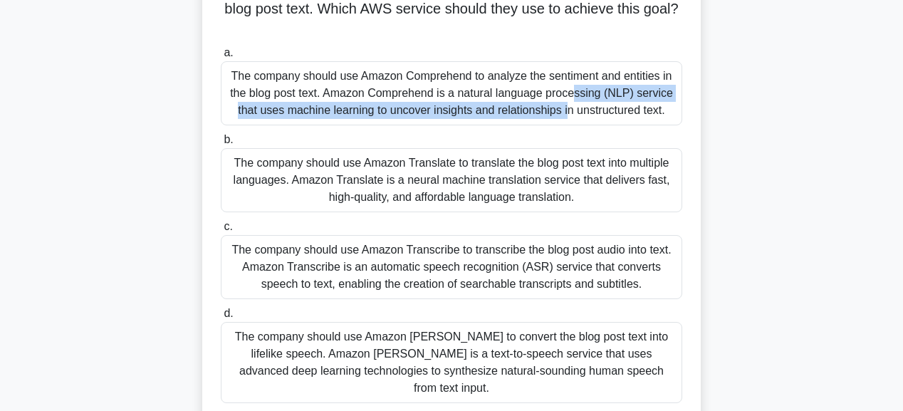
click at [447, 86] on div "The company should use Amazon Comprehend to analyze the sentiment and entities …" at bounding box center [451, 93] width 461 height 64
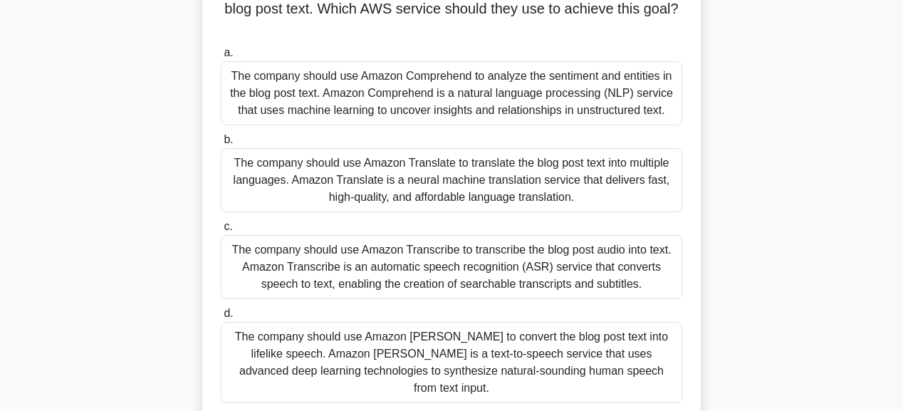
click at [477, 120] on div "The company should use Amazon Comprehend to analyze the sentiment and entities …" at bounding box center [451, 93] width 461 height 64
click at [221, 58] on input "a. The company should use Amazon Comprehend to analyze the sentiment and entiti…" at bounding box center [221, 52] width 0 height 9
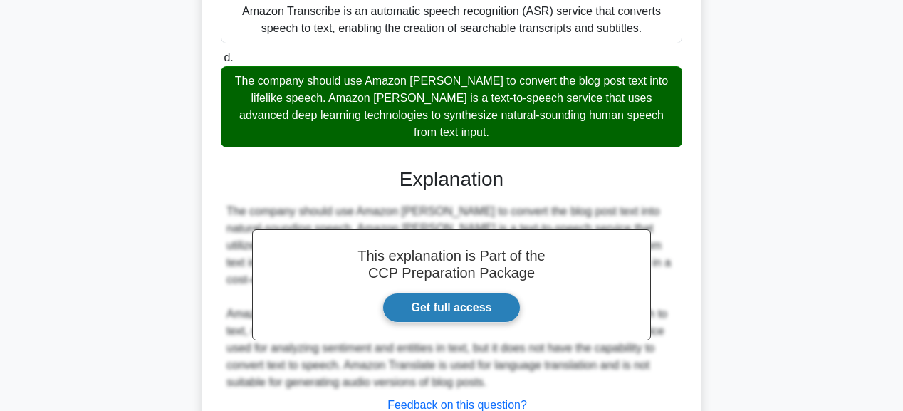
scroll to position [513, 0]
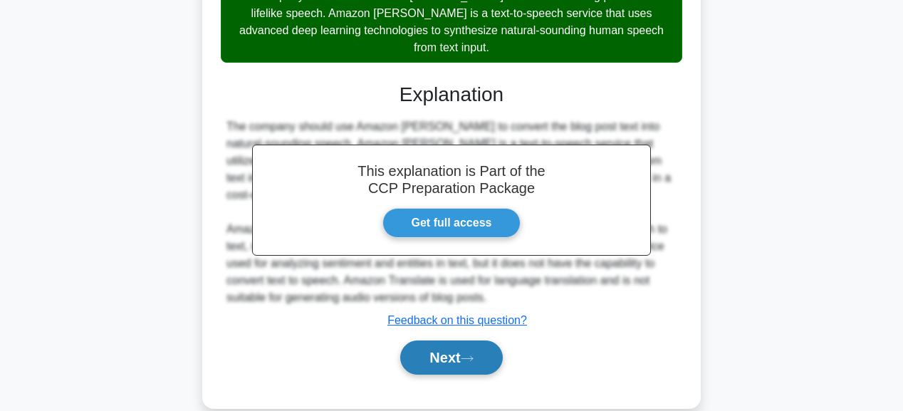
click at [458, 347] on button "Next" at bounding box center [451, 357] width 102 height 34
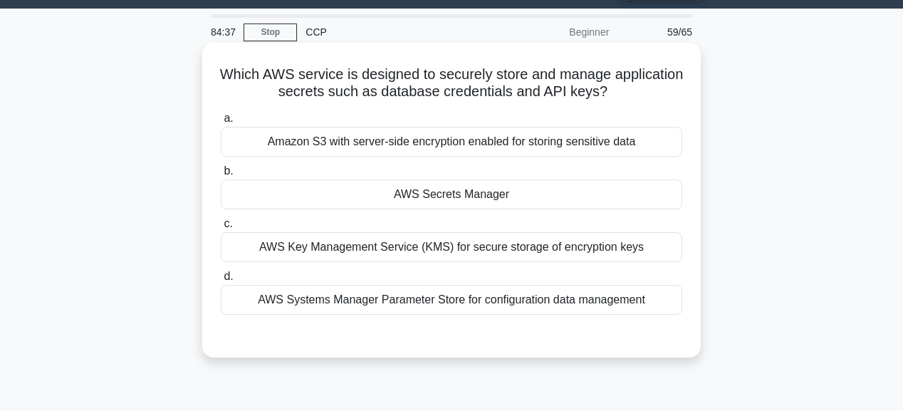
scroll to position [17, 0]
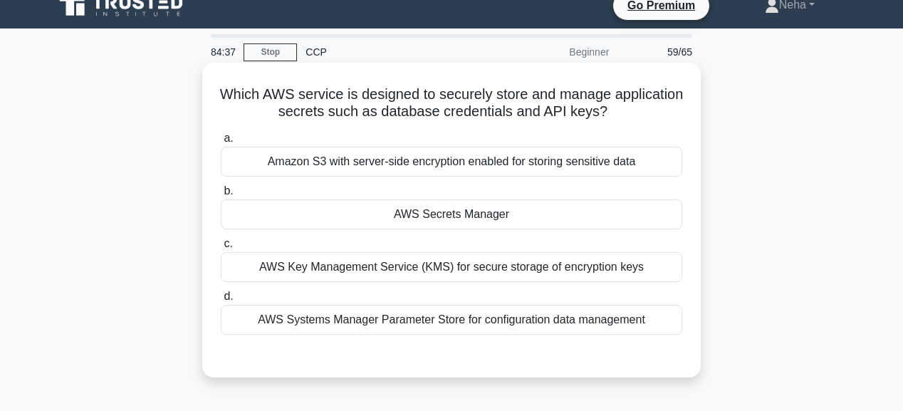
click at [439, 214] on div "AWS Secrets Manager" at bounding box center [451, 214] width 461 height 30
click at [221, 196] on input "b. AWS Secrets Manager" at bounding box center [221, 191] width 0 height 9
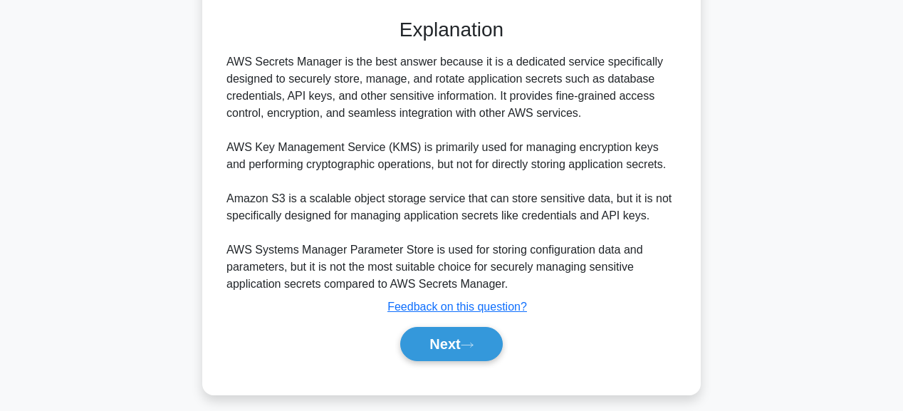
scroll to position [359, 0]
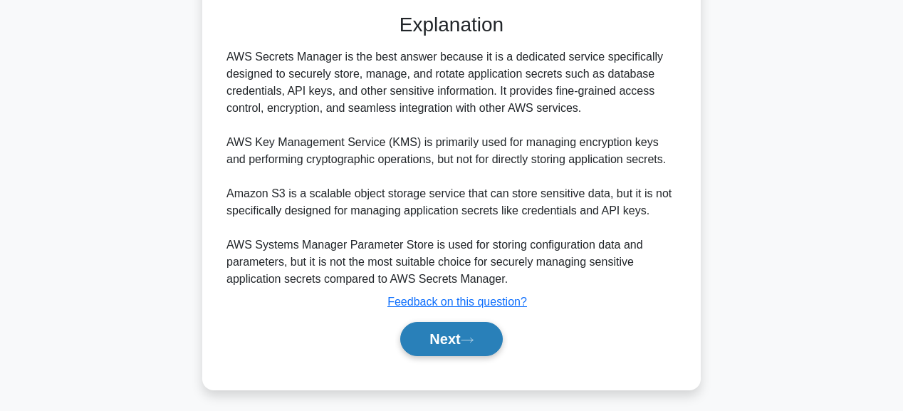
click at [447, 345] on button "Next" at bounding box center [451, 339] width 102 height 34
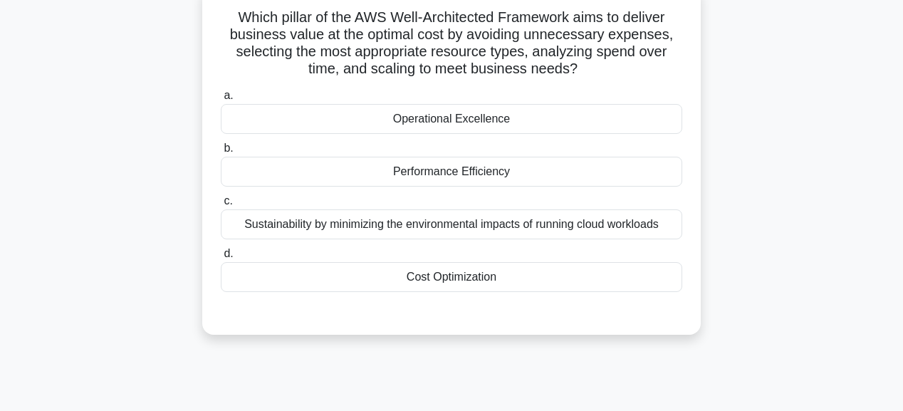
scroll to position [74, 0]
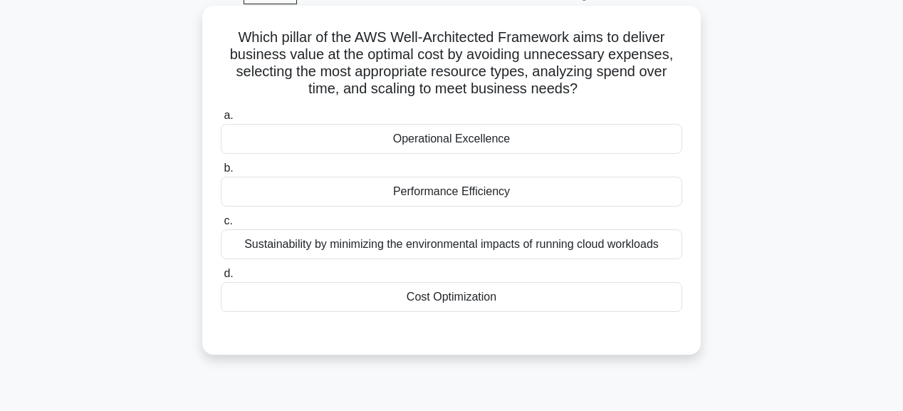
click at [448, 288] on div "Cost Optimization" at bounding box center [451, 297] width 461 height 30
click at [221, 278] on input "d. Cost Optimization" at bounding box center [221, 273] width 0 height 9
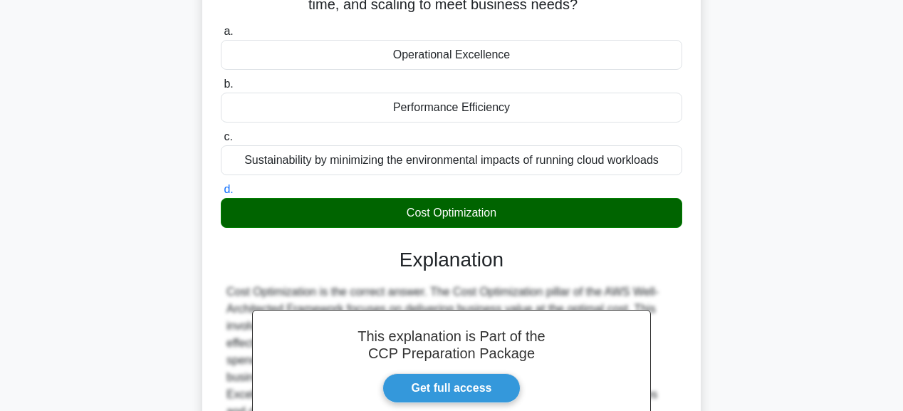
scroll to position [302, 0]
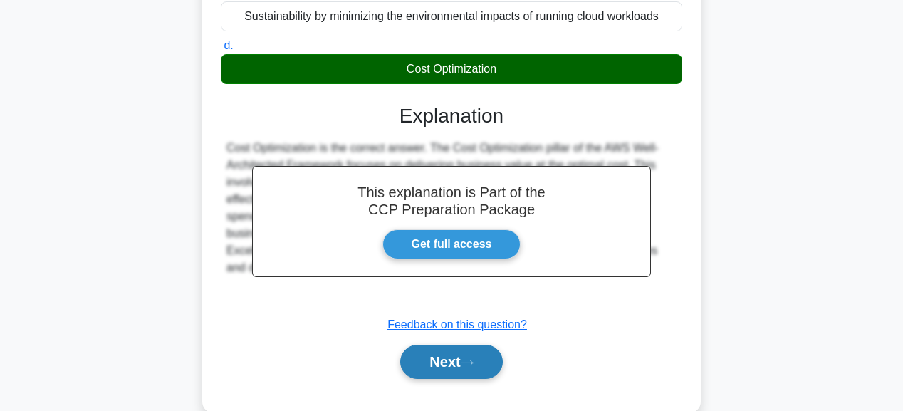
click at [454, 353] on button "Next" at bounding box center [451, 362] width 102 height 34
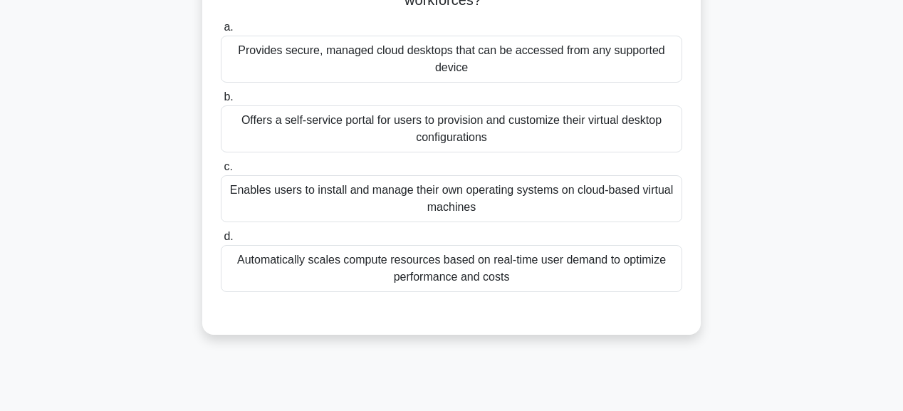
scroll to position [131, 0]
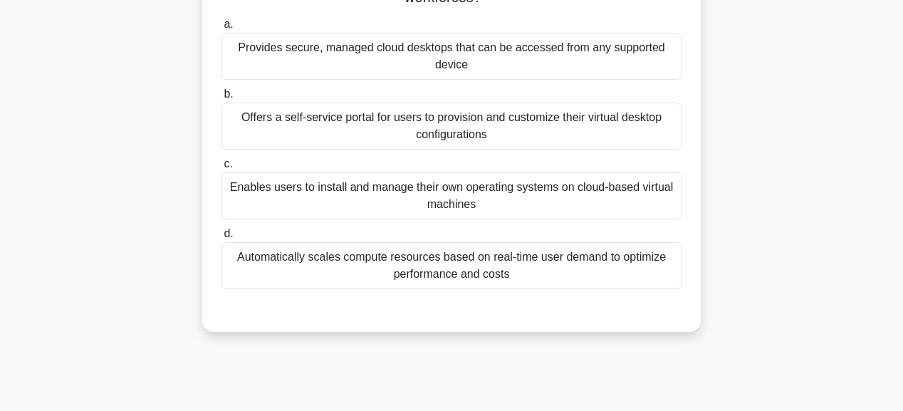
click at [434, 196] on div "Enables users to install and manage their own operating systems on cloud-based …" at bounding box center [451, 195] width 461 height 47
click at [221, 169] on input "c. Enables users to install and manage their own operating systems on cloud-bas…" at bounding box center [221, 163] width 0 height 9
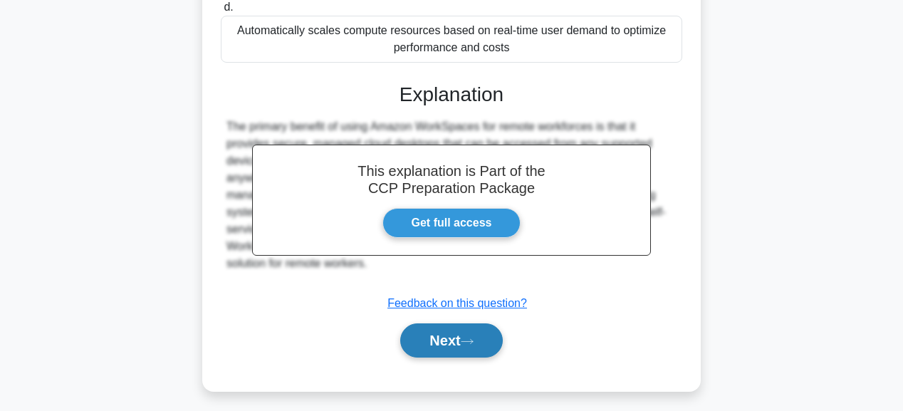
click at [463, 333] on button "Next" at bounding box center [451, 340] width 102 height 34
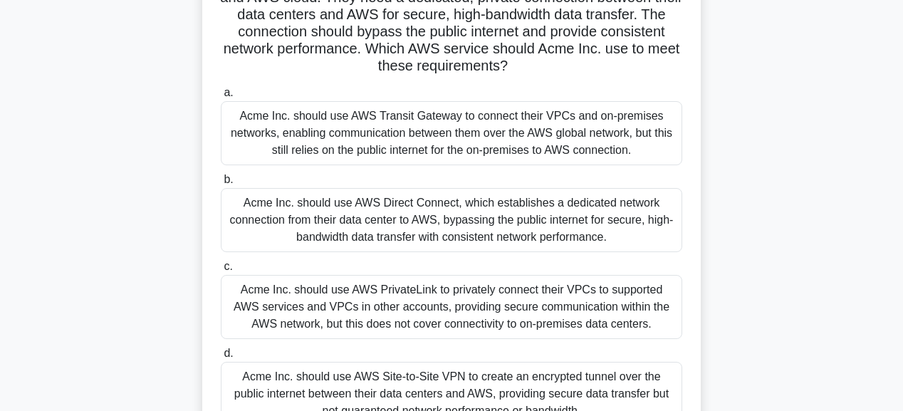
click at [439, 143] on div "Acme Inc. should use AWS Transit Gateway to connect their VPCs and on-premises …" at bounding box center [451, 133] width 461 height 64
click at [221, 98] on input "a. Acme Inc. should use AWS Transit Gateway to connect their VPCs and on-premis…" at bounding box center [221, 92] width 0 height 9
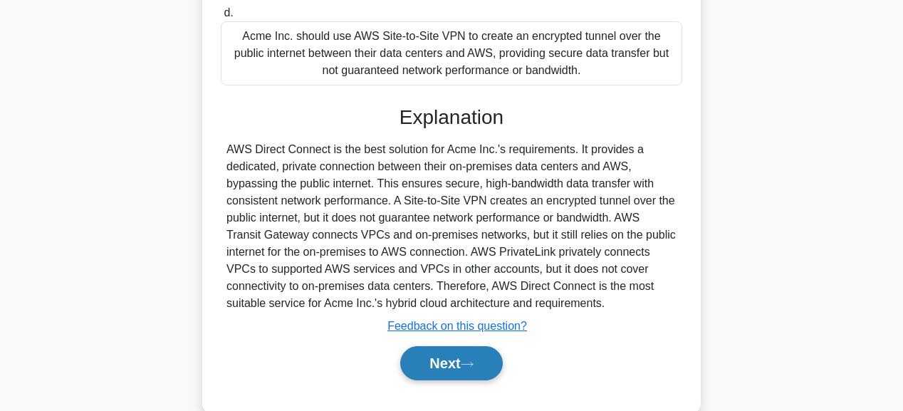
click at [449, 351] on button "Next" at bounding box center [451, 363] width 102 height 34
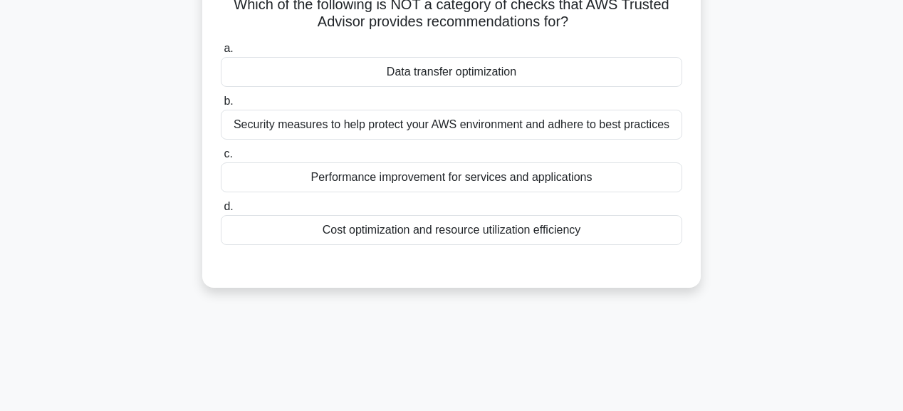
click at [446, 77] on div "Data transfer optimization" at bounding box center [451, 72] width 461 height 30
click at [221, 53] on input "a. Data transfer optimization" at bounding box center [221, 48] width 0 height 9
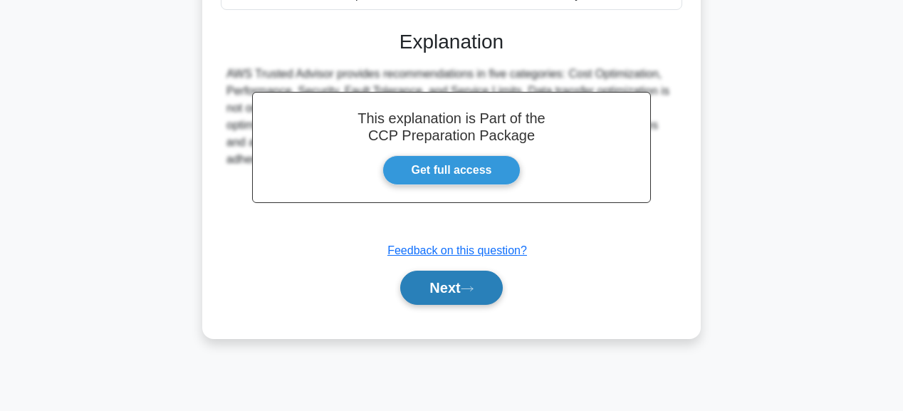
click at [447, 290] on button "Next" at bounding box center [451, 288] width 102 height 34
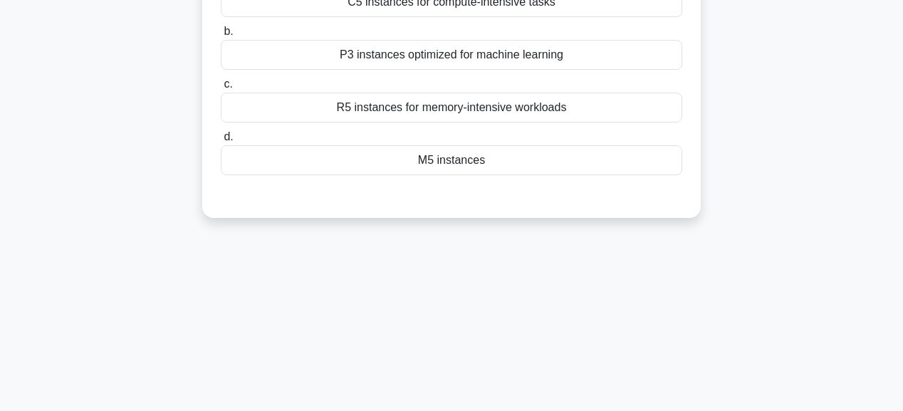
click at [461, 160] on div "M5 instances" at bounding box center [451, 160] width 461 height 30
click at [221, 142] on input "d. M5 instances" at bounding box center [221, 136] width 0 height 9
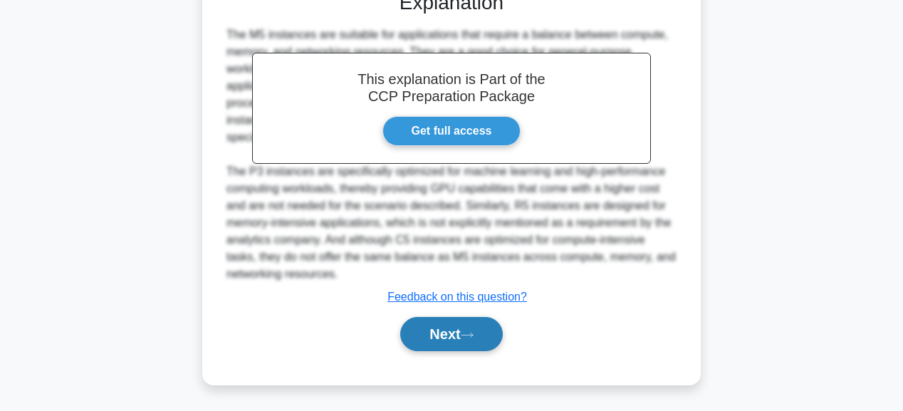
click at [459, 322] on button "Next" at bounding box center [451, 334] width 102 height 34
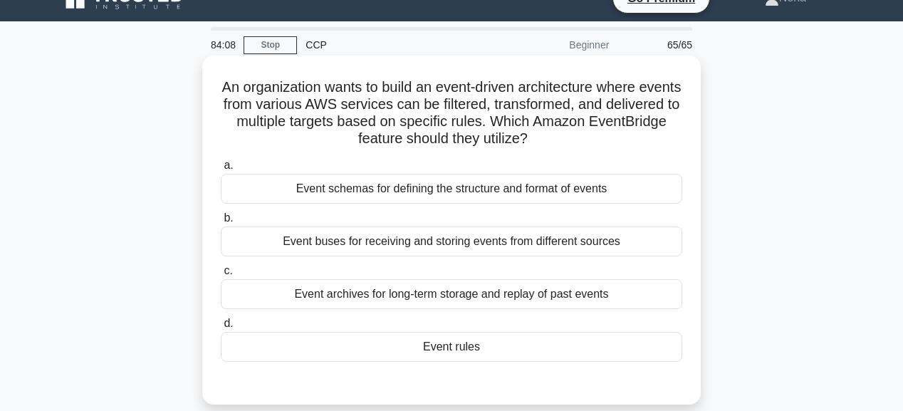
click at [459, 345] on div "Event rules" at bounding box center [451, 347] width 461 height 30
click at [221, 328] on input "d. Event rules" at bounding box center [221, 323] width 0 height 9
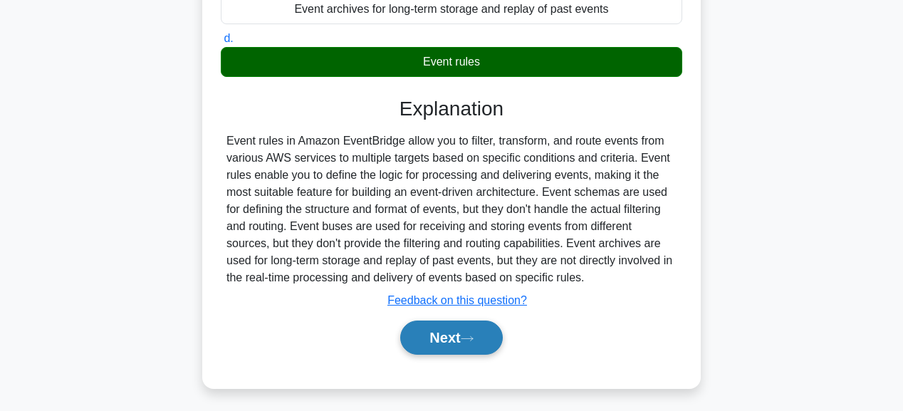
click at [451, 345] on button "Next" at bounding box center [451, 337] width 102 height 34
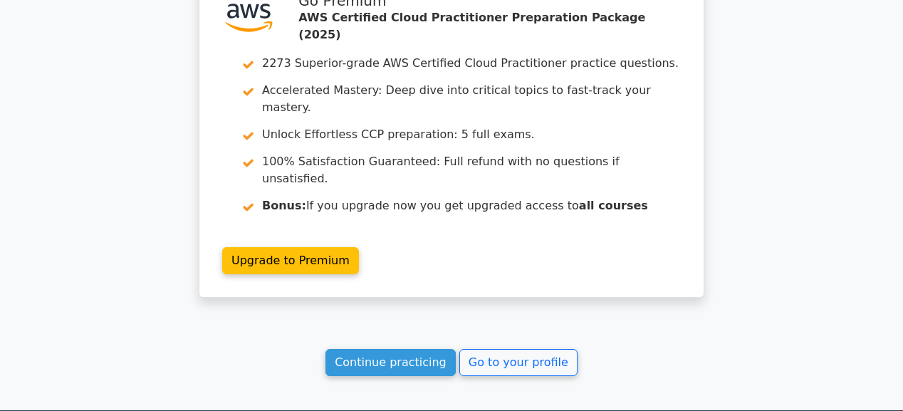
scroll to position [4887, 0]
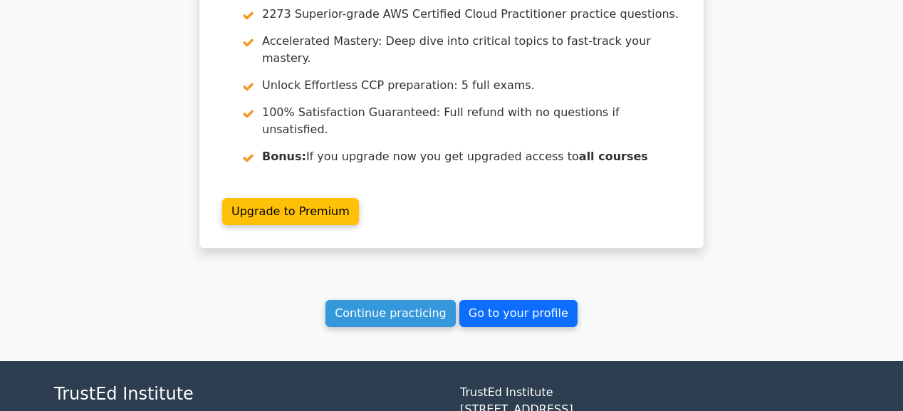
click at [501, 300] on link "Go to your profile" at bounding box center [518, 313] width 118 height 27
